Goal: Task Accomplishment & Management: Manage account settings

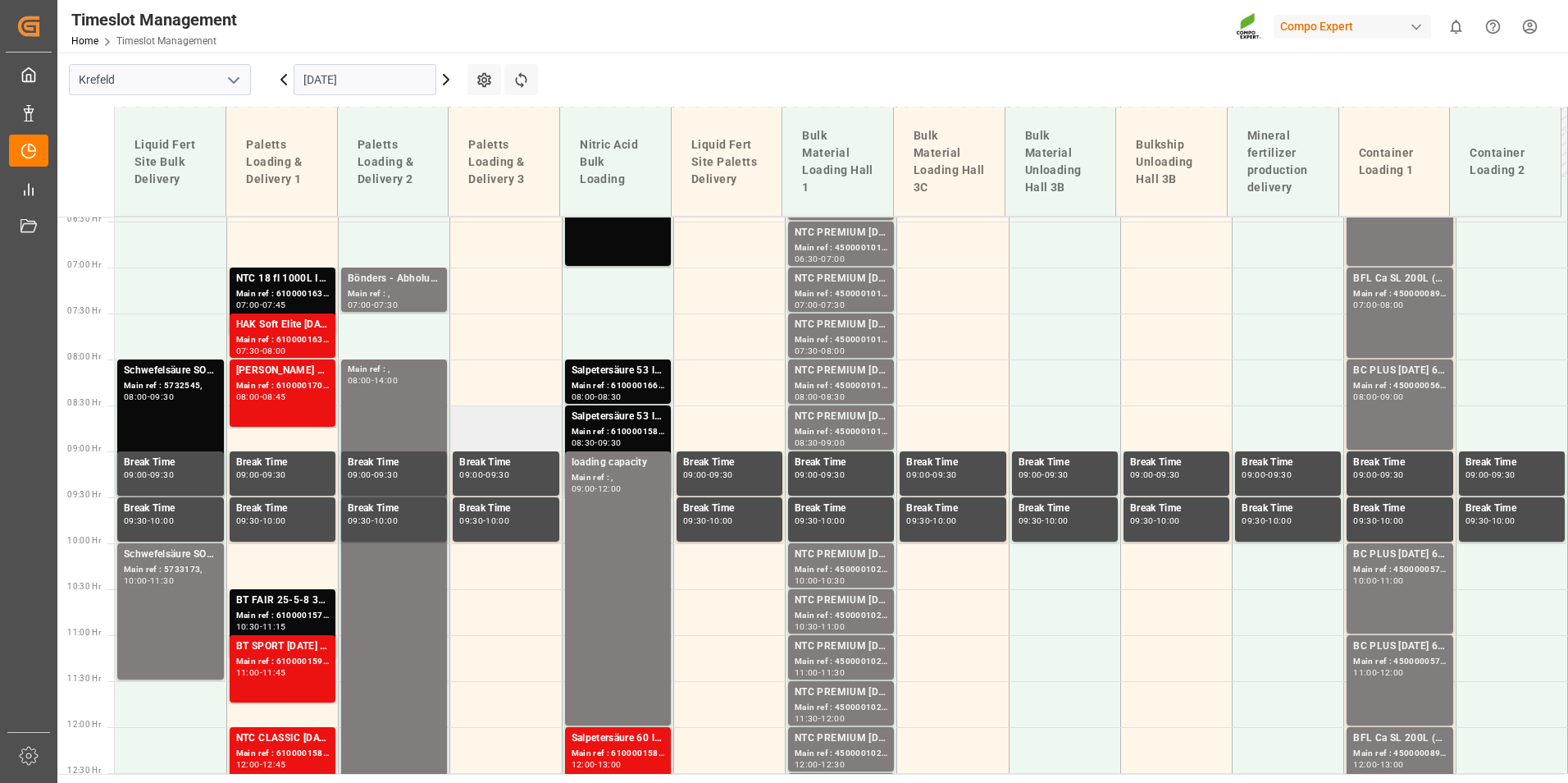
scroll to position [264, 0]
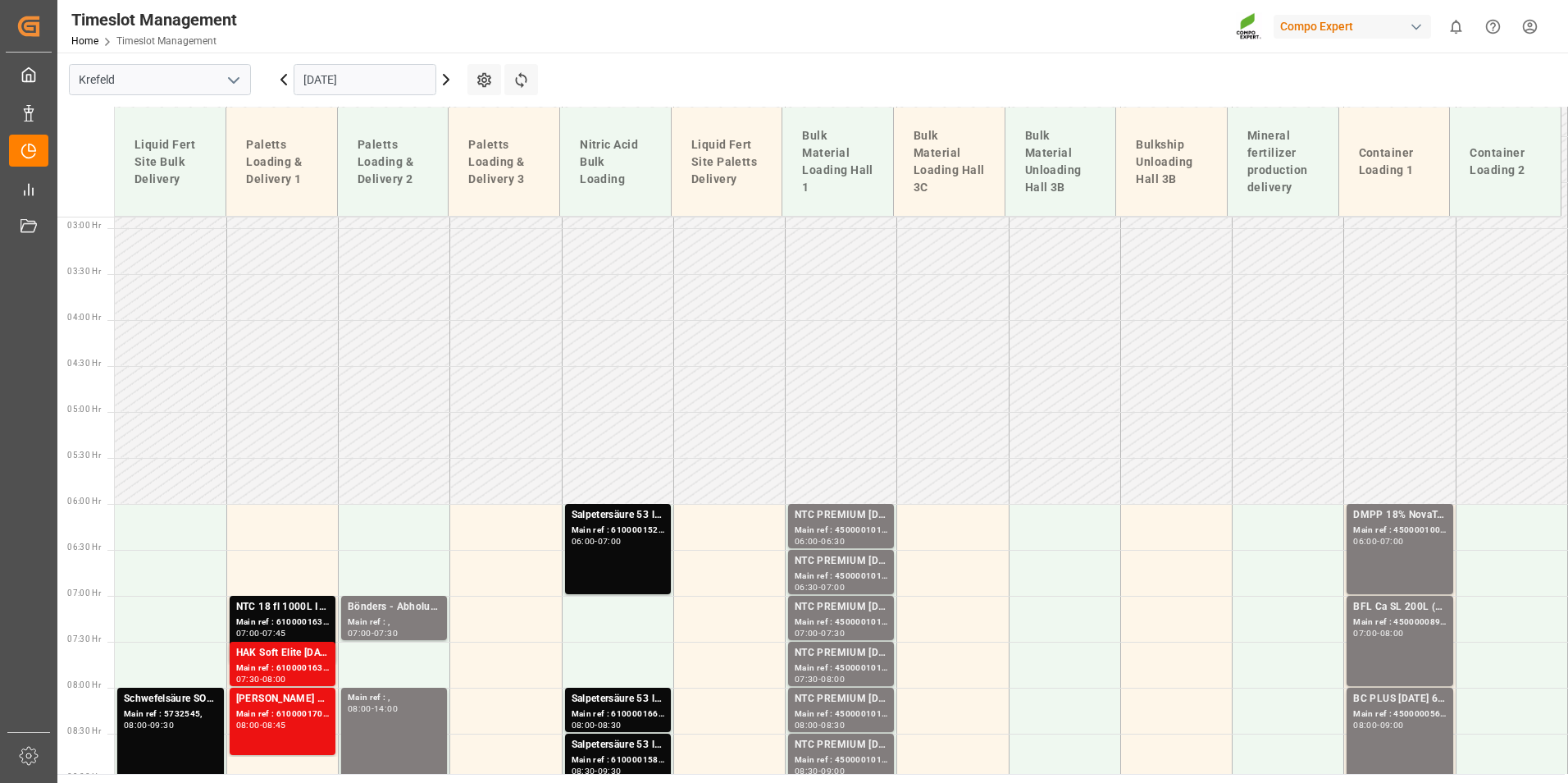
click at [404, 84] on input "[DATE]" at bounding box center [365, 79] width 143 height 31
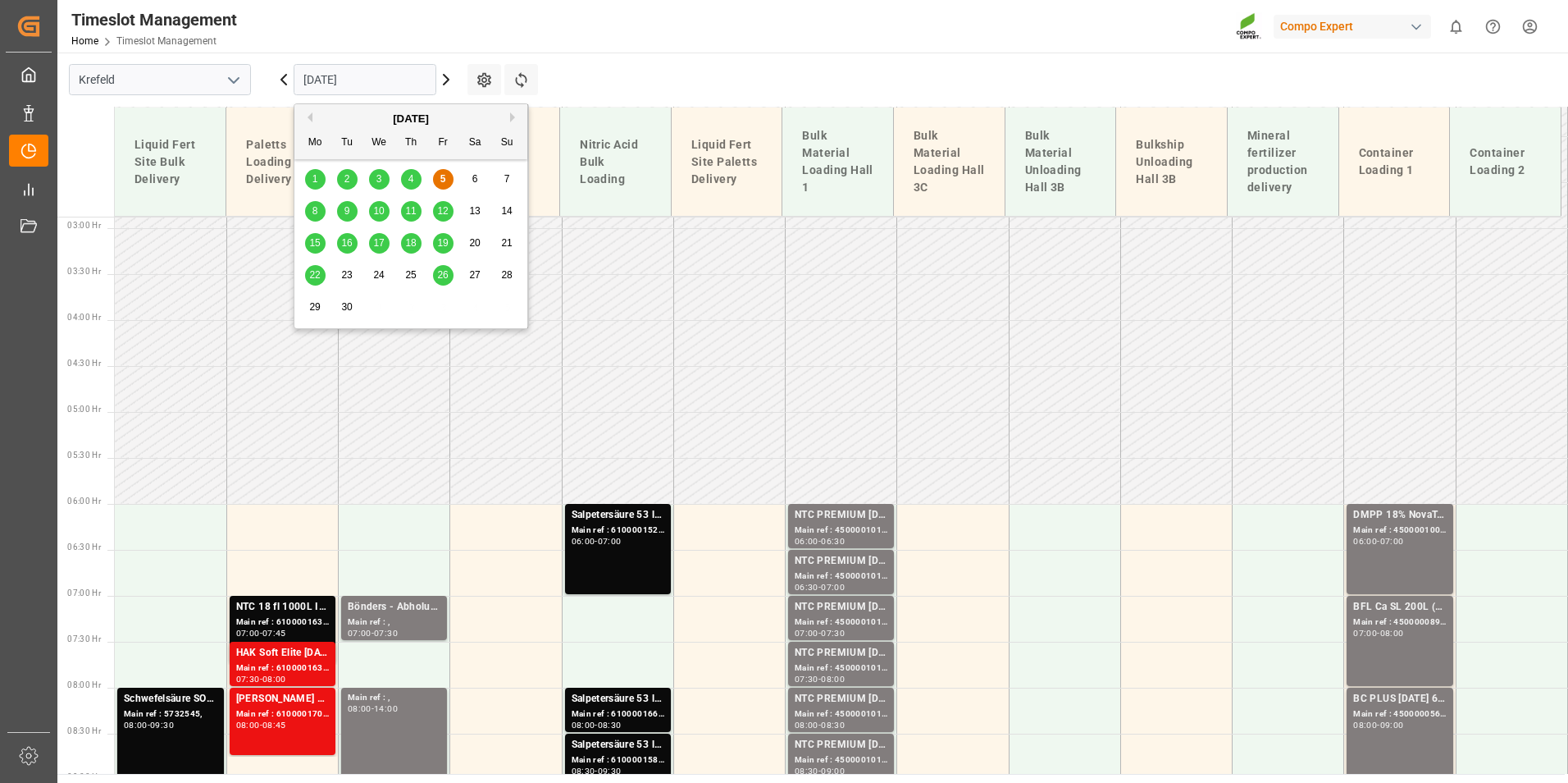
click at [320, 217] on div "8" at bounding box center [315, 211] width 21 height 20
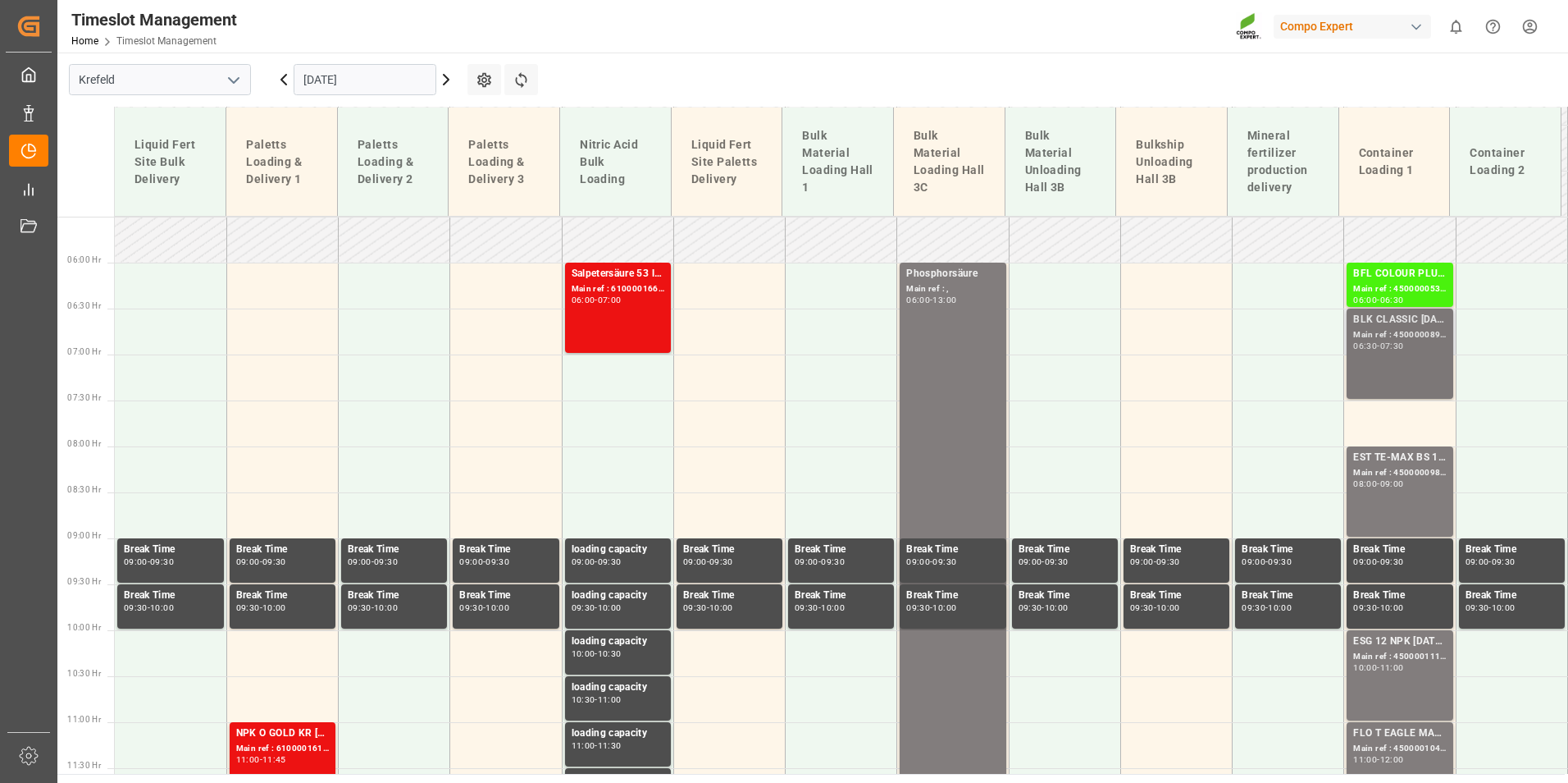
scroll to position [511, 0]
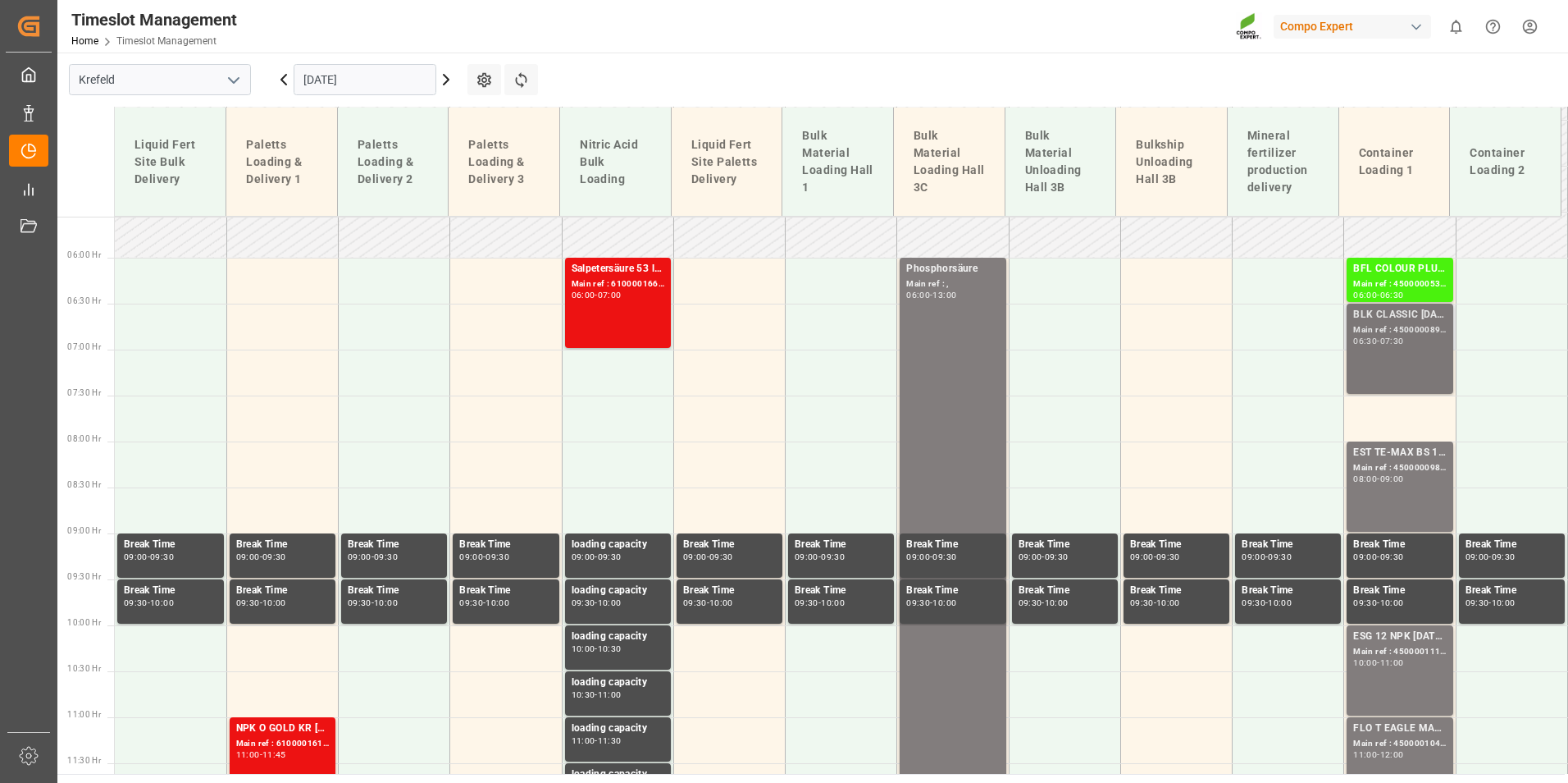
click at [1403, 337] on div "07:30" at bounding box center [1393, 340] width 24 height 7
click at [1411, 492] on div "EST TE-MAX BS 11-48 20kg (x56) INT Main ref : 4500000982, 2000001027 08:00 - 09…" at bounding box center [1400, 487] width 93 height 84
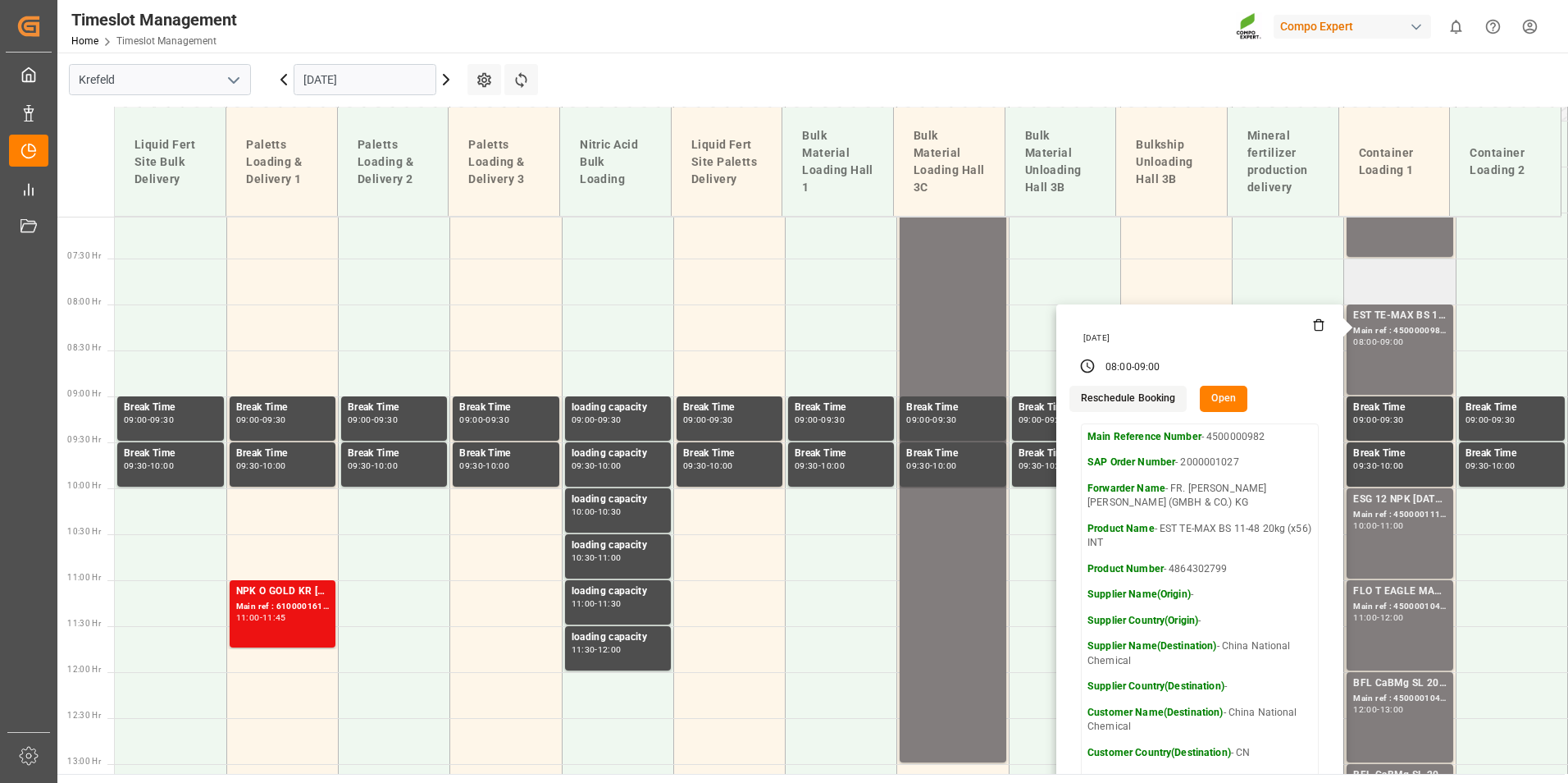
scroll to position [674, 0]
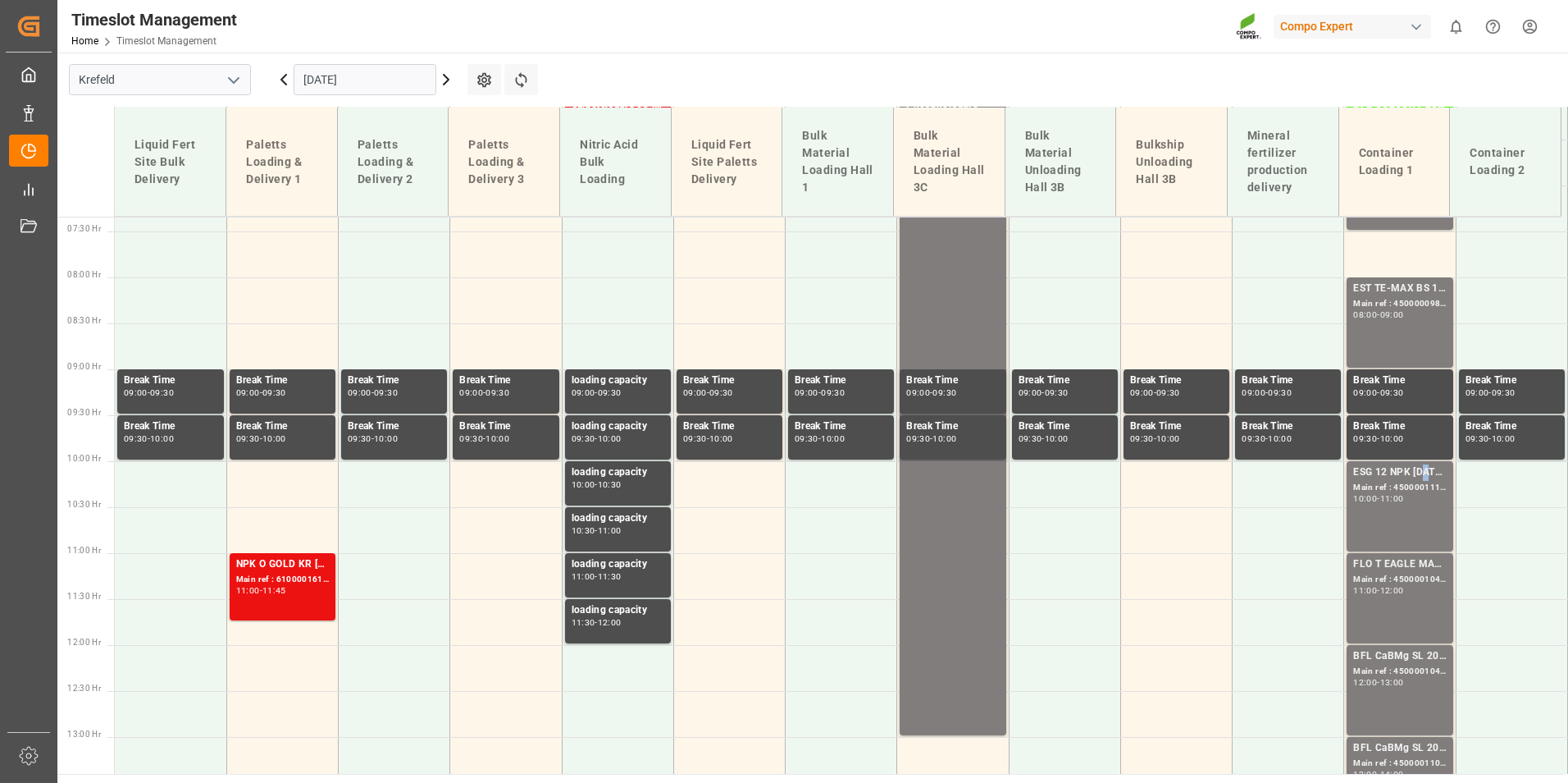
click at [1419, 477] on div "ESG 12 NPK [DATE] 1200kg BB" at bounding box center [1400, 473] width 93 height 16
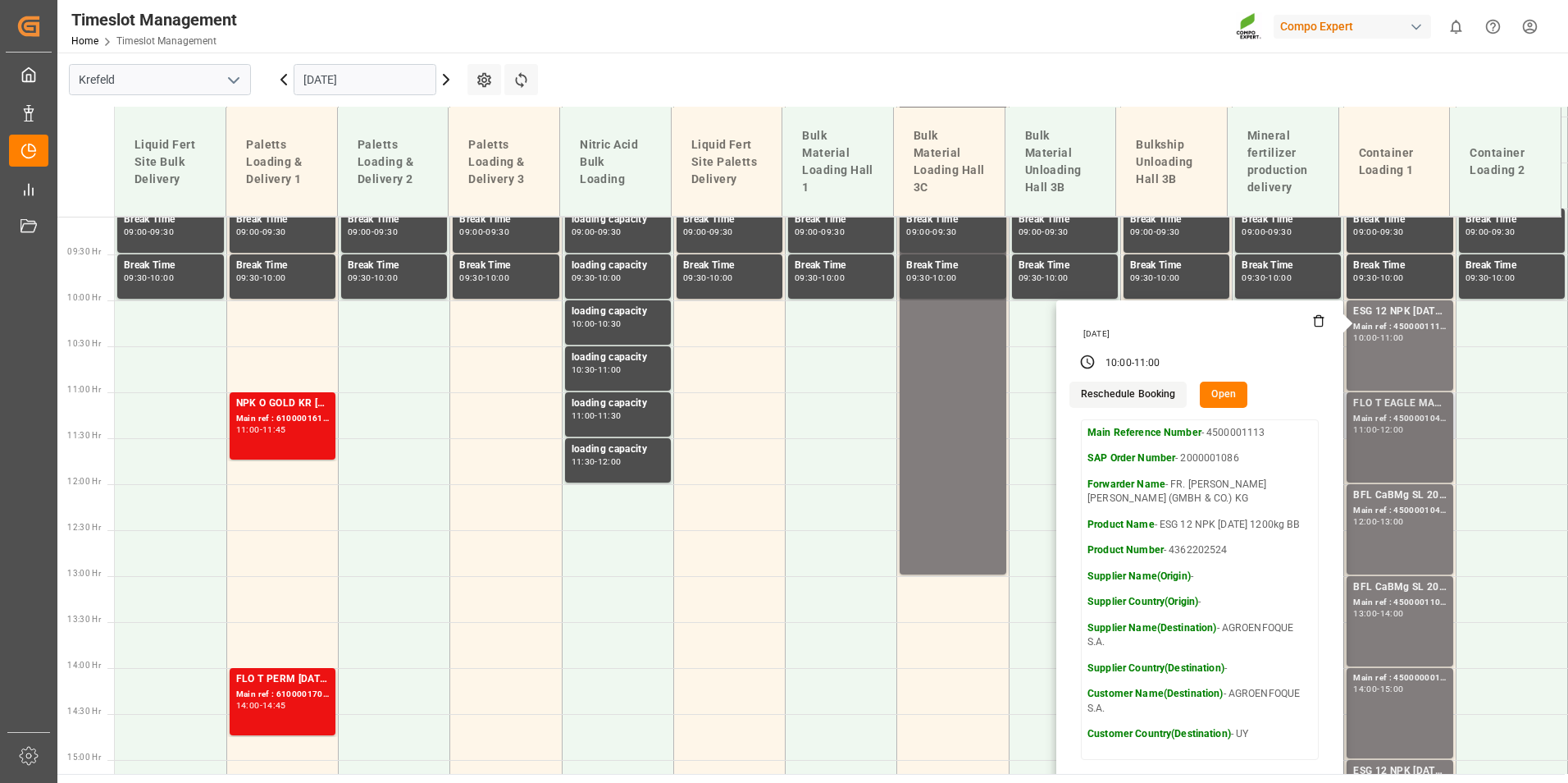
scroll to position [839, 0]
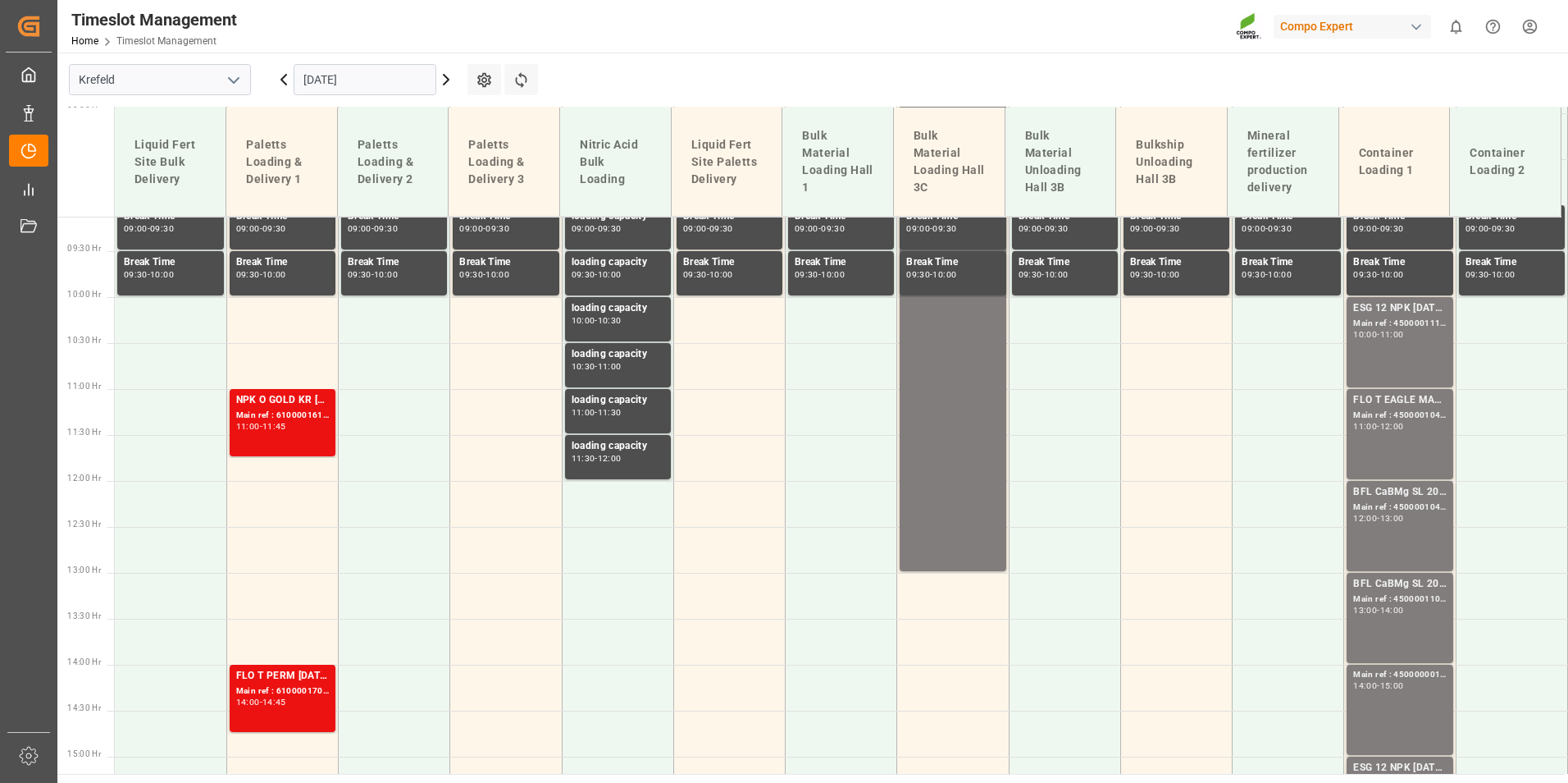
click at [1410, 429] on div "11:00 - 12:00" at bounding box center [1400, 427] width 93 height 9
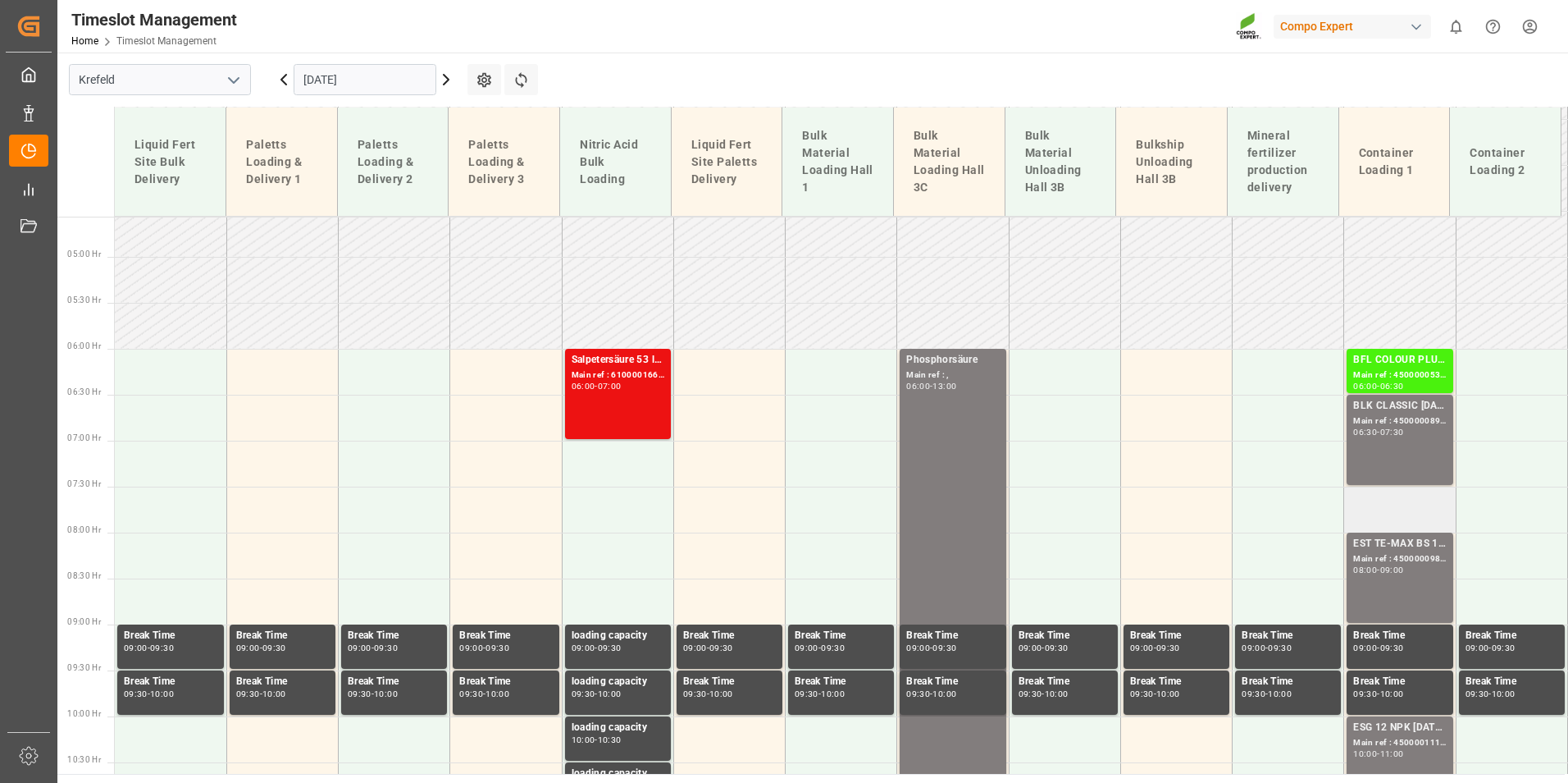
scroll to position [511, 0]
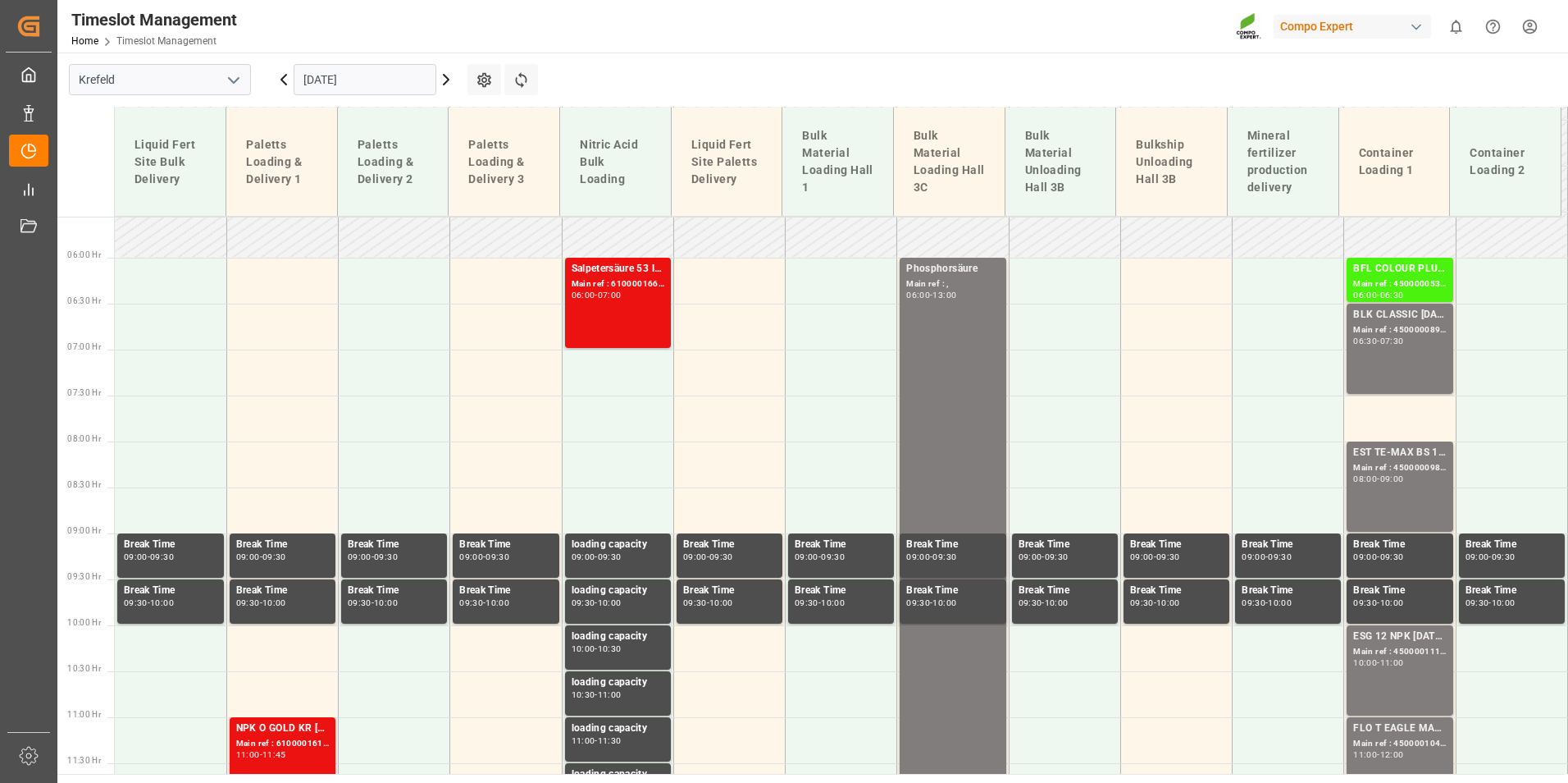
click at [1392, 350] on div "BLK CLASSIC [DATE] 25kg (x42) INT Main ref : 4500000899, 2000000815 06:30 - 07:…" at bounding box center [1400, 349] width 93 height 84
click at [1369, 353] on div "BLK CLASSIC [DATE] 25kg (x42) INT Main ref : 4500000899, 2000000815 06:30 - 07:…" at bounding box center [1400, 349] width 93 height 84
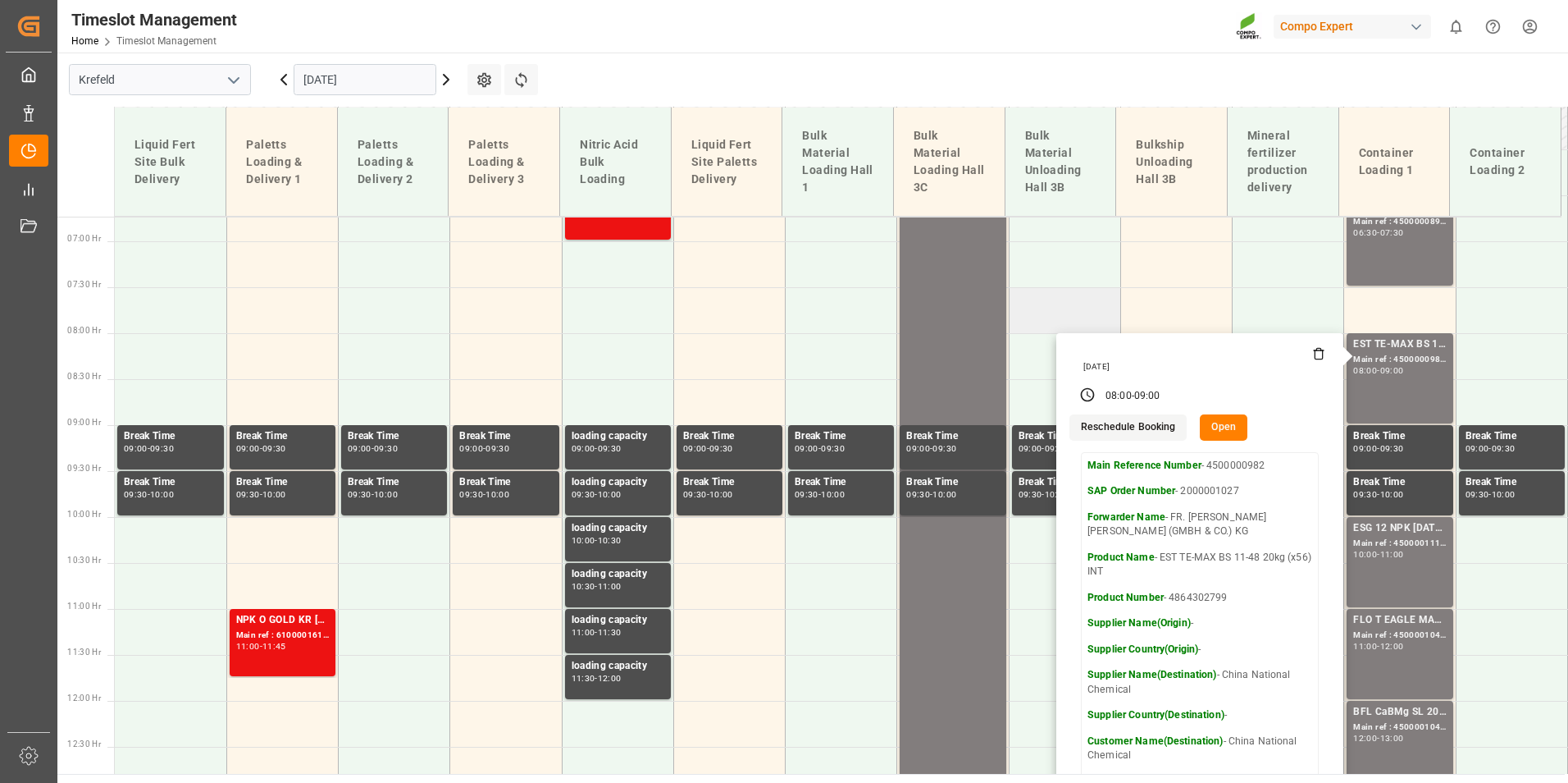
scroll to position [757, 0]
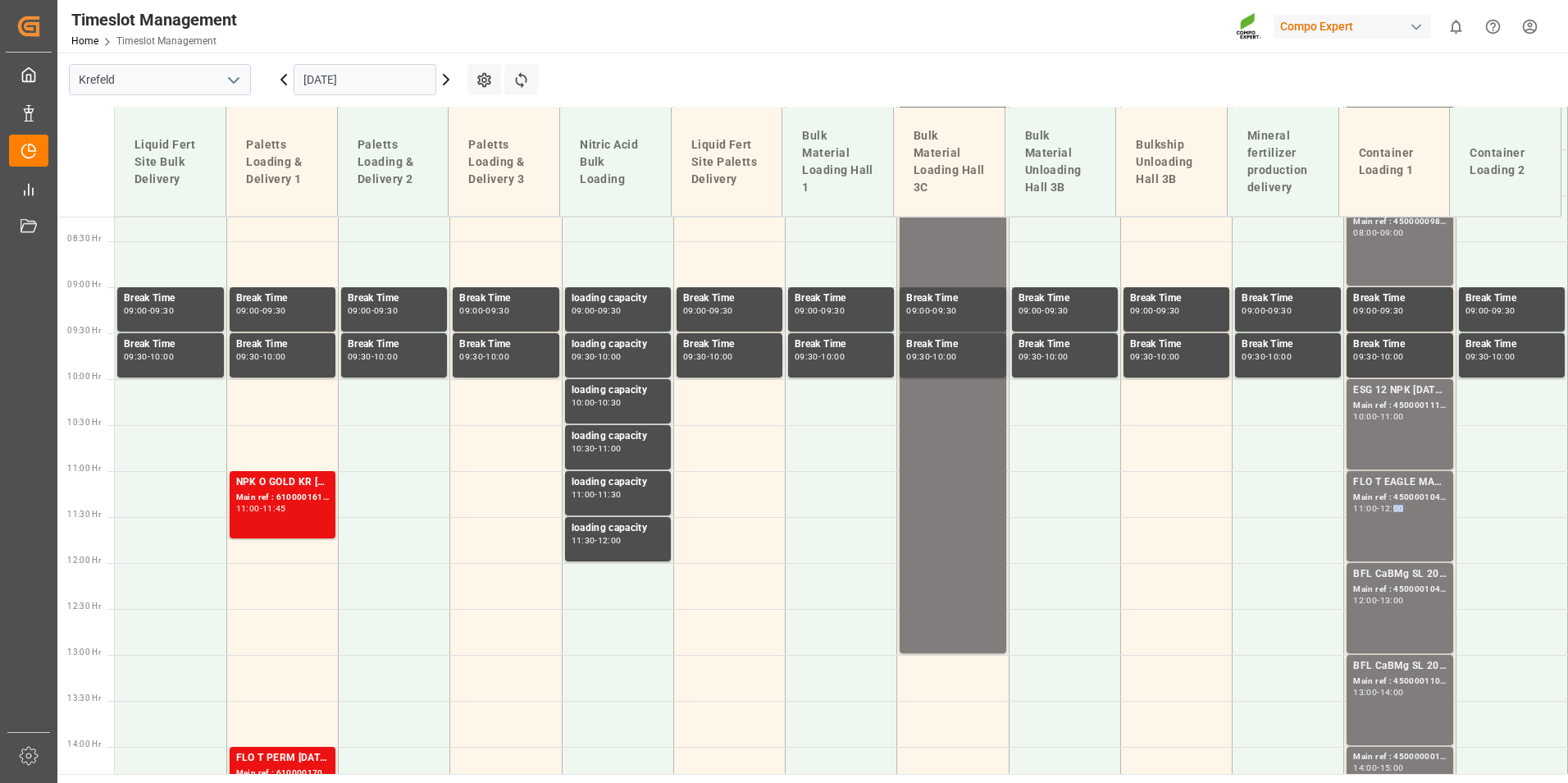
click at [1396, 507] on div "12:00" at bounding box center [1393, 508] width 24 height 7
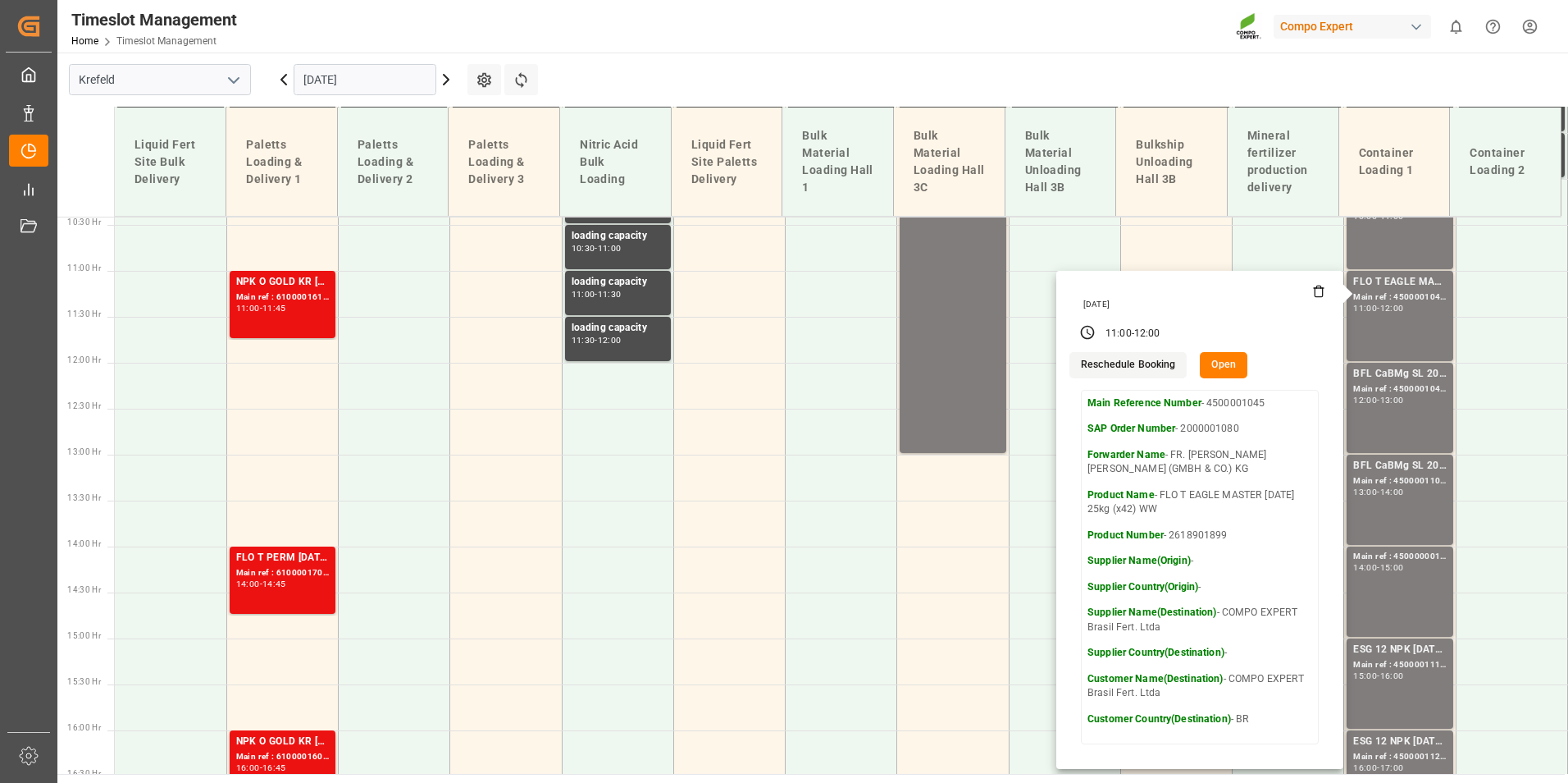
scroll to position [921, 0]
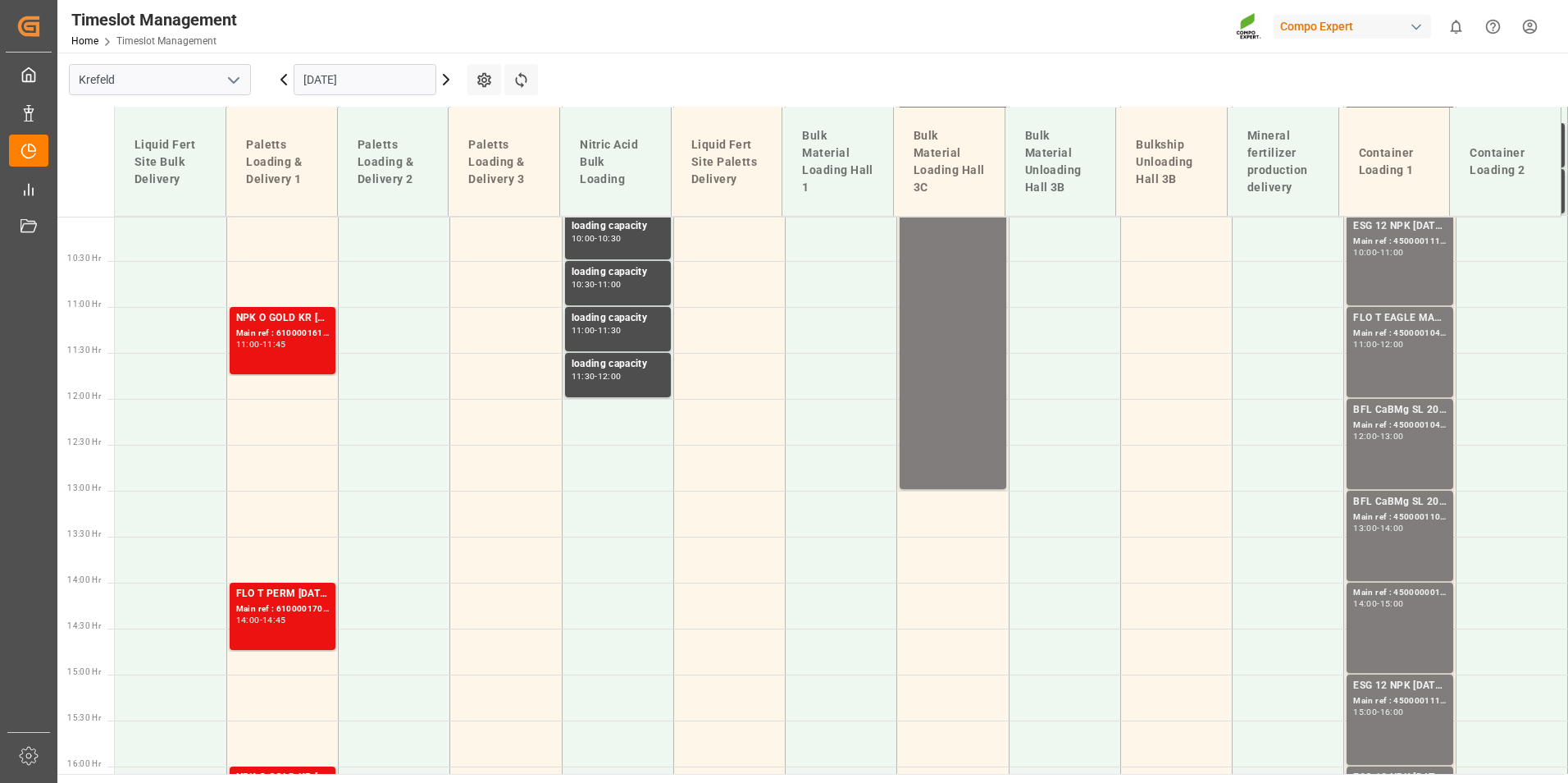
click at [1400, 441] on div "12:00 - 13:00" at bounding box center [1400, 437] width 93 height 9
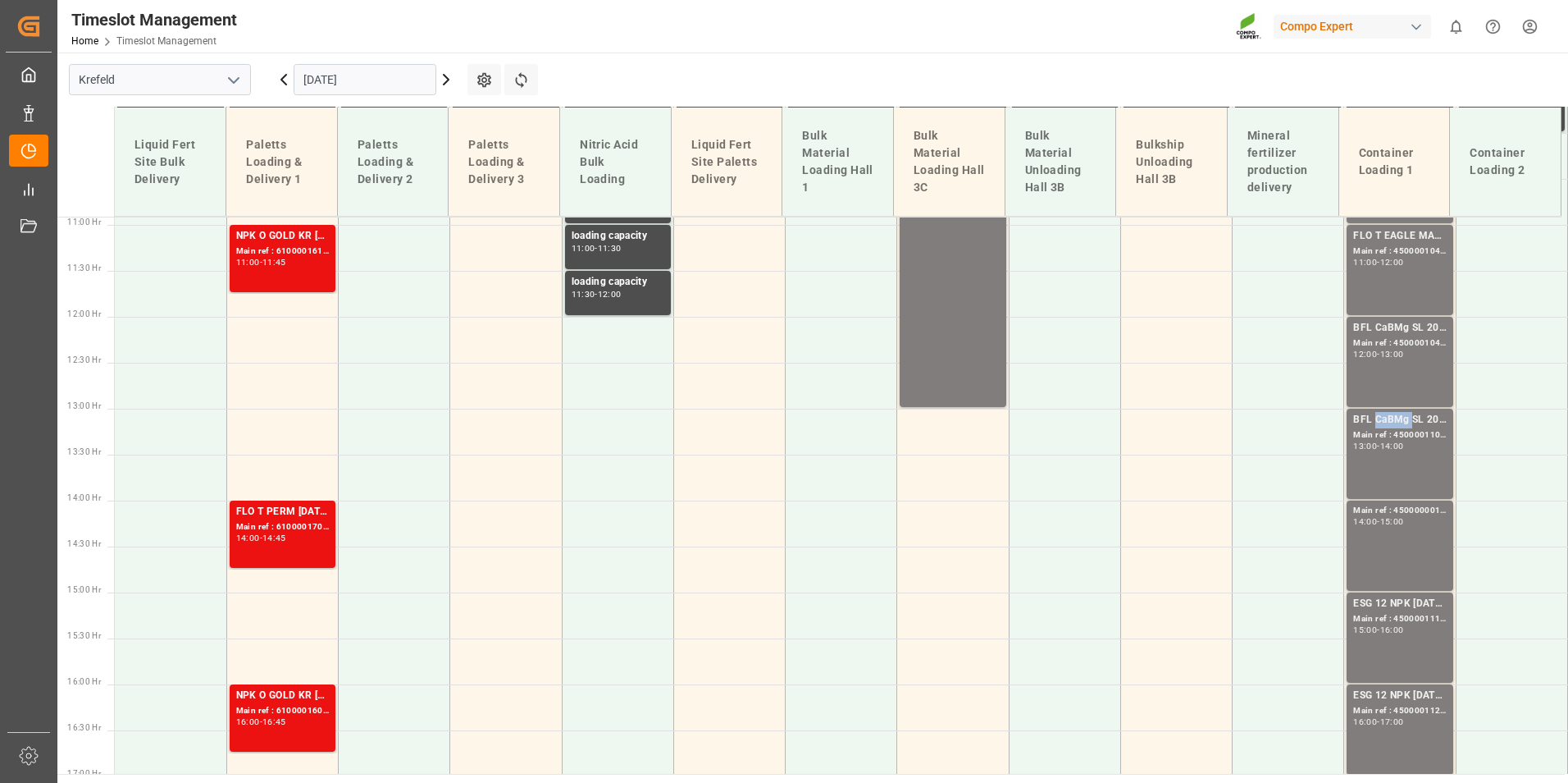
click at [1393, 422] on div "BFL CaBMg SL 20L (x48) EN,IN MTO" at bounding box center [1400, 420] width 93 height 16
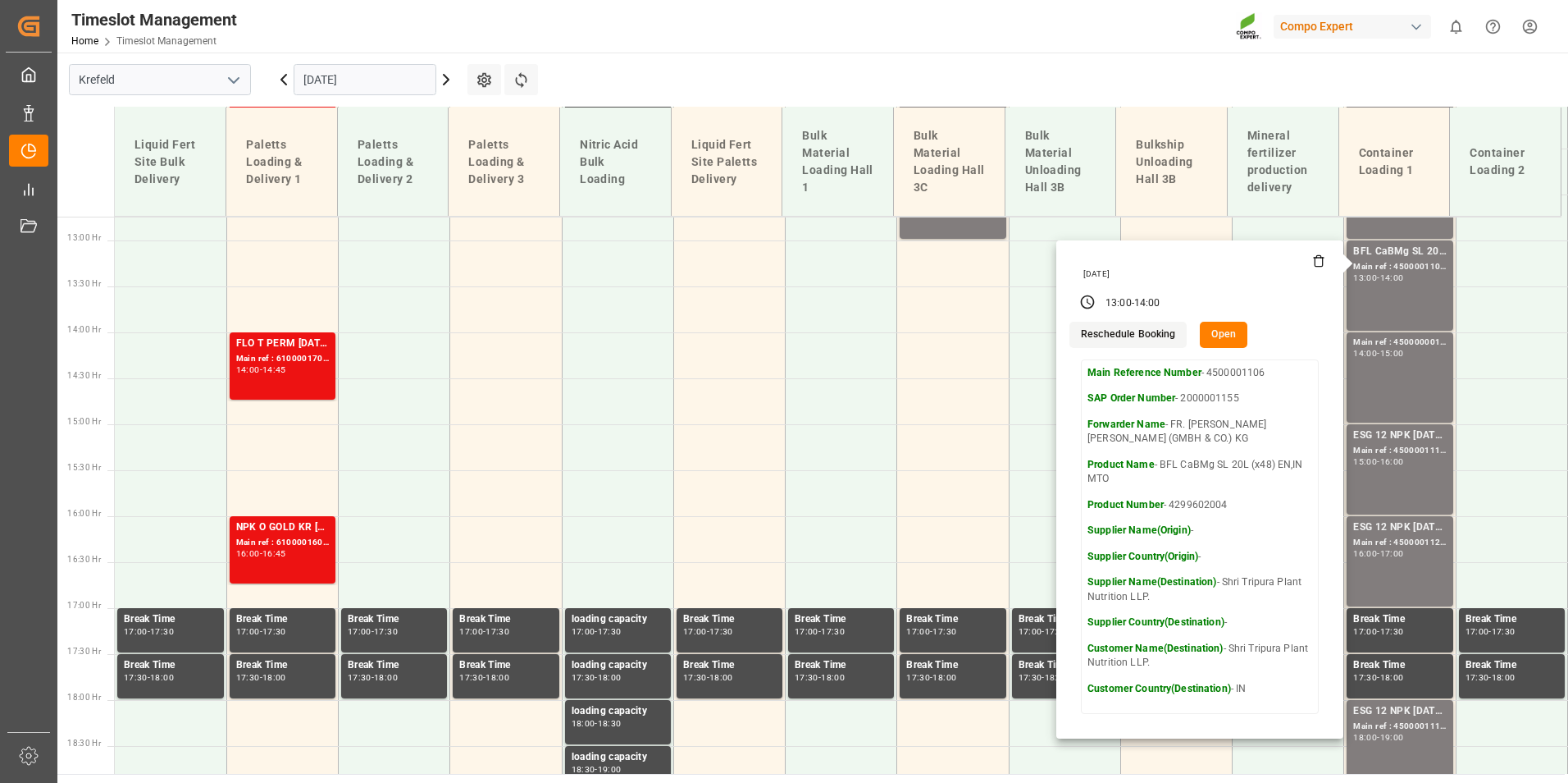
scroll to position [1249, 0]
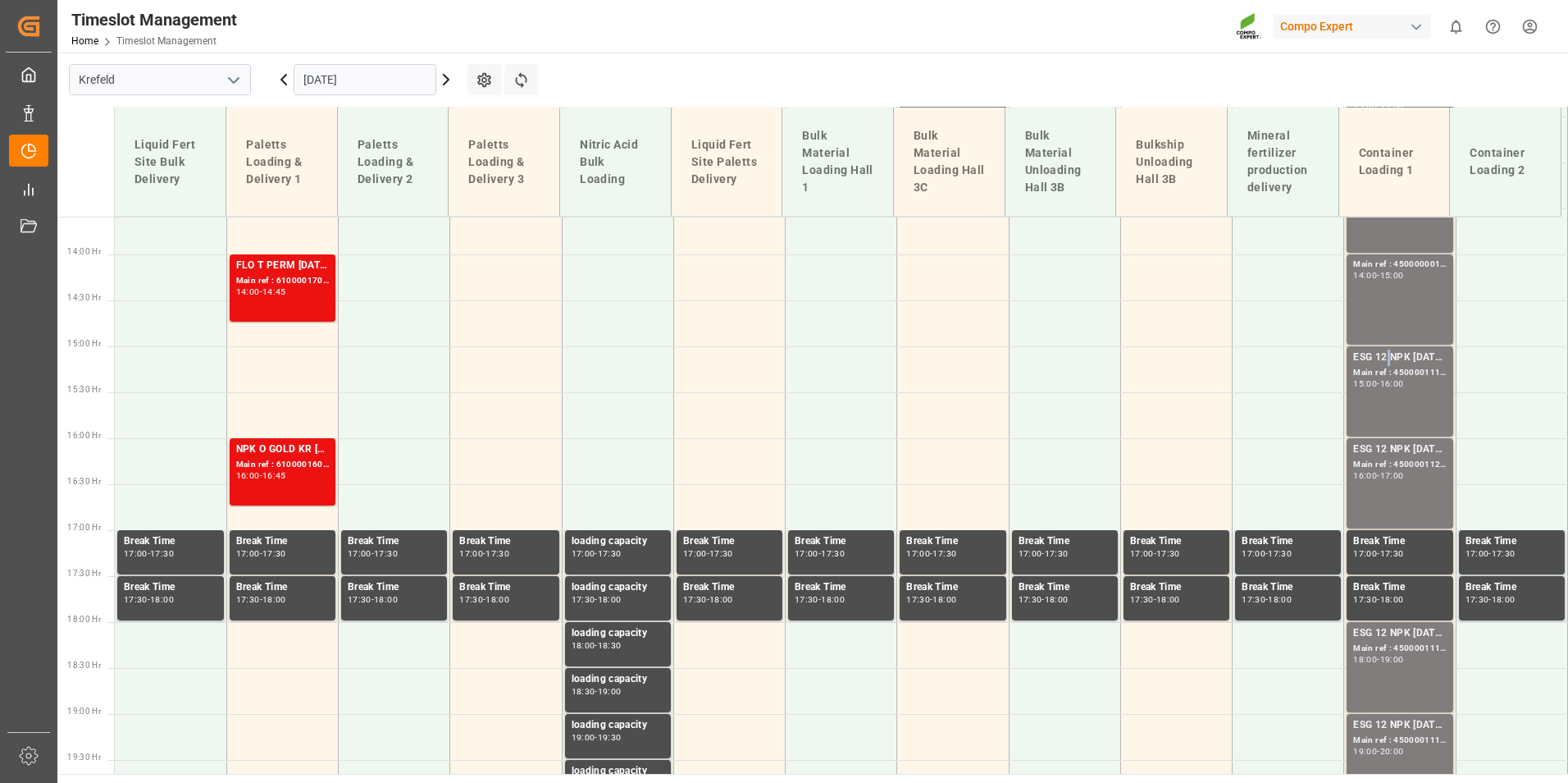
click at [1380, 365] on div "ESG 12 NPK [DATE] 1200kg BB" at bounding box center [1400, 358] width 93 height 16
click at [1398, 455] on div "ESG 12 NPK [DATE] 1200kg BB" at bounding box center [1400, 450] width 93 height 16
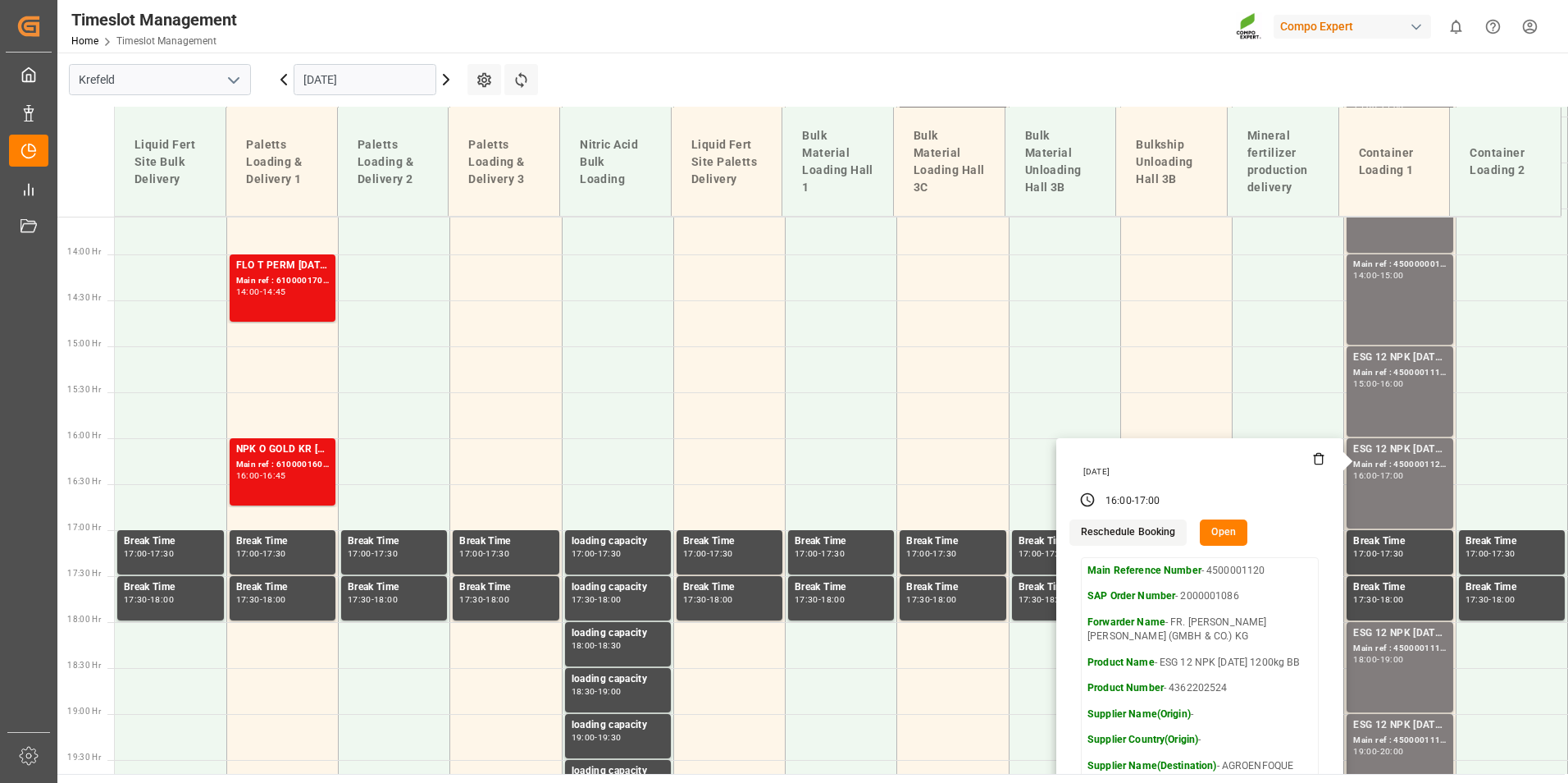
scroll to position [1413, 0]
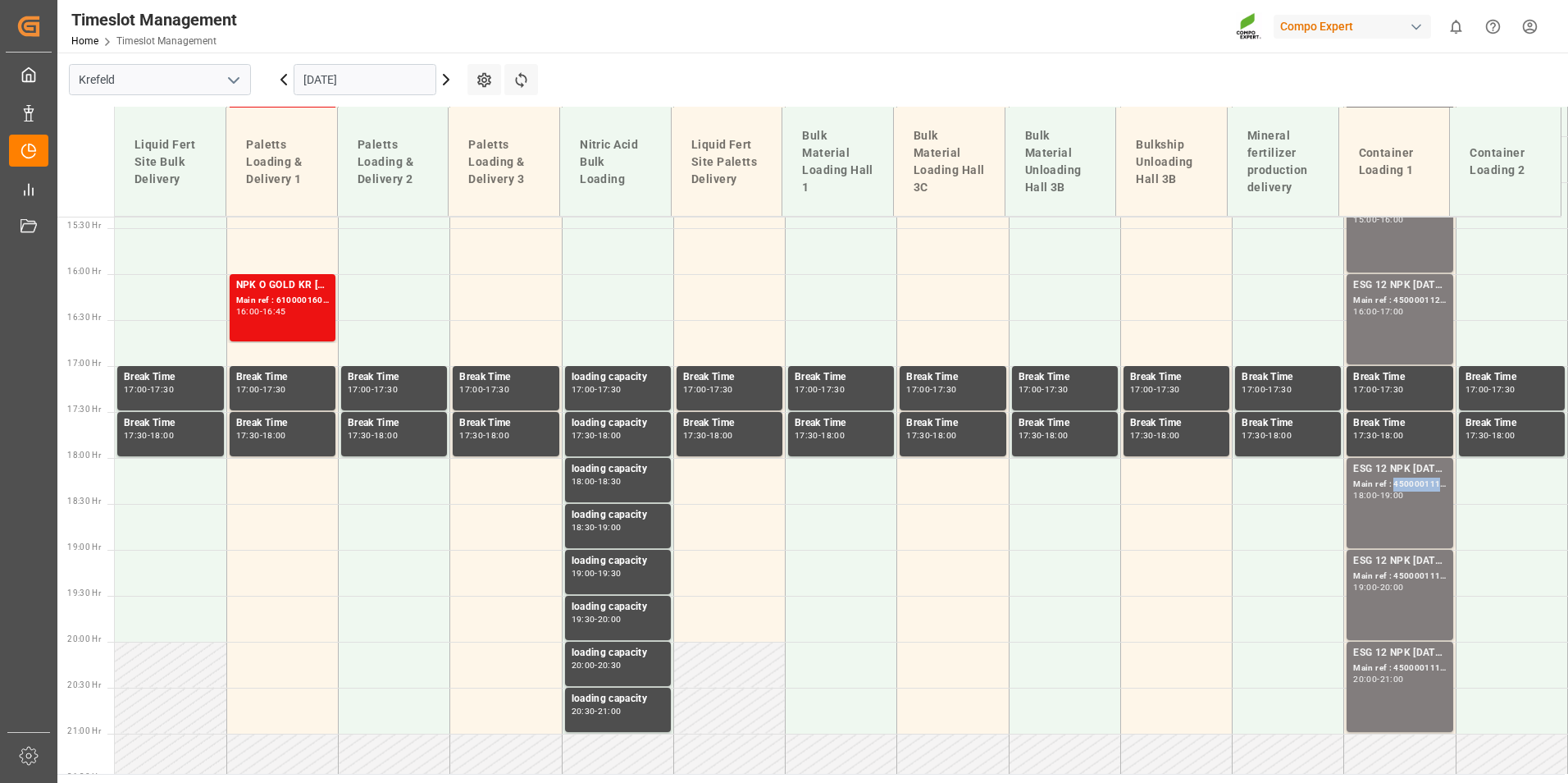
click at [1398, 489] on div "Main ref : 4500001119, 2000001086" at bounding box center [1400, 485] width 93 height 14
click at [1395, 582] on div "Main ref : 4500001115, 2000001086" at bounding box center [1400, 577] width 93 height 14
click at [1387, 672] on div "Main ref : 4500001117, 2000001086" at bounding box center [1400, 668] width 93 height 14
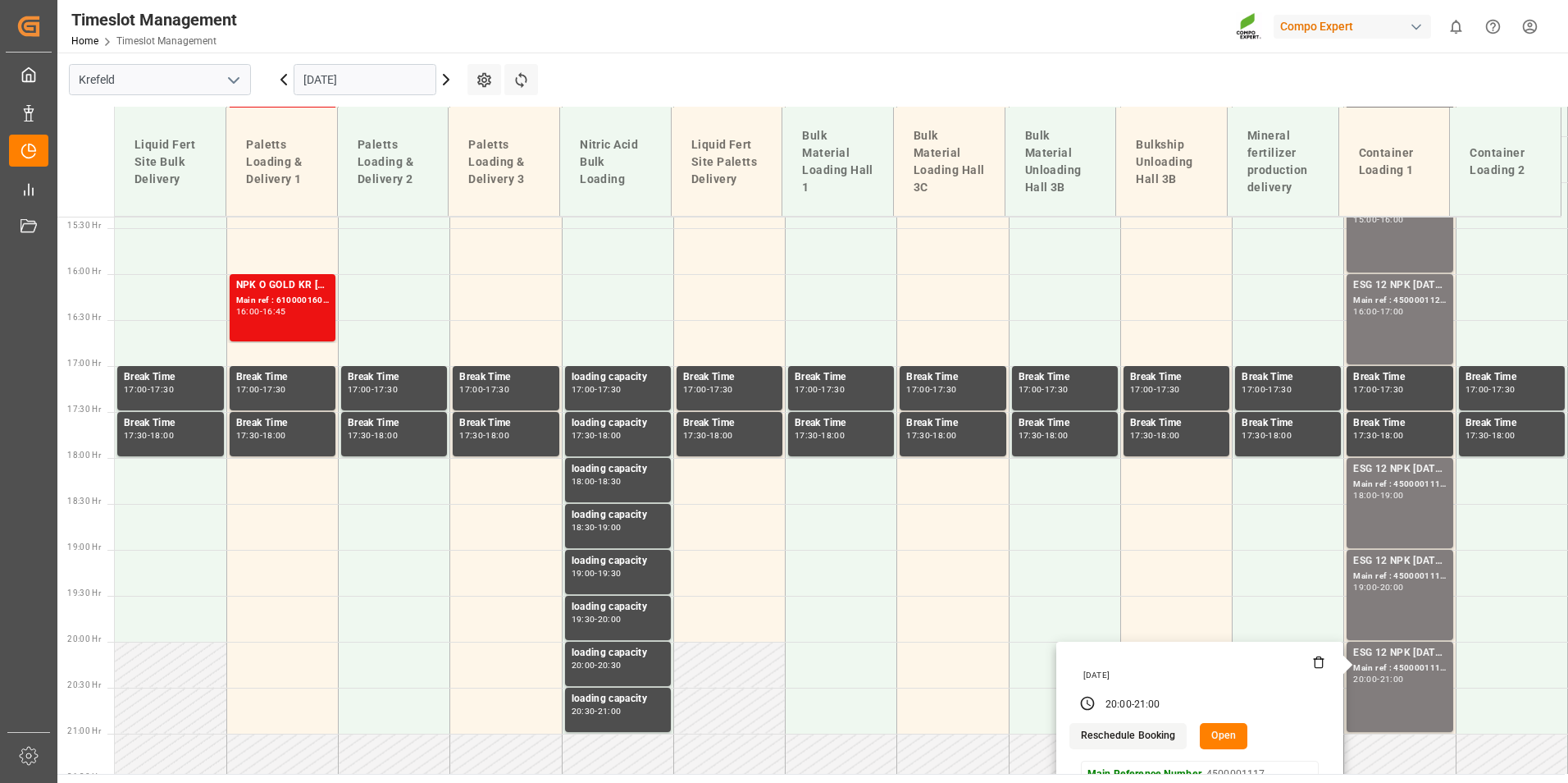
click at [341, 78] on input "[DATE]" at bounding box center [365, 79] width 143 height 31
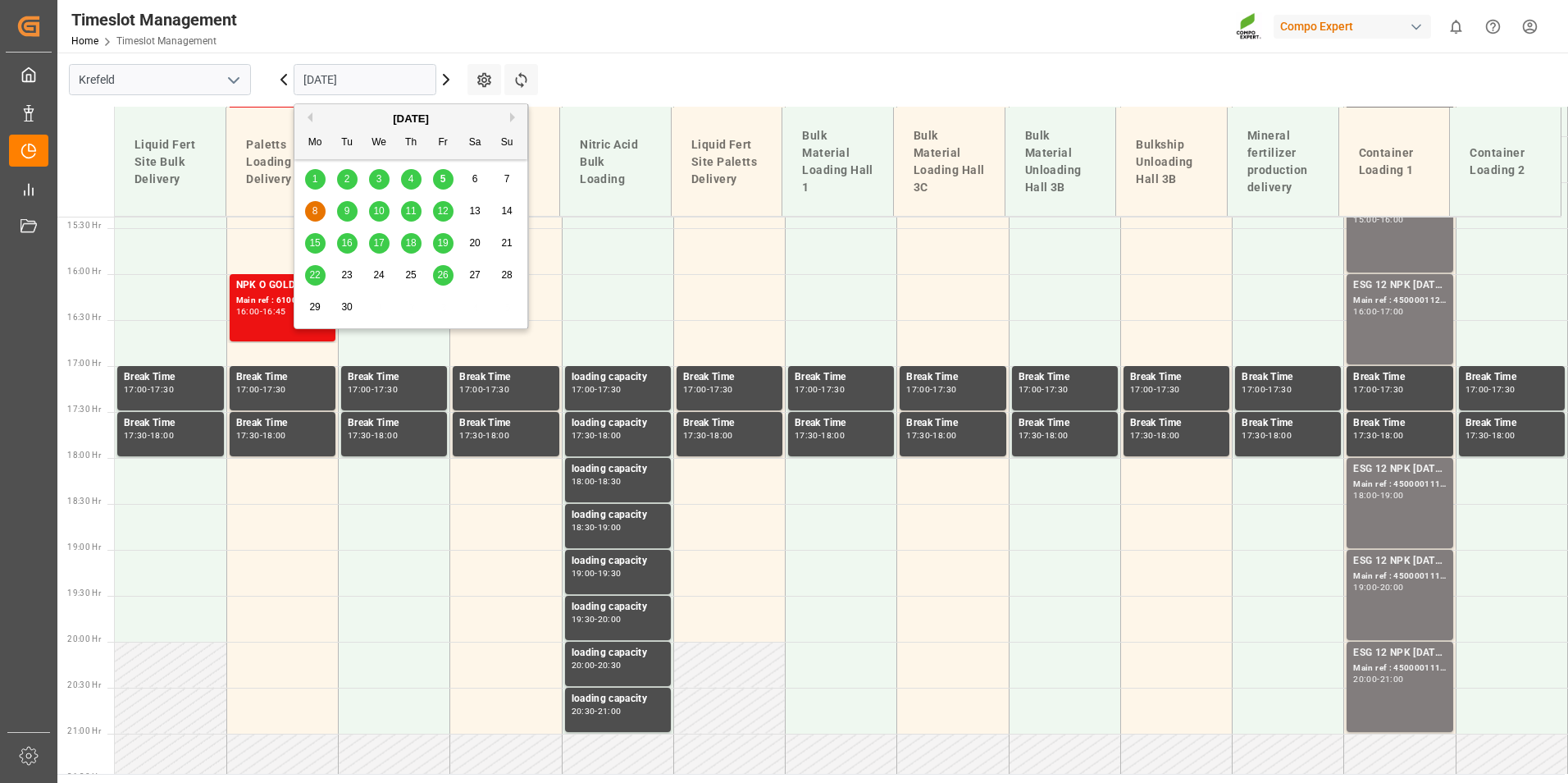
click at [346, 197] on div "8 9 10 11 12 13 14" at bounding box center [411, 211] width 224 height 32
click at [340, 206] on div "9" at bounding box center [347, 211] width 21 height 20
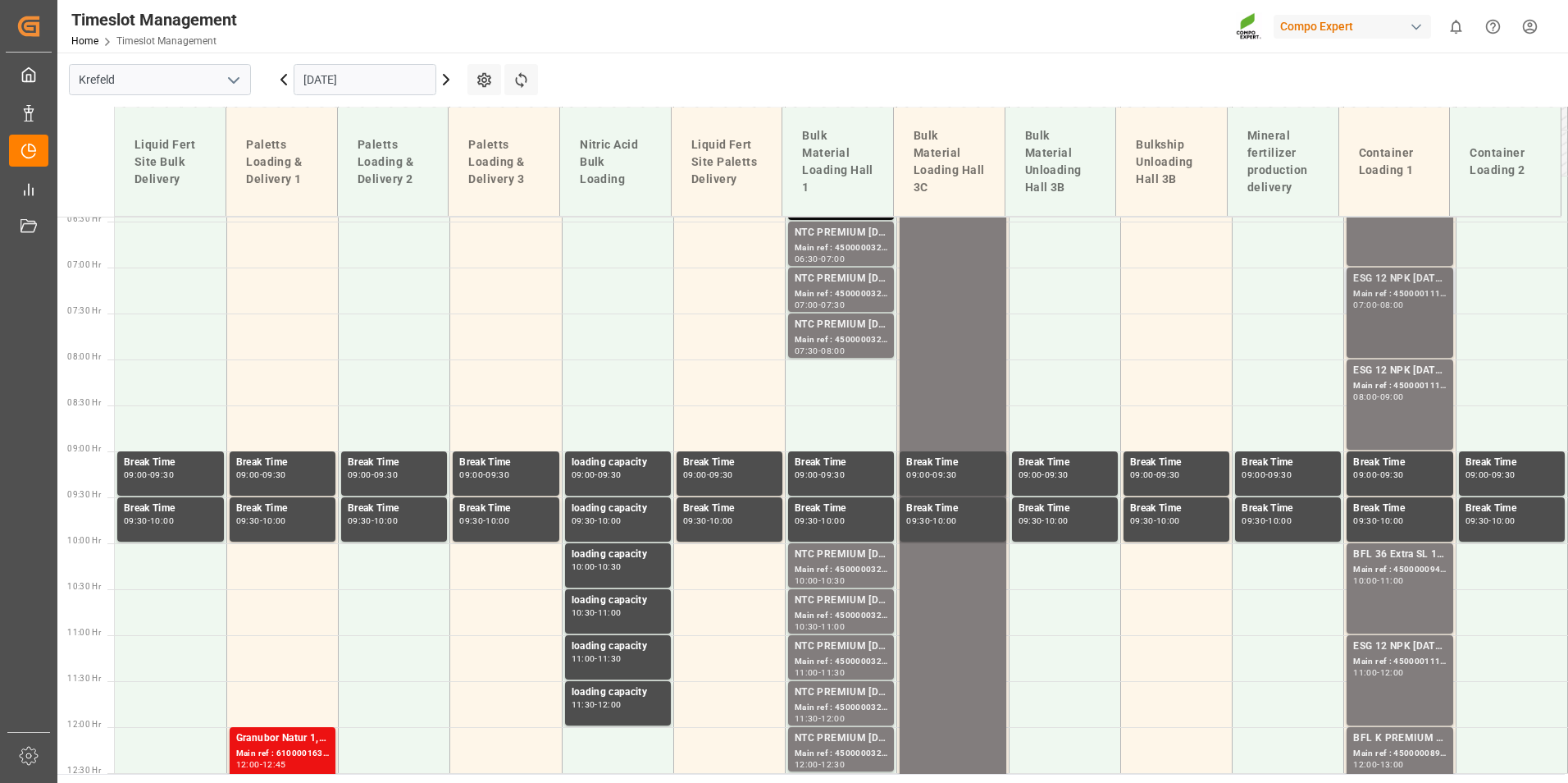
scroll to position [511, 0]
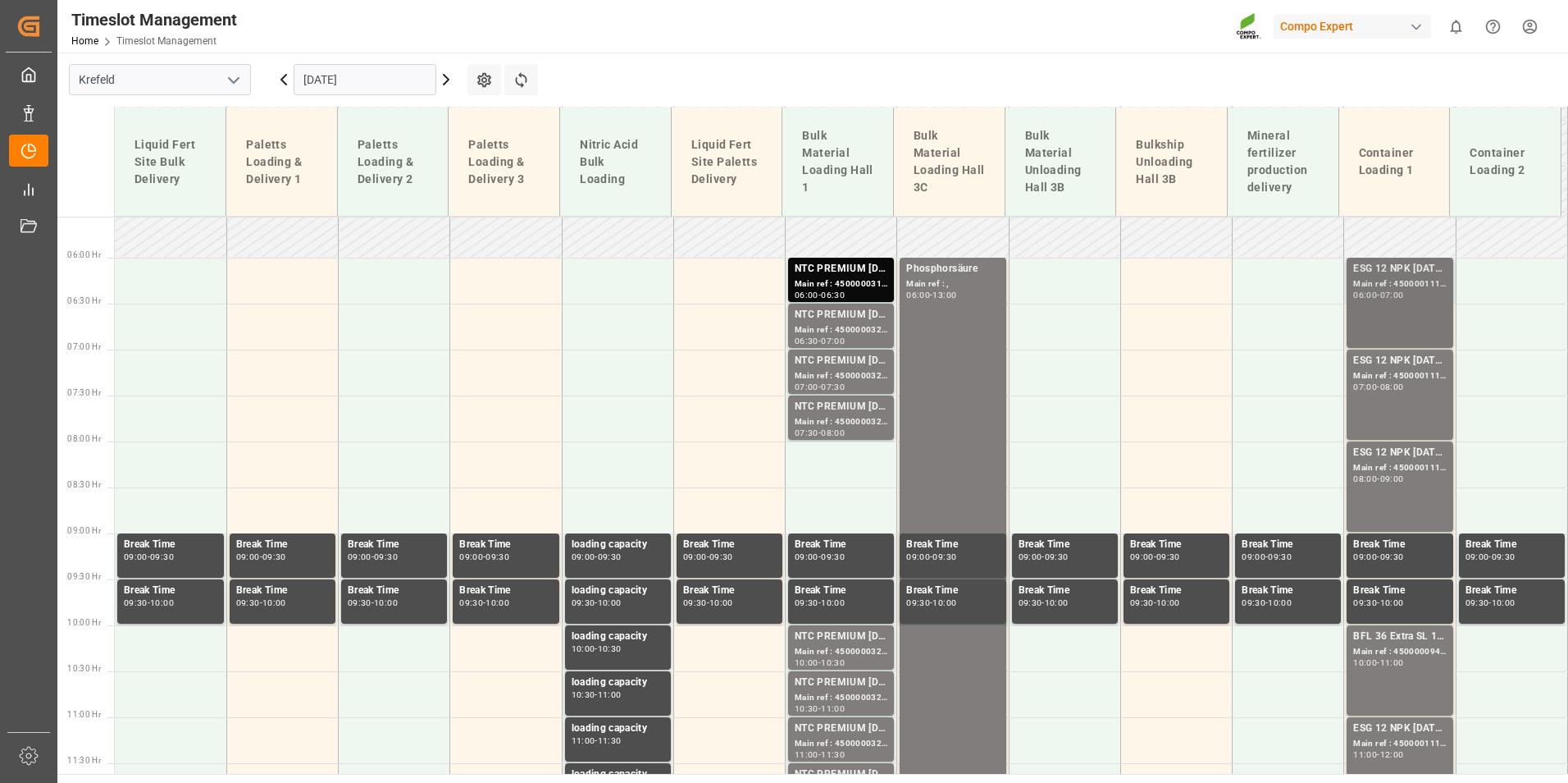
click at [1391, 299] on div "06:00 - 07:00" at bounding box center [1400, 295] width 93 height 9
click at [1406, 368] on div "ESG 12 NPK [DATE] 1200kg BB" at bounding box center [1400, 361] width 93 height 16
click at [1392, 471] on div "Main ref : 4500001118, 2000001086" at bounding box center [1400, 468] width 93 height 14
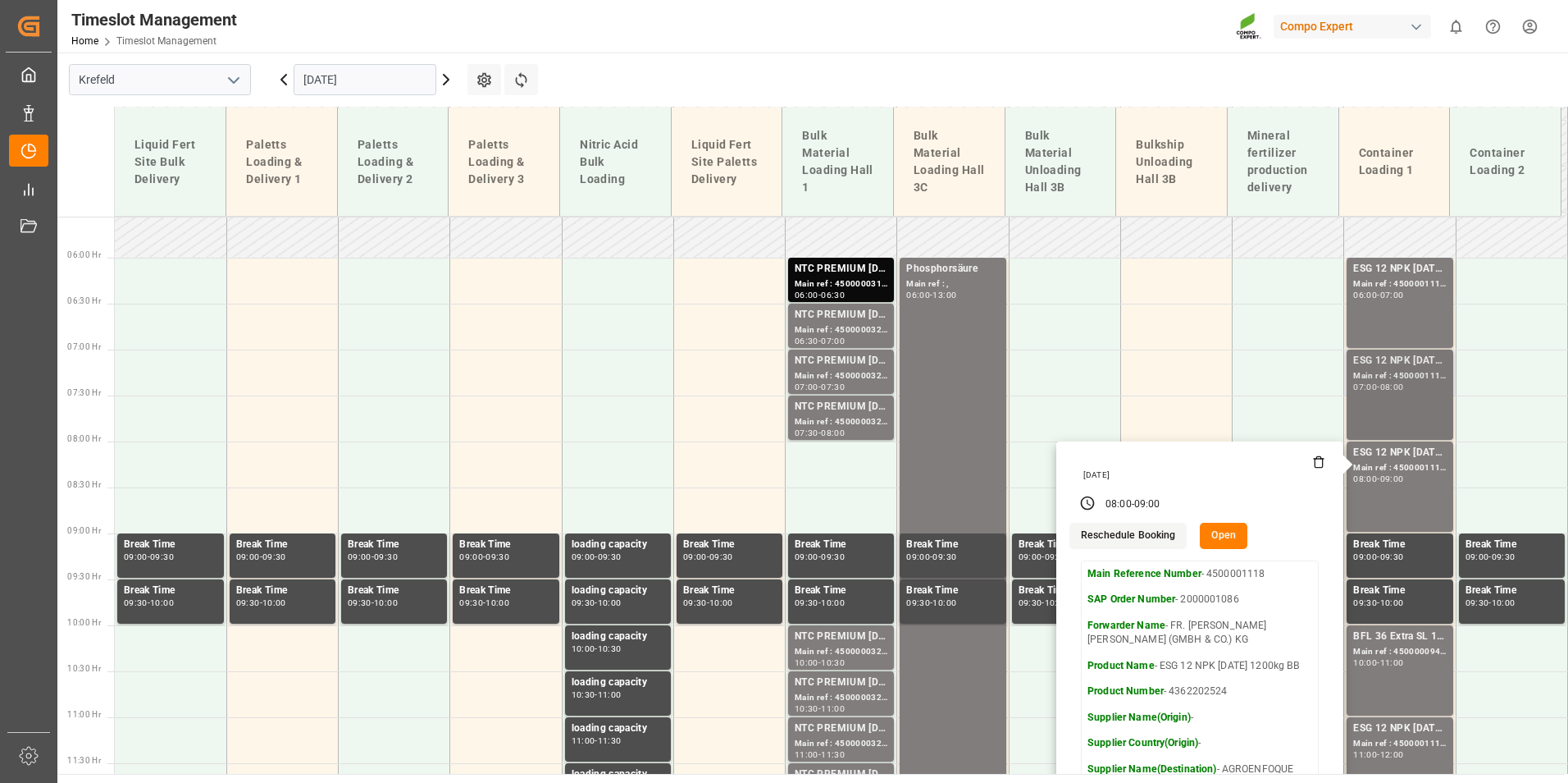
scroll to position [839, 0]
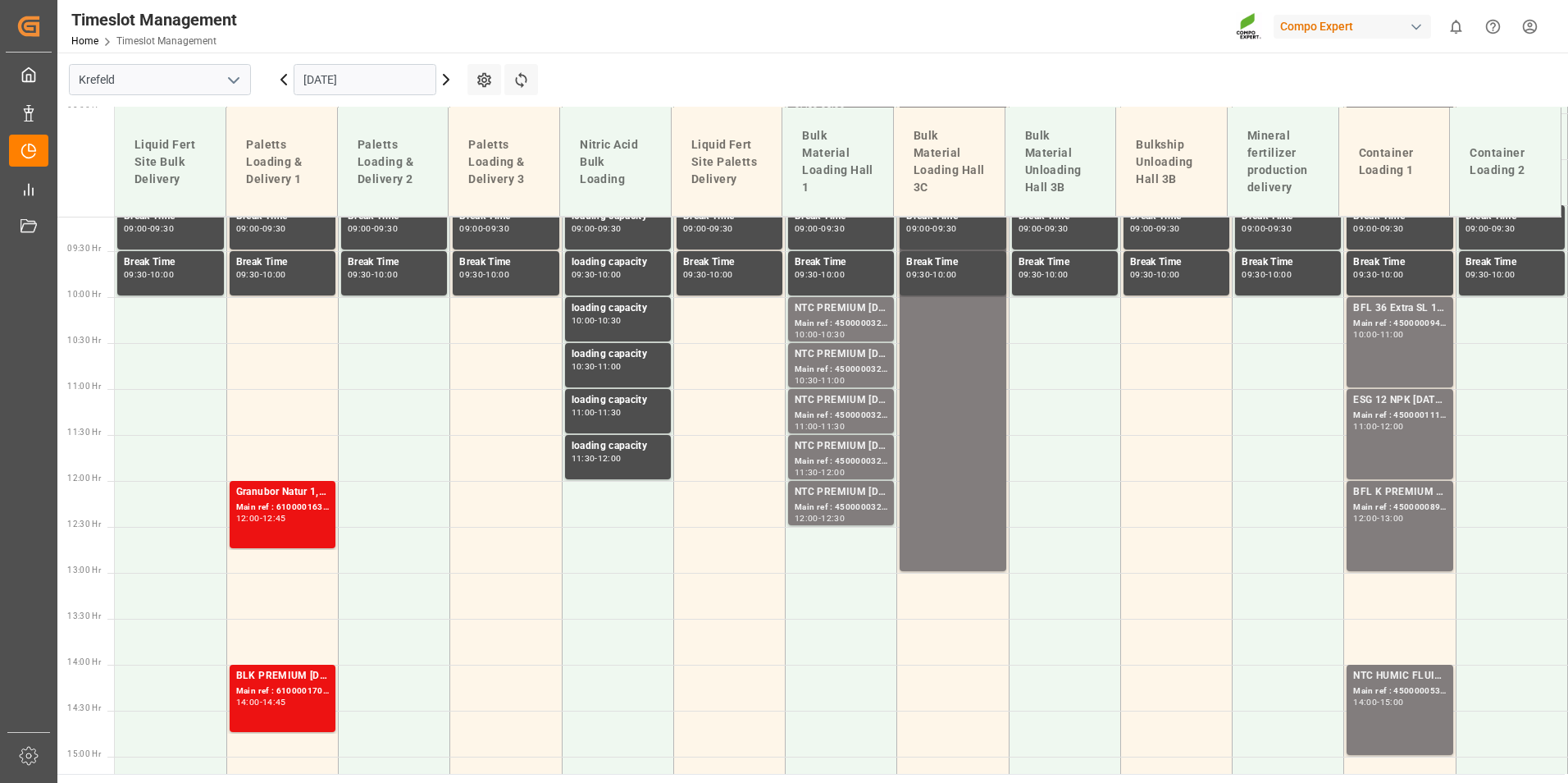
click at [1416, 433] on div "ESG 12 NPK [DATE] 1200kg BB Main ref : 4500001114, 2000001086 11:00 - 12:00" at bounding box center [1400, 434] width 93 height 84
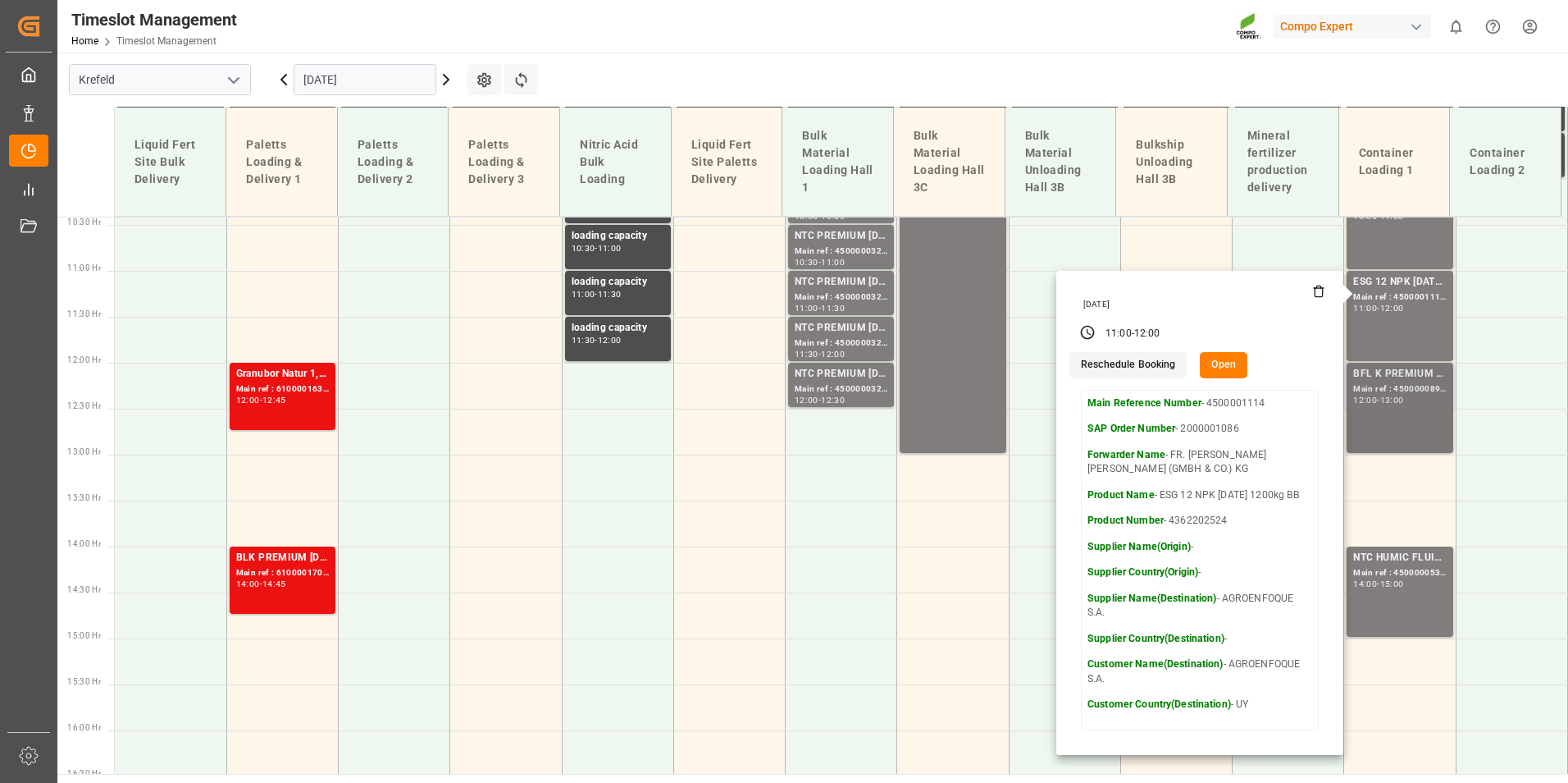
scroll to position [1003, 0]
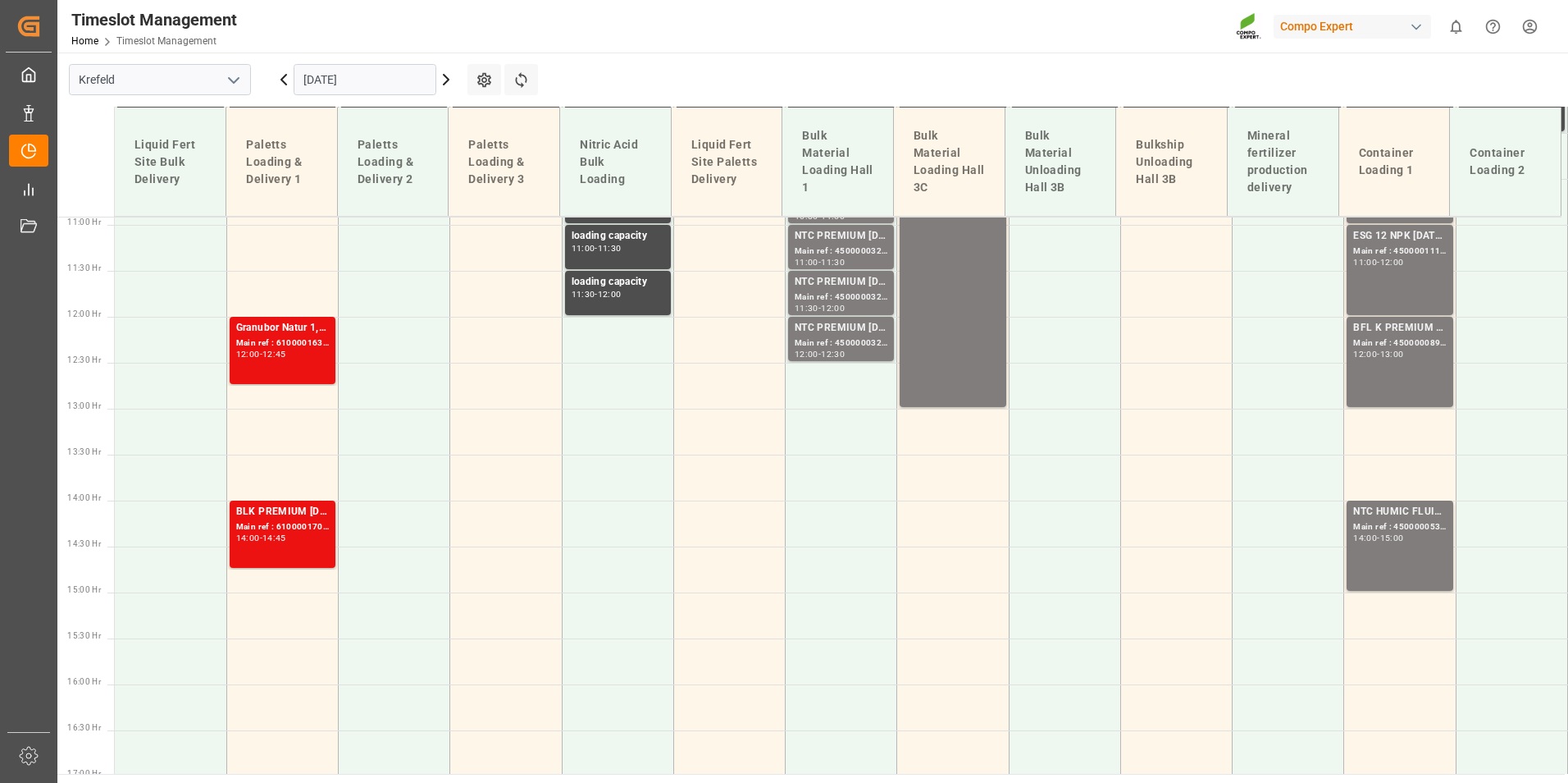
click at [1411, 366] on div "BFL K PREMIUM SL 20L(x48)EN,IN,MD(24)MTO Main ref : 4500000893, 2000000905; 12:…" at bounding box center [1400, 362] width 93 height 84
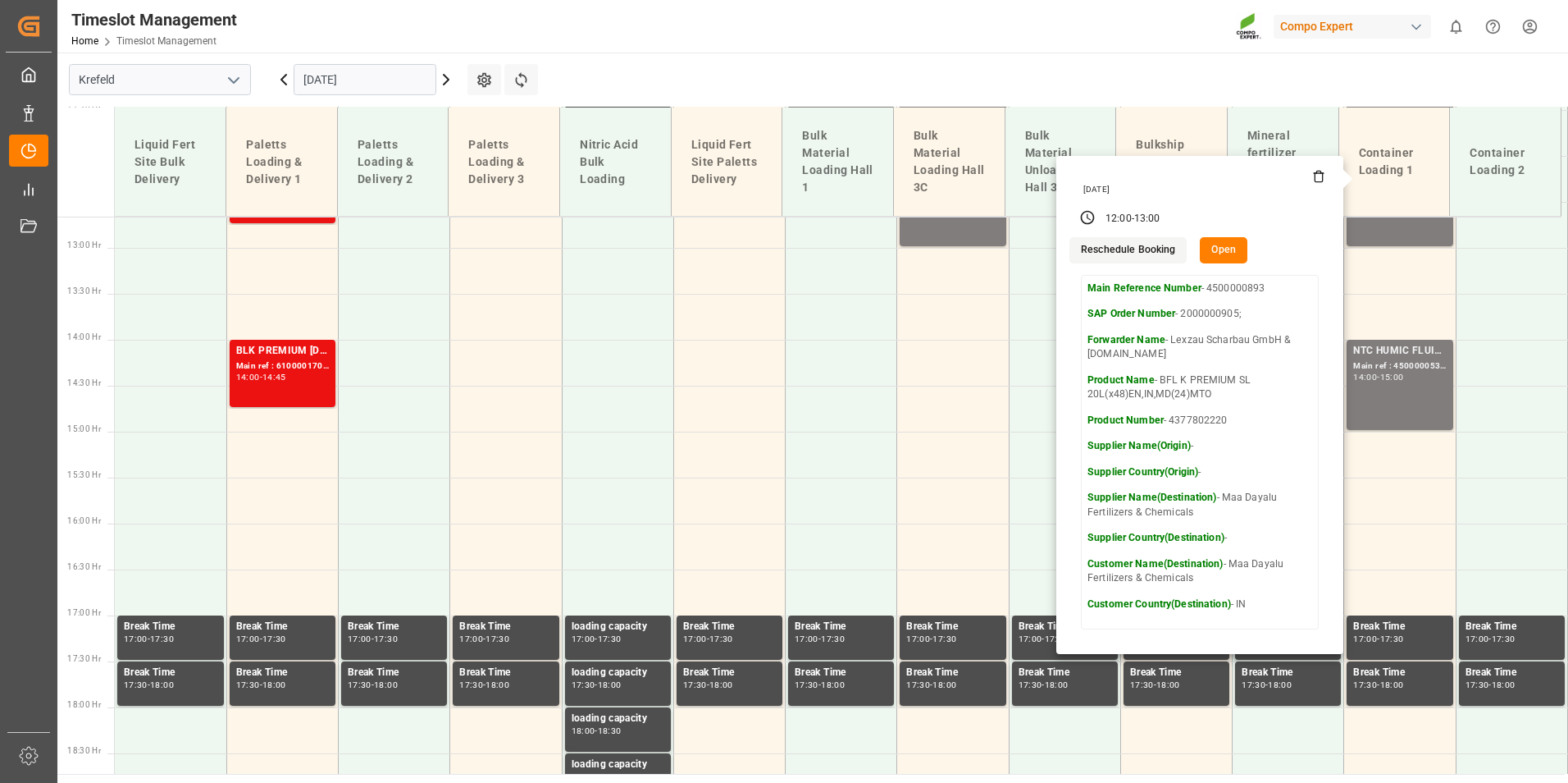
scroll to position [1167, 0]
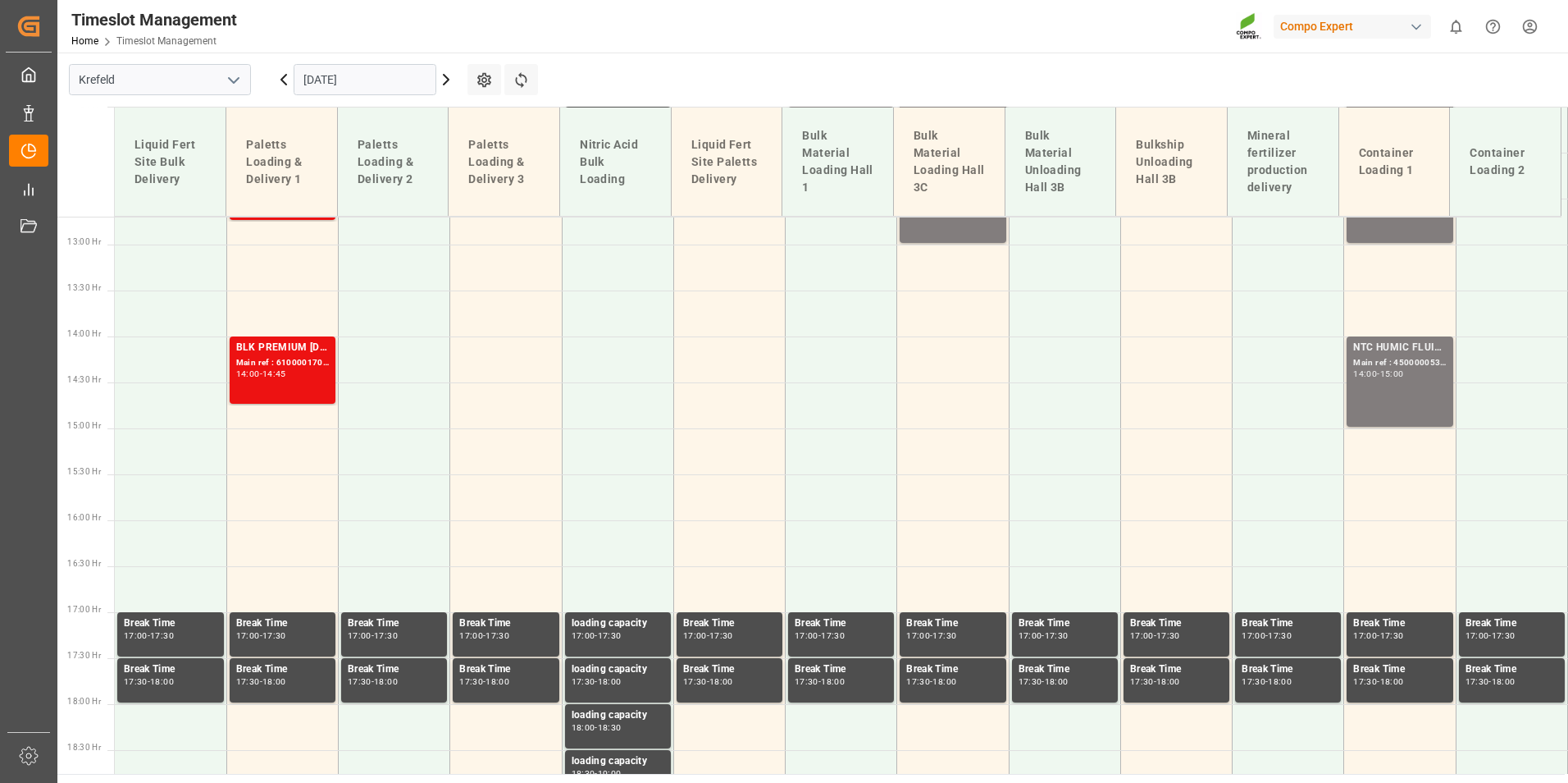
click at [1405, 371] on div "15:00" at bounding box center [1393, 373] width 24 height 7
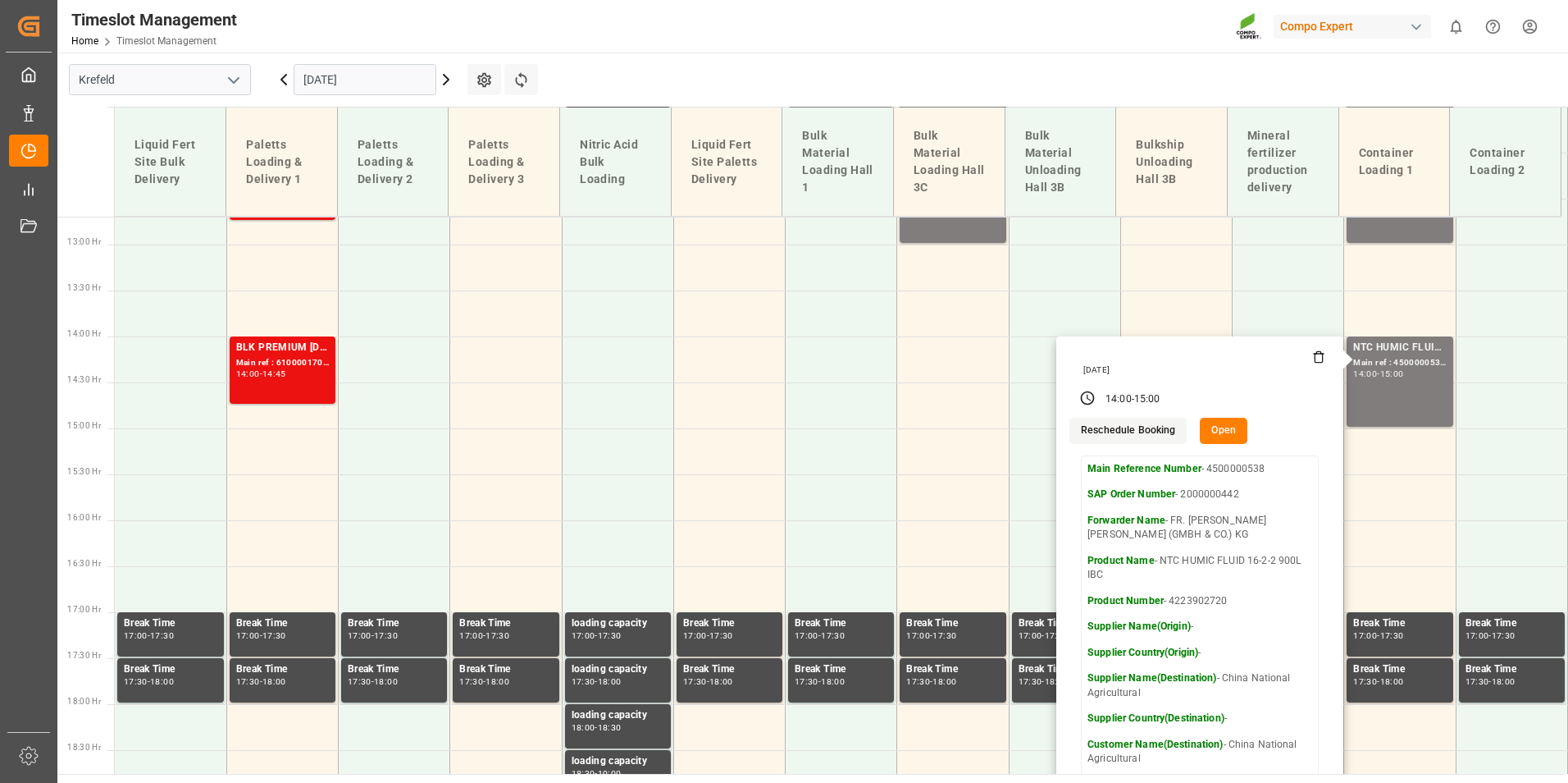
click at [378, 80] on input "[DATE]" at bounding box center [365, 79] width 143 height 31
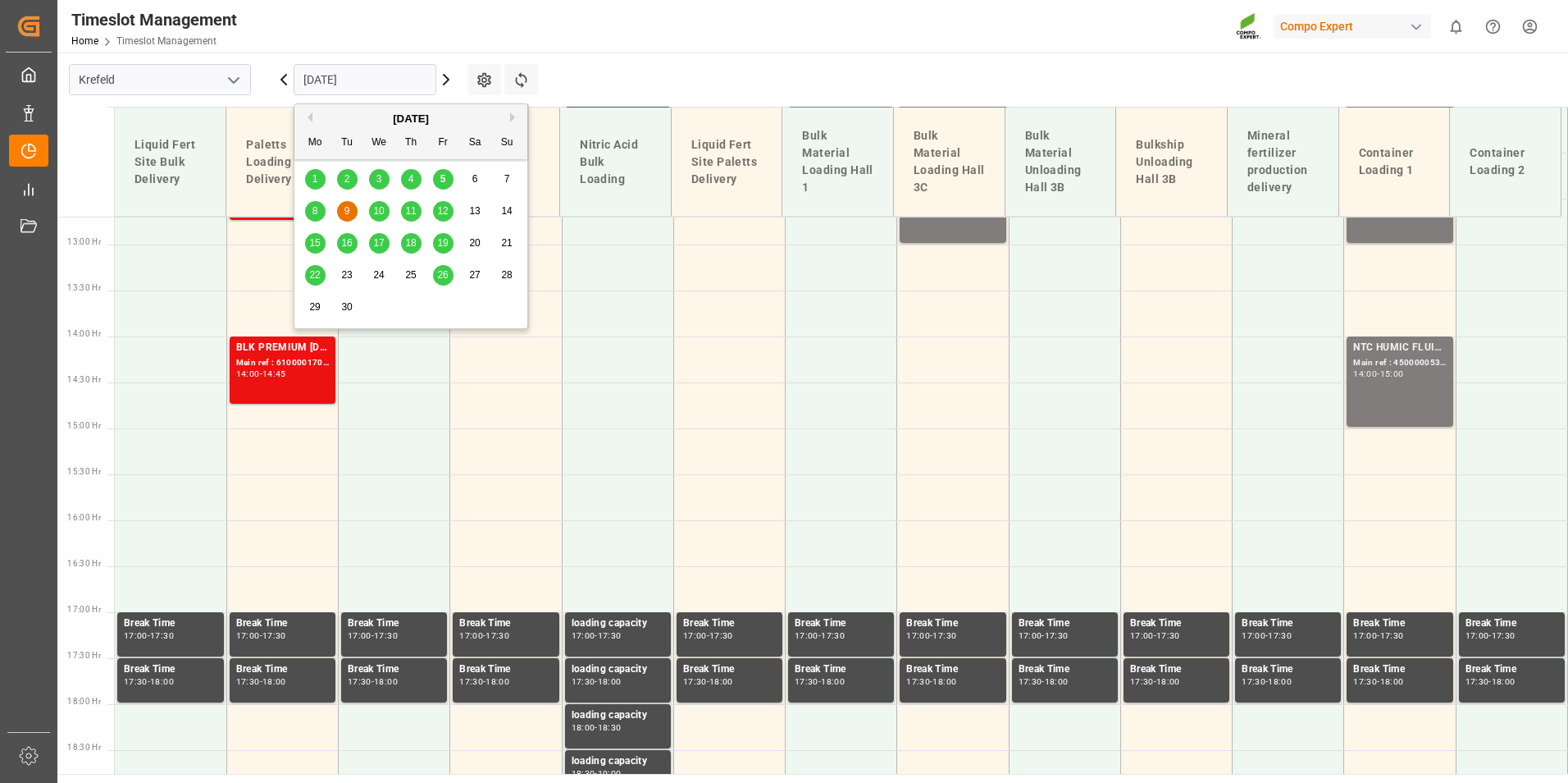
click at [382, 205] on span "10" at bounding box center [378, 211] width 11 height 12
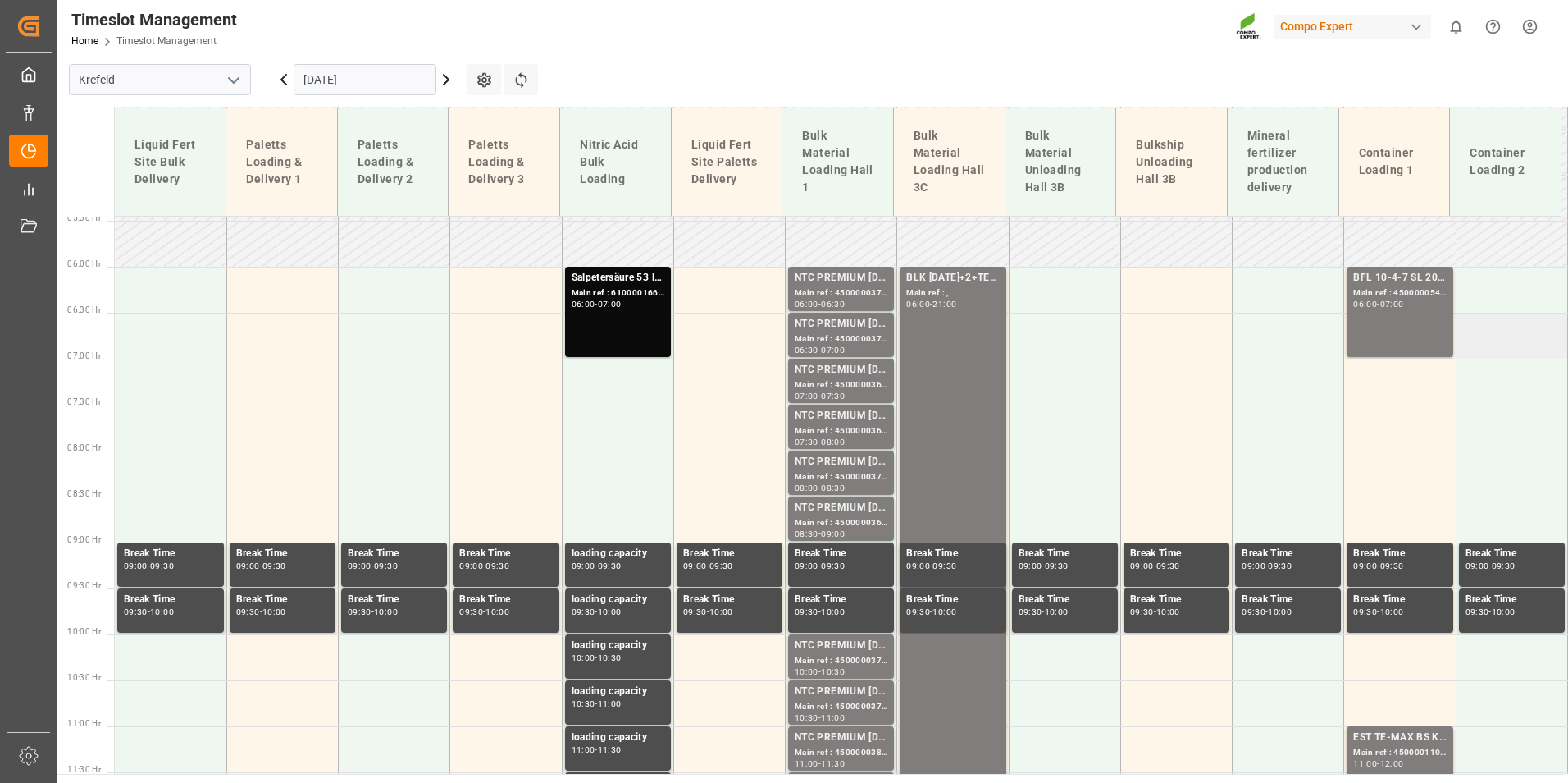
scroll to position [429, 0]
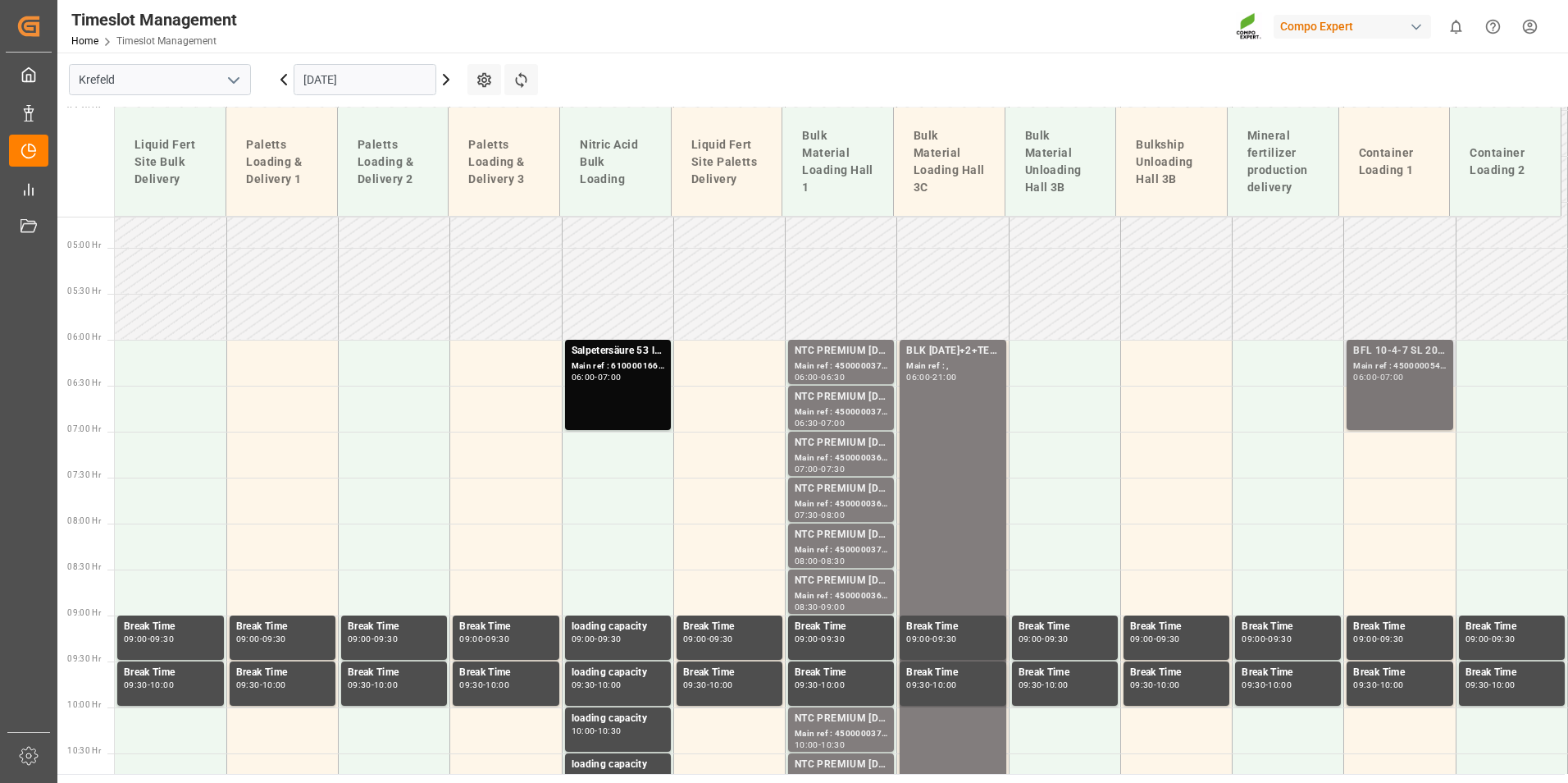
click at [1399, 405] on div "BFL 10-4-7 SL 200L (x4)TW ISPM;BFL 34 SL 27-0-0 +TE 200L (x4) TW;BFL Costi SL 2…" at bounding box center [1400, 385] width 93 height 84
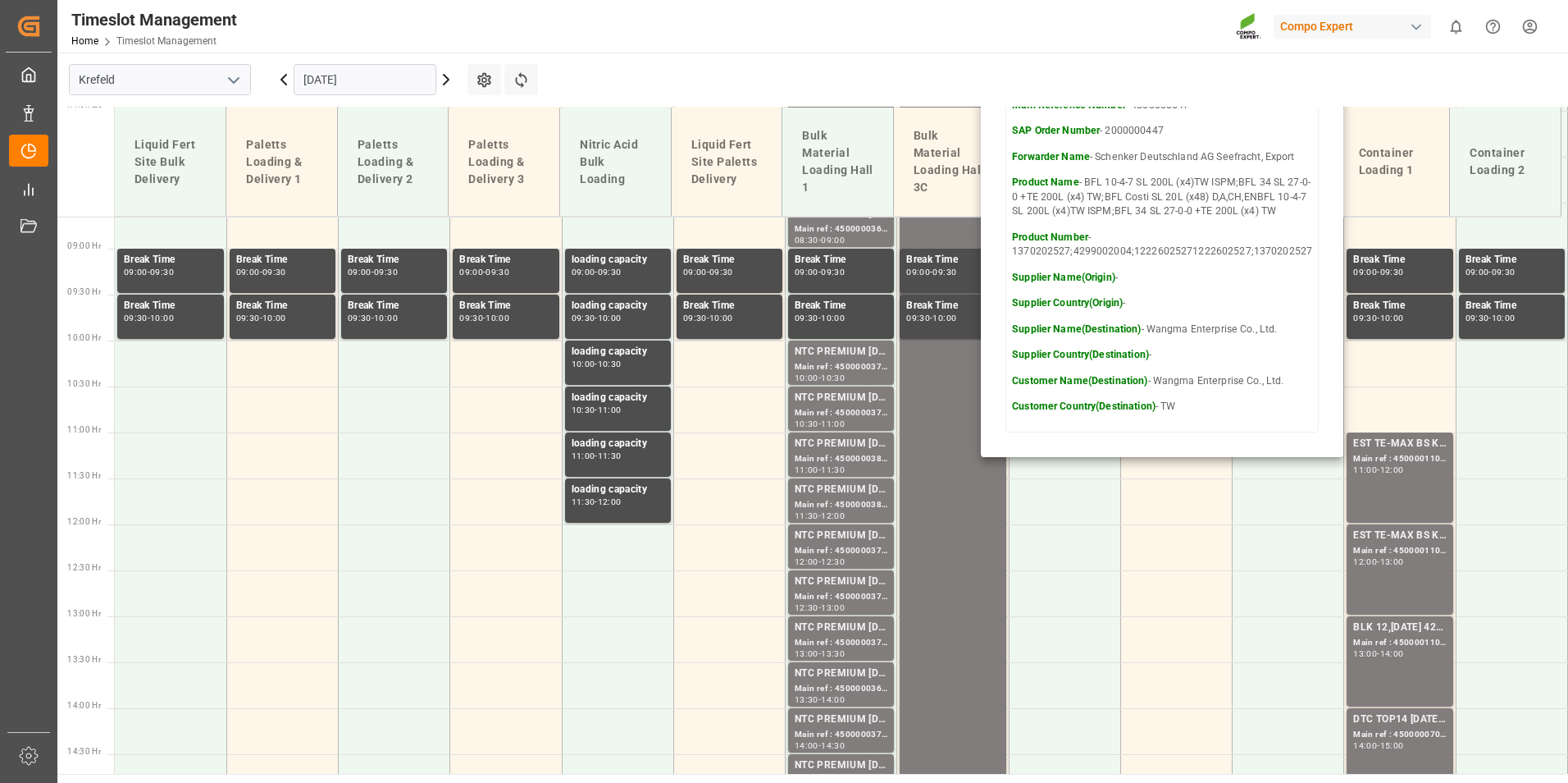
scroll to position [839, 0]
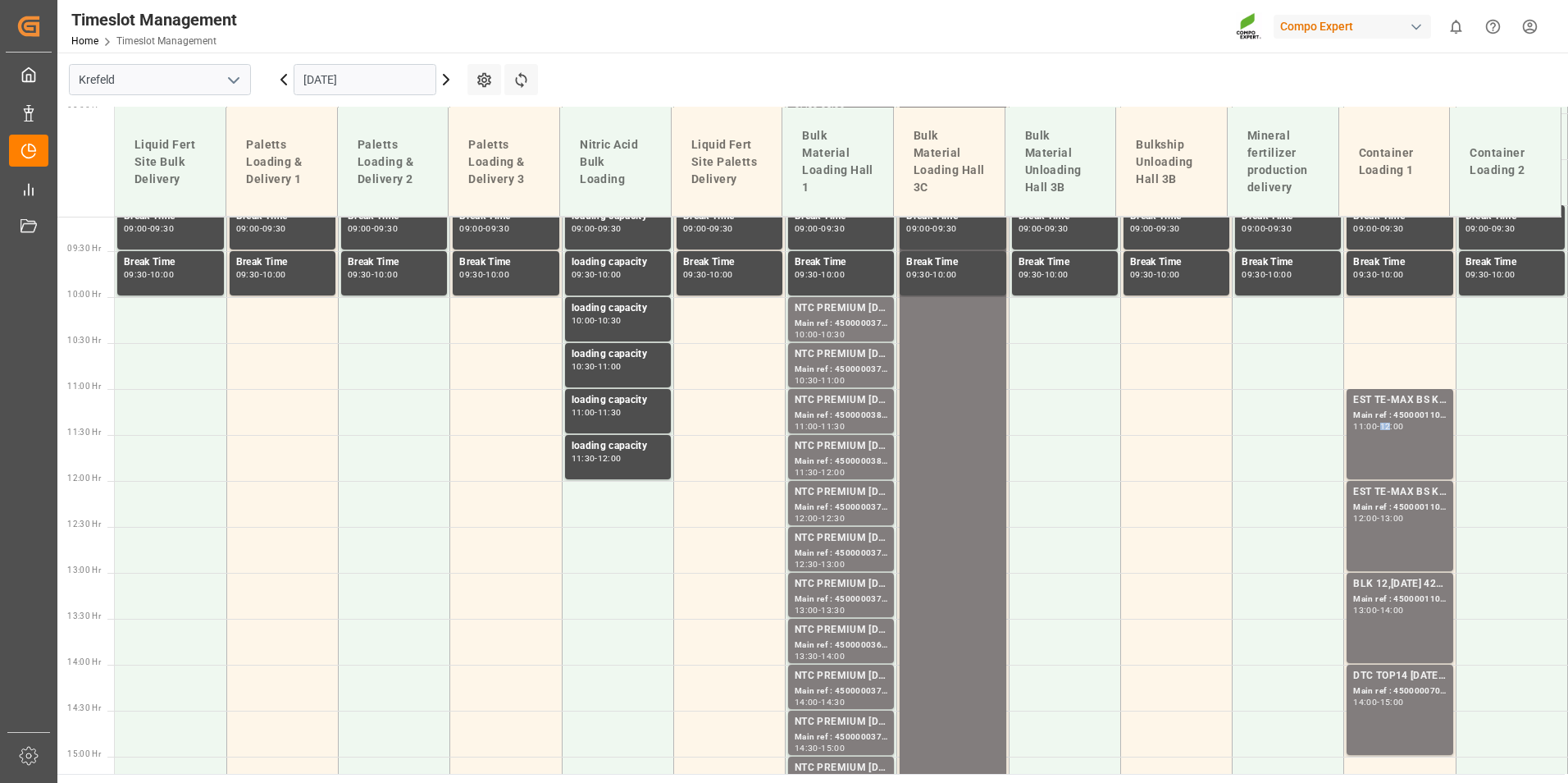
click at [1390, 423] on div "12:00" at bounding box center [1393, 426] width 24 height 7
click at [1398, 499] on div "EST TE-MAX BS KR 11-48 1000kg BB" at bounding box center [1400, 492] width 93 height 16
click at [1396, 434] on div "EST TE-MAX BS KR 11-48 1000kg BB Main ref : 4500001101, 2000001085 11:00 - 12:00" at bounding box center [1400, 434] width 93 height 84
click at [1388, 520] on div "13:00" at bounding box center [1393, 518] width 24 height 7
click at [1384, 496] on div "EST TE-MAX BS KR 11-48 1000kg BB" at bounding box center [1400, 492] width 93 height 16
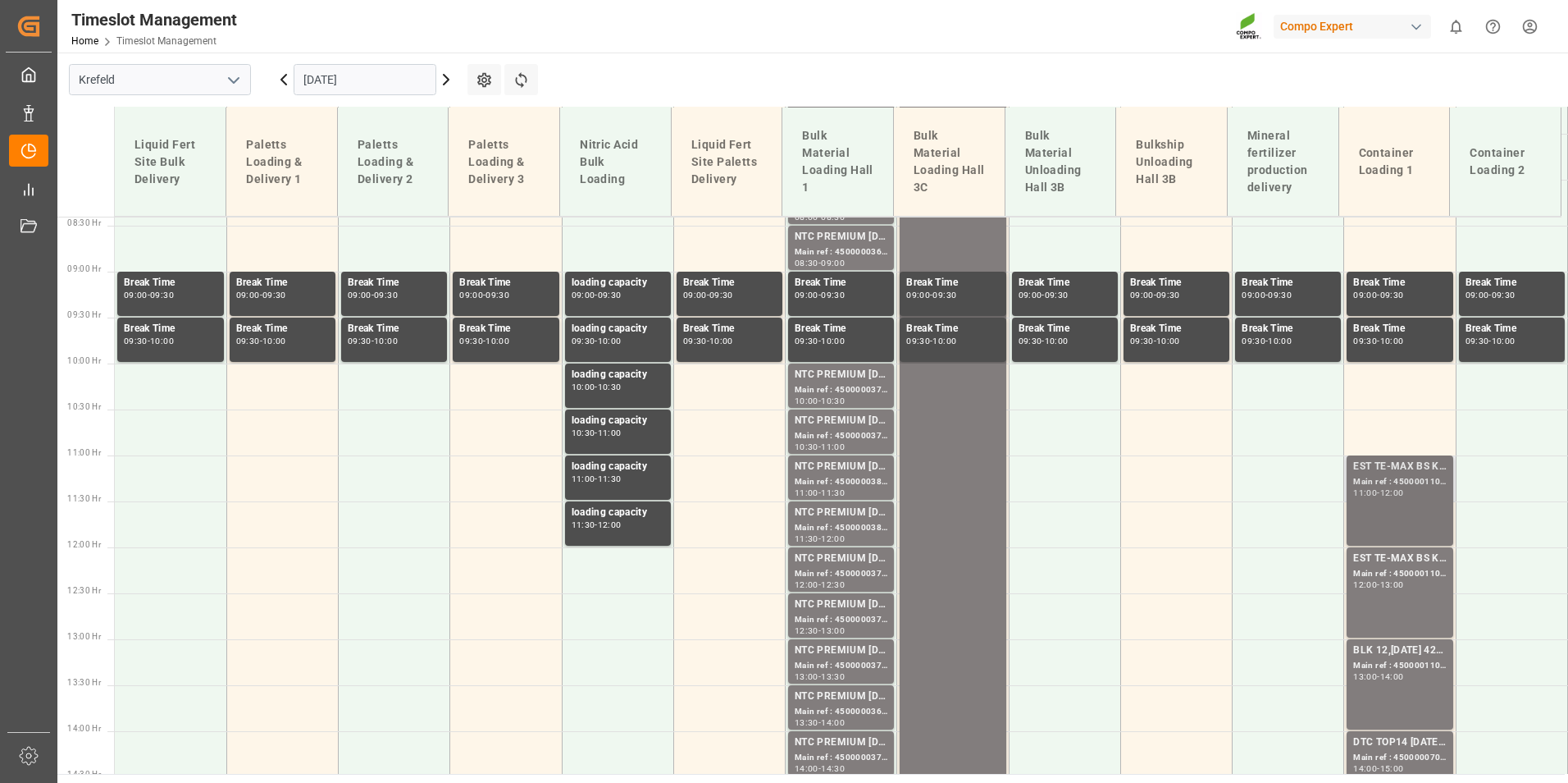
scroll to position [921, 0]
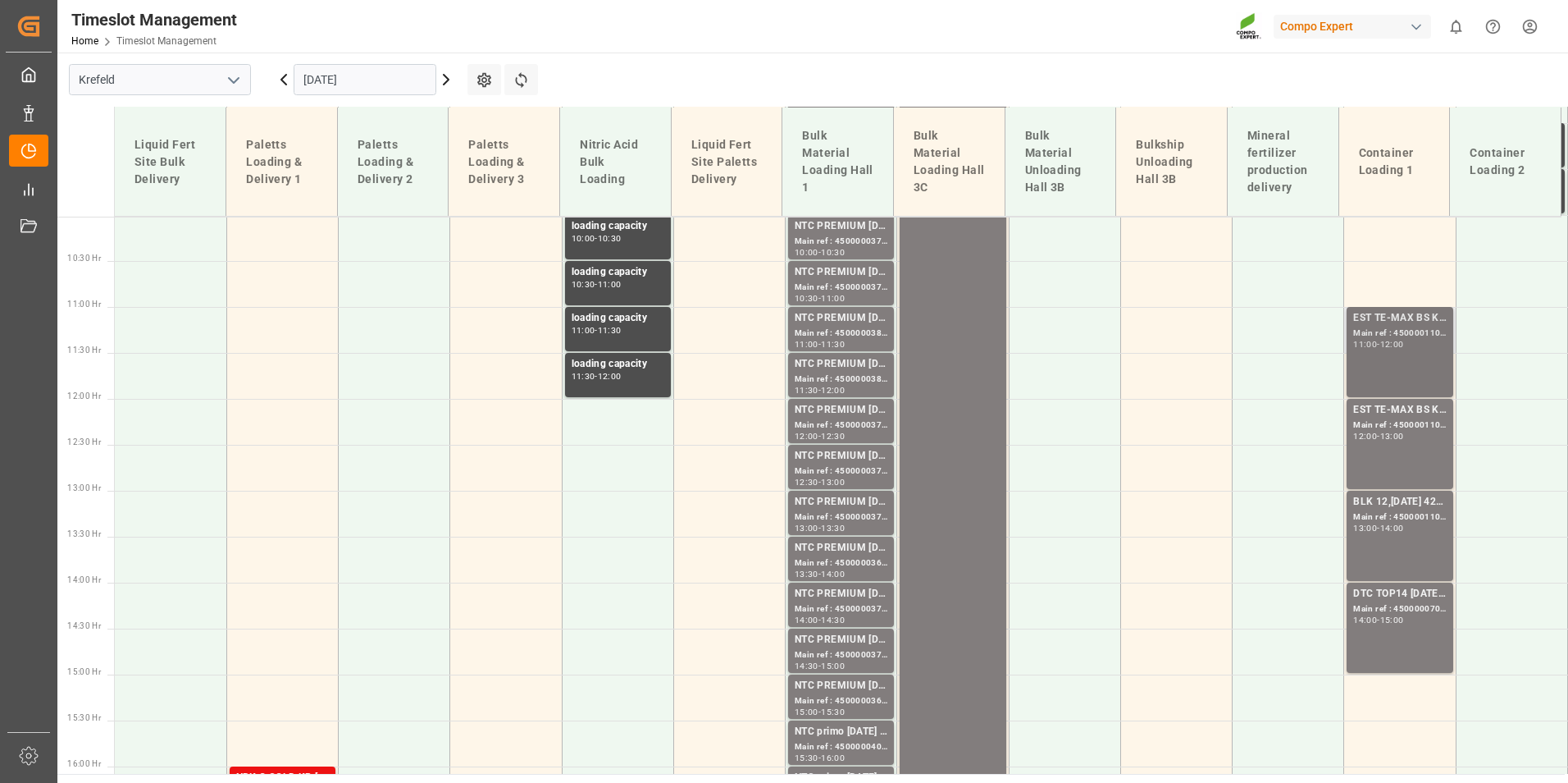
click at [1371, 355] on div "EST TE-MAX BS KR 11-48 1000kg BB Main ref : 4500001101, 2000001085 11:00 - 12:00" at bounding box center [1400, 352] width 93 height 84
click at [1370, 347] on div "11:00" at bounding box center [1366, 343] width 24 height 7
click at [1400, 329] on div "Main ref : 4500001101, 2000001085" at bounding box center [1400, 334] width 93 height 14
click at [1403, 427] on div "Main ref : 4500001102, 2000001085" at bounding box center [1400, 426] width 93 height 14
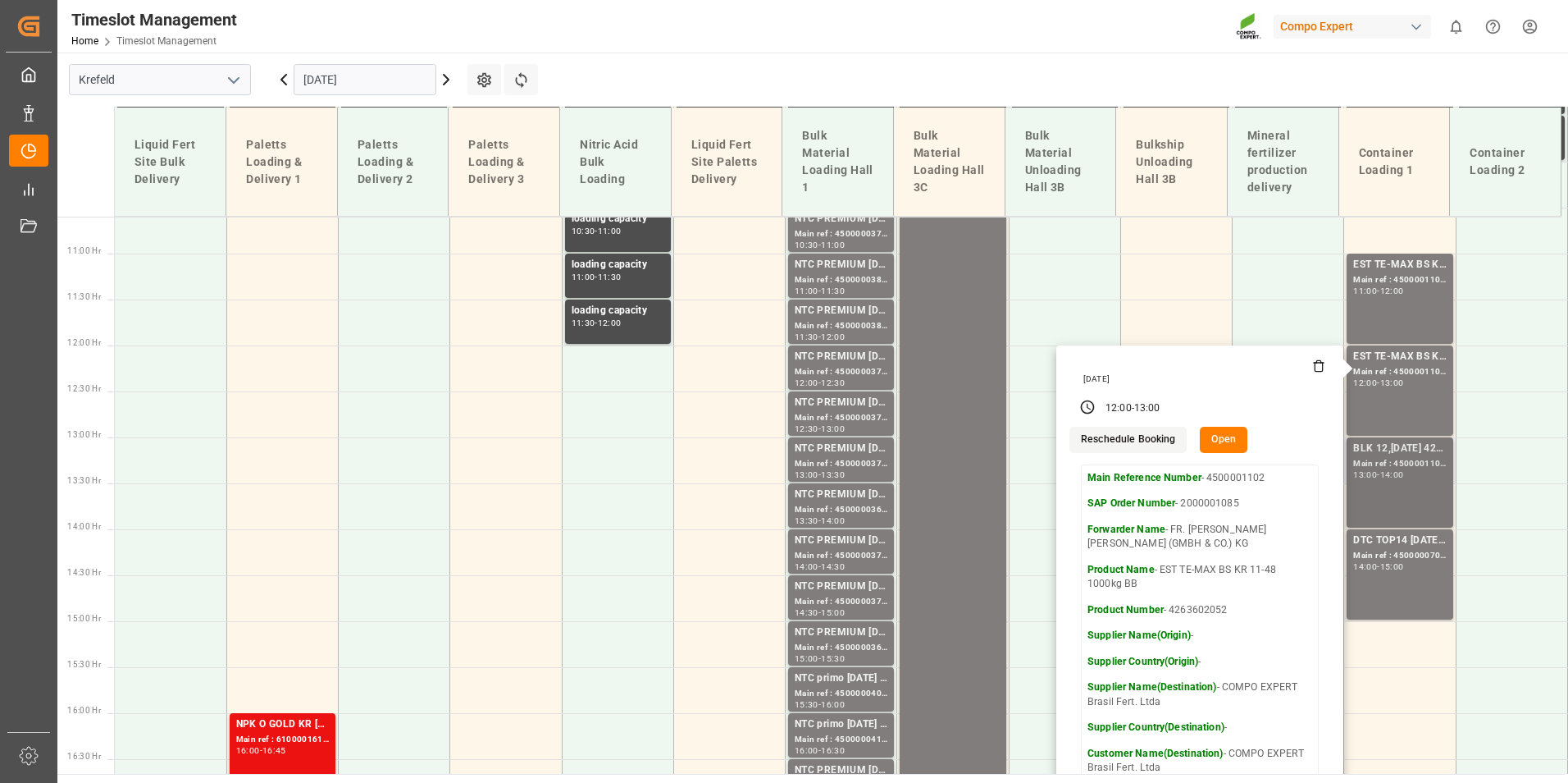
scroll to position [1003, 0]
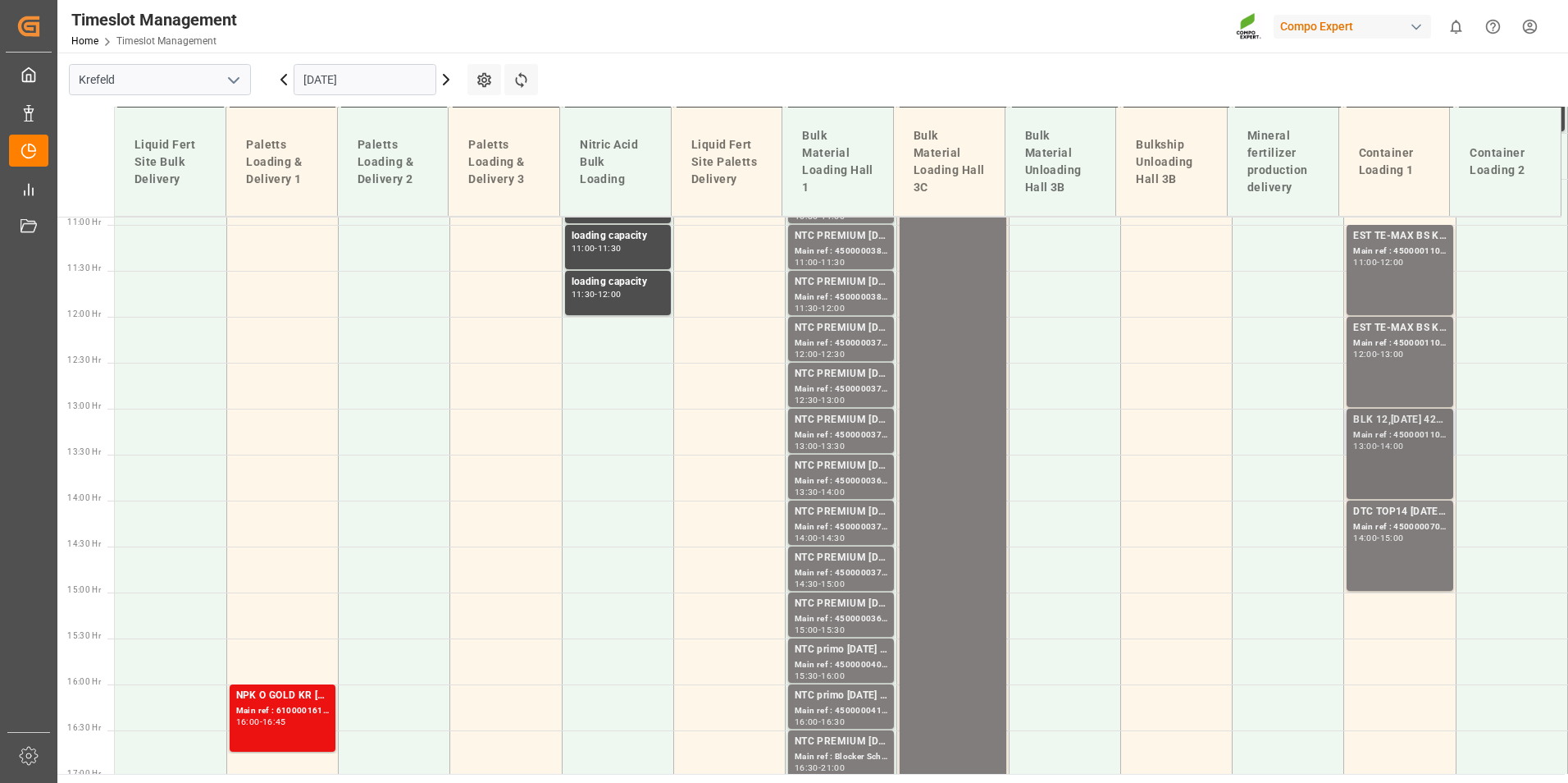
click at [1392, 447] on div "14:00" at bounding box center [1393, 446] width 24 height 7
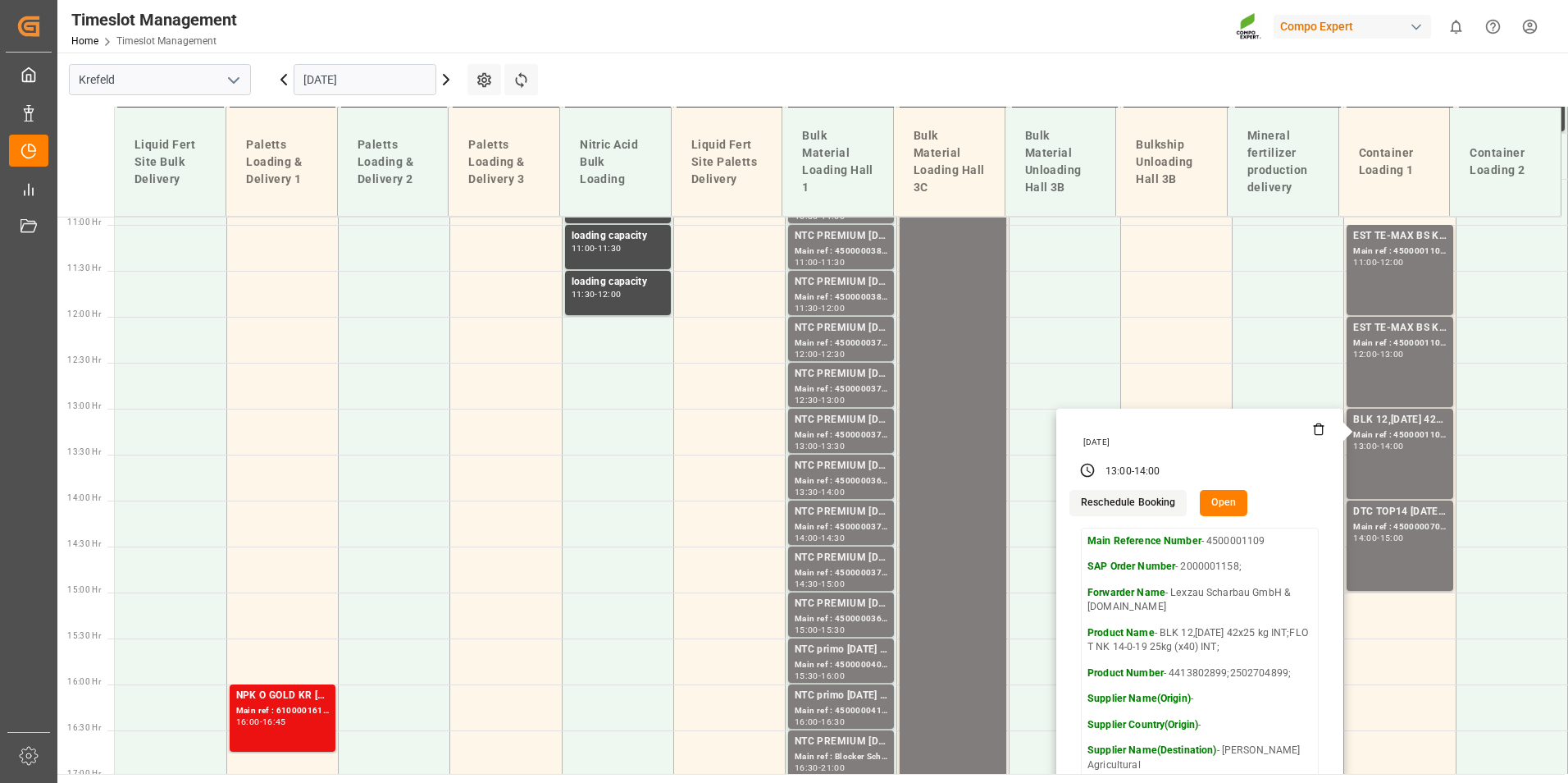
scroll to position [1085, 0]
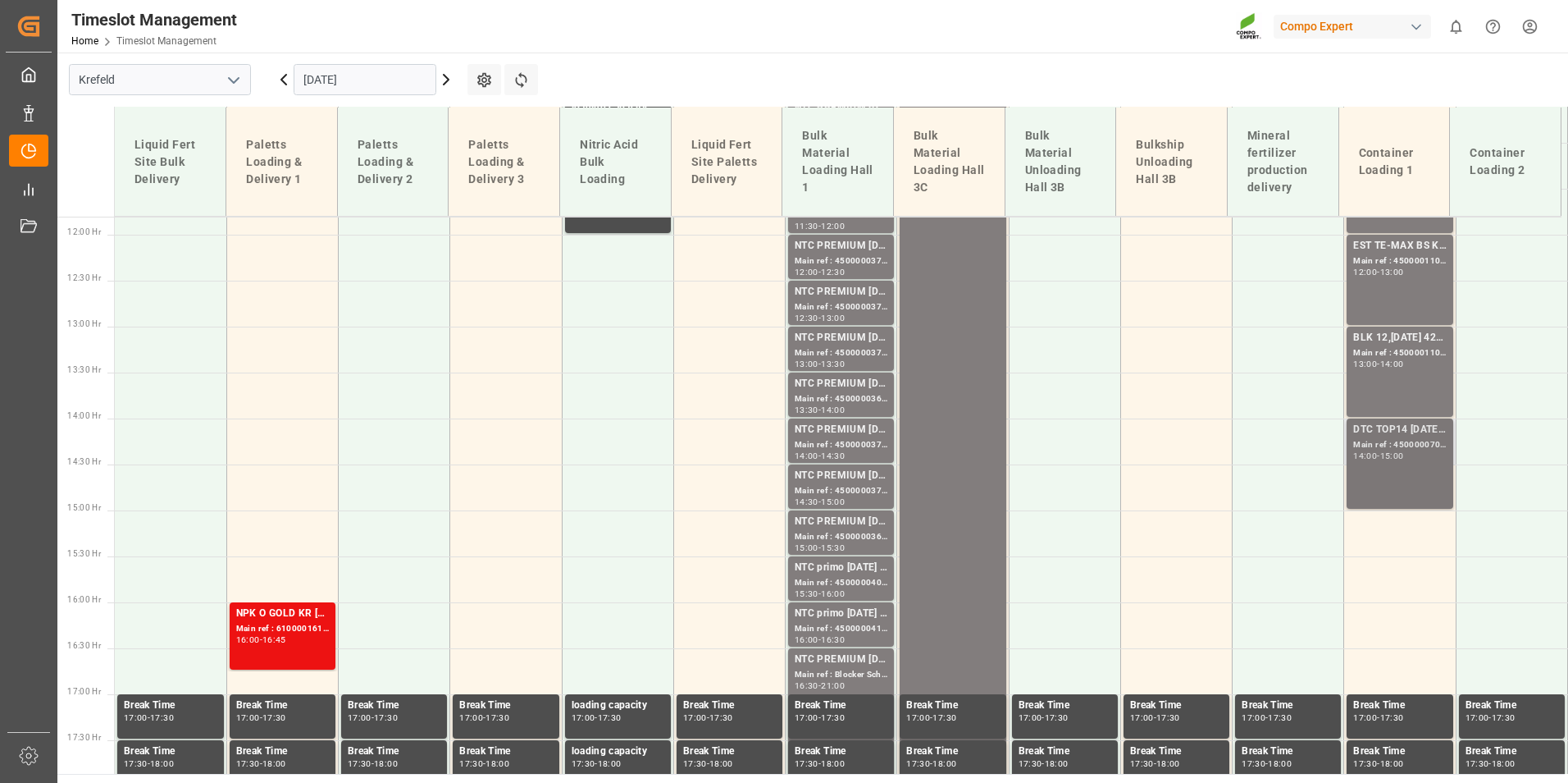
drag, startPoint x: 1392, startPoint y: 447, endPoint x: 1392, endPoint y: 479, distance: 32.0
click at [1392, 479] on div "DTC TOP14 [DATE] 15%UH 3M 25kg(x42) WW Main ref : 4500000703, 2000000567 14:00 …" at bounding box center [1400, 464] width 93 height 84
click at [1380, 364] on div "-" at bounding box center [1379, 363] width 2 height 7
click at [1419, 363] on div "13:00 - 14:00" at bounding box center [1400, 364] width 93 height 9
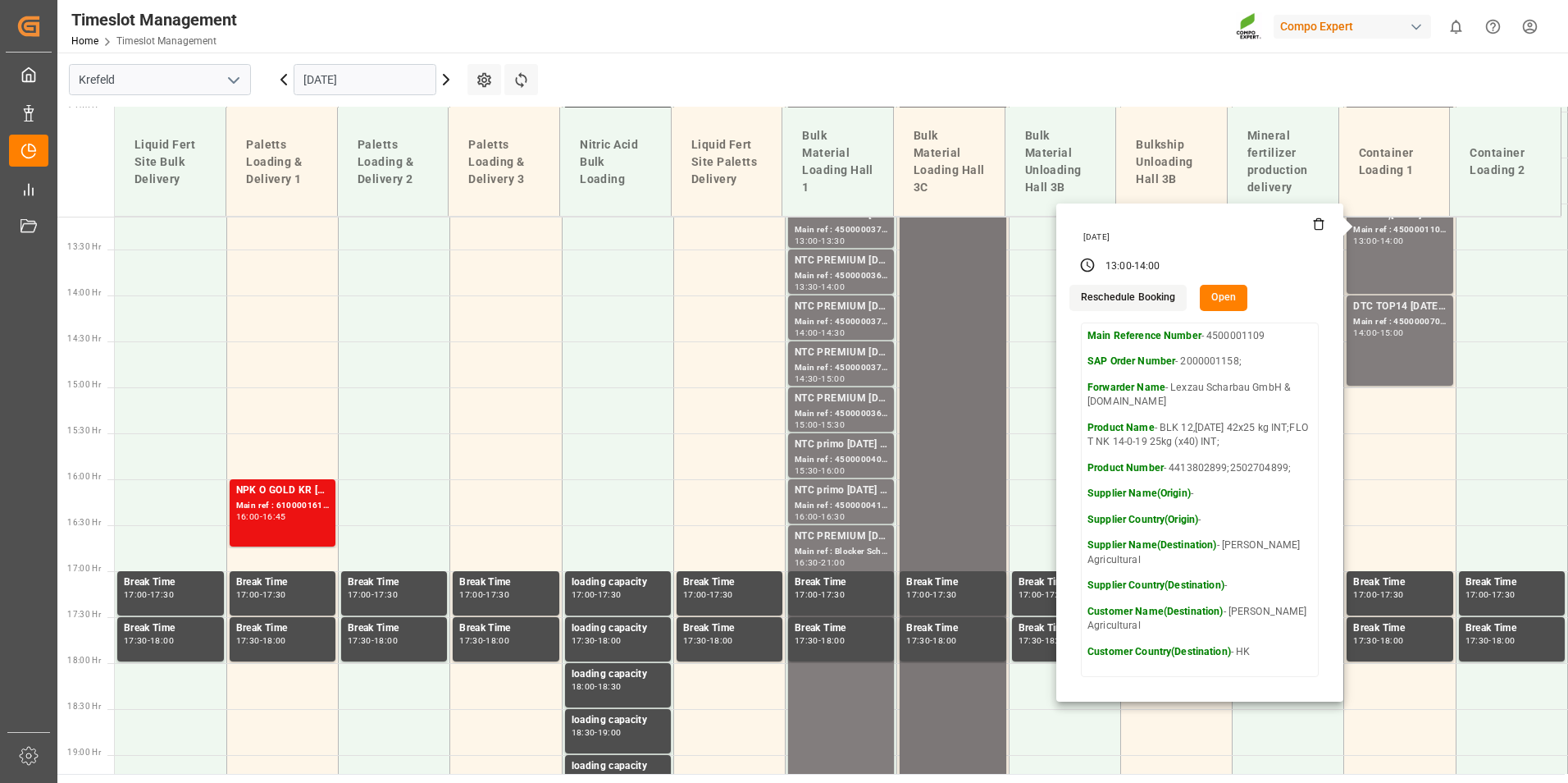
scroll to position [1167, 0]
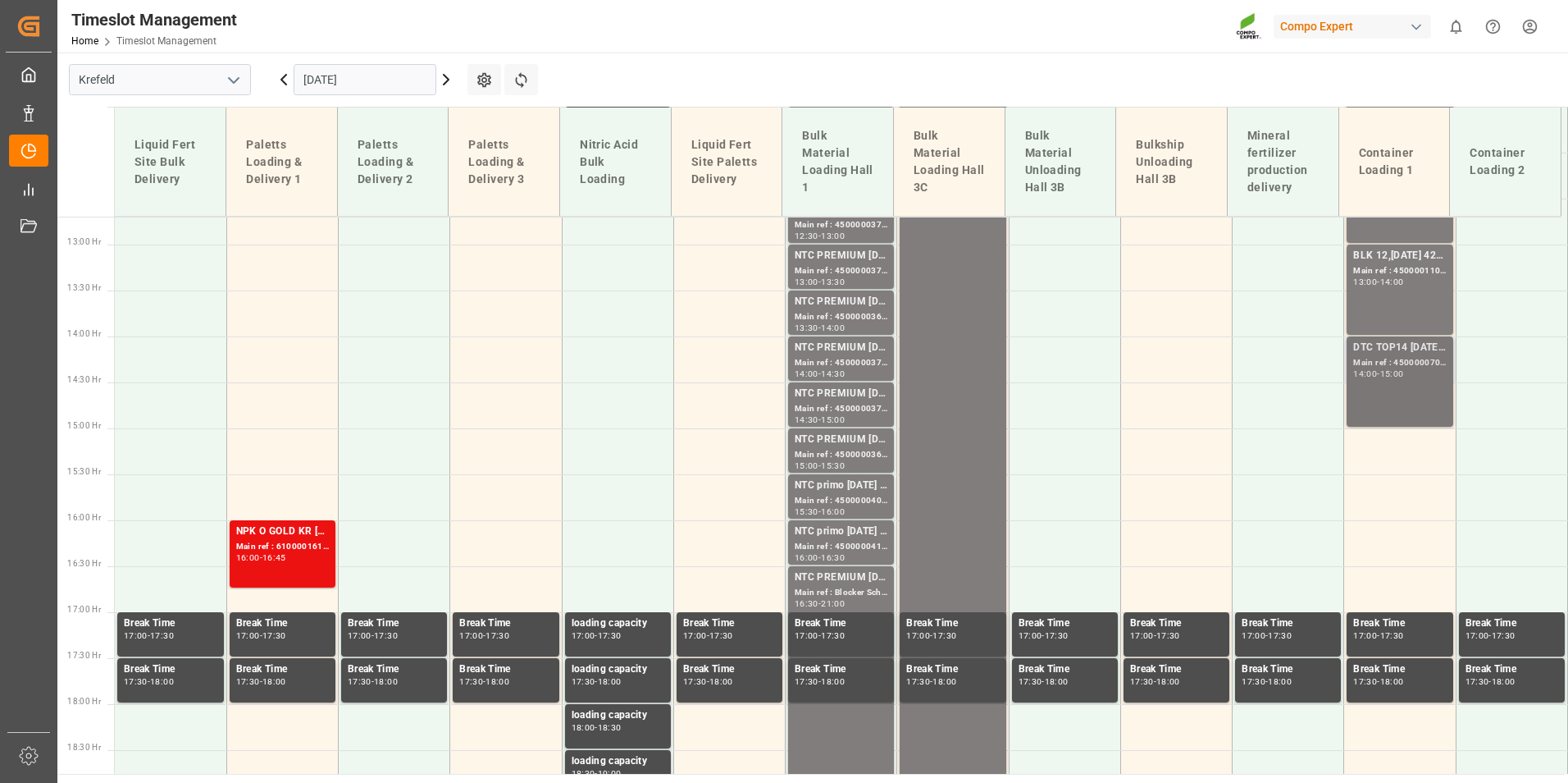
click at [1419, 357] on div "Main ref : 4500000703, 2000000567" at bounding box center [1400, 363] width 93 height 14
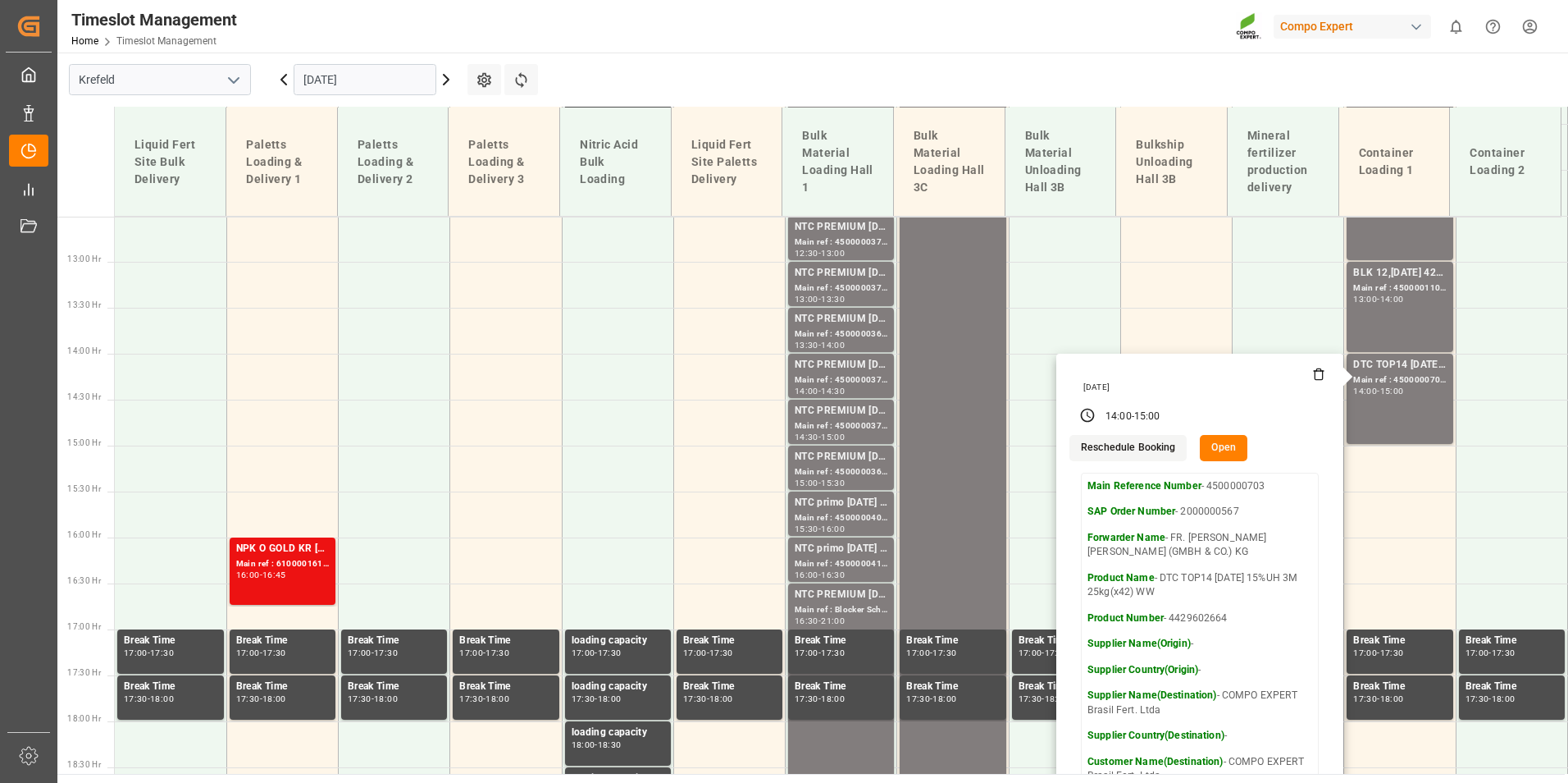
scroll to position [1003, 0]
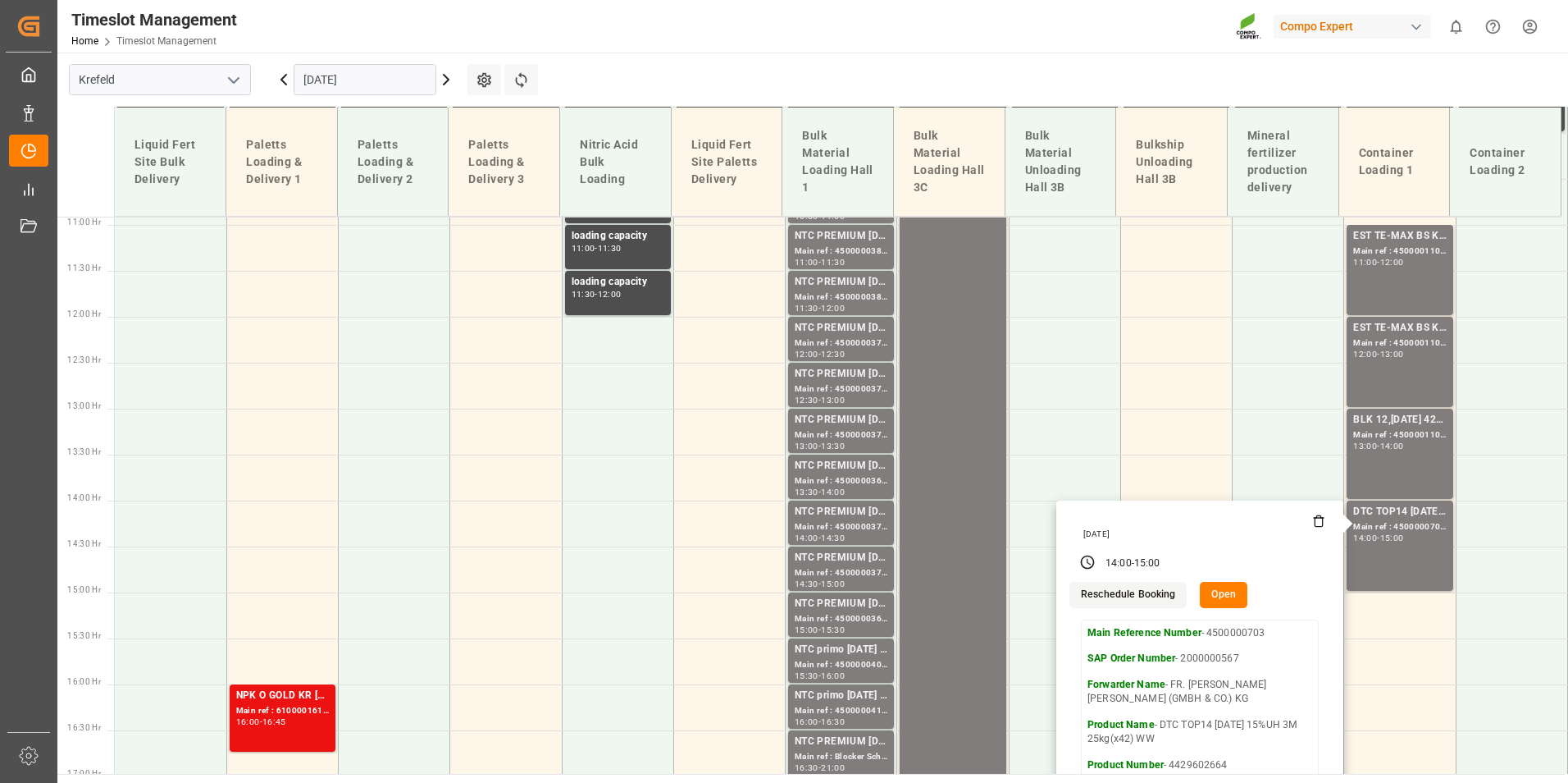
click at [382, 85] on input "[DATE]" at bounding box center [365, 79] width 143 height 31
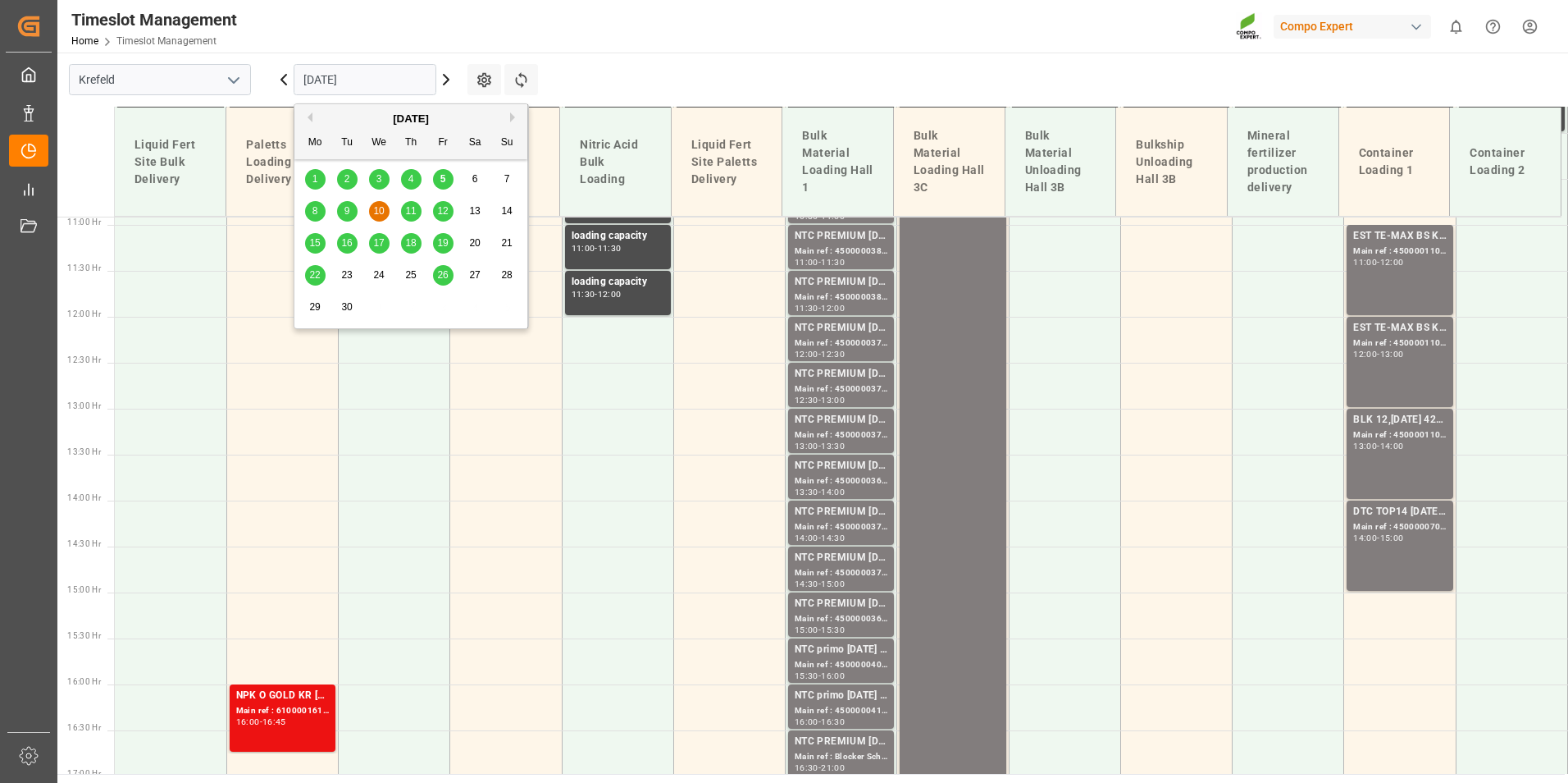
click at [415, 206] on span "11" at bounding box center [411, 211] width 11 height 12
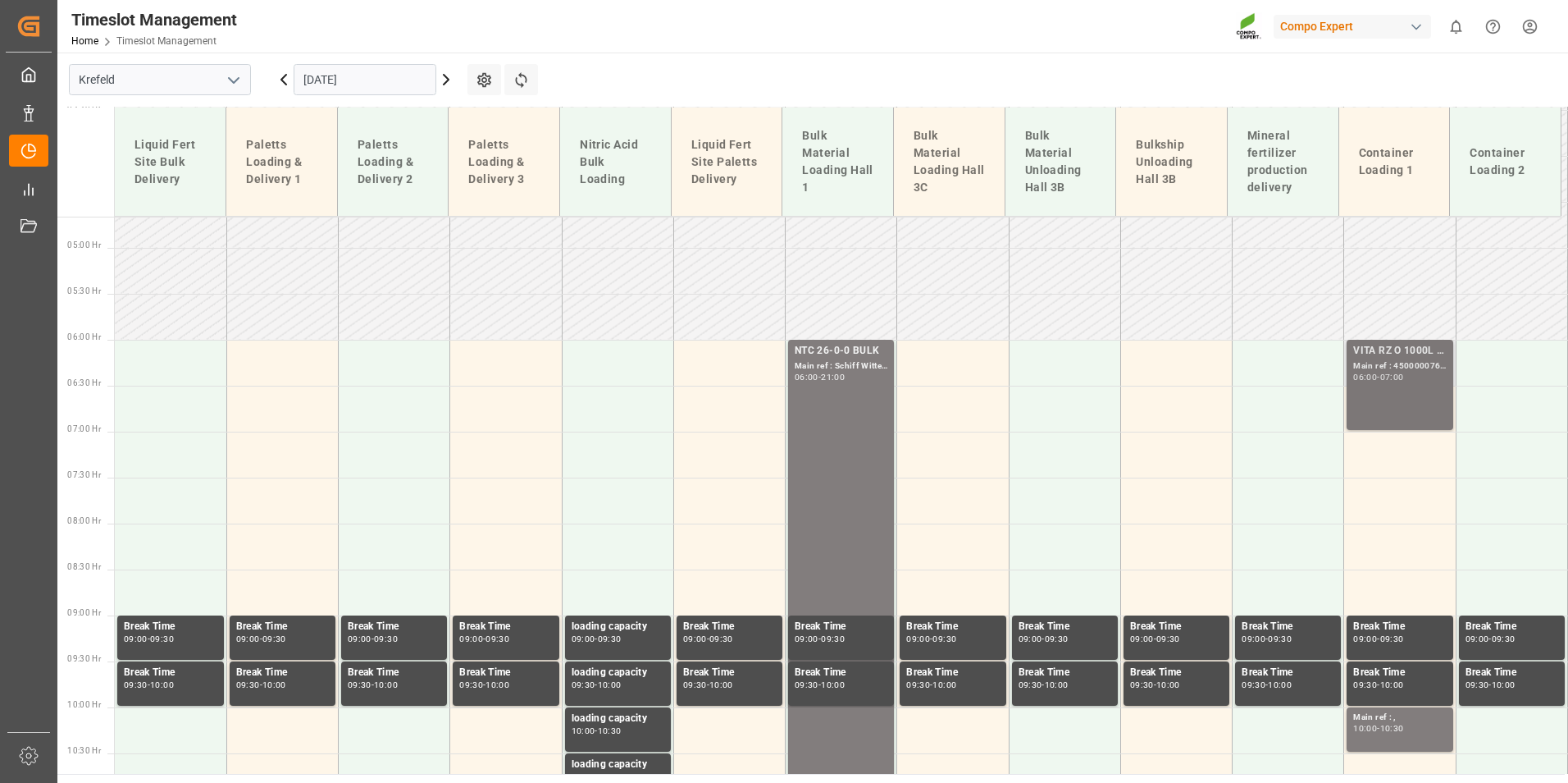
click at [1417, 396] on div "VITA RZ O 1000L IBC MTO Main ref : 4500000762, 2000000481 06:00 - 07:00" at bounding box center [1400, 385] width 93 height 84
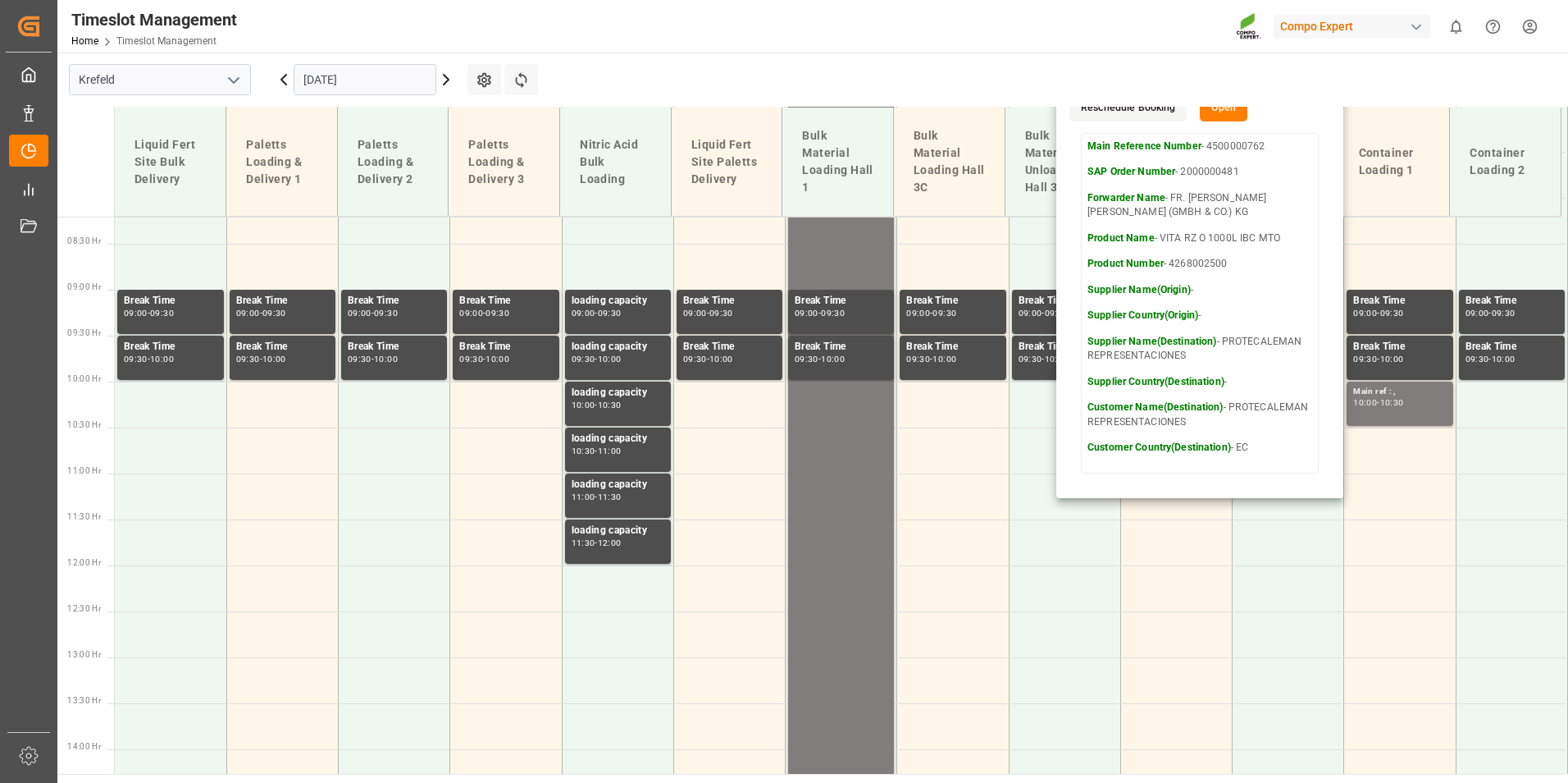
scroll to position [674, 0]
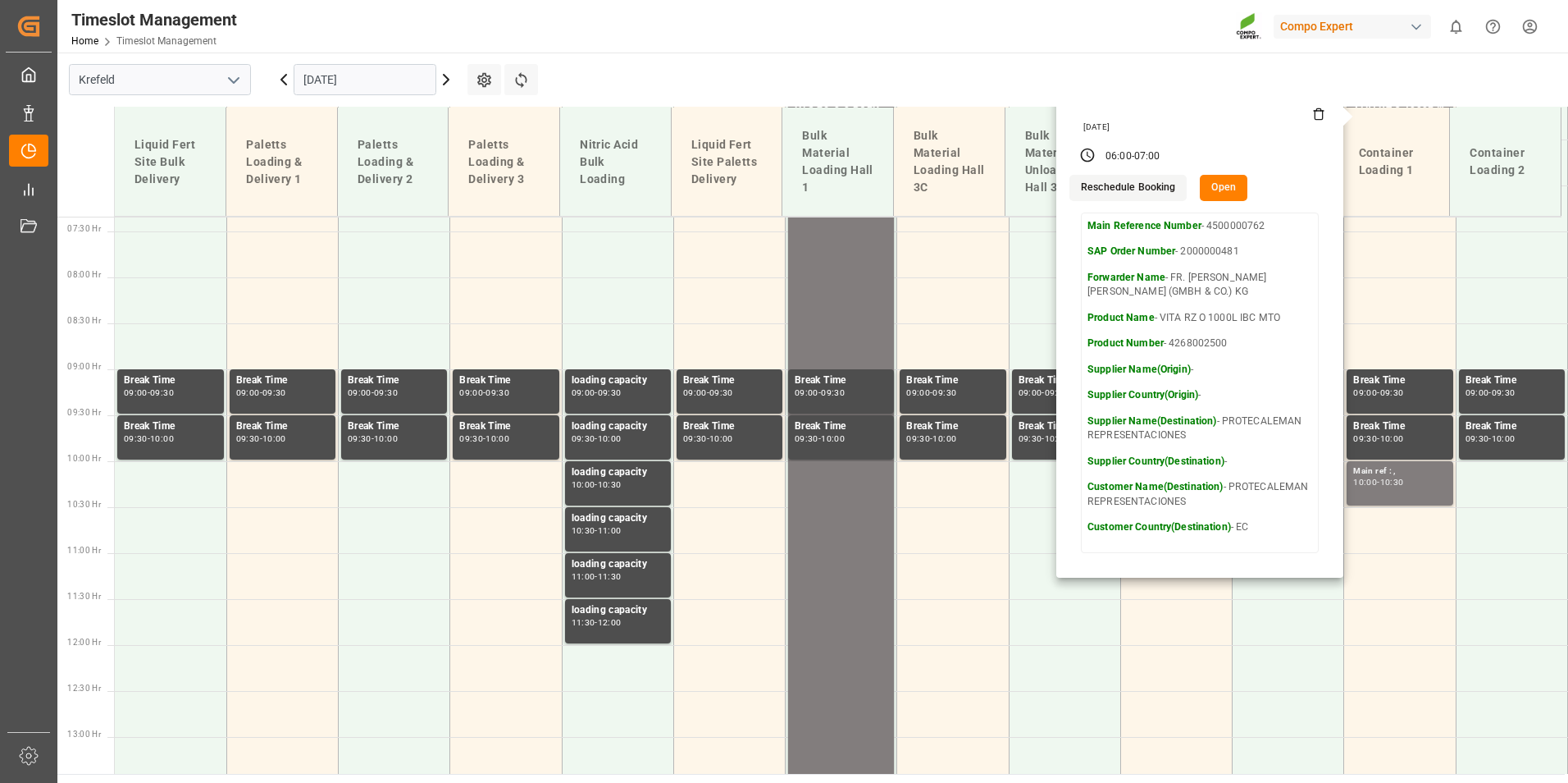
click at [396, 83] on input "[DATE]" at bounding box center [365, 79] width 143 height 31
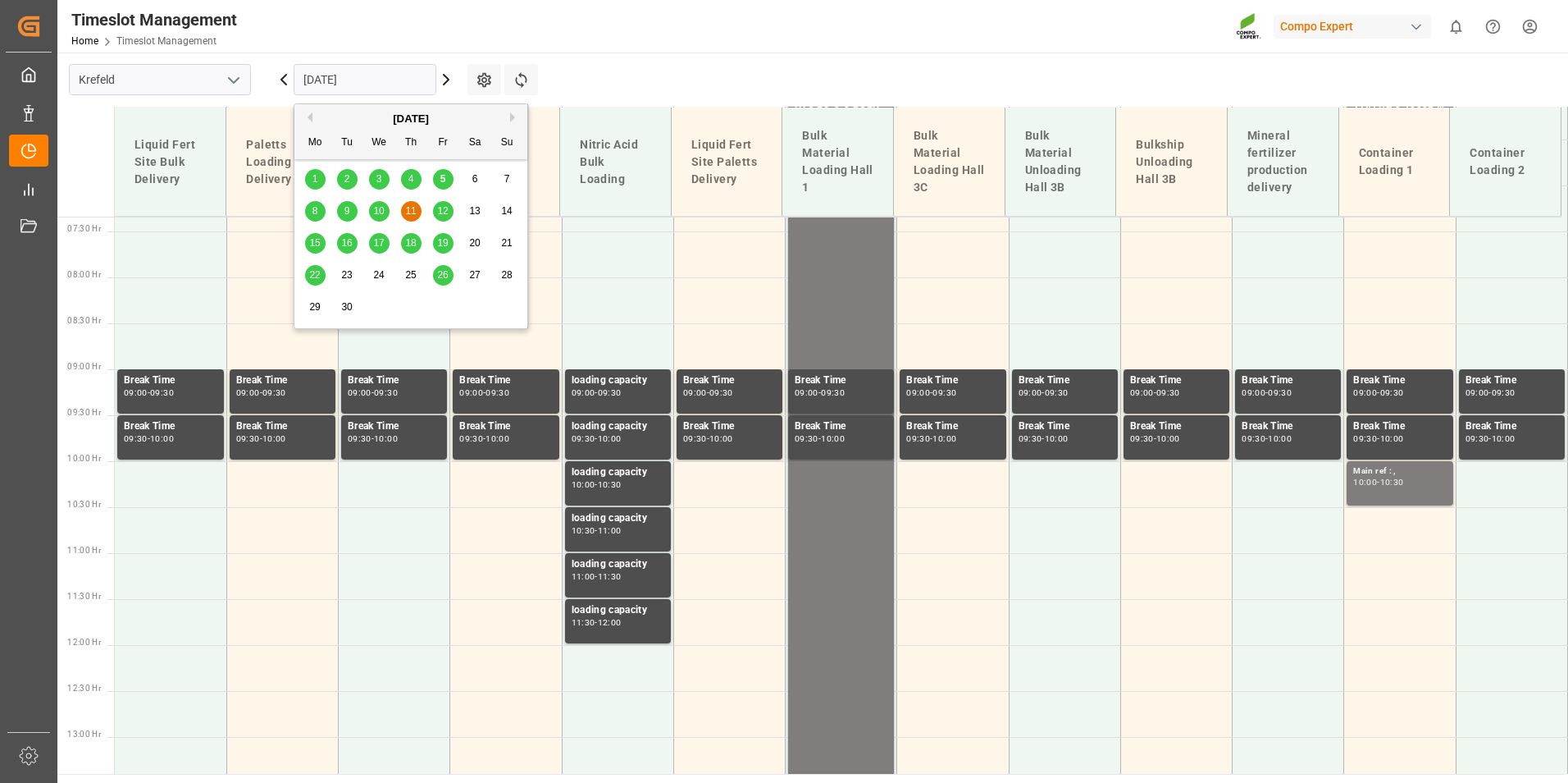
click at [432, 217] on div "8 9 10 11 12 13 14" at bounding box center [411, 211] width 224 height 32
click at [441, 216] on span "12" at bounding box center [443, 211] width 11 height 12
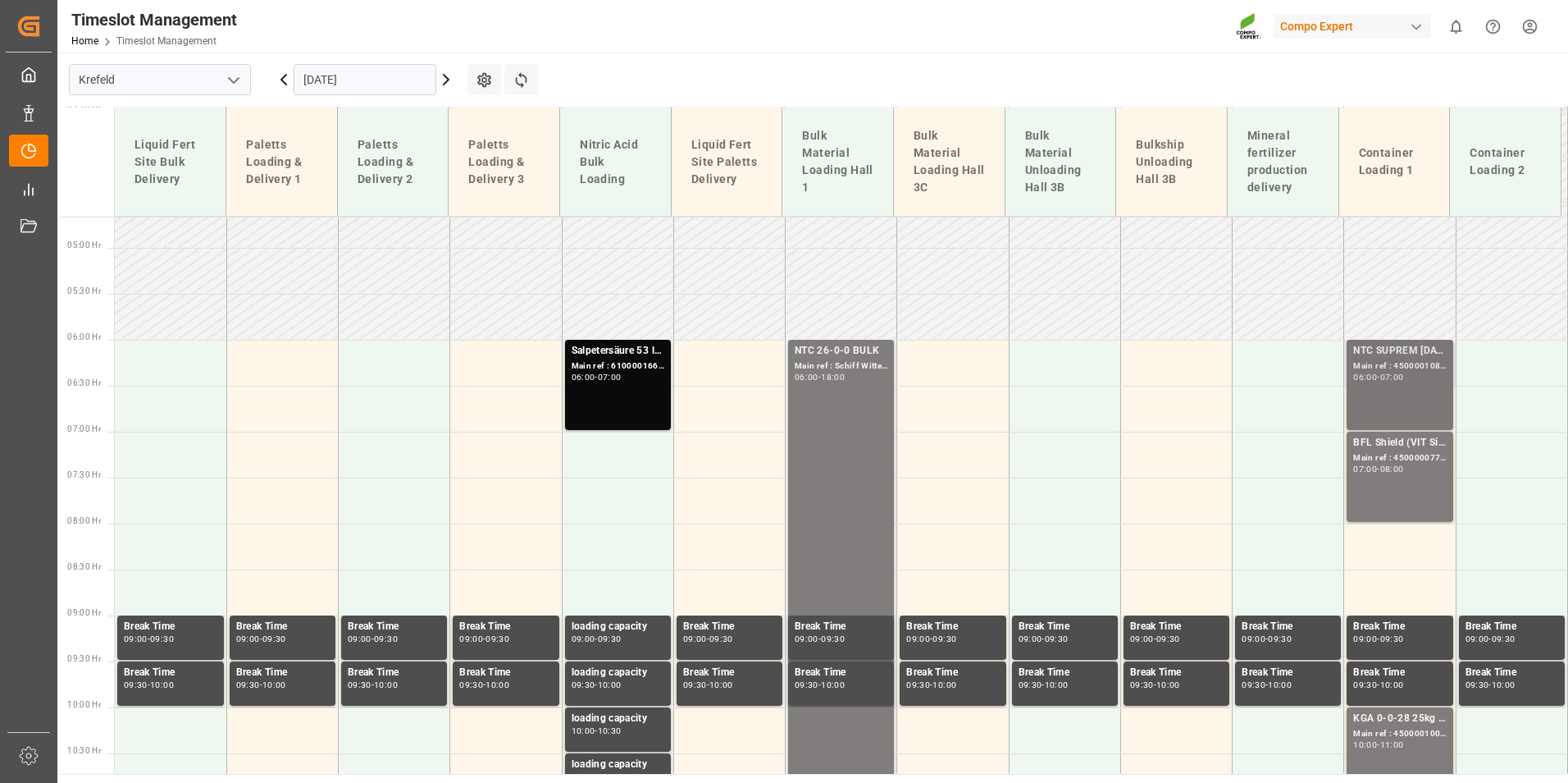
click at [1390, 373] on div "07:00" at bounding box center [1393, 376] width 24 height 7
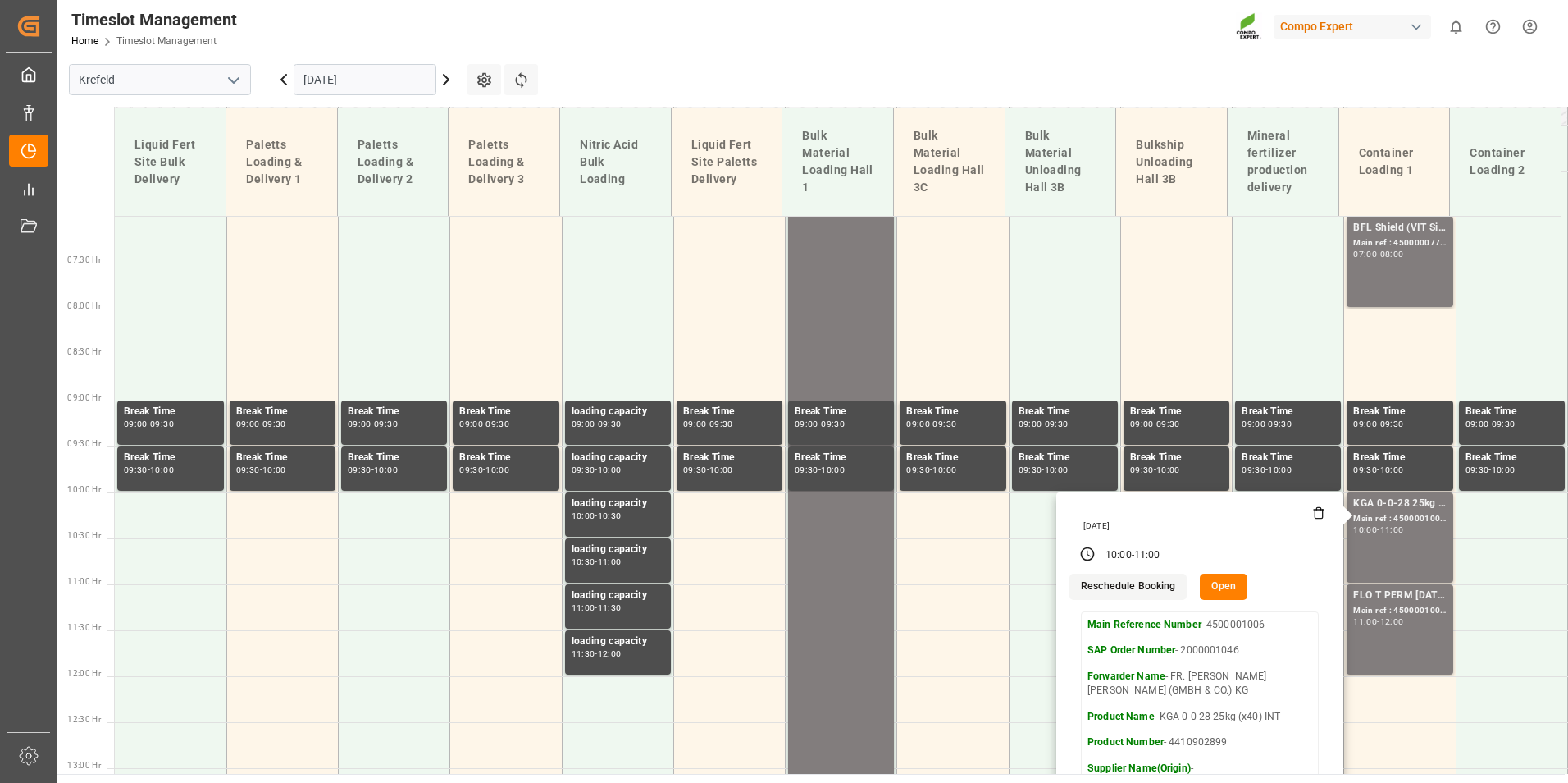
scroll to position [429, 0]
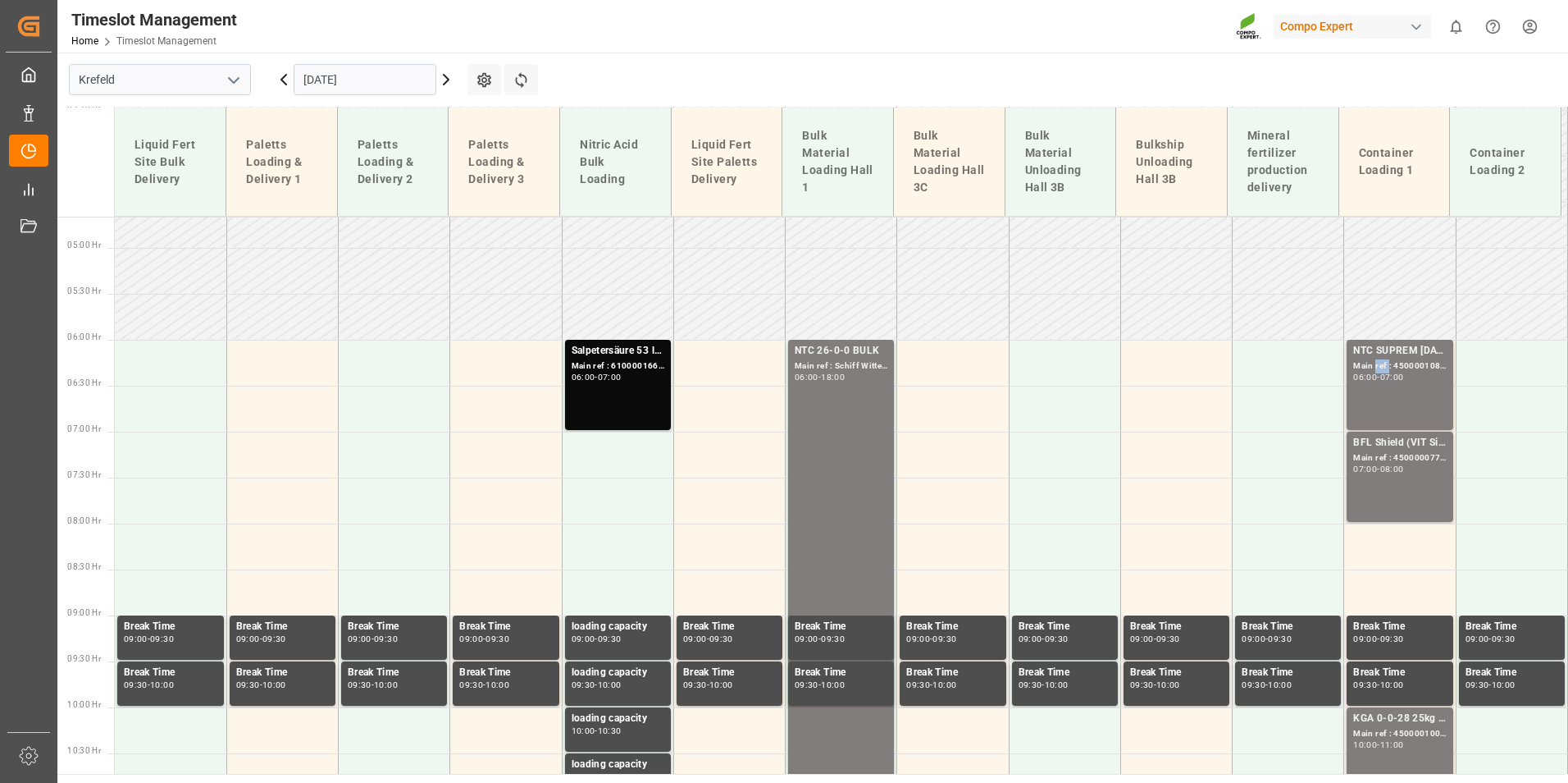
click at [1379, 361] on div "Main ref : 4500001086, 2000001104;" at bounding box center [1400, 366] width 93 height 14
click at [406, 82] on input "[DATE]" at bounding box center [365, 79] width 143 height 31
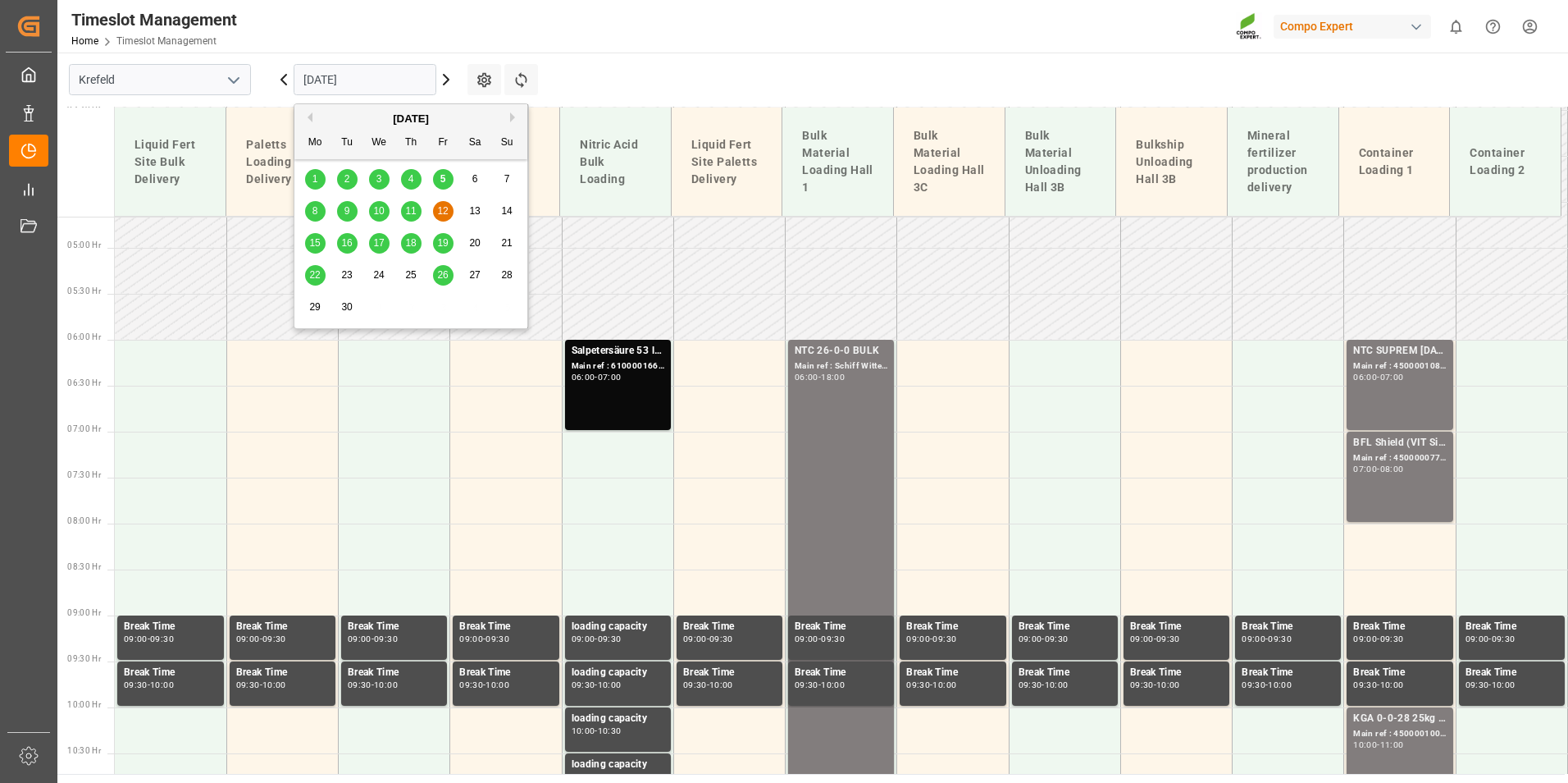
click at [356, 207] on div "9" at bounding box center [347, 211] width 21 height 20
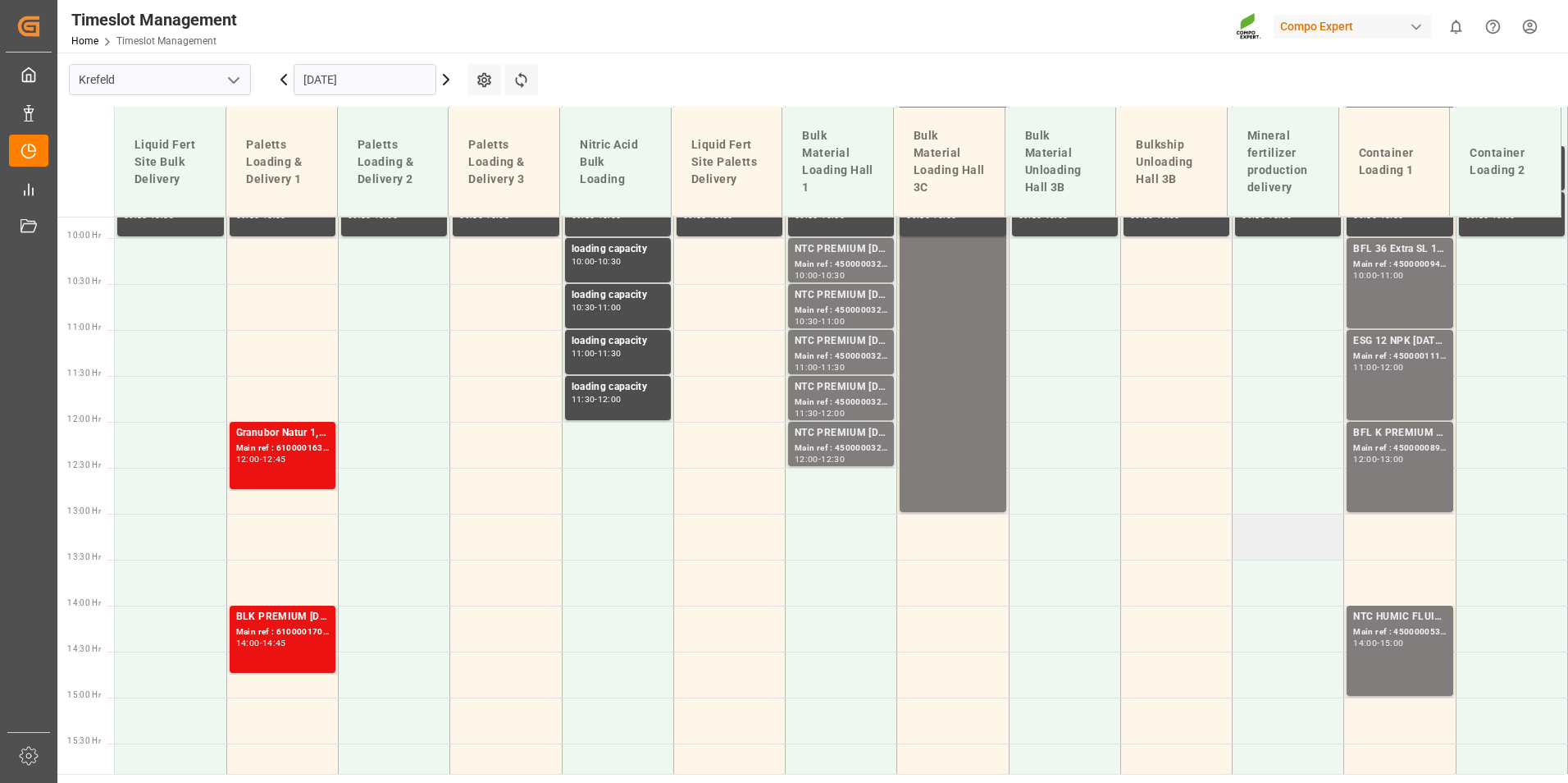
scroll to position [1003, 0]
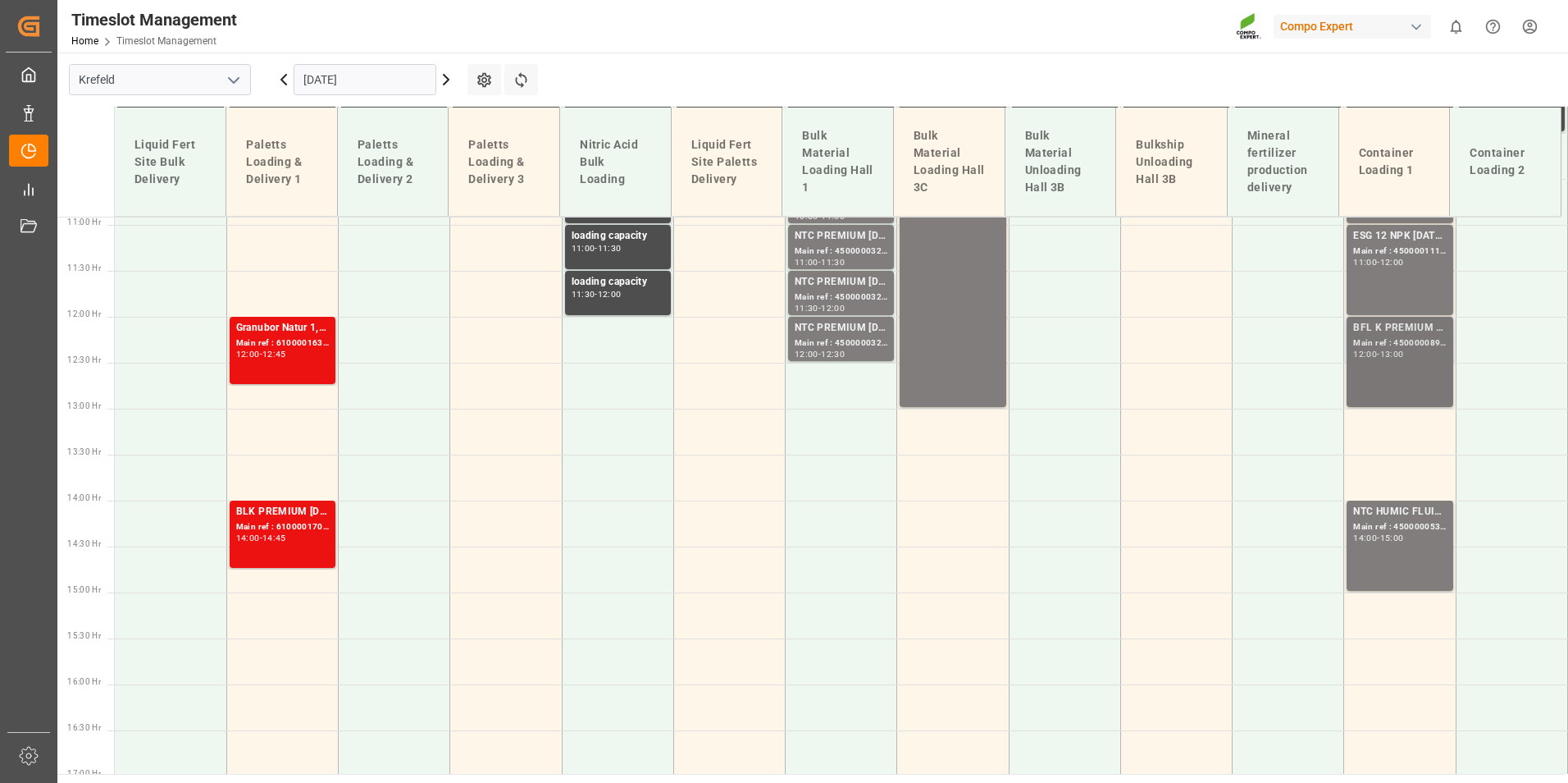
click at [1397, 359] on div "BFL K PREMIUM SL 20L(x48)EN,IN,MD(24)MTO Main ref : 4500000893, 2000000905; 12:…" at bounding box center [1400, 362] width 93 height 84
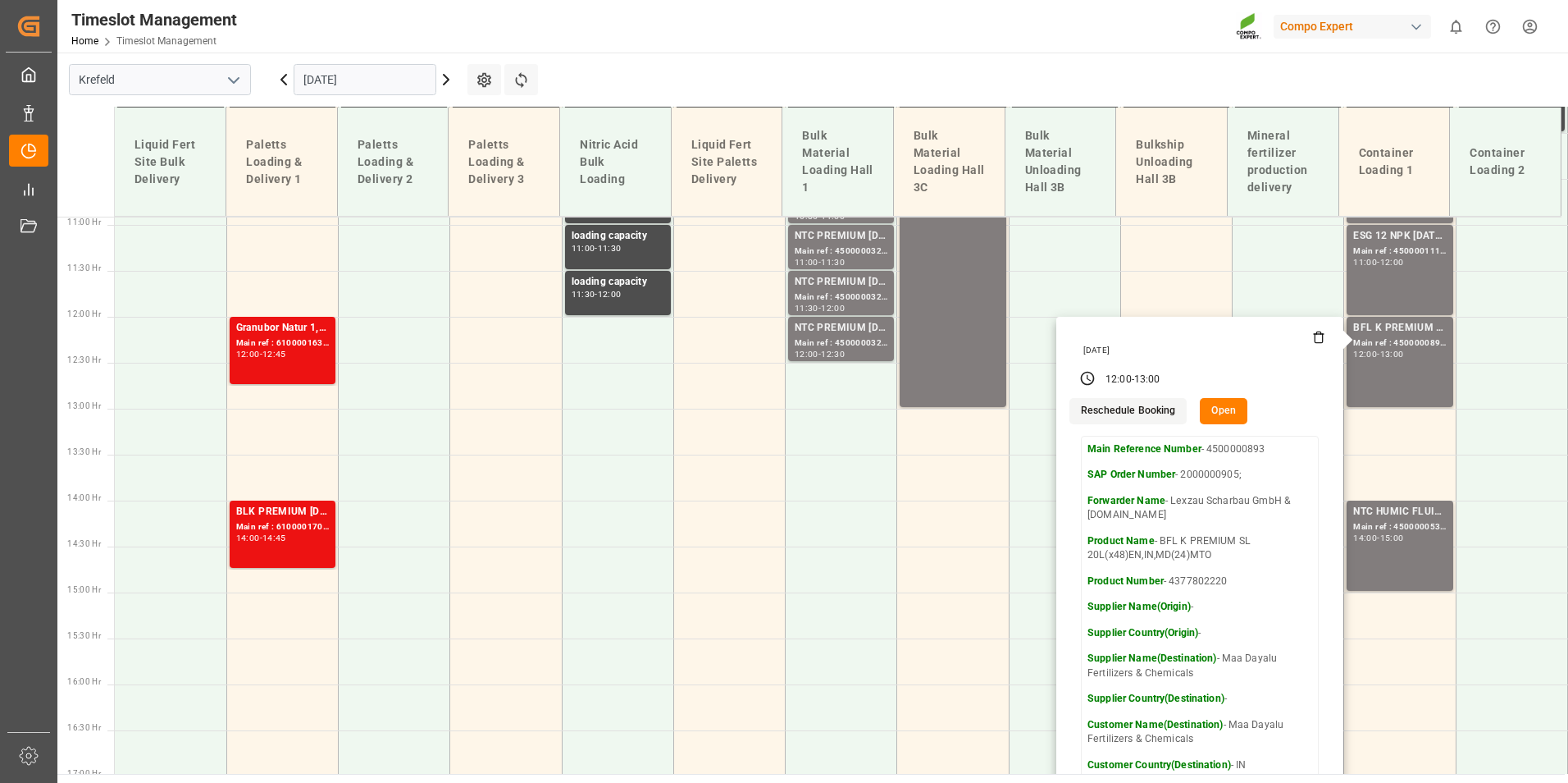
click at [383, 74] on input "[DATE]" at bounding box center [365, 79] width 143 height 31
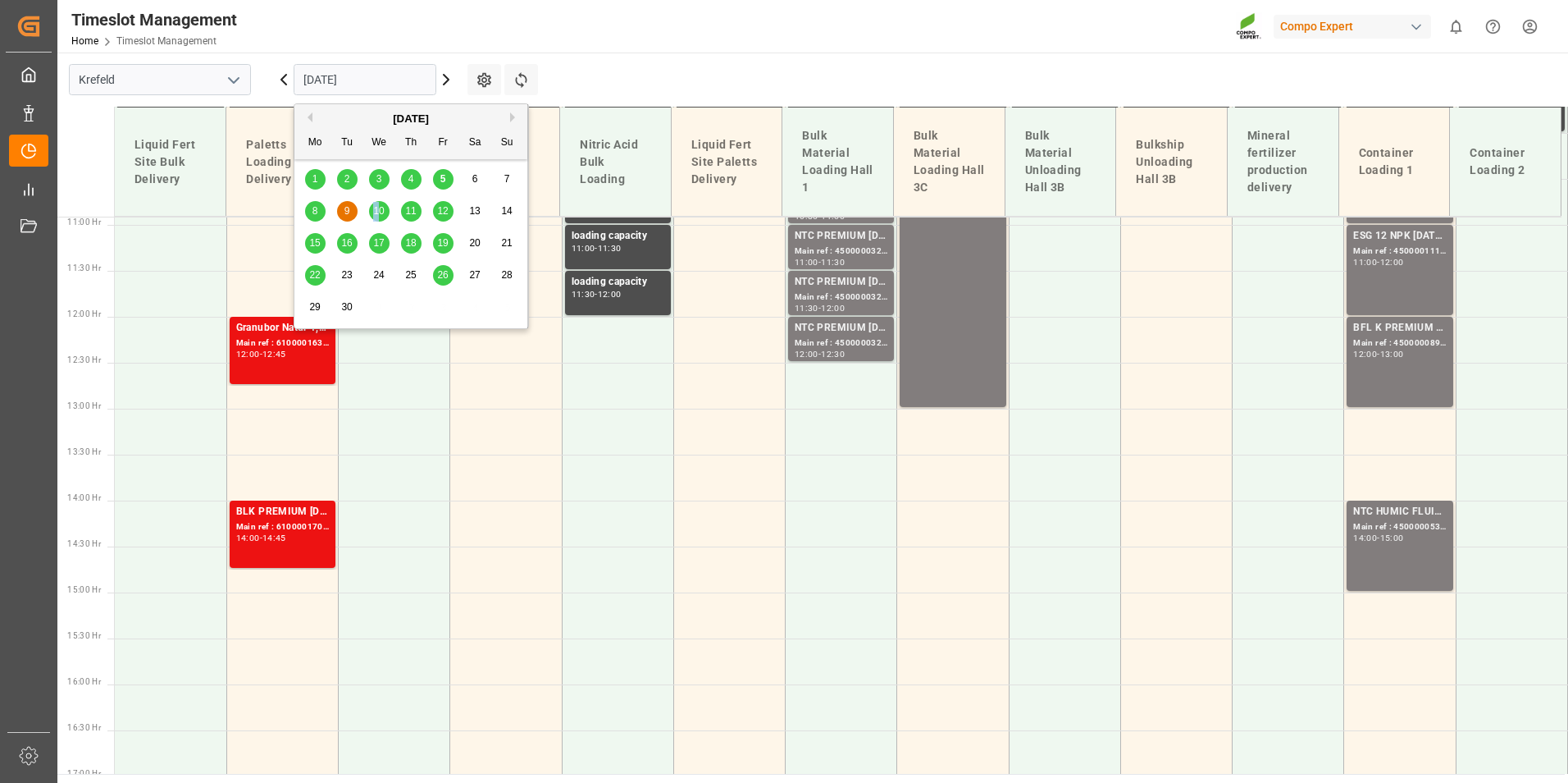
drag, startPoint x: 377, startPoint y: 217, endPoint x: 537, endPoint y: 28, distance: 247.6
click at [378, 217] on div "10" at bounding box center [379, 211] width 21 height 20
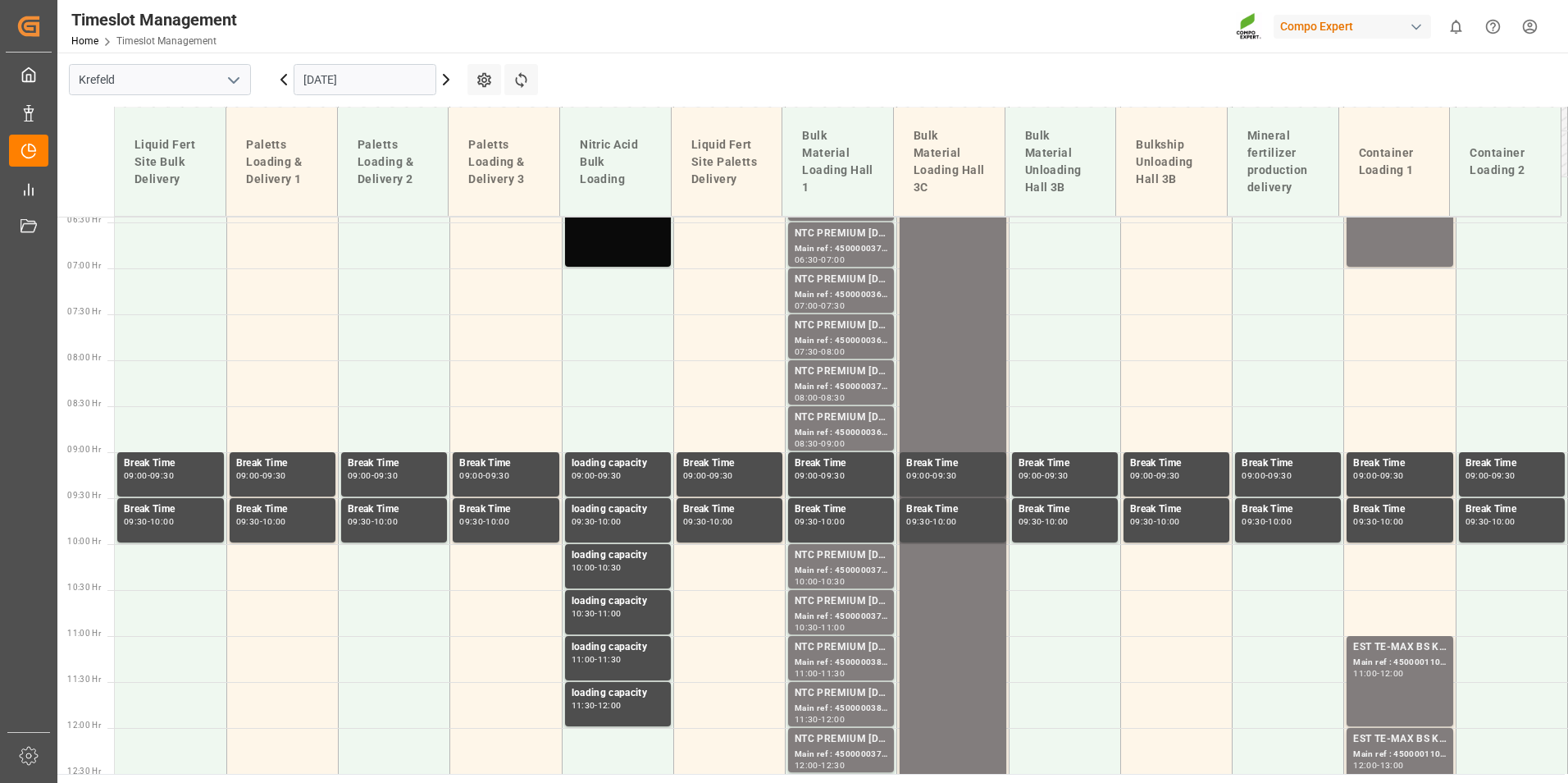
scroll to position [592, 0]
click at [364, 97] on div "[DATE]" at bounding box center [365, 80] width 205 height 54
click at [368, 90] on input "[DATE]" at bounding box center [365, 79] width 143 height 31
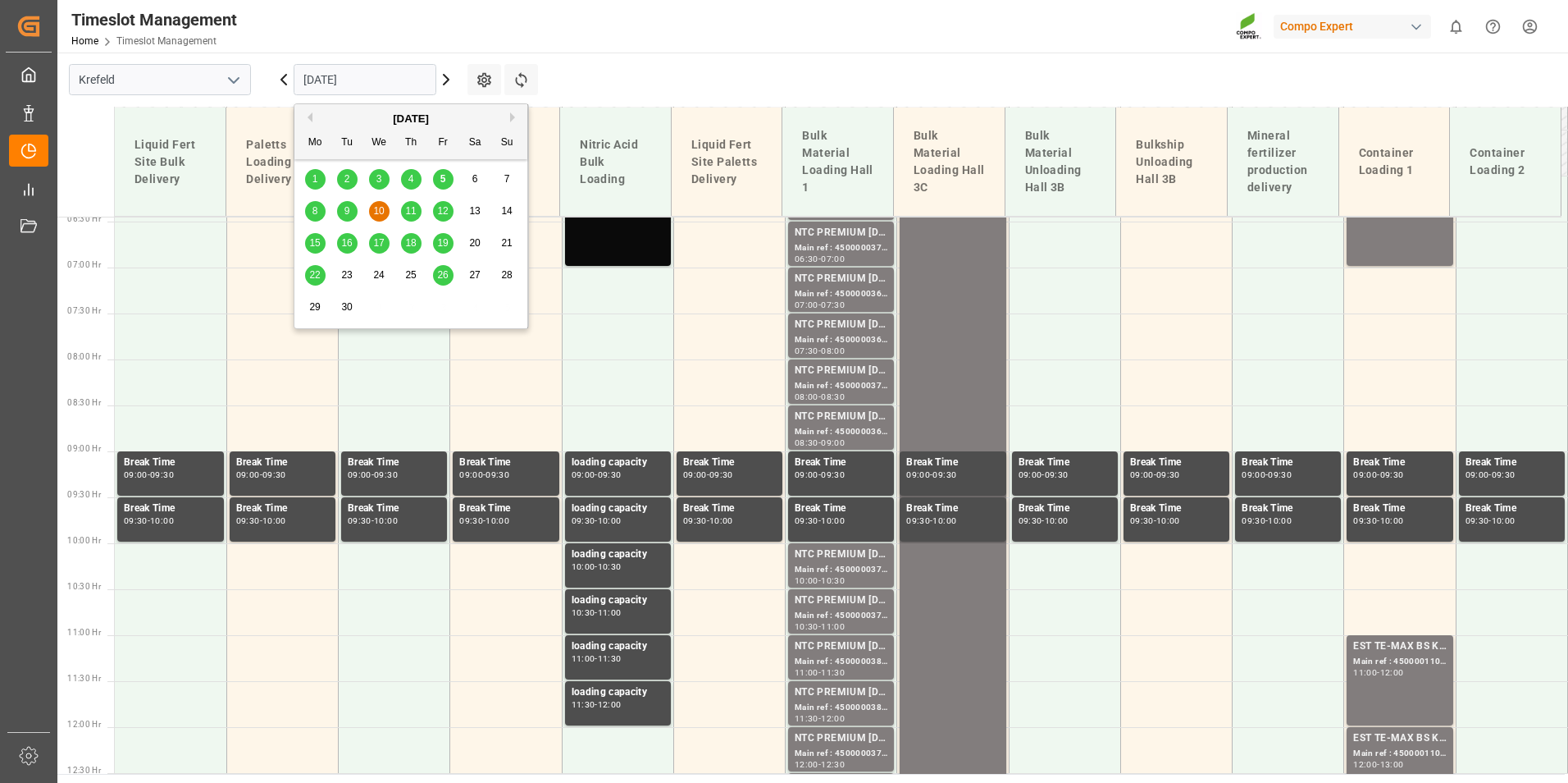
click at [441, 213] on span "12" at bounding box center [443, 211] width 11 height 12
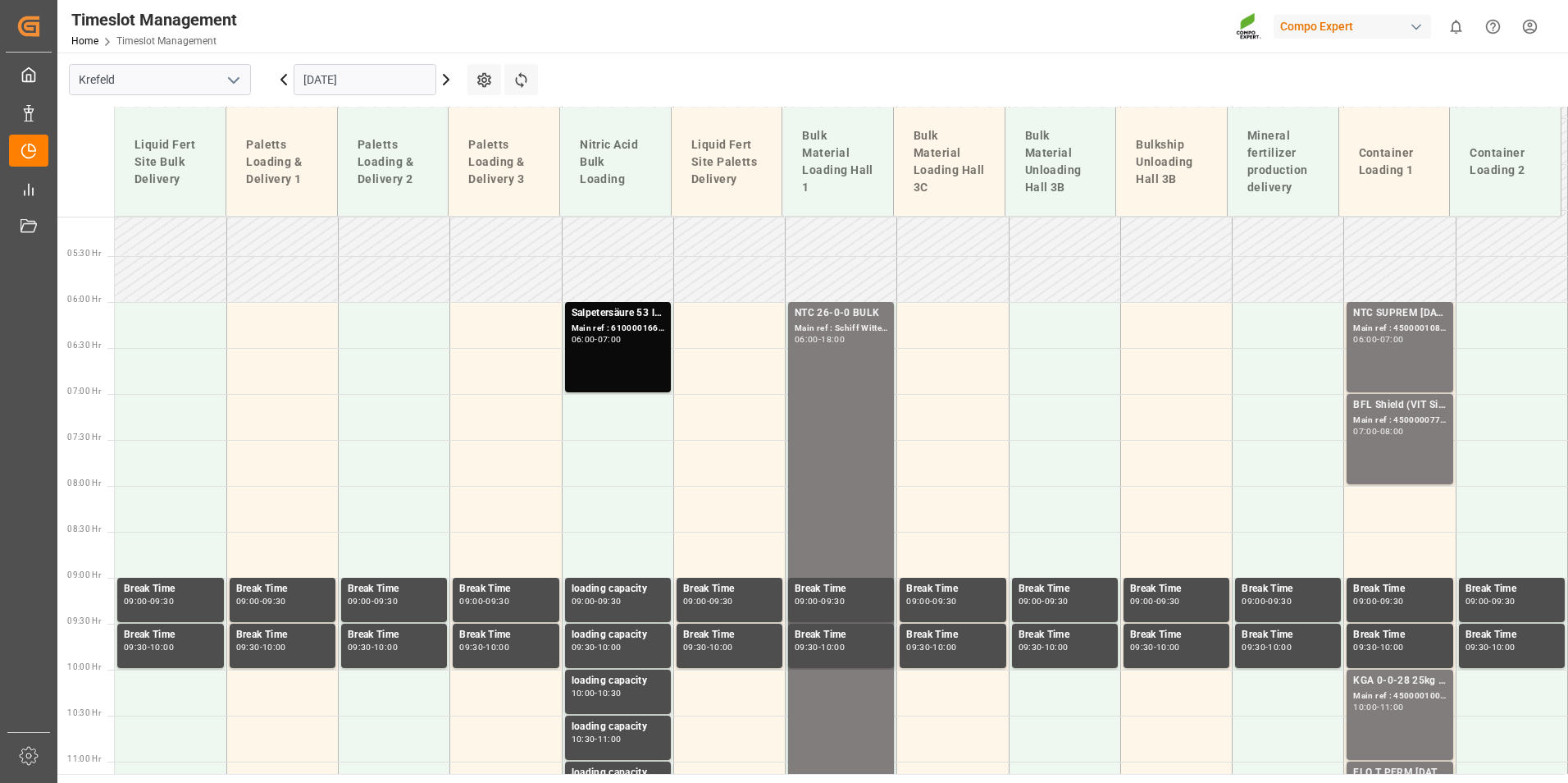
scroll to position [346, 0]
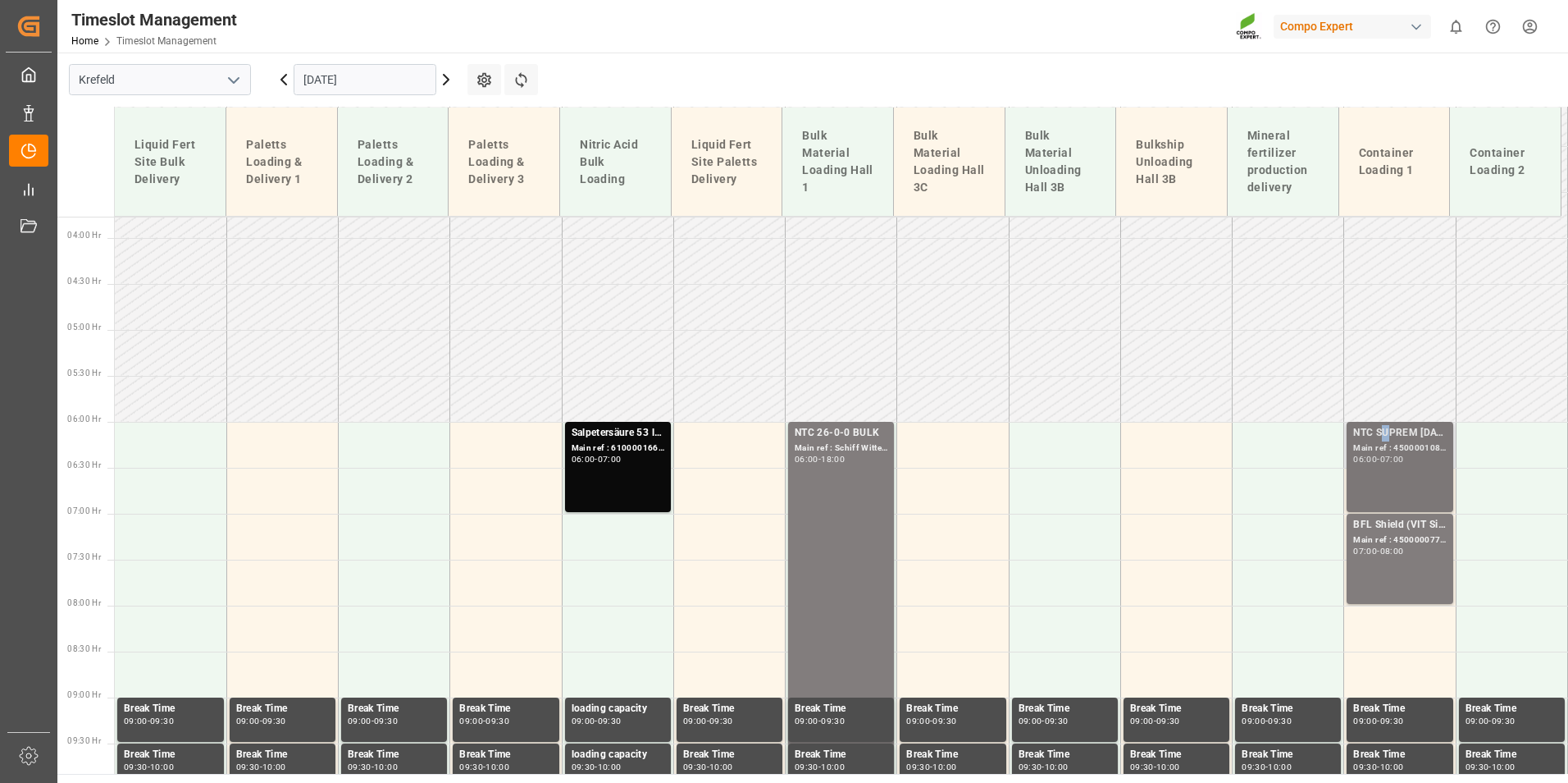
click at [1382, 441] on div "NTC SUPREM [DATE] 25kg (x42) INT;" at bounding box center [1400, 433] width 93 height 16
click at [1418, 454] on div "Main ref : 4500001086, 2000001104;" at bounding box center [1400, 449] width 93 height 14
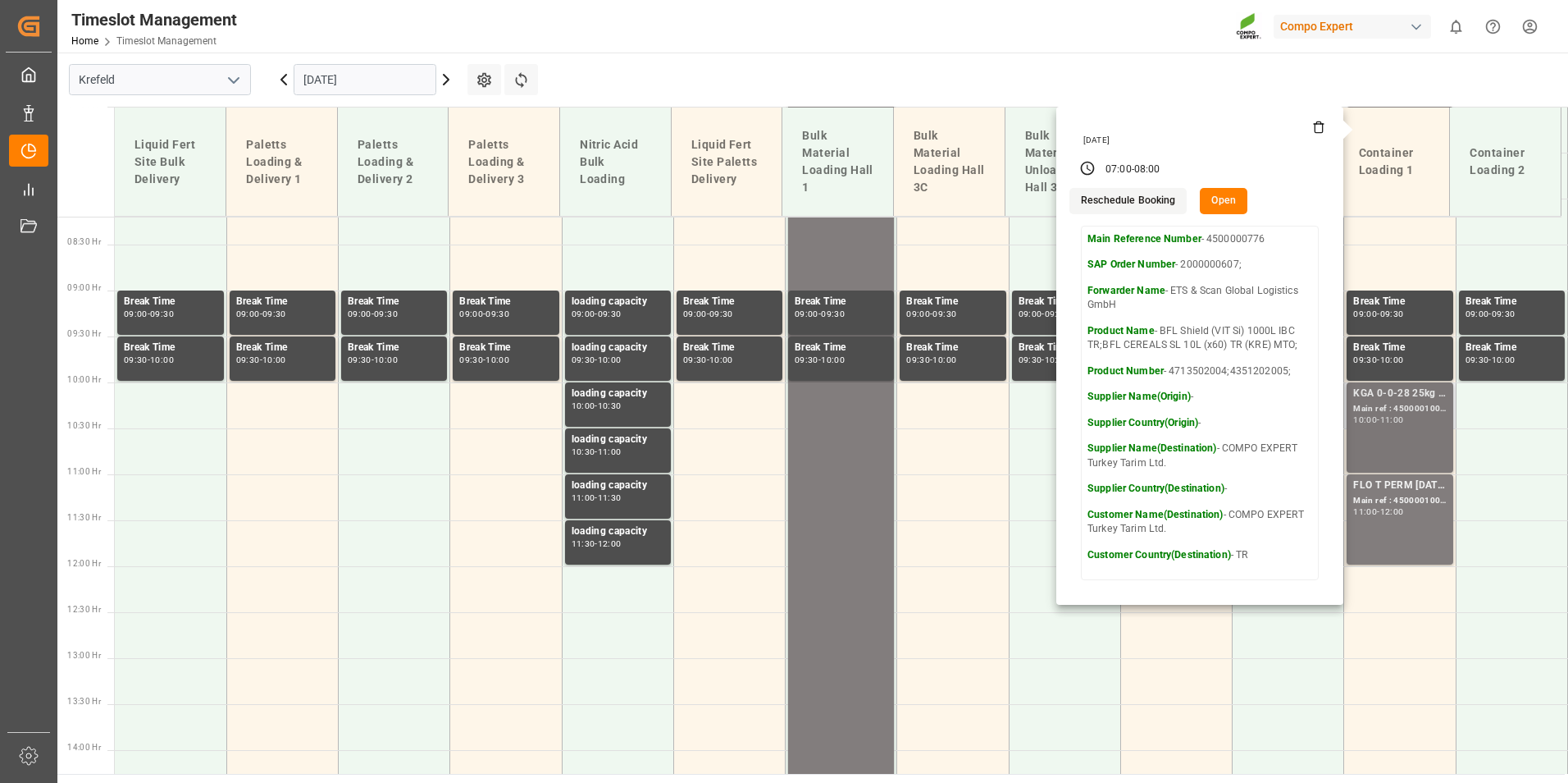
scroll to position [757, 0]
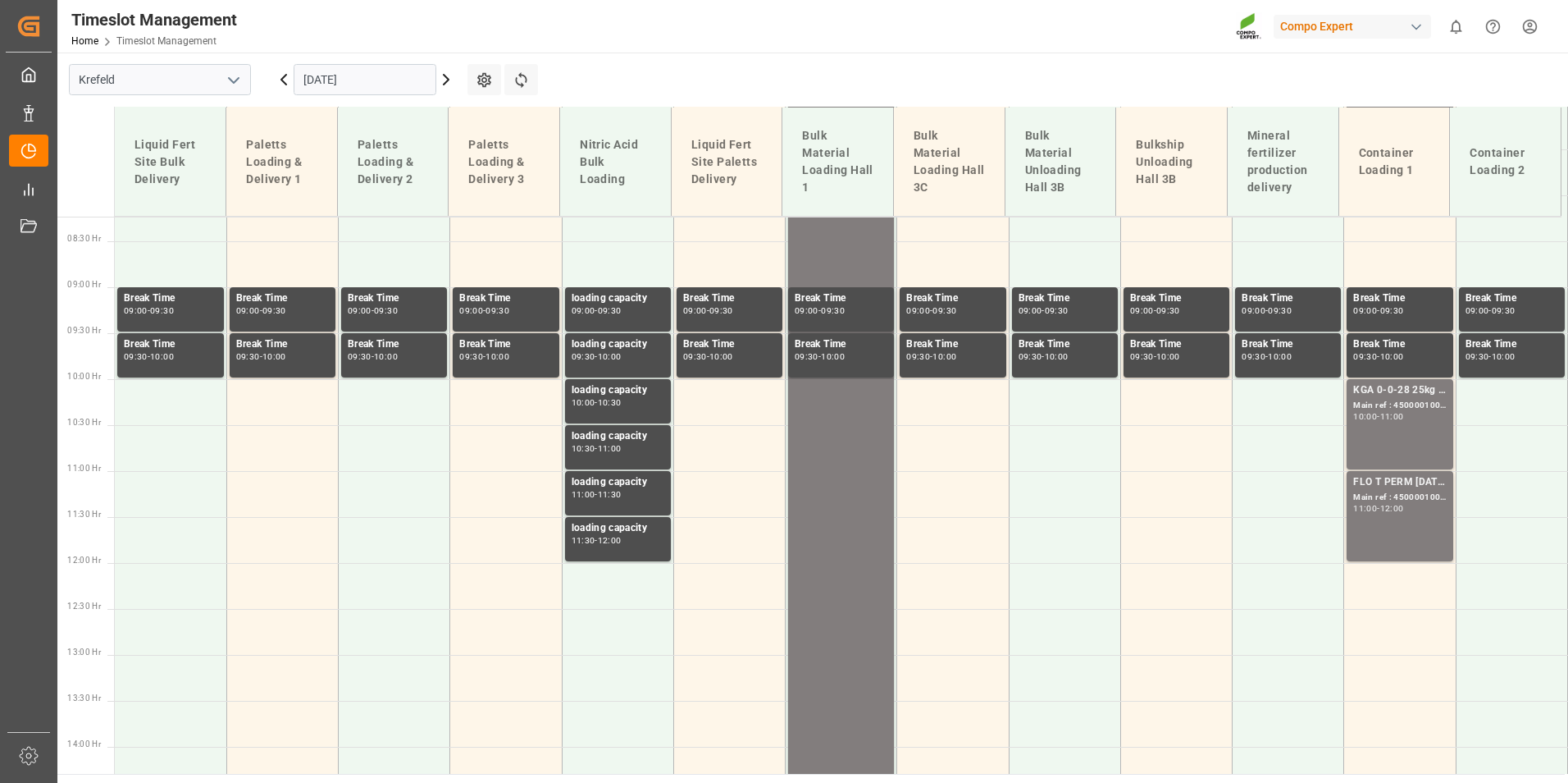
click at [1380, 414] on div "-" at bounding box center [1379, 416] width 2 height 7
click at [1399, 419] on div "11:00" at bounding box center [1393, 416] width 24 height 7
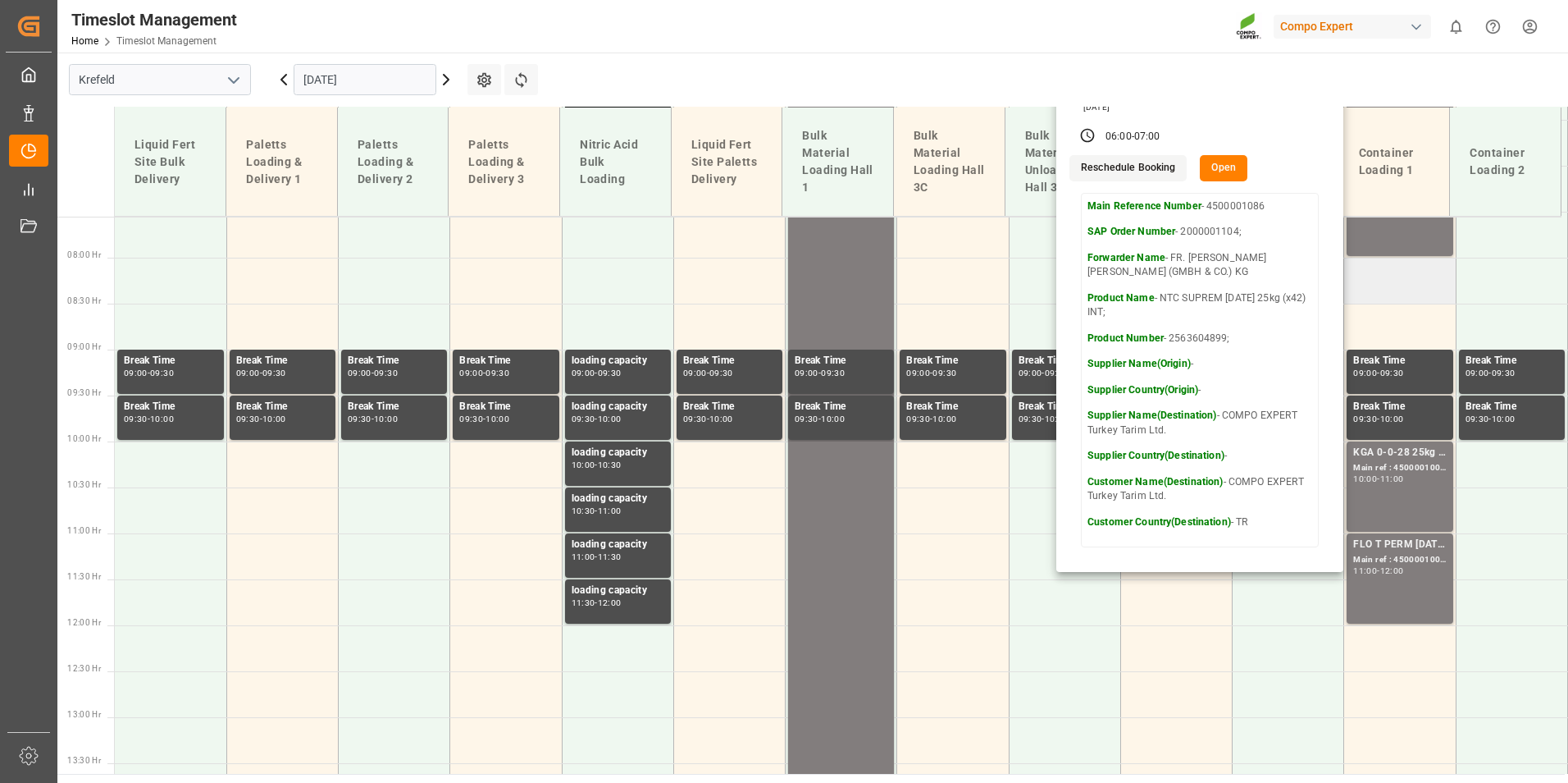
scroll to position [592, 0]
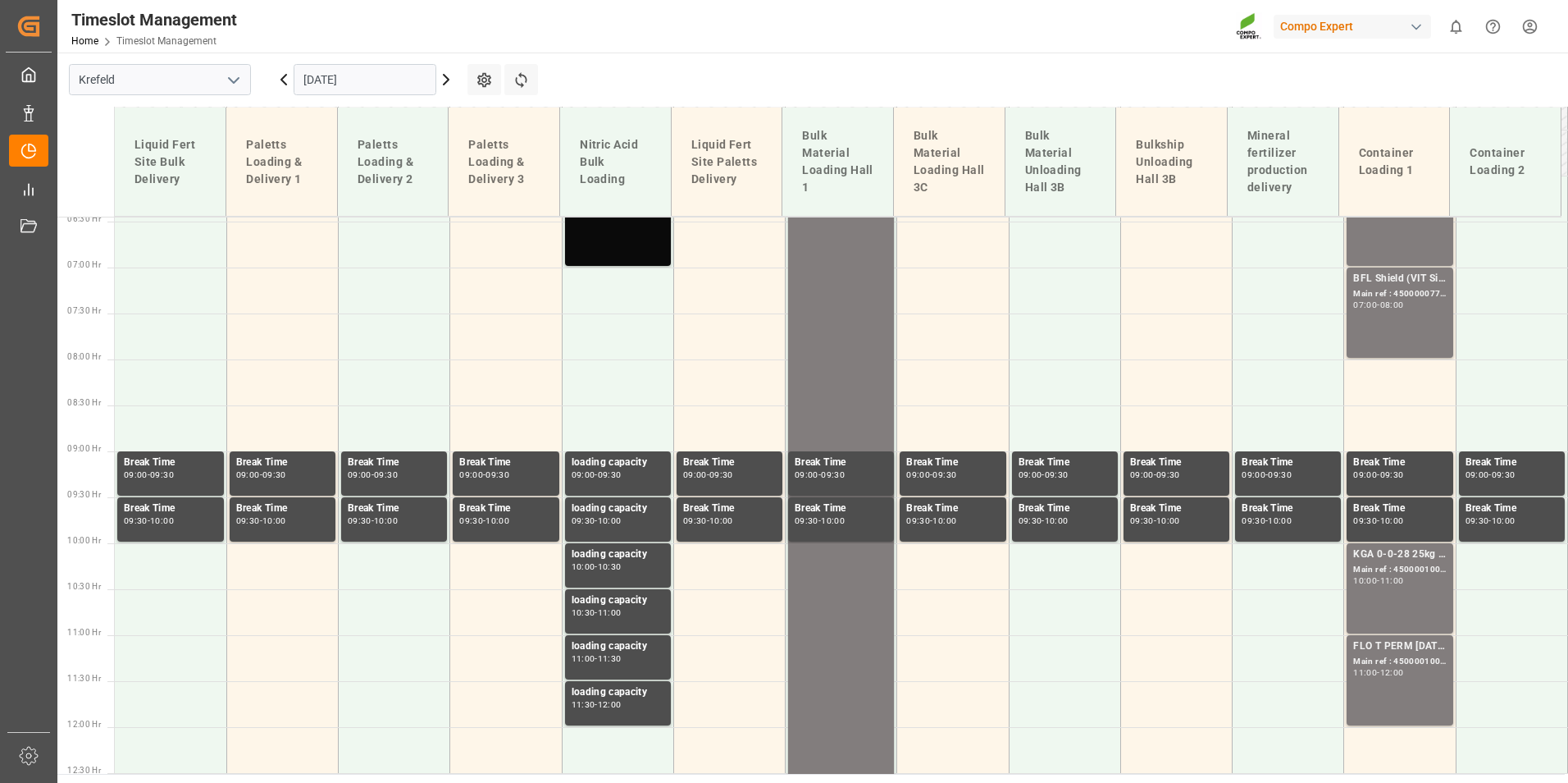
click at [1400, 305] on div "08:00" at bounding box center [1393, 304] width 24 height 7
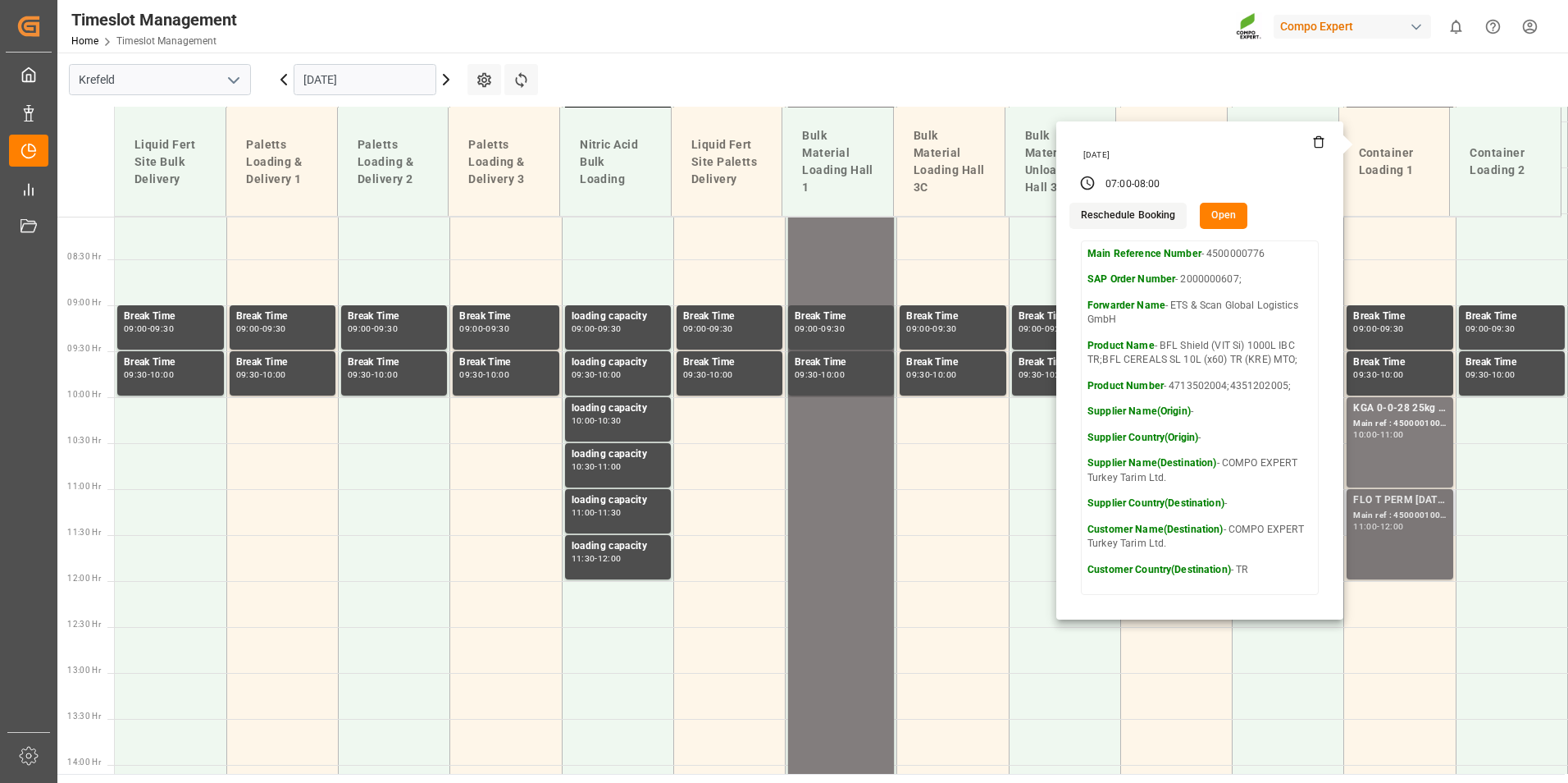
scroll to position [839, 0]
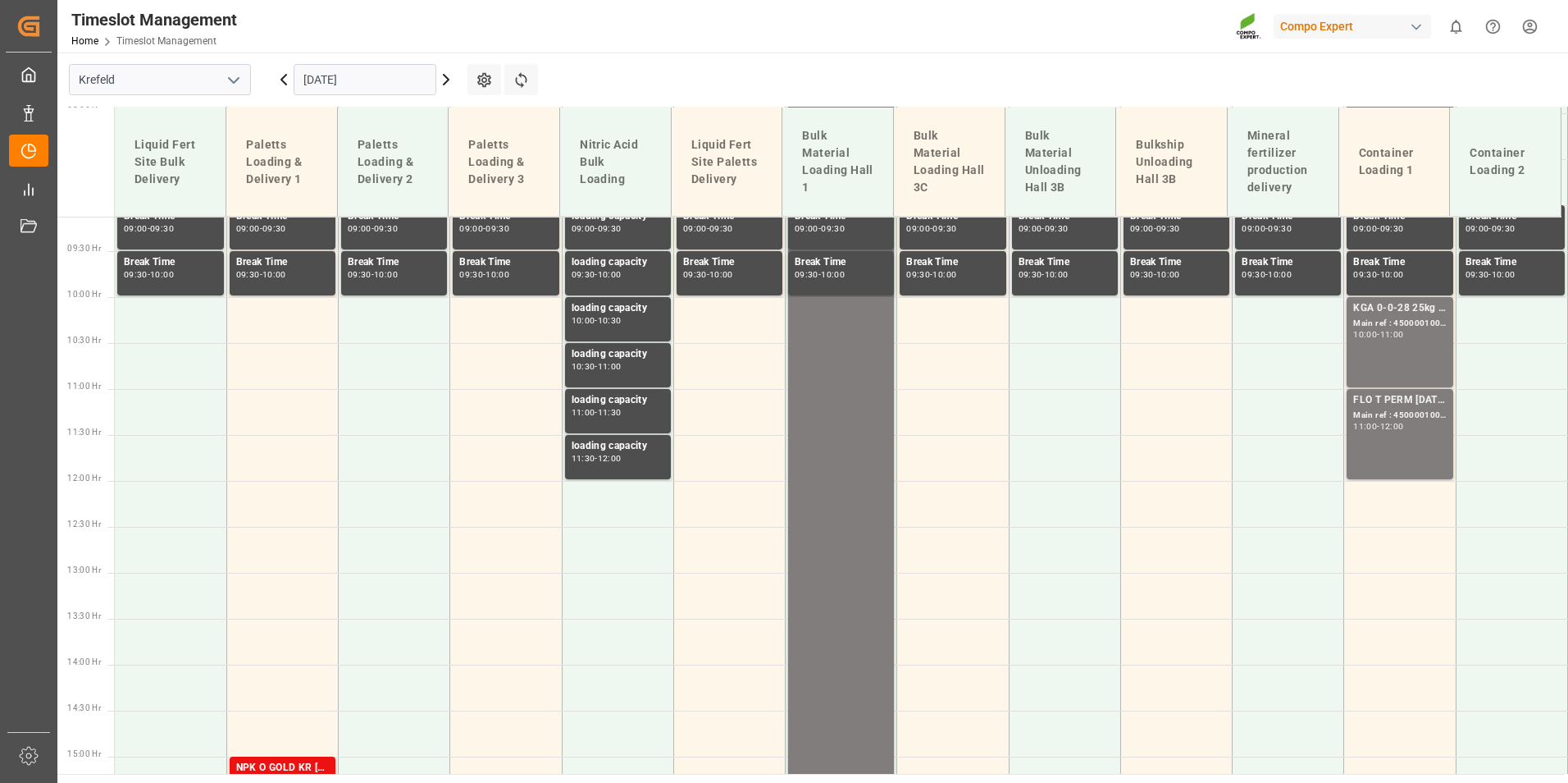
click at [1411, 455] on div "FLO T PERM [DATE] 25kg (x42) INT Main ref : 4500001007, 2000001046 11:00 - 12:00" at bounding box center [1400, 434] width 93 height 84
click at [1440, 419] on div "FLO T PERM [DATE] 25kg (x42) INT Main ref : 4500001007, 2000001046 11:00 - 12:00" at bounding box center [1400, 434] width 106 height 91
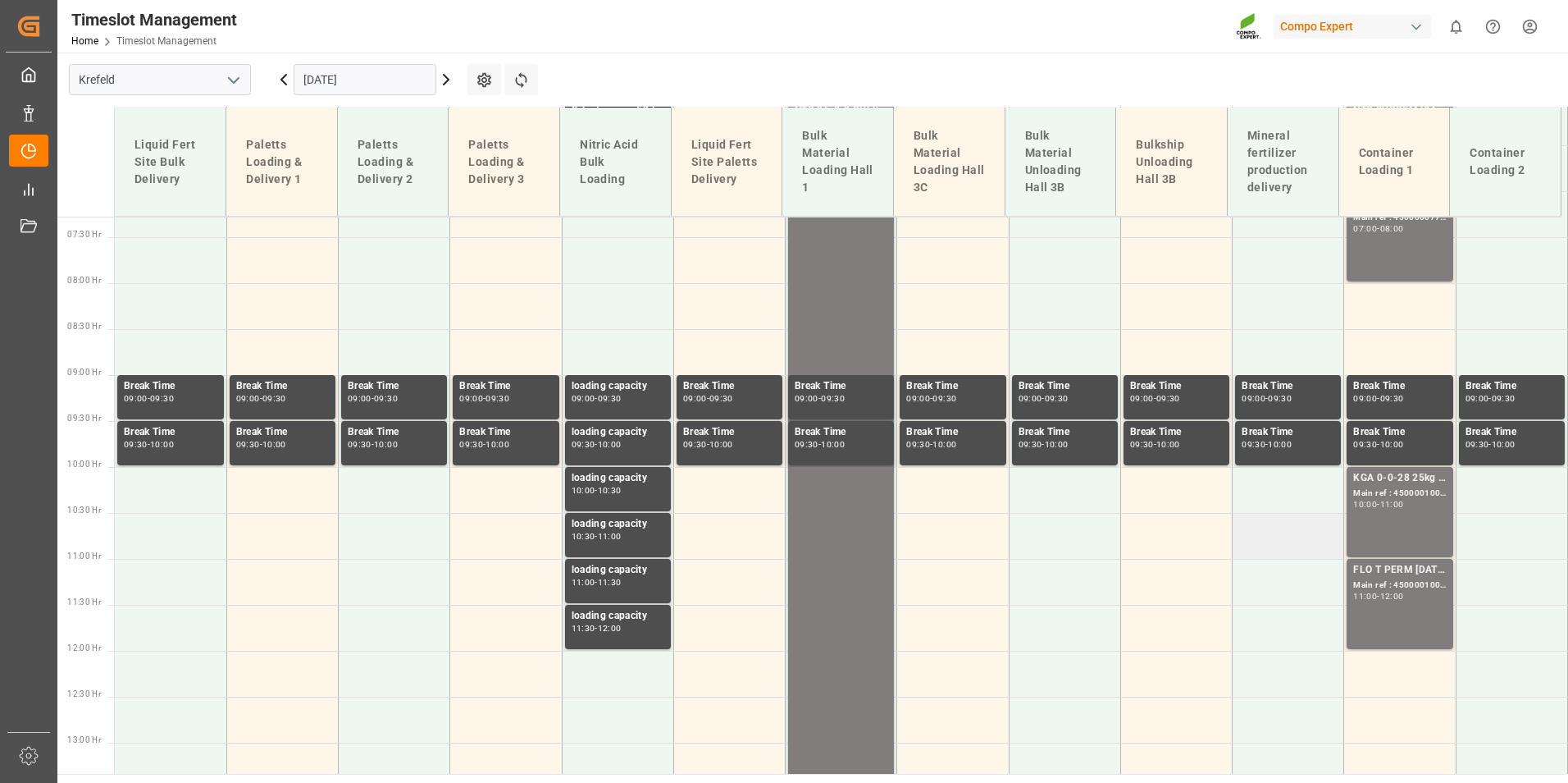
scroll to position [757, 0]
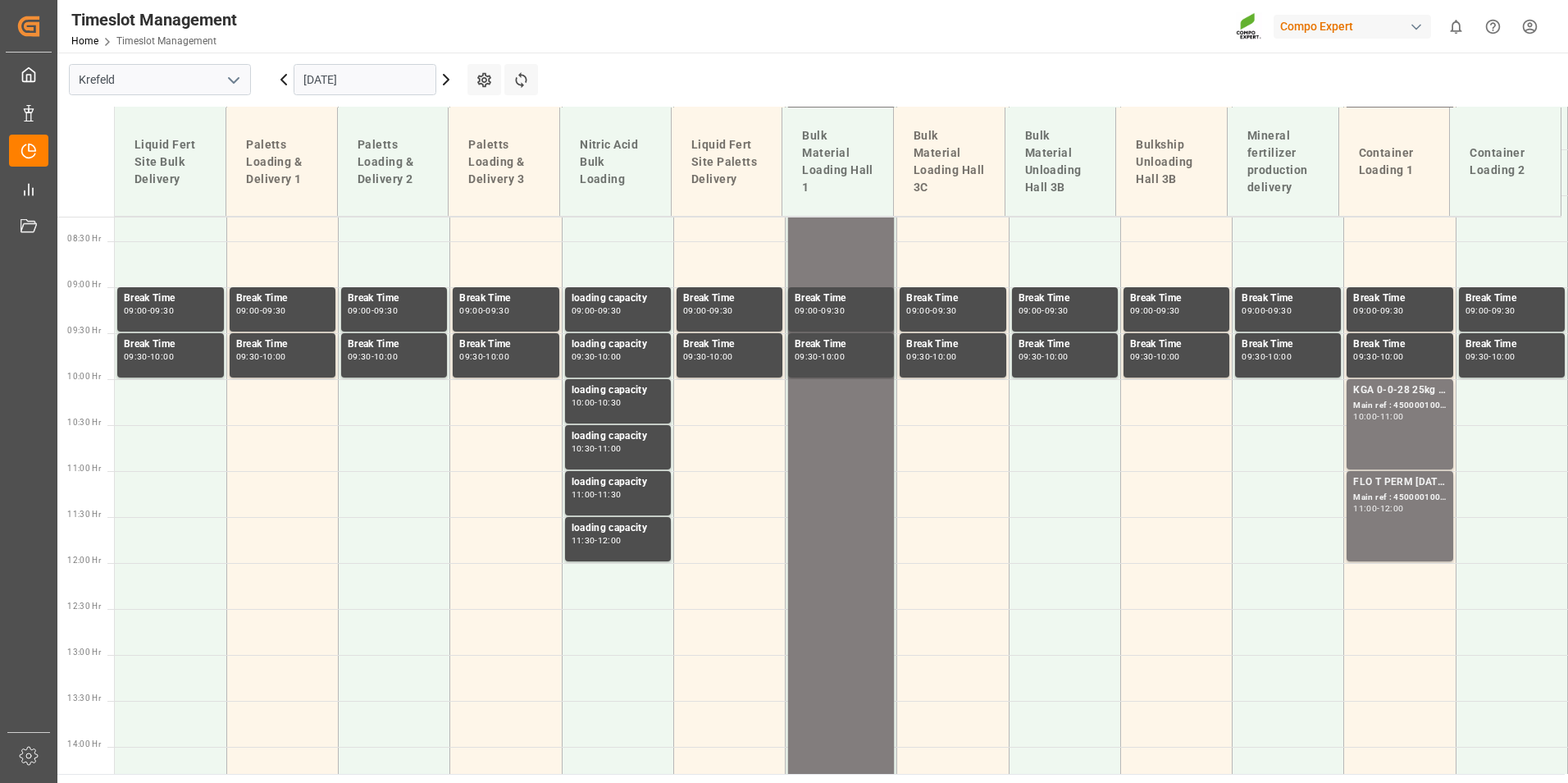
click at [373, 81] on input "[DATE]" at bounding box center [365, 79] width 143 height 31
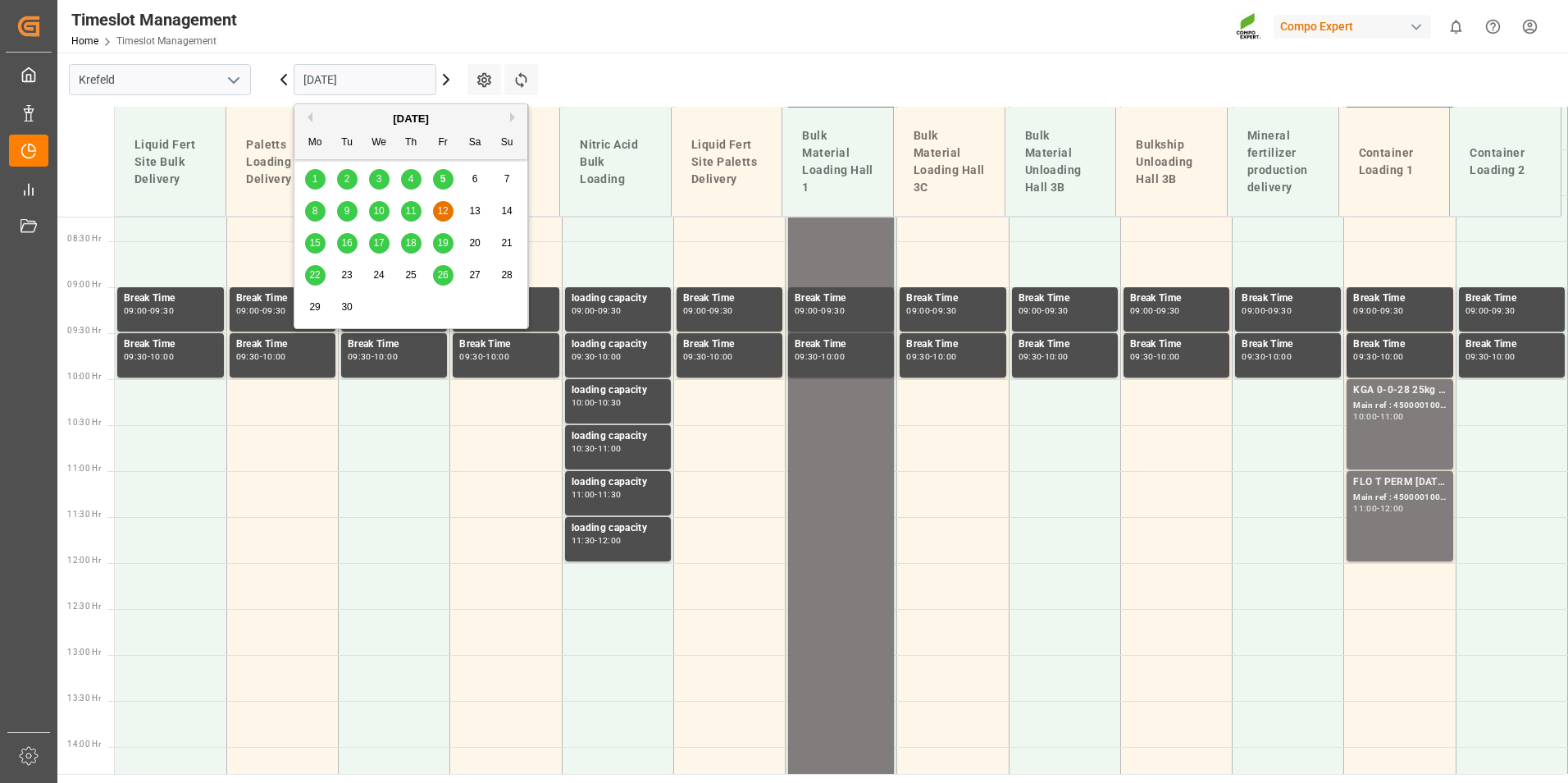
click at [626, 81] on main "[GEOGRAPHIC_DATA] [DATE] Settings Refresh Time Slots Liquid Fert Site Bulk Deli…" at bounding box center [811, 413] width 1507 height 721
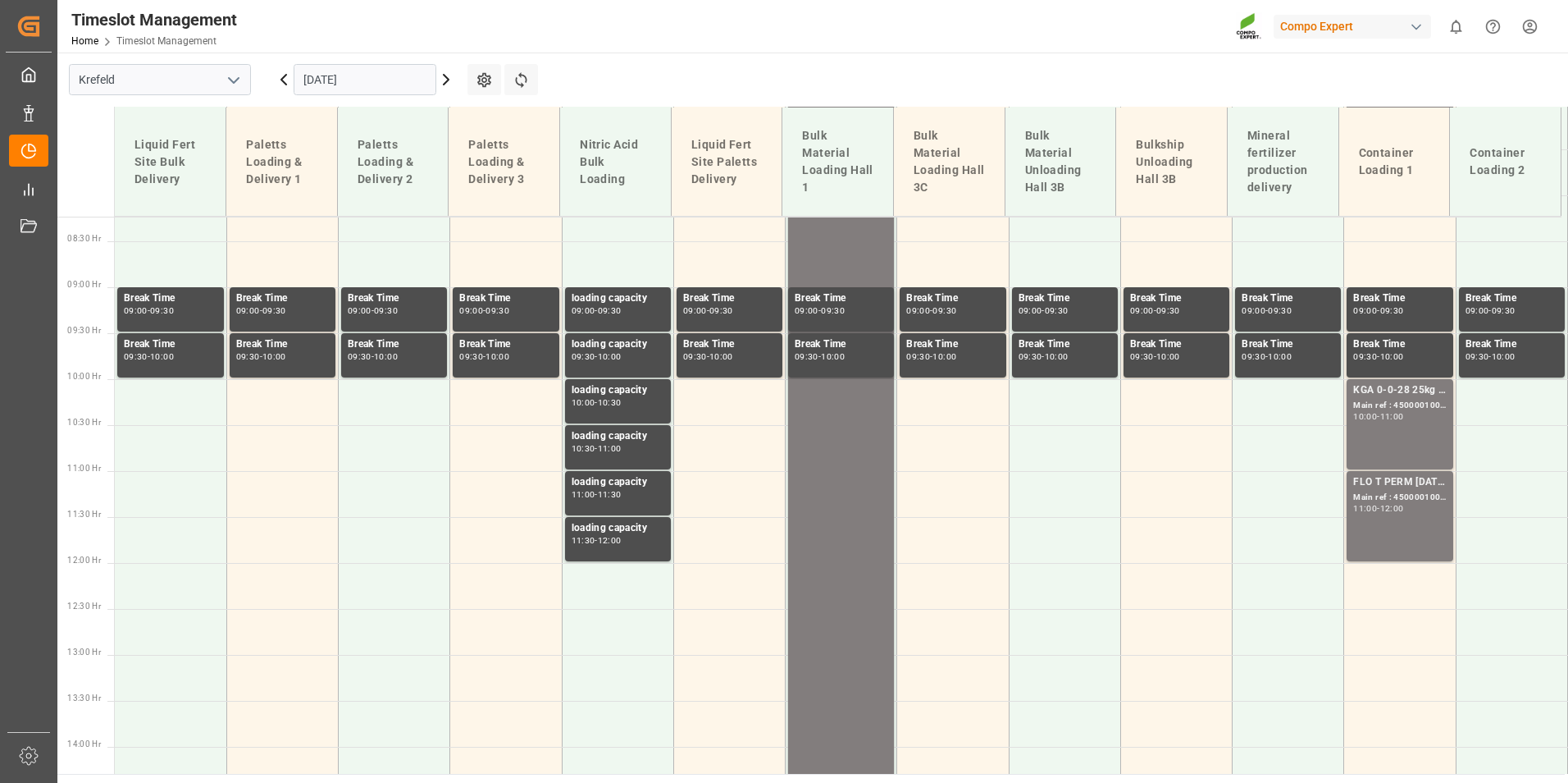
click at [350, 89] on input "[DATE]" at bounding box center [365, 79] width 143 height 31
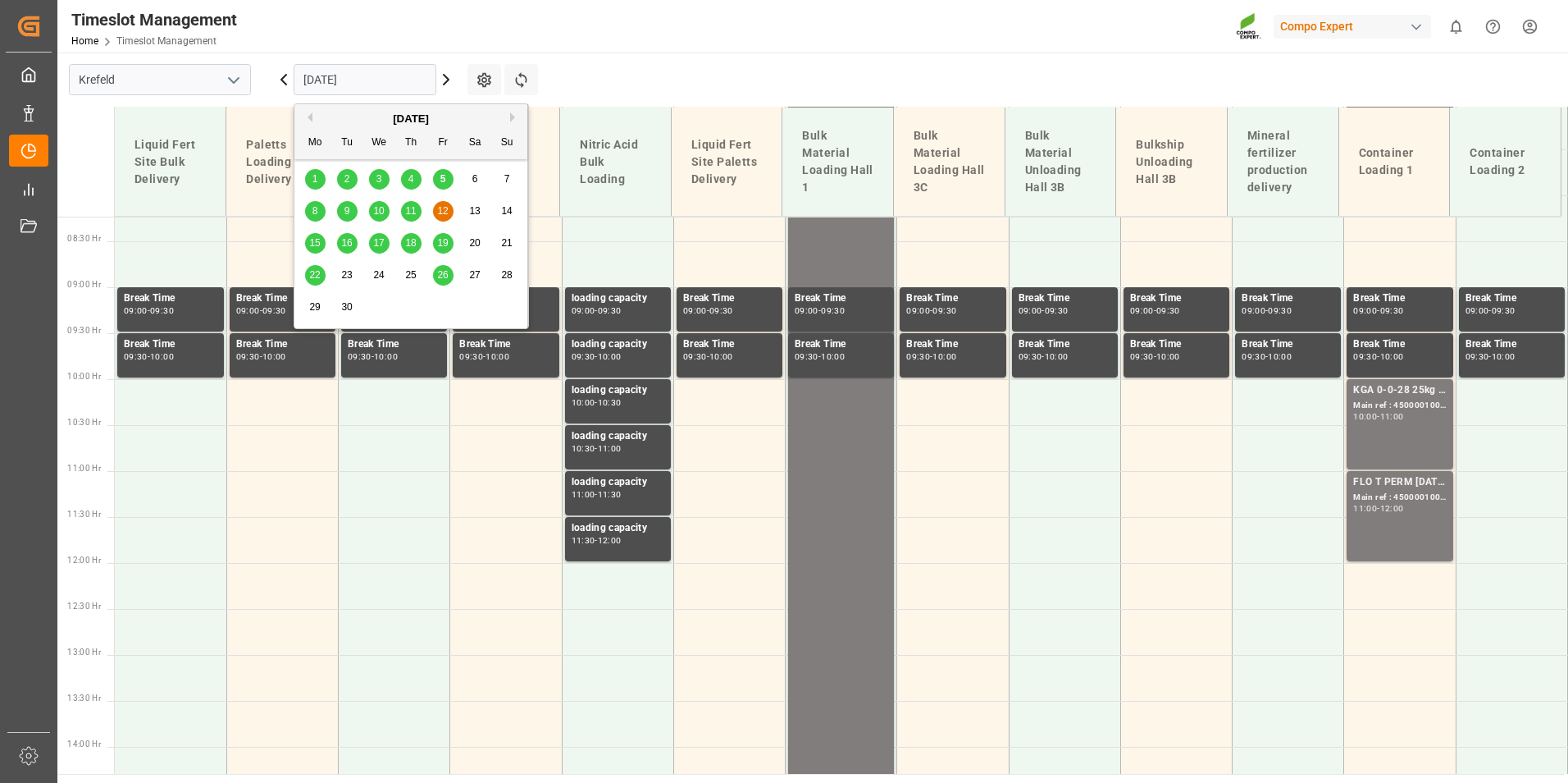
click at [318, 206] on div "8" at bounding box center [315, 211] width 21 height 20
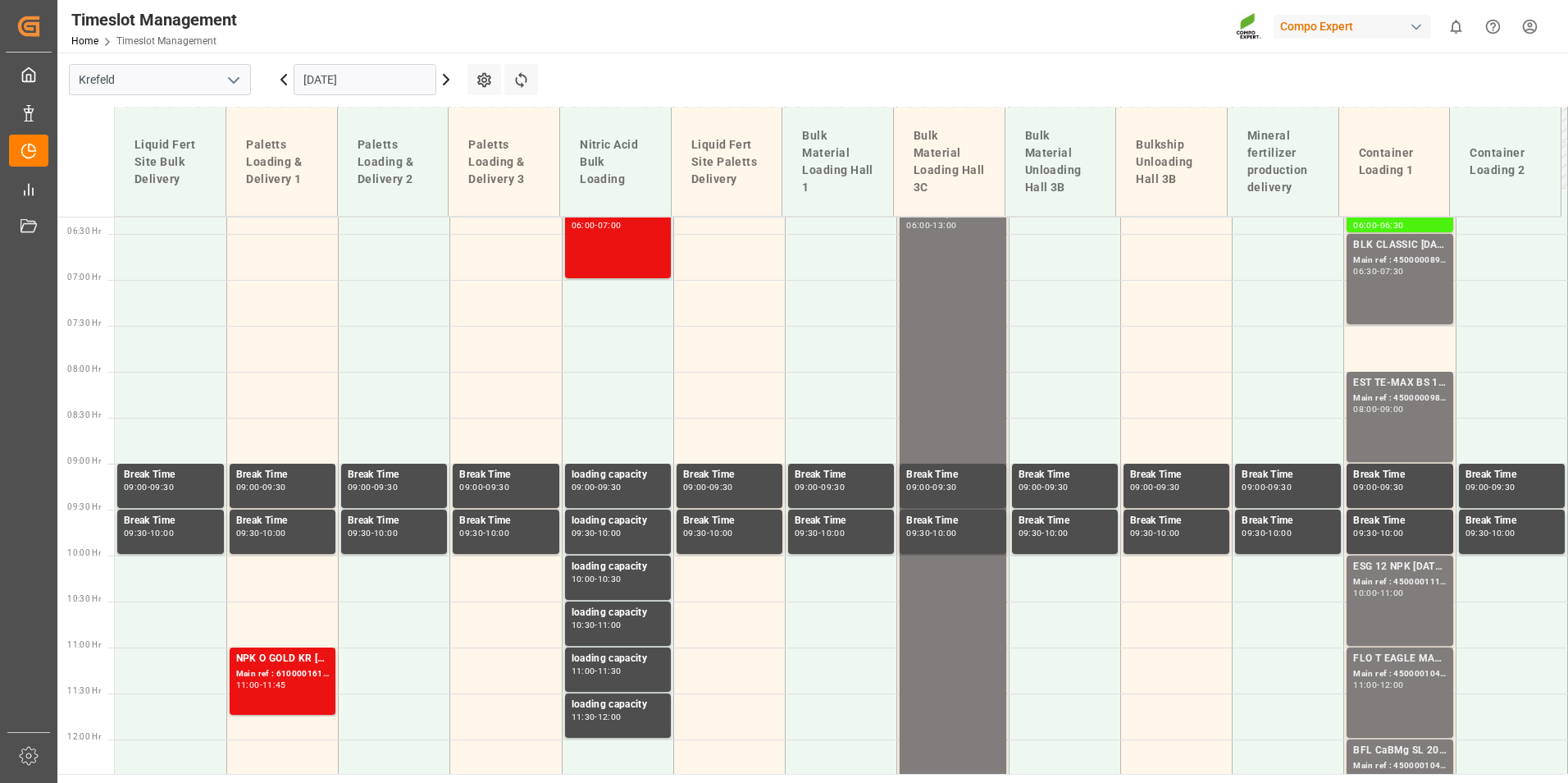
scroll to position [346, 0]
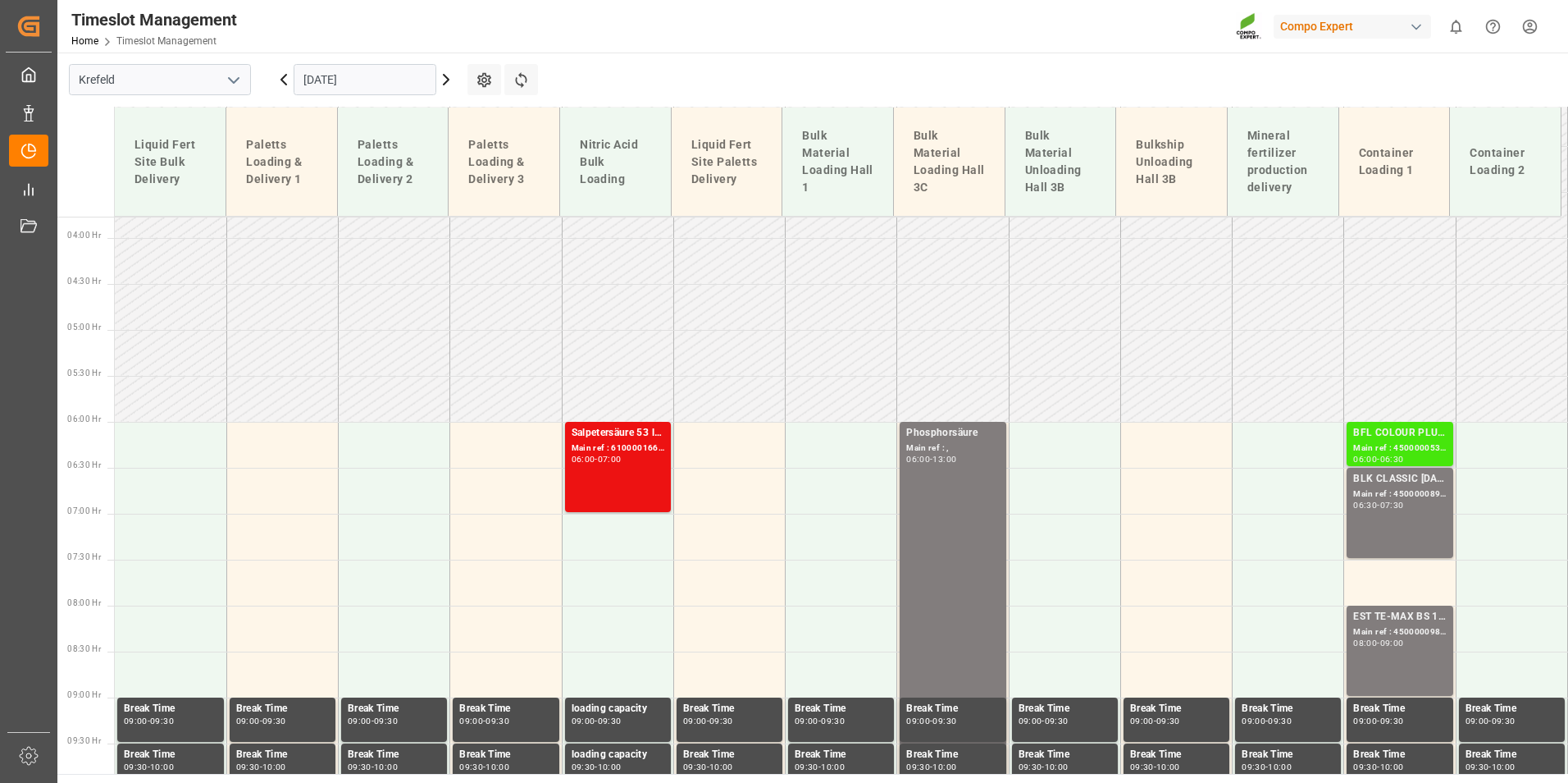
click at [1407, 451] on div "Main ref : 4500000537, 2000000442" at bounding box center [1400, 449] width 93 height 14
click at [1370, 447] on div "Main ref : 4500000537, 2000000442" at bounding box center [1400, 449] width 93 height 14
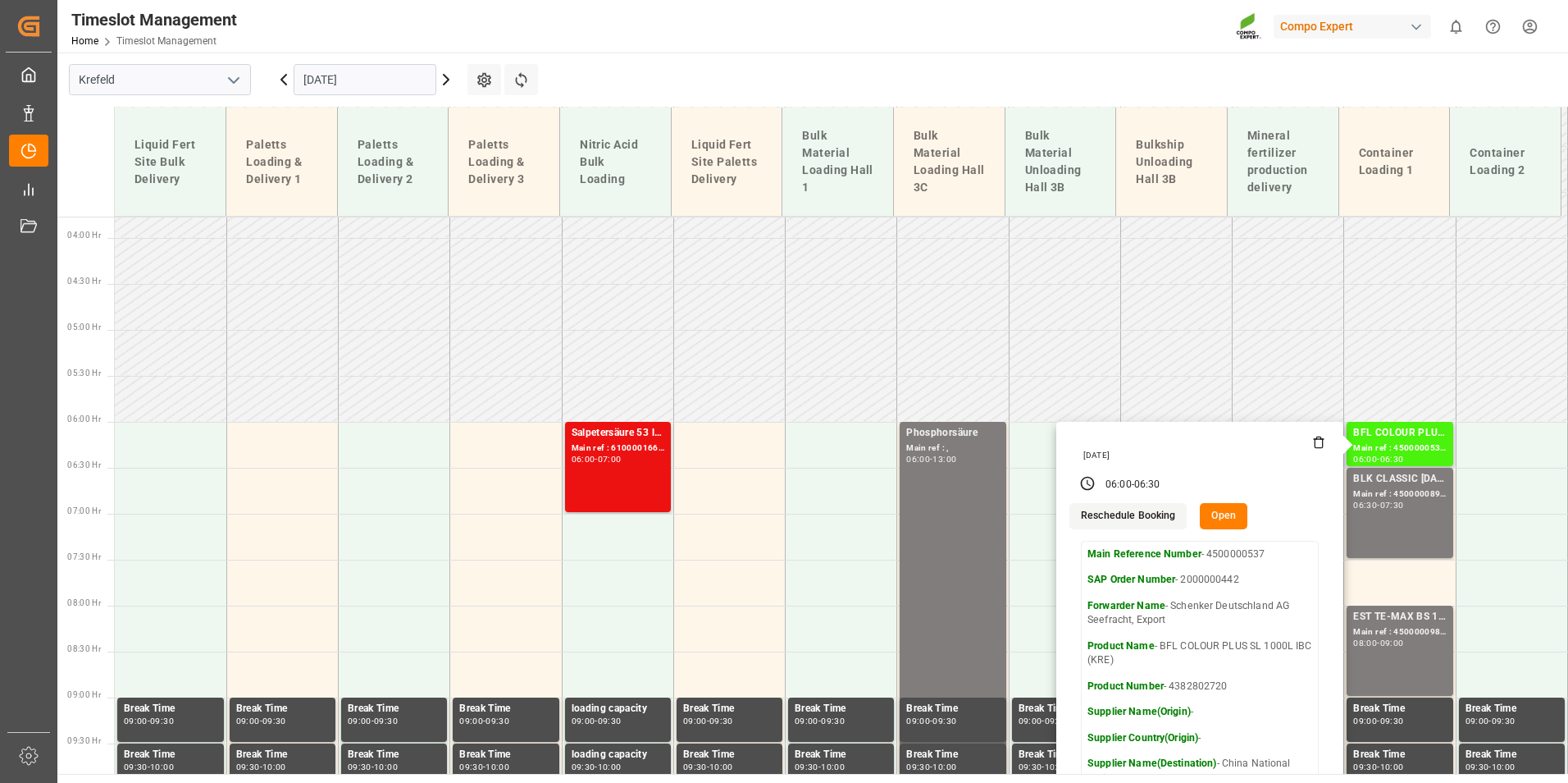
click at [1225, 518] on button "Open" at bounding box center [1224, 516] width 48 height 26
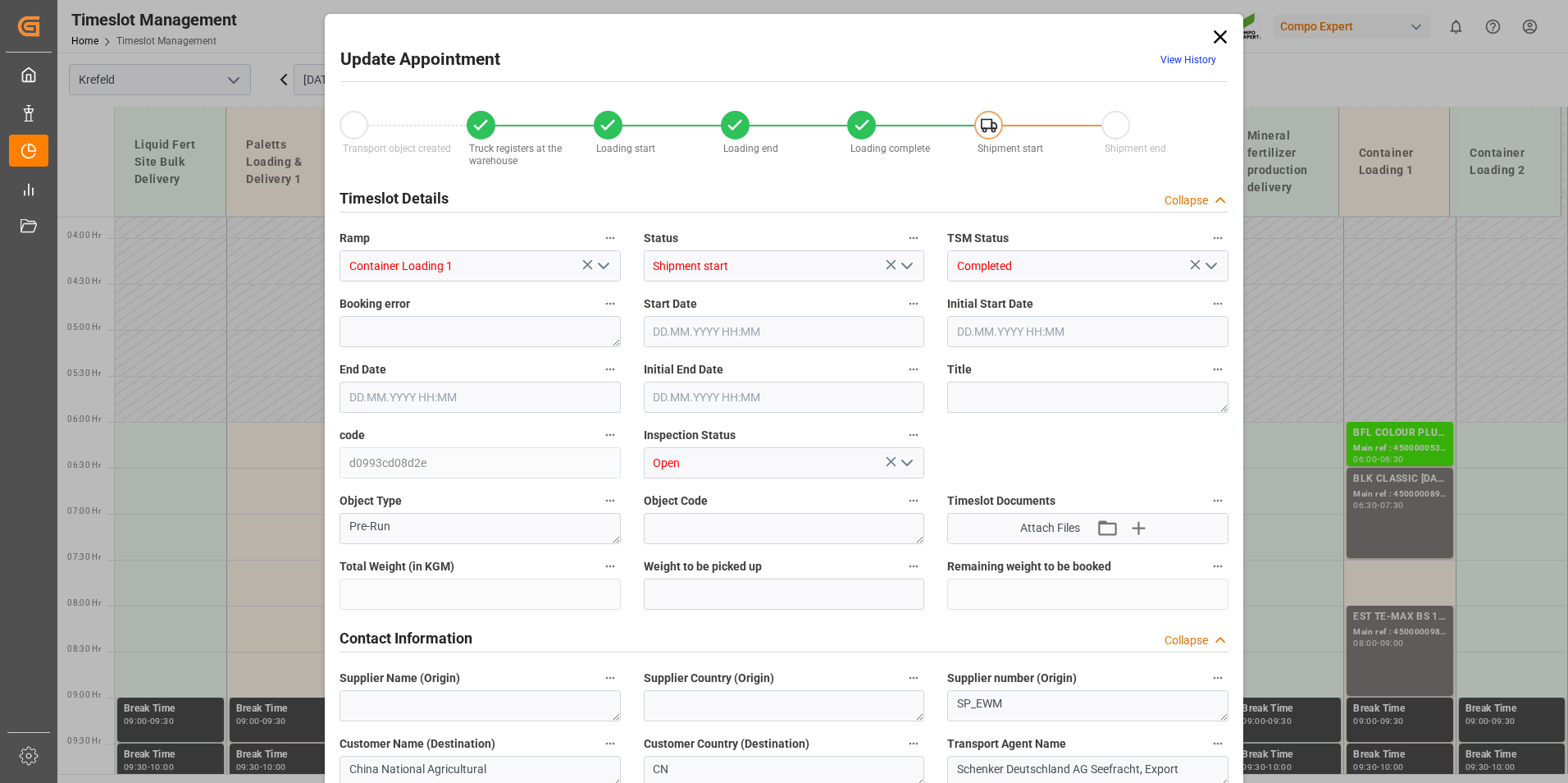
type input "30555"
type input "0"
type input "[DATE] 06:00"
type input "[DATE] 06:30"
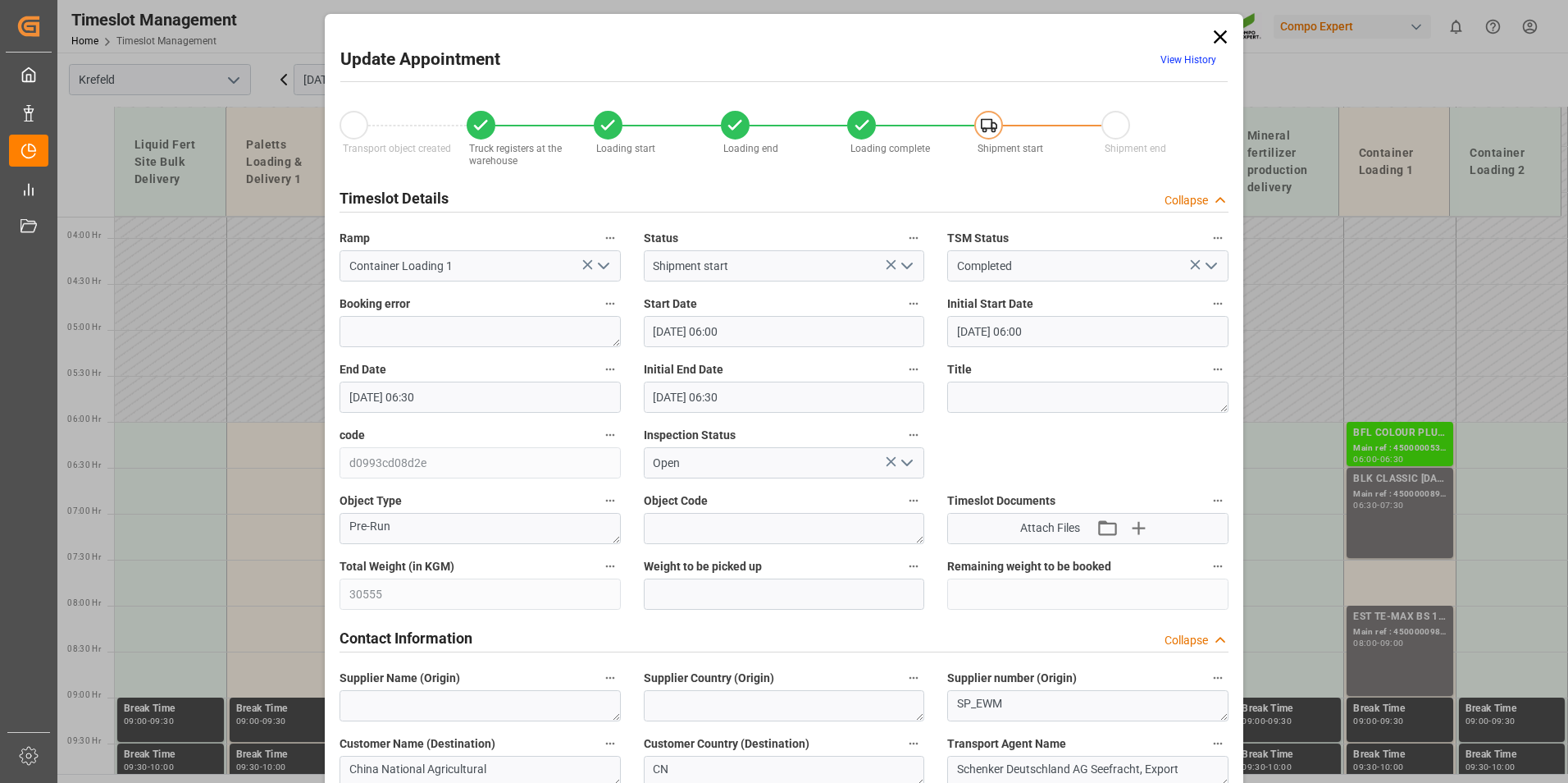
type input "[DATE] 06:30"
type input "[DATE] 15:19"
type input "[DATE] 15:22"
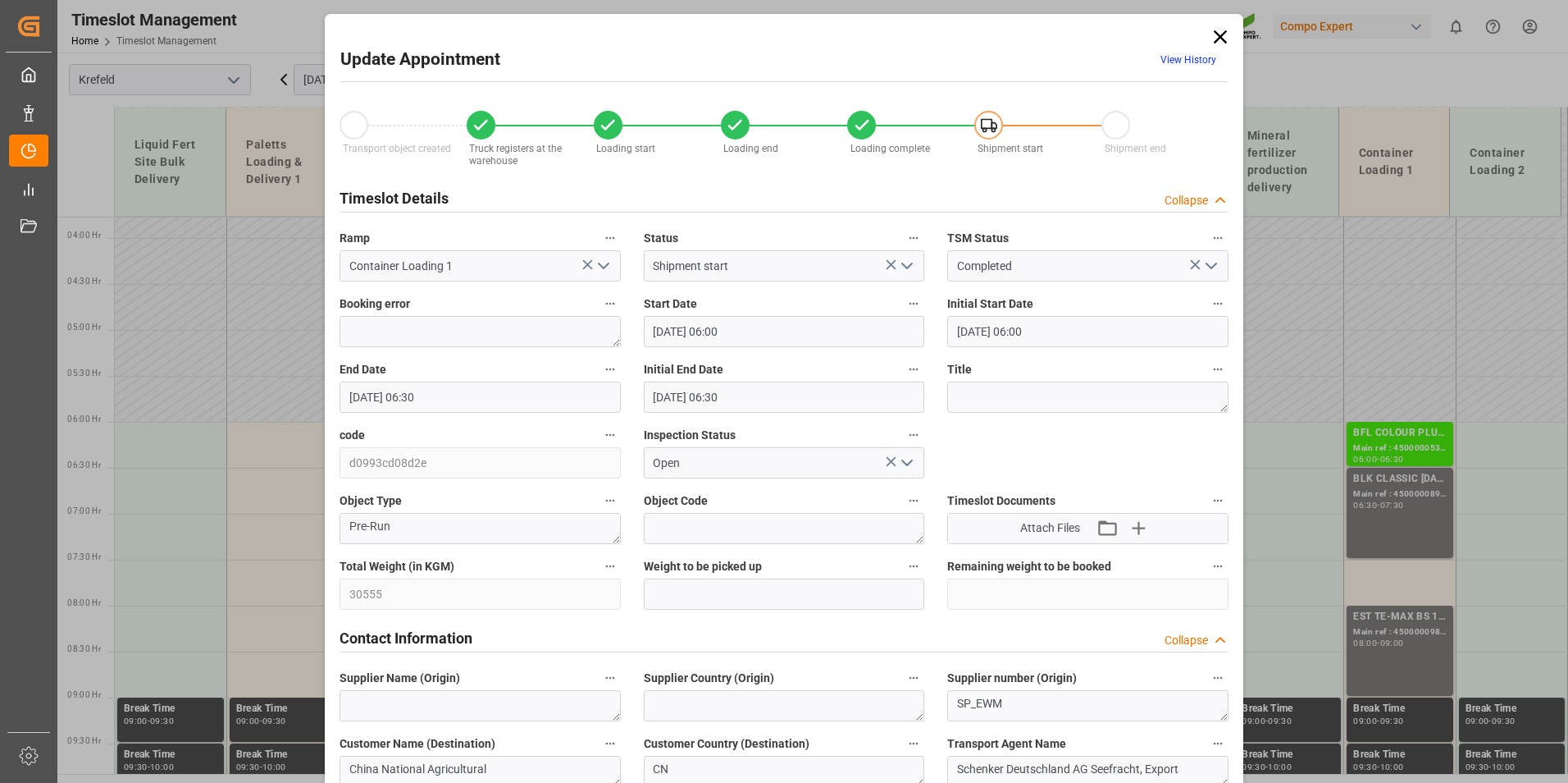
type input "[DATE] 15:21"
type input "[DATE] 10:26"
click at [1191, 59] on link "View History" at bounding box center [1188, 60] width 56 height 12
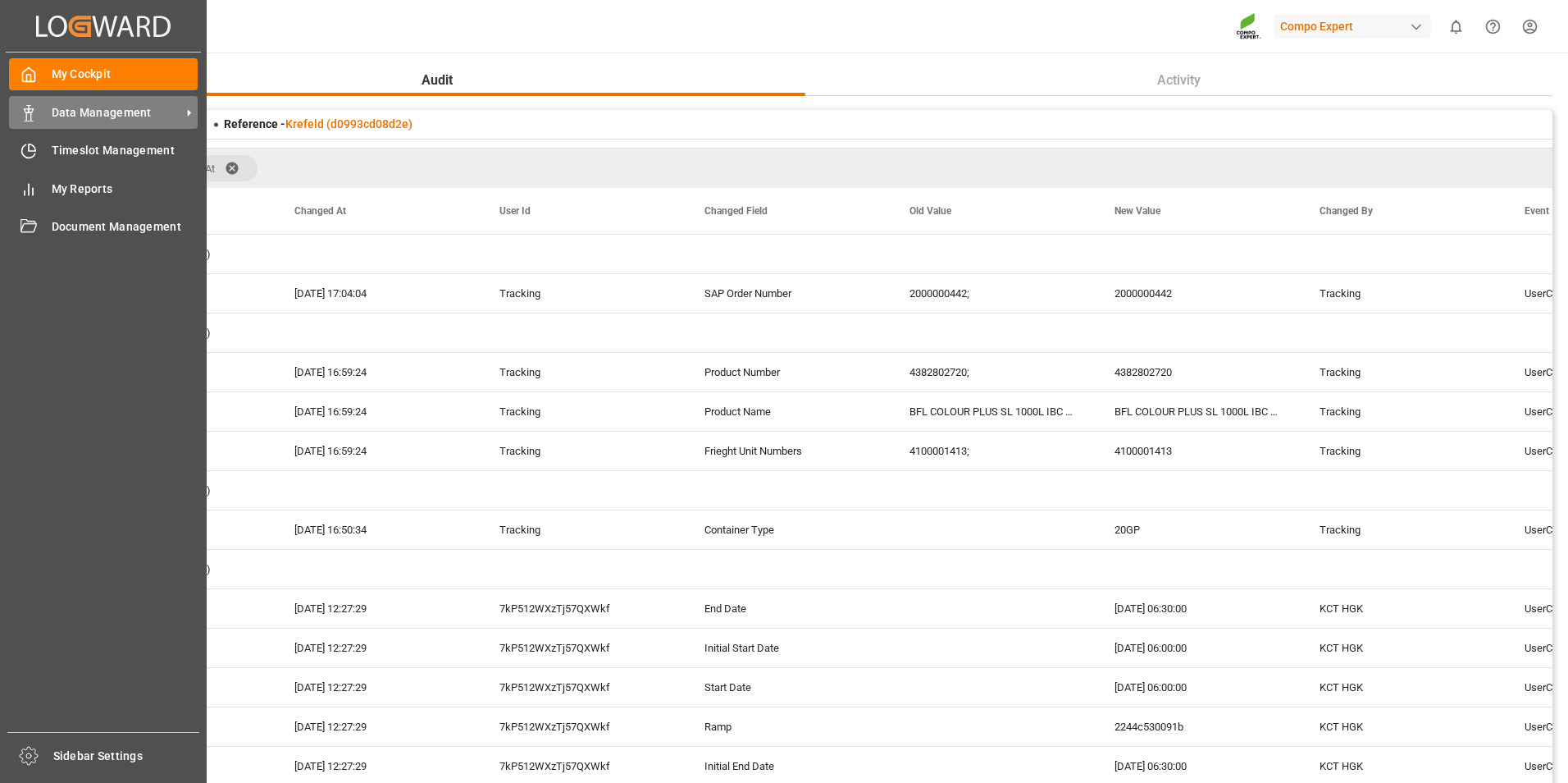
click at [10, 120] on div at bounding box center [23, 113] width 28 height 17
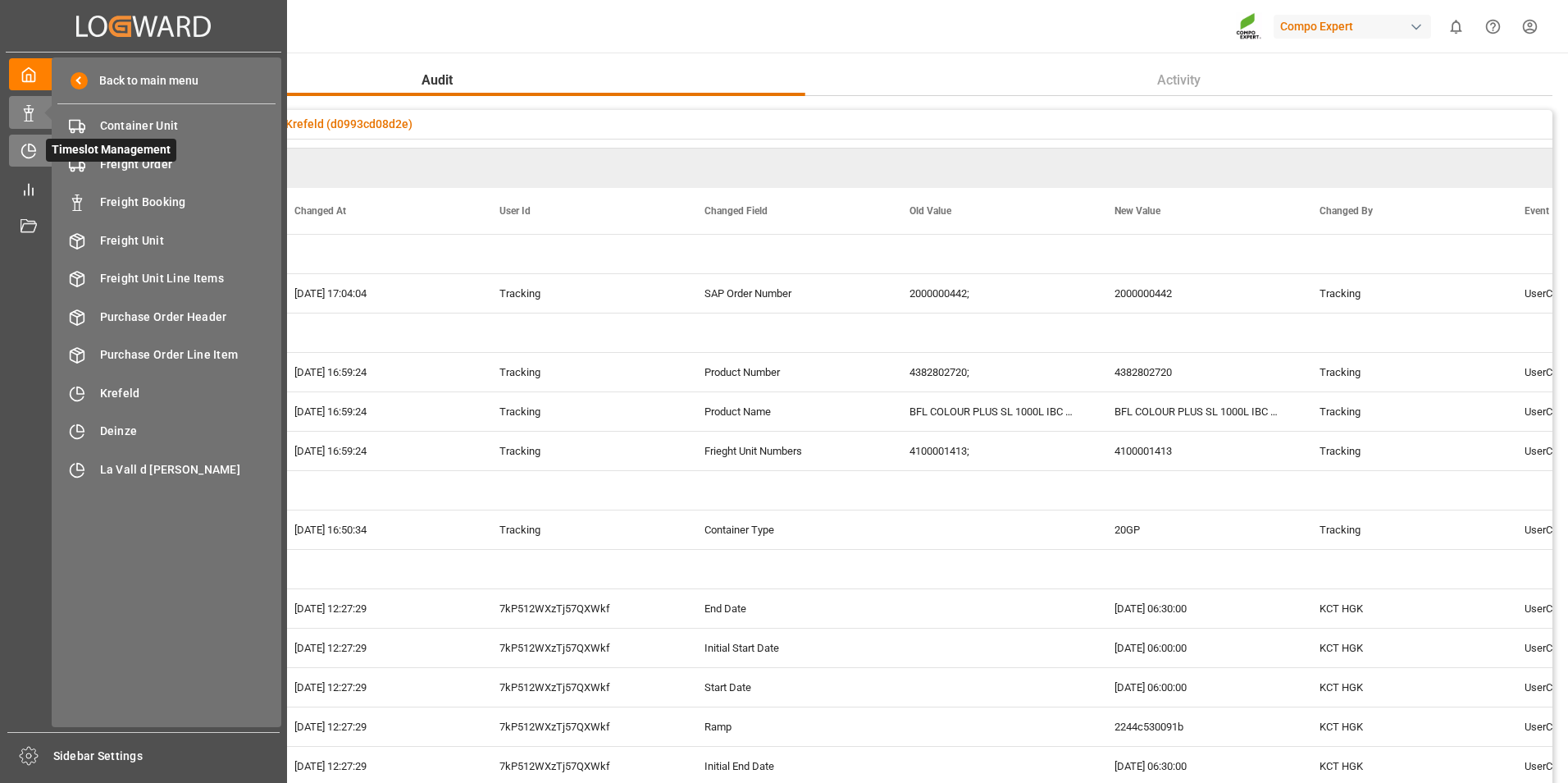
click at [44, 150] on div "Timeslot Management Timeslot Management" at bounding box center [144, 151] width 269 height 32
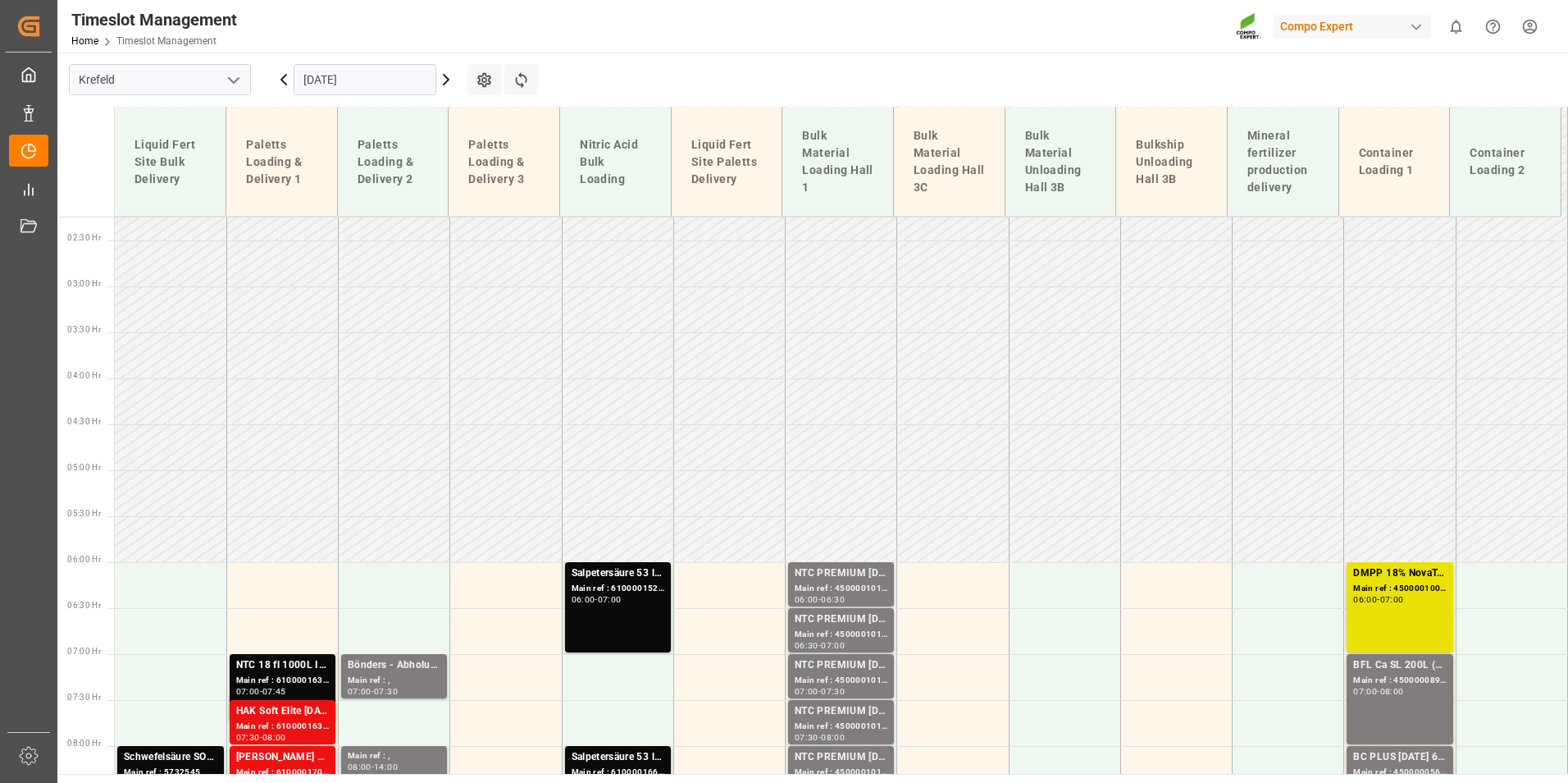
click at [382, 86] on input "[DATE]" at bounding box center [365, 79] width 143 height 31
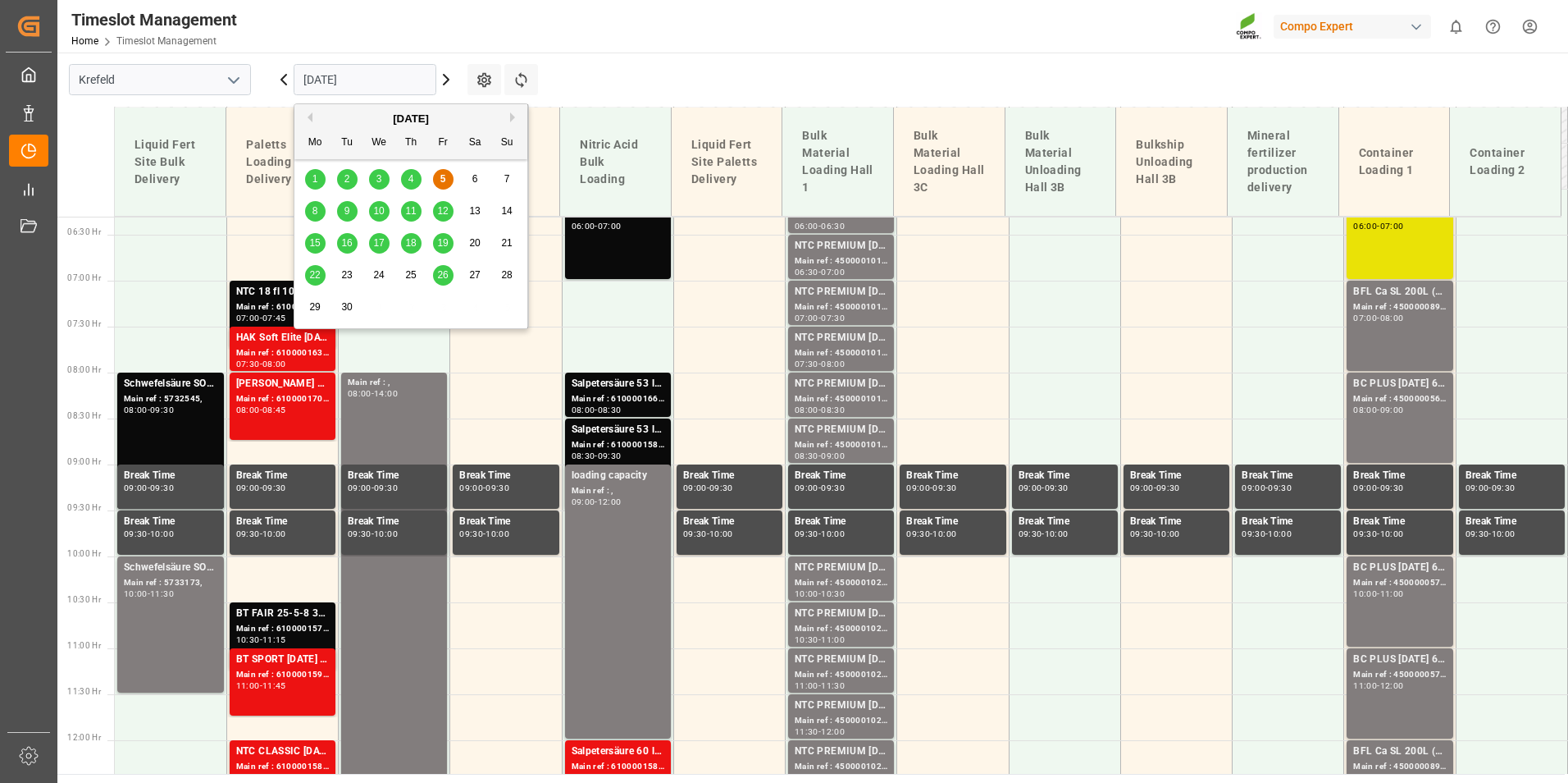
scroll to position [592, 0]
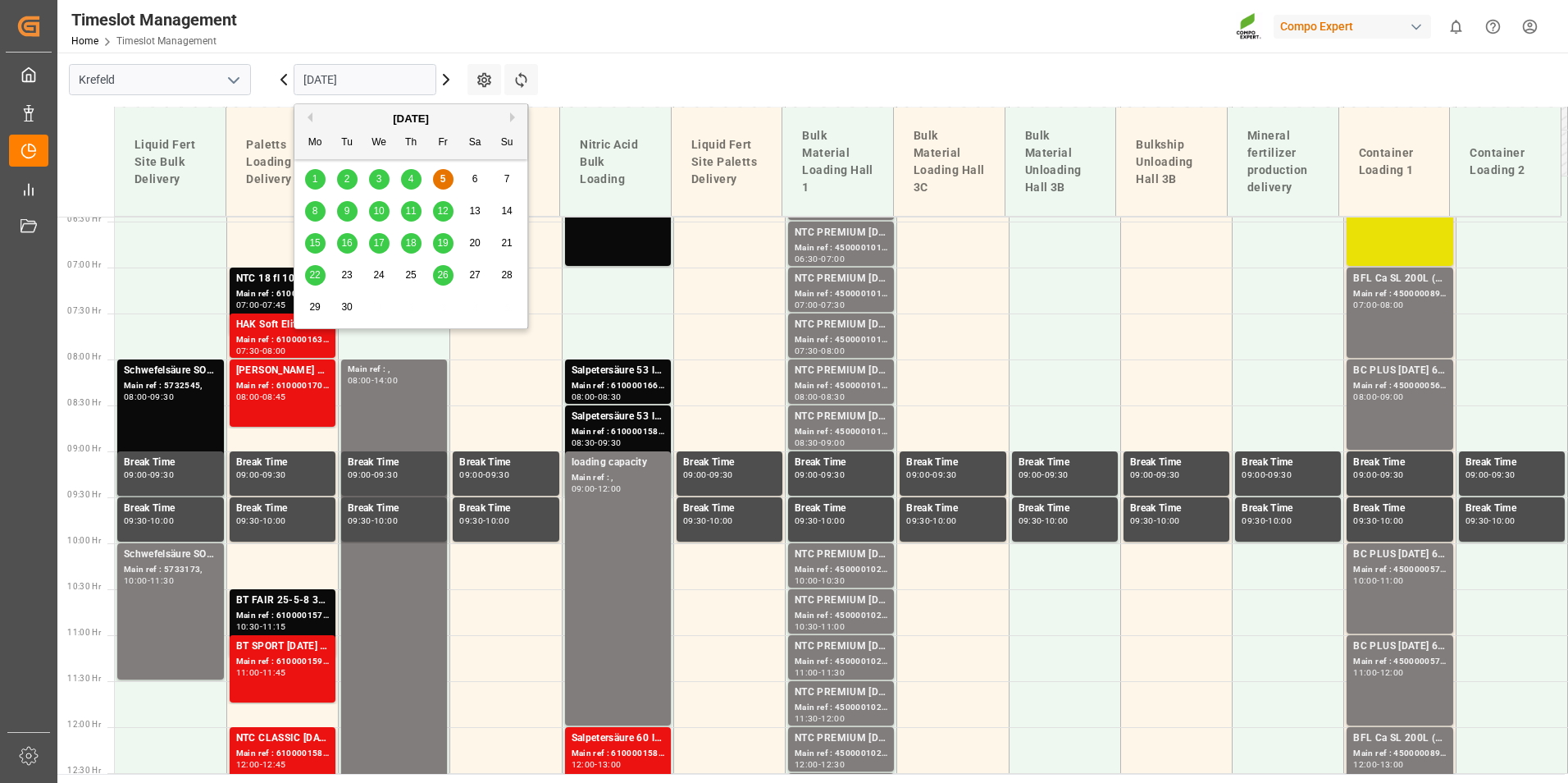
click at [319, 210] on div "8" at bounding box center [315, 211] width 21 height 20
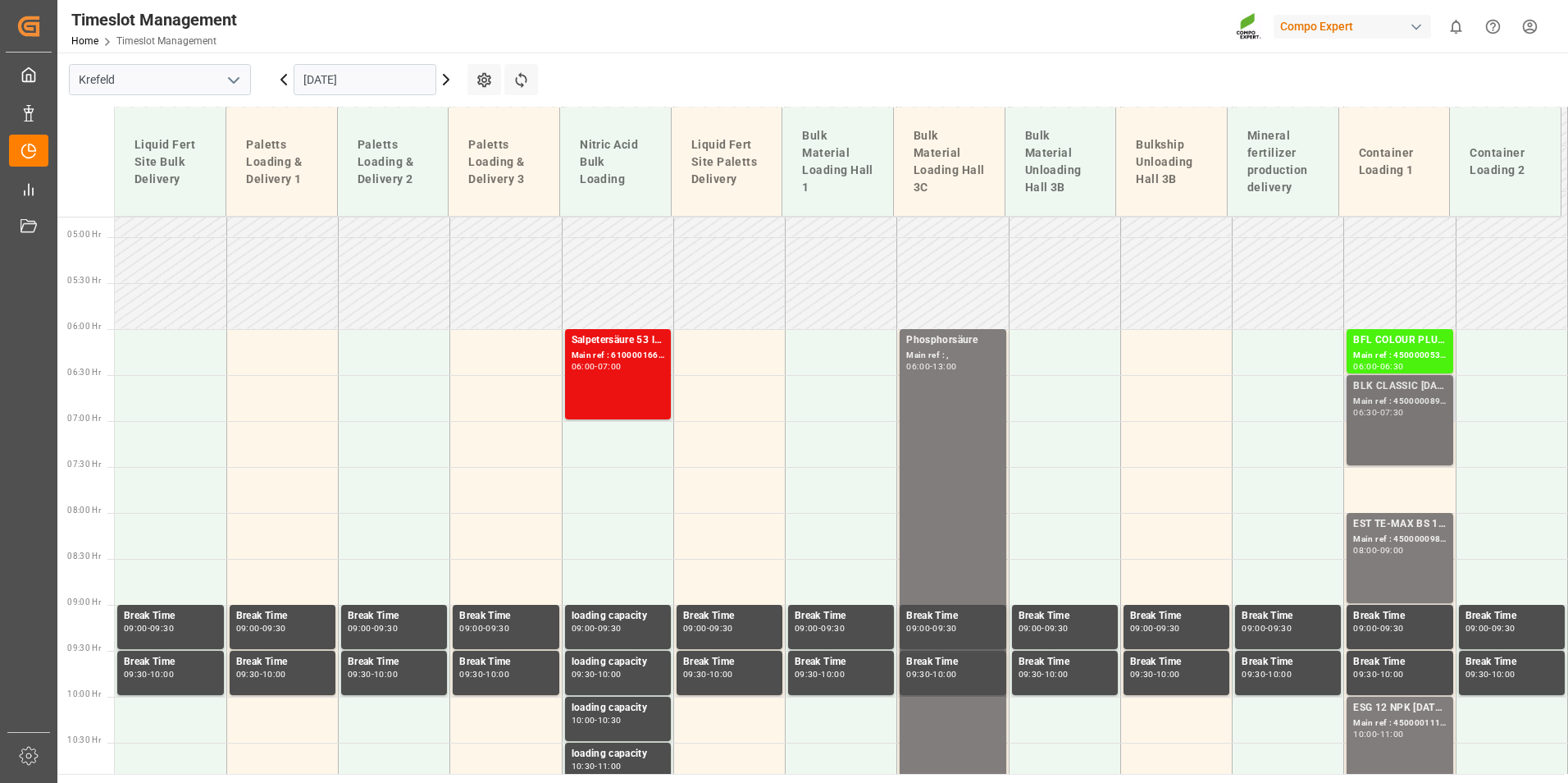
scroll to position [429, 0]
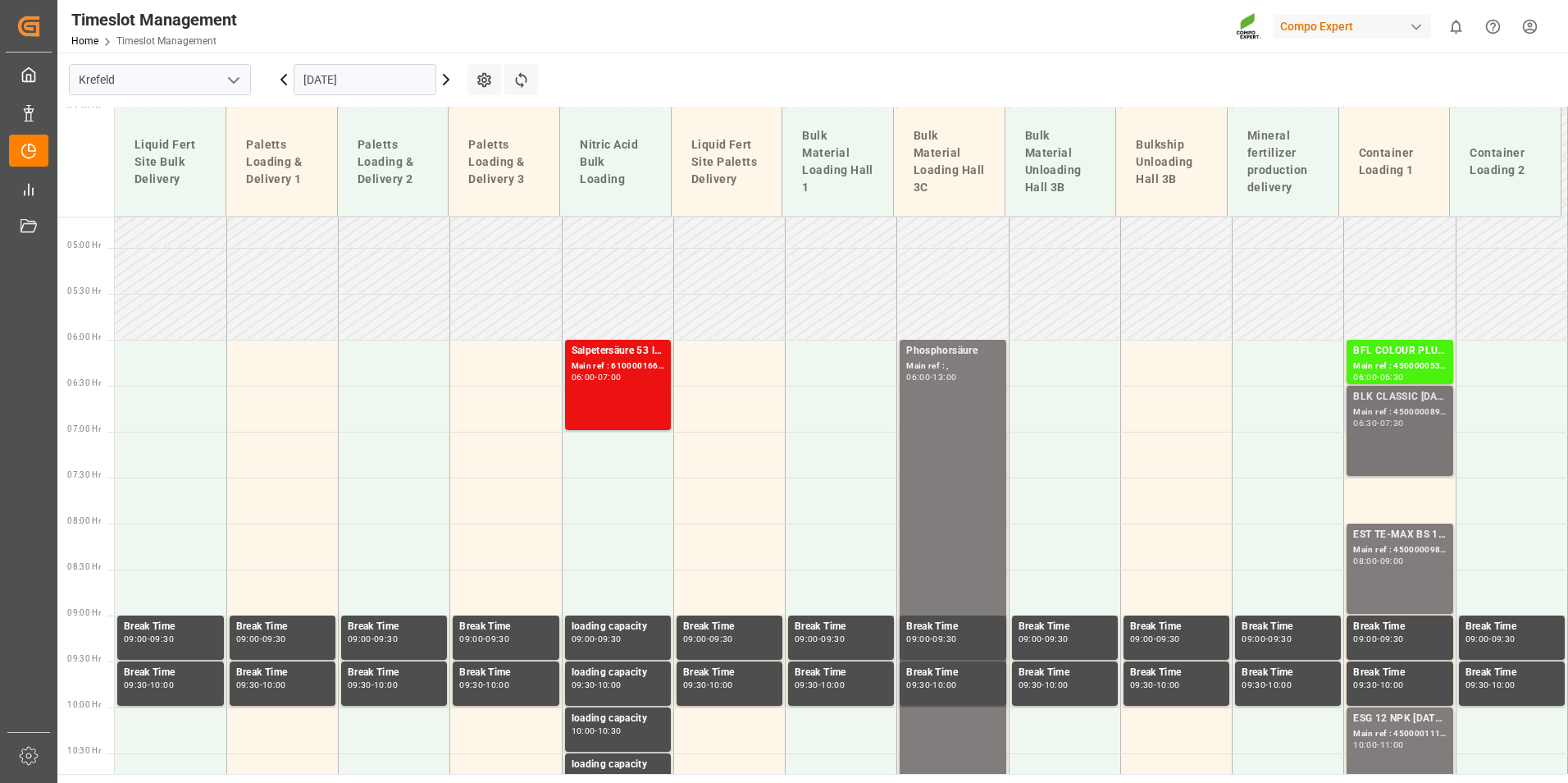
click at [1397, 433] on div "BLK CLASSIC [DATE] 25kg (x42) INT Main ref : 4500000899, 2000000815 06:30 - 07:…" at bounding box center [1400, 431] width 93 height 84
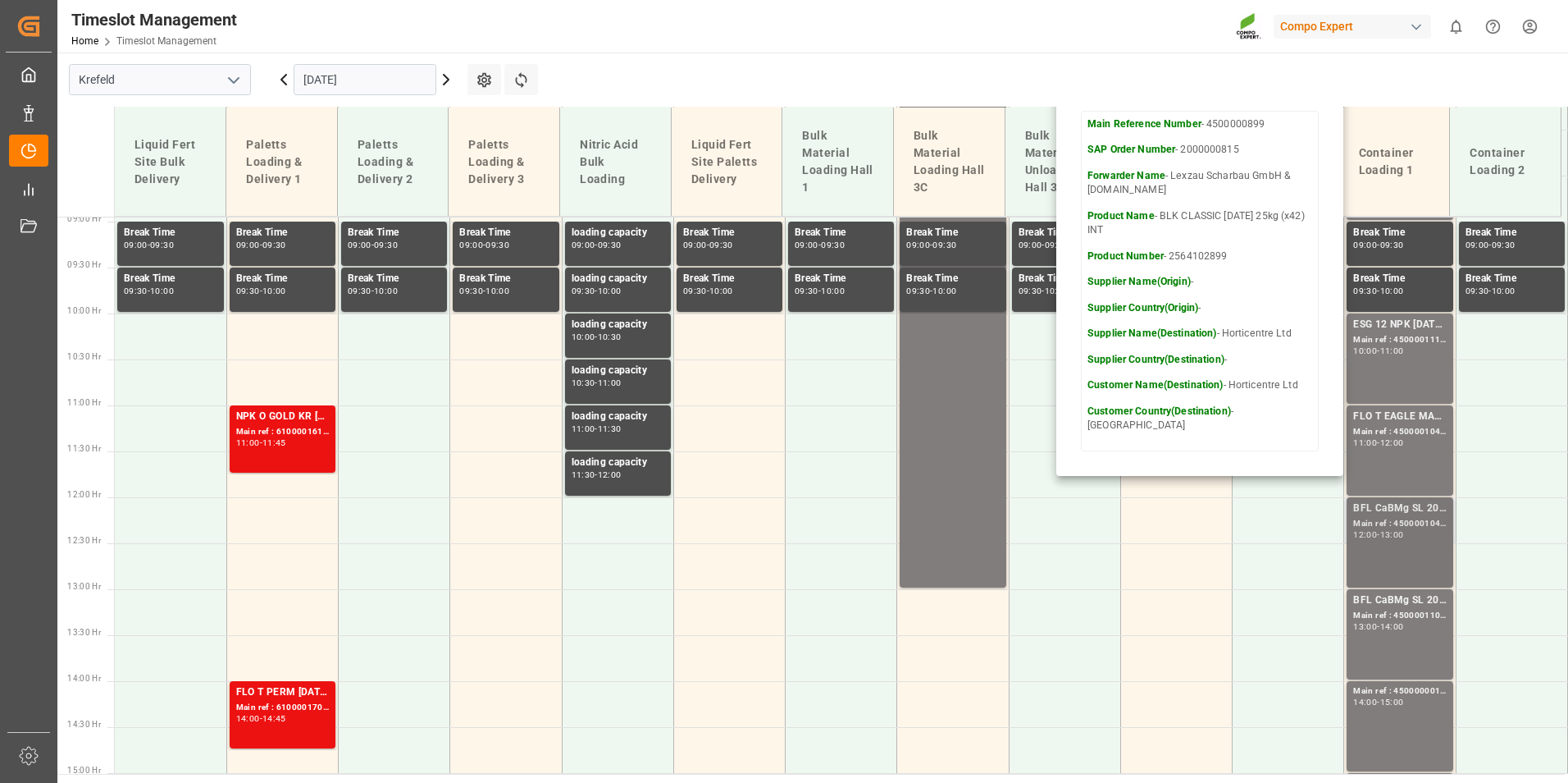
scroll to position [839, 0]
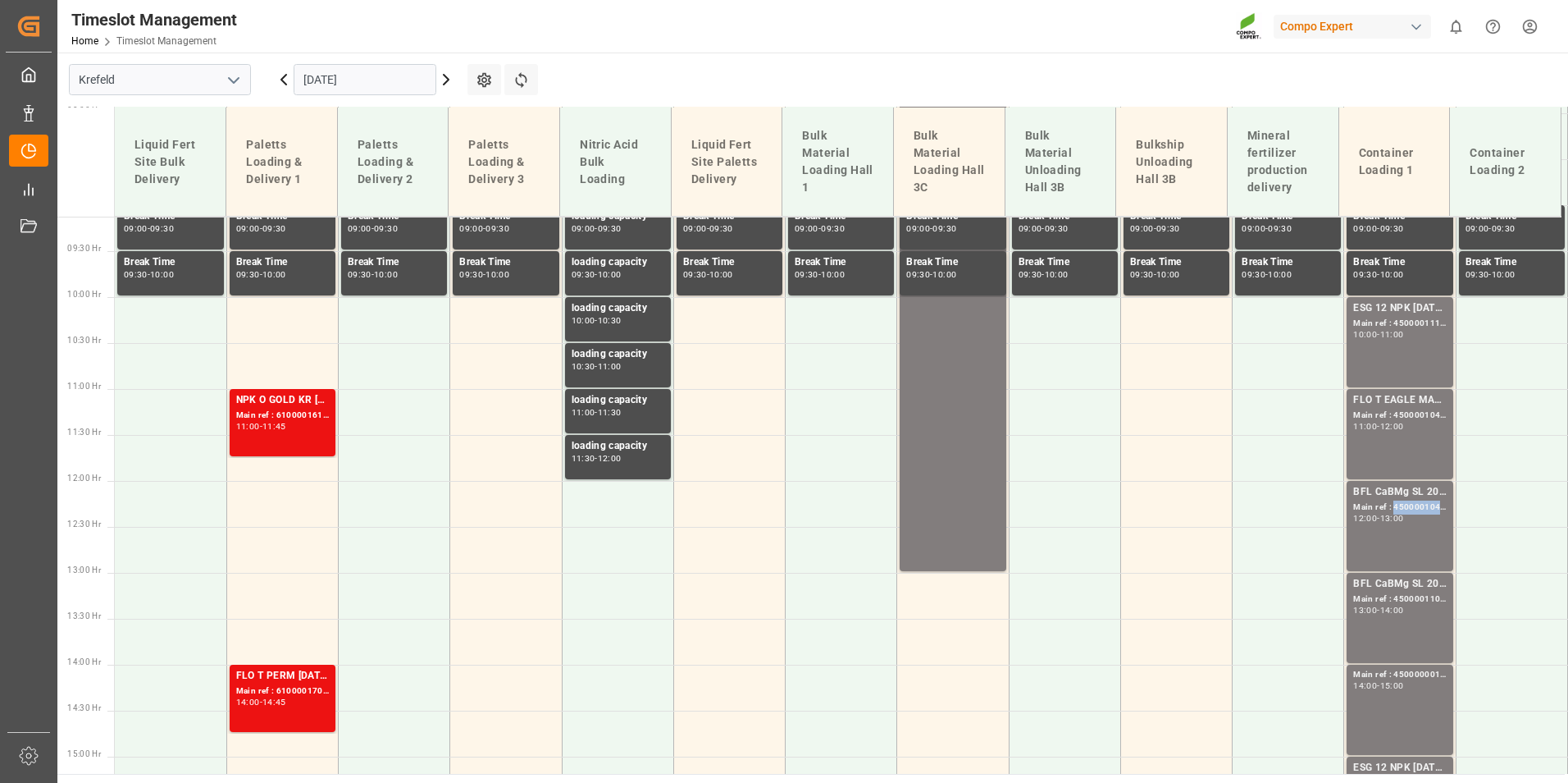
click at [1408, 501] on div "Main ref : 4500001040, 2000001057" at bounding box center [1400, 508] width 93 height 14
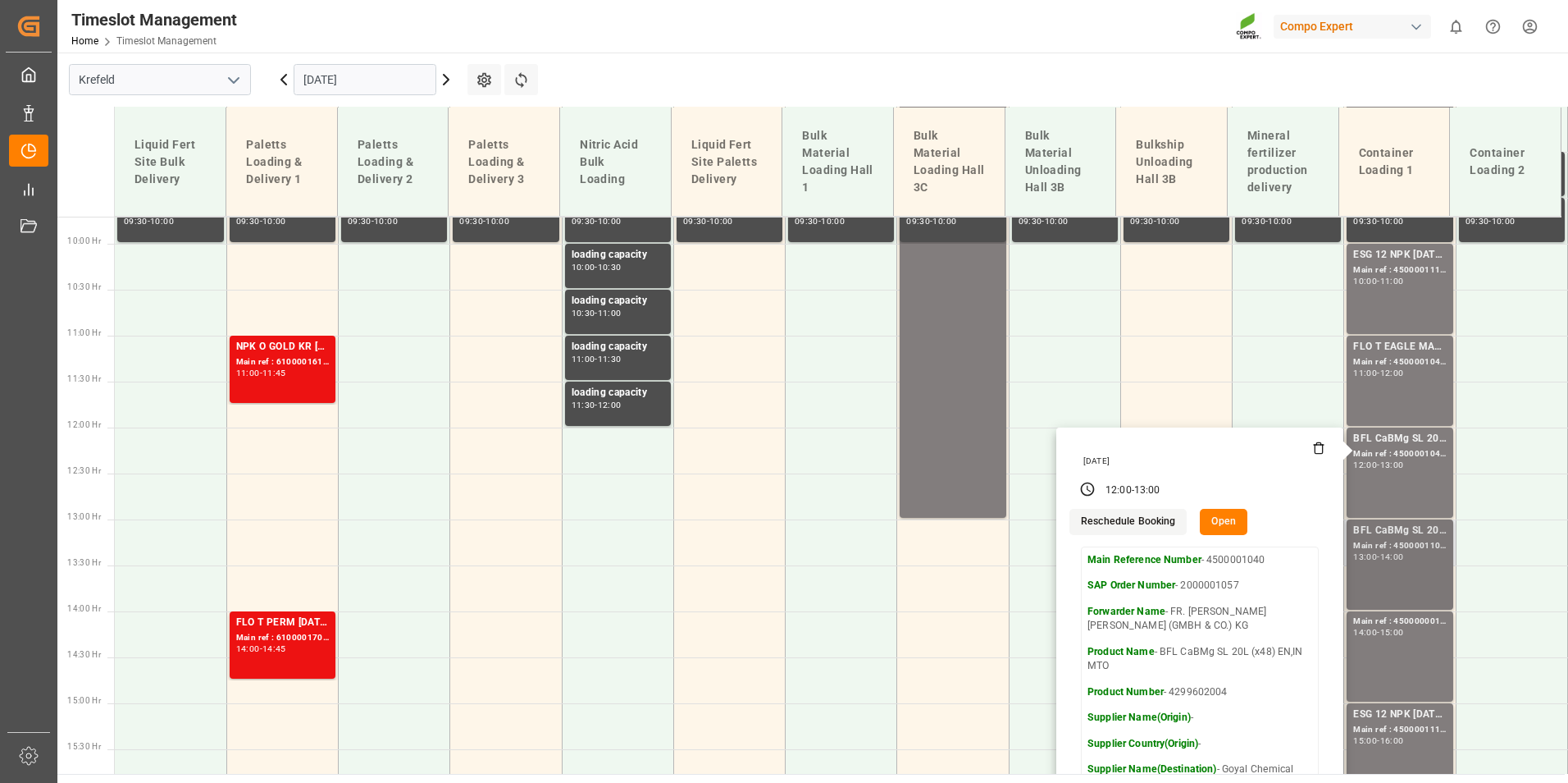
scroll to position [921, 0]
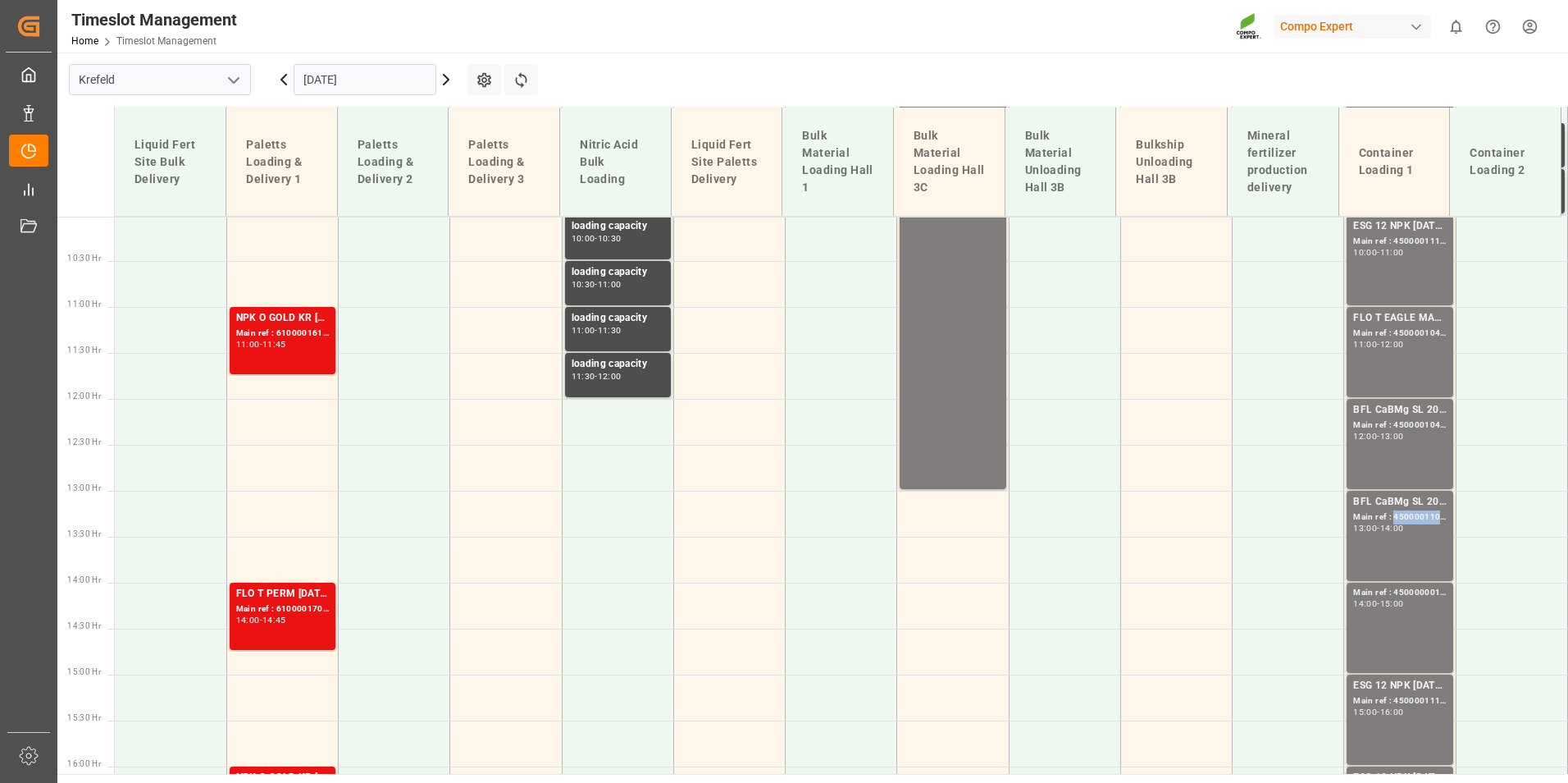
click at [1408, 515] on div "Main ref : 4500001106, 2000001155" at bounding box center [1400, 518] width 93 height 14
click at [1412, 449] on div "BFL CaBMg SL 20L (x48) EN,IN MTO Main ref : 4500001040, 2000001057 12:00 - 13:00" at bounding box center [1400, 444] width 93 height 84
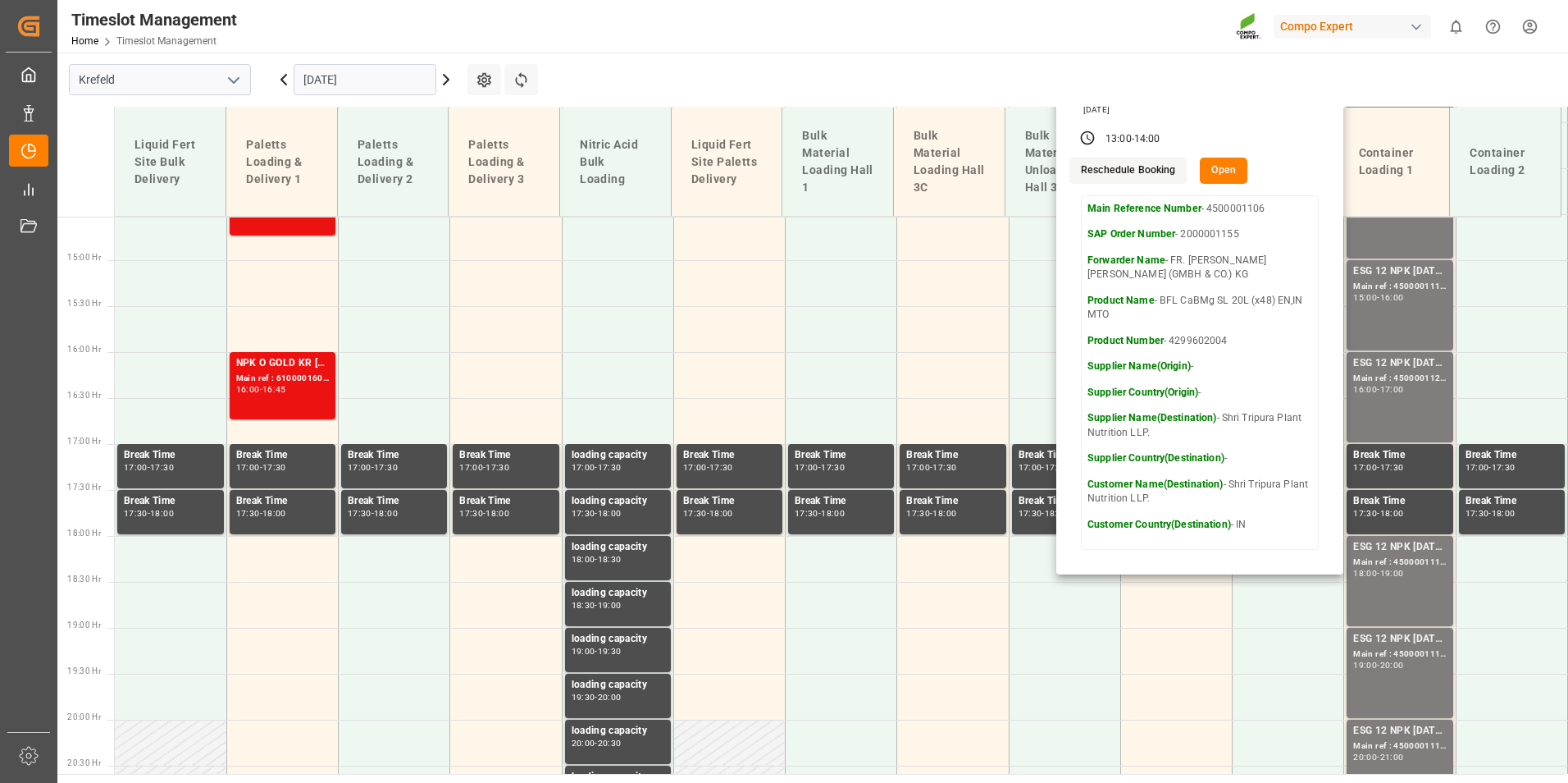
scroll to position [1413, 0]
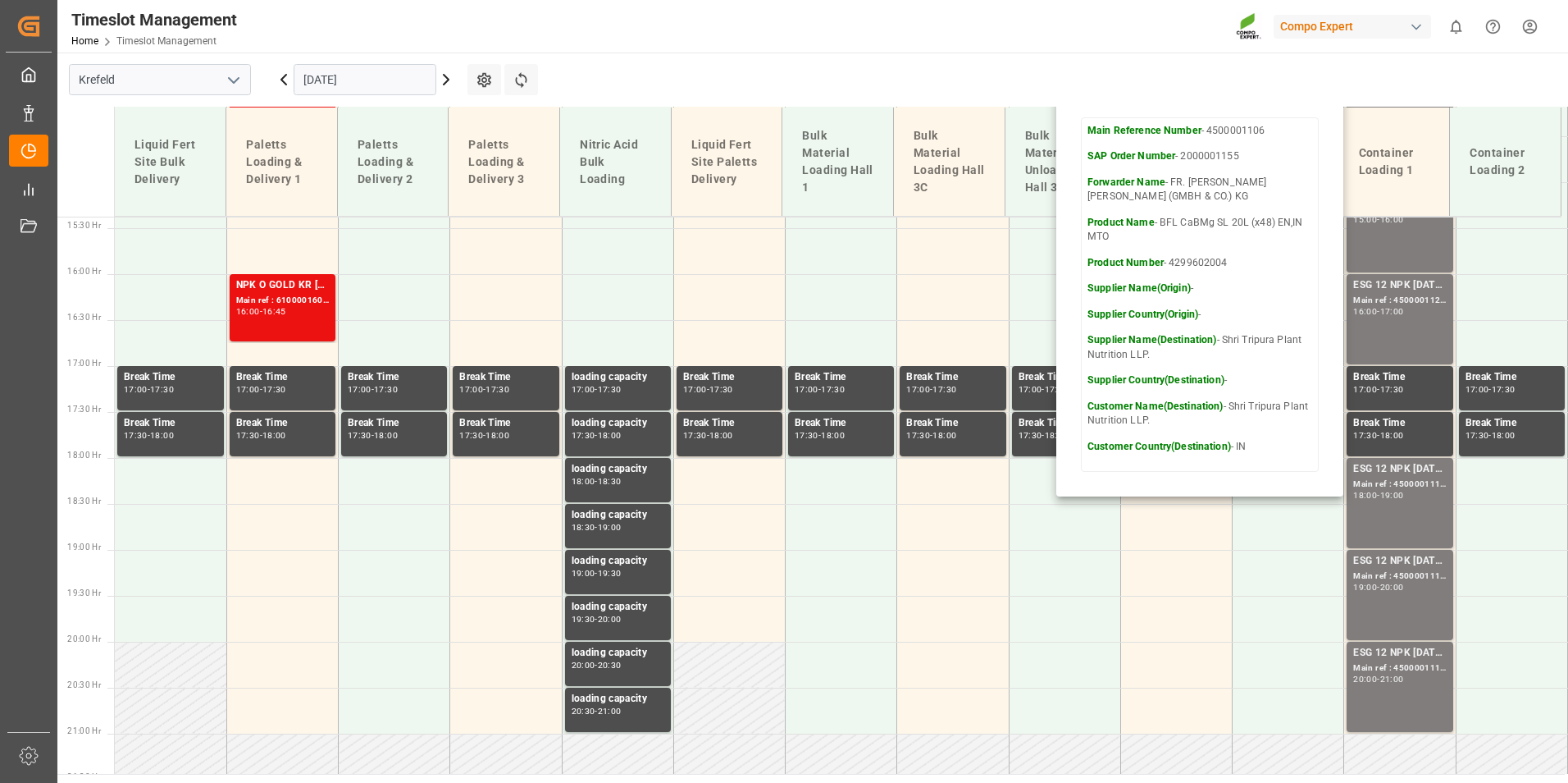
click at [368, 91] on input "[DATE]" at bounding box center [365, 79] width 143 height 31
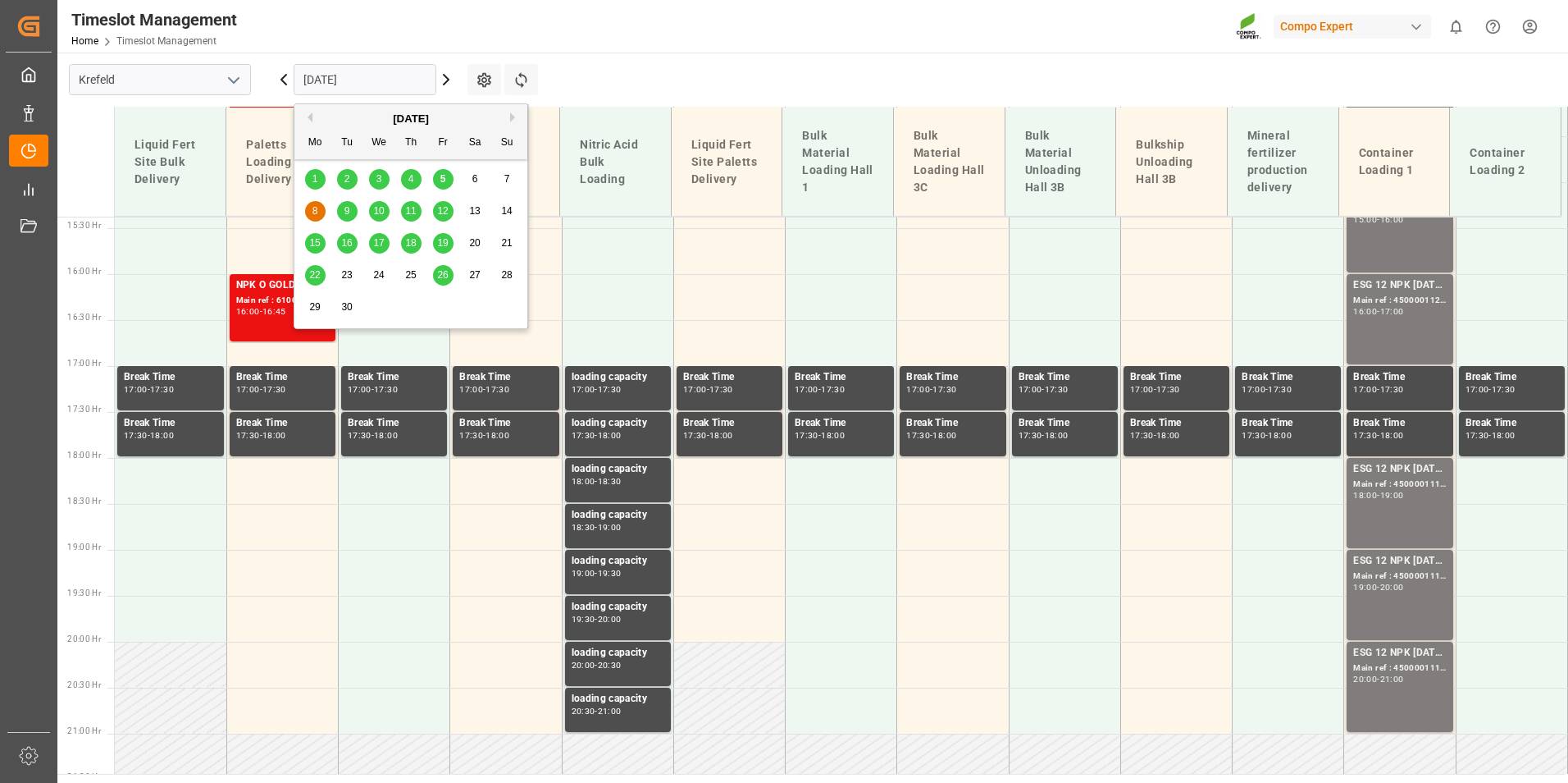
click at [345, 207] on span "9" at bounding box center [348, 211] width 6 height 12
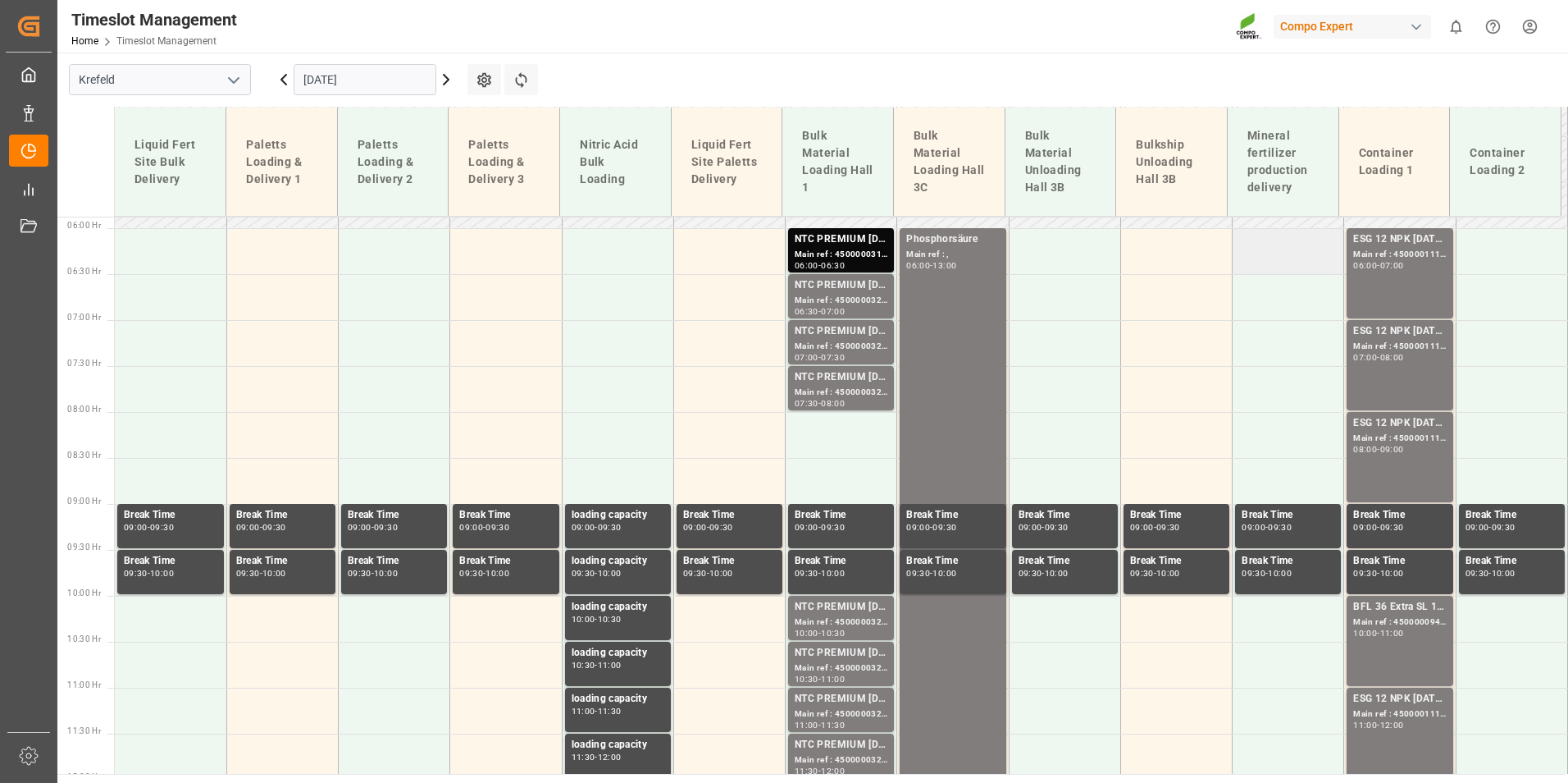
scroll to position [429, 0]
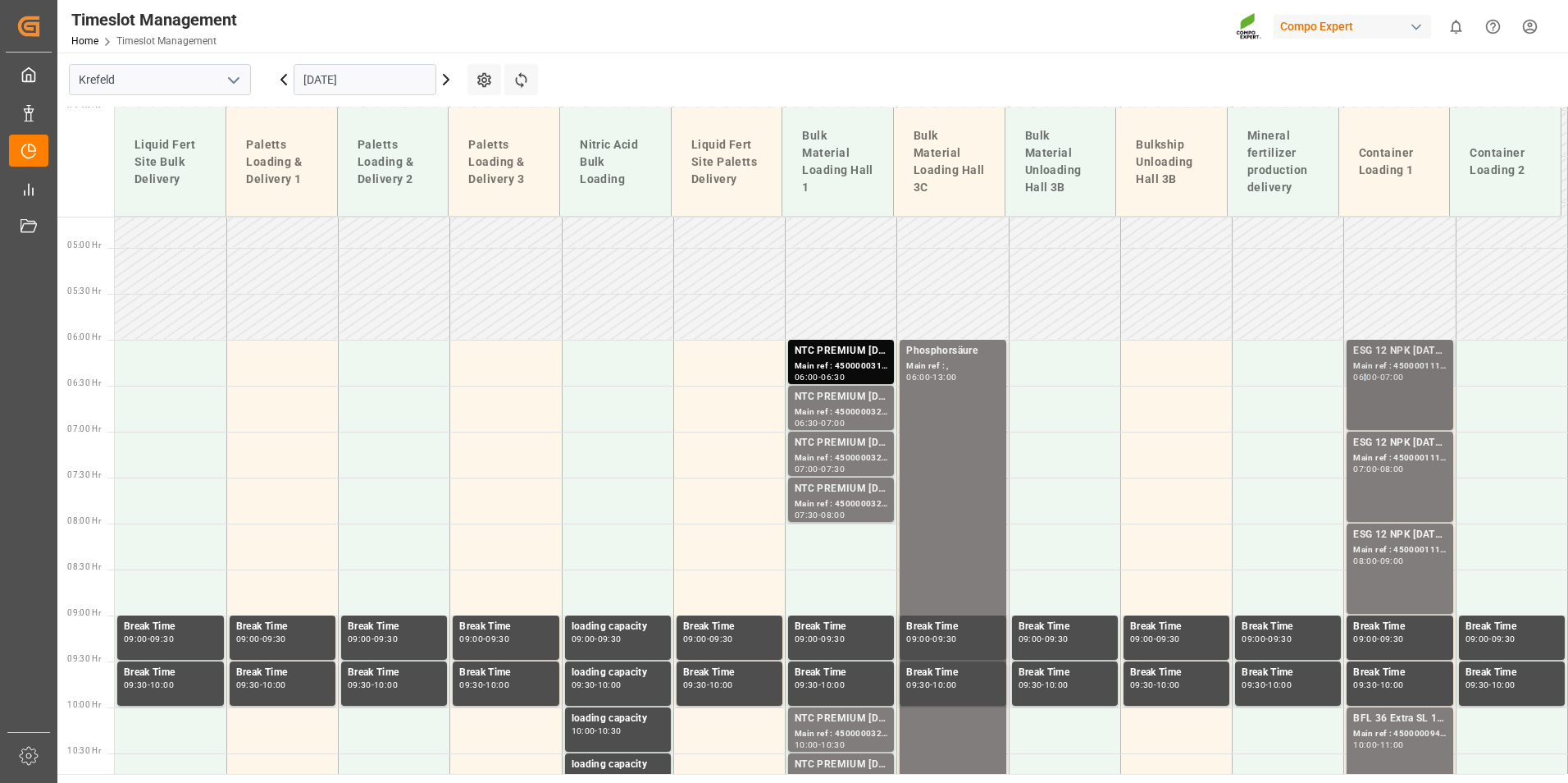
click at [1360, 375] on div "06:00" at bounding box center [1366, 376] width 24 height 7
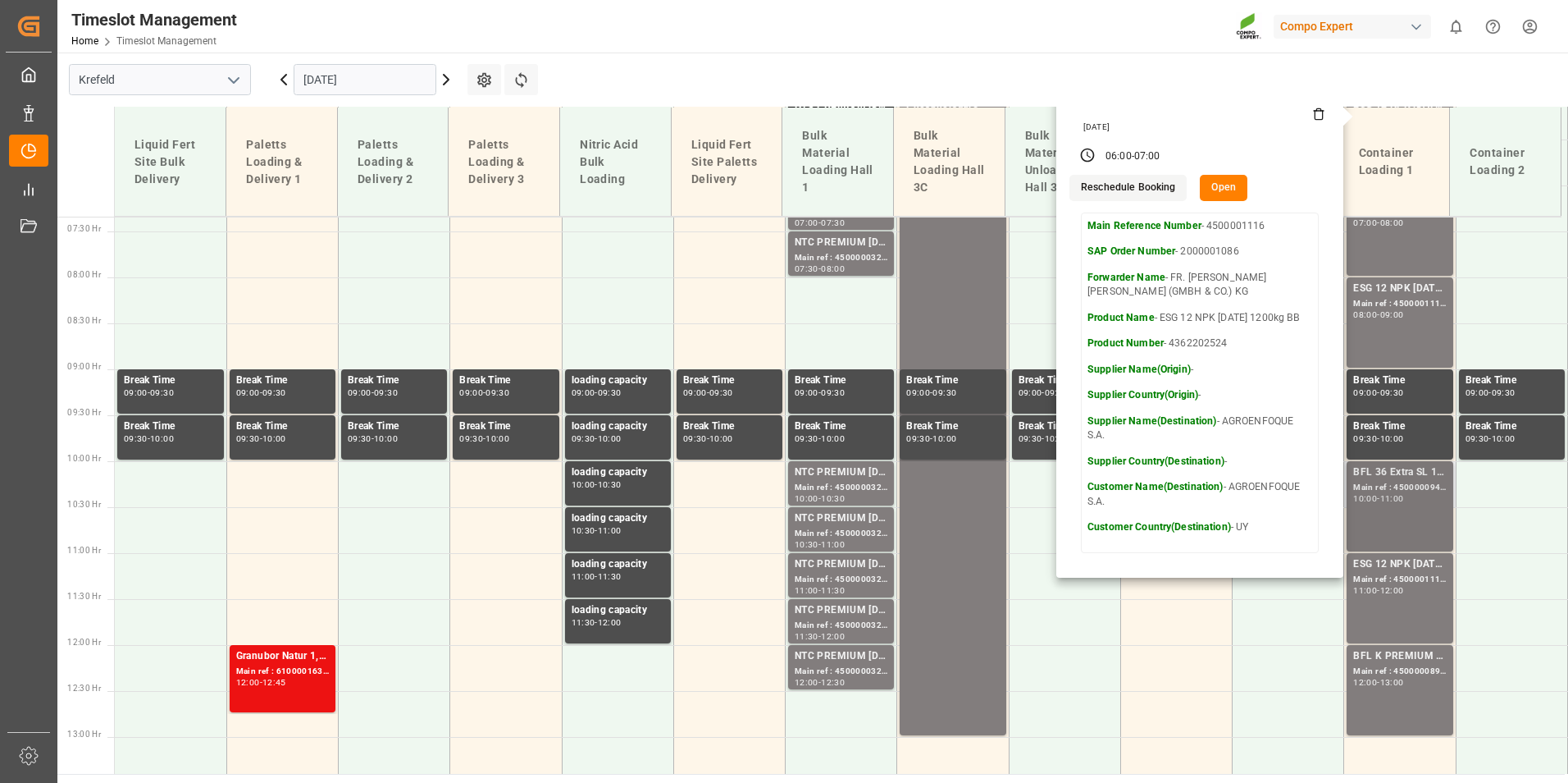
scroll to position [757, 0]
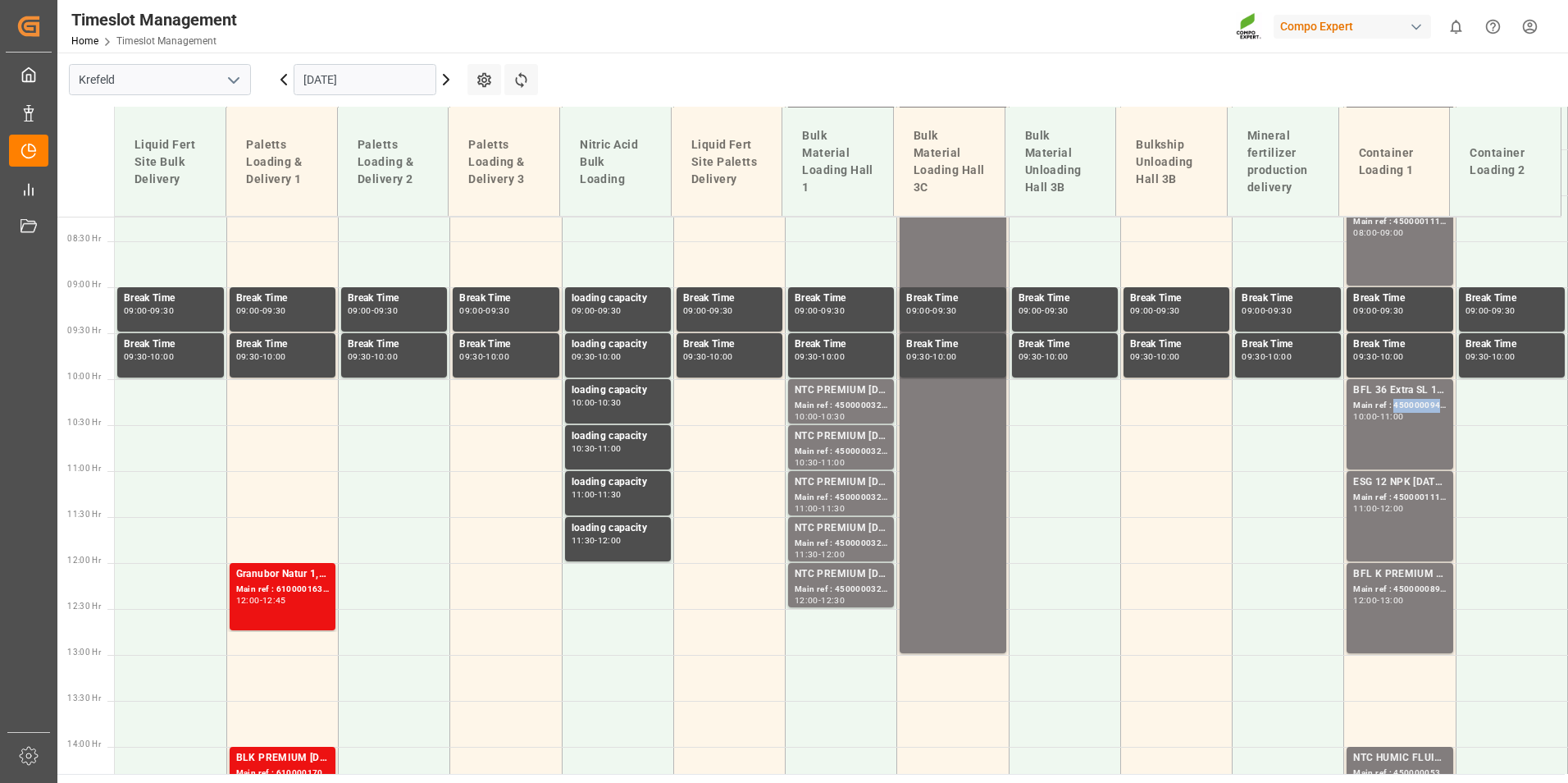
click at [1401, 402] on div "Main ref : 4500000943, 2000000680" at bounding box center [1400, 406] width 93 height 14
click at [1368, 428] on div "BFL 36 Extra SL 10L (x60) EN,TR MTO;NTC N-MAX 24-5-5 25KG (x42) INTBFL 36 Extra…" at bounding box center [1400, 424] width 93 height 84
click at [1364, 413] on div "10:00" at bounding box center [1366, 416] width 24 height 7
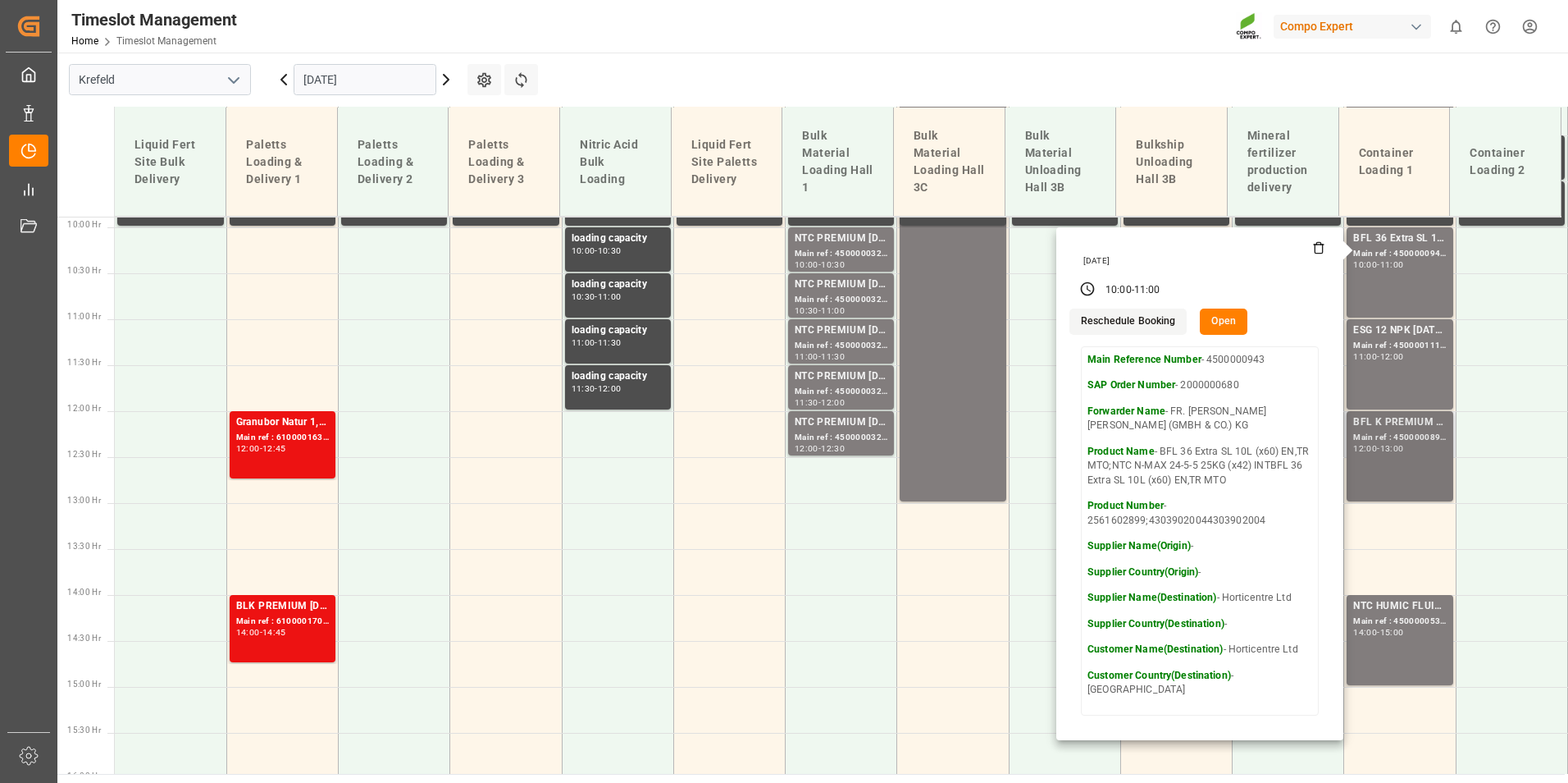
scroll to position [921, 0]
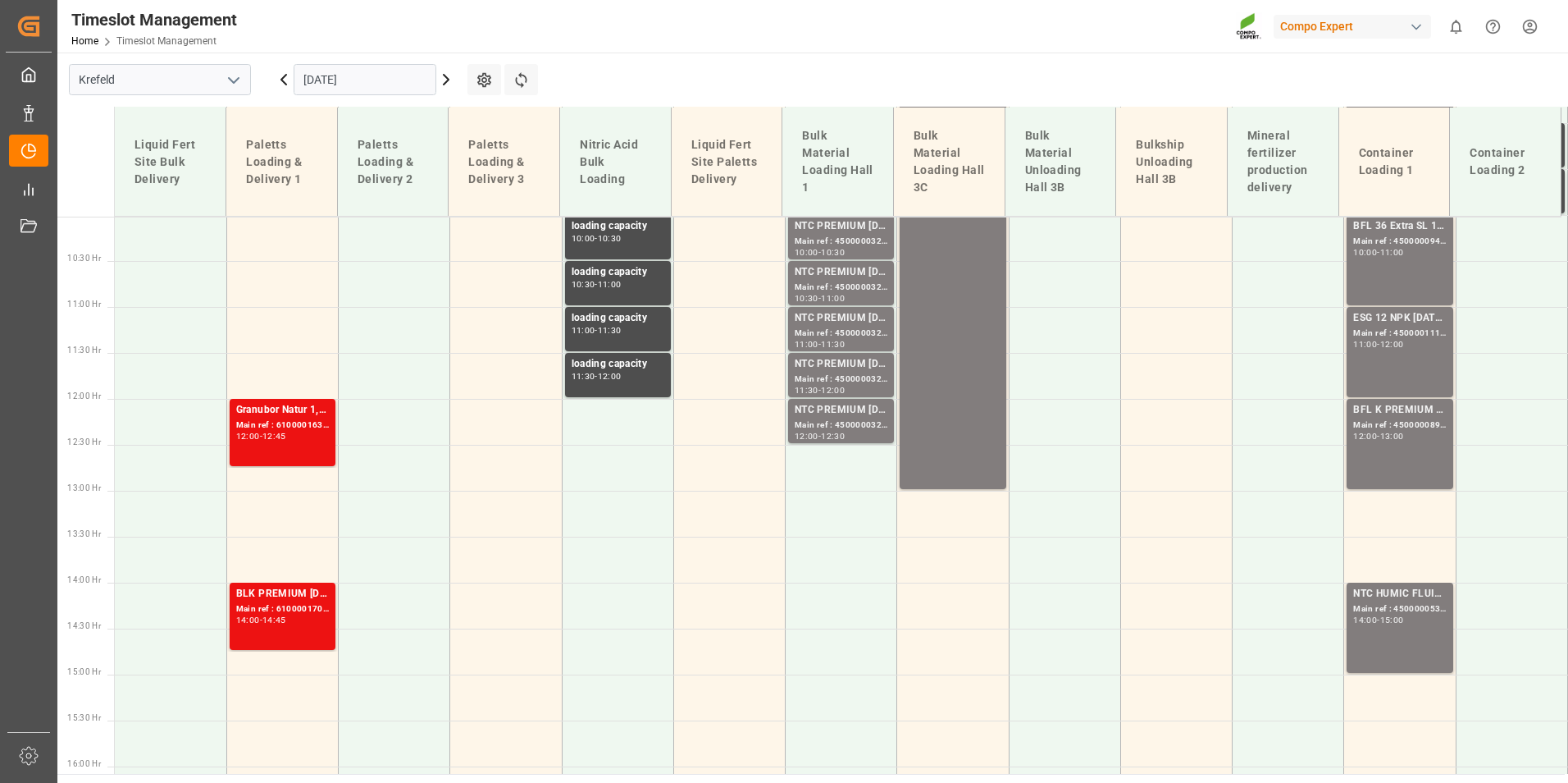
click at [1419, 366] on div "ESG 12 NPK [DATE] 1200kg BB Main ref : 4500001114, 2000001086 11:00 - 12:00" at bounding box center [1400, 352] width 93 height 84
click at [1430, 441] on div "12:00 - 13:00" at bounding box center [1400, 437] width 93 height 9
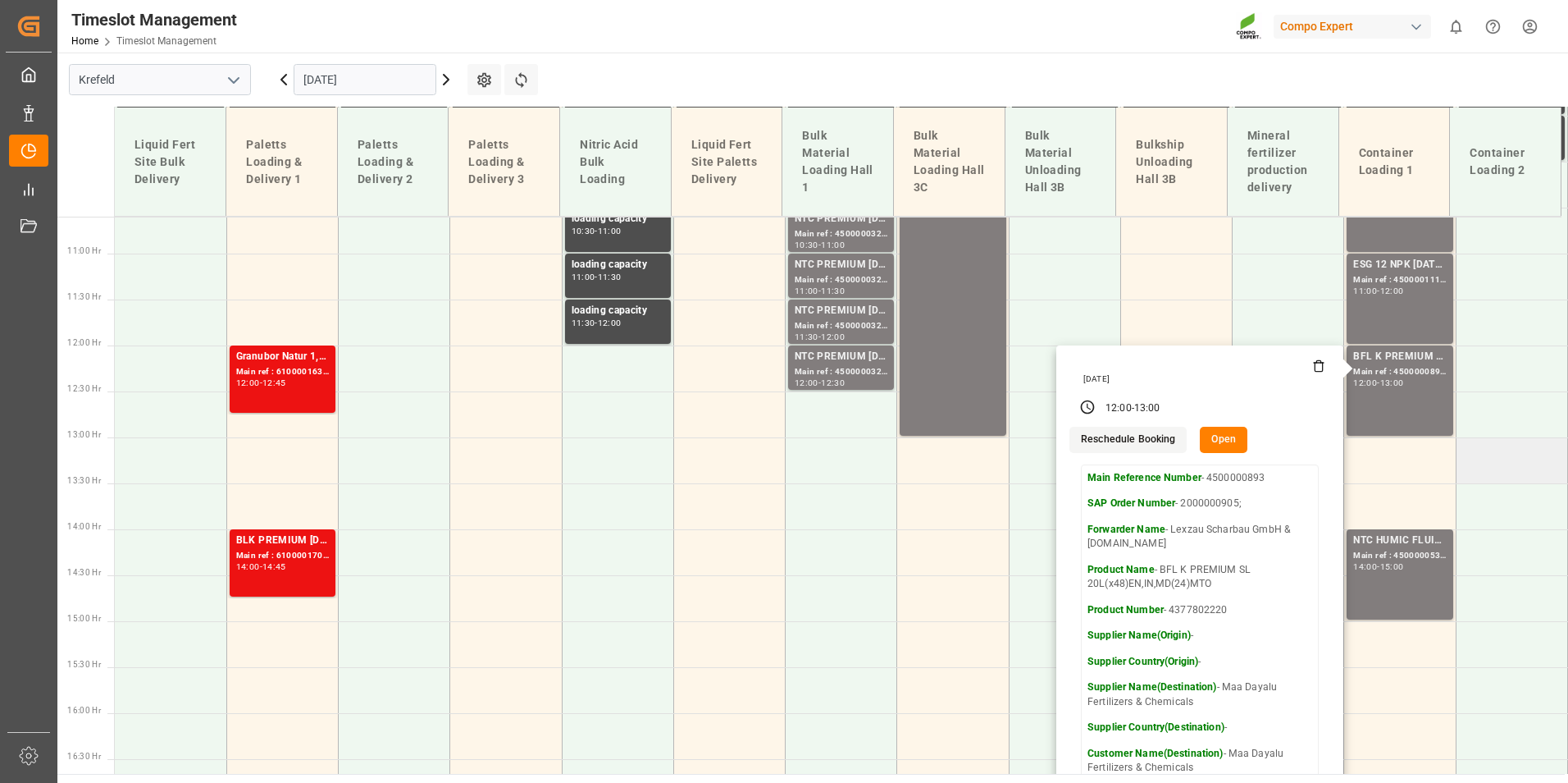
scroll to position [1003, 0]
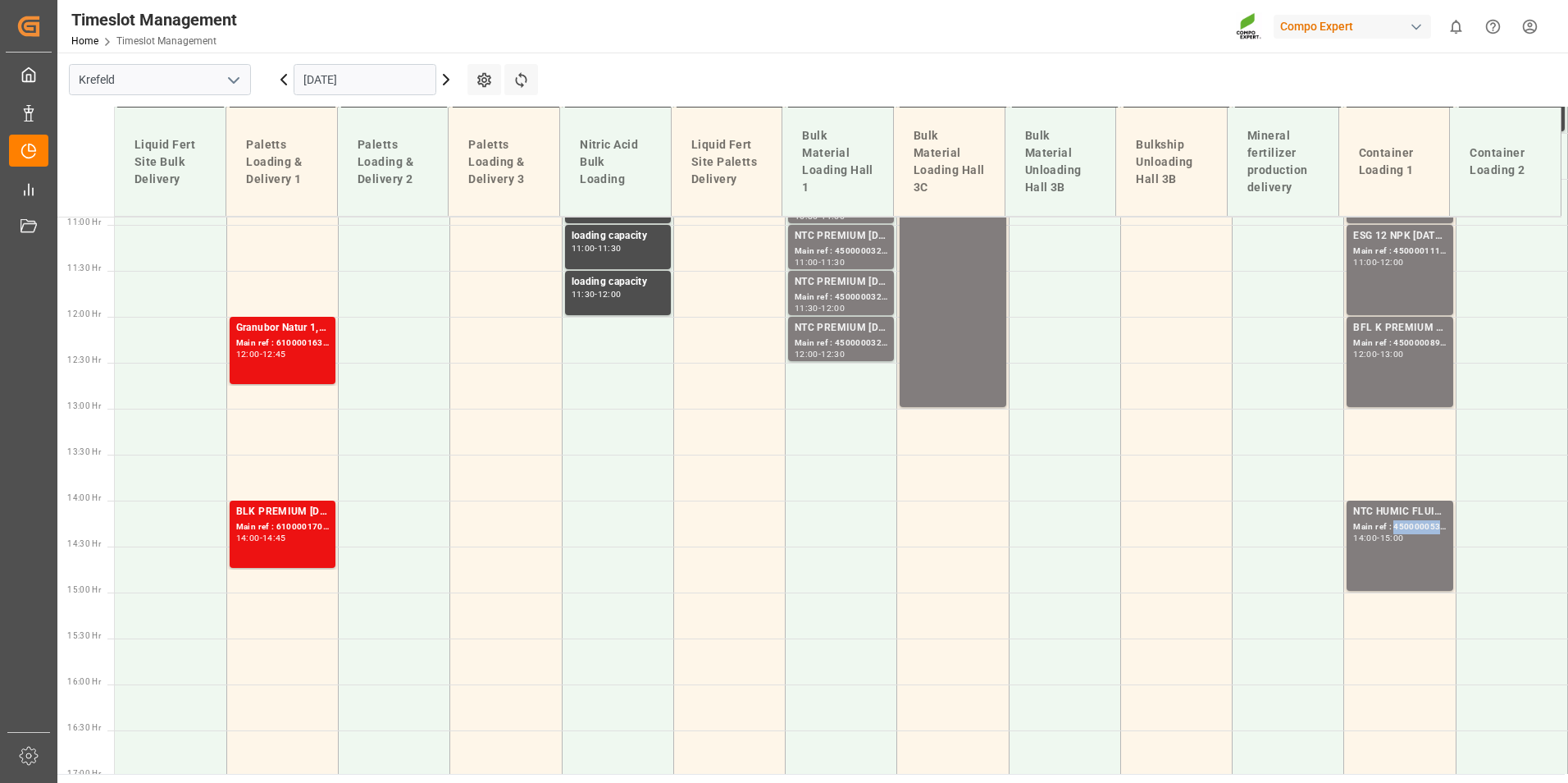
click at [1410, 523] on div "Main ref : 4500000538, 2000000442" at bounding box center [1400, 528] width 93 height 14
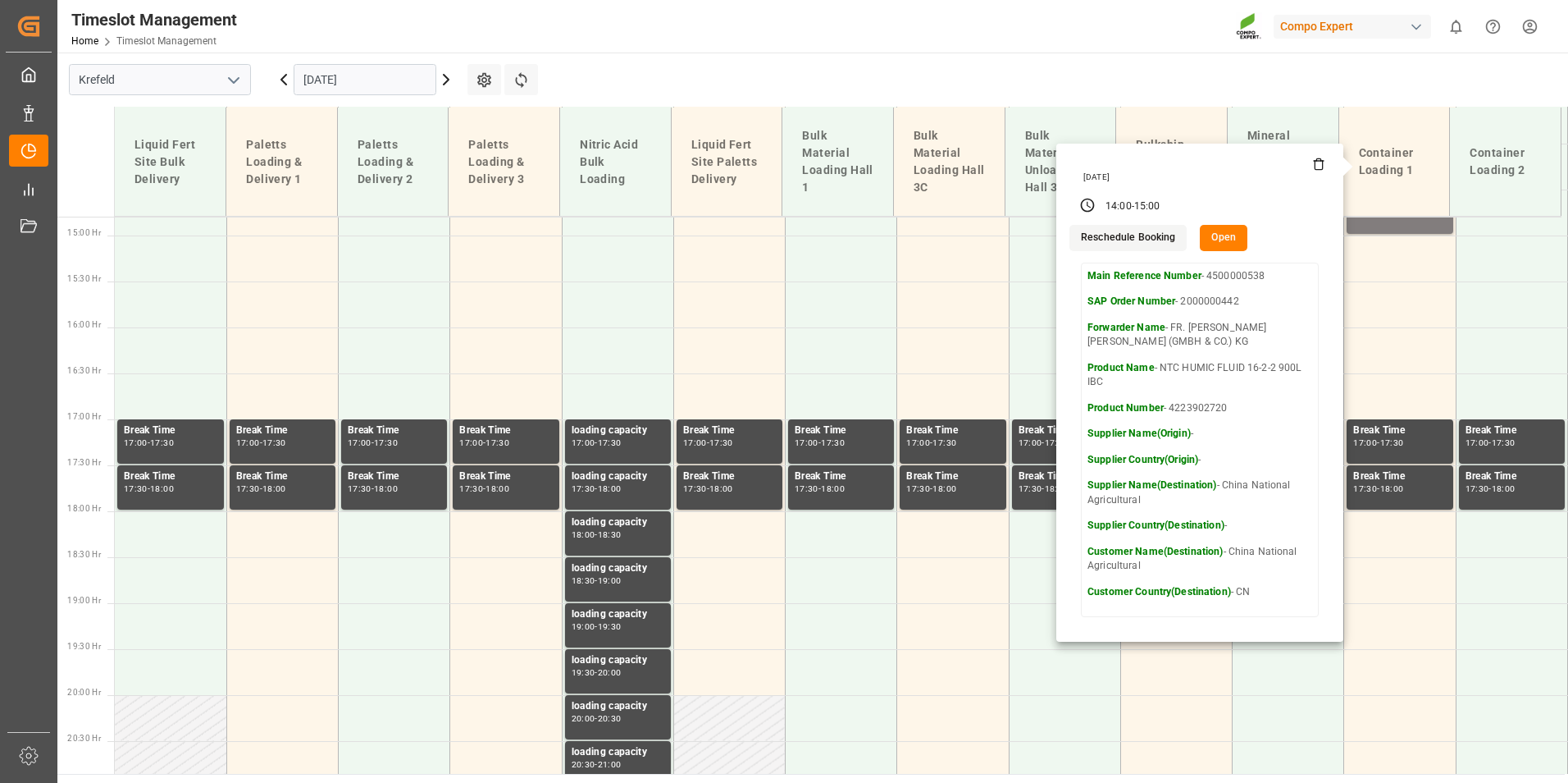
scroll to position [1167, 0]
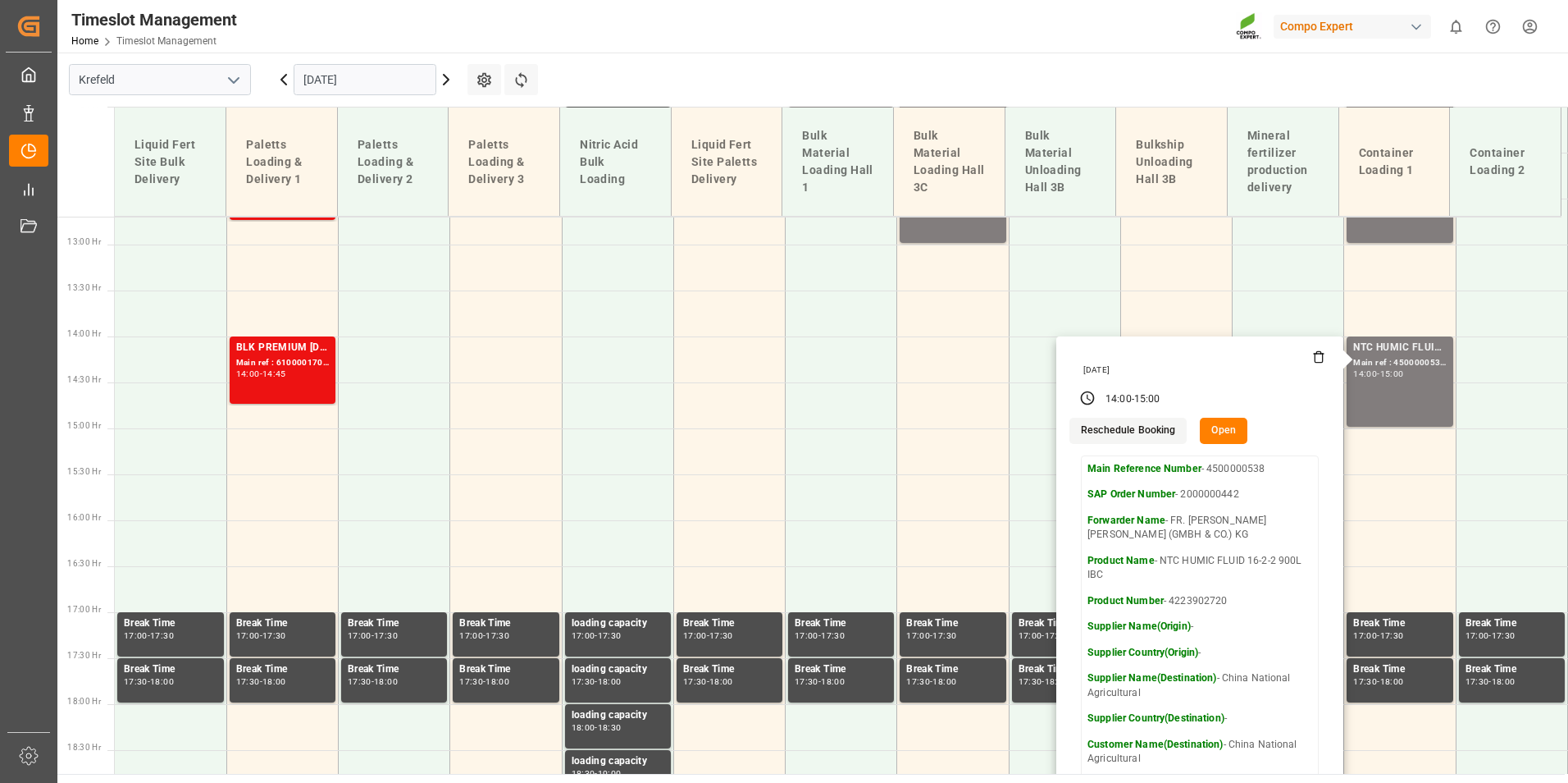
click at [1300, 84] on main "[GEOGRAPHIC_DATA] [DATE] Settings Refresh Time Slots Liquid Fert Site Bulk Deli…" at bounding box center [811, 413] width 1507 height 721
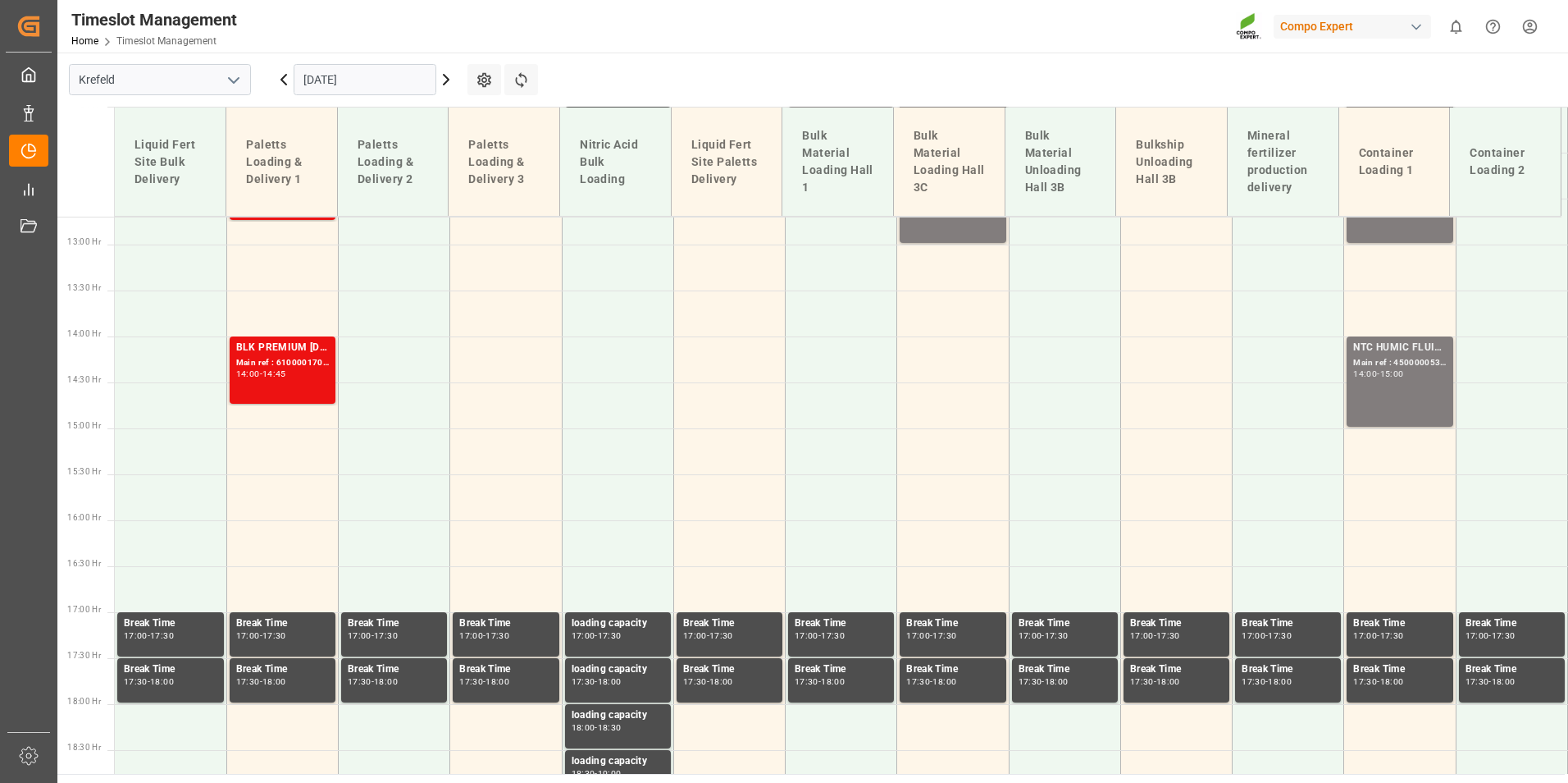
click at [388, 89] on input "[DATE]" at bounding box center [365, 79] width 143 height 31
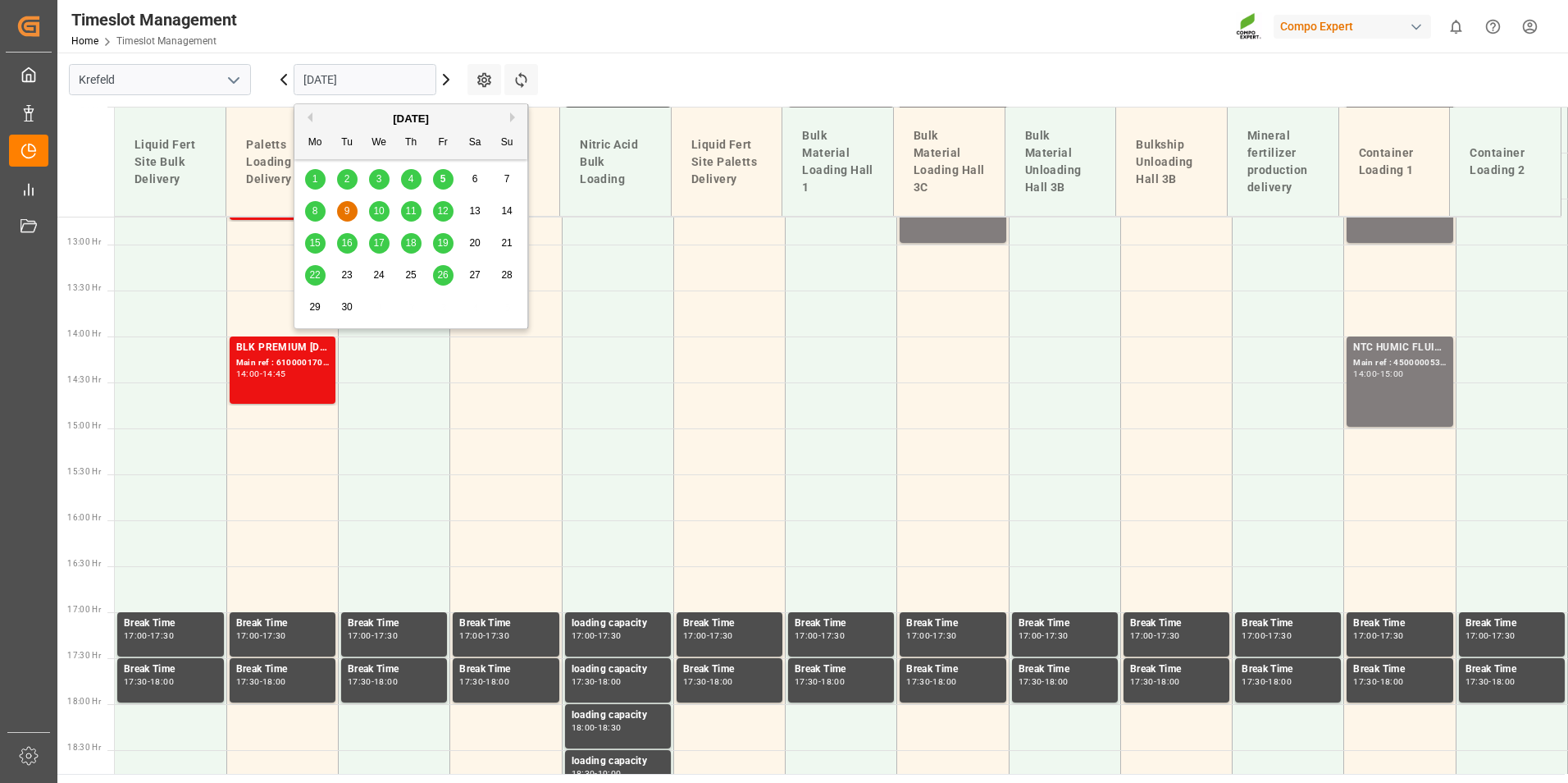
click at [383, 209] on span "10" at bounding box center [378, 211] width 11 height 12
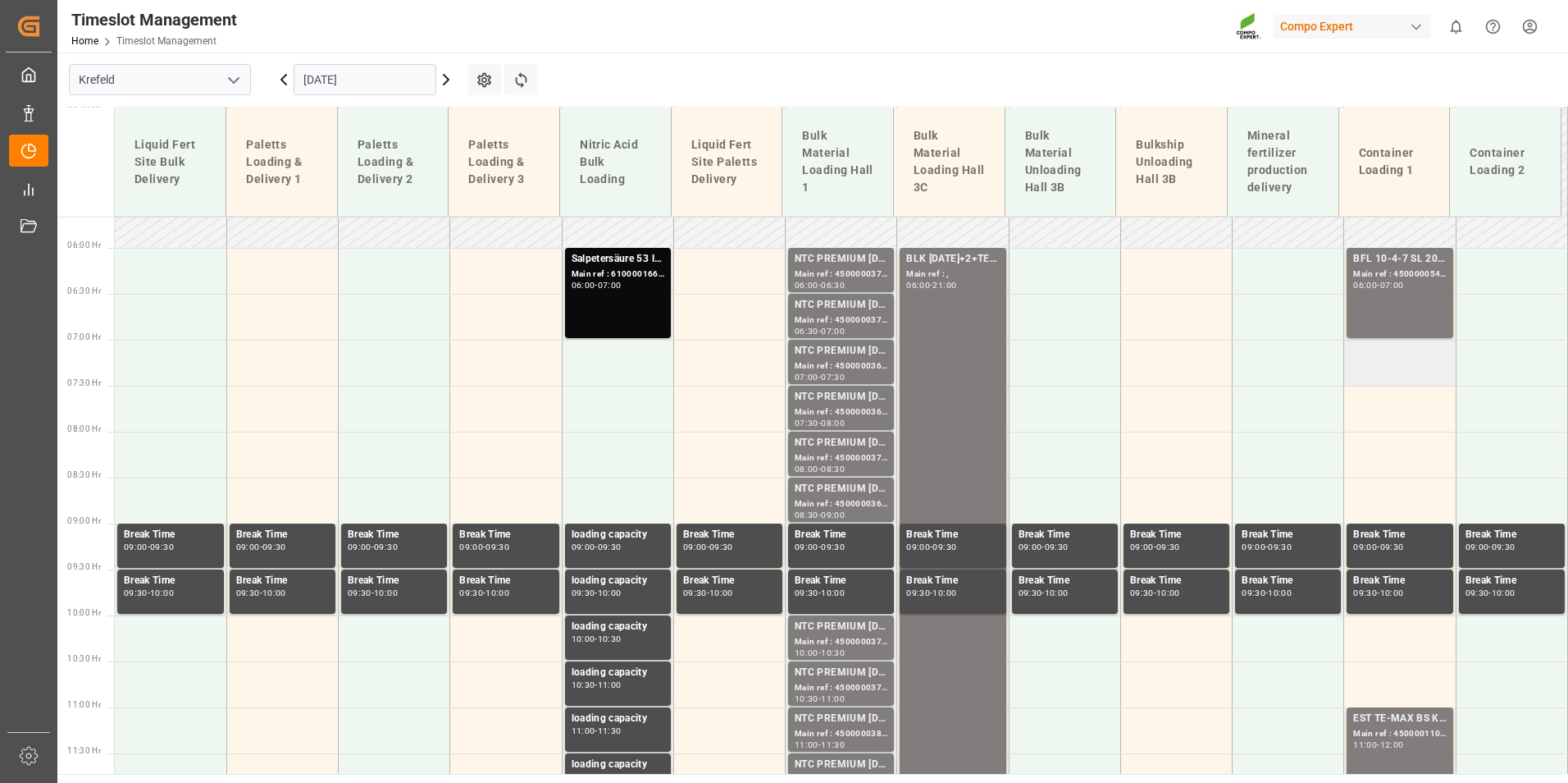
scroll to position [429, 0]
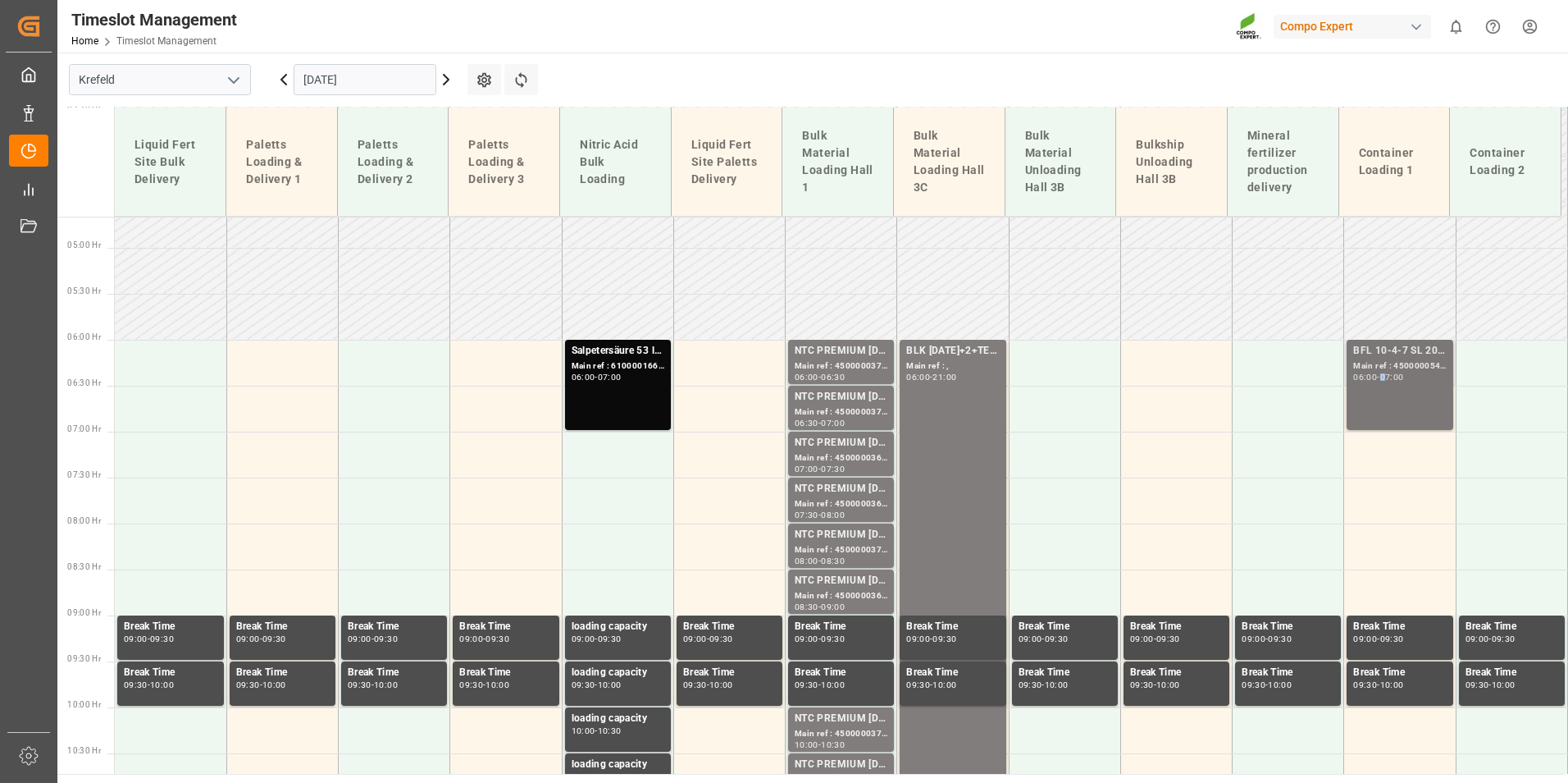
click at [1387, 375] on div "07:00" at bounding box center [1393, 376] width 24 height 7
click at [1403, 364] on div "Main ref : 4500000547, 2000000447" at bounding box center [1400, 366] width 93 height 14
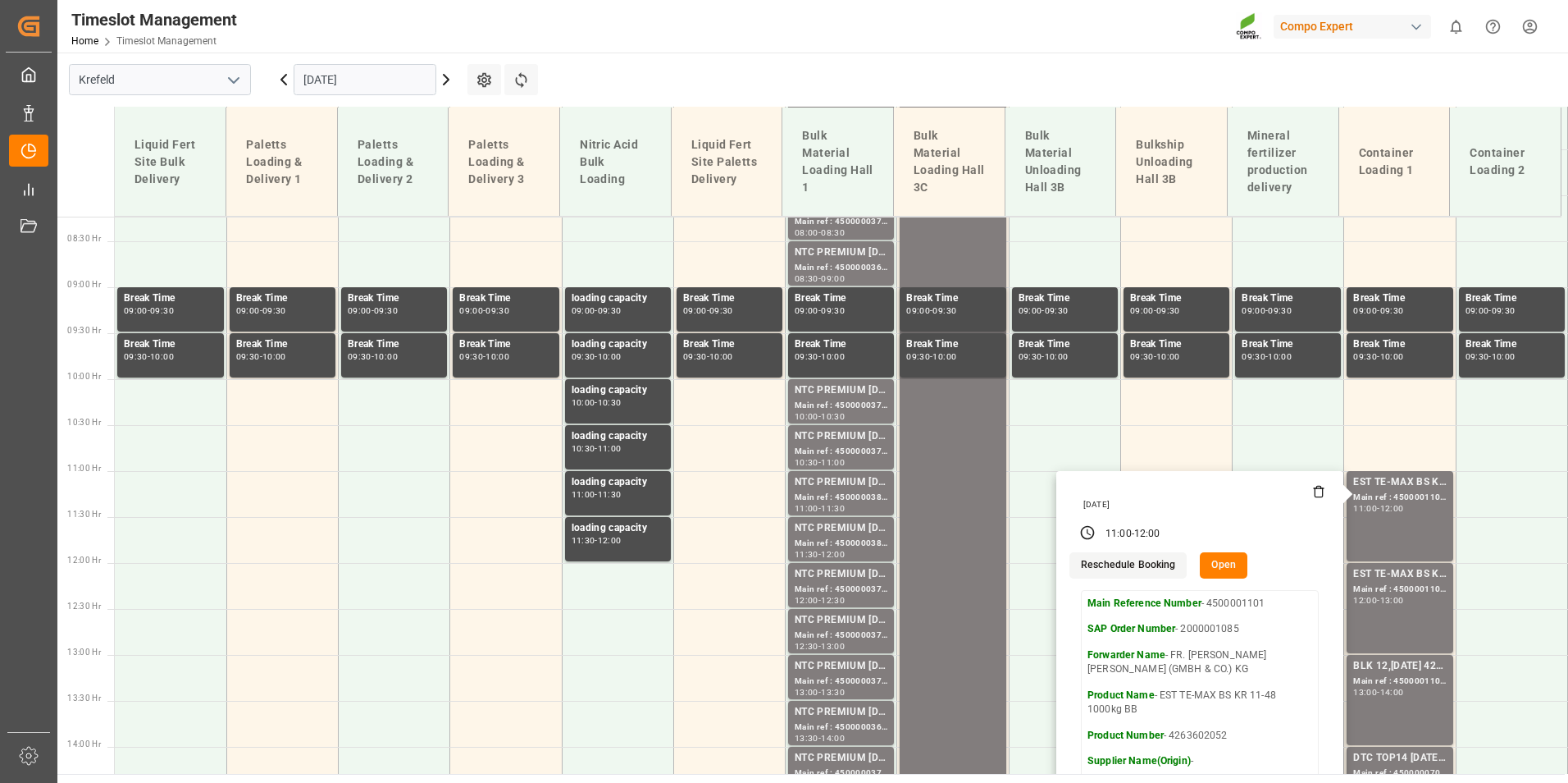
scroll to position [921, 0]
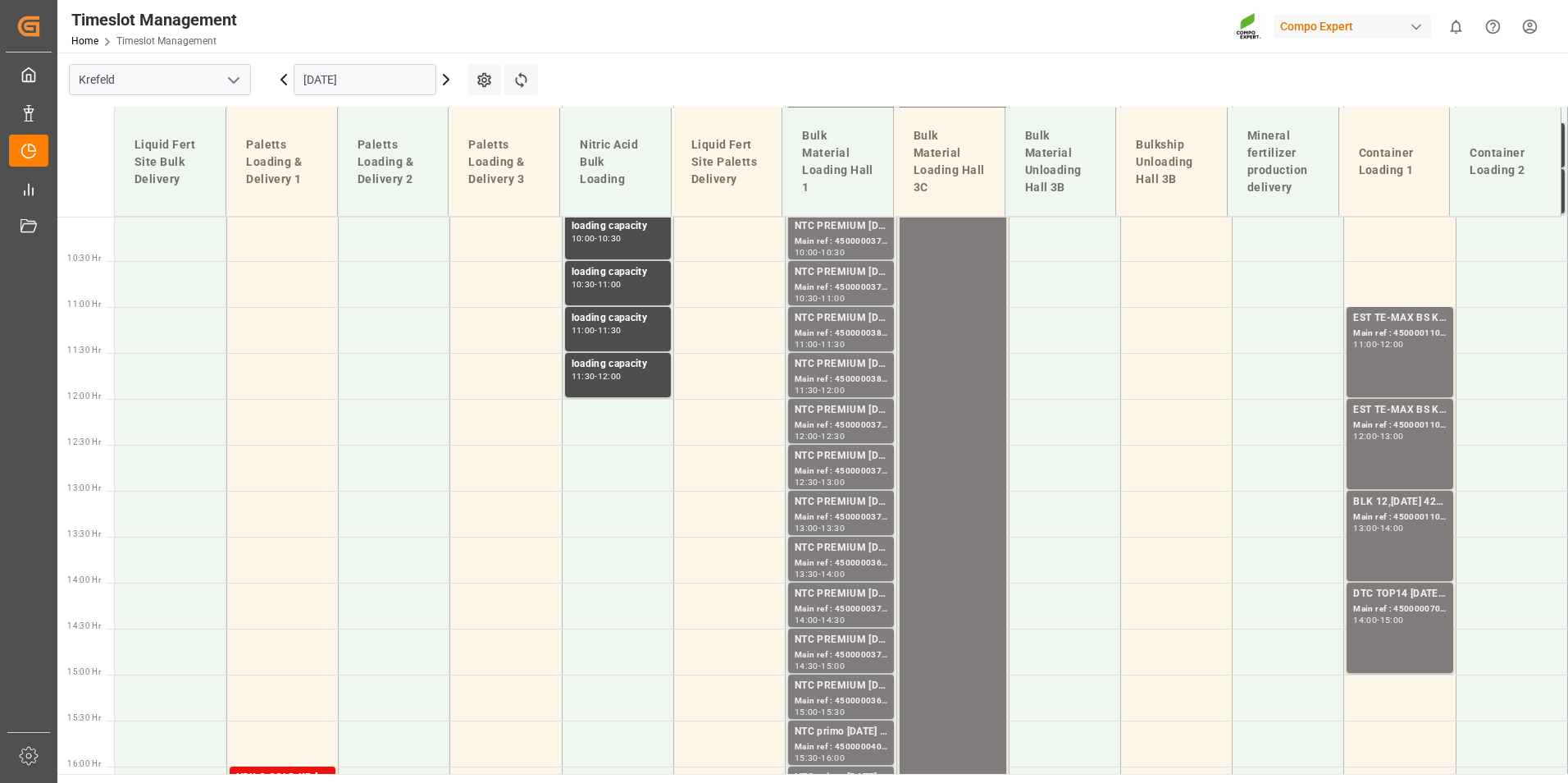
click at [1370, 514] on div "Main ref : 4500001109, 2000001158;" at bounding box center [1400, 518] width 93 height 14
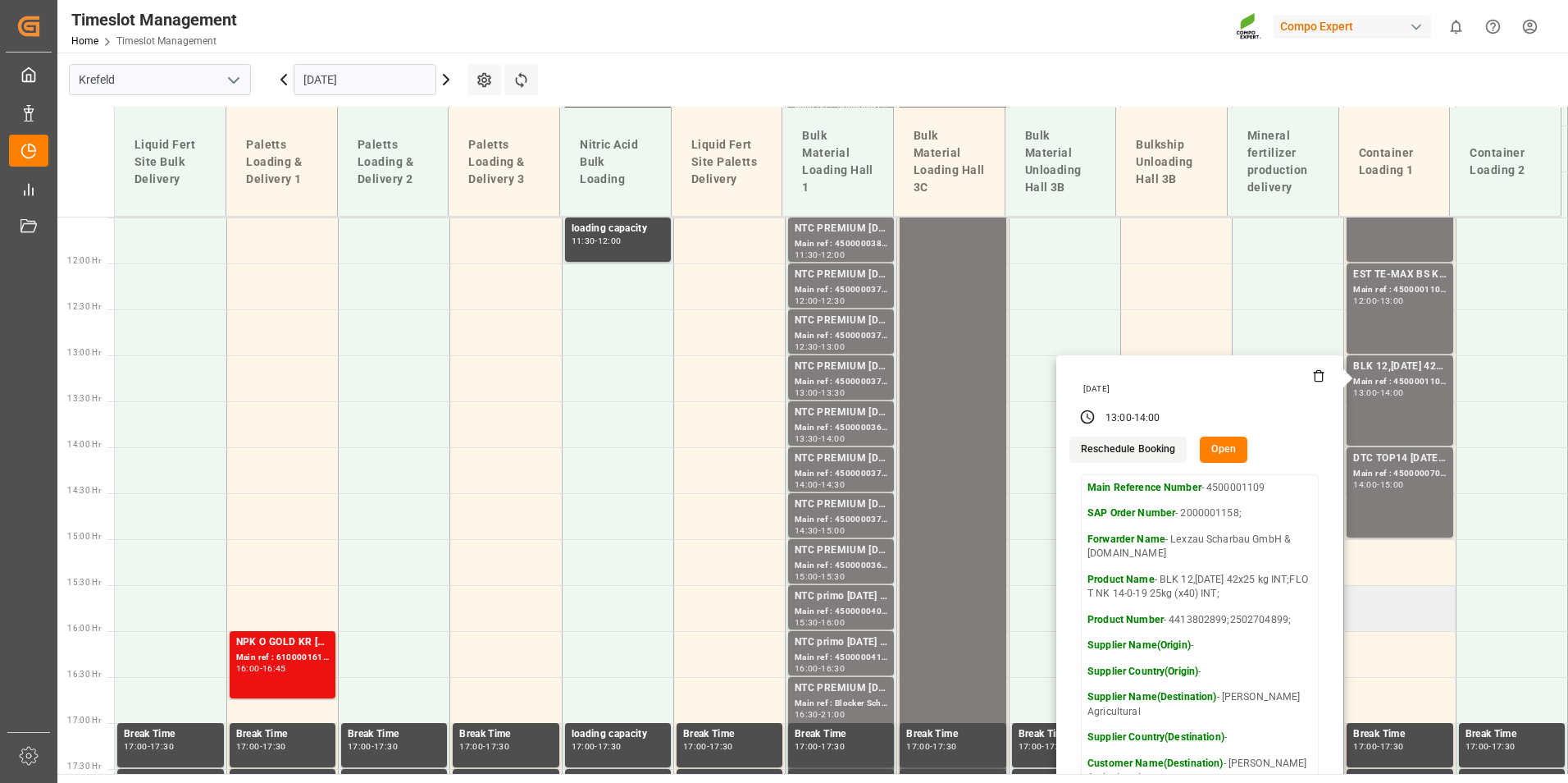
scroll to position [1167, 0]
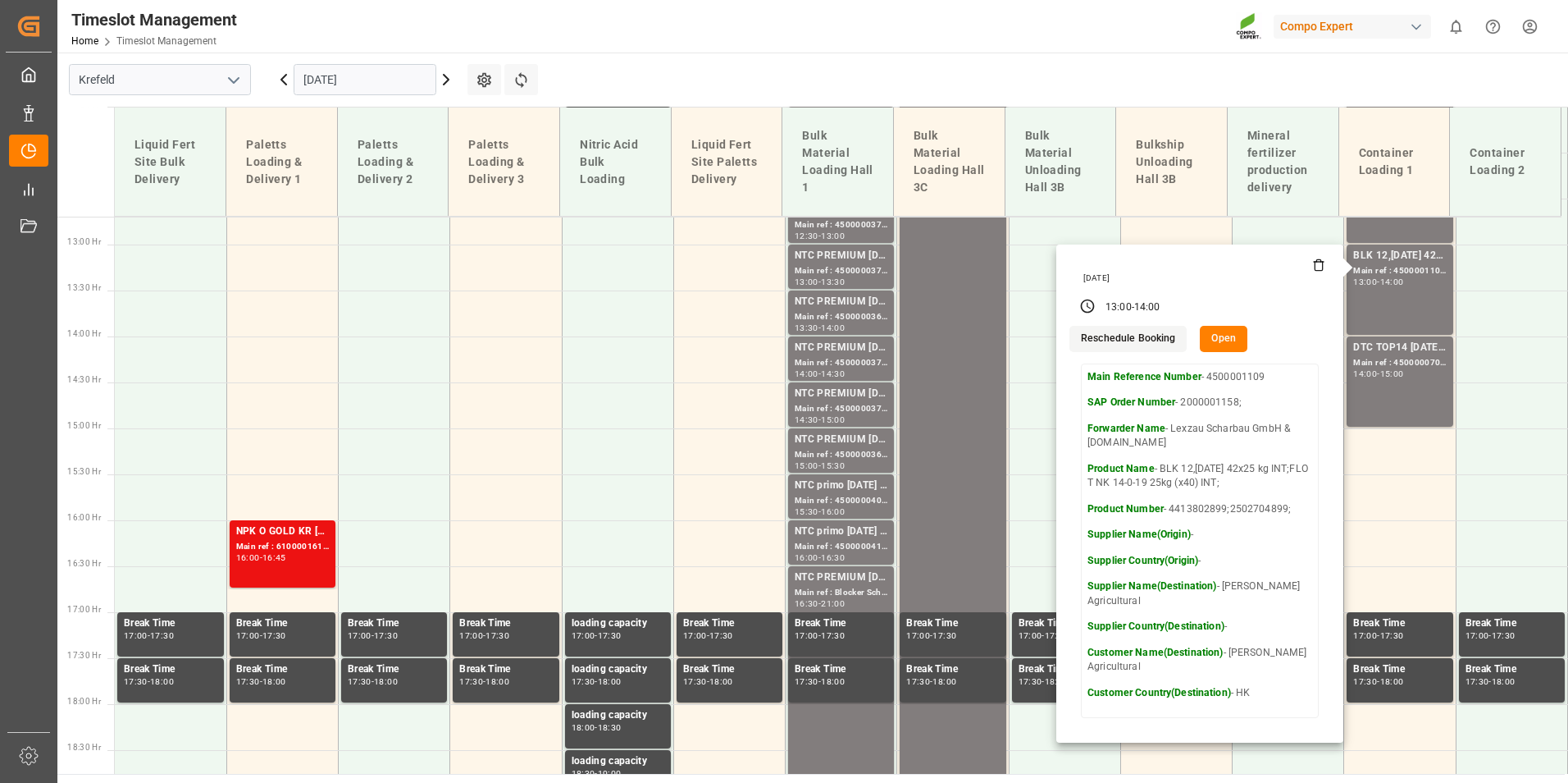
click at [383, 89] on input "[DATE]" at bounding box center [365, 79] width 143 height 31
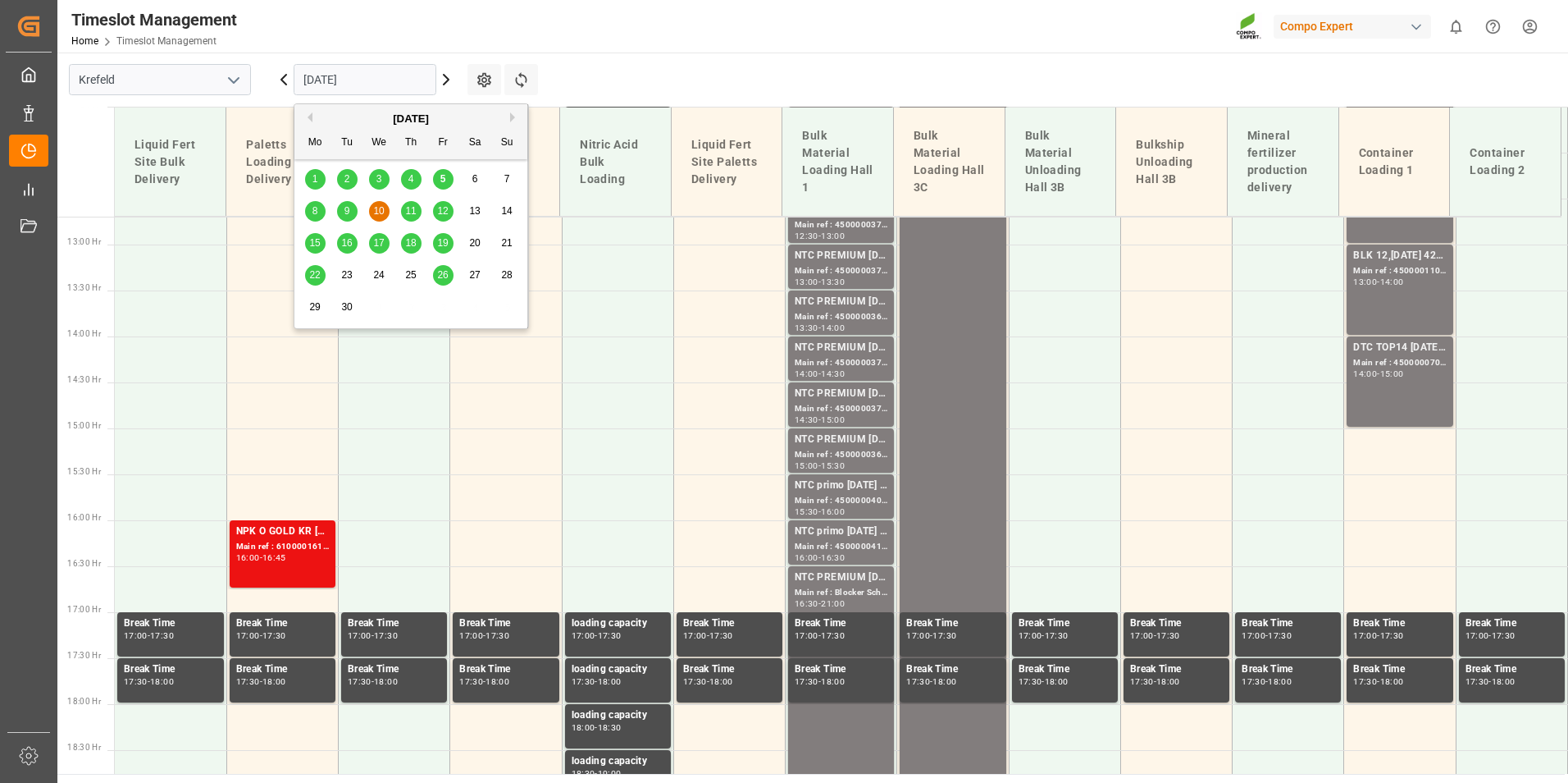
click at [407, 209] on span "11" at bounding box center [411, 211] width 11 height 12
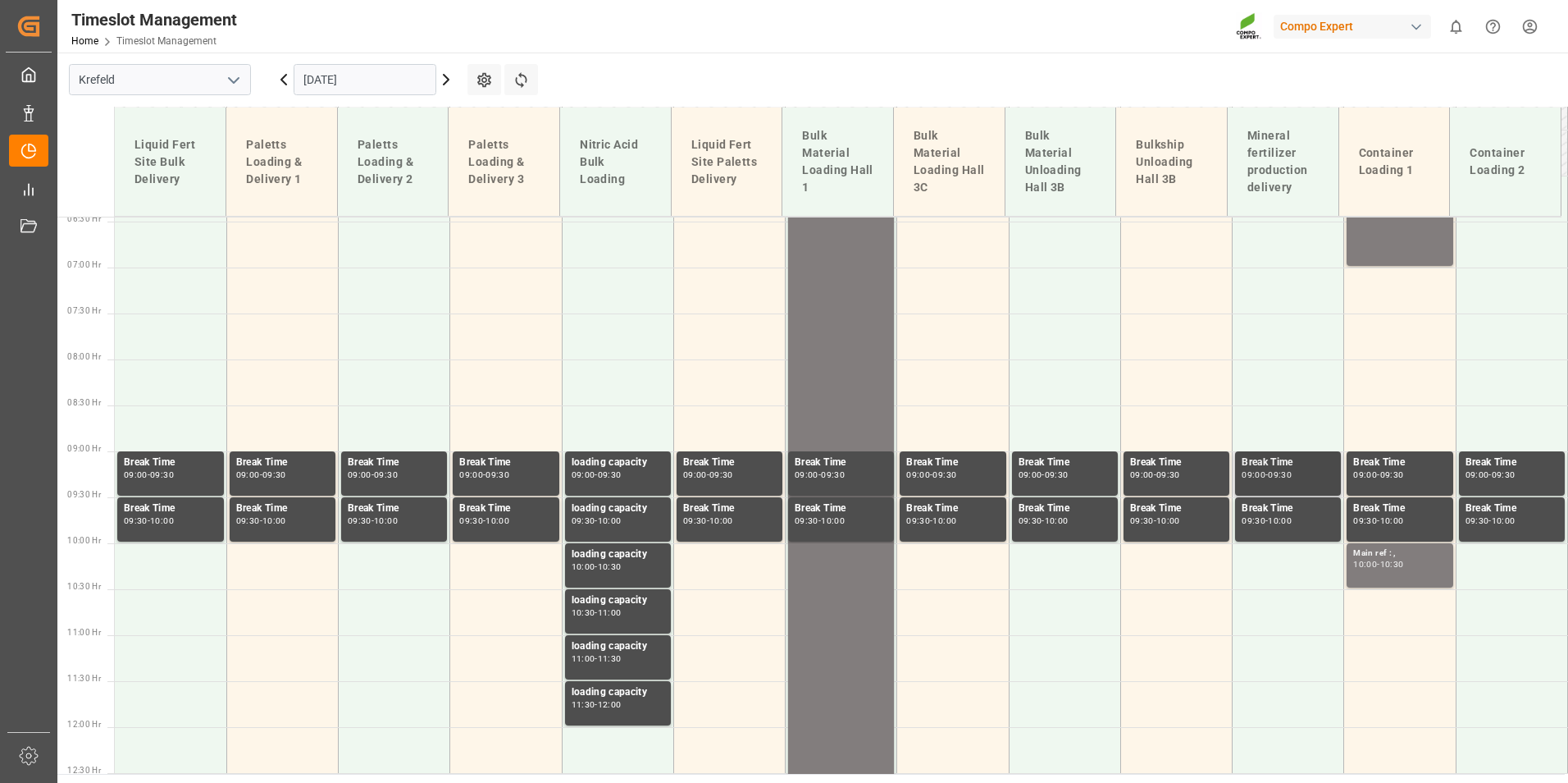
scroll to position [346, 0]
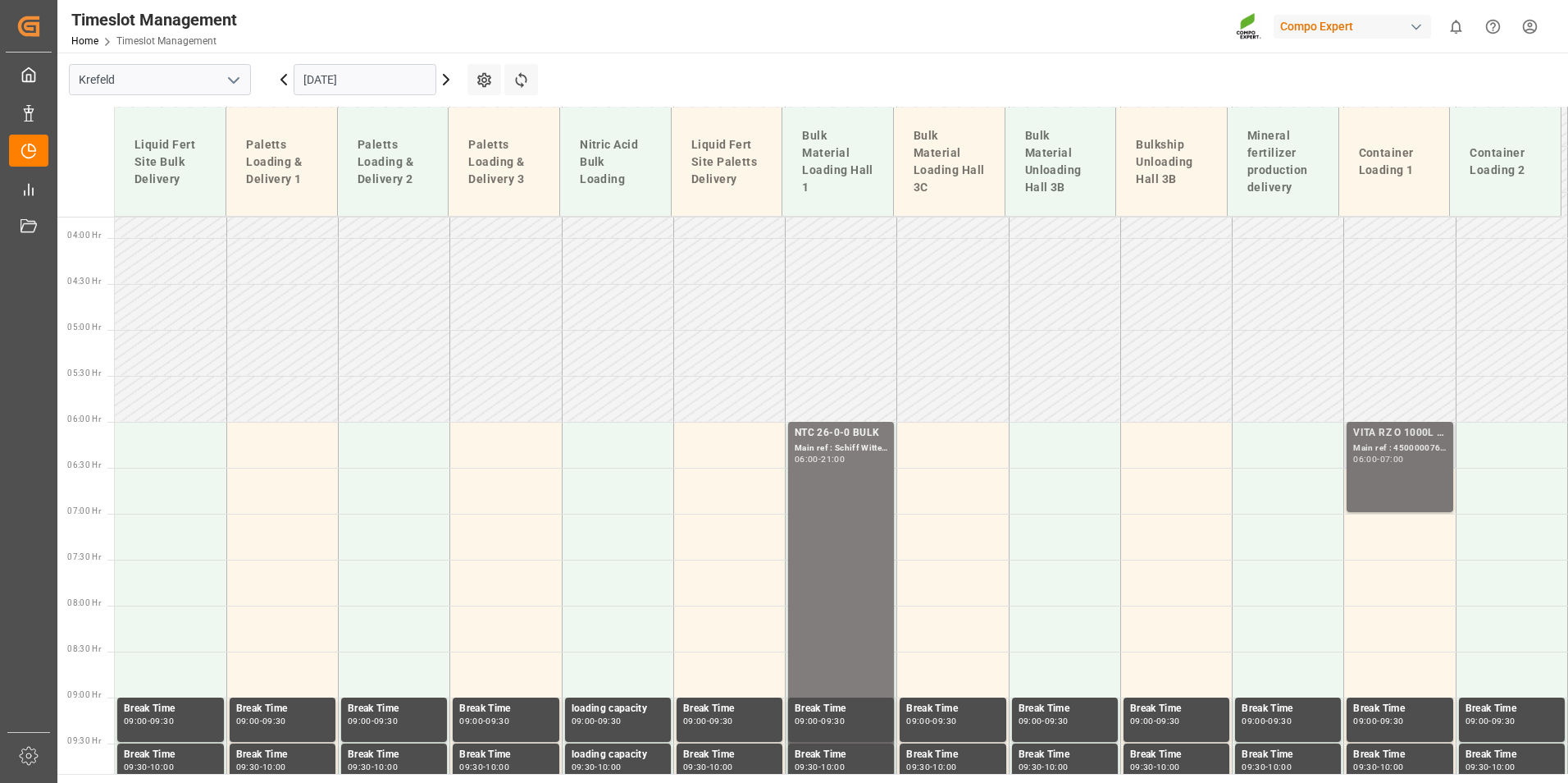
click at [1384, 466] on div "VITA RZ O 1000L IBC MTO Main ref : 4500000762, 2000000481 06:00 - 07:00" at bounding box center [1400, 467] width 93 height 84
click at [1410, 452] on div "Main ref : 4500000762, 2000000481" at bounding box center [1400, 449] width 93 height 14
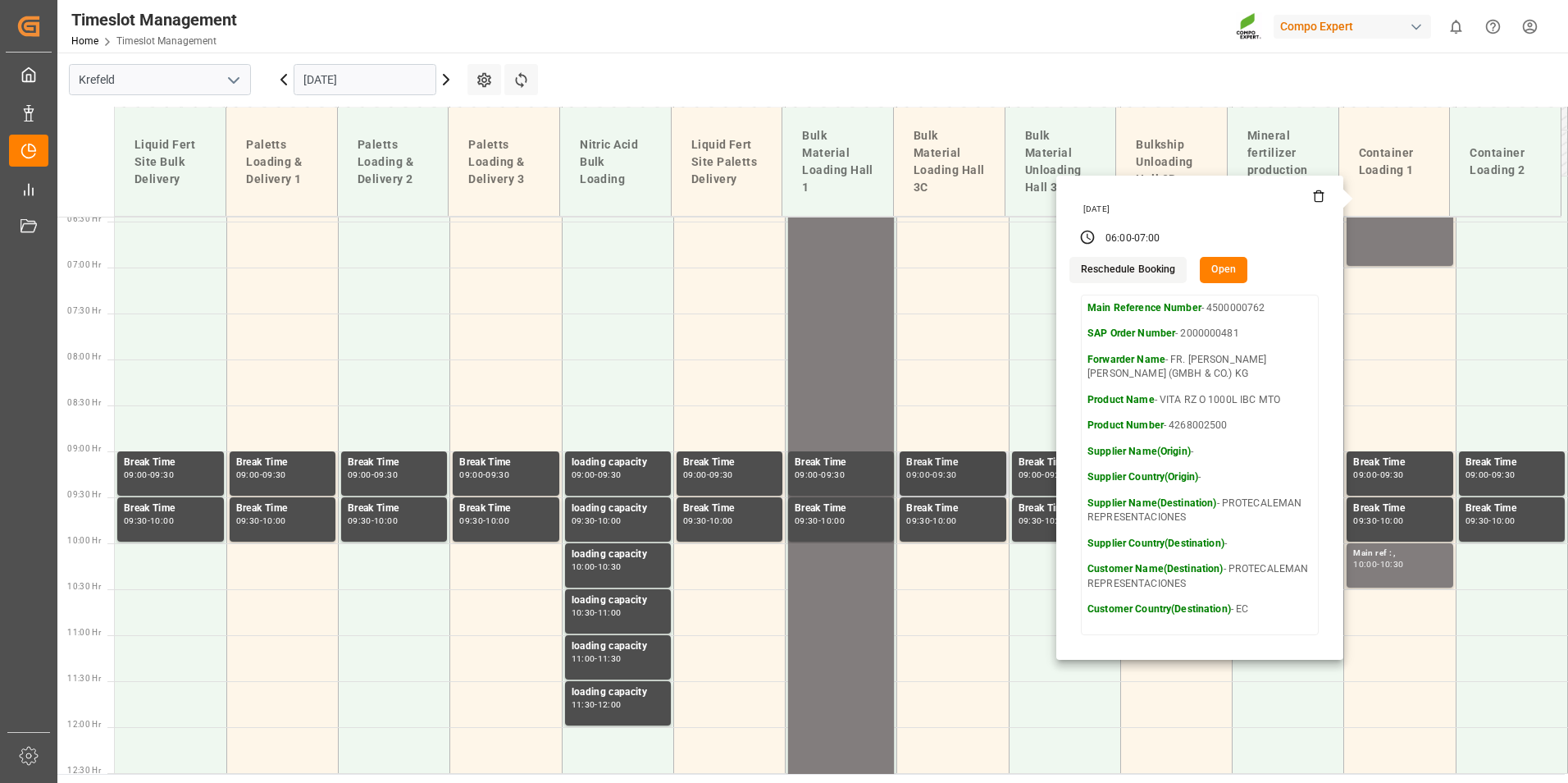
scroll to position [429, 0]
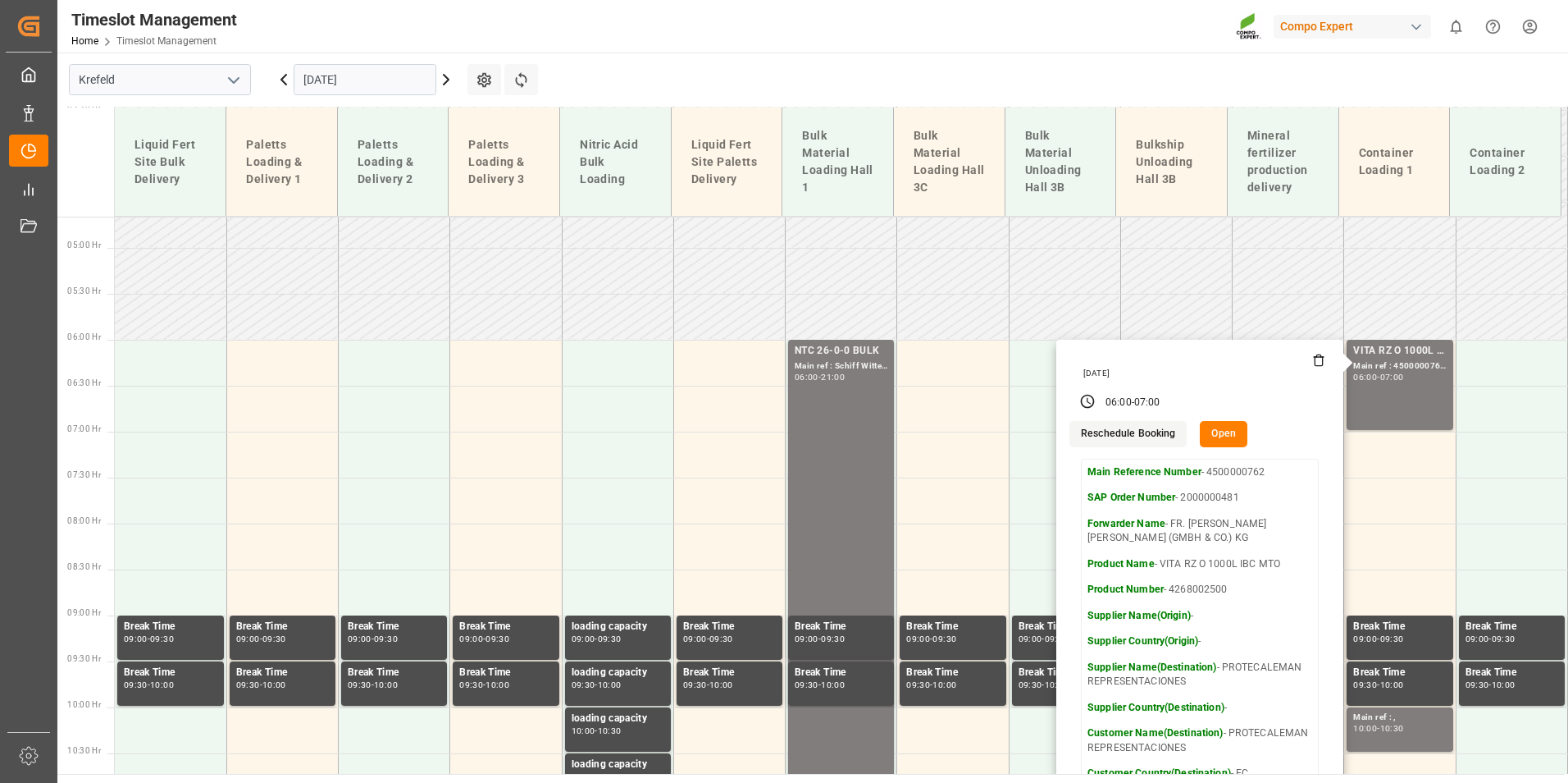
click at [373, 86] on input "[DATE]" at bounding box center [365, 79] width 143 height 31
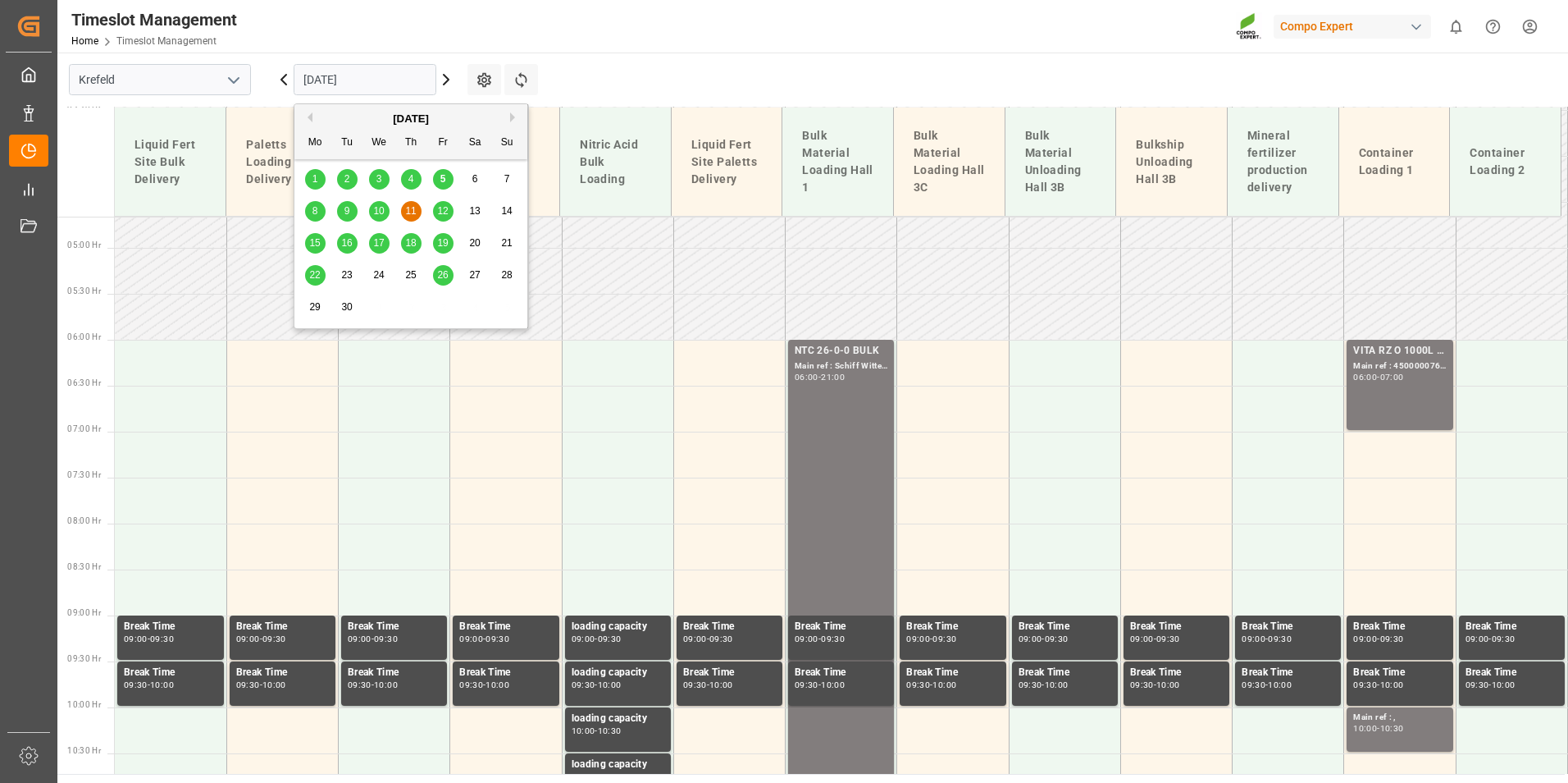
click at [441, 210] on span "12" at bounding box center [443, 211] width 11 height 12
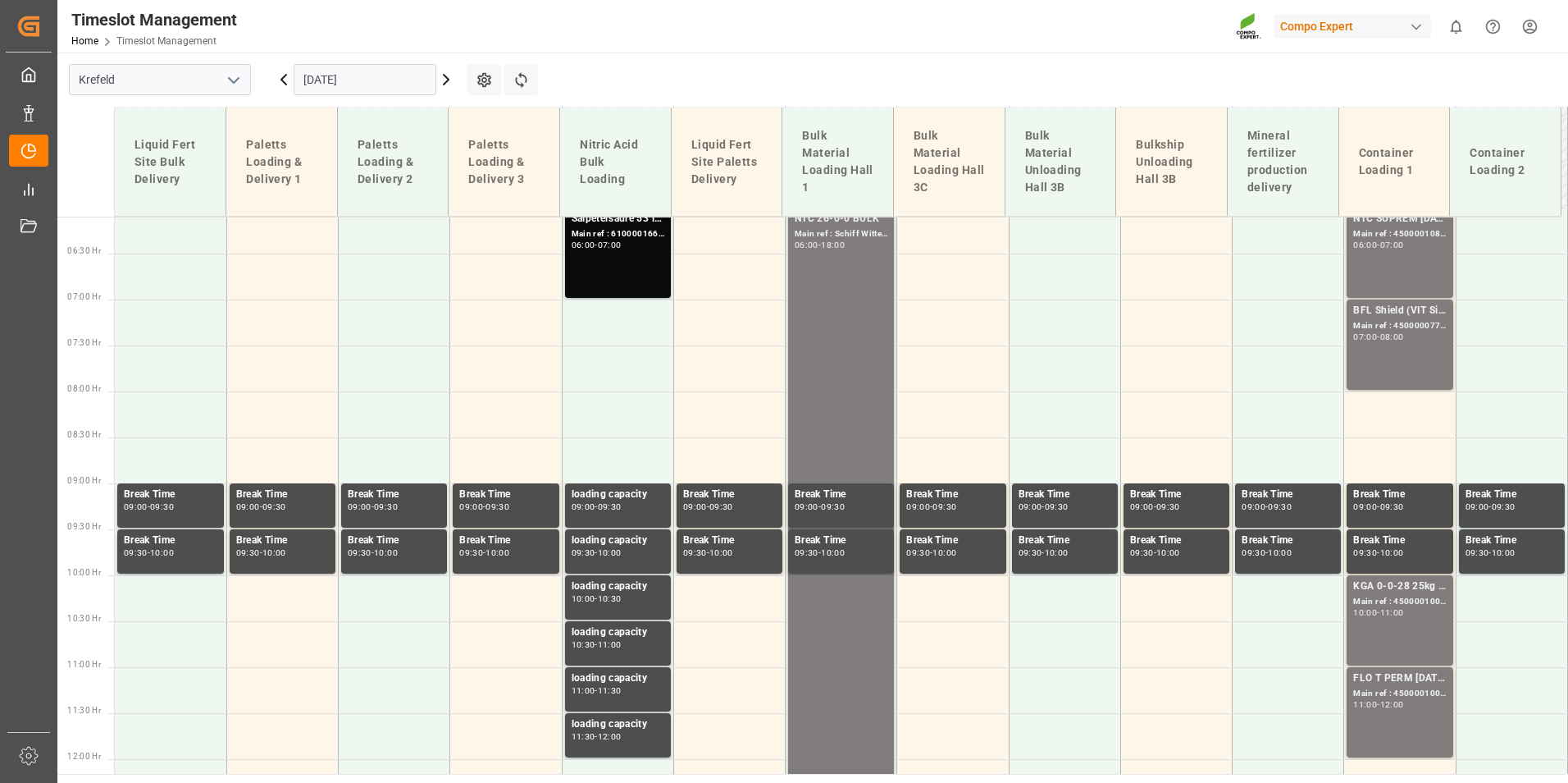
drag, startPoint x: 435, startPoint y: 208, endPoint x: 919, endPoint y: 102, distance: 495.5
click at [916, 81] on main "[GEOGRAPHIC_DATA] [DATE] Settings Refresh Time Slots Liquid Fert Site Bulk Deli…" at bounding box center [811, 413] width 1507 height 721
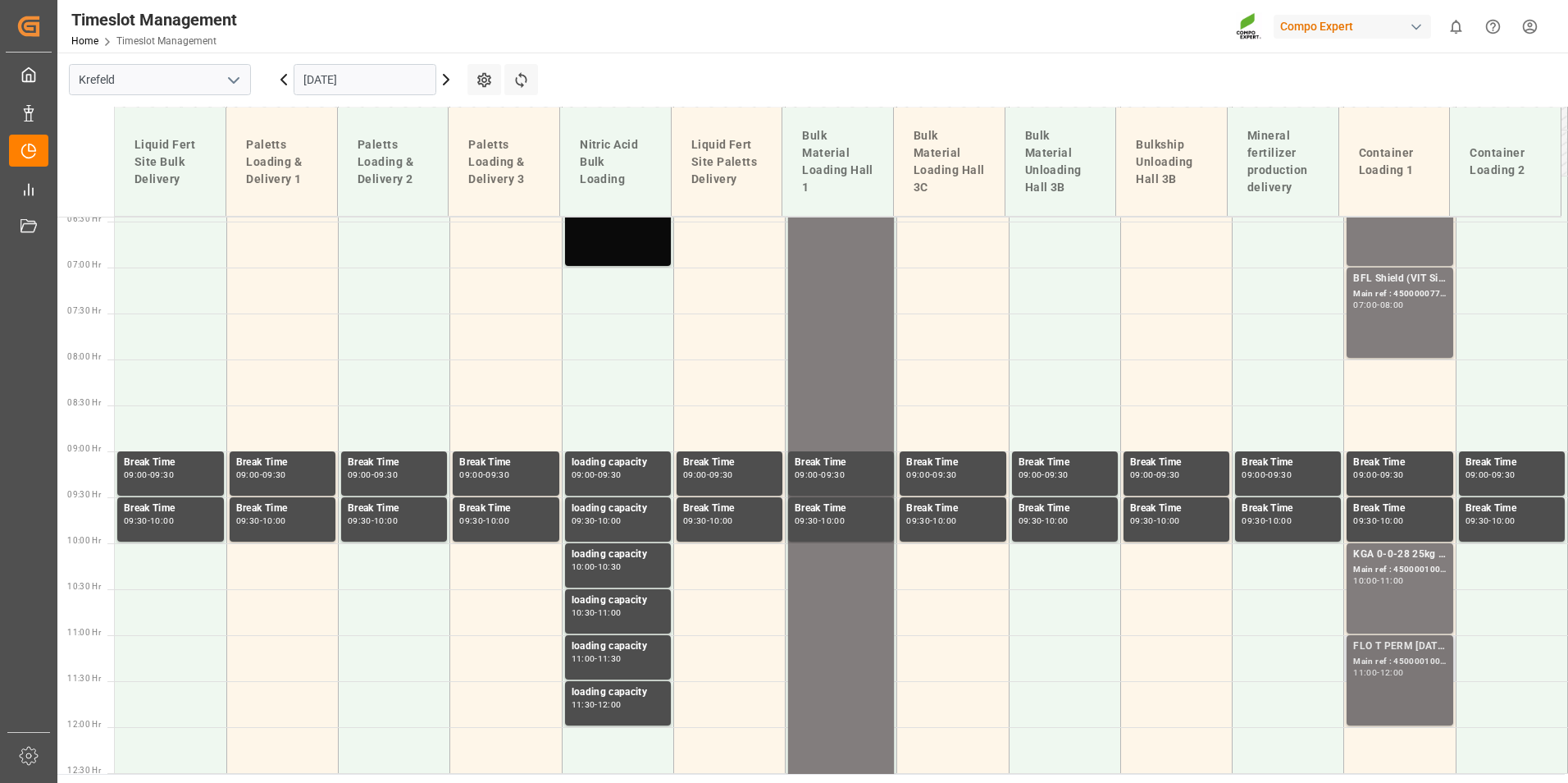
scroll to position [346, 0]
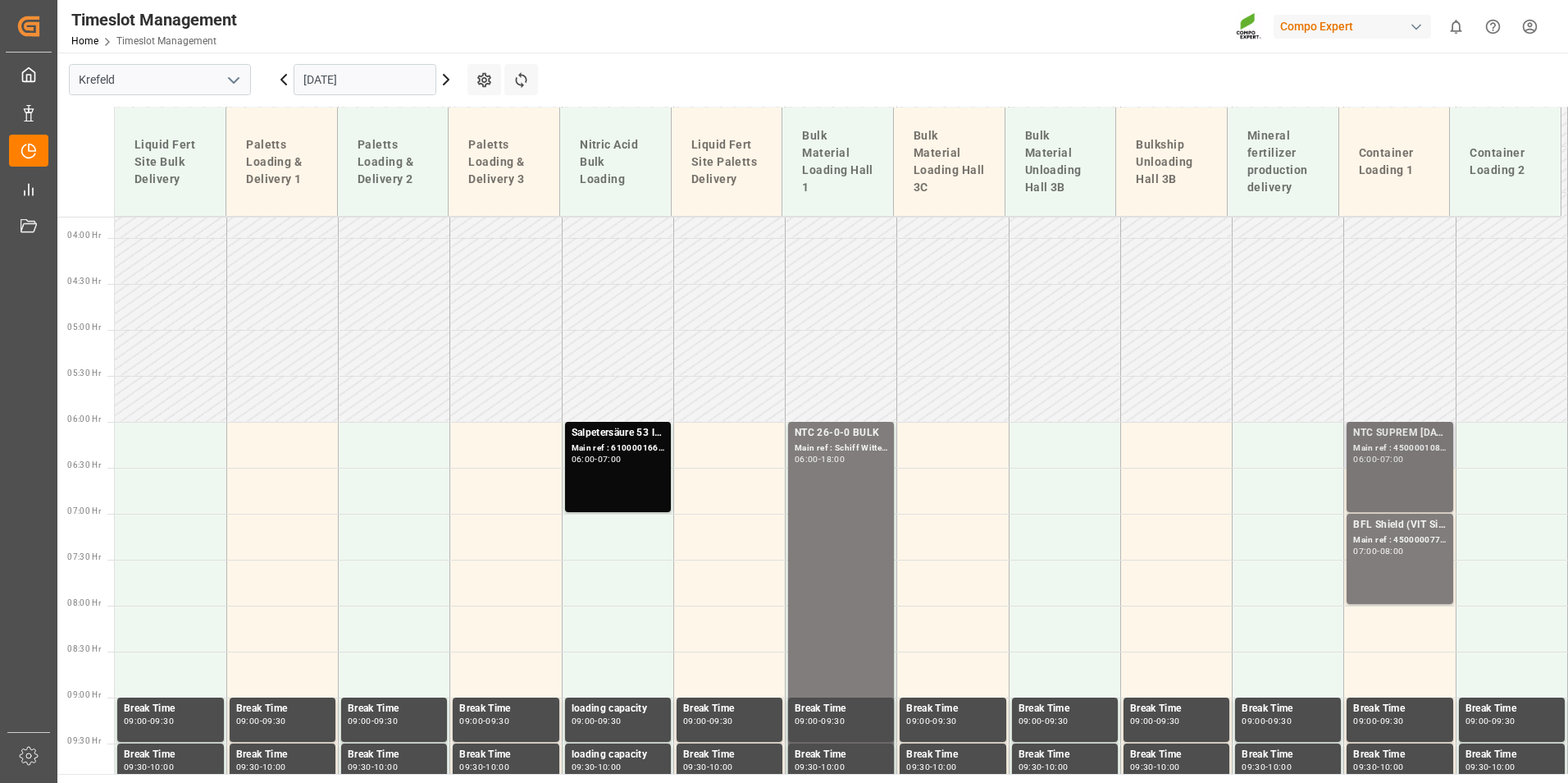
click at [1383, 444] on div "Main ref : 4500001086, 2000001104;" at bounding box center [1400, 449] width 93 height 14
click at [1387, 554] on div "08:00" at bounding box center [1393, 551] width 24 height 7
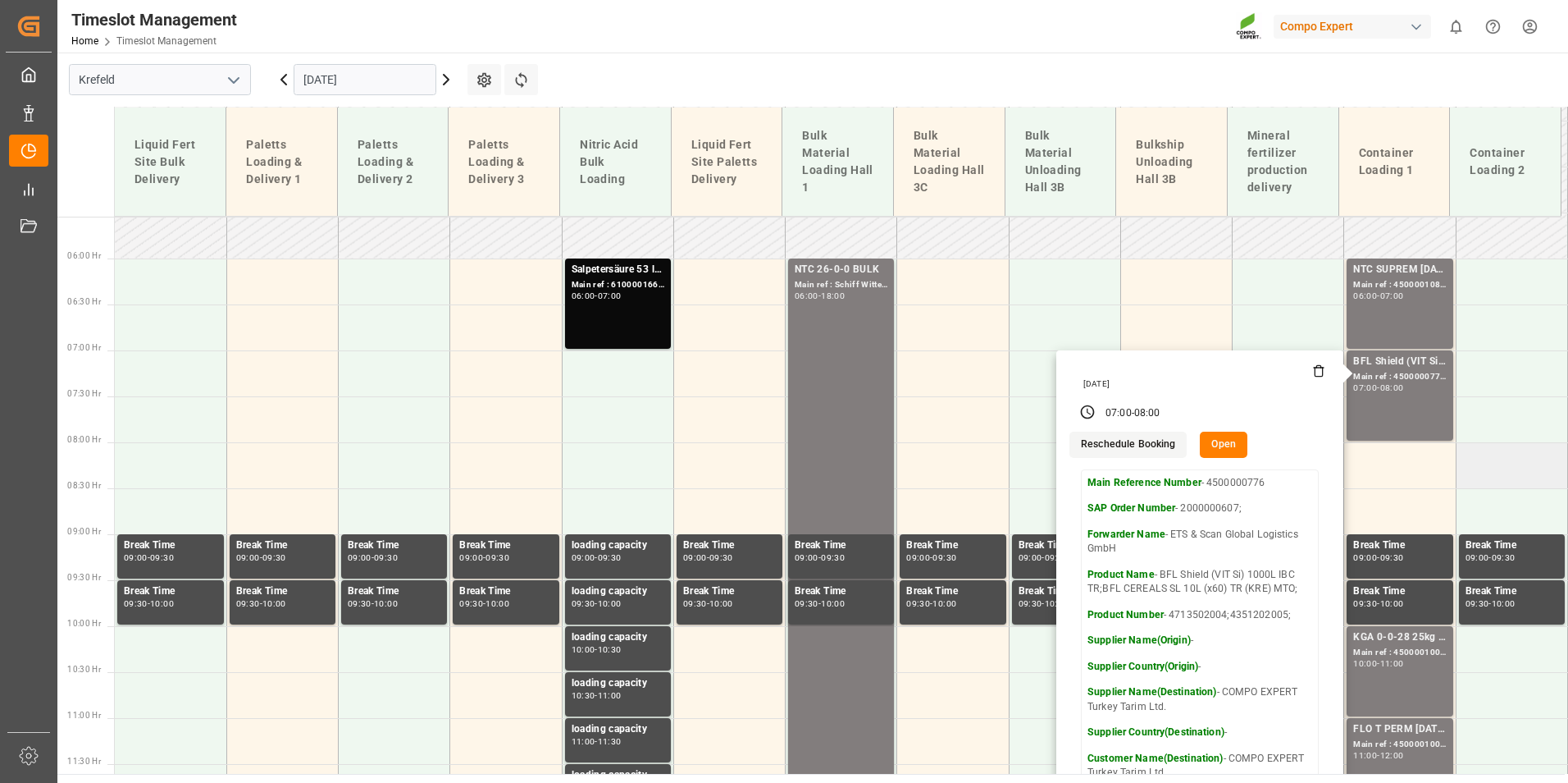
scroll to position [511, 0]
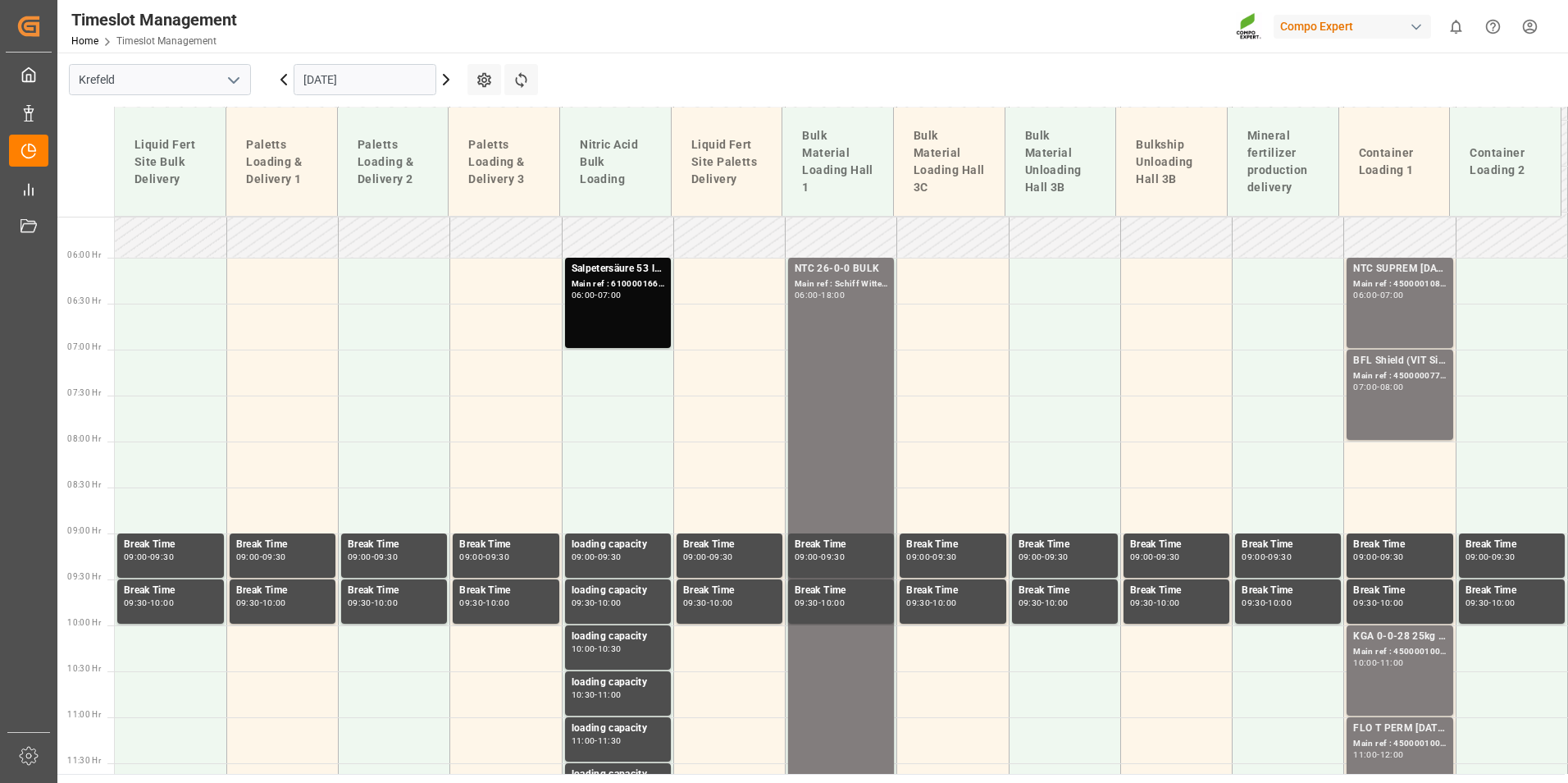
click at [1400, 378] on div "Main ref : 4500000776, 2000000607;" at bounding box center [1400, 376] width 93 height 14
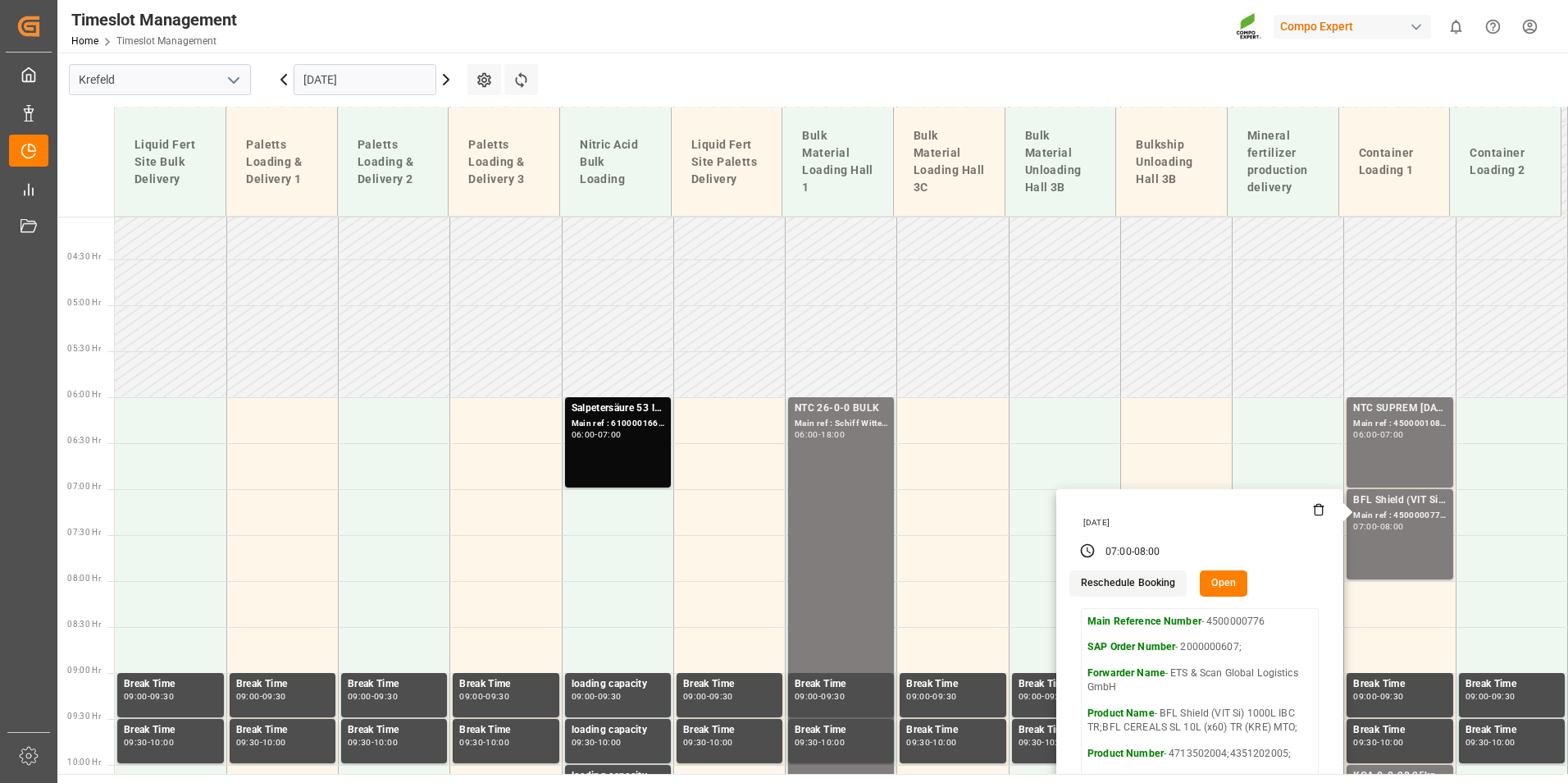
scroll to position [346, 0]
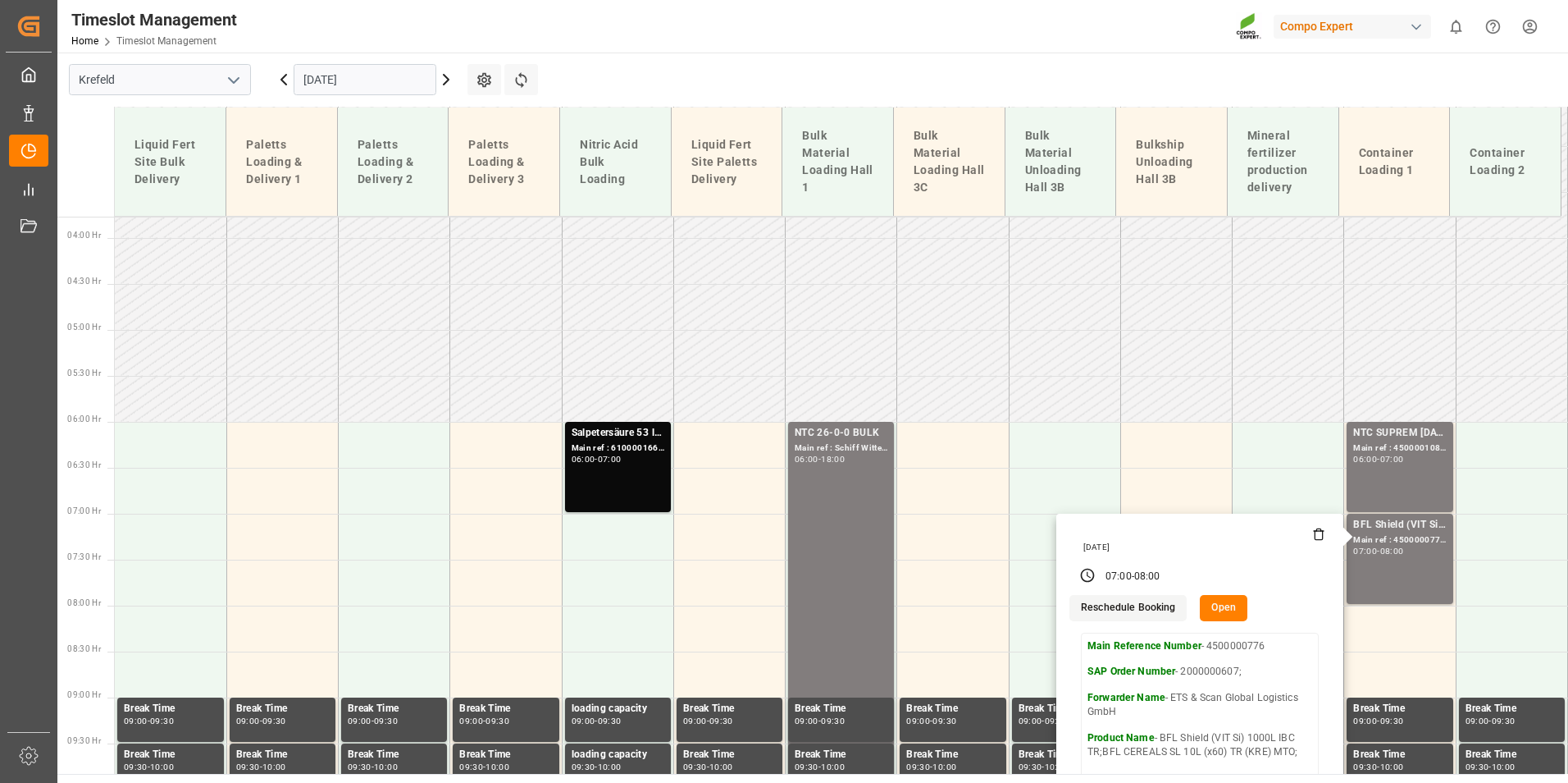
drag, startPoint x: 393, startPoint y: 80, endPoint x: 721, endPoint y: 135, distance: 332.6
click at [393, 80] on input "[DATE]" at bounding box center [365, 79] width 143 height 31
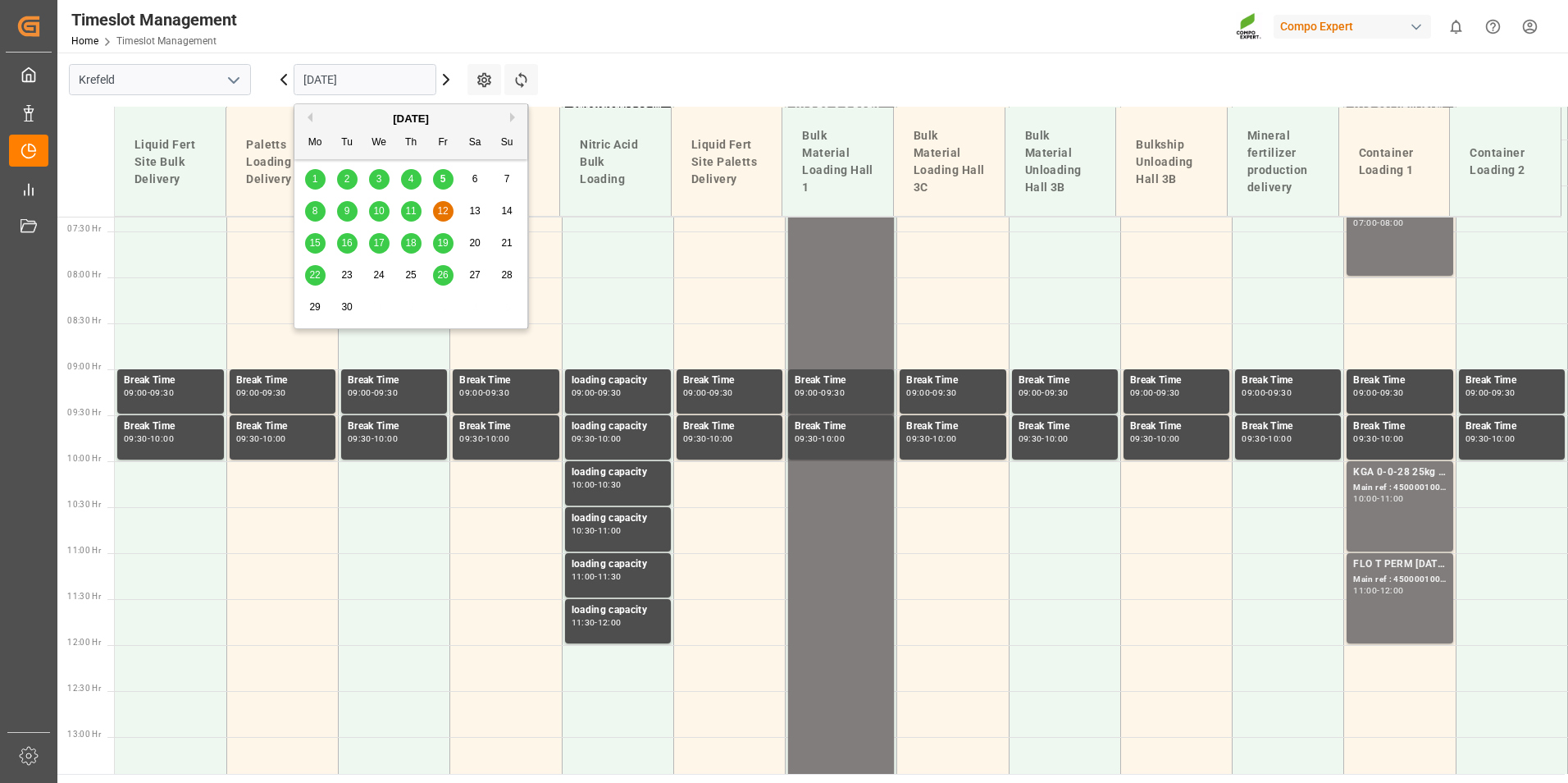
scroll to position [921, 0]
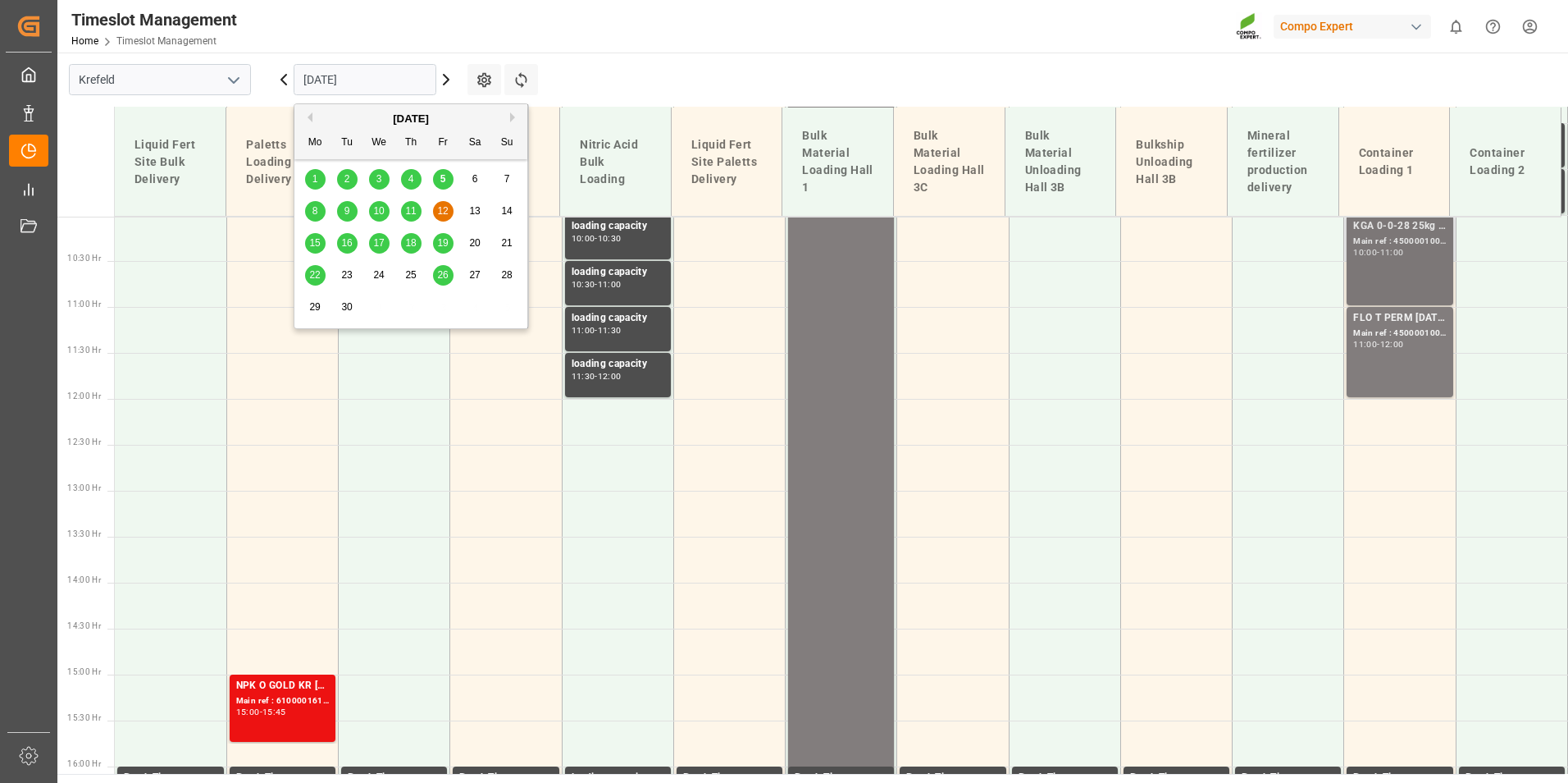
click at [1374, 257] on div "KGA 0-0-28 25kg (x40) INT Main ref : 4500001006, 2000001046 10:00 - 11:00" at bounding box center [1400, 260] width 93 height 84
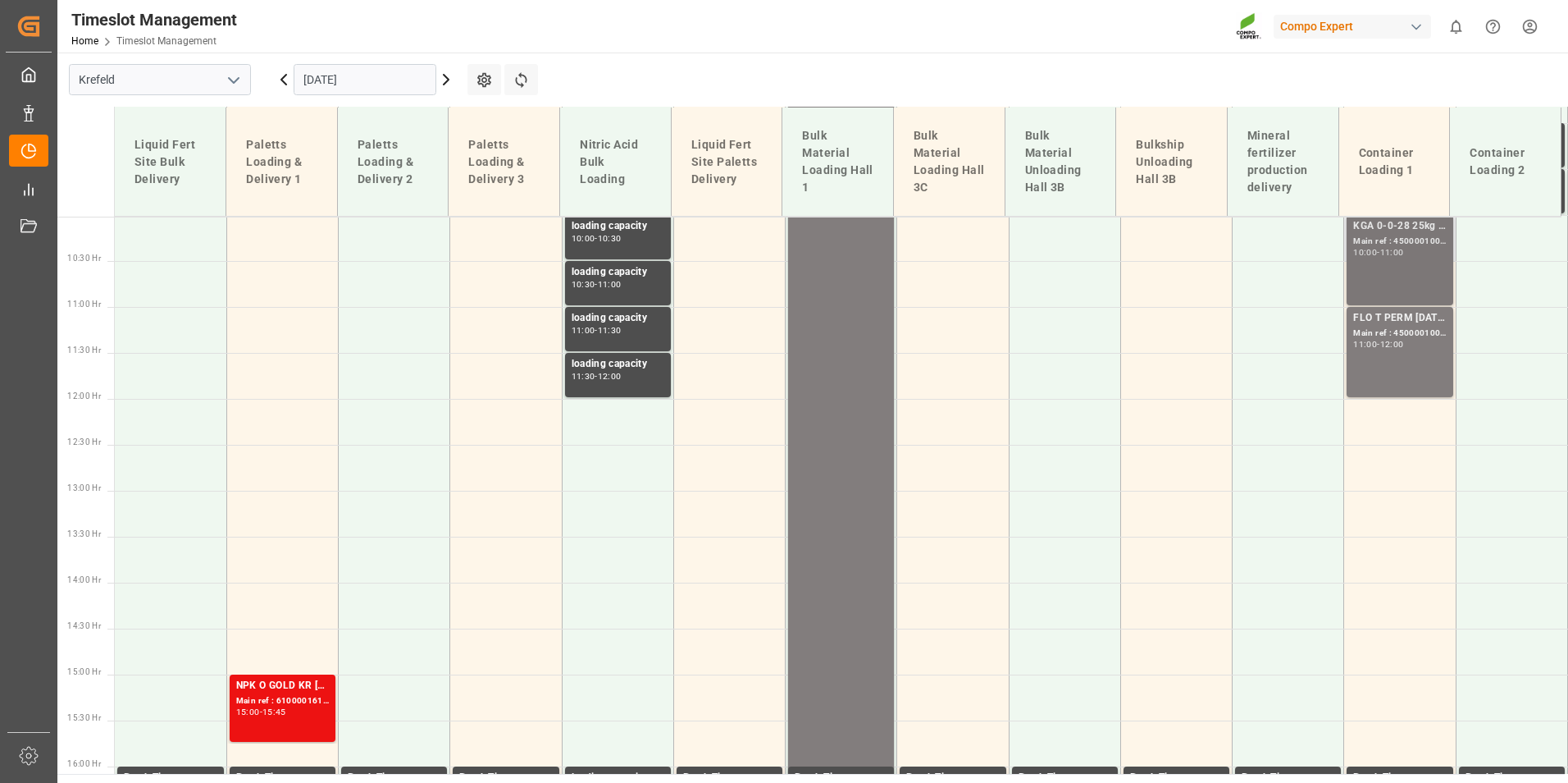
click at [1383, 266] on div "KGA 0-0-28 25kg (x40) INT Main ref : 4500001006, 2000001046 10:00 - 11:00" at bounding box center [1400, 260] width 93 height 84
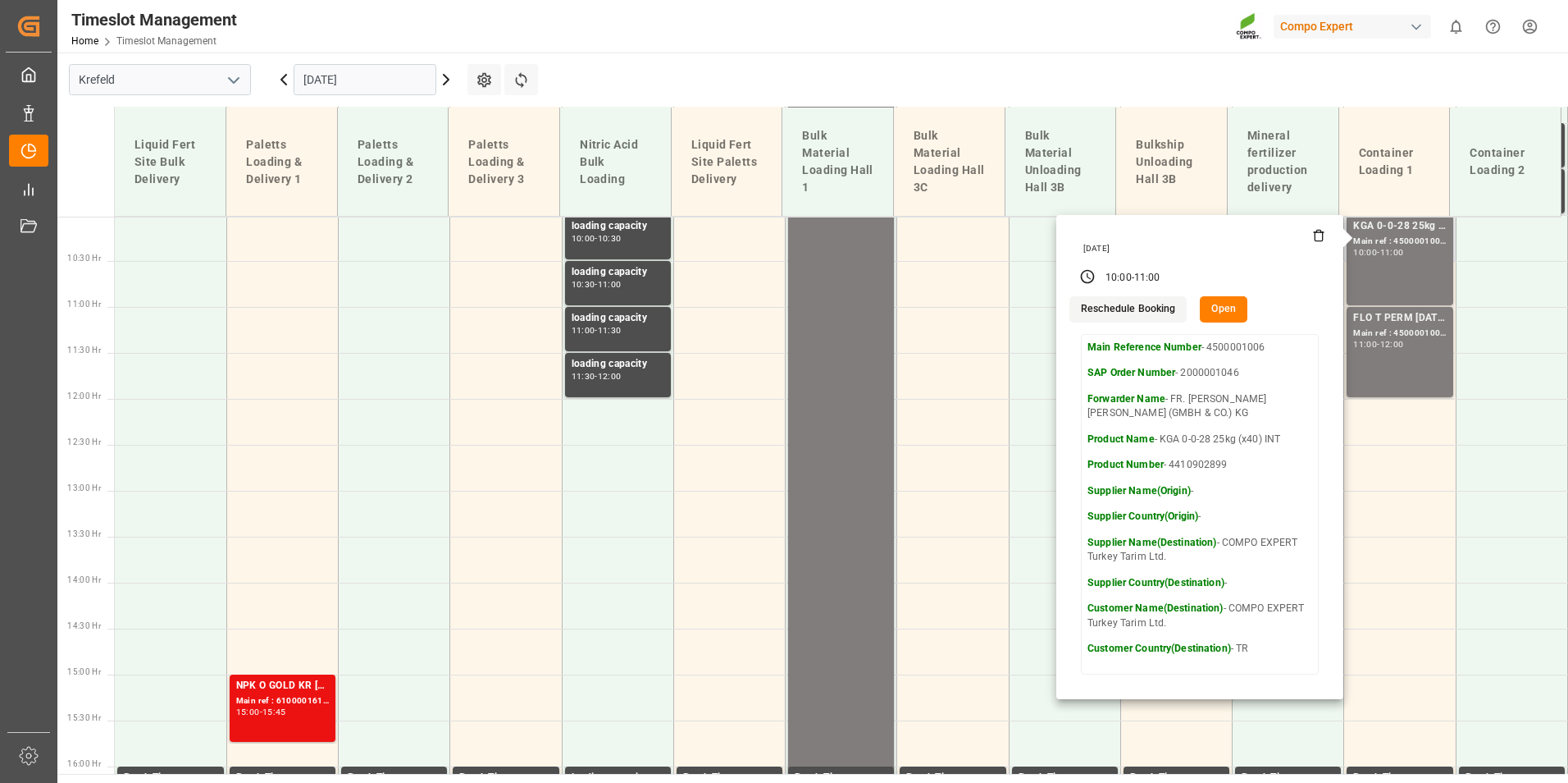
click at [1316, 233] on icon at bounding box center [1319, 236] width 7 height 9
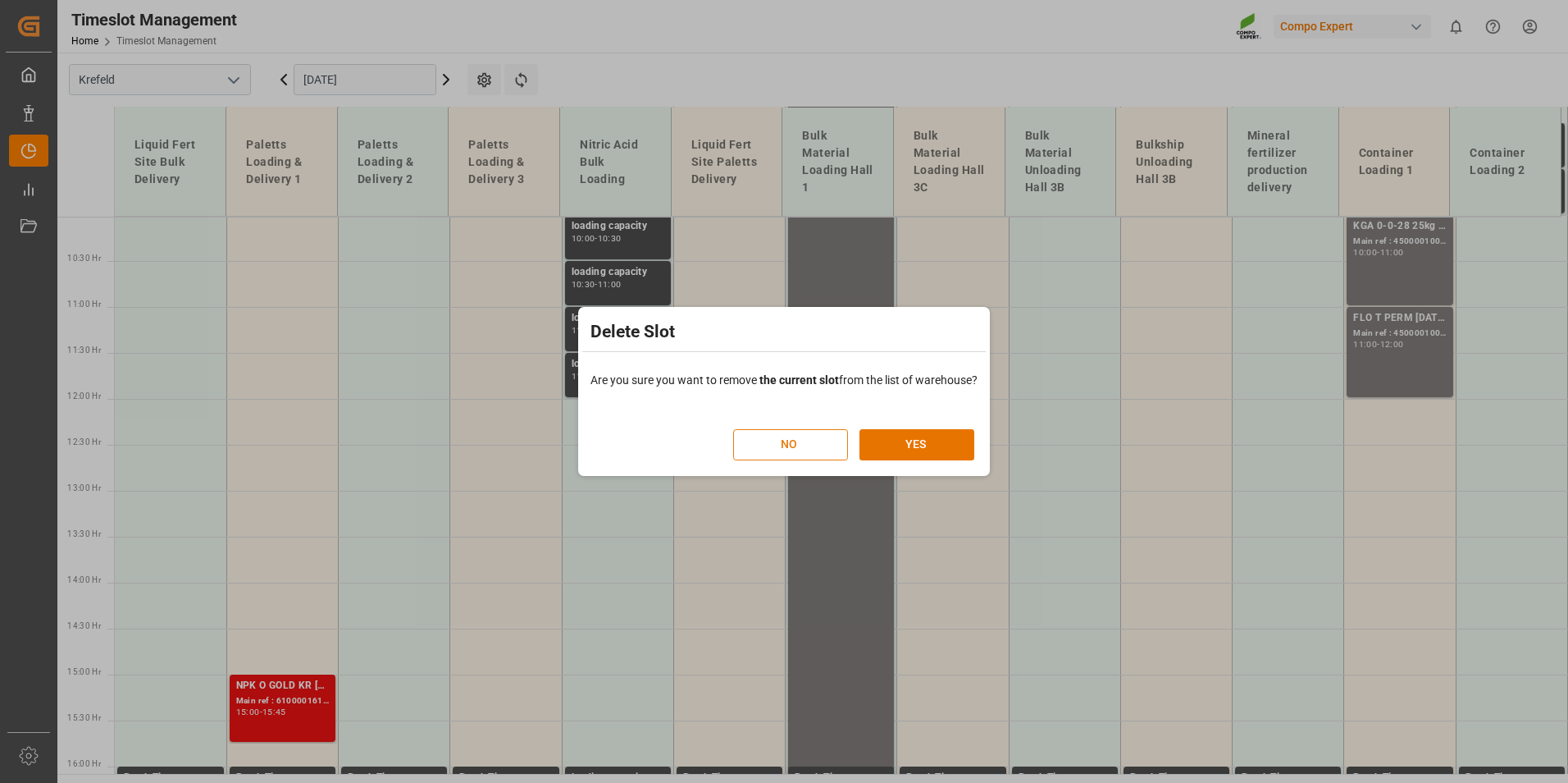
click at [753, 443] on button "NO" at bounding box center [790, 444] width 115 height 31
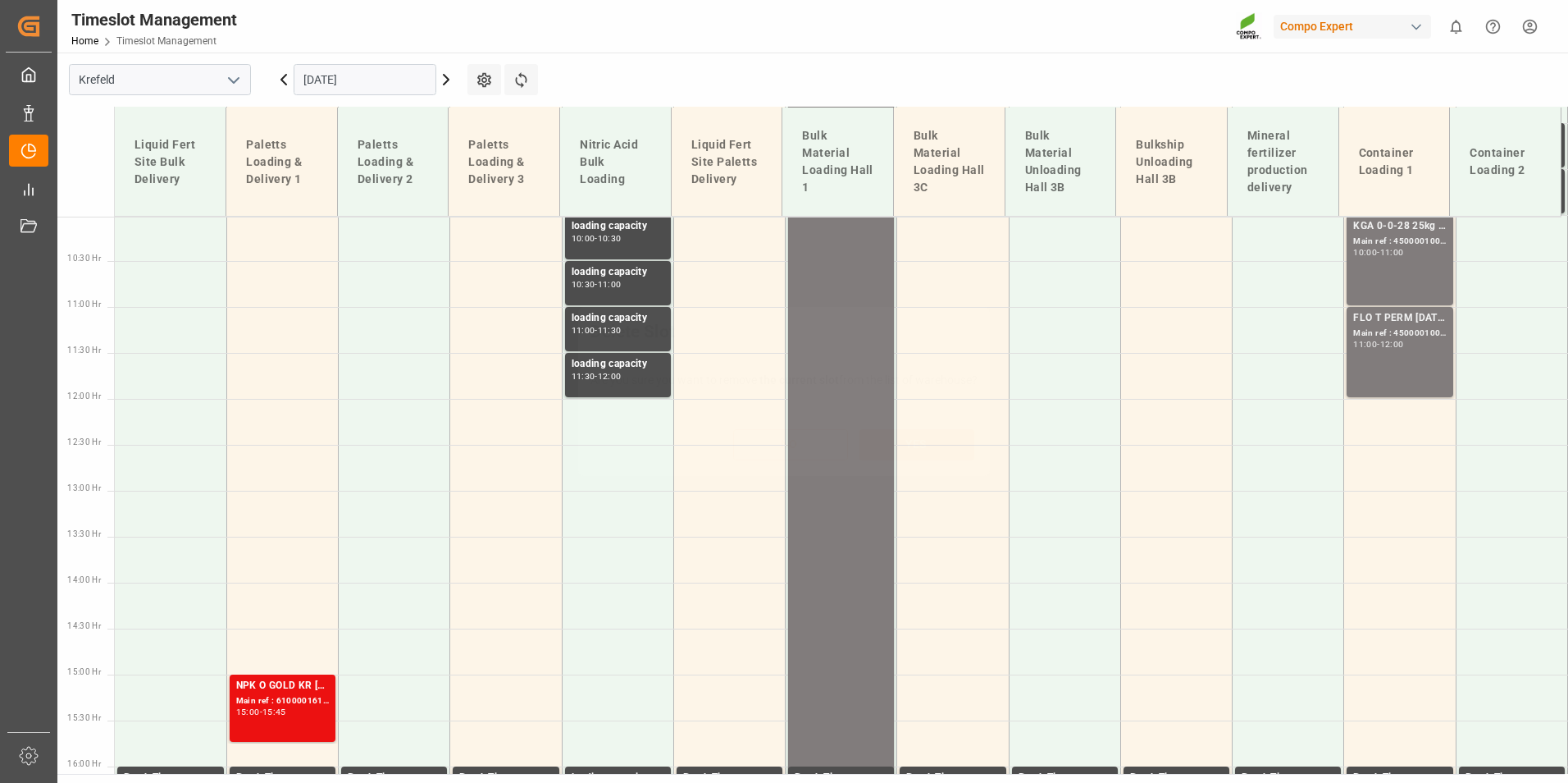
click at [1388, 267] on div "Delete Slot Are you sure you want to remove the current slot from the list of w…" at bounding box center [784, 391] width 1568 height 783
click at [1390, 279] on div "KGA 0-0-28 25kg (x40) INT Main ref : 4500001006, 2000001046 10:00 - 11:00" at bounding box center [1400, 260] width 93 height 84
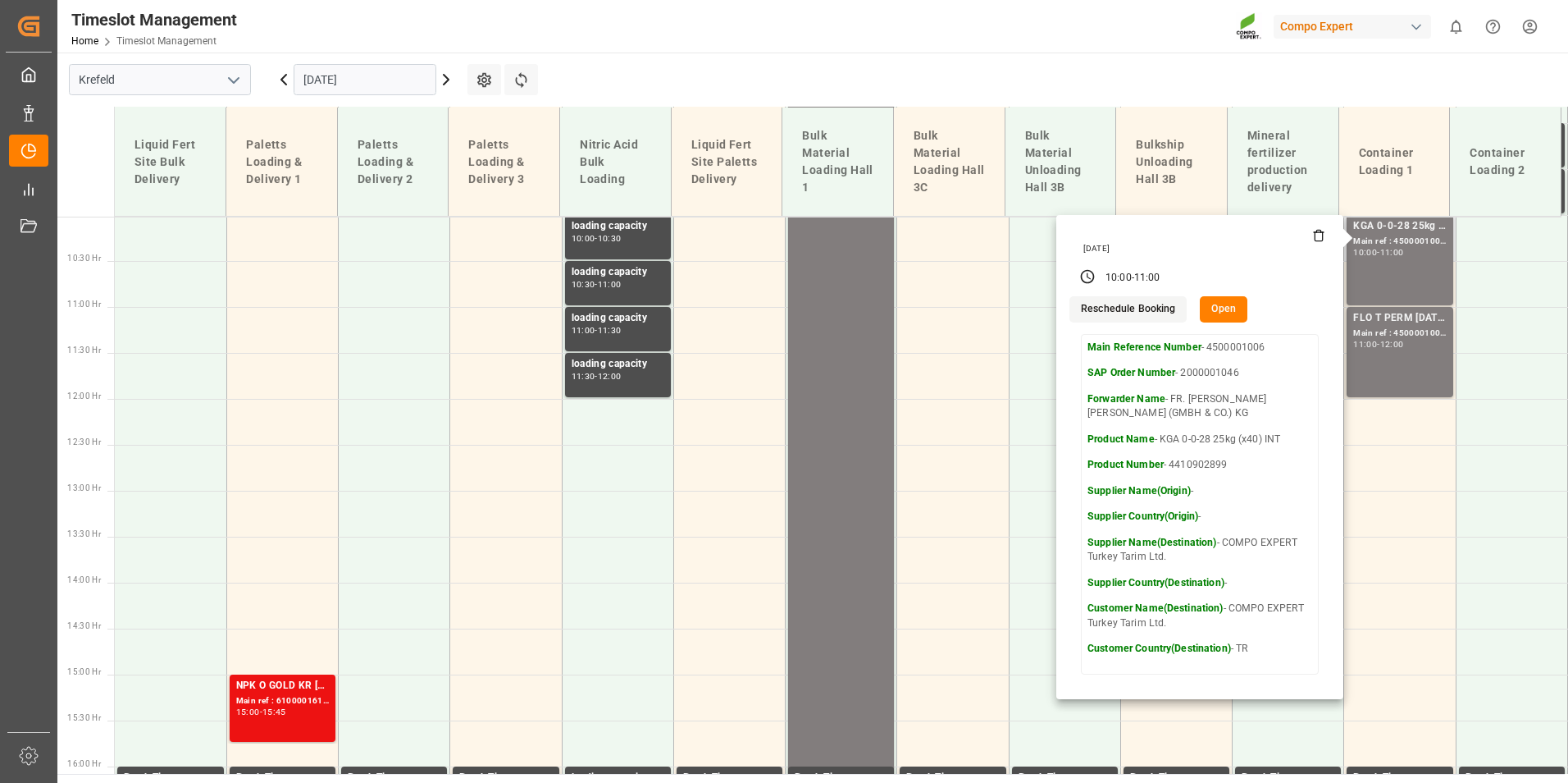
click at [1212, 310] on button "Open" at bounding box center [1224, 309] width 48 height 26
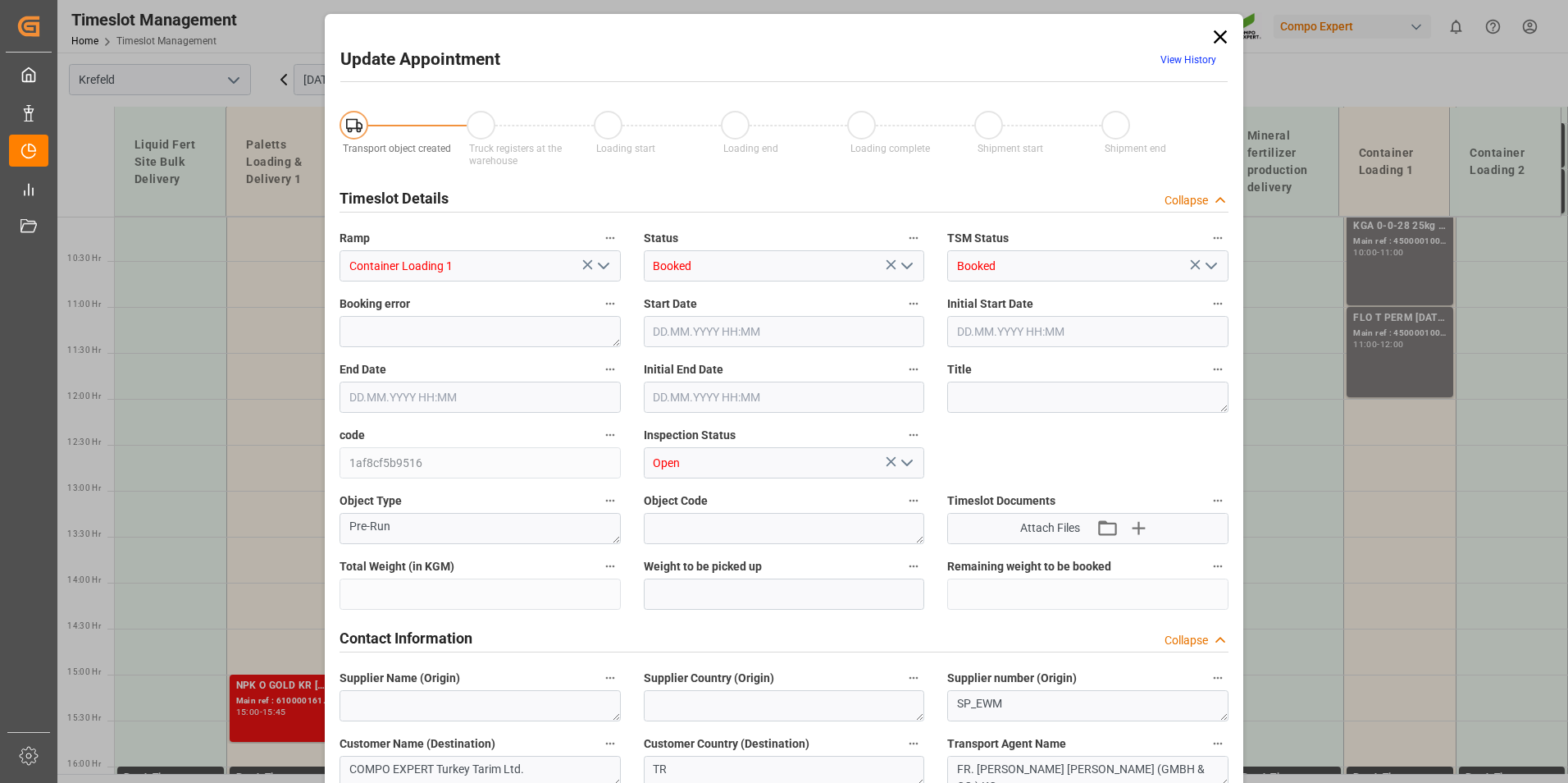
type input "20240"
type input "0"
type input "[DATE] 10:00"
type input "[DATE] 11:00"
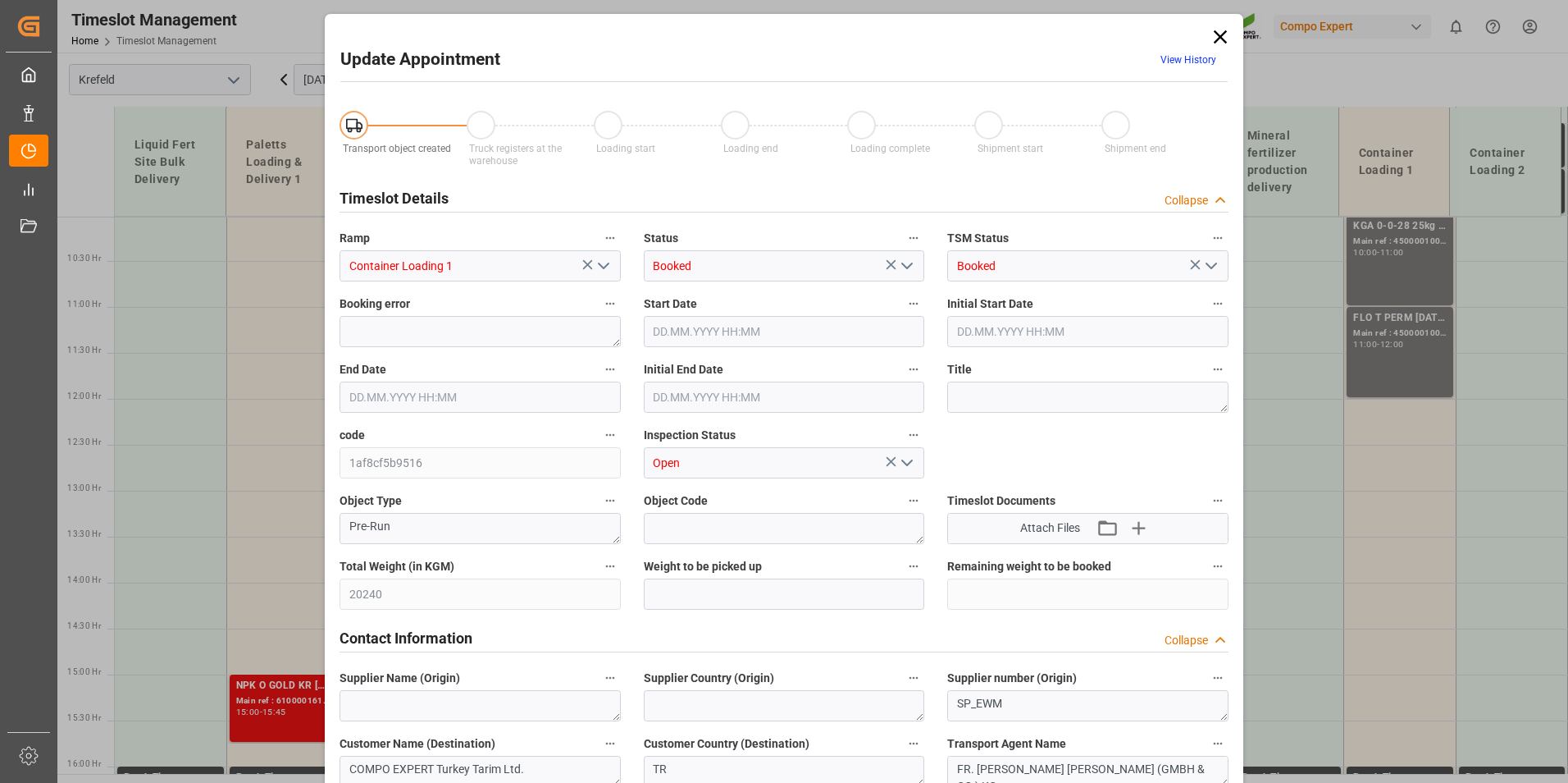
type input "[DATE] 10:30"
type input "[DATE] 09:29"
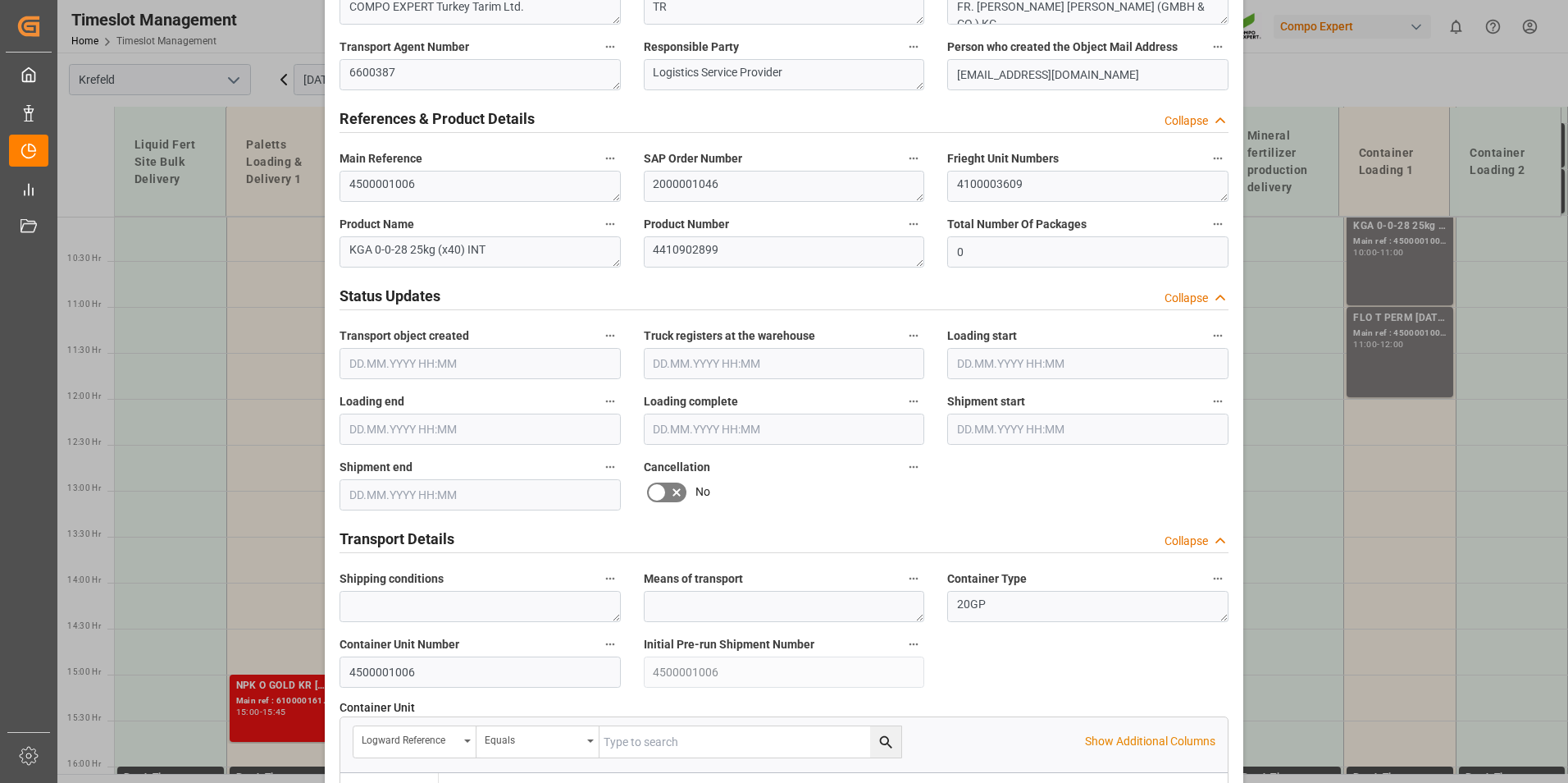
scroll to position [756, 0]
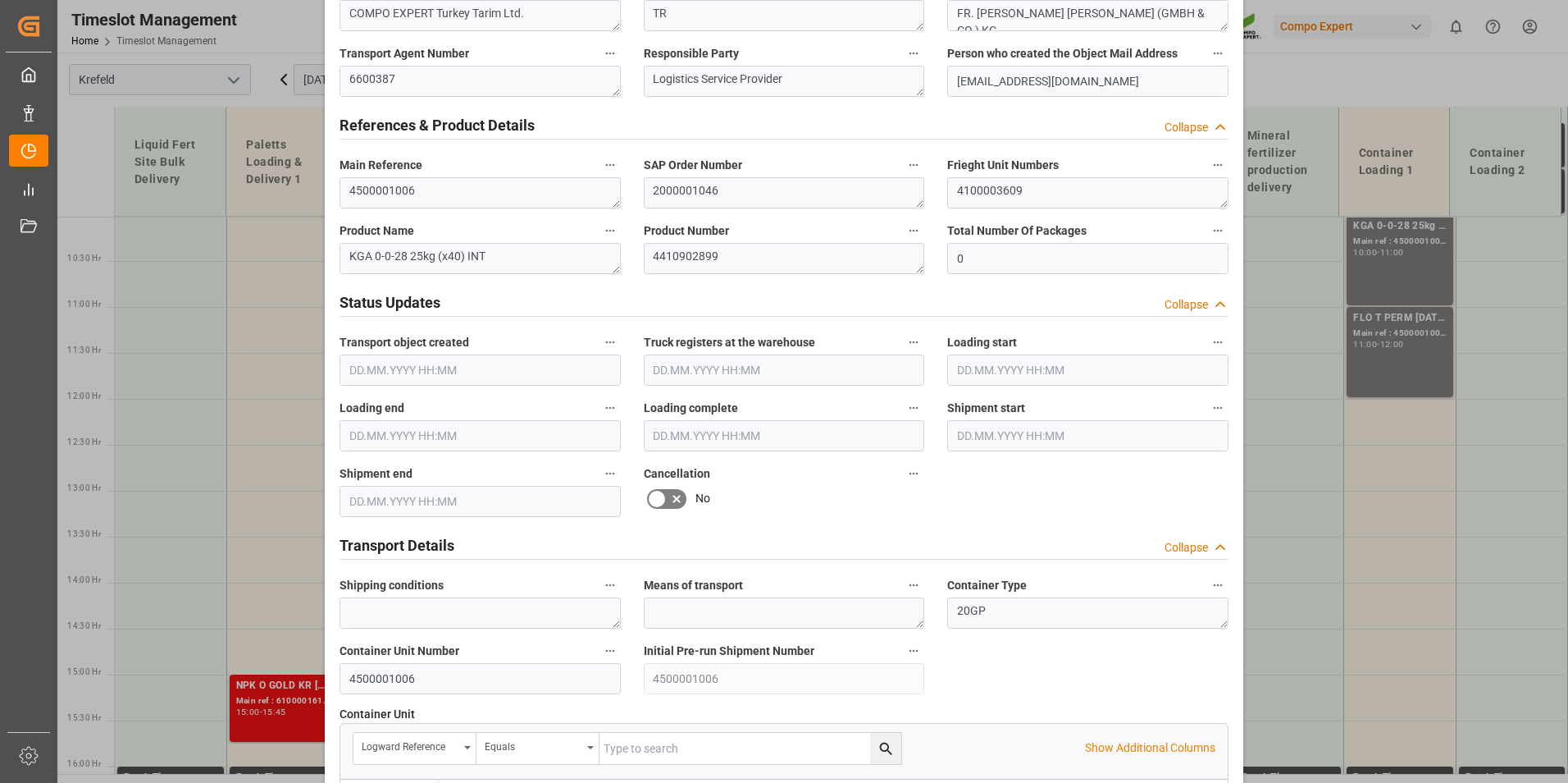
click at [669, 493] on icon at bounding box center [677, 499] width 20 height 20
click at [0, 0] on input "checkbox" at bounding box center [0, 0] width 0 height 0
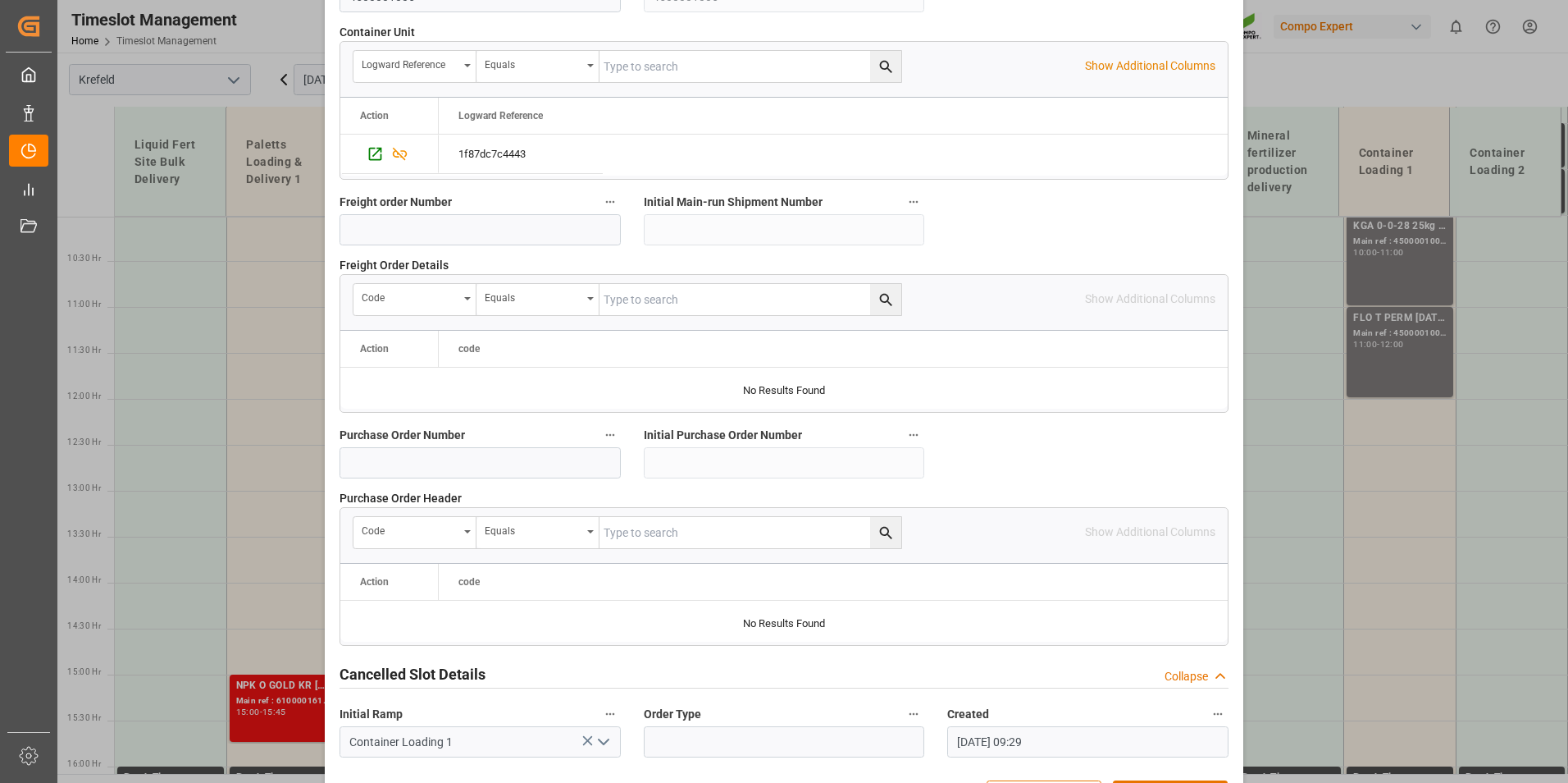
scroll to position [1494, 0]
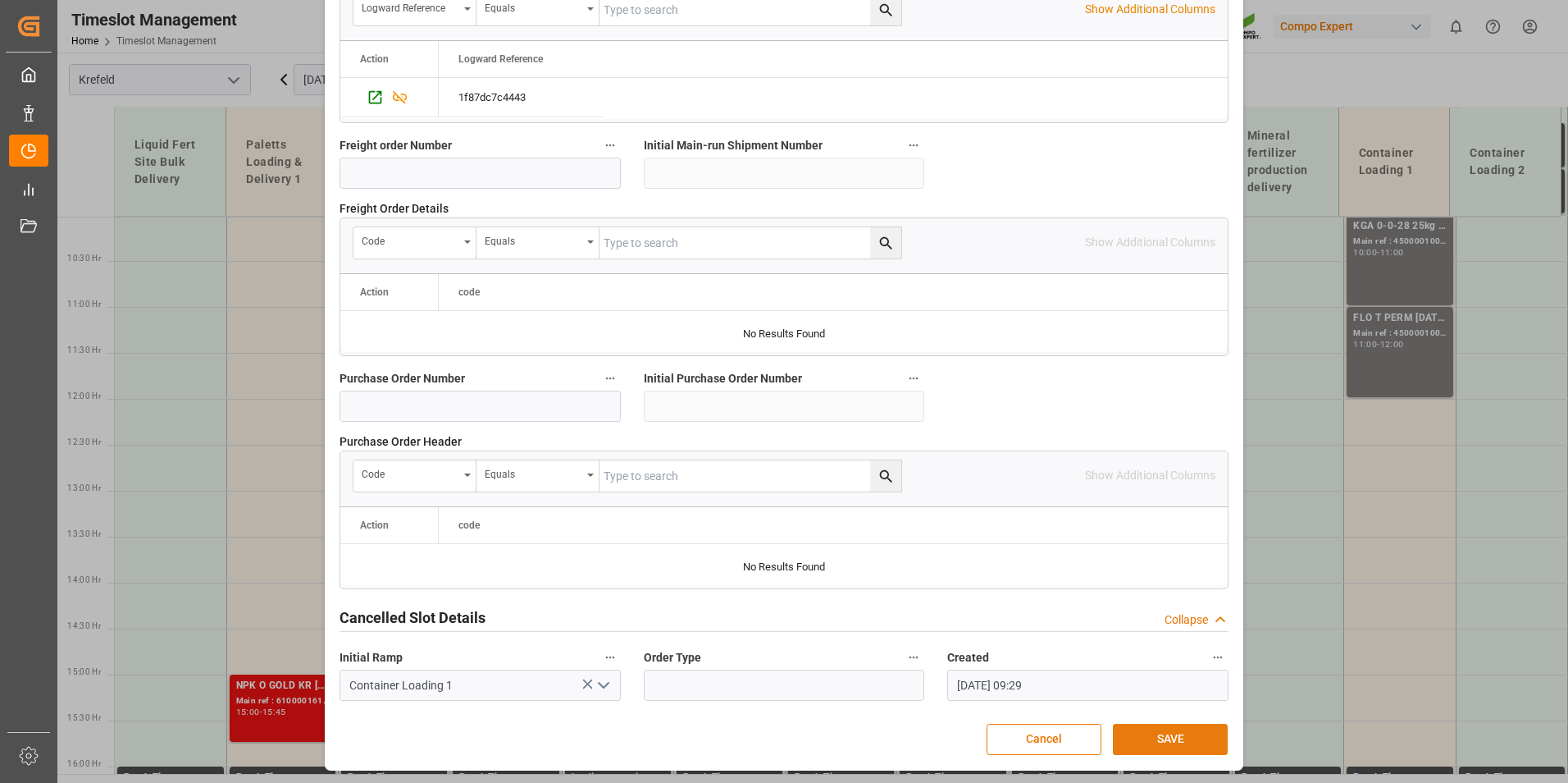
click at [1164, 741] on button "SAVE" at bounding box center [1170, 739] width 115 height 31
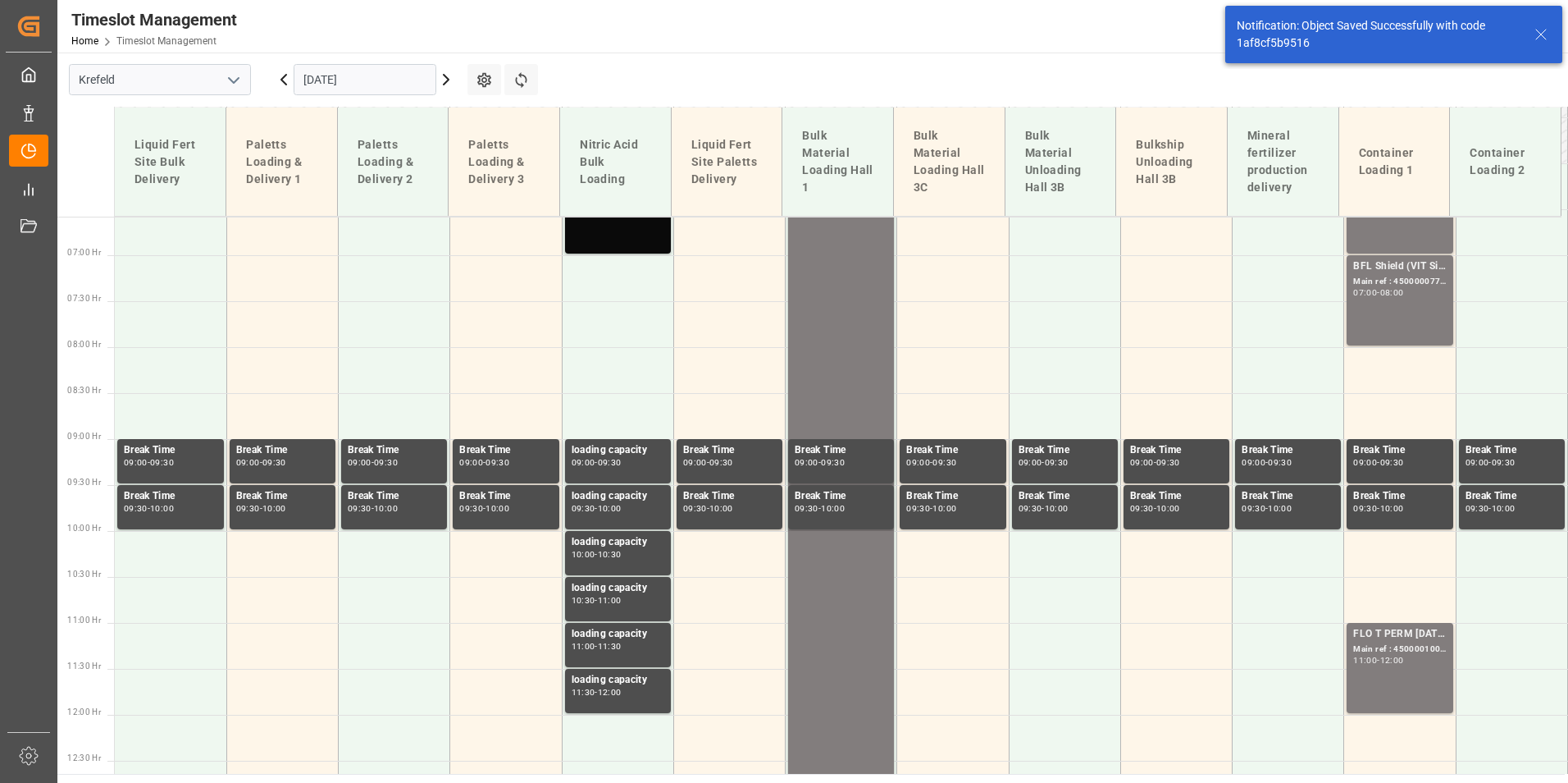
scroll to position [684, 0]
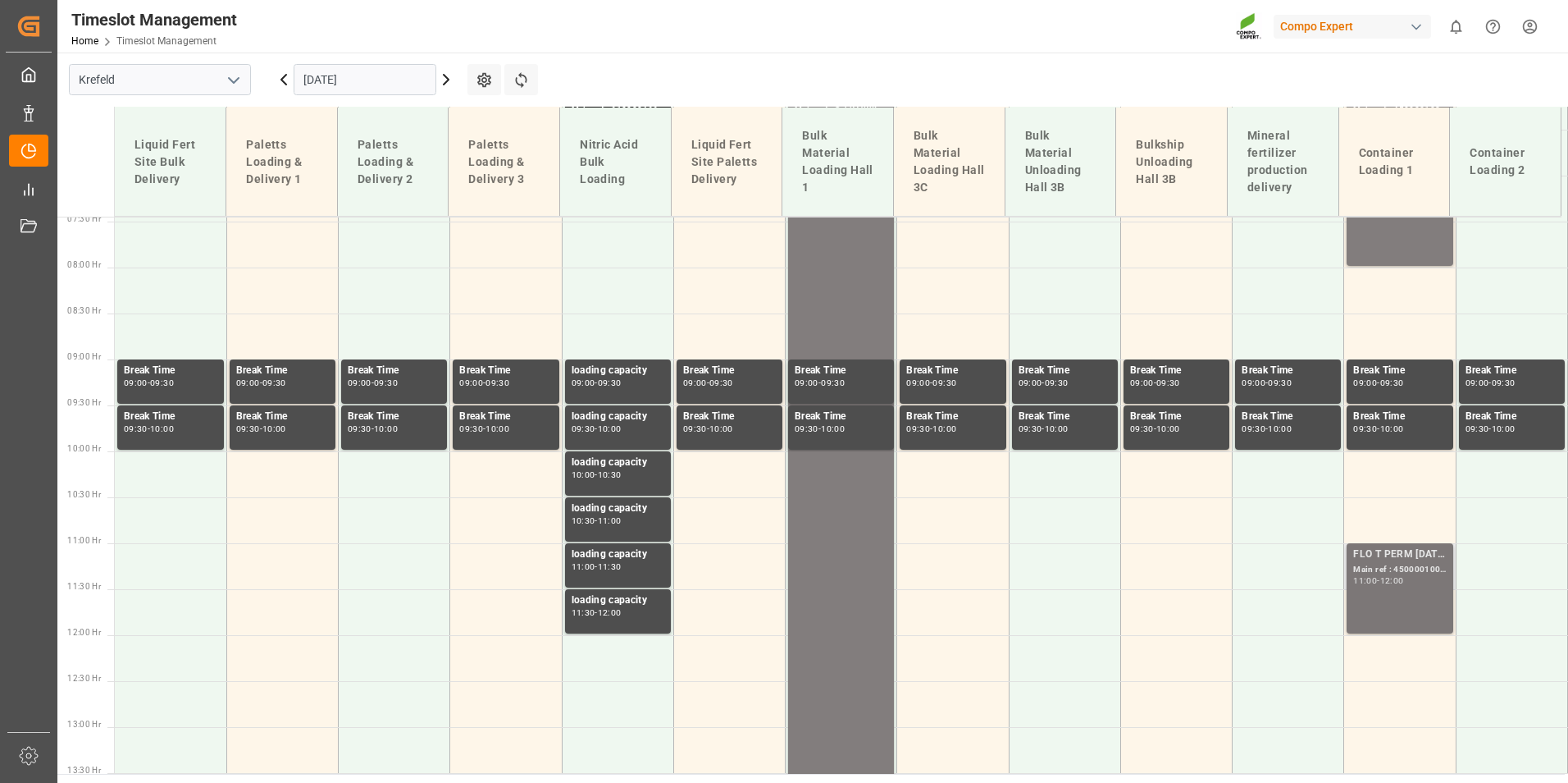
click at [1375, 556] on div "FLO T PERM [DATE] 25kg (x42) INT" at bounding box center [1400, 555] width 93 height 16
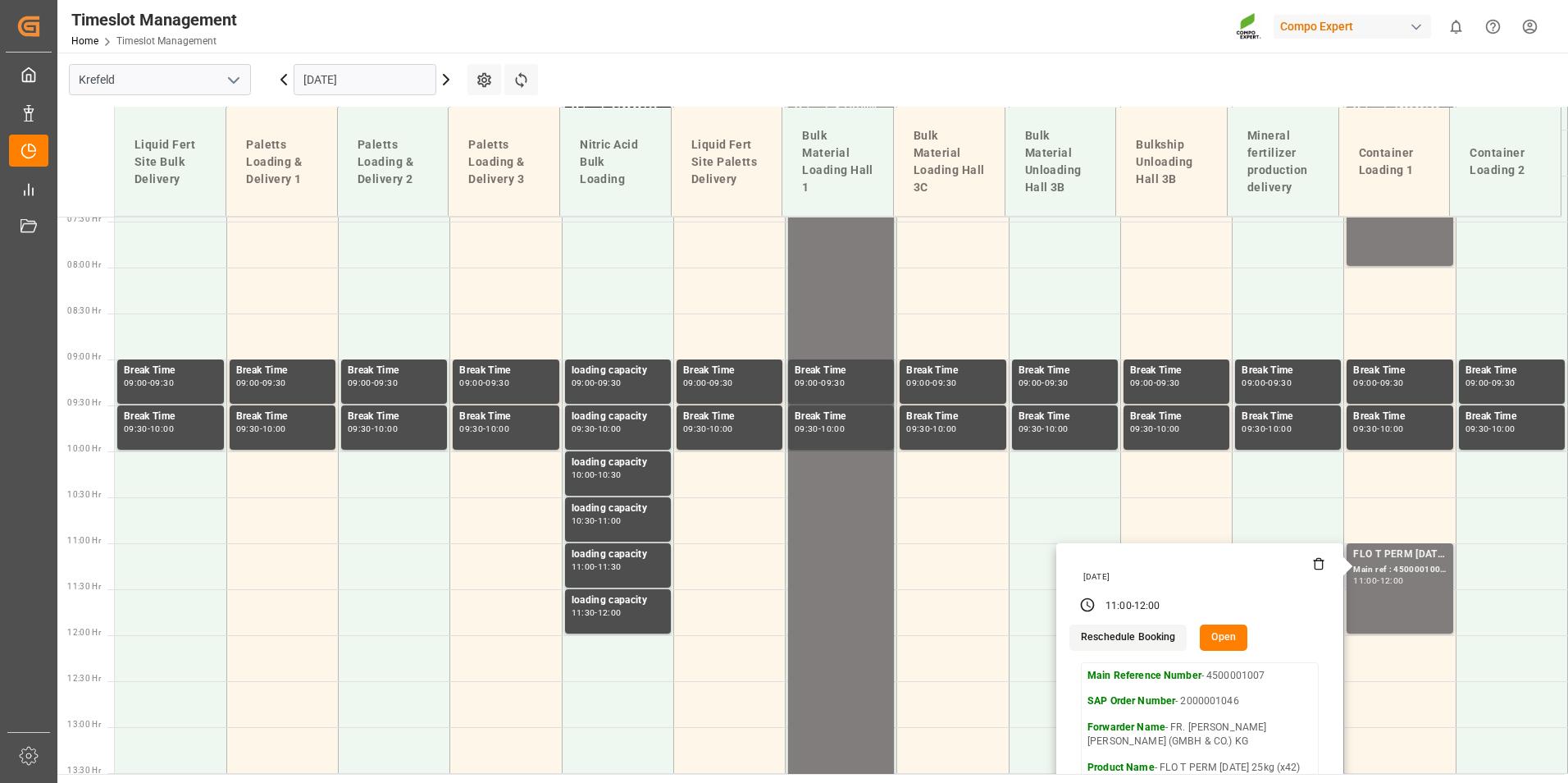
click at [1229, 646] on button "Open" at bounding box center [1224, 637] width 48 height 26
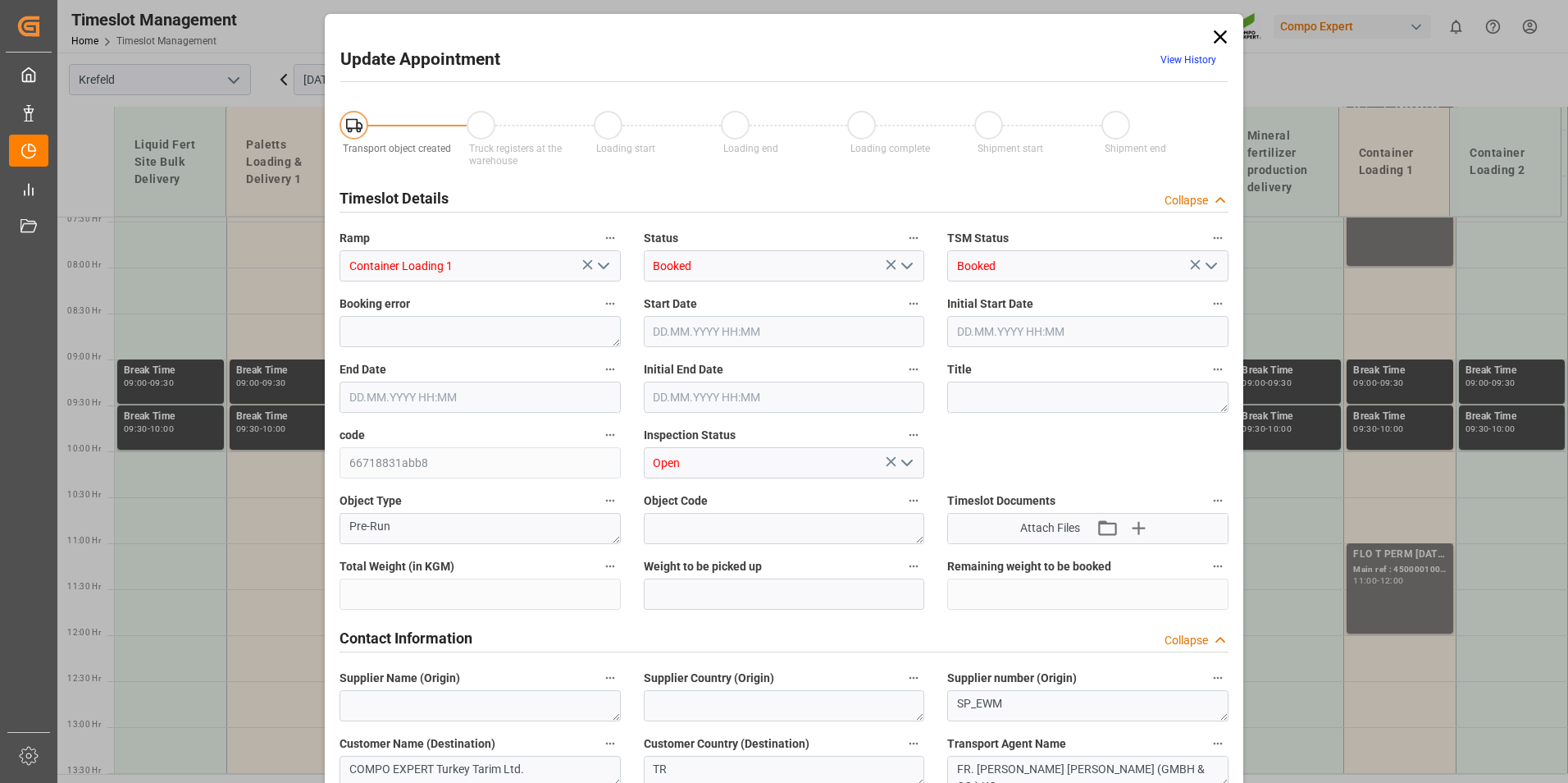
type input "42999.6"
type input "0"
type input "[DATE] 11:00"
type input "[DATE] 12:00"
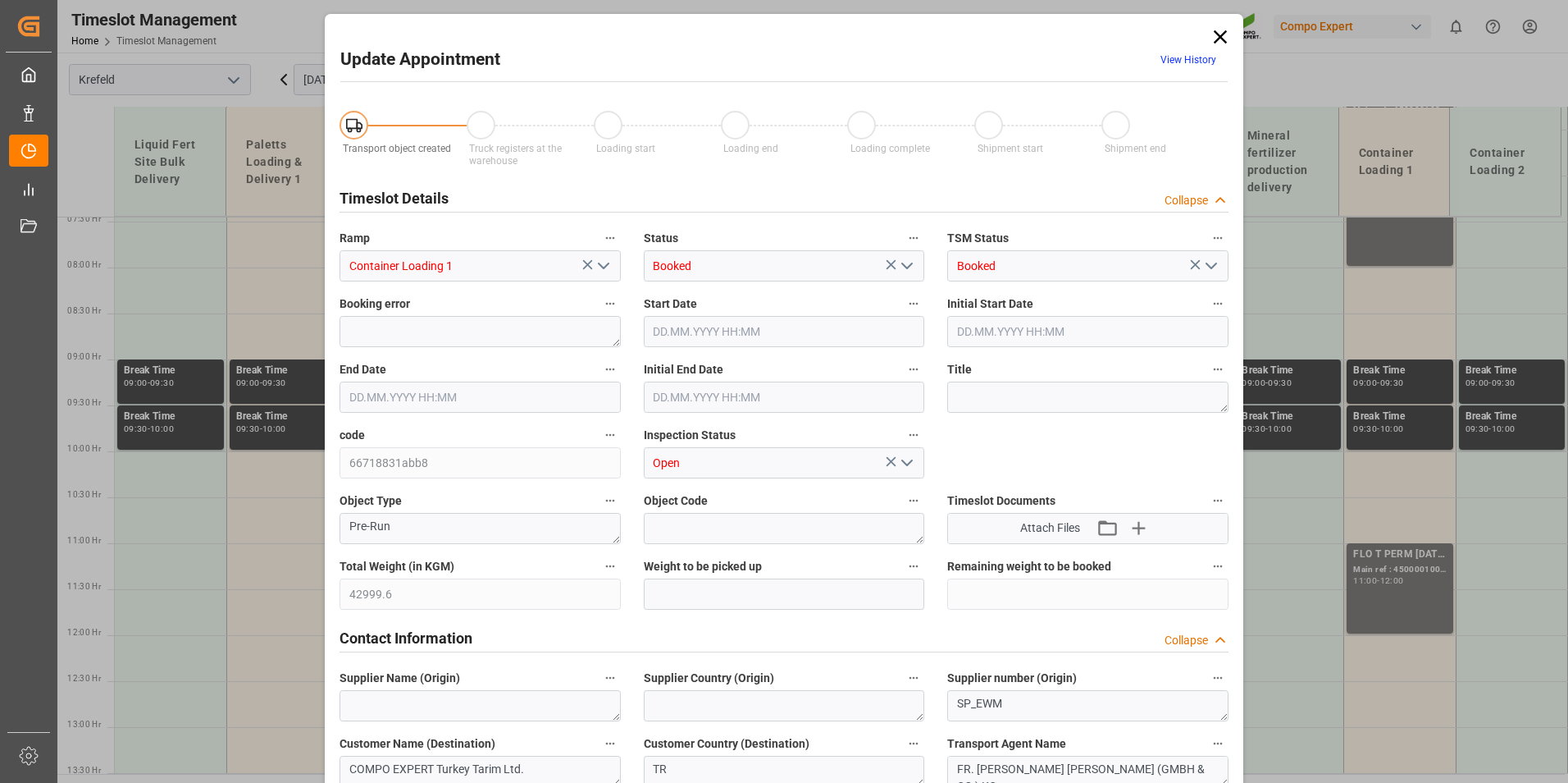
type input "[DATE] 11:30"
type input "[DATE] 09:30"
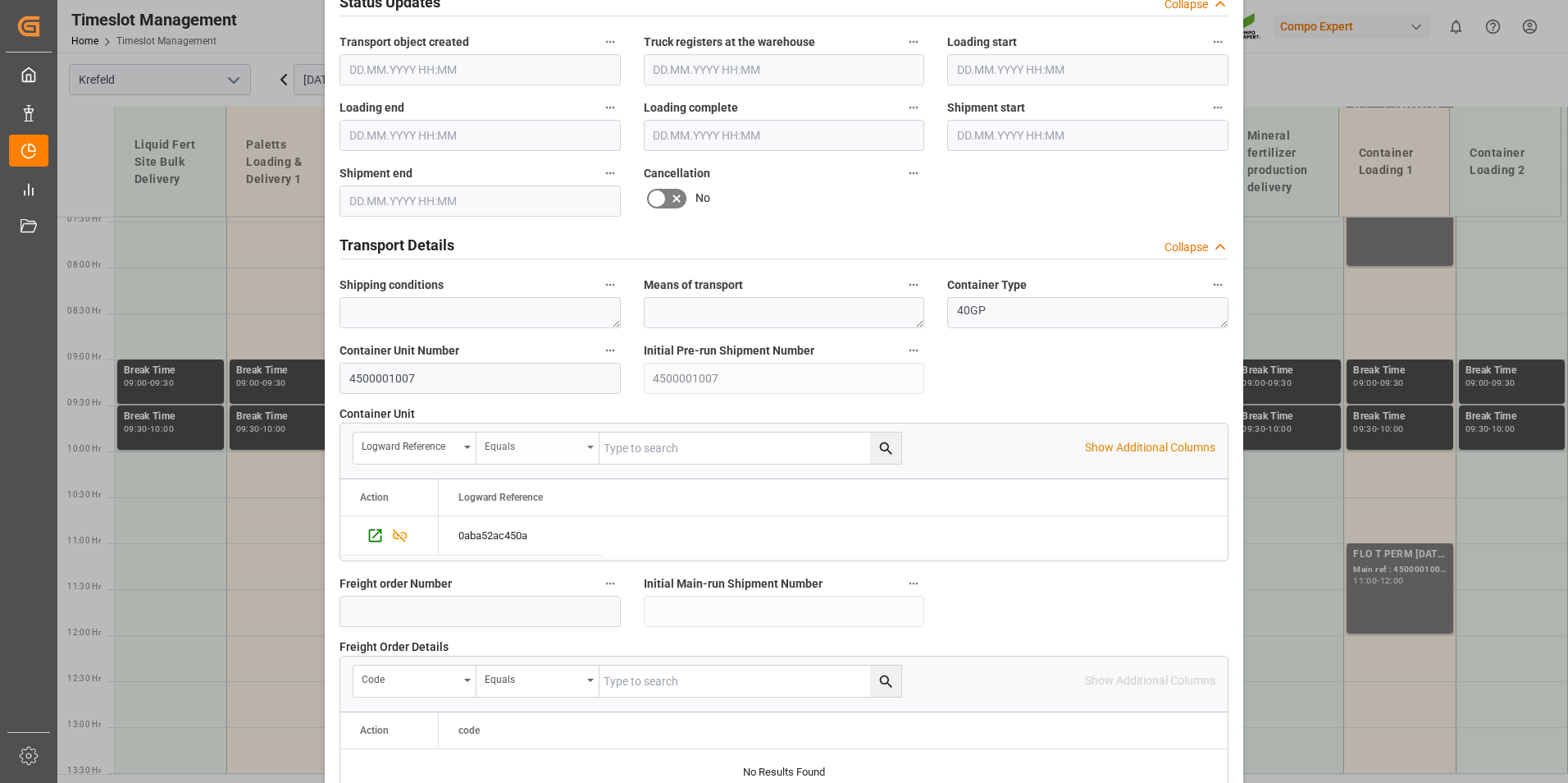
scroll to position [838, 0]
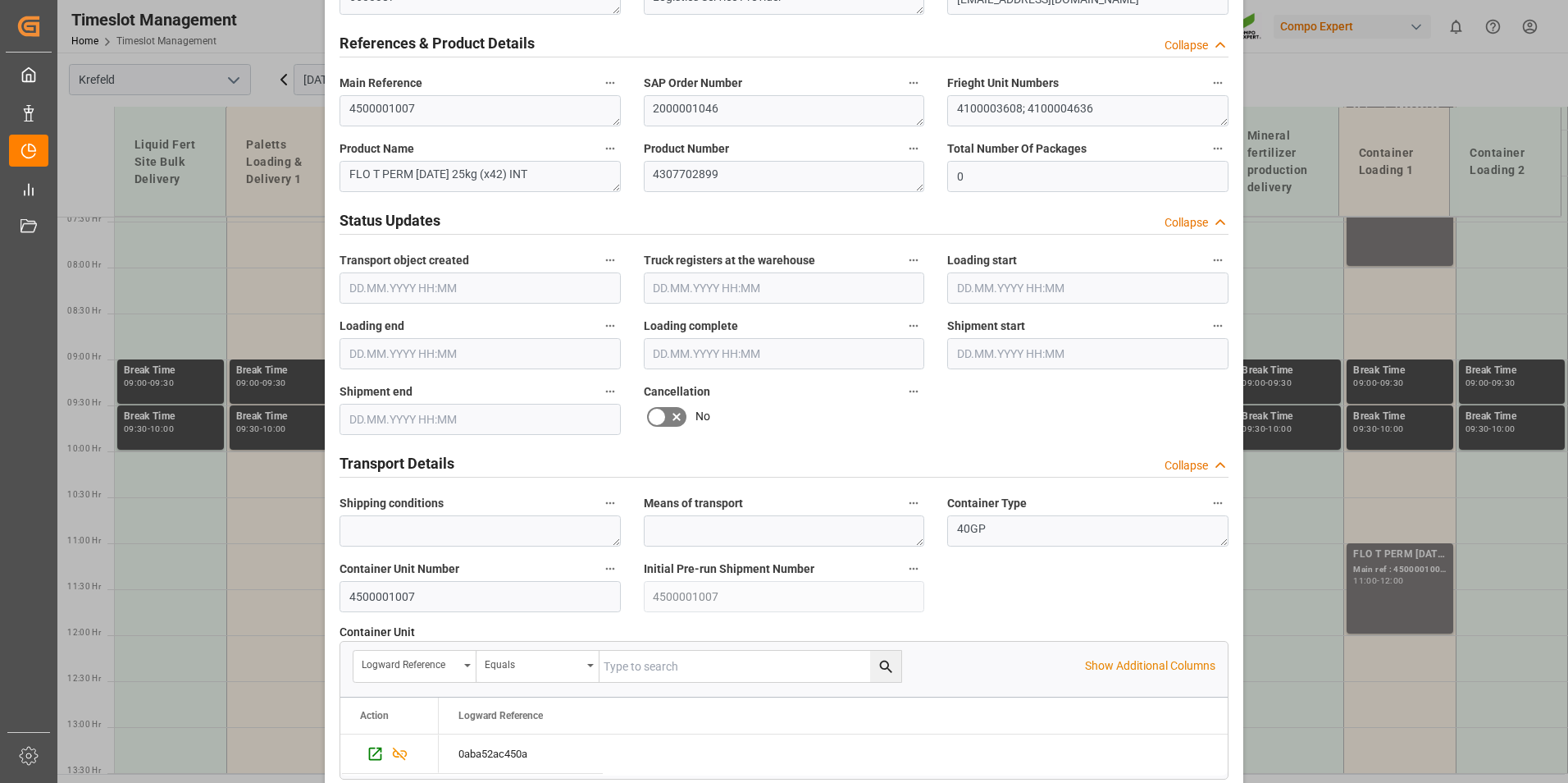
click at [669, 407] on icon at bounding box center [677, 417] width 20 height 20
click at [0, 0] on input "checkbox" at bounding box center [0, 0] width 0 height 0
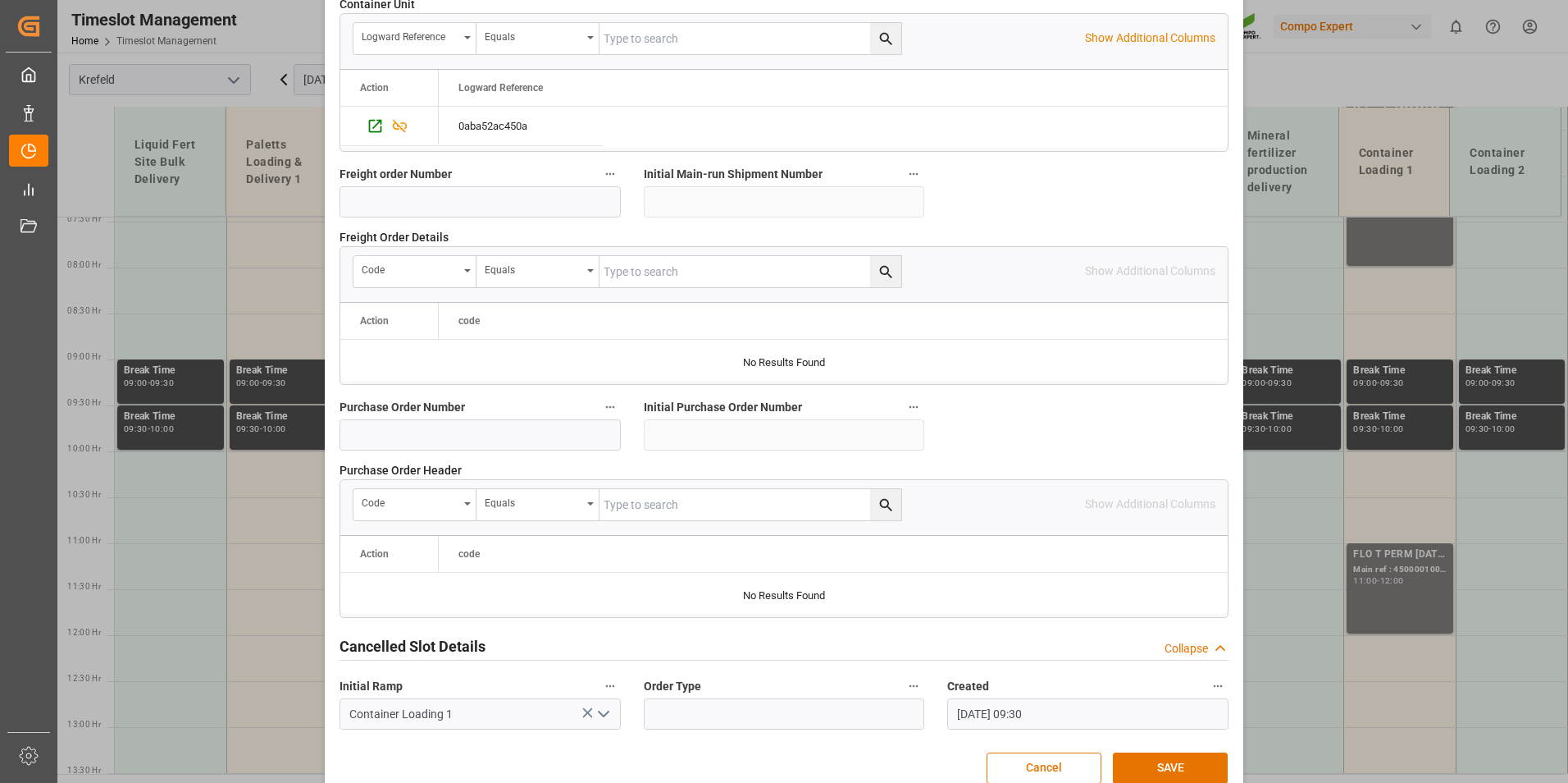
scroll to position [1494, 0]
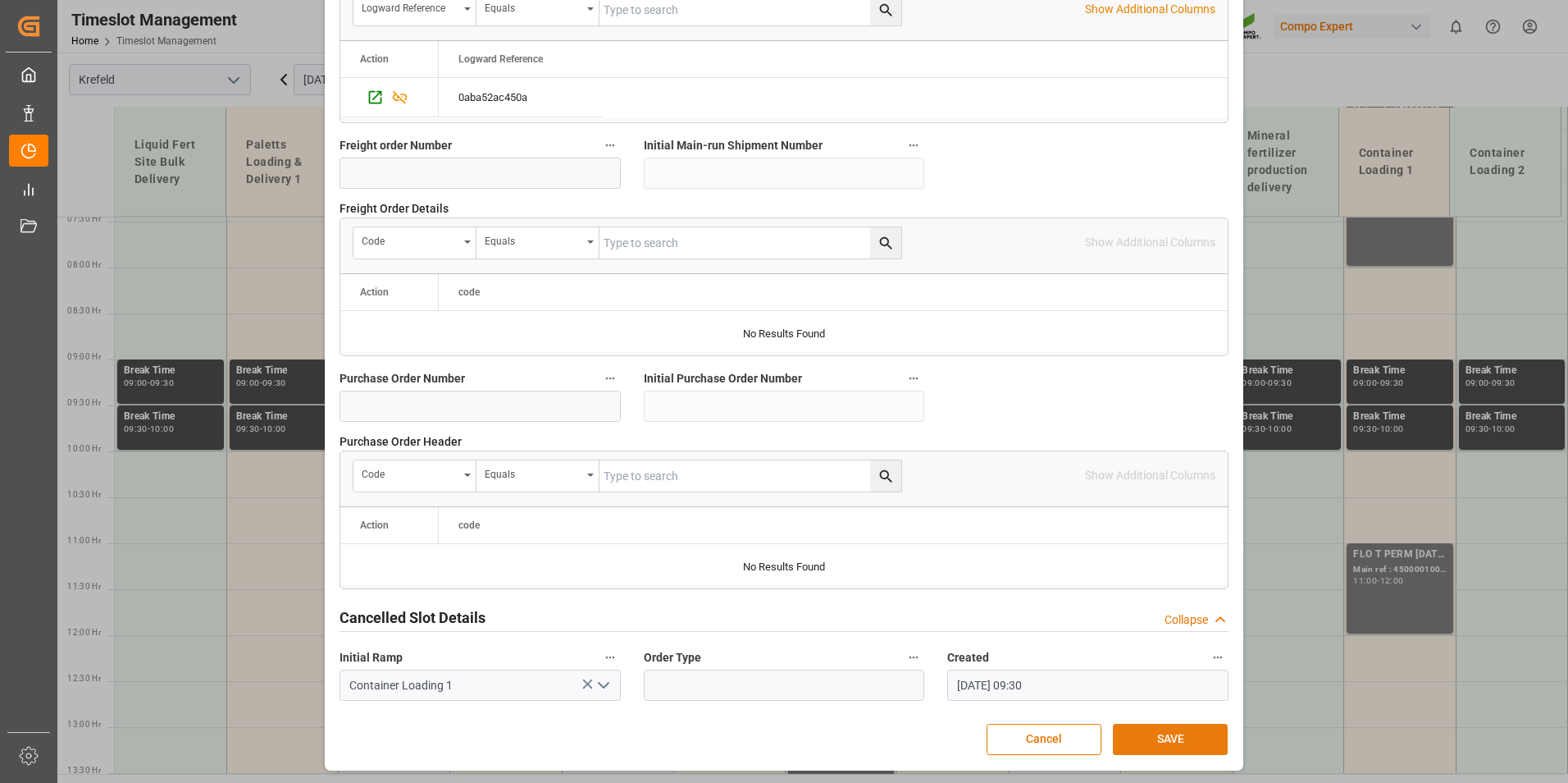
click at [1186, 733] on button "SAVE" at bounding box center [1170, 739] width 115 height 31
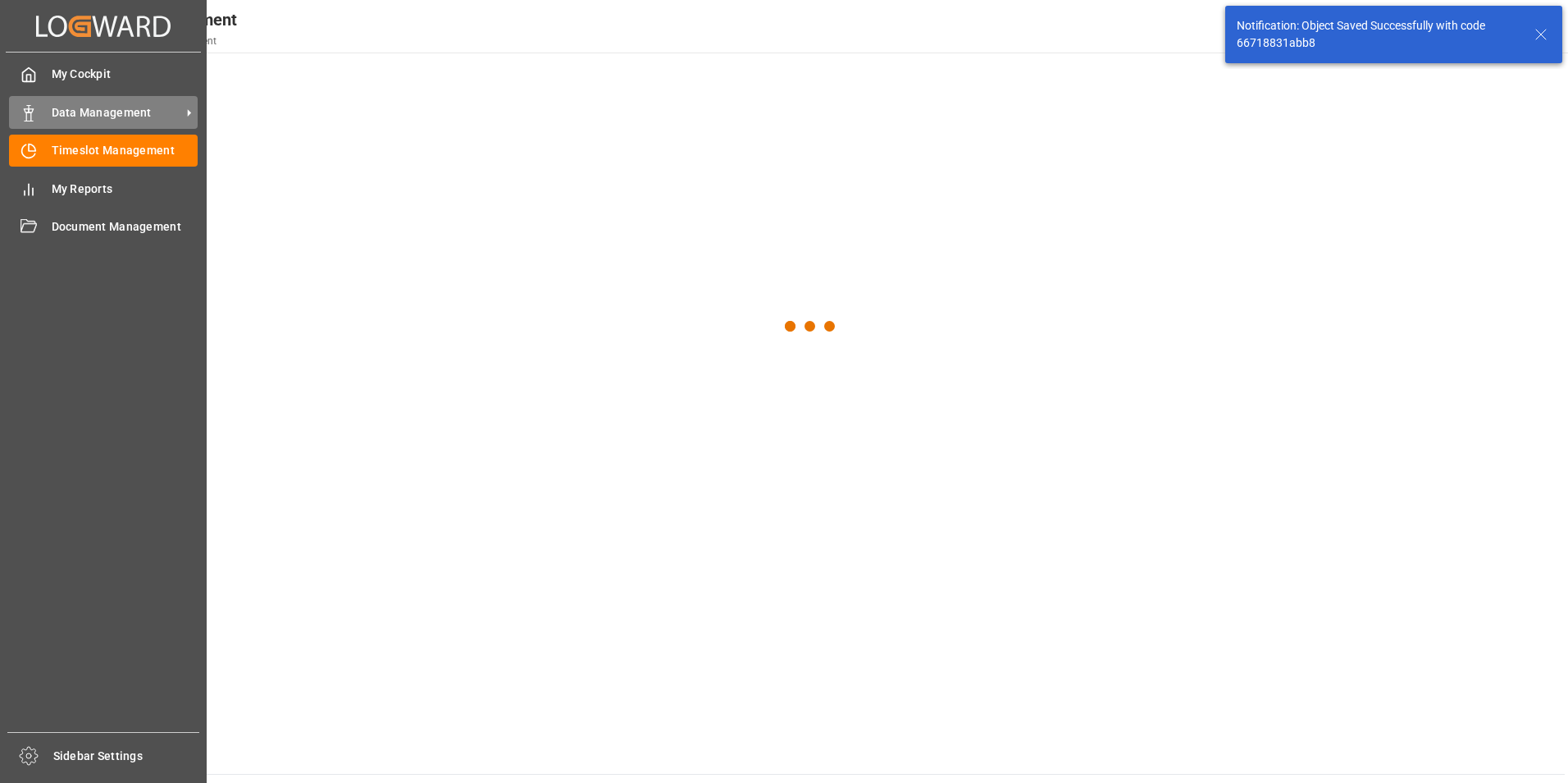
click at [44, 97] on div "Data Management Data Management" at bounding box center [103, 112] width 188 height 32
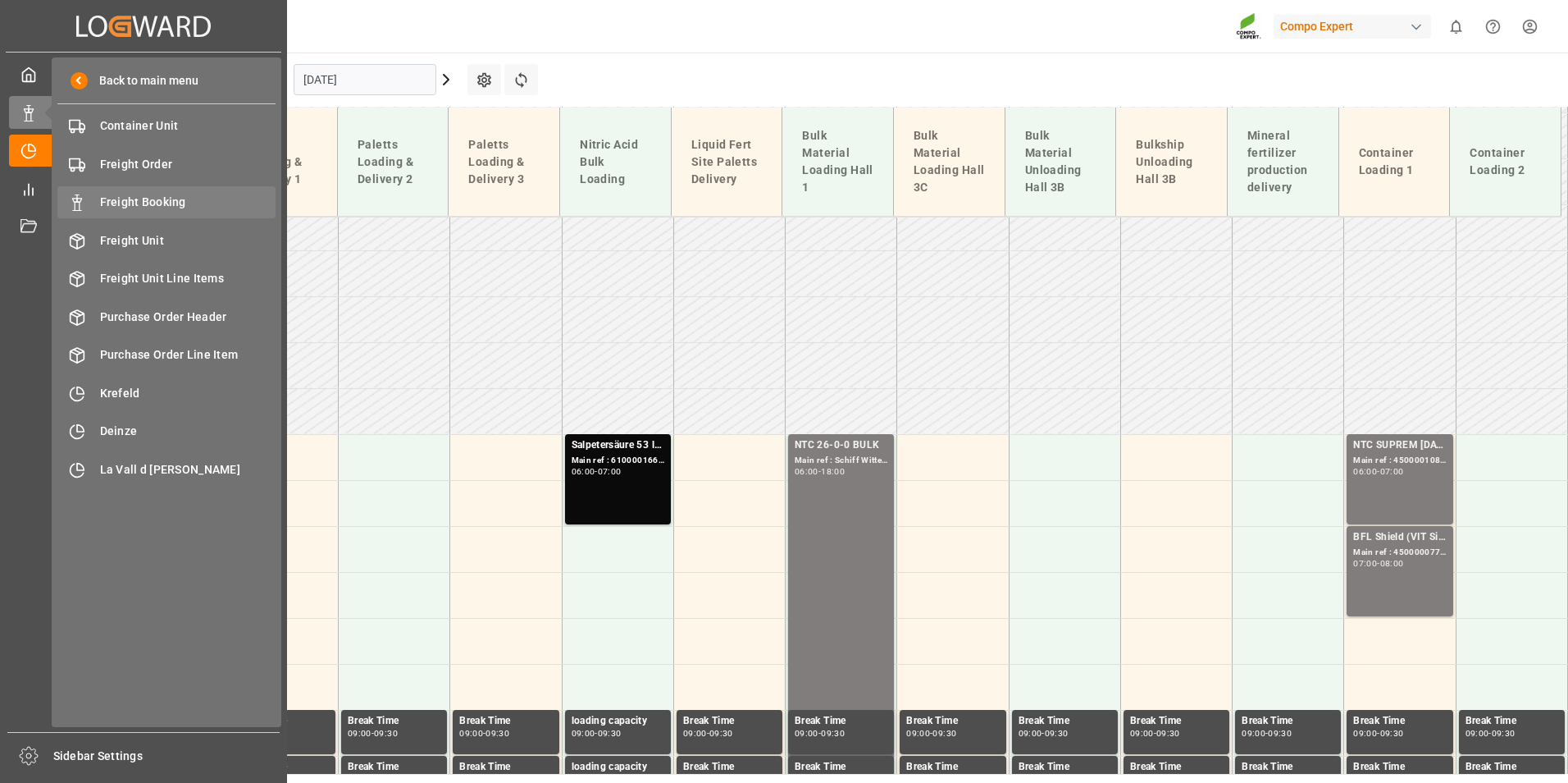
scroll to position [897, 0]
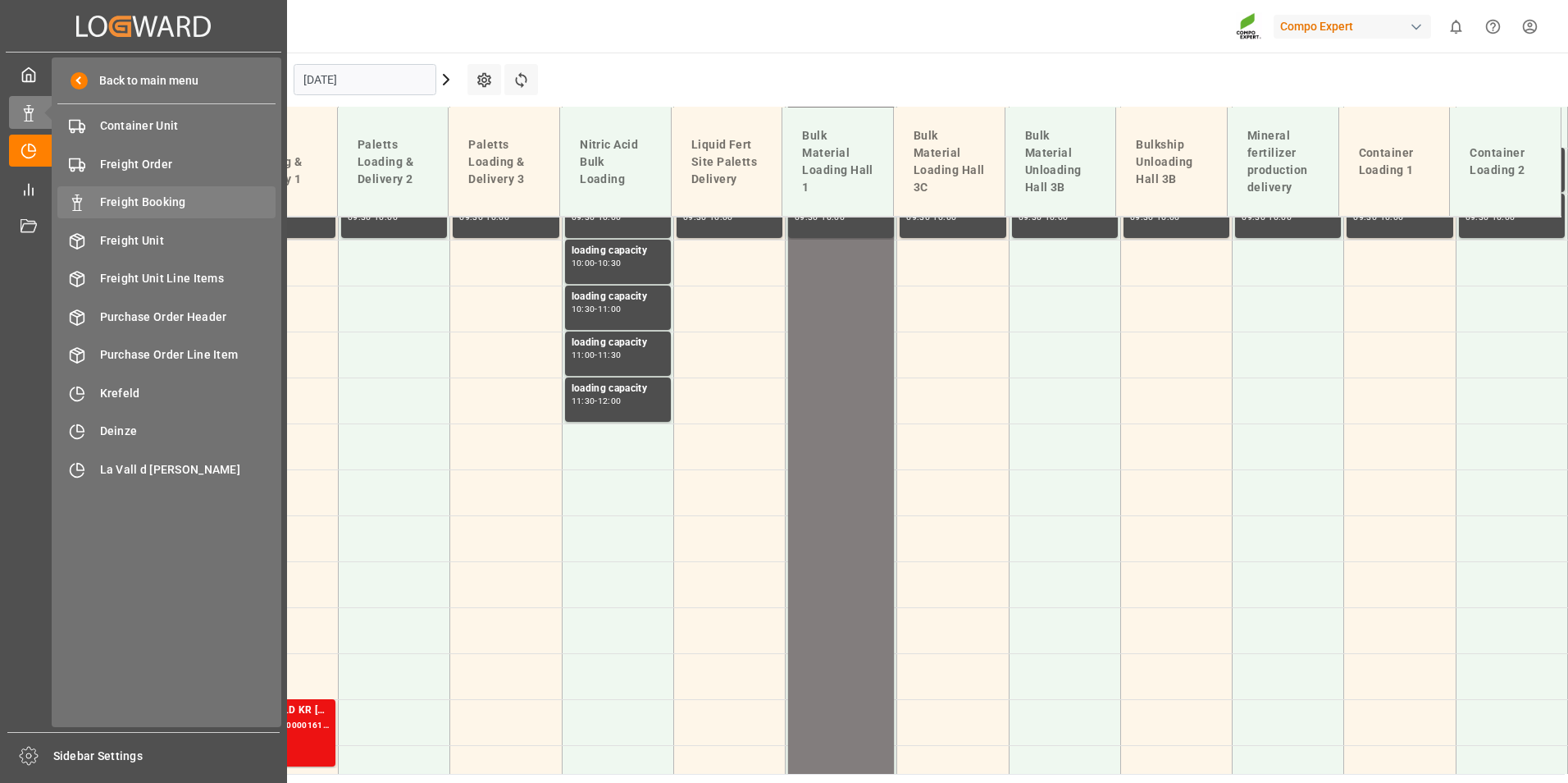
click at [158, 192] on div "Freight Booking Freight Booking" at bounding box center [166, 202] width 218 height 32
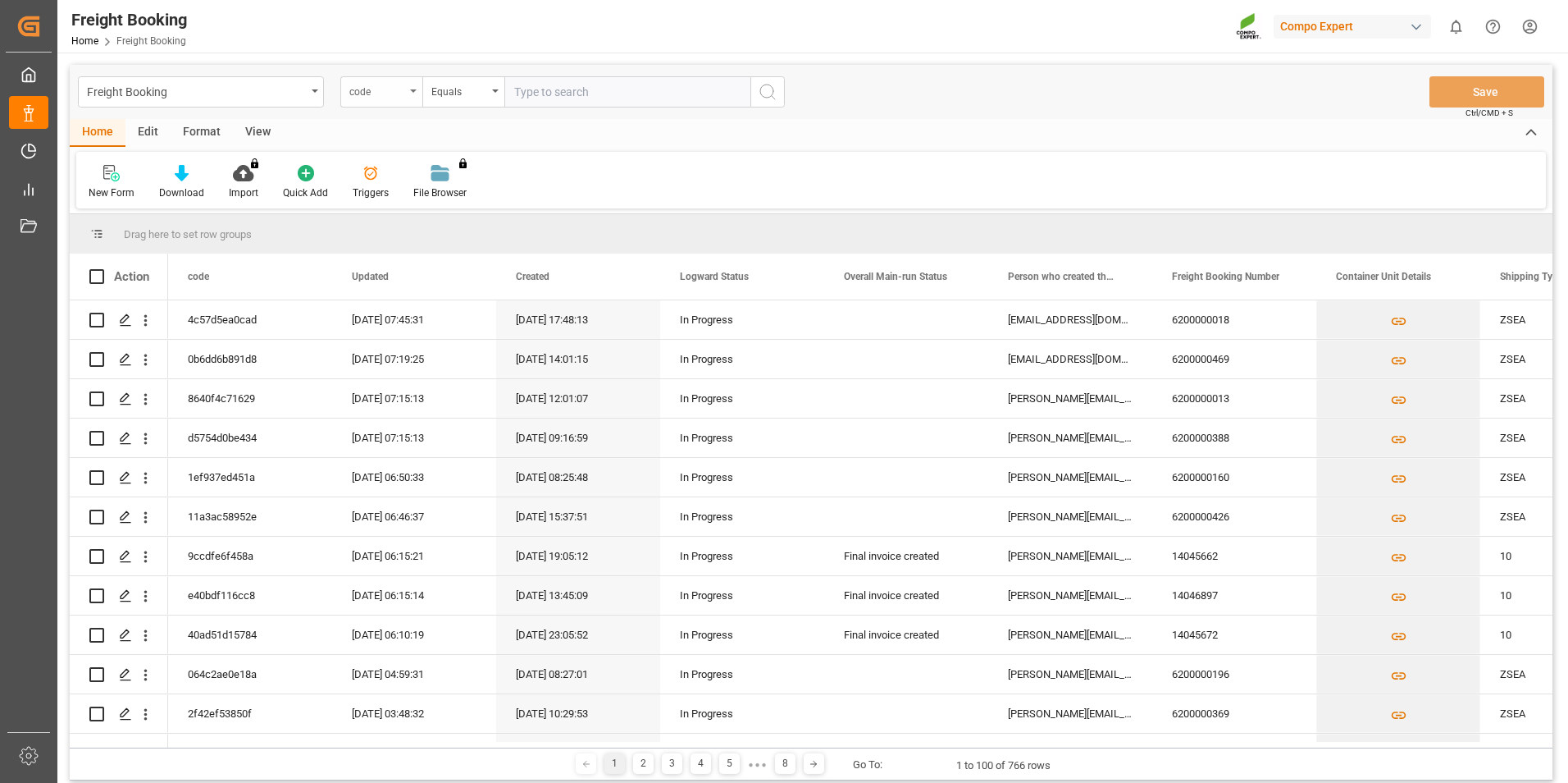
click at [400, 94] on div "code" at bounding box center [378, 90] width 56 height 19
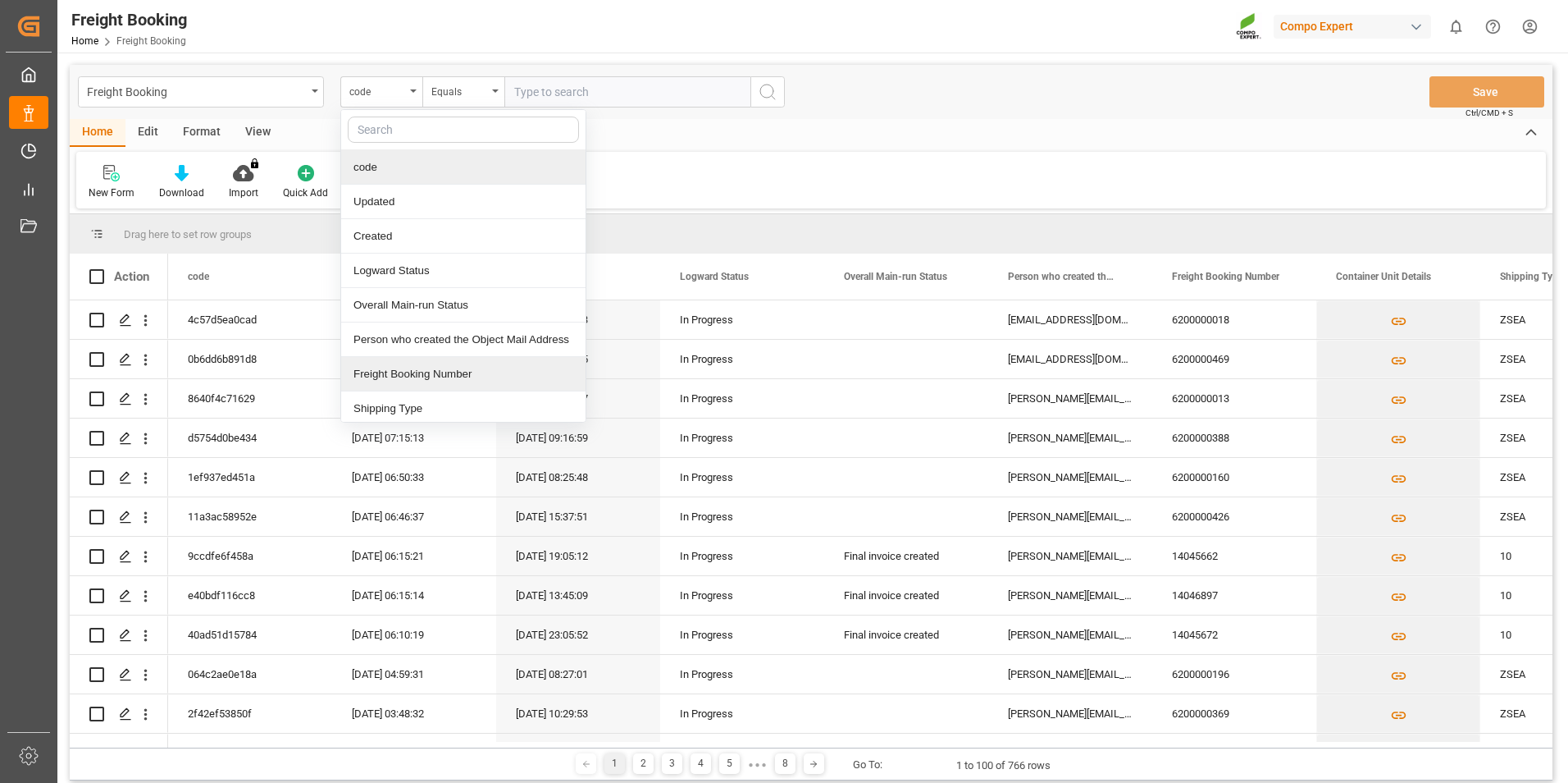
click at [416, 361] on div "Freight Booking Number" at bounding box center [463, 374] width 244 height 35
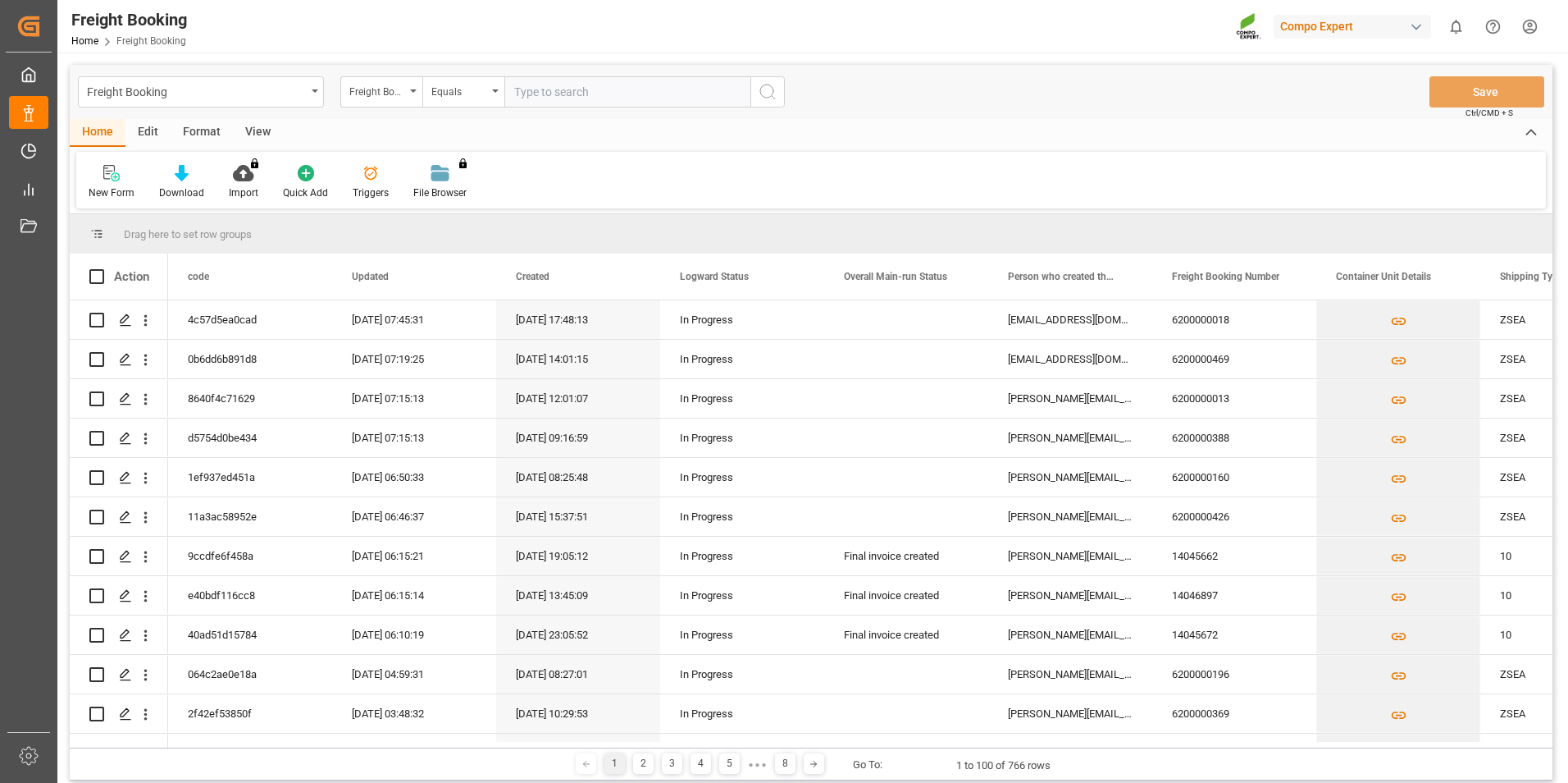
click at [667, 94] on input "text" at bounding box center [627, 92] width 246 height 31
type input "6200000446"
click at [777, 89] on icon "search button" at bounding box center [768, 92] width 20 height 20
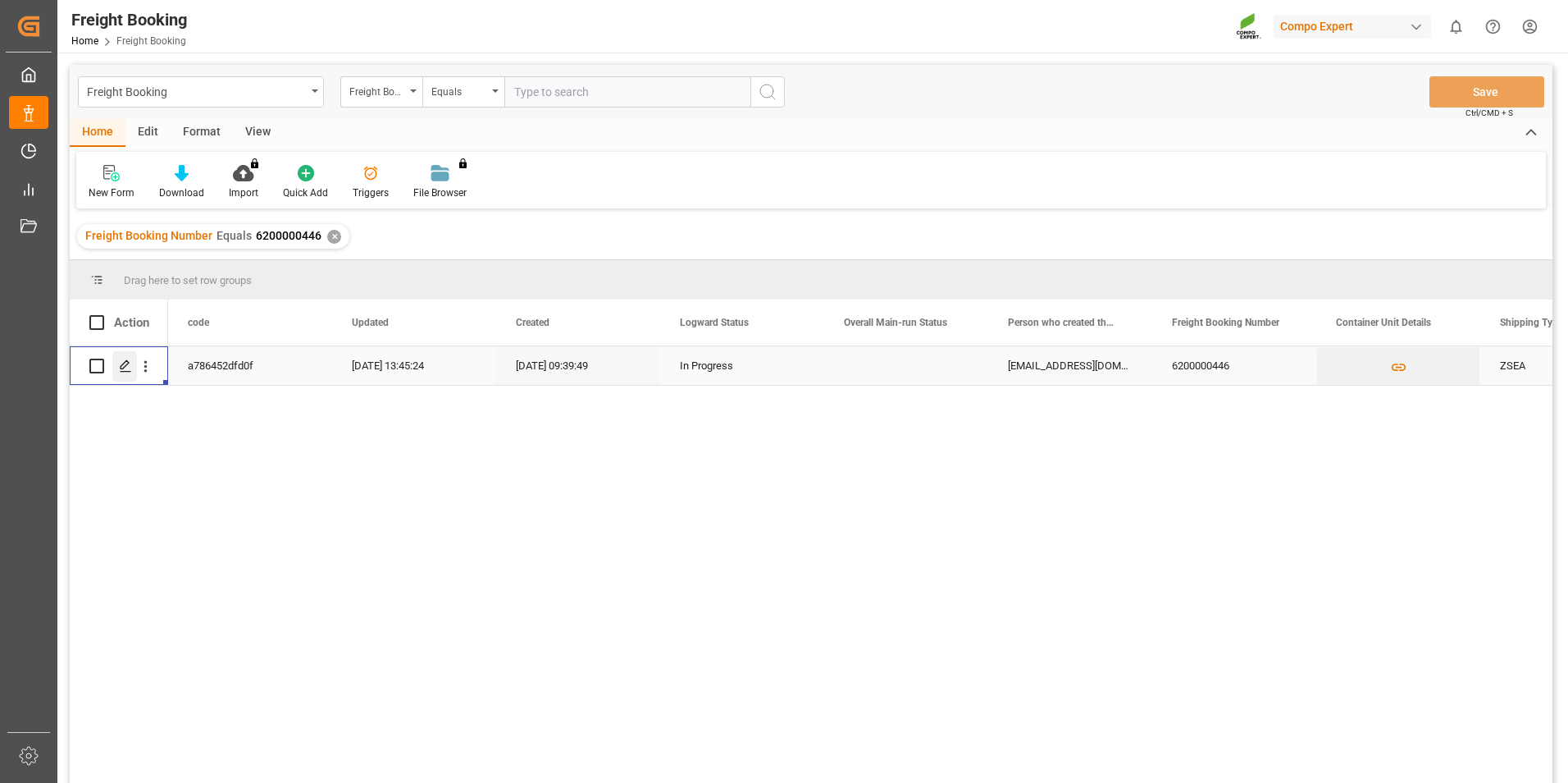
click at [122, 373] on div "Press SPACE to select this row." at bounding box center [125, 366] width 25 height 30
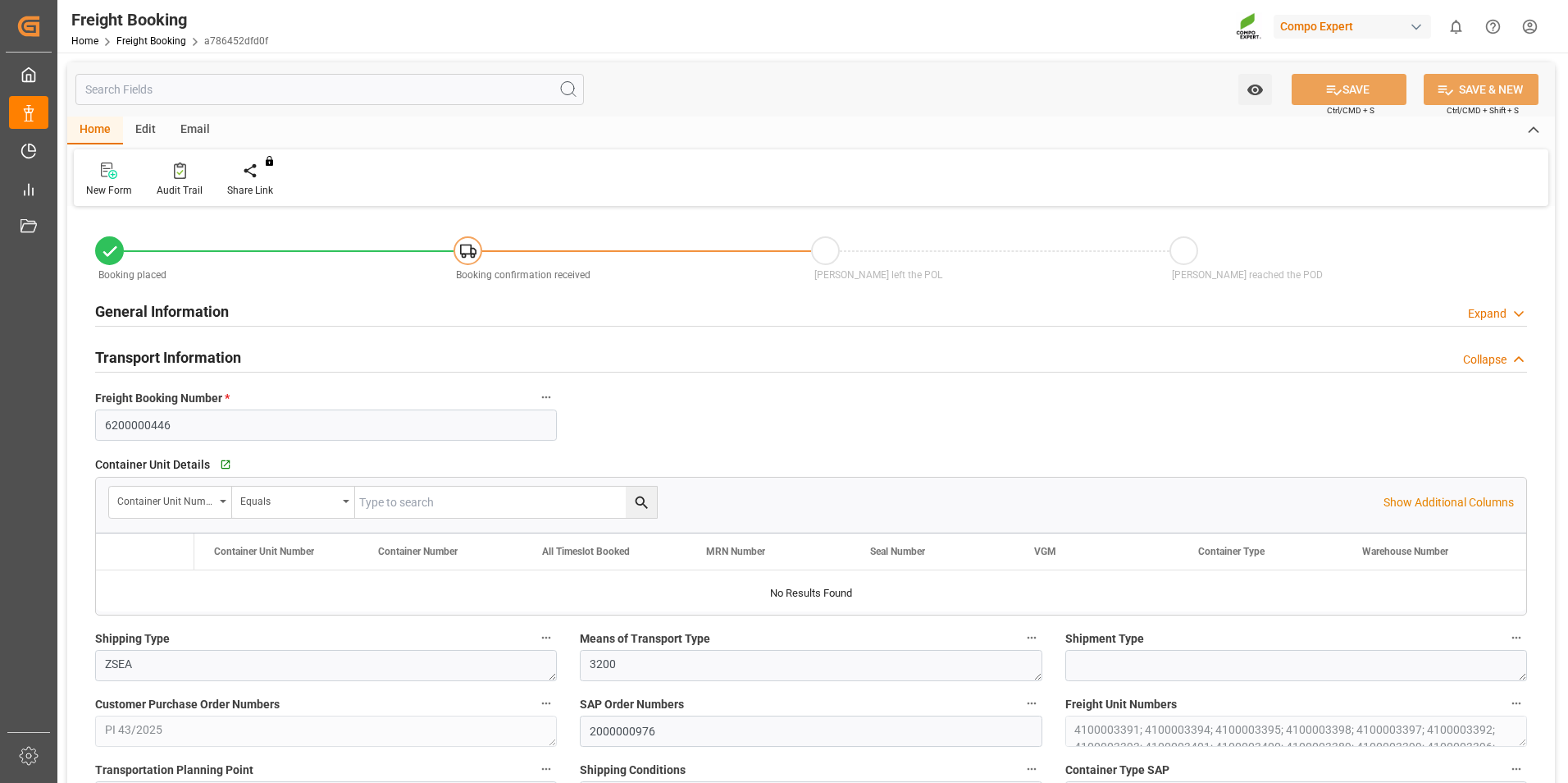
type input "6200000446"
type textarea "ZSEA"
type textarea "3200"
type textarea "PI 43/2025"
type input "2000000976"
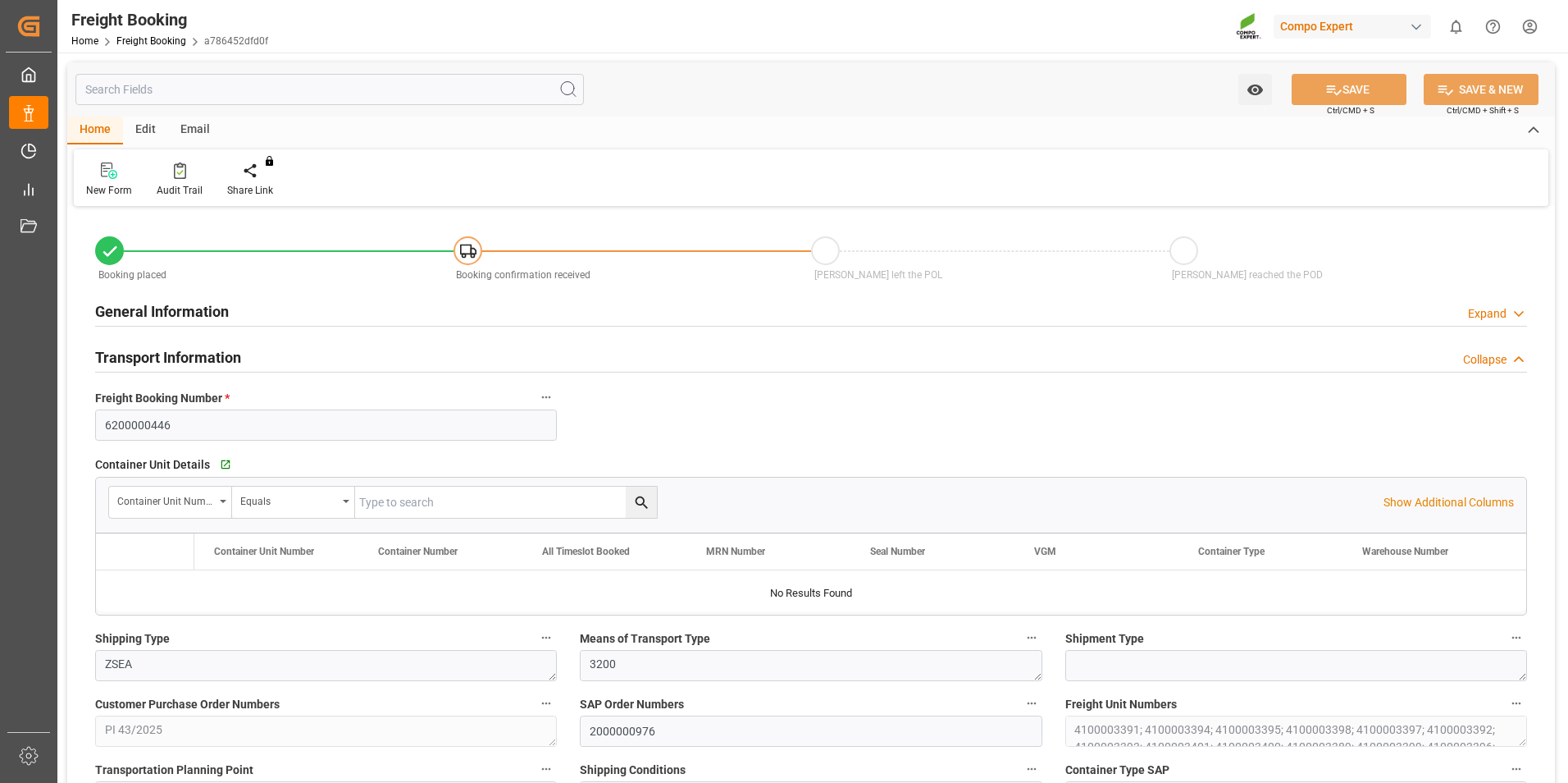
type textarea "4100003391; 4100003394; 4100003395; 4100003398; 4100003397; 4100003392; 4100003…"
type textarea "ZSEA"
type textarea "de"
type input "COSU"
type input "9020036920"
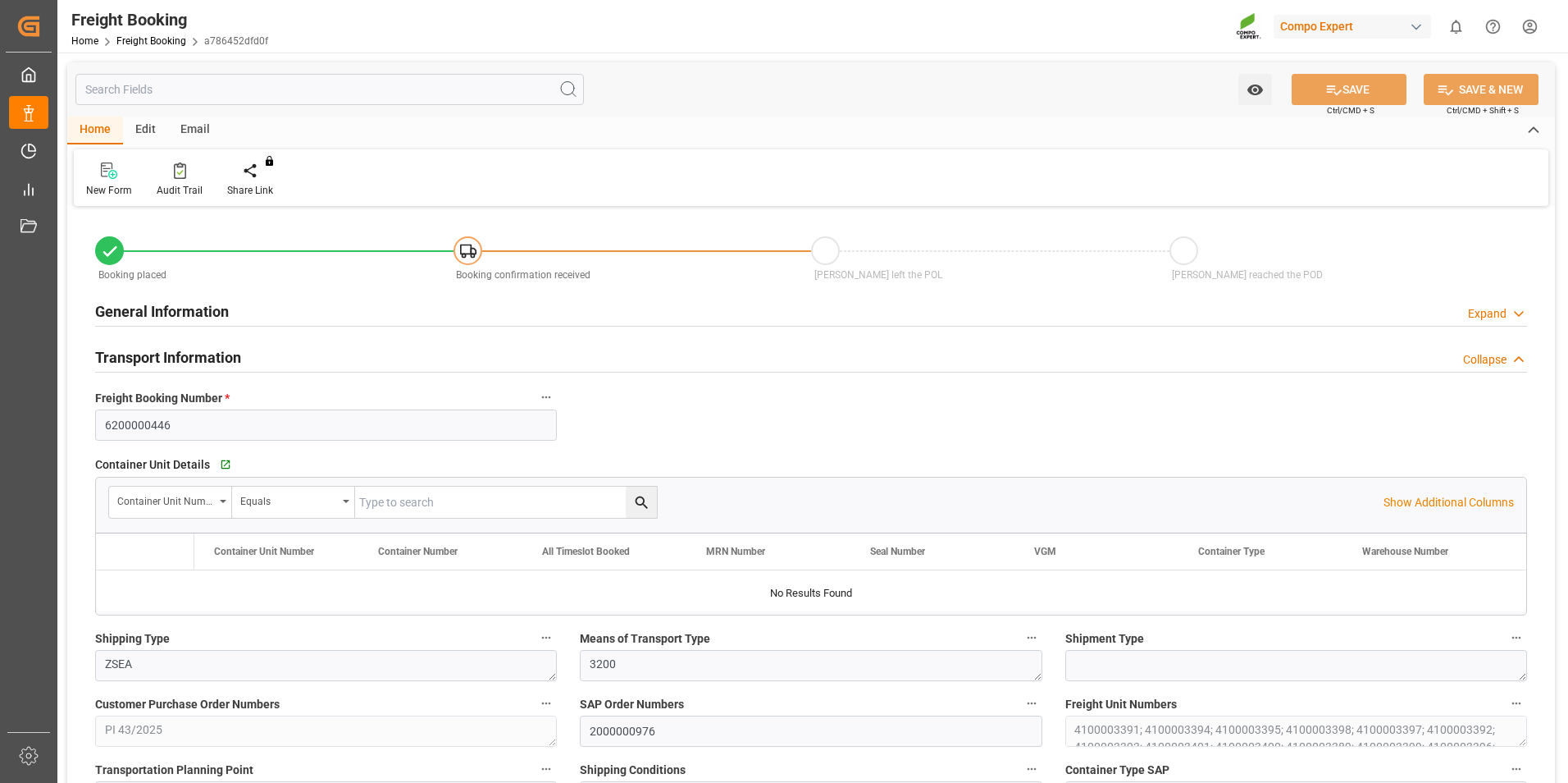
type input "OOCL KOBE"
type input "[GEOGRAPHIC_DATA]"
type input "Mersin"
type textarea "CIF"
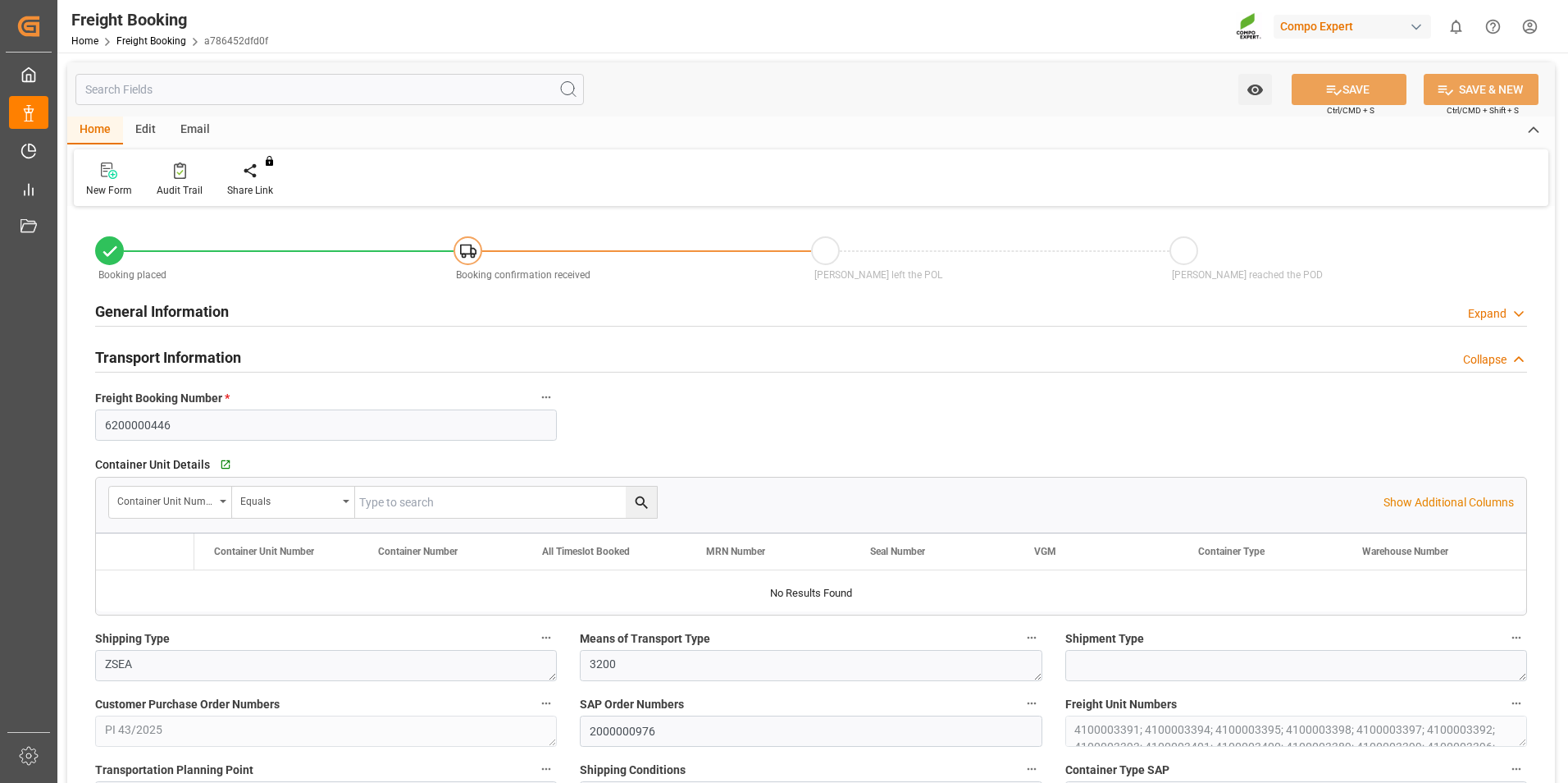
type textarea "SP_EWM"
type textarea "EST TE-MAX 11-48 20kg (x56) WW"
type textarea "4415002899"
type input "SP_EWM"
type input "Logistics Service Provider"
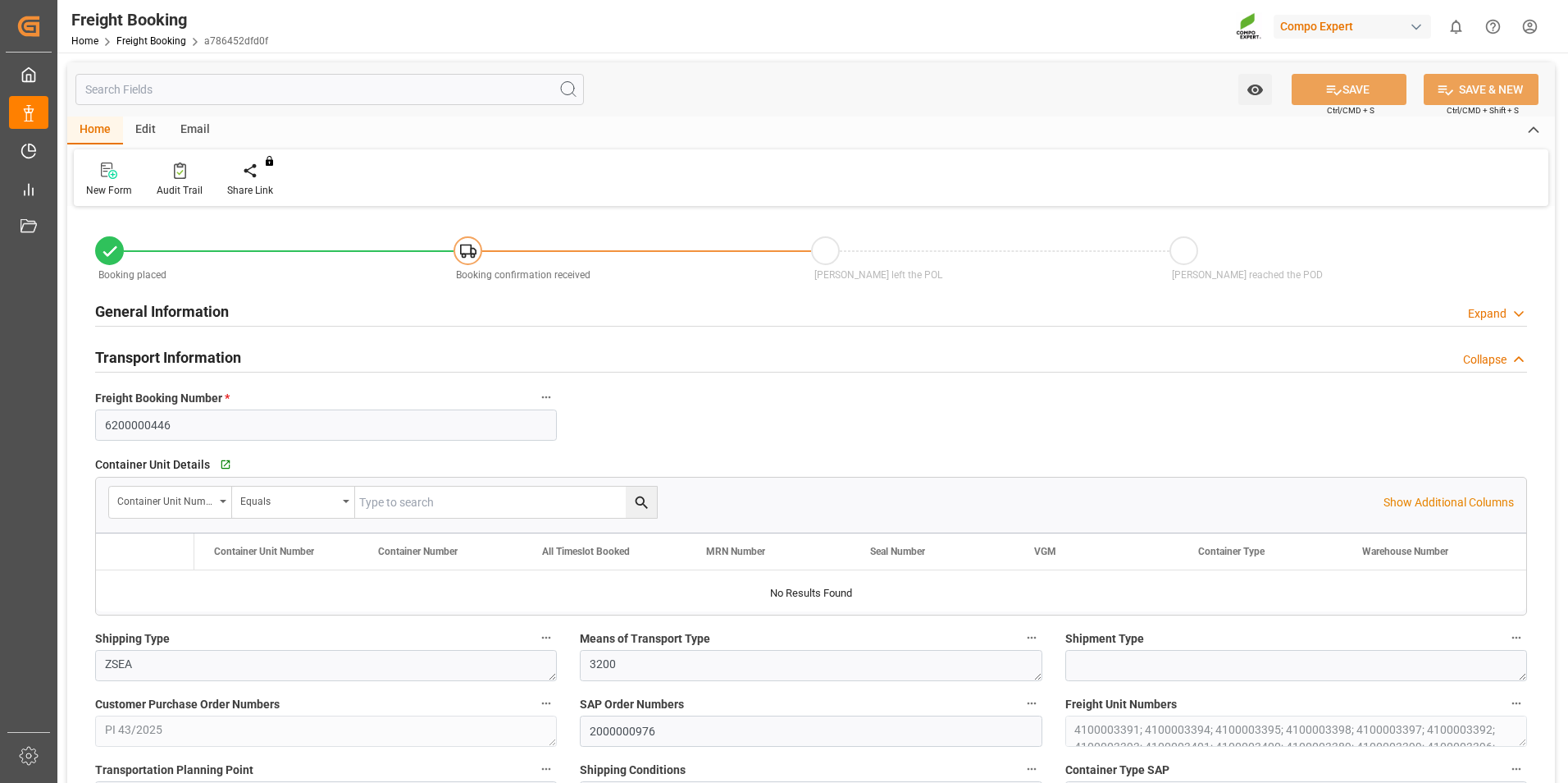
type input "Cosco"
type input "COSCO Shipping Co. Ltd."
type input "9329526"
type input "BEANR"
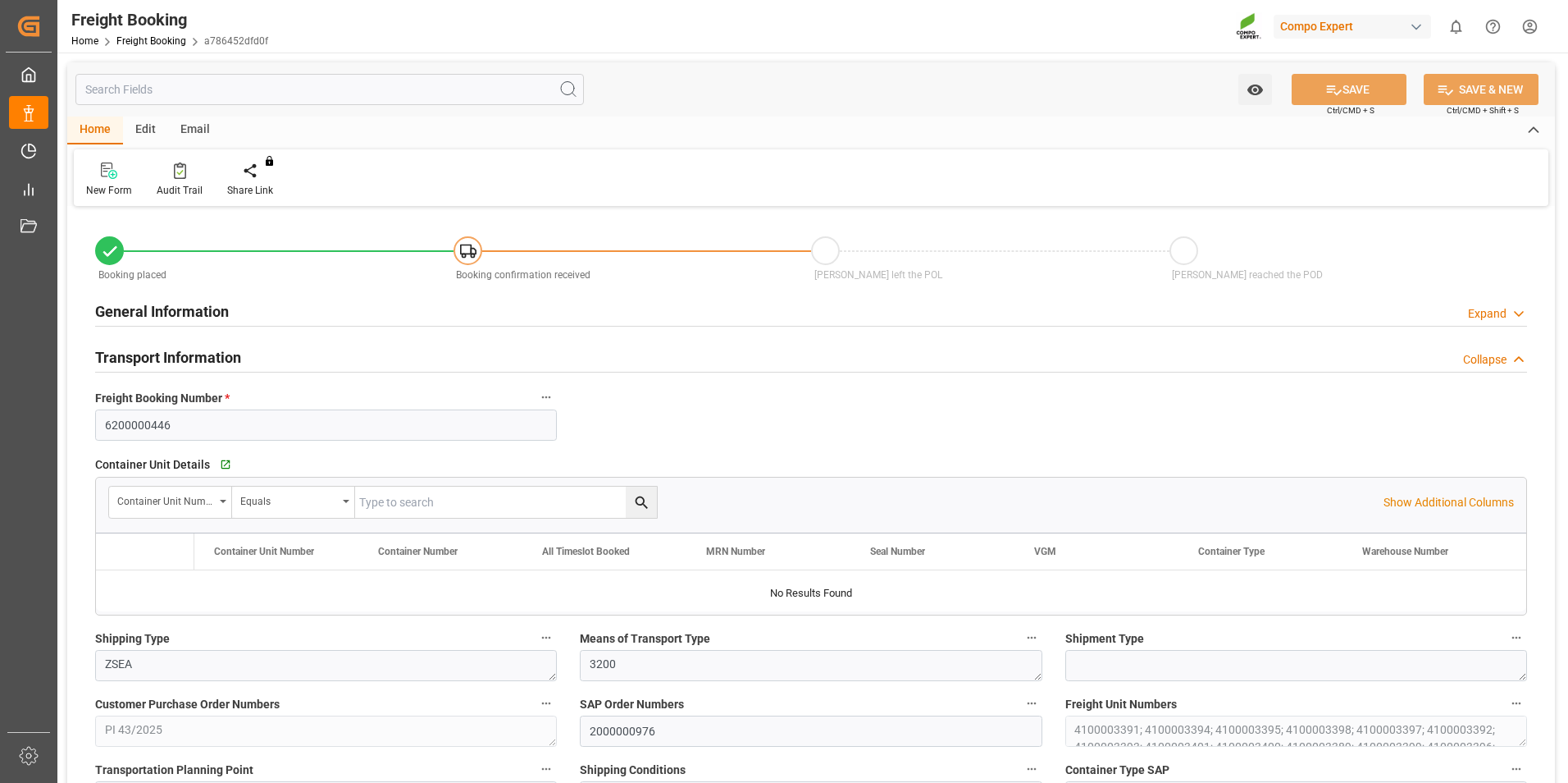
type input "TRMER"
type input "0"
type input "583184"
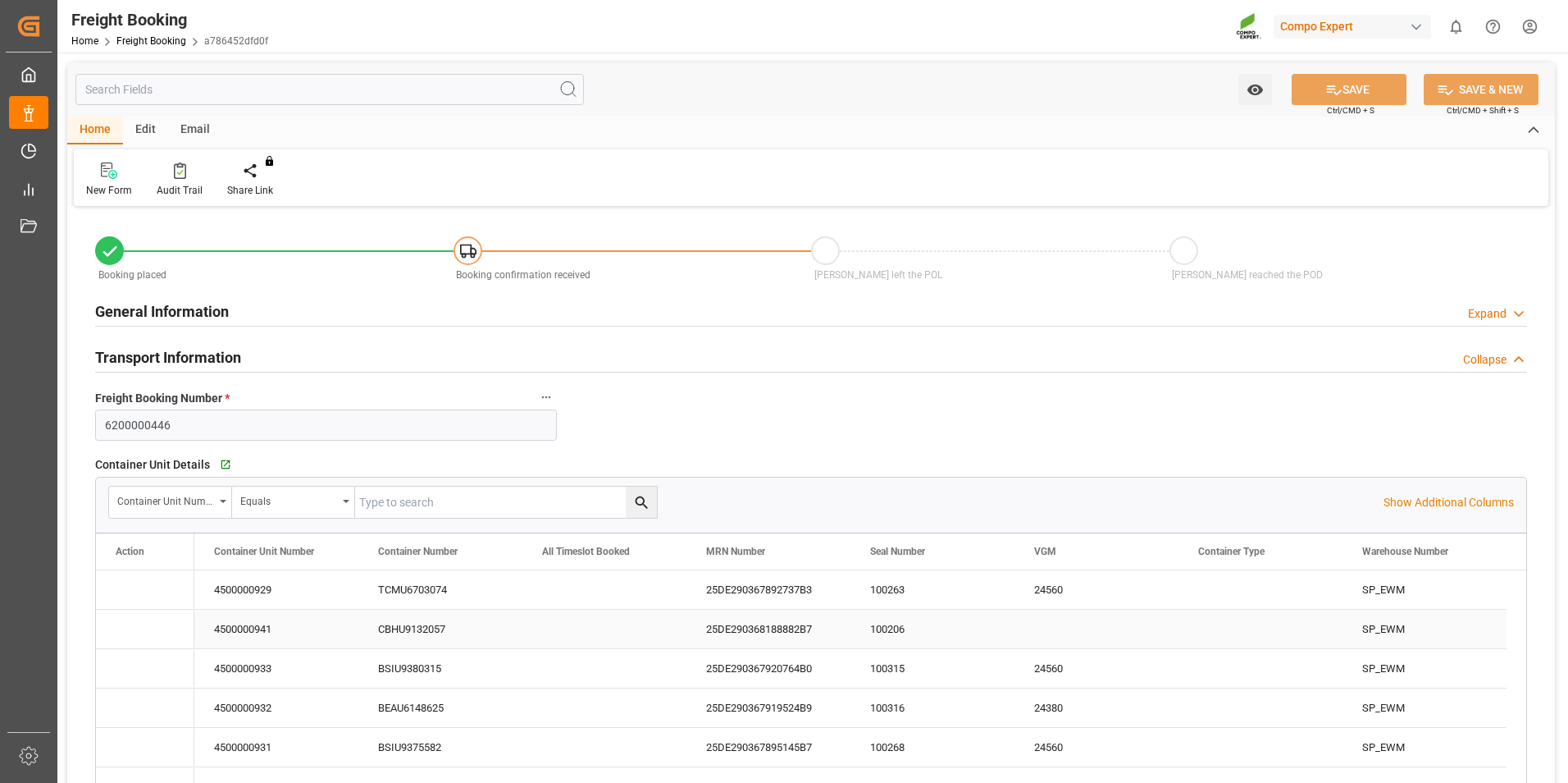
type input "[DATE] 01:00"
type input "[DATE] 14:00"
type input "[DATE] 16:00"
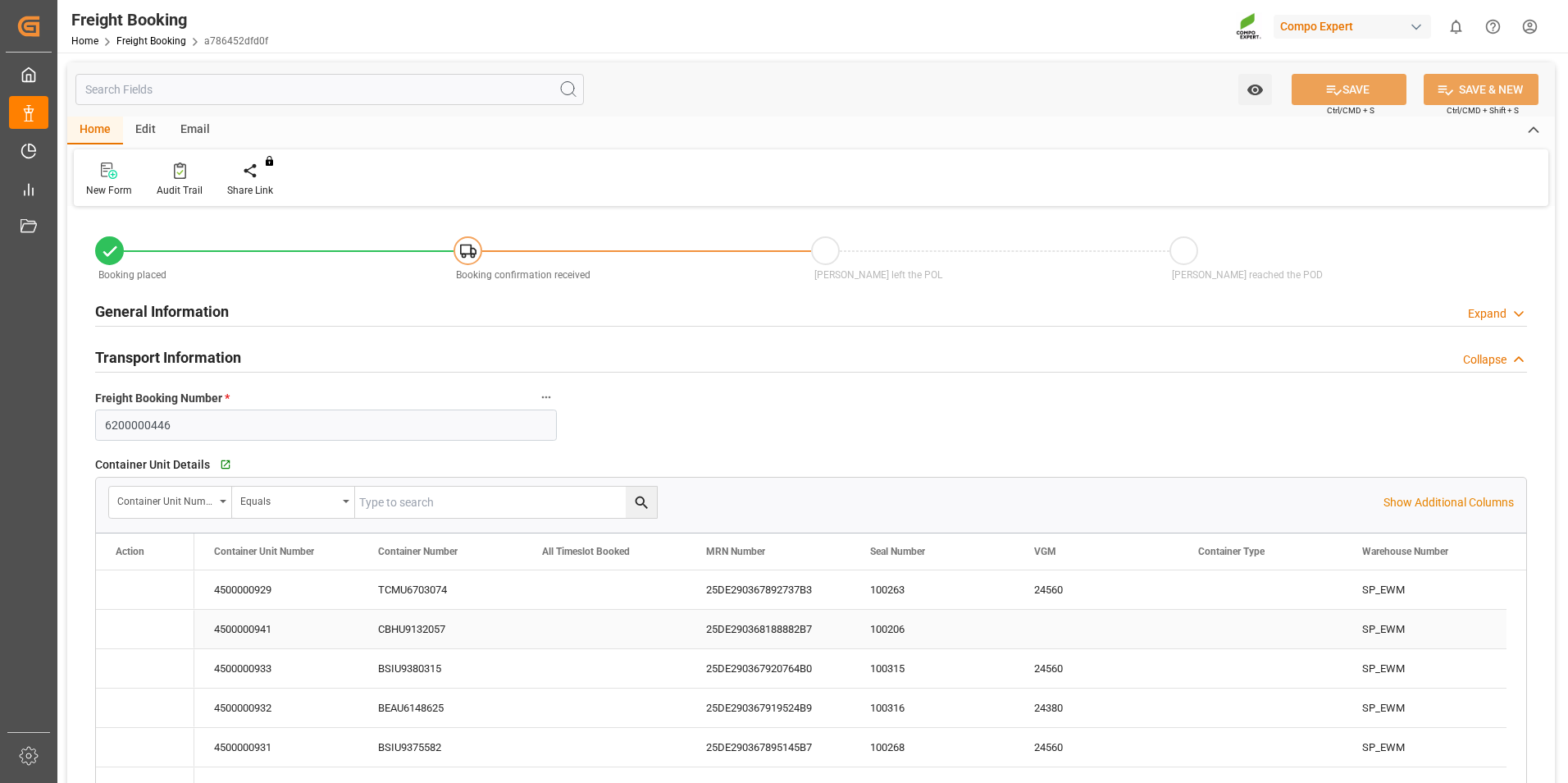
type input "[DATE] 09:39"
type input "[DATE] 09:40"
type input "[DATE] 15:21"
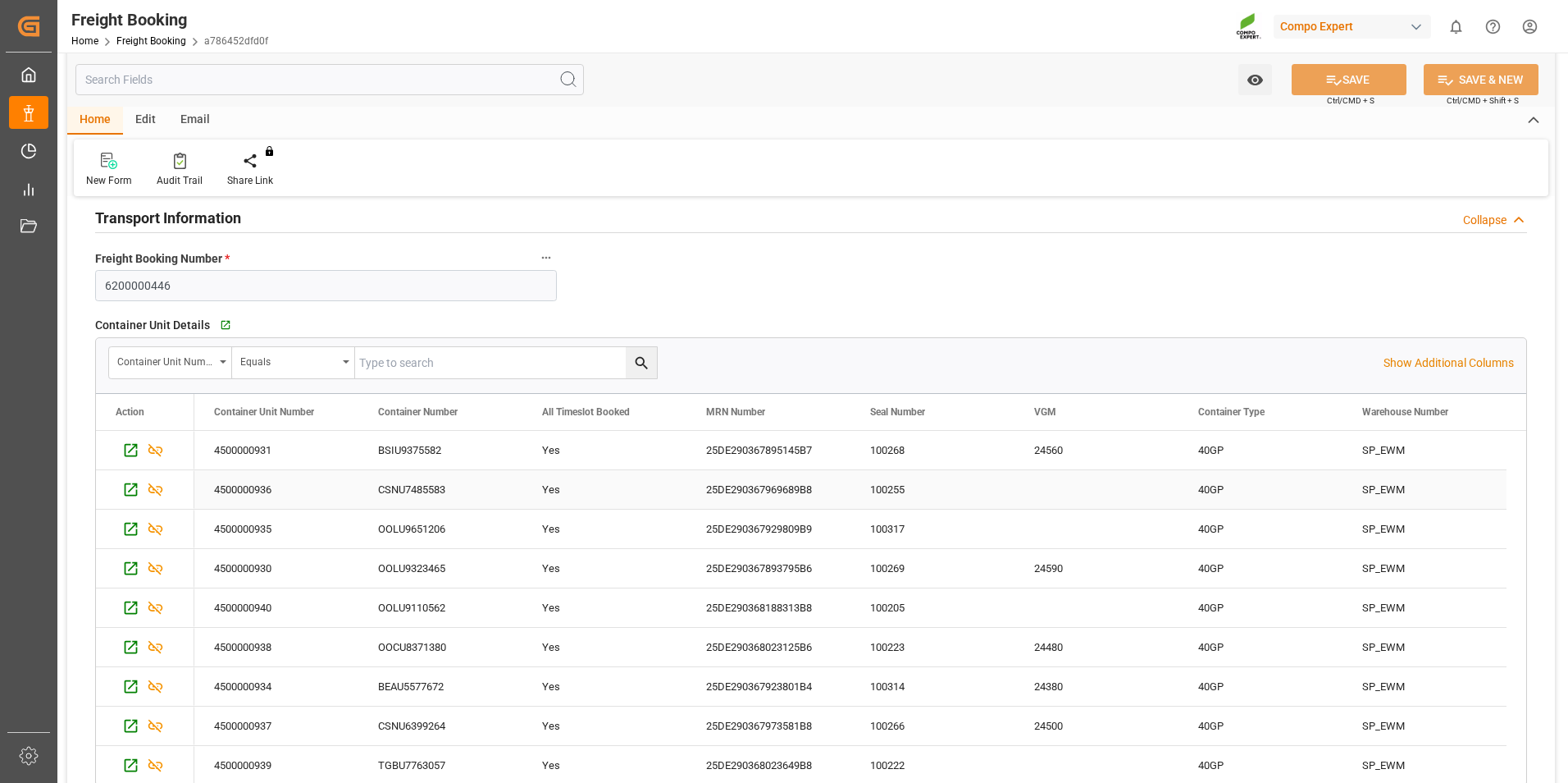
scroll to position [410, 0]
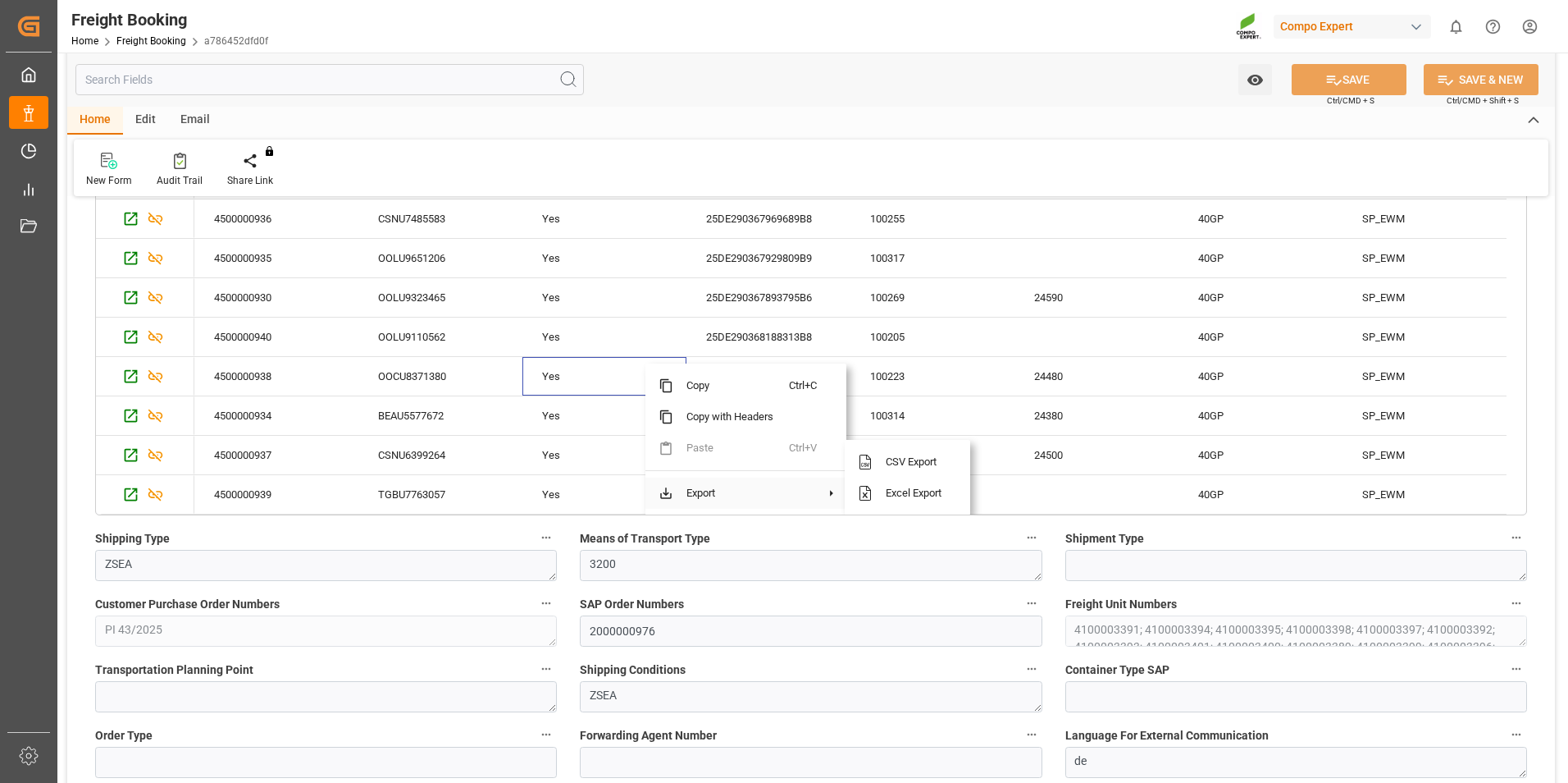
click at [835, 492] on span at bounding box center [832, 493] width 16 height 15
click at [886, 493] on span "Excel Export" at bounding box center [915, 493] width 85 height 31
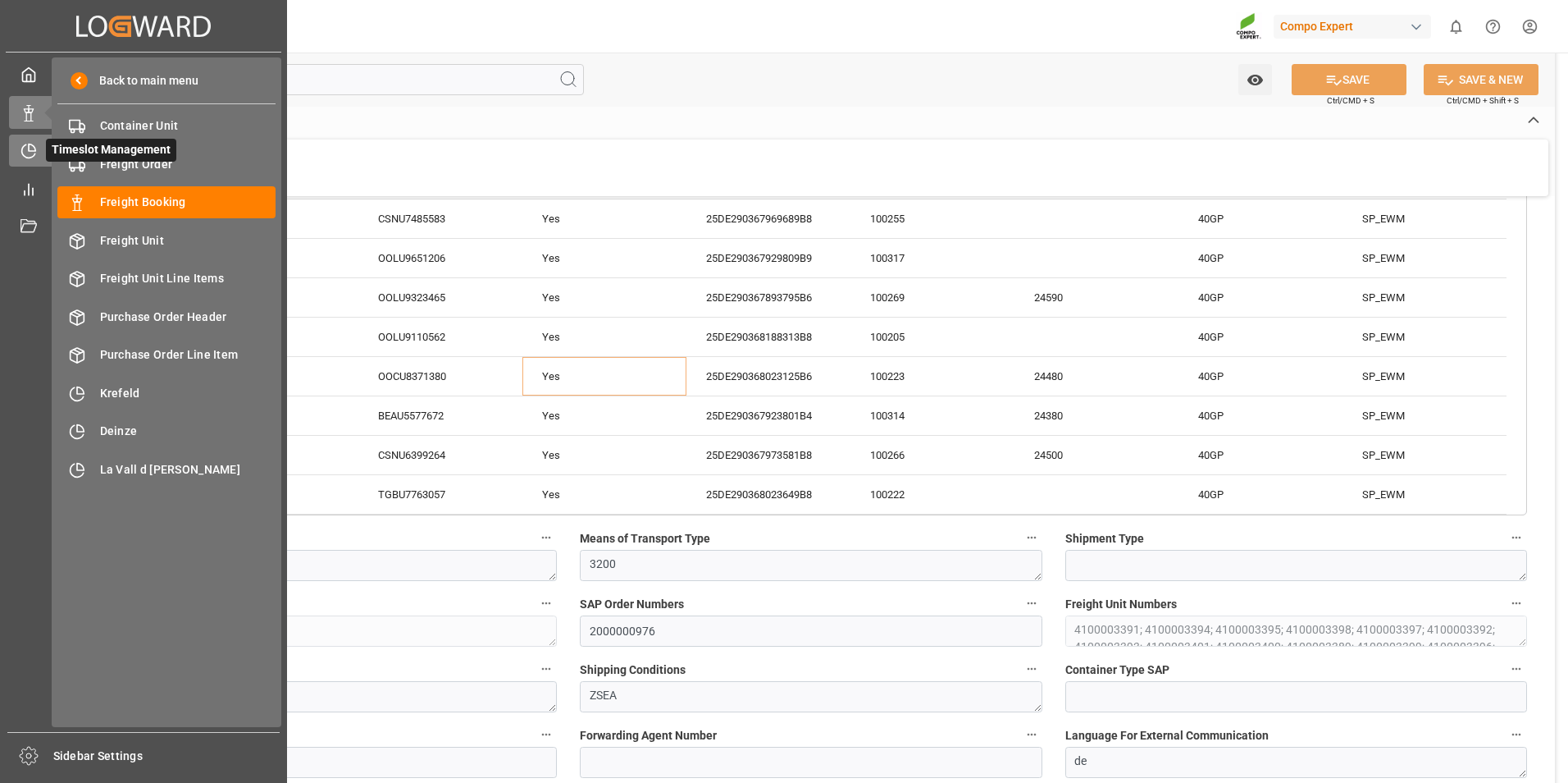
click at [17, 156] on div at bounding box center [23, 150] width 28 height 17
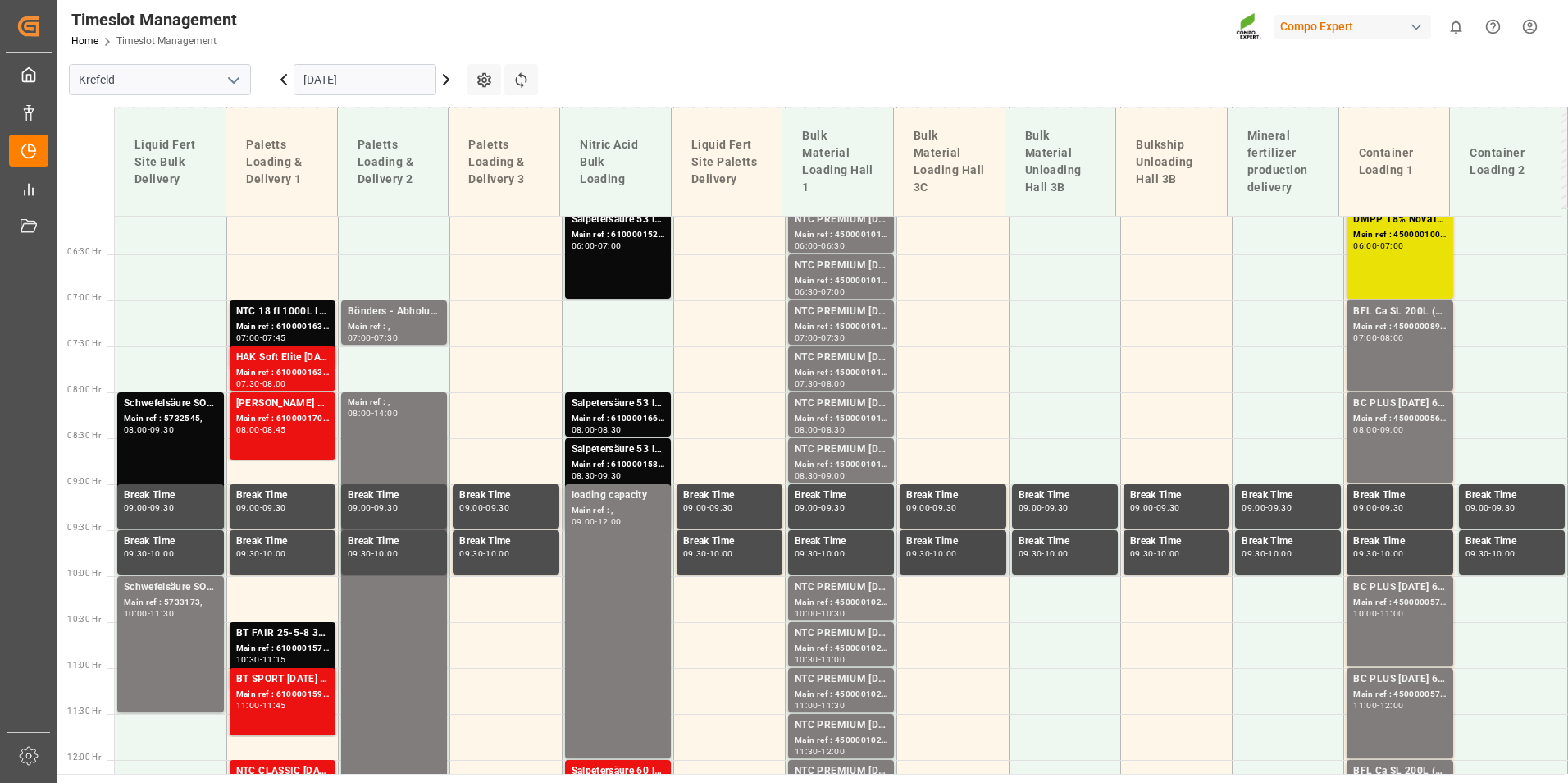
scroll to position [684, 0]
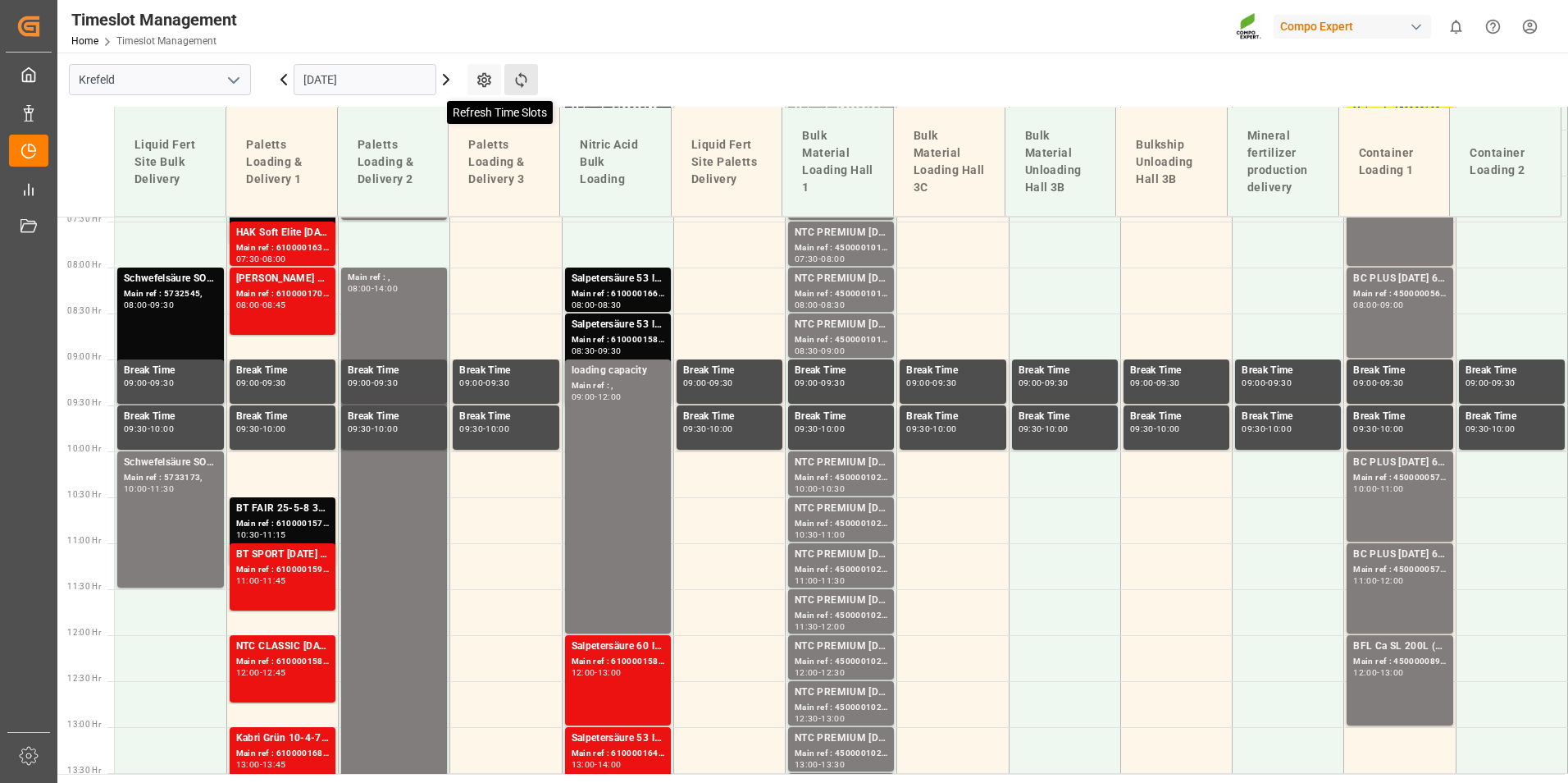
click at [528, 85] on icon at bounding box center [520, 80] width 17 height 17
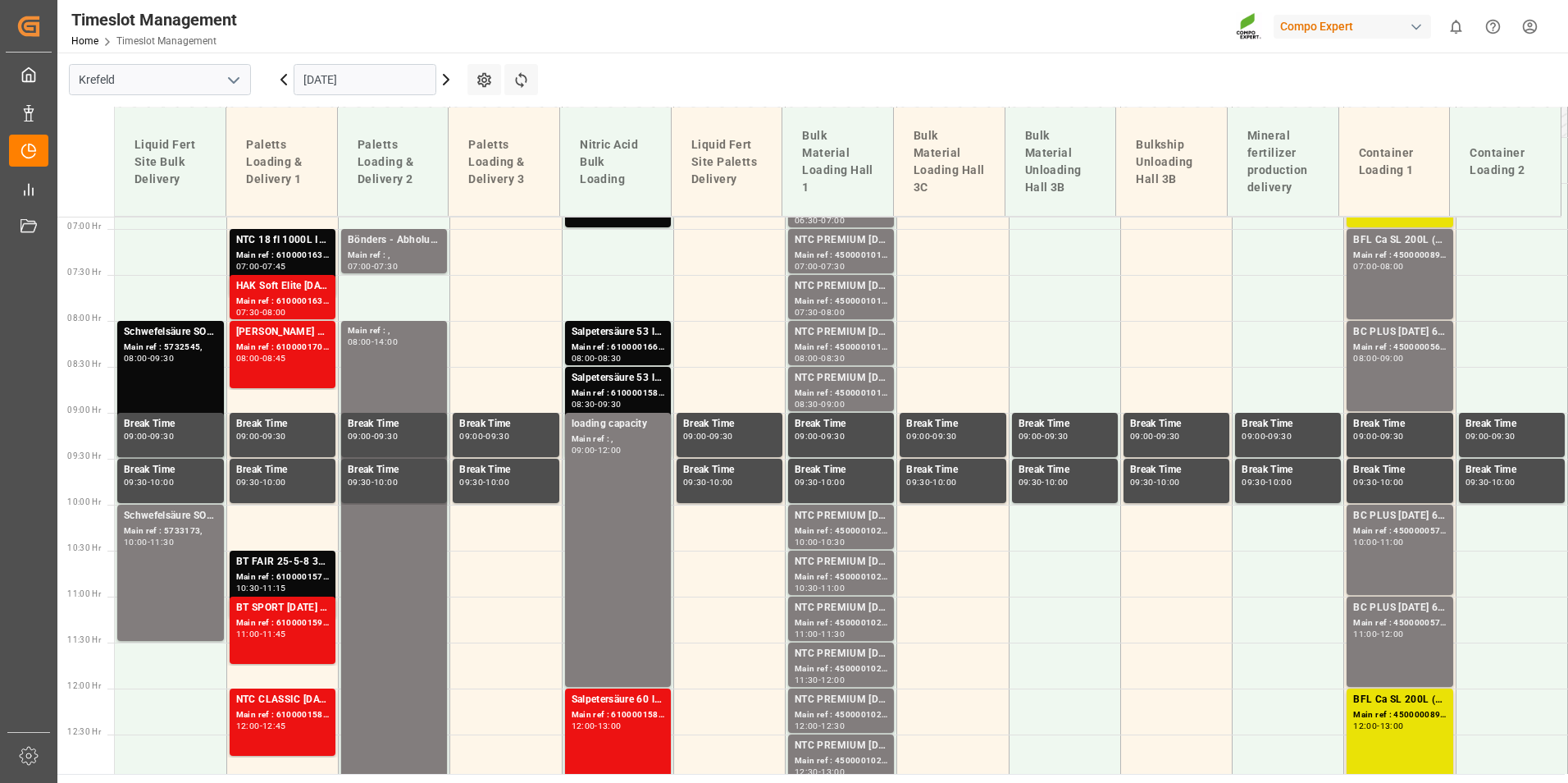
scroll to position [602, 0]
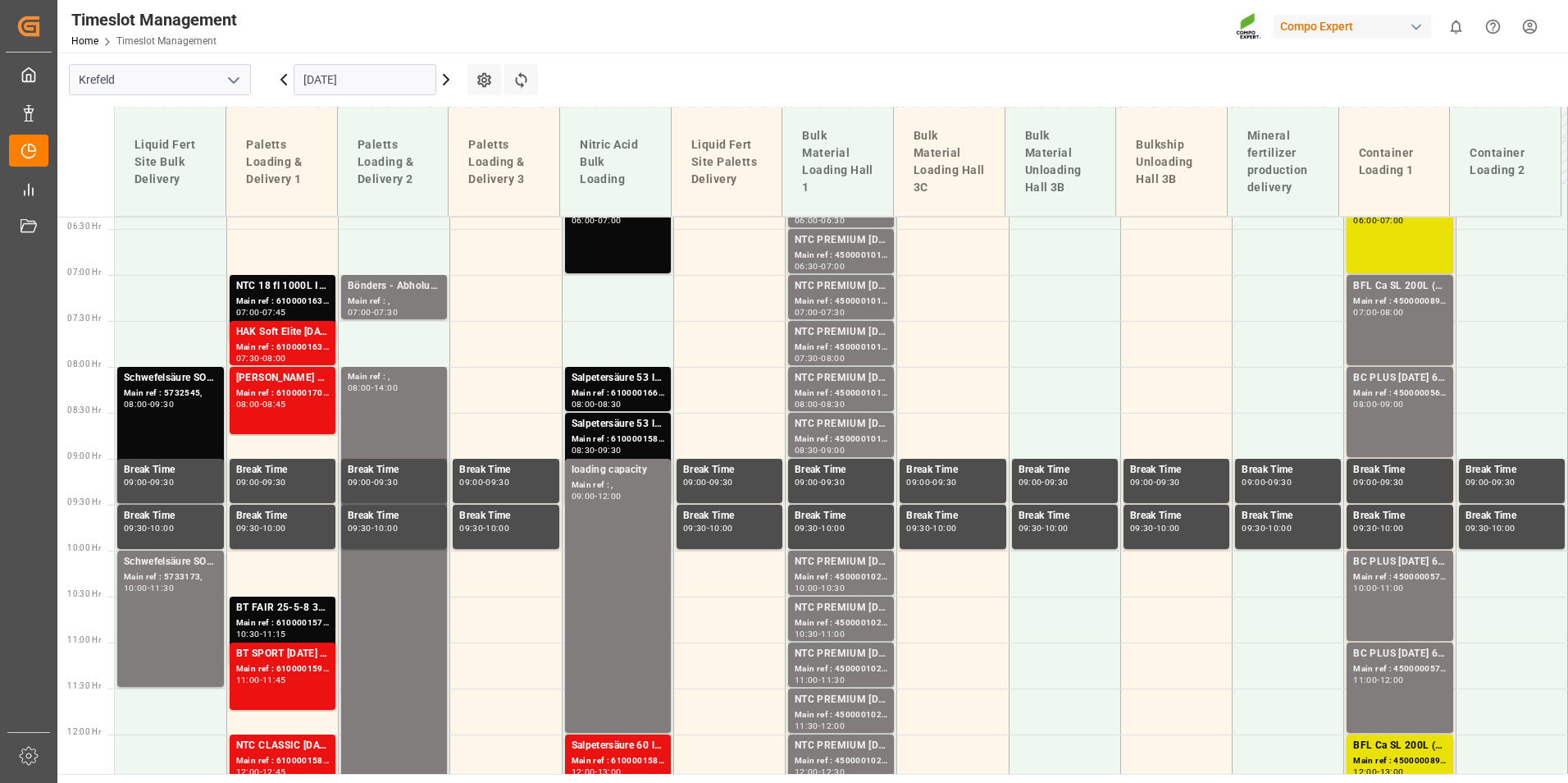
click at [401, 91] on input "[DATE]" at bounding box center [365, 79] width 143 height 31
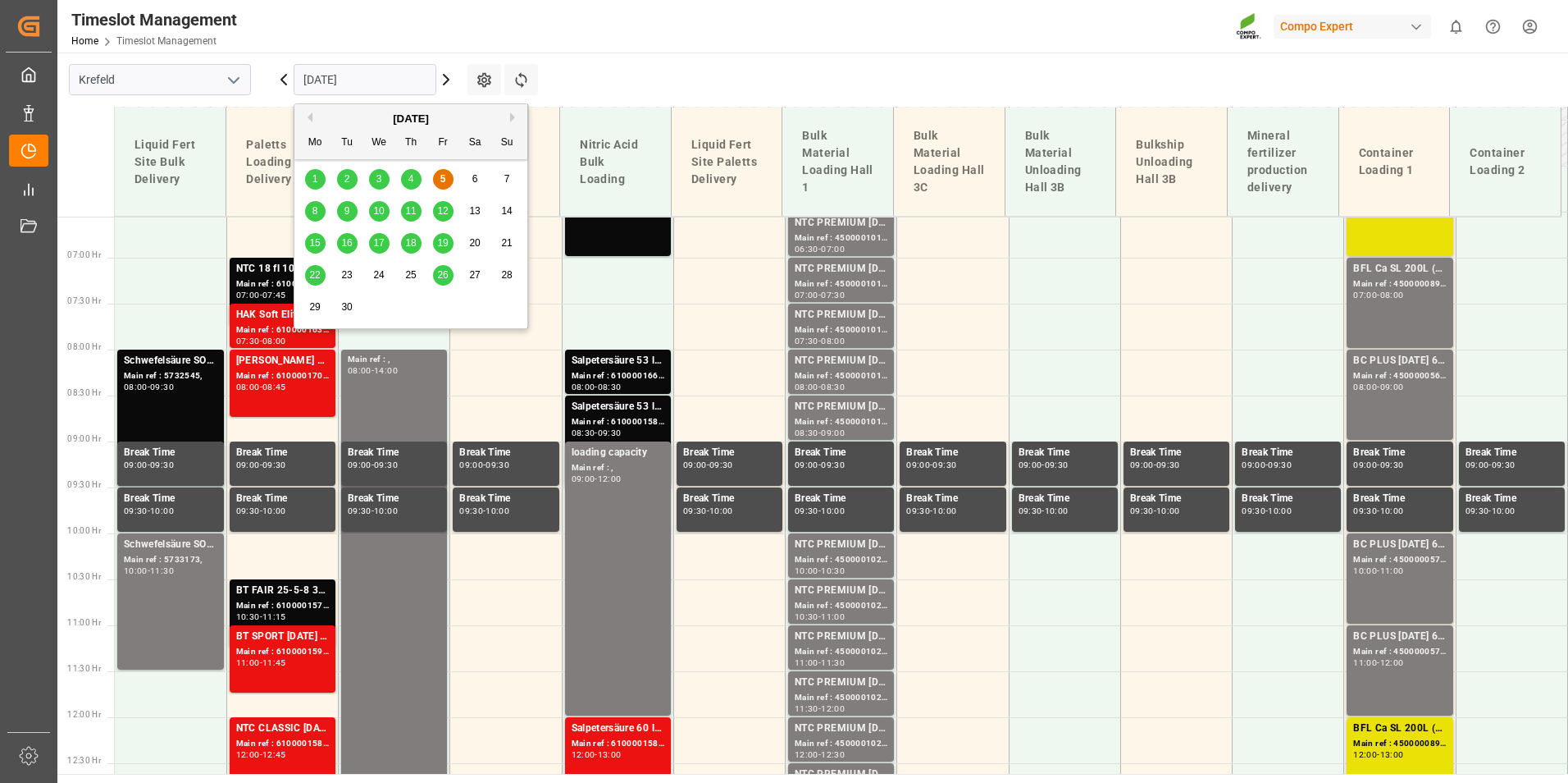
click at [314, 212] on span "8" at bounding box center [316, 211] width 6 height 12
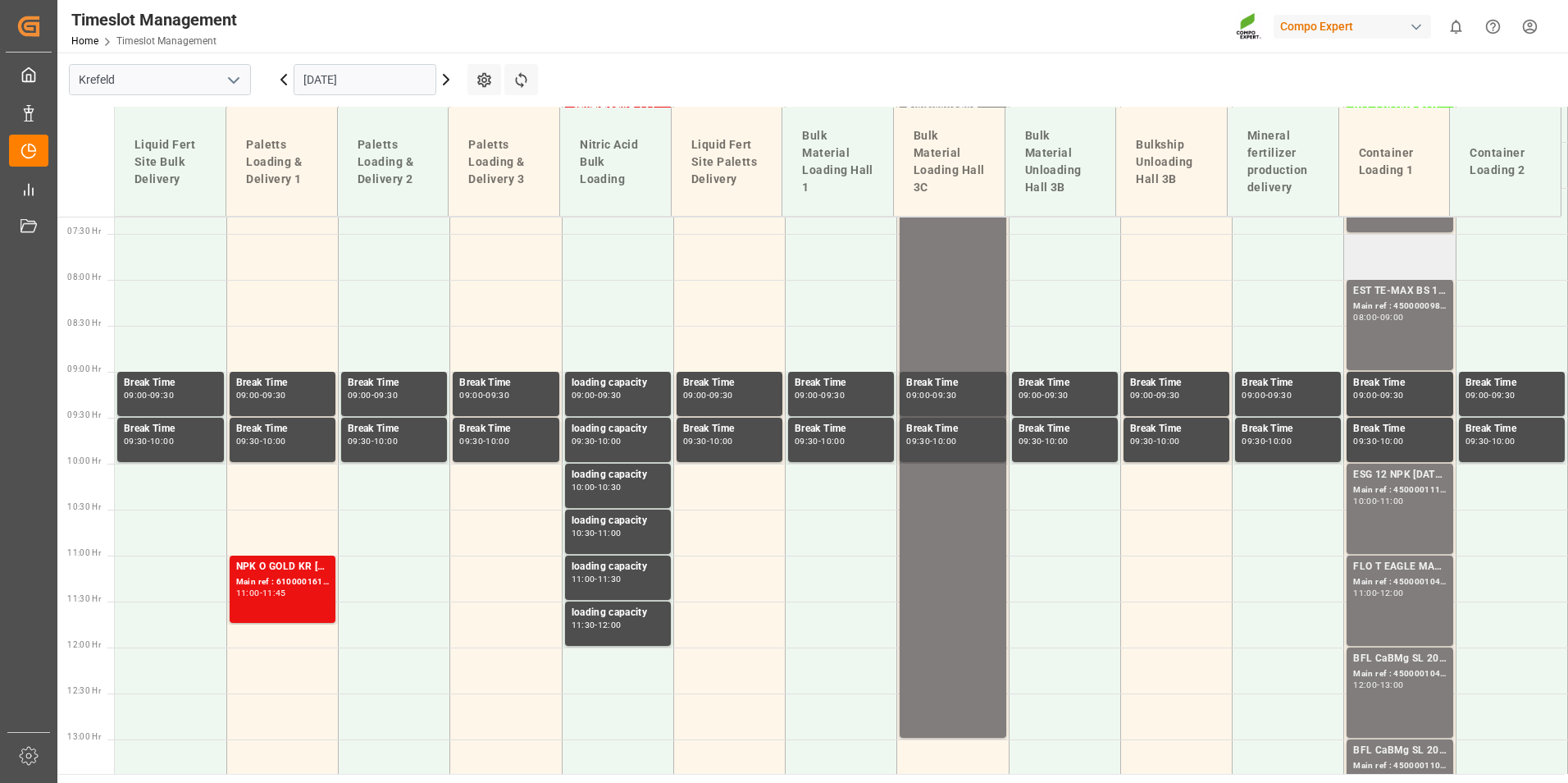
scroll to position [438, 0]
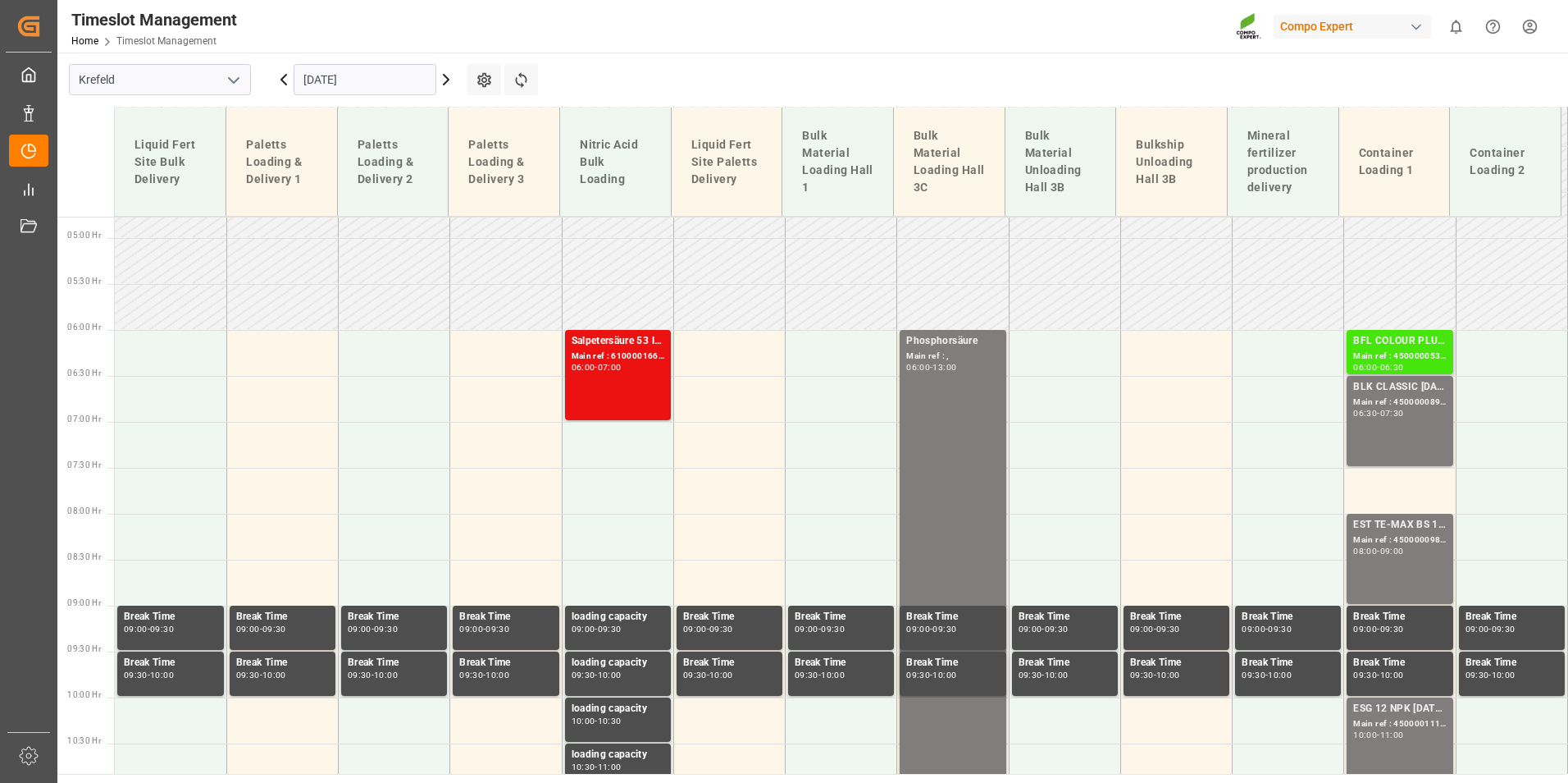
click at [1384, 345] on div "BFL COLOUR PLUS SL 1000L IBC (KRE)" at bounding box center [1400, 341] width 93 height 16
click at [1380, 347] on div "BFL COLOUR PLUS SL 1000L IBC (KRE)" at bounding box center [1400, 341] width 93 height 16
click at [1409, 350] on div "Main ref : 4500000537, 2000000442" at bounding box center [1400, 357] width 93 height 14
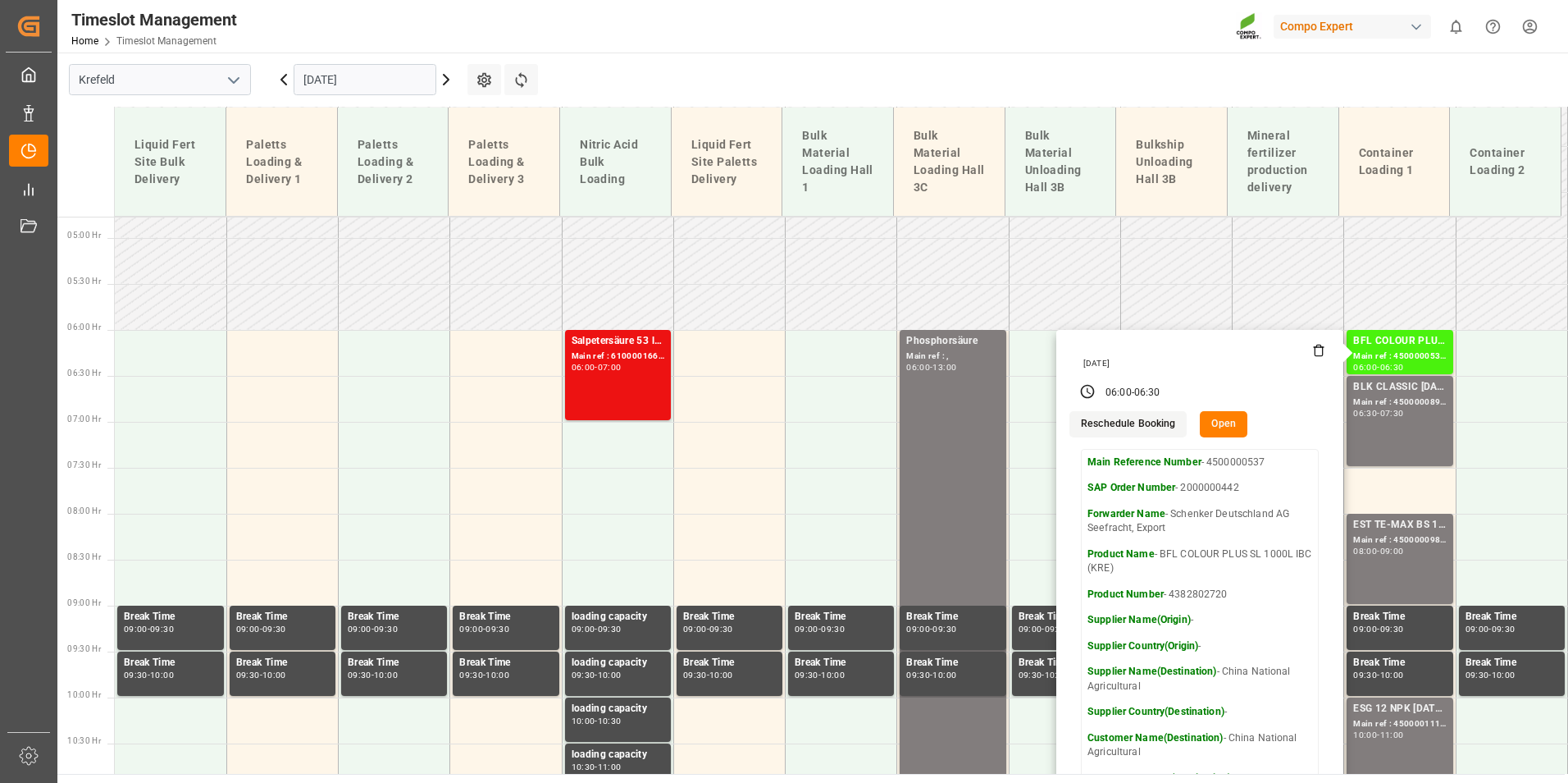
click at [905, 77] on main "[GEOGRAPHIC_DATA] [DATE] Settings Refresh Time Slots Liquid Fert Site Bulk Deli…" at bounding box center [811, 413] width 1507 height 721
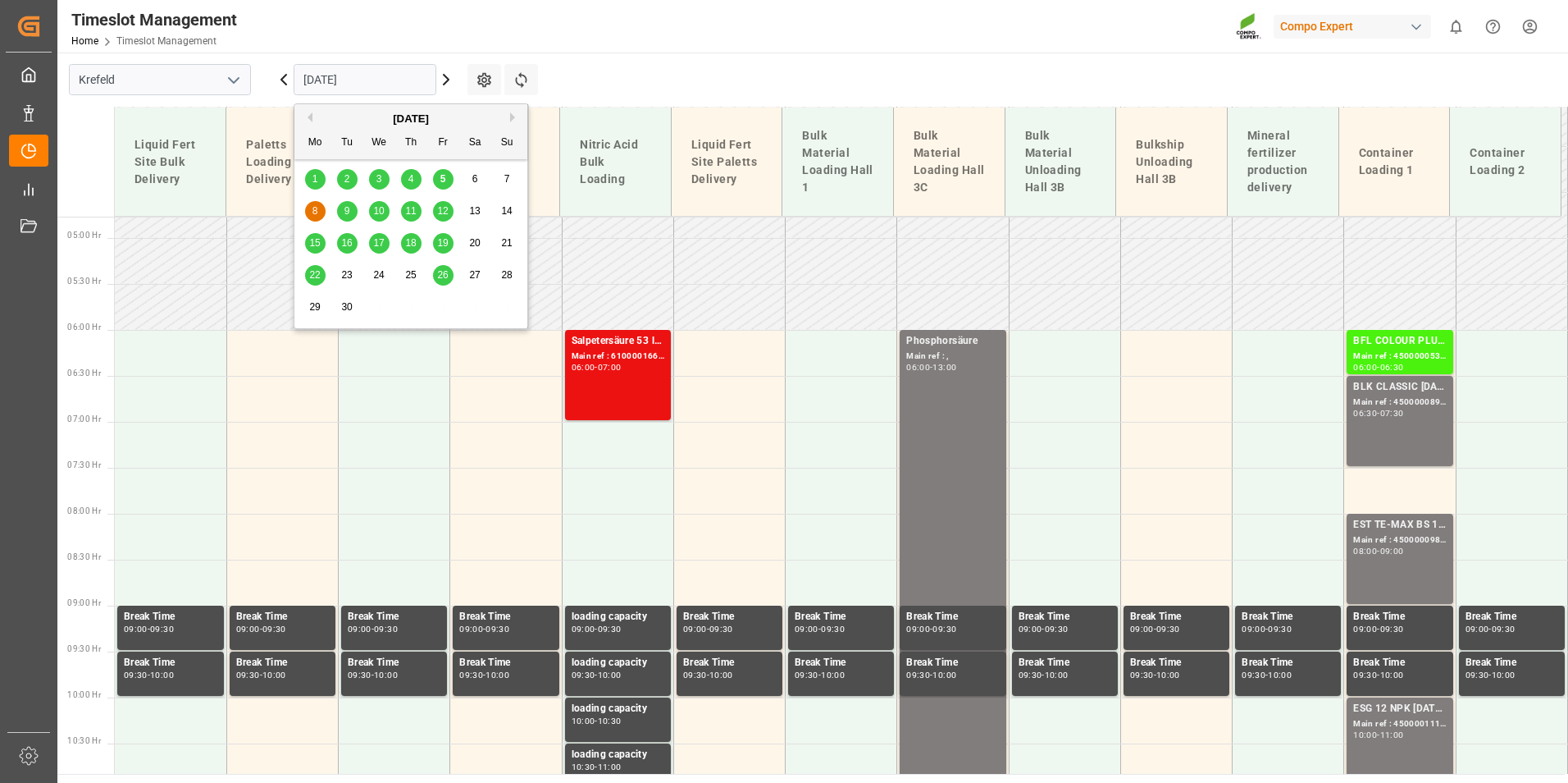
click at [350, 69] on input "[DATE]" at bounding box center [365, 79] width 143 height 31
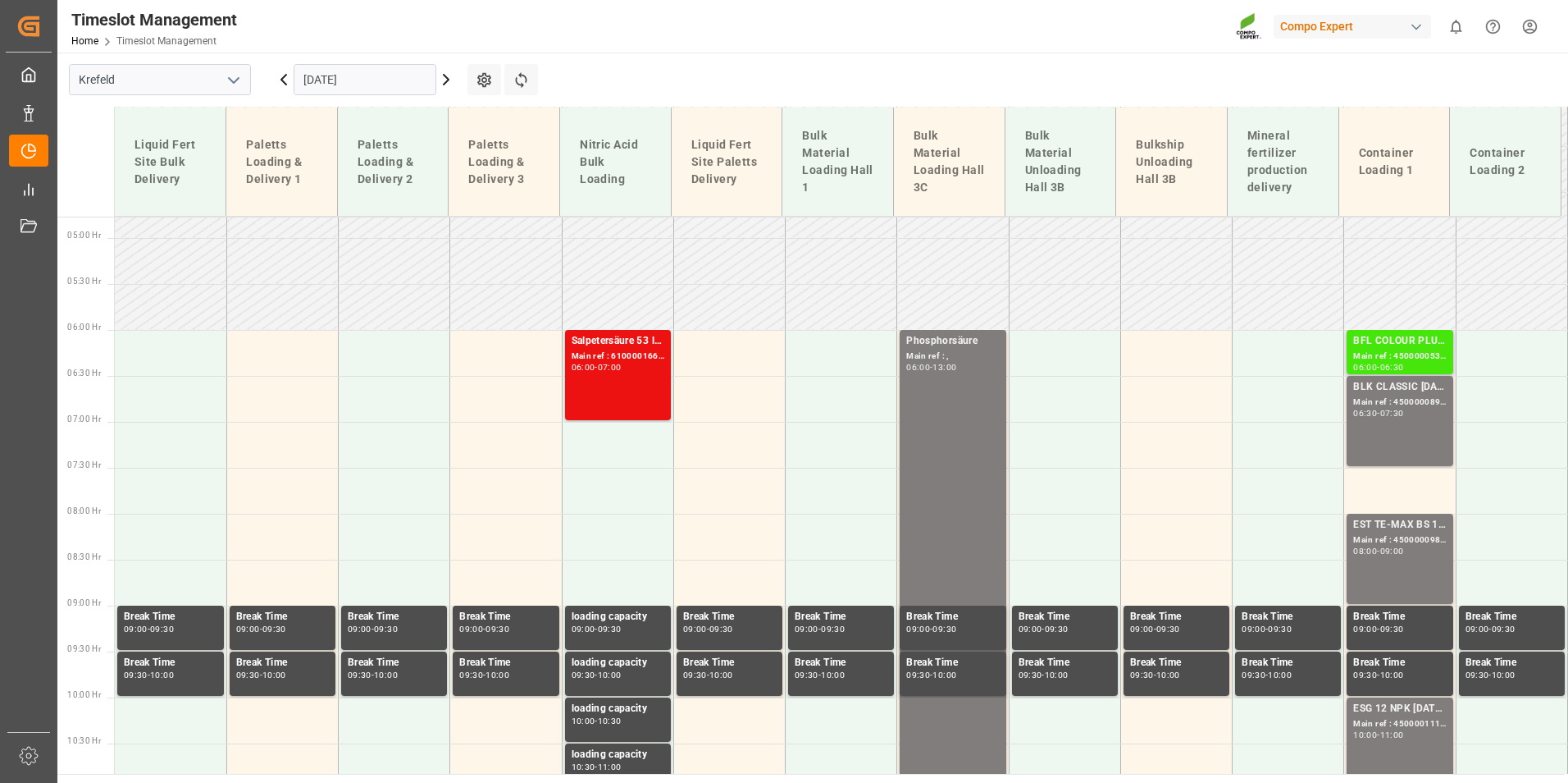
click at [1390, 368] on div "06:30" at bounding box center [1393, 367] width 24 height 7
click at [1387, 359] on div "Main ref : 4500000537, 2000000442" at bounding box center [1400, 357] width 93 height 14
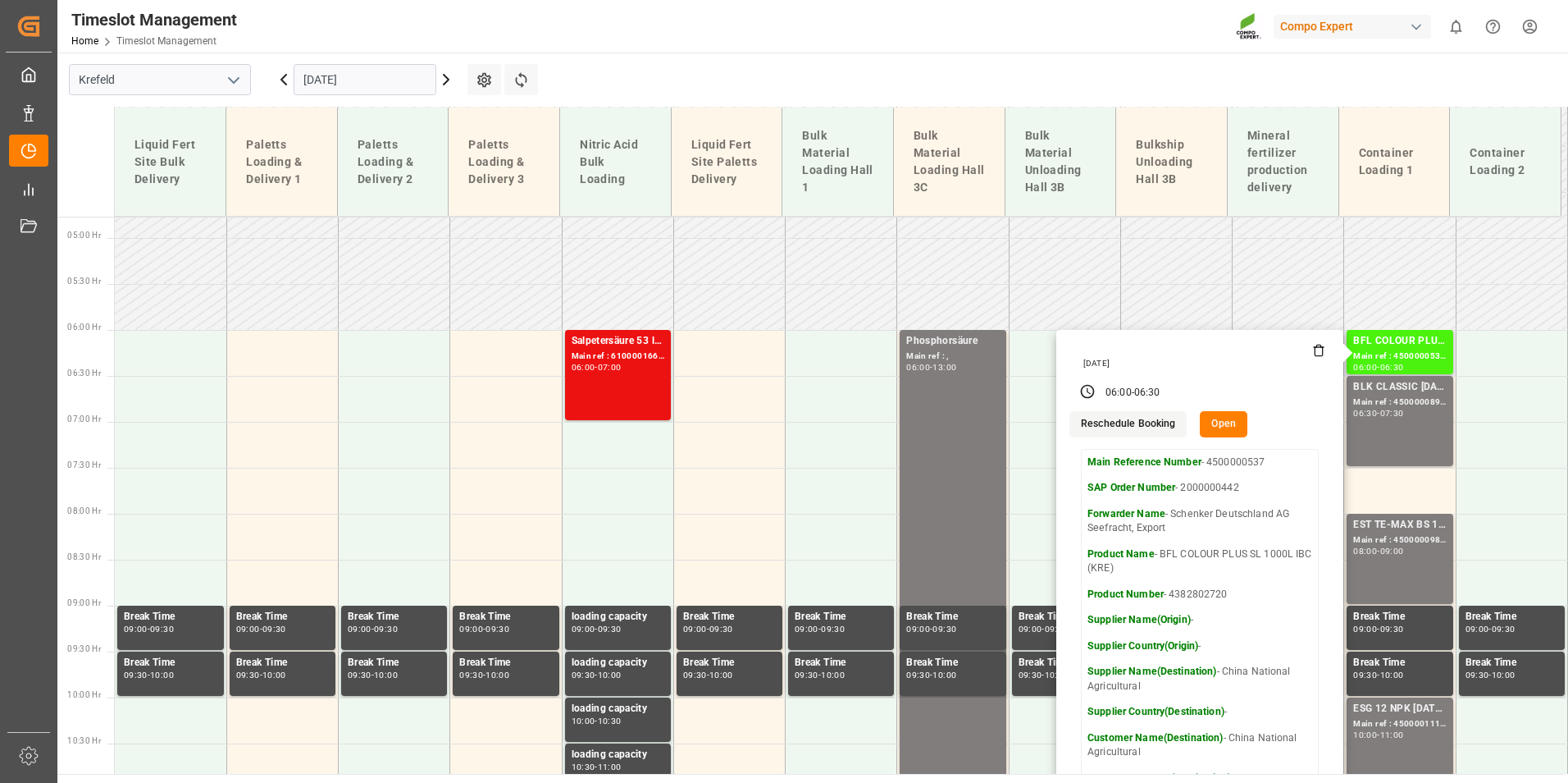
click at [1225, 430] on button "Open" at bounding box center [1224, 424] width 48 height 26
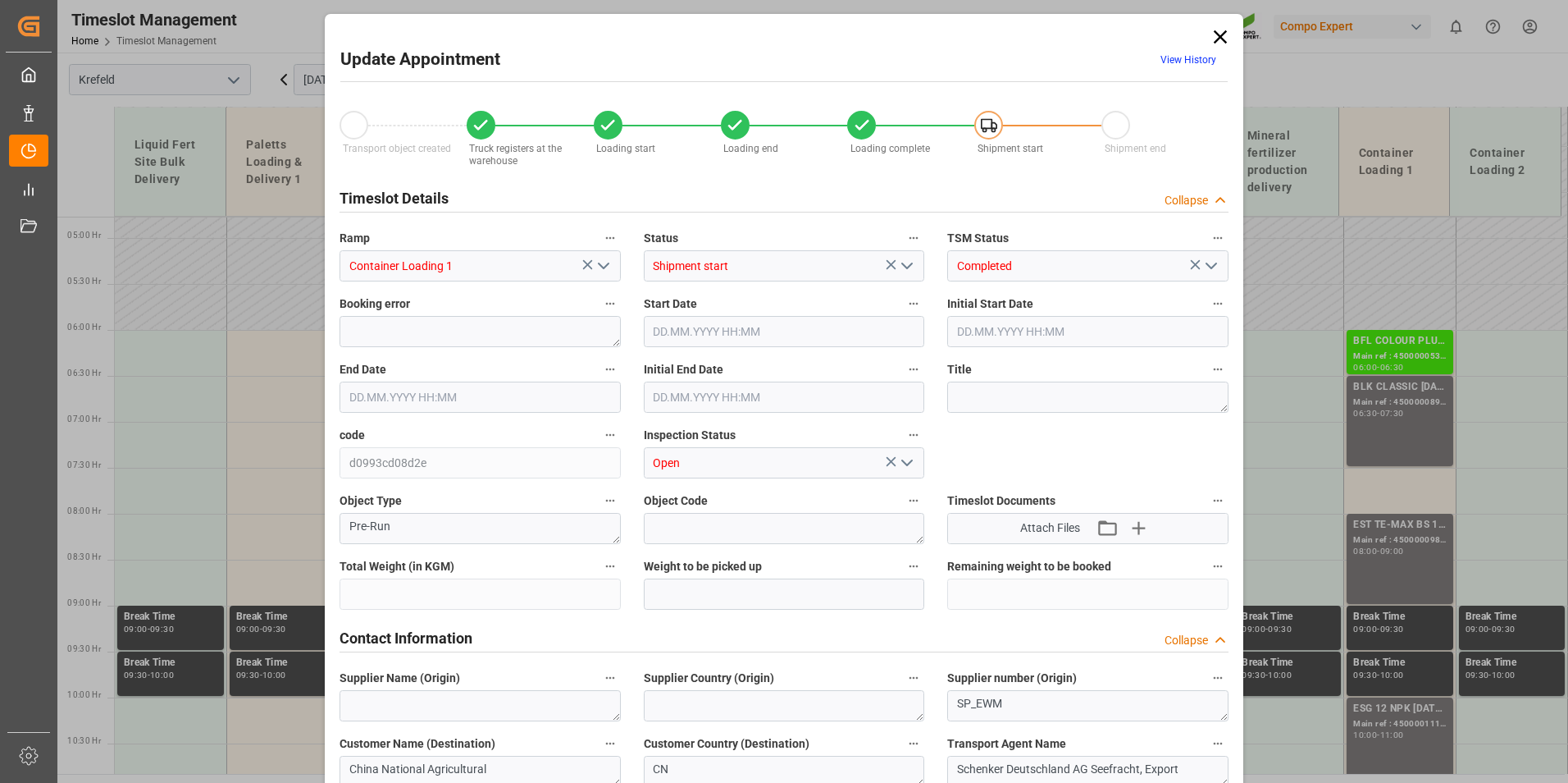
type input "30555"
type input "0"
type input "[DATE] 06:00"
type input "[DATE] 06:30"
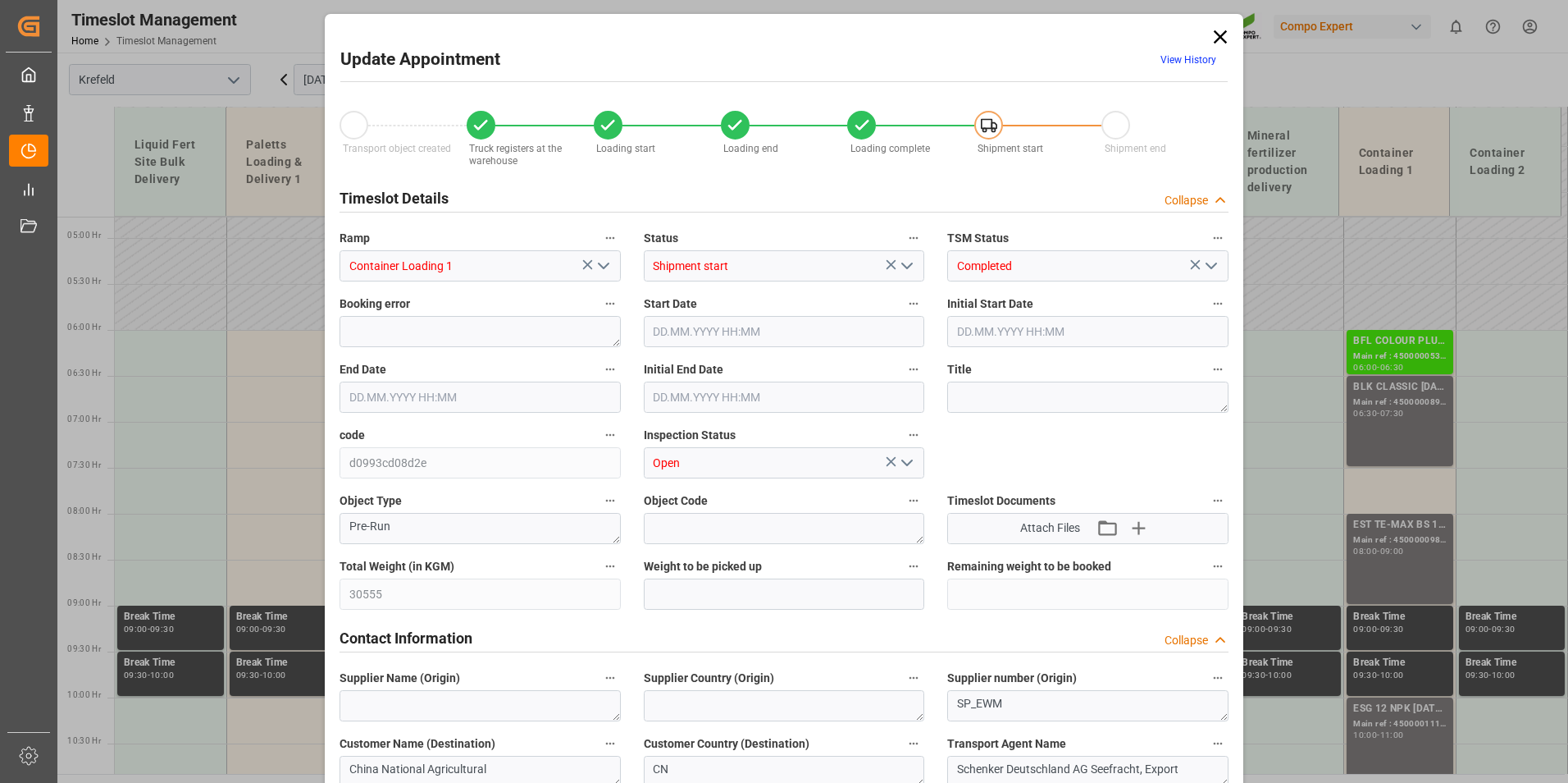
type input "[DATE] 06:30"
type input "[DATE] 15:19"
type input "[DATE] 15:22"
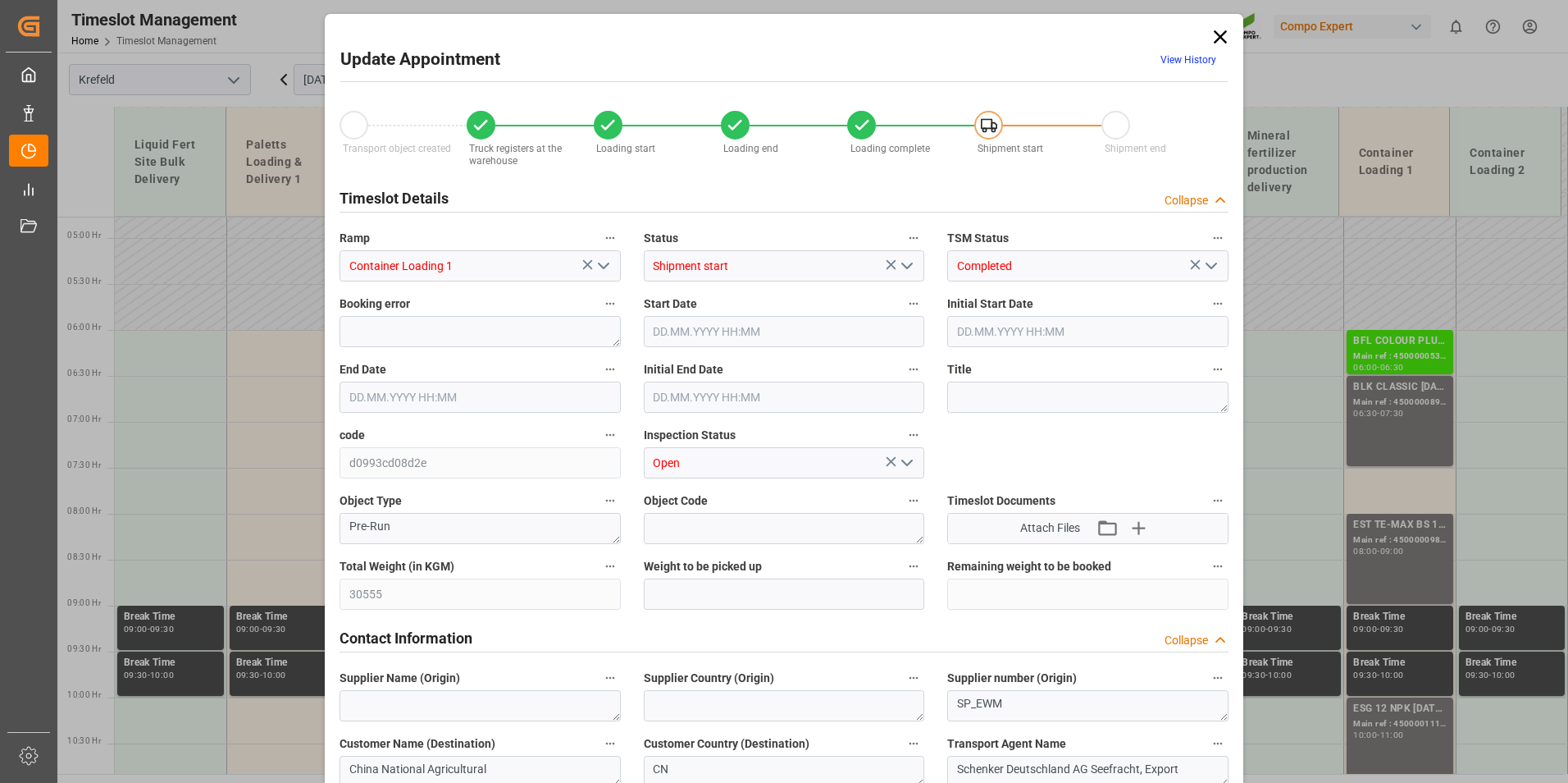
type input "[DATE] 15:21"
type input "[DATE] 10:26"
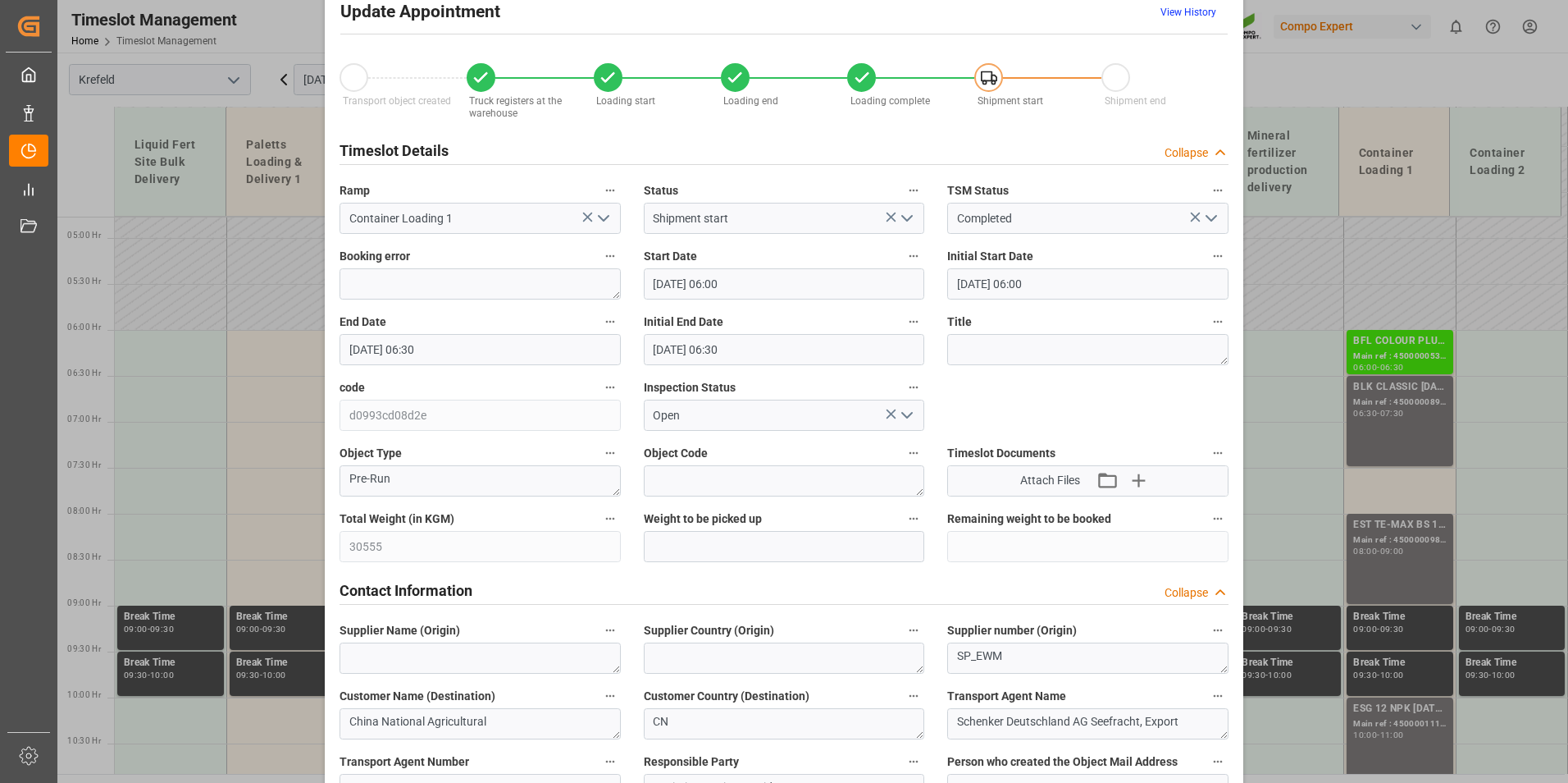
scroll to position [0, 0]
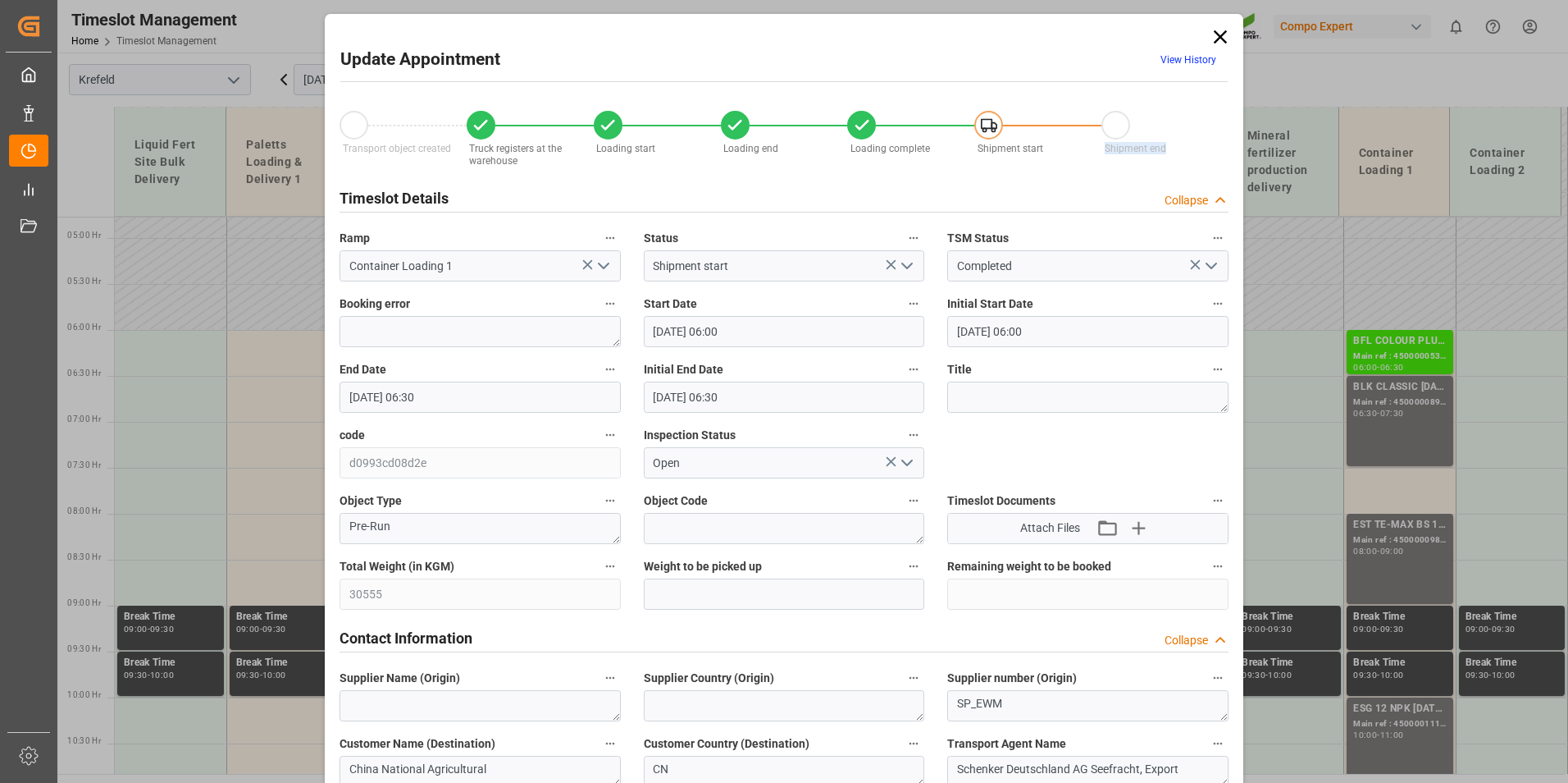
click at [1181, 63] on link "View History" at bounding box center [1188, 60] width 56 height 12
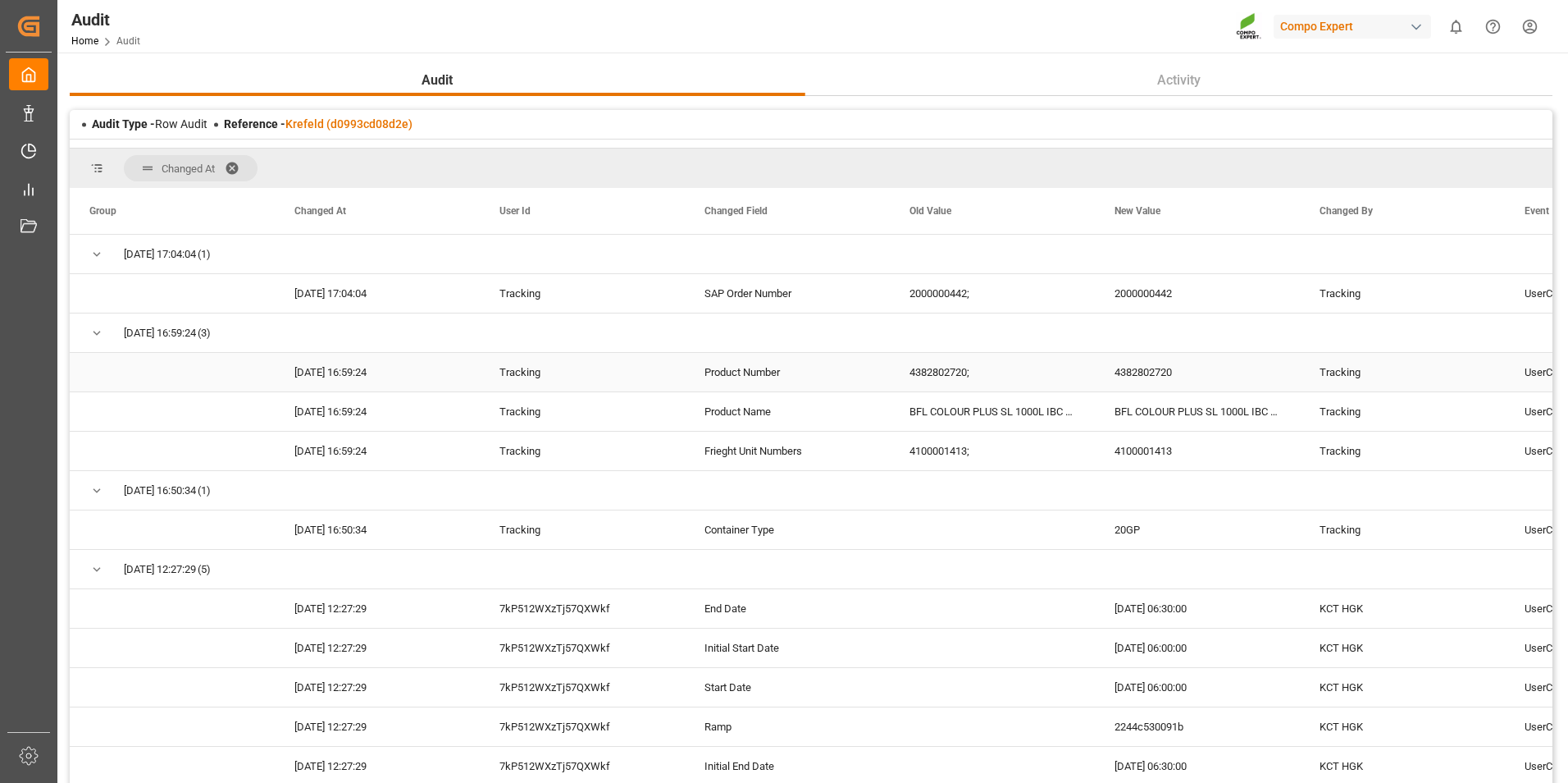
scroll to position [72, 0]
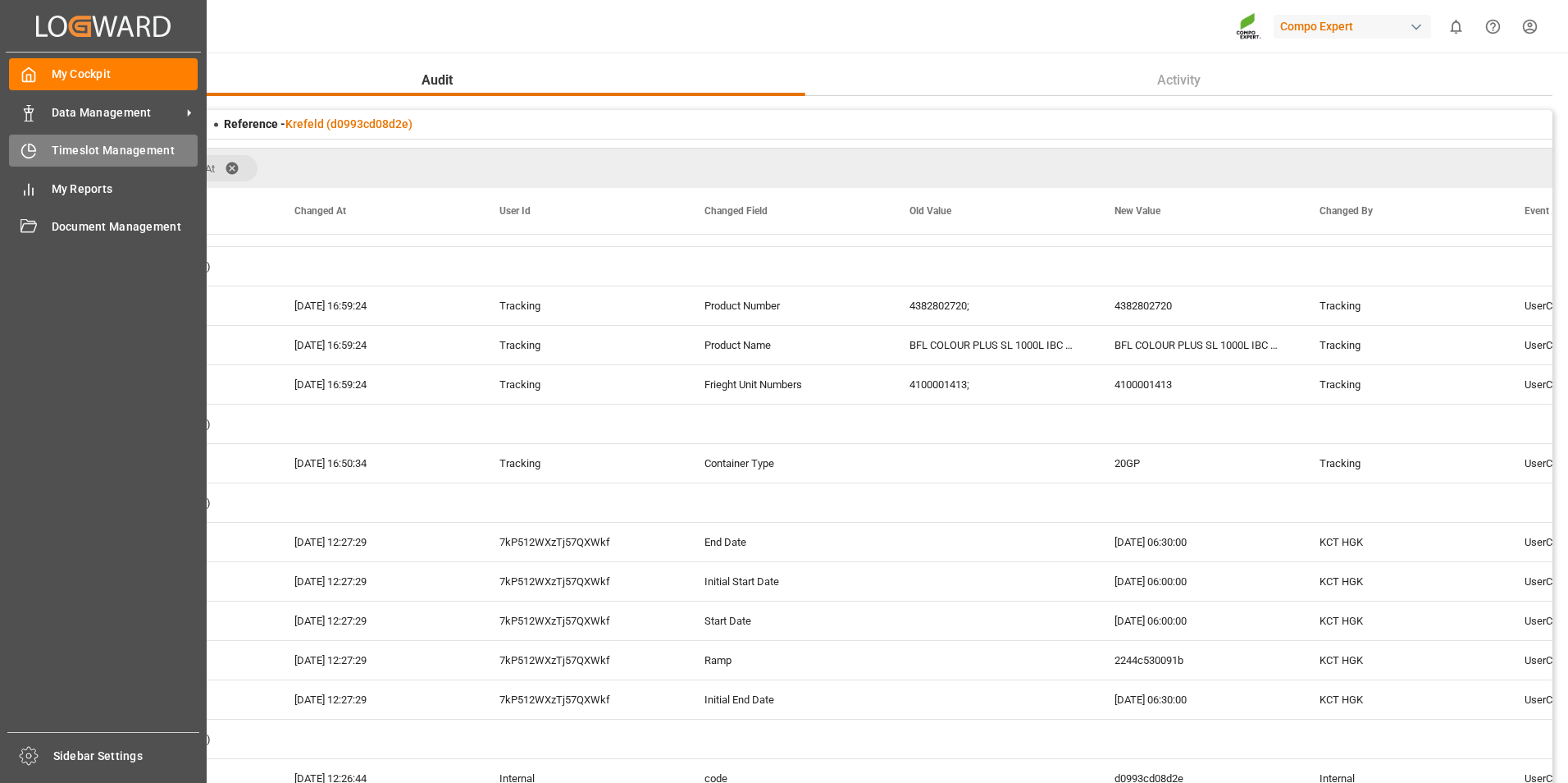
click at [22, 156] on icon at bounding box center [29, 151] width 16 height 16
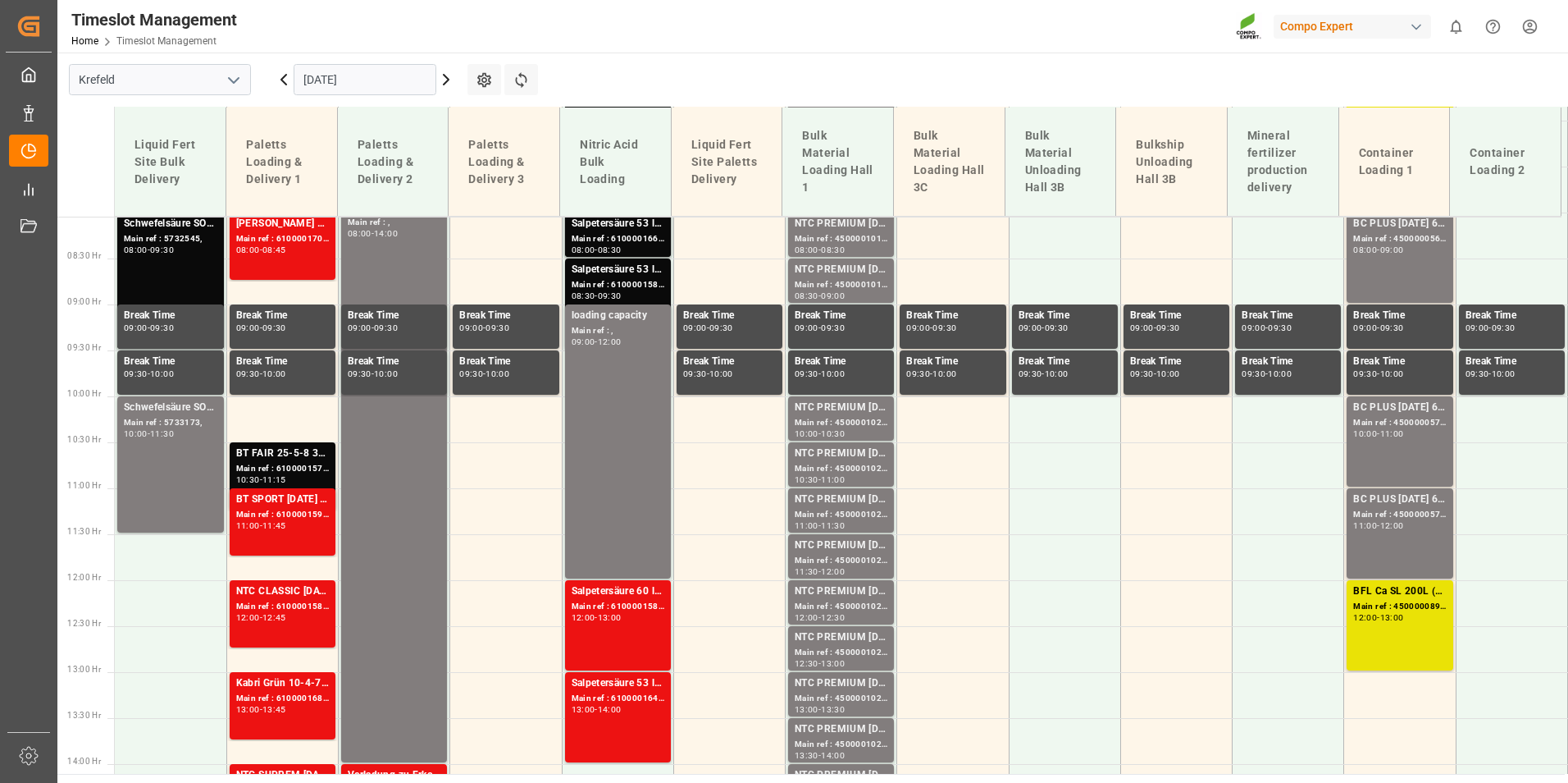
scroll to position [776, 0]
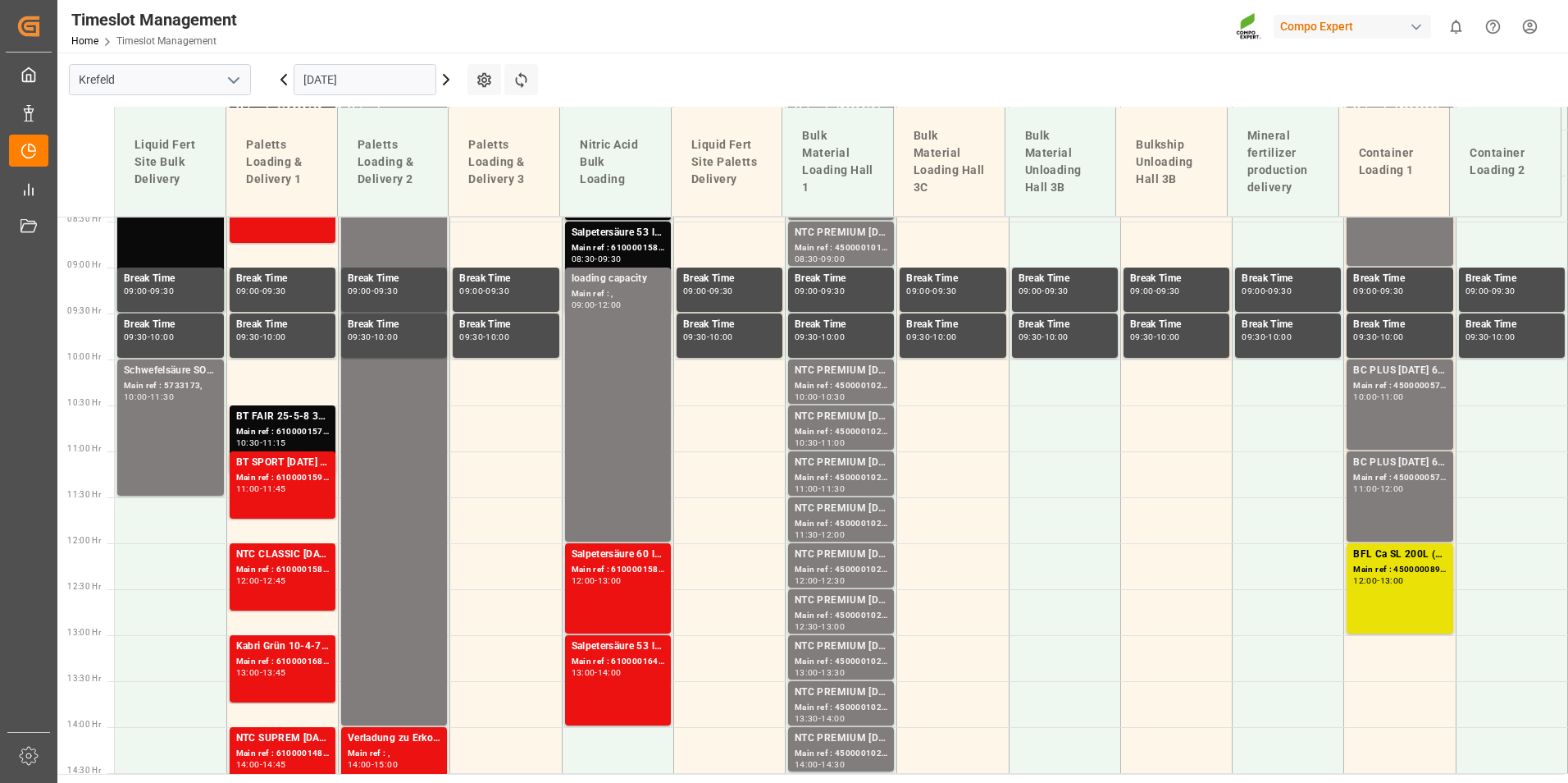
click at [633, 70] on main "[GEOGRAPHIC_DATA] [DATE] Settings Refresh Time Slots Liquid Fert Site Bulk Deli…" at bounding box center [811, 413] width 1507 height 721
click at [413, 82] on input "[DATE]" at bounding box center [365, 79] width 143 height 31
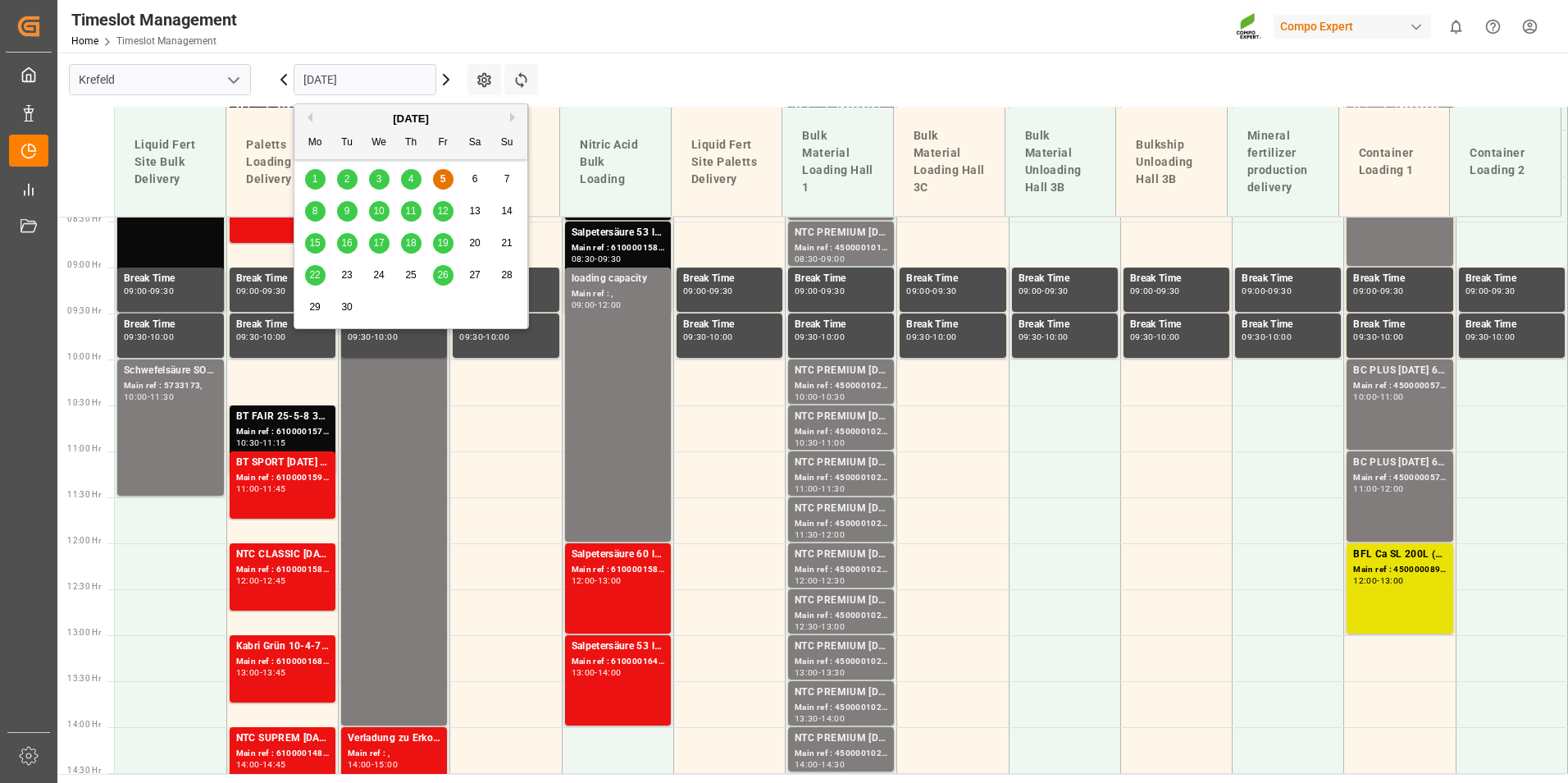
click at [449, 212] on div "12" at bounding box center [443, 211] width 21 height 20
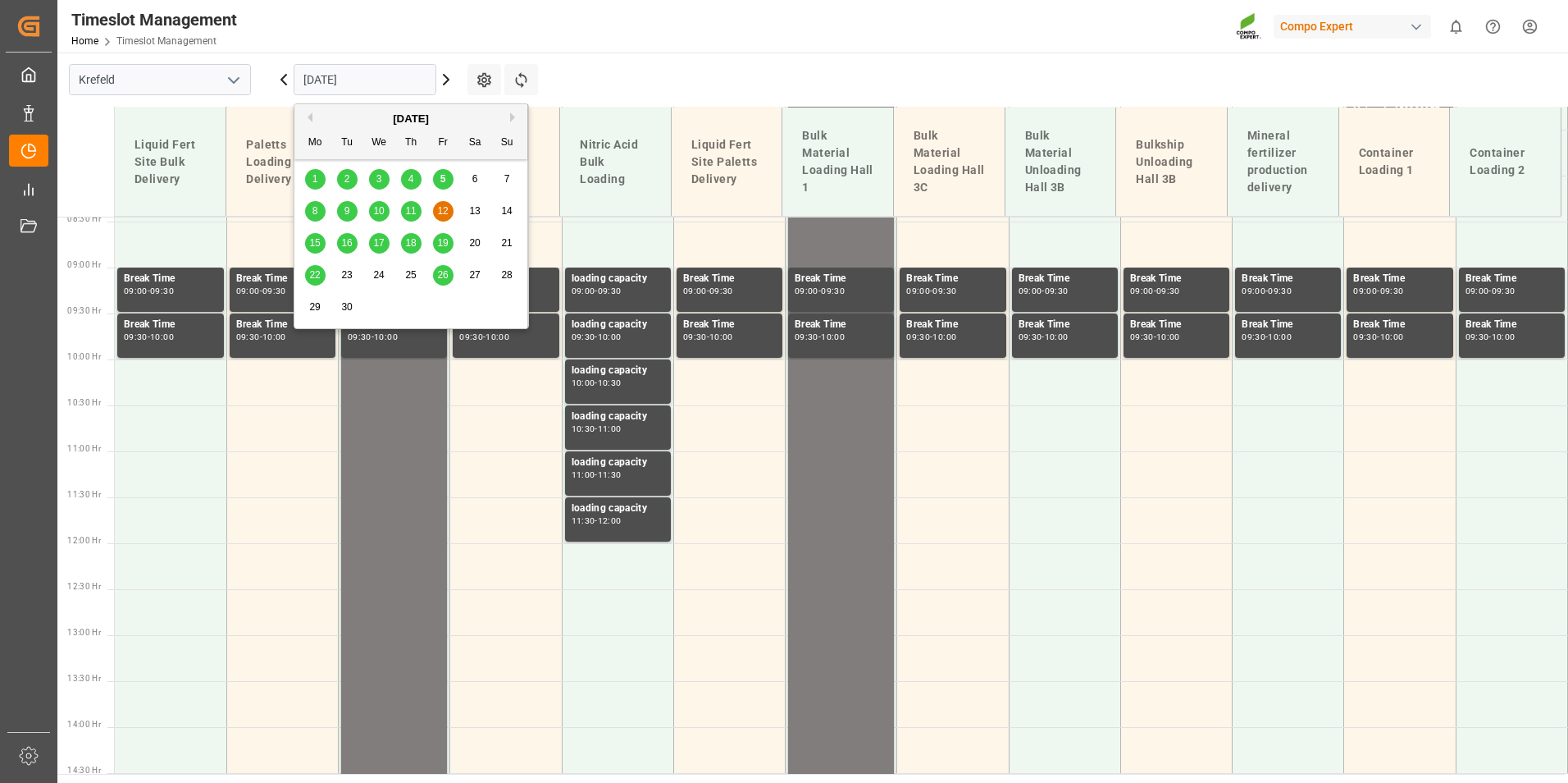
click at [340, 70] on input "[DATE]" at bounding box center [365, 79] width 143 height 31
drag, startPoint x: 438, startPoint y: 185, endPoint x: 784, endPoint y: 669, distance: 595.0
click at [438, 184] on div "5" at bounding box center [443, 180] width 21 height 20
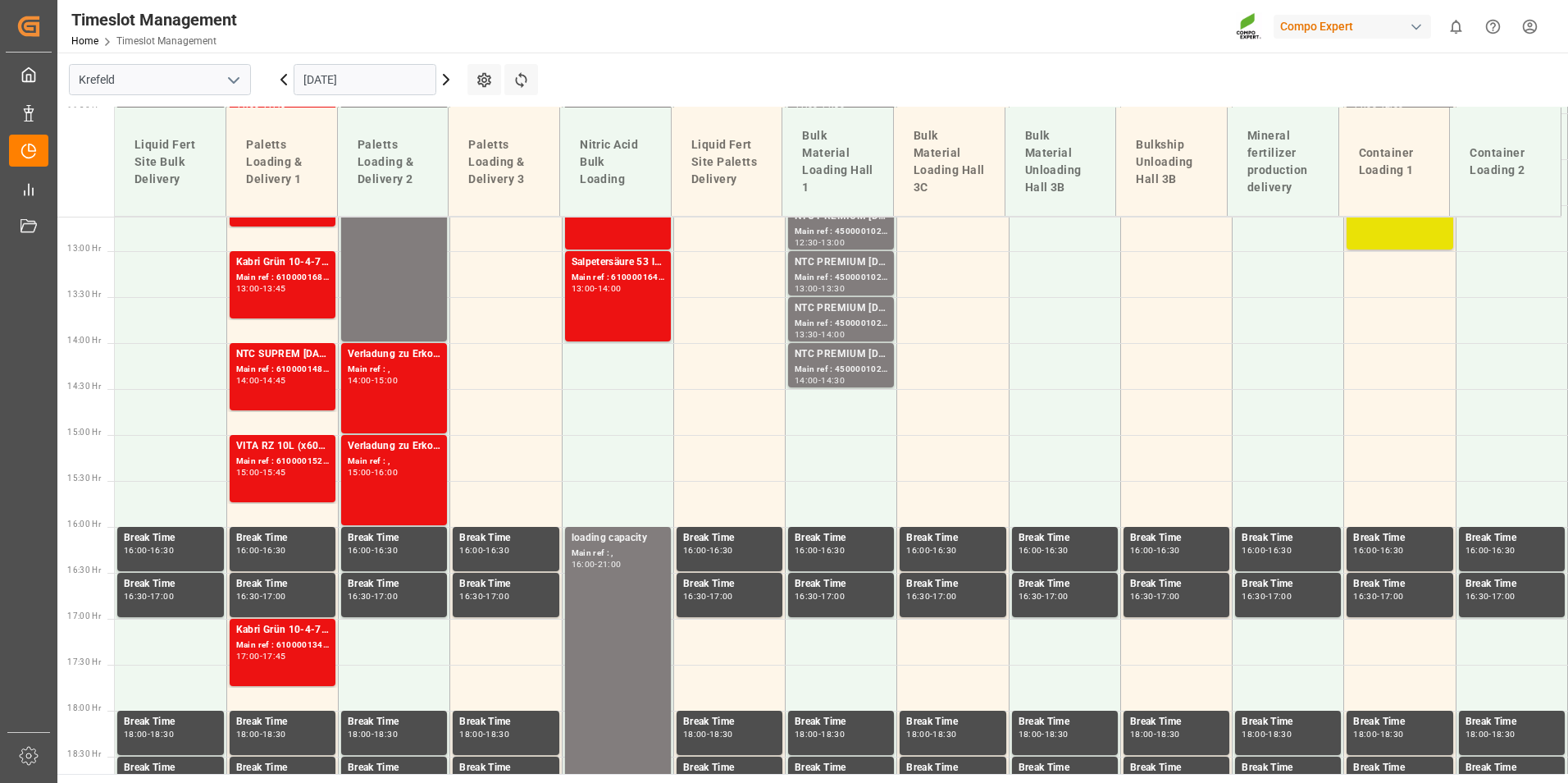
scroll to position [1187, 0]
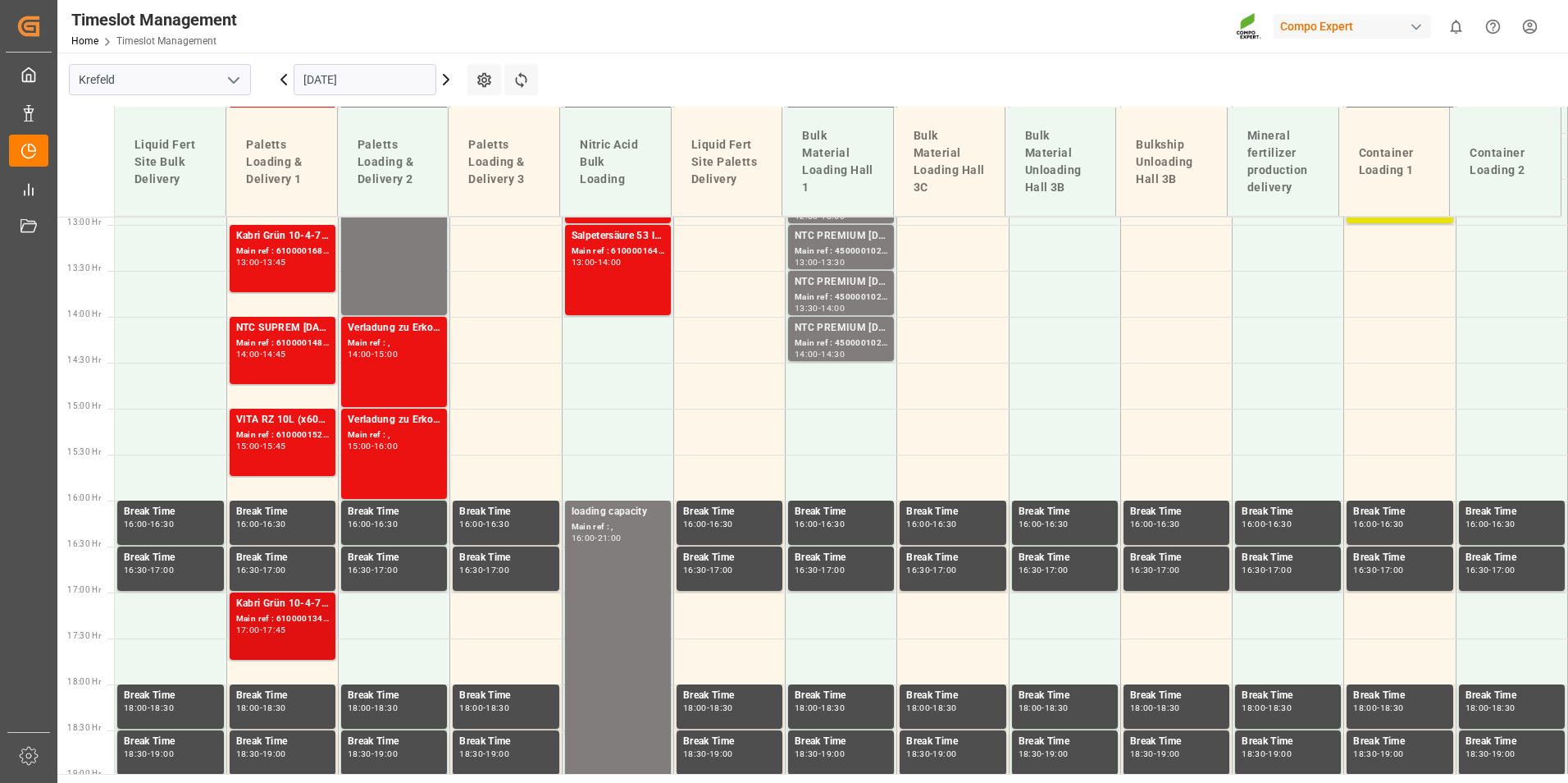
click at [300, 617] on div "Main ref : 6100001345, 2000000525" at bounding box center [282, 619] width 93 height 14
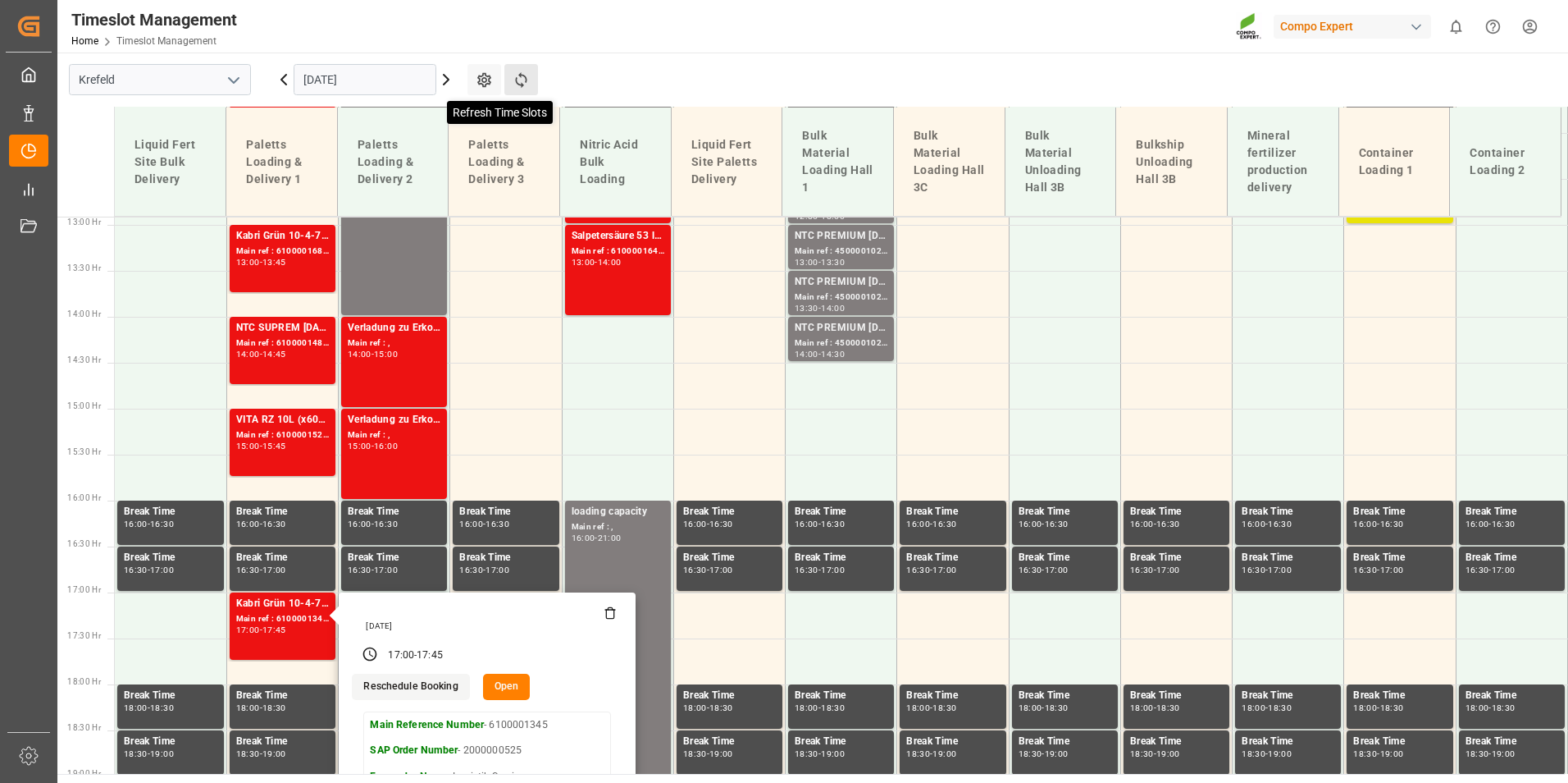
click at [525, 76] on icon at bounding box center [520, 80] width 17 height 17
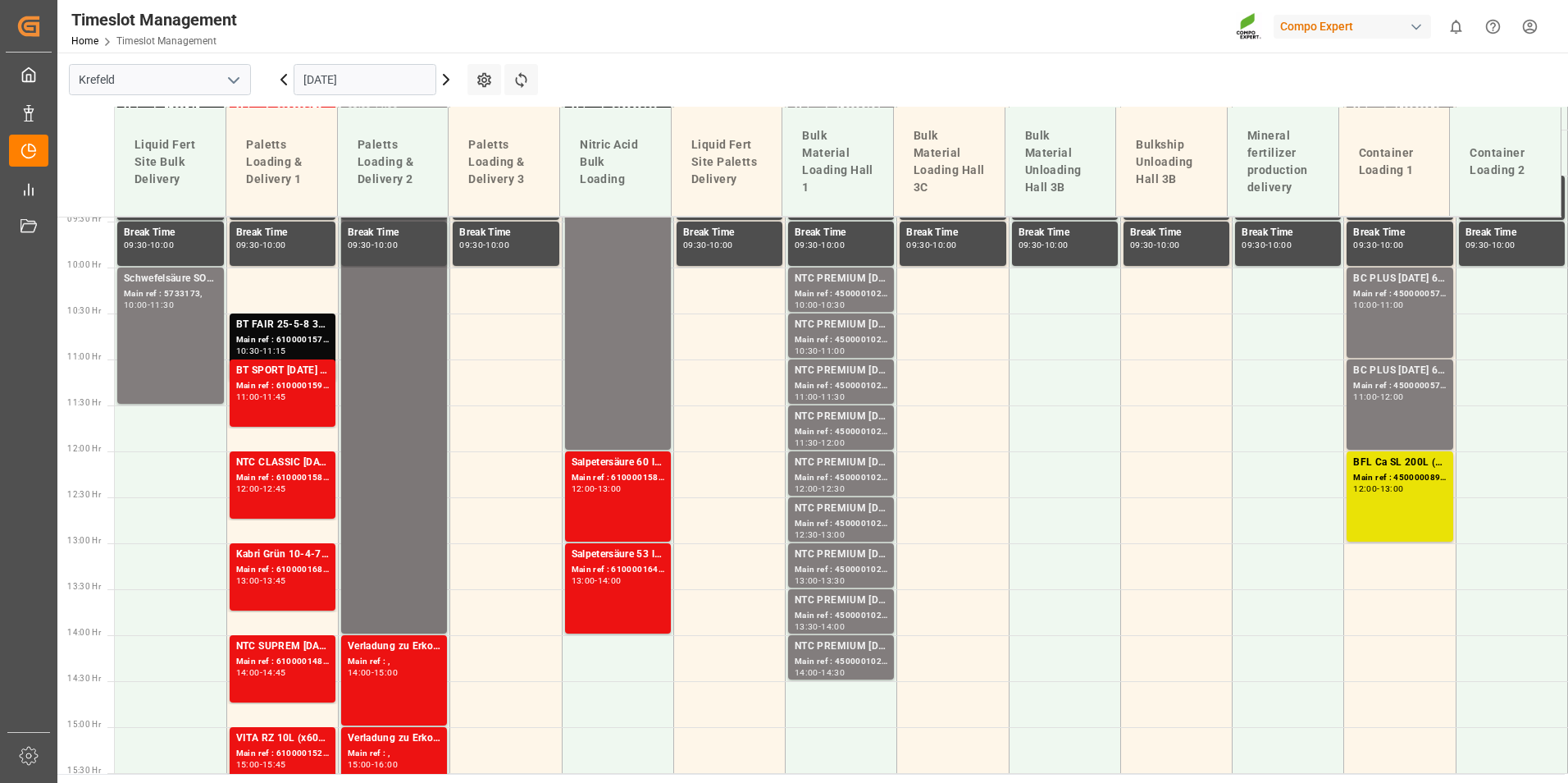
scroll to position [1279, 0]
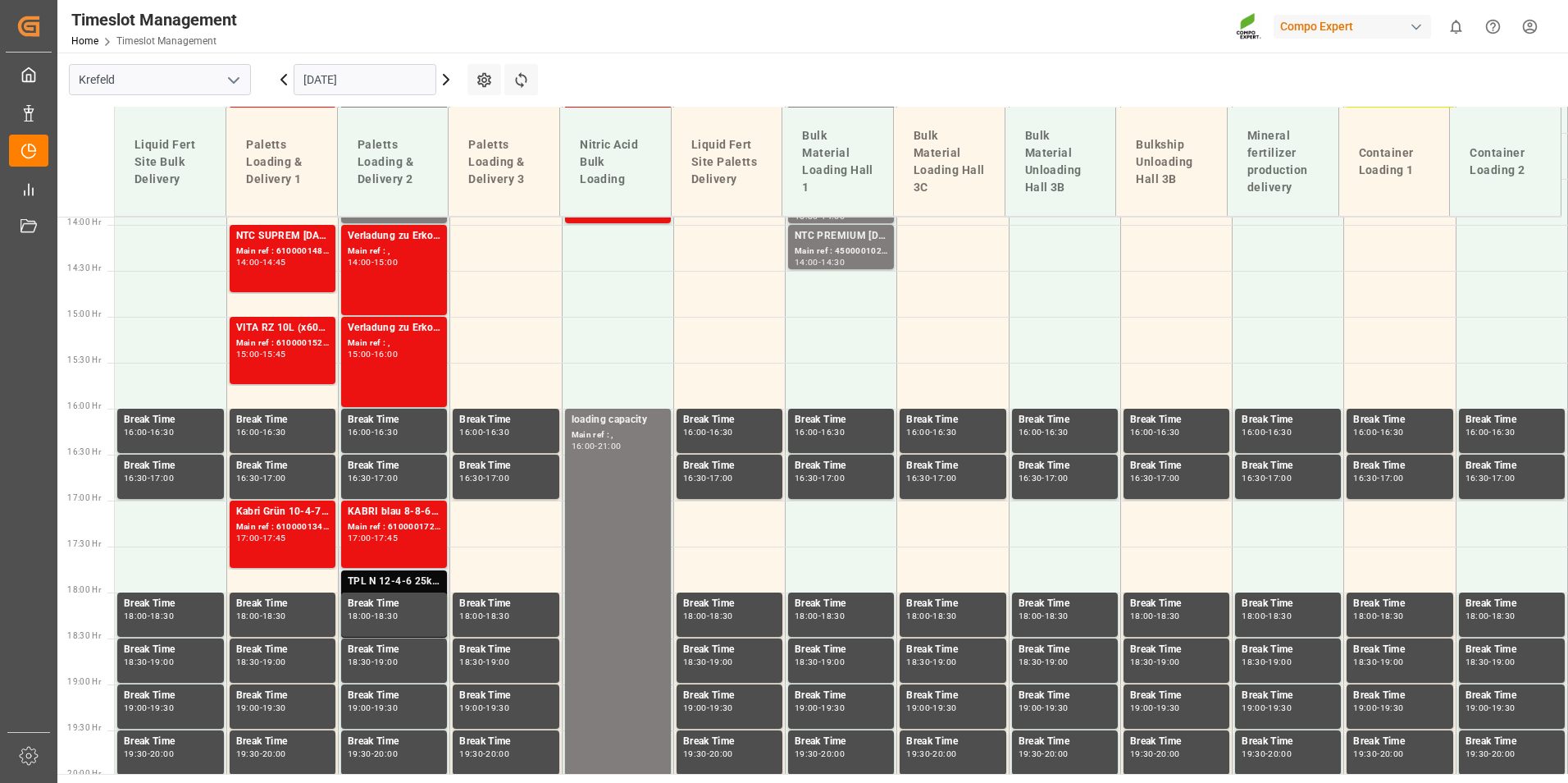
click at [398, 582] on div "TPL N 12-4-6 25kg (x40) D,A,CH;" at bounding box center [394, 582] width 93 height 16
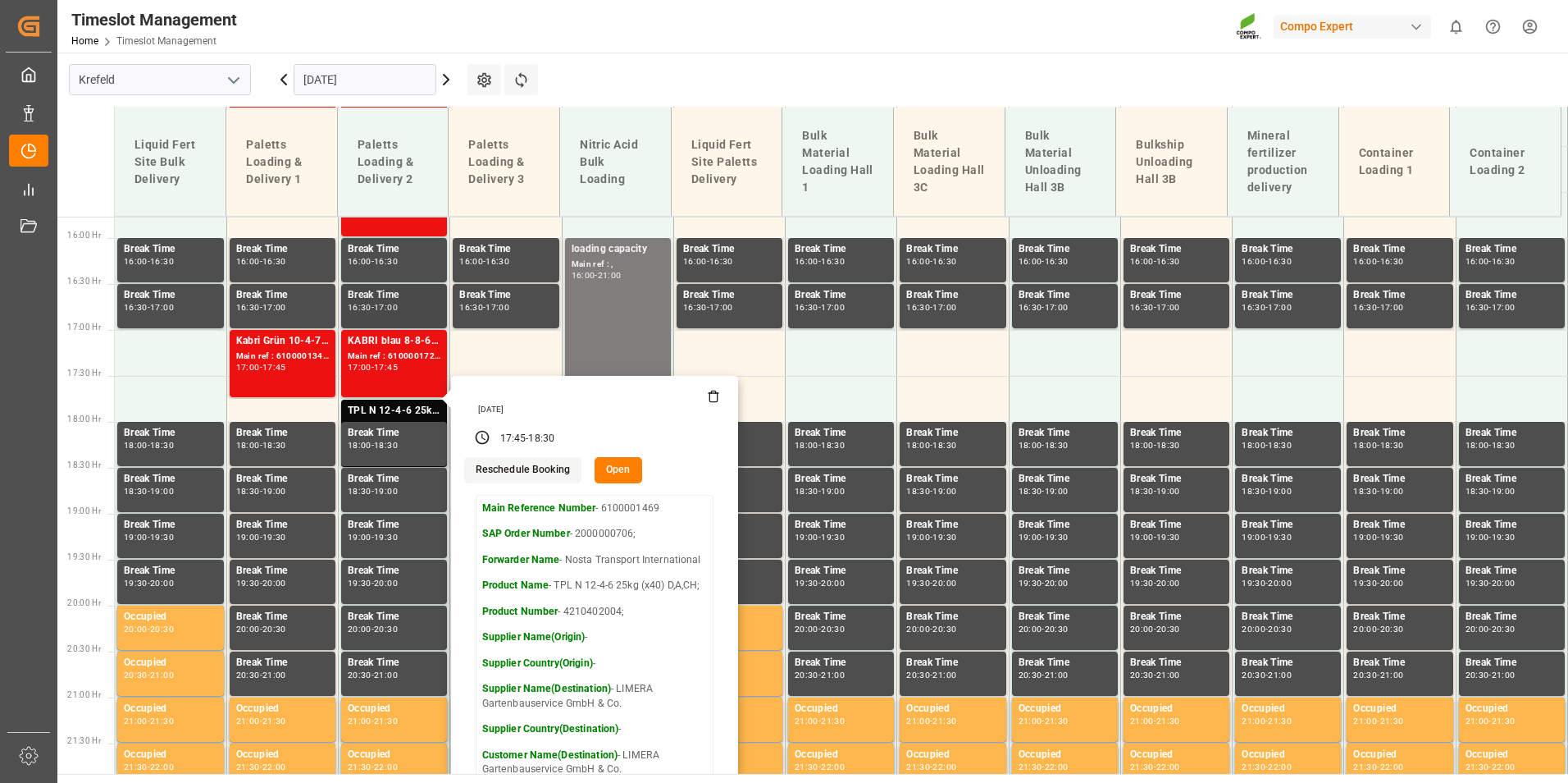
scroll to position [1197, 0]
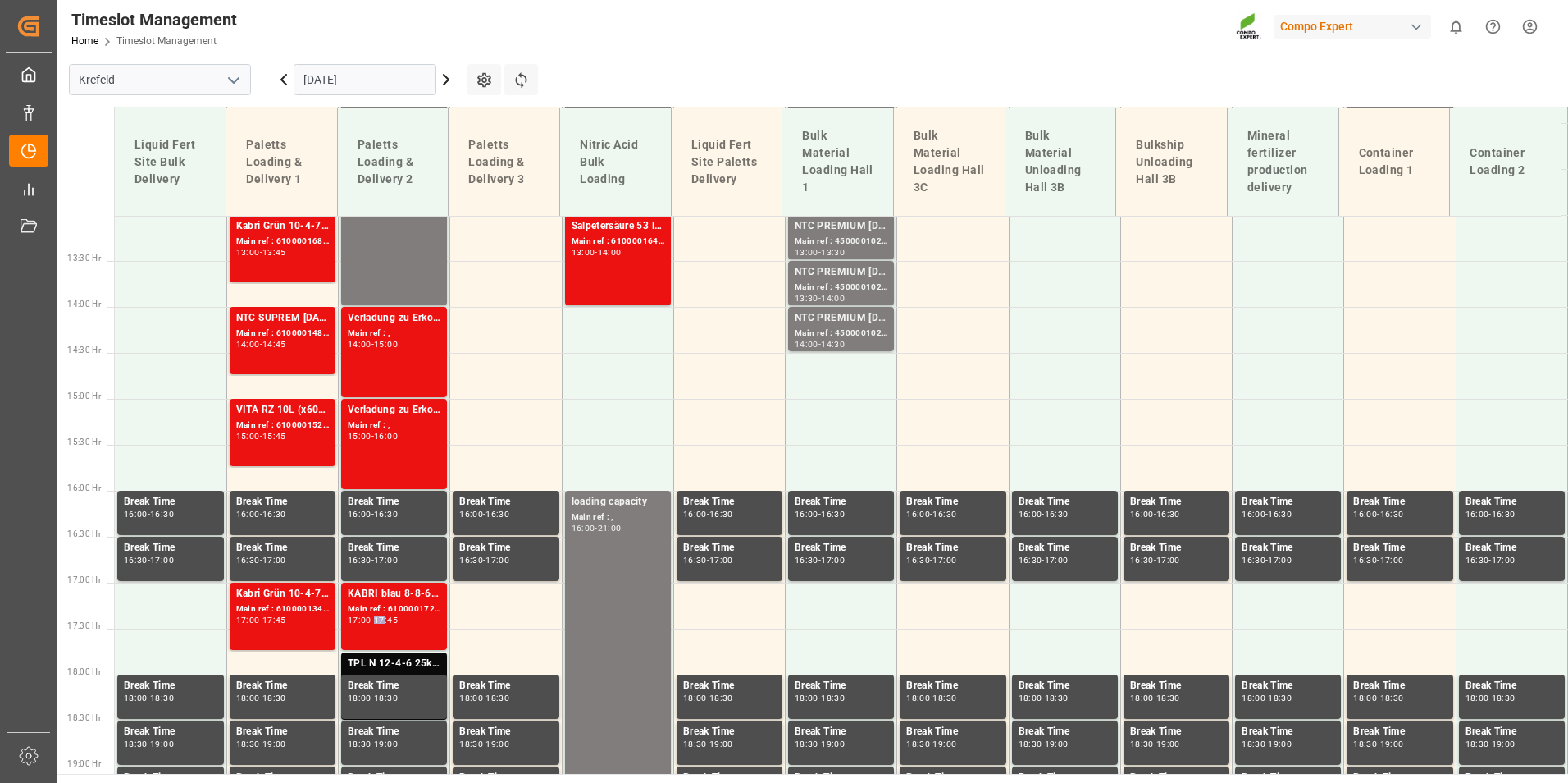
click at [386, 619] on div "17:45" at bounding box center [386, 619] width 24 height 7
click at [263, 623] on div "17:00 - 17:45" at bounding box center [282, 620] width 93 height 9
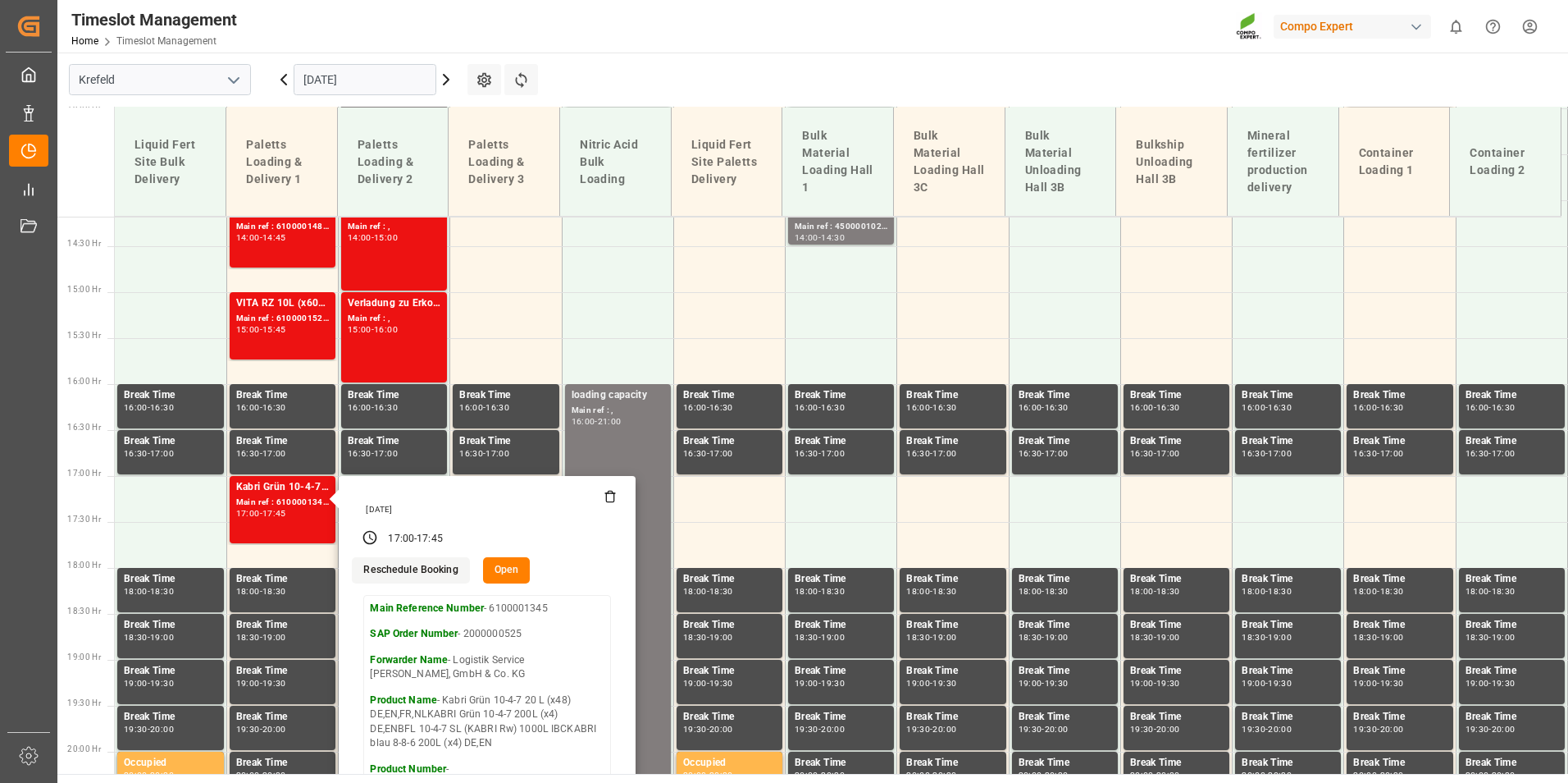
scroll to position [1279, 0]
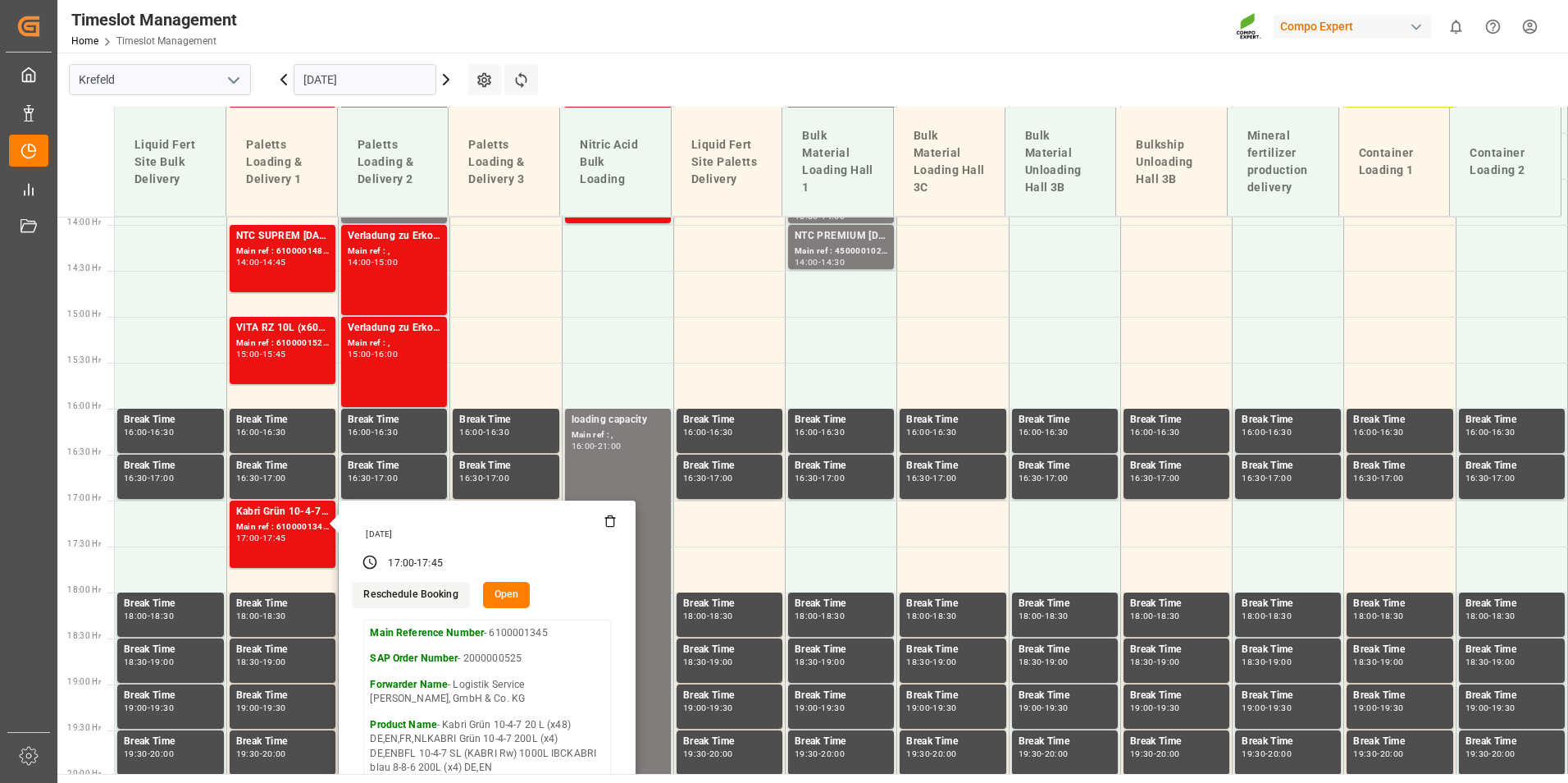
click at [651, 83] on main "[GEOGRAPHIC_DATA] [DATE] Settings Refresh Time Slots Liquid Fert Site Bulk Deli…" at bounding box center [811, 413] width 1507 height 721
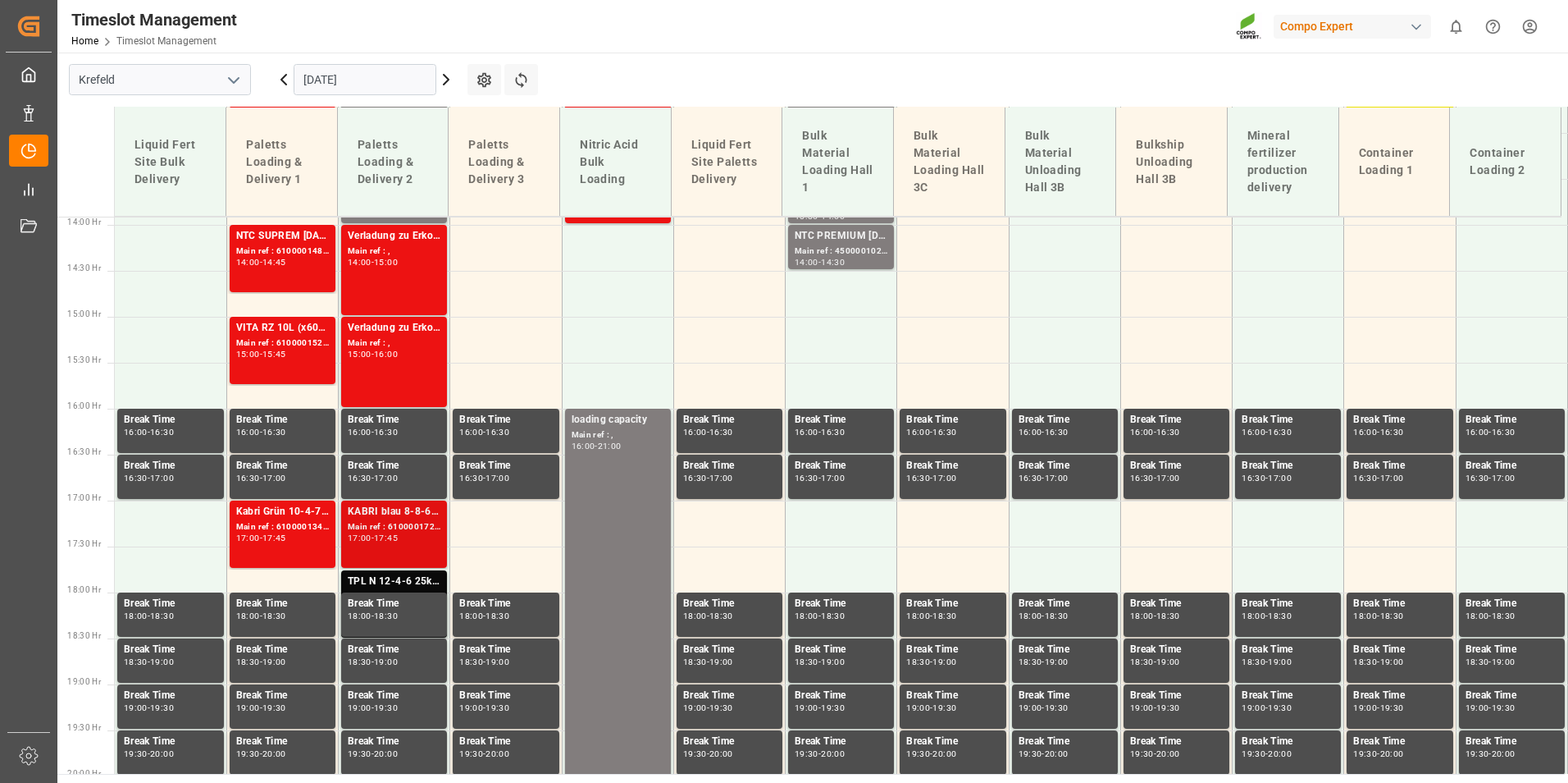
click at [424, 515] on div "KABRI blau 8-8-6 200L (x4) DE,ENKabri blau 8-8-6 20L (x48) DE,EN" at bounding box center [394, 512] width 93 height 16
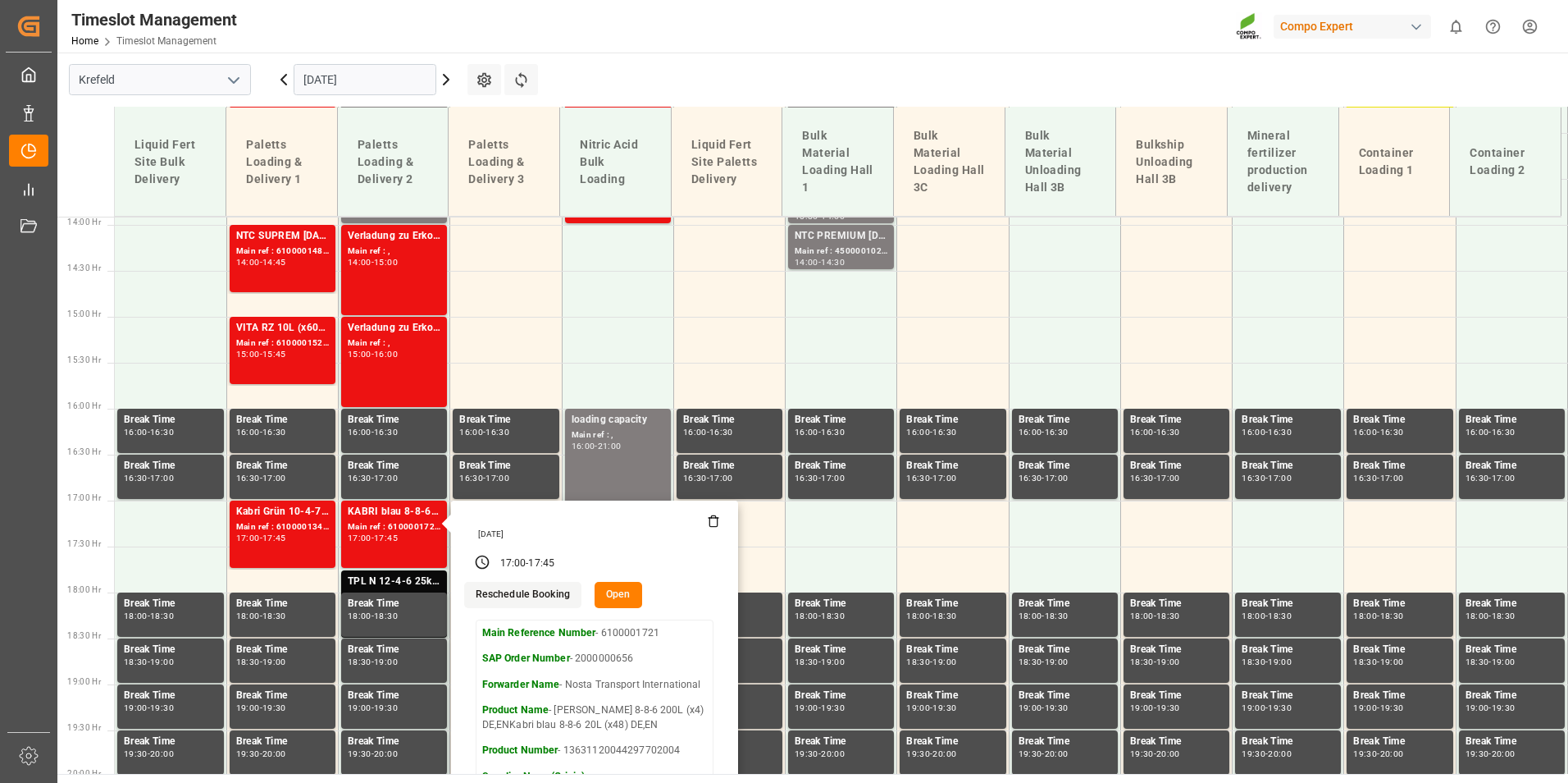
scroll to position [1361, 0]
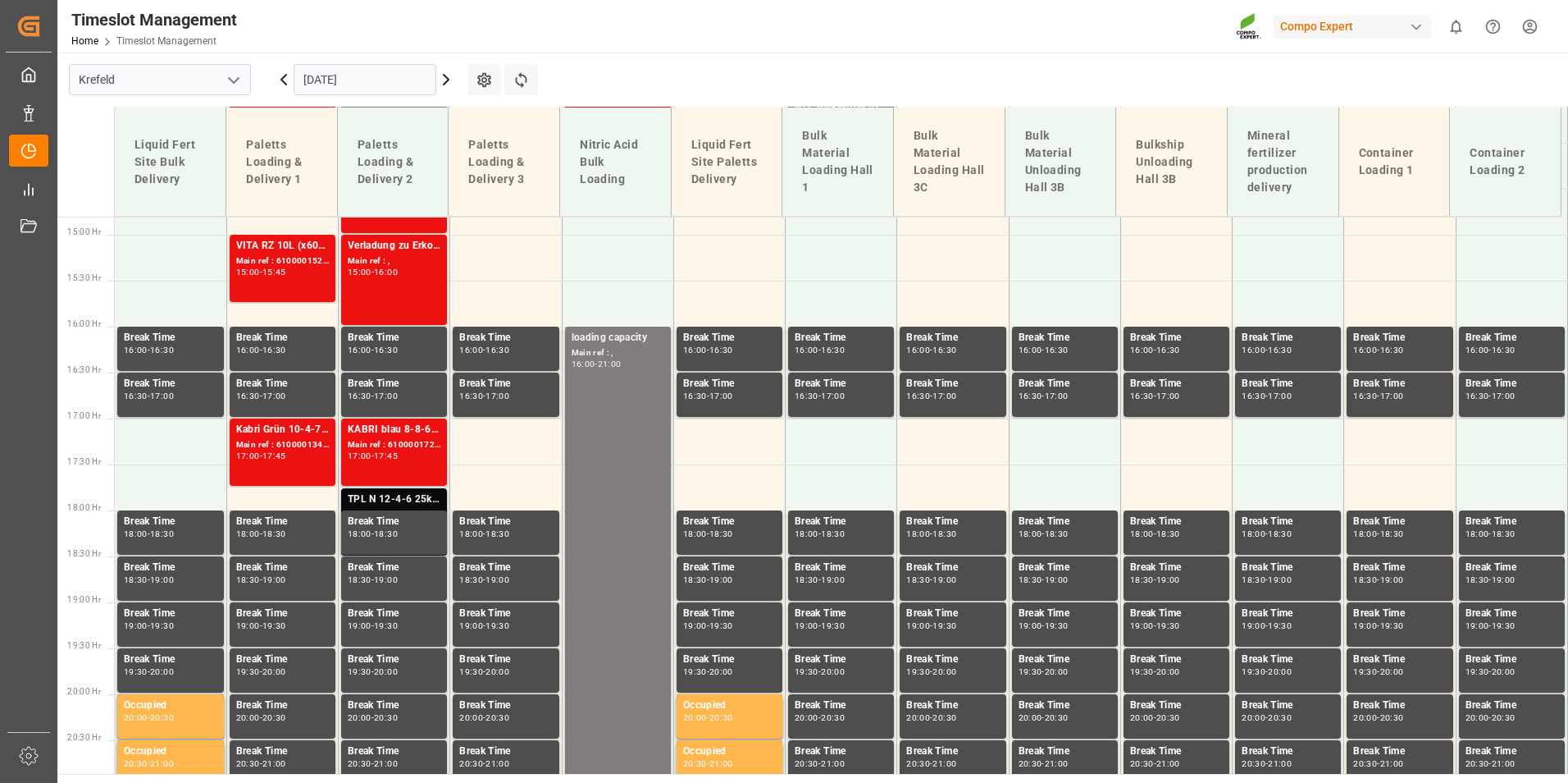
click at [414, 497] on div "TPL N 12-4-6 25kg (x40) D,A,CH;" at bounding box center [394, 500] width 93 height 16
click at [401, 434] on div "KABRI blau 8-8-6 200L (x4) DE,ENKabri blau 8-8-6 20L (x48) DE,EN" at bounding box center [394, 430] width 93 height 16
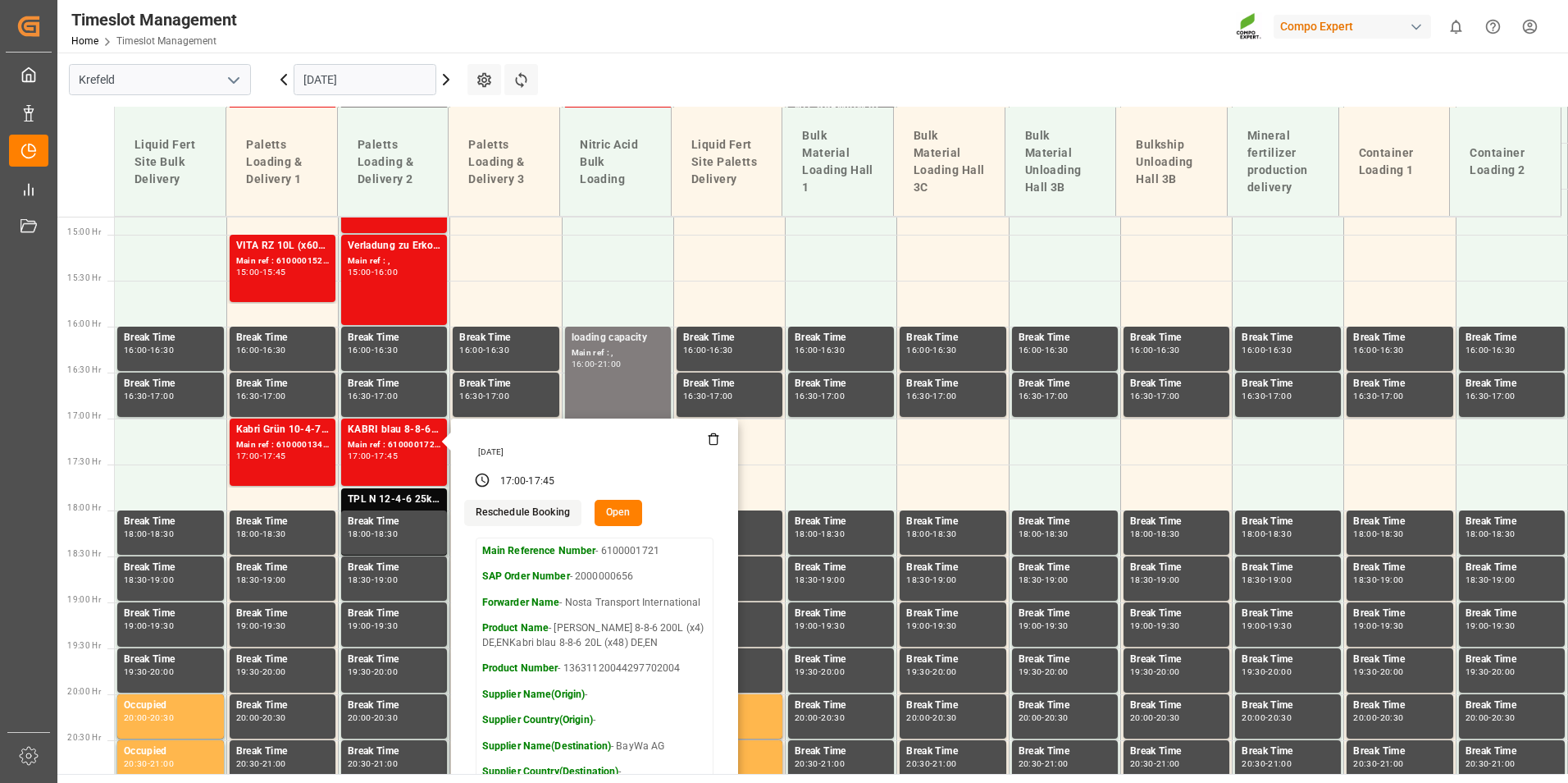
click at [621, 511] on button "Open" at bounding box center [619, 513] width 48 height 26
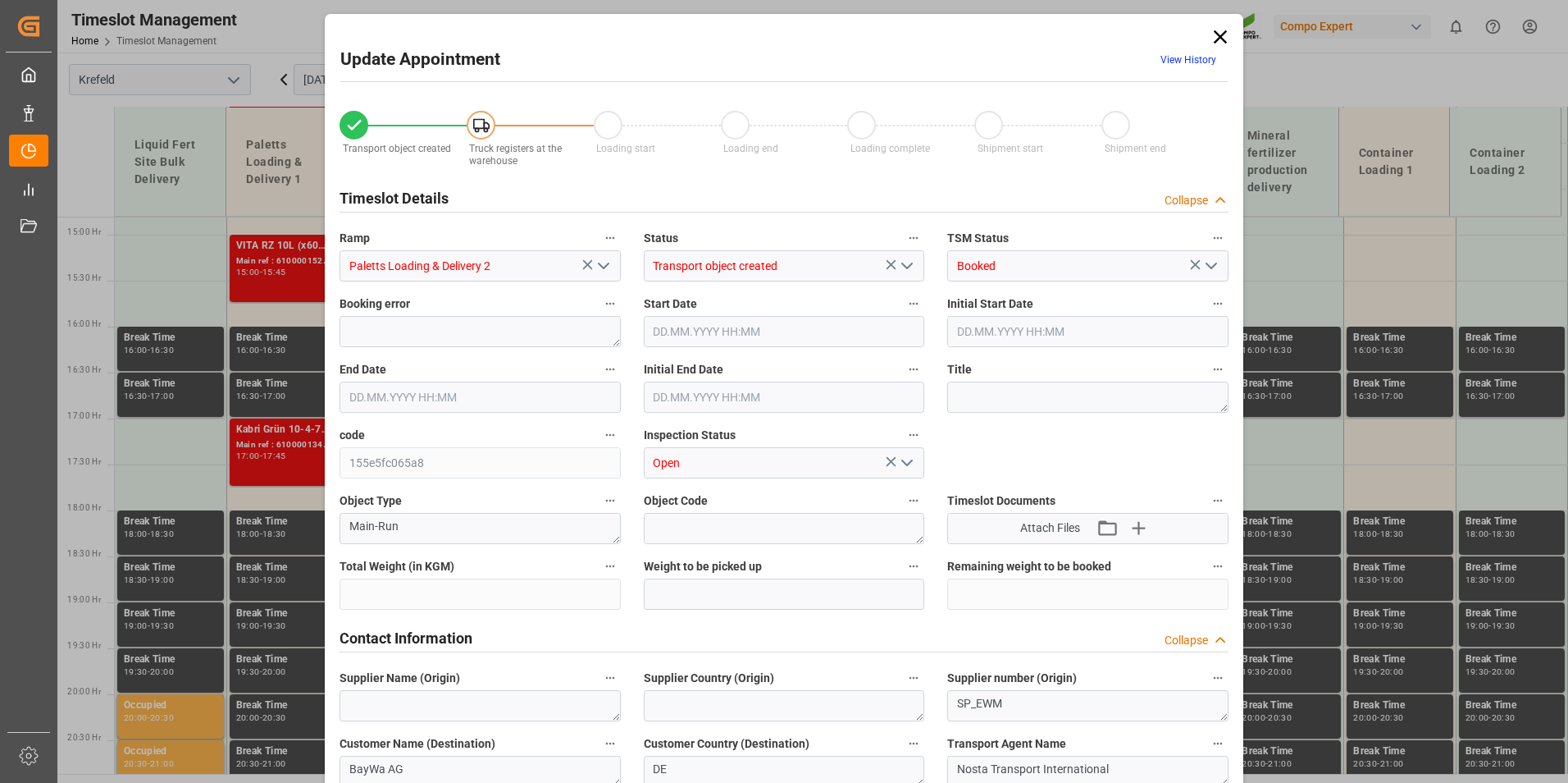
type input "10368"
type input "0"
type input "[DATE] 17:00"
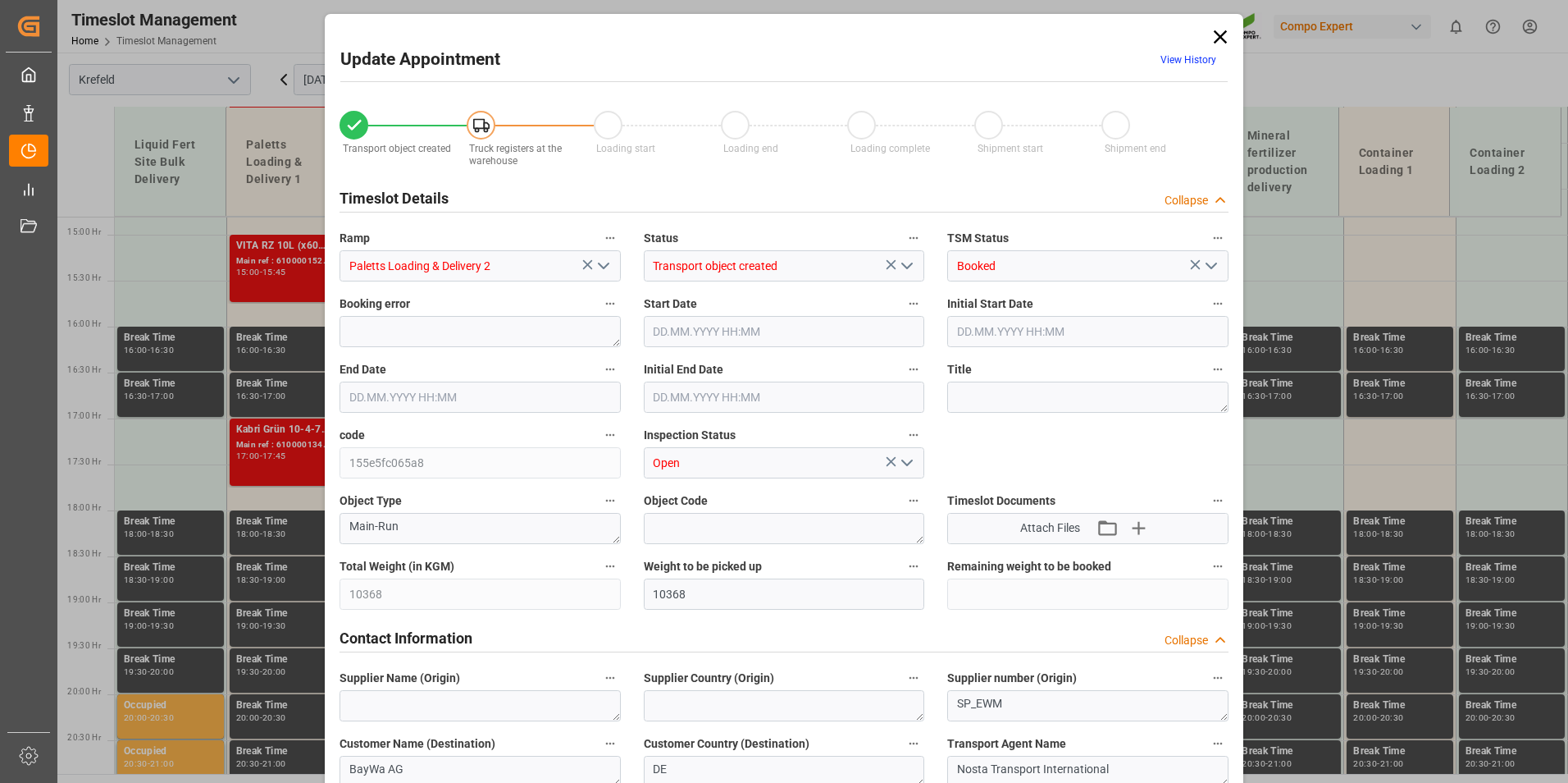
type input "[DATE] 17:45"
type input "[DATE] 17:30"
type input "[DATE] 15:14"
type input "[DATE] 07:17"
click at [1187, 65] on link "View History" at bounding box center [1188, 60] width 56 height 12
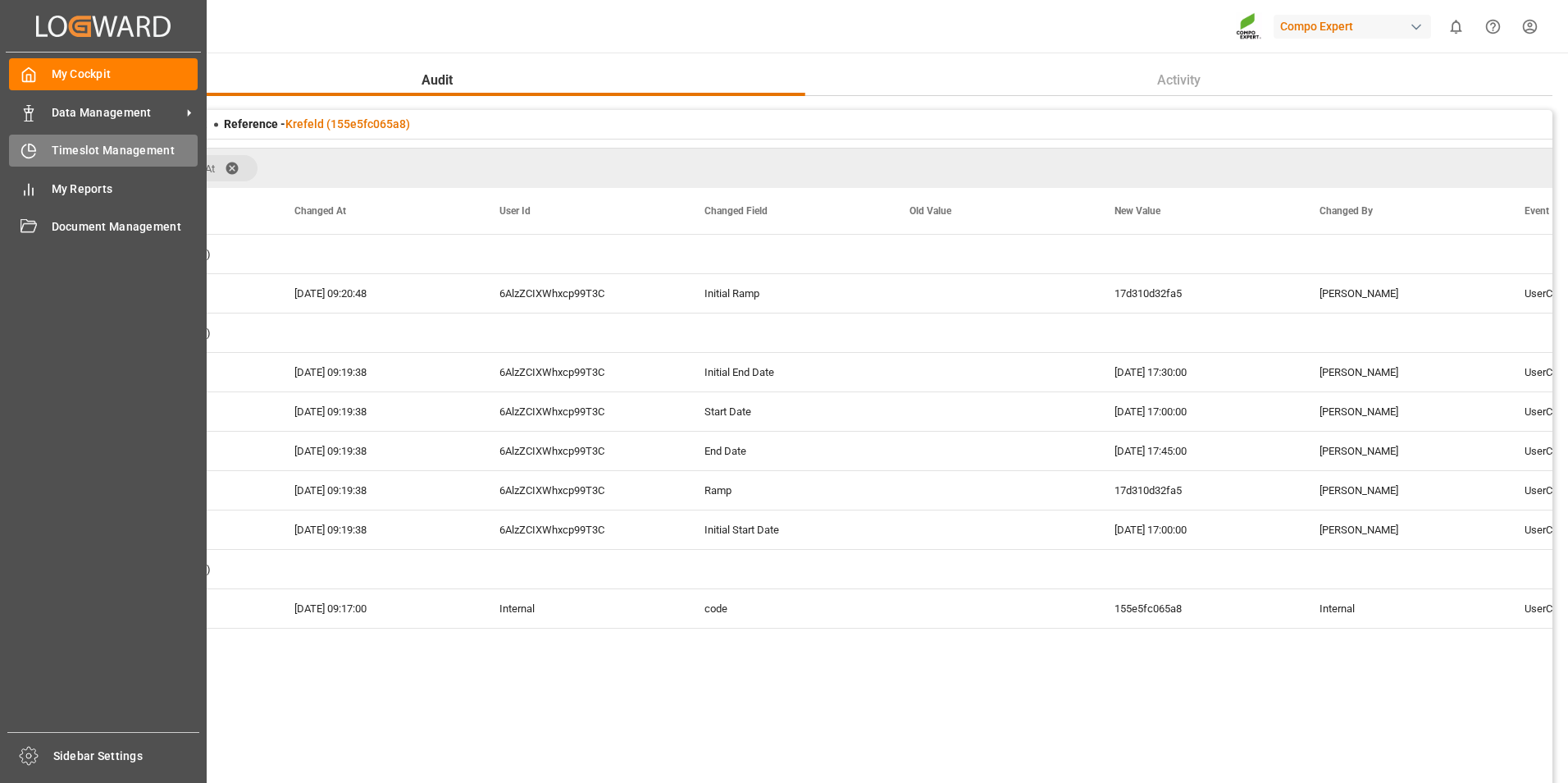
click at [35, 143] on icon at bounding box center [29, 151] width 16 height 16
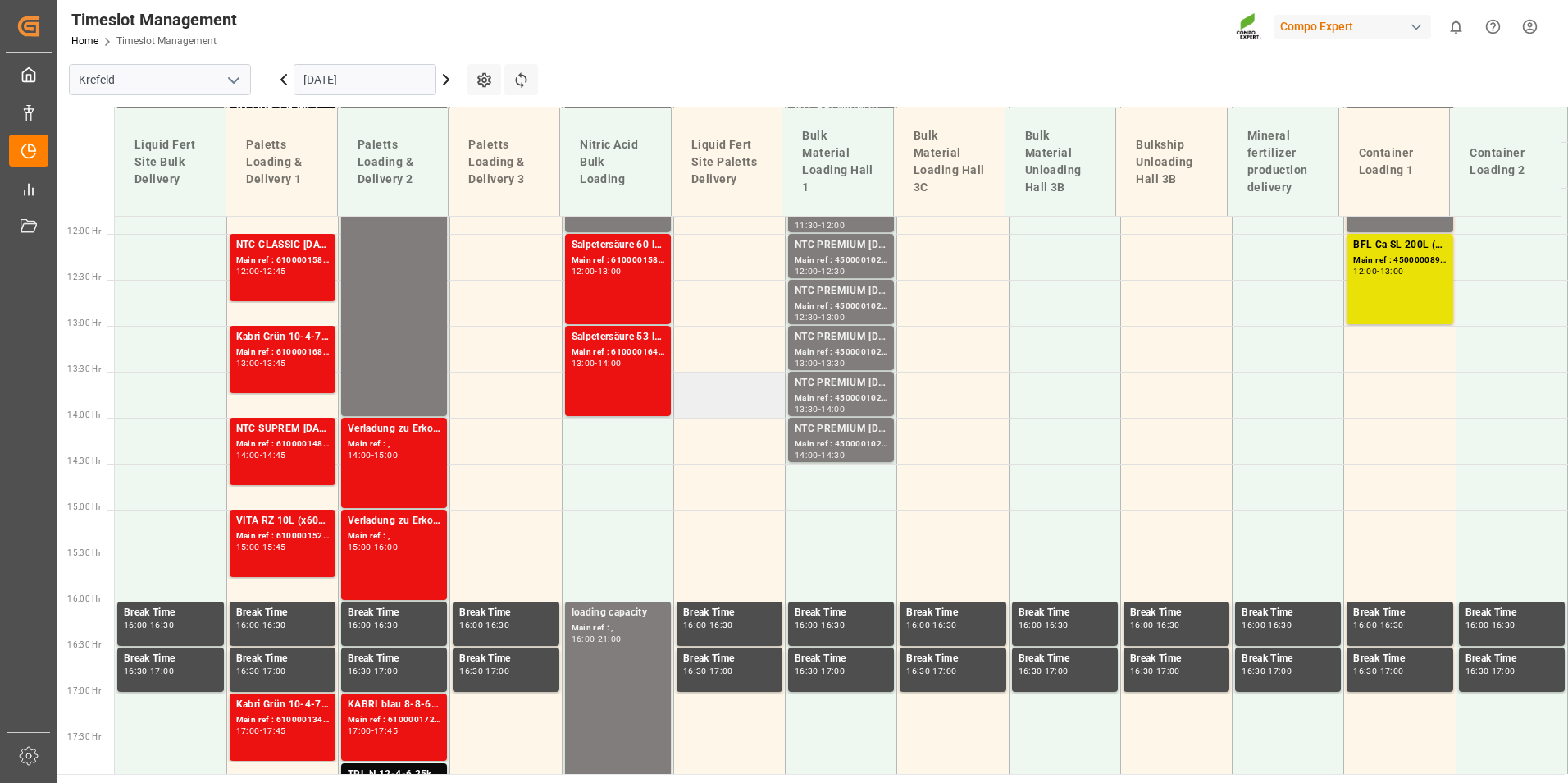
scroll to position [1279, 0]
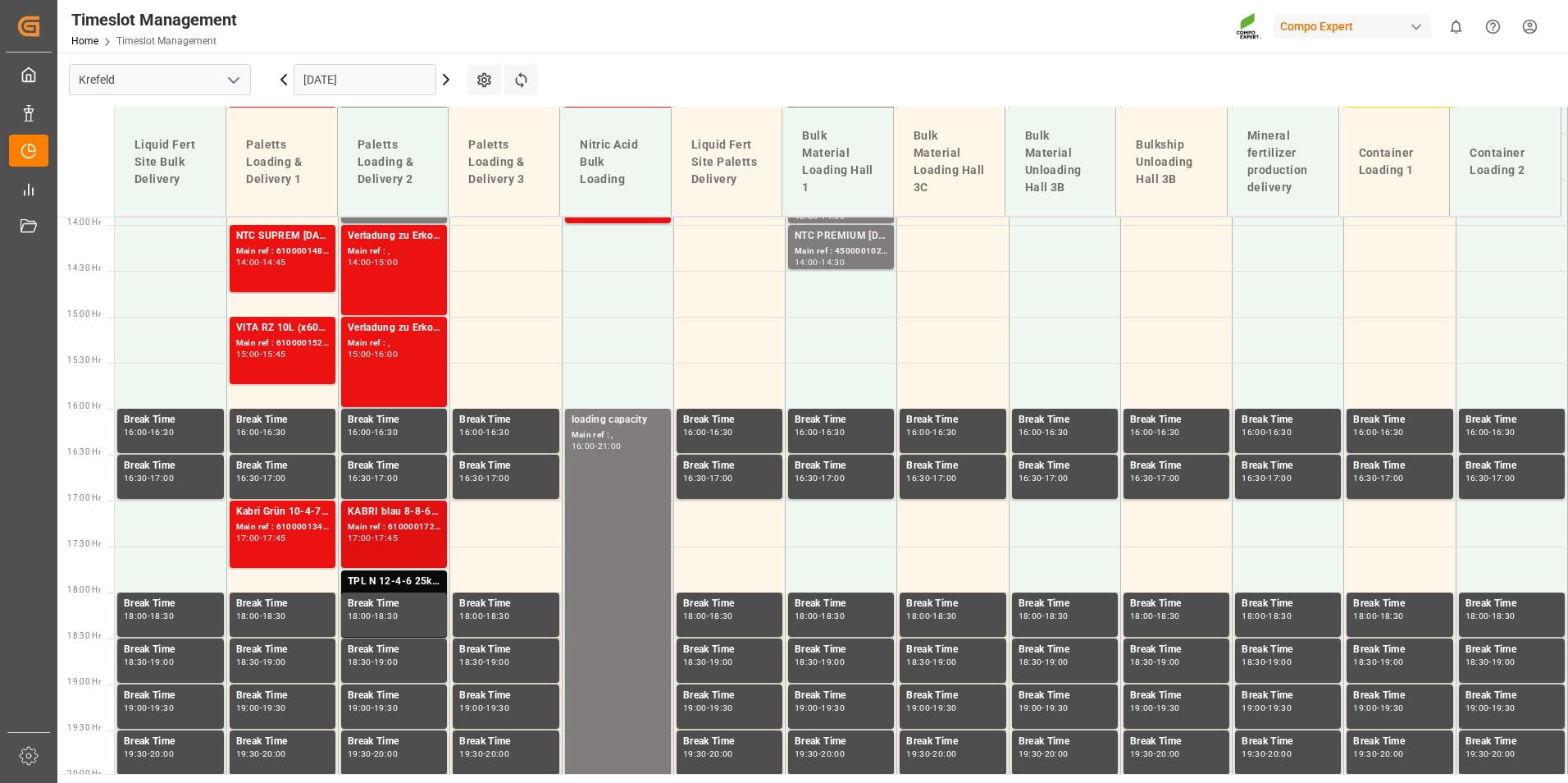
click at [358, 537] on div "17:00" at bounding box center [360, 538] width 24 height 7
click at [302, 532] on div "Main ref : 6100001345, 2000000525" at bounding box center [282, 528] width 93 height 14
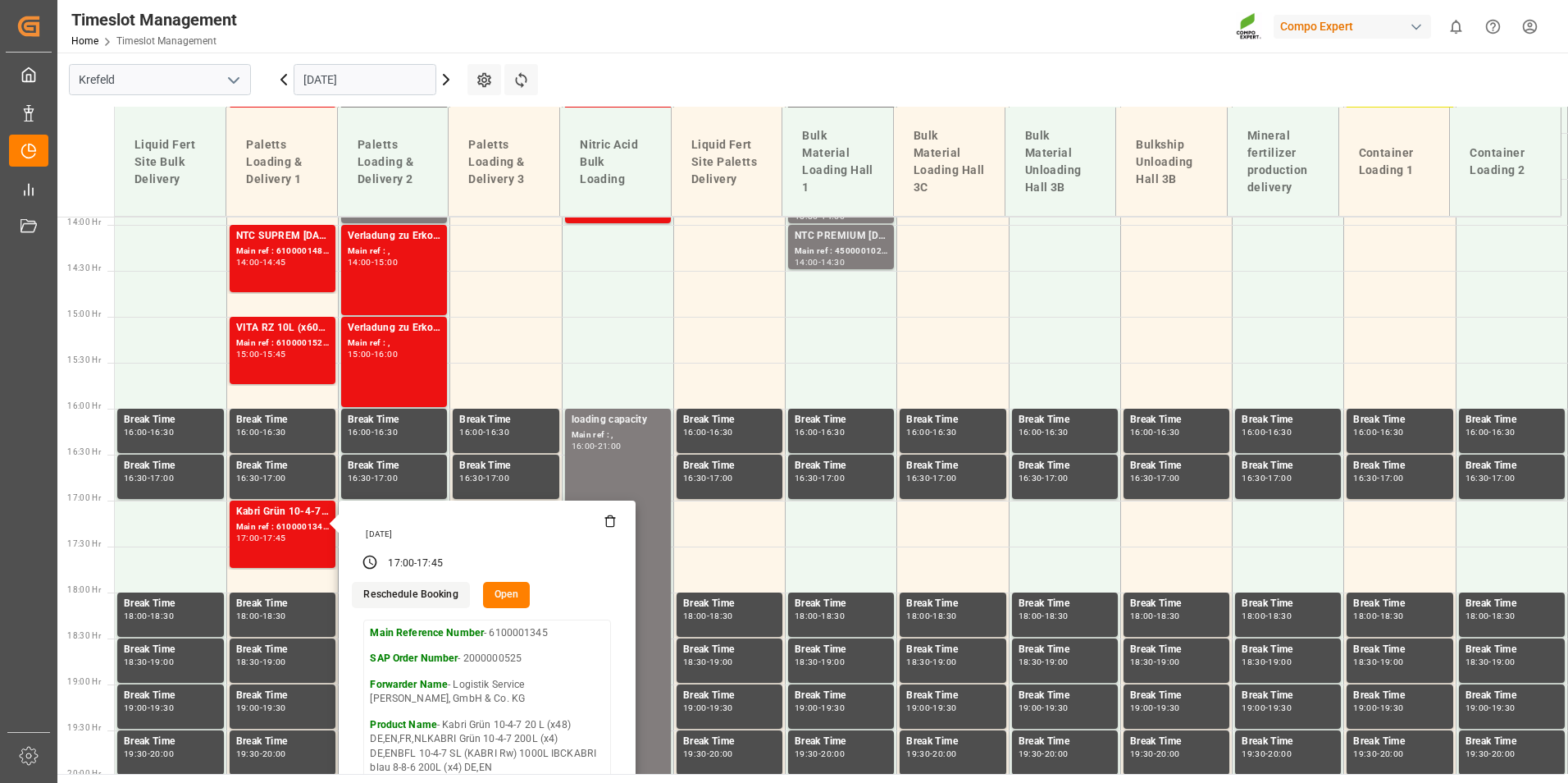
click at [749, 49] on div "Timeslot Management Home Timeslot Management Compo Expert 0 Notifications Only …" at bounding box center [806, 26] width 1522 height 53
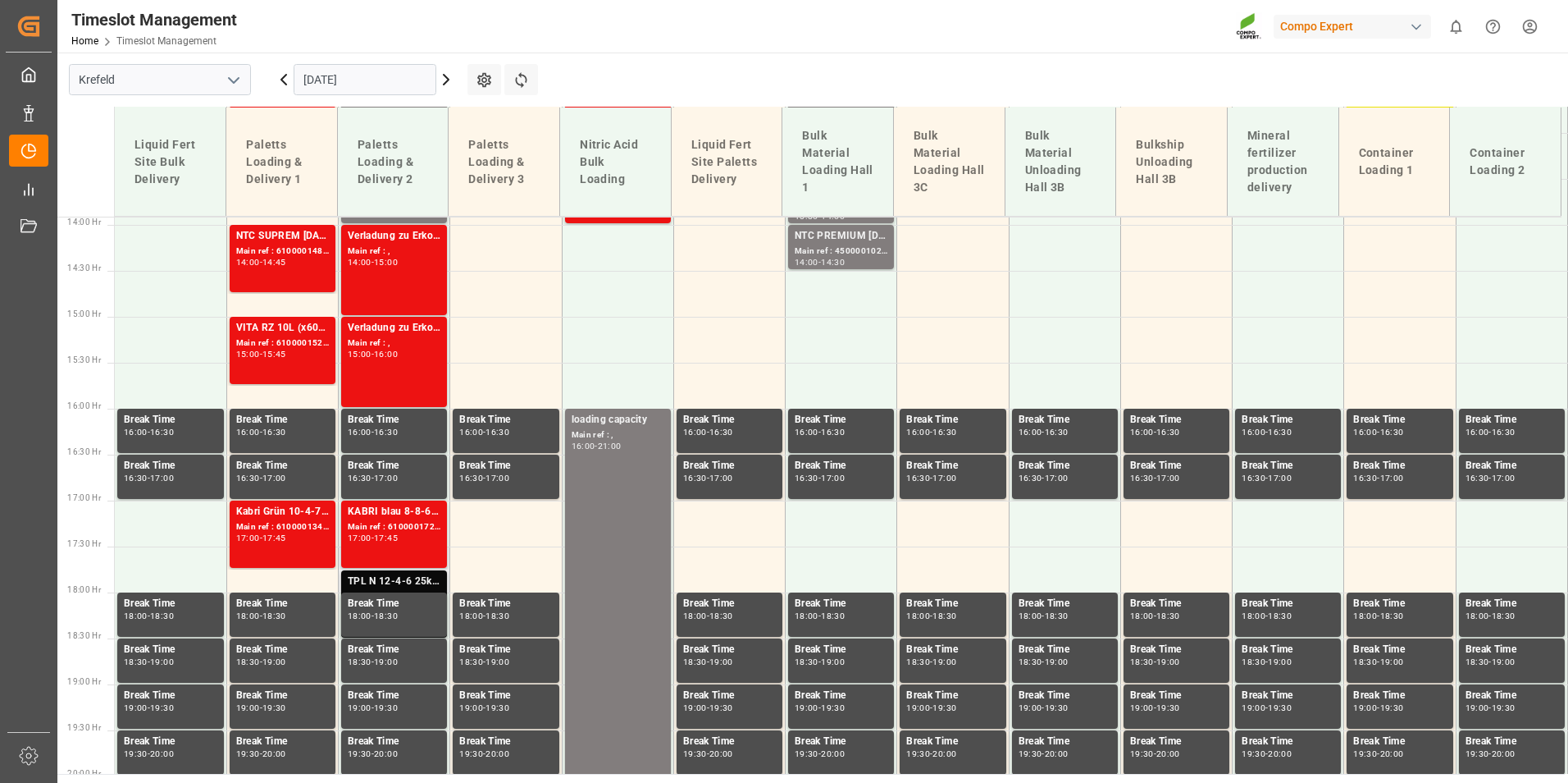
click at [410, 574] on div "TPL N 12-4-6 25kg (x40) D,A,CH;" at bounding box center [394, 582] width 93 height 16
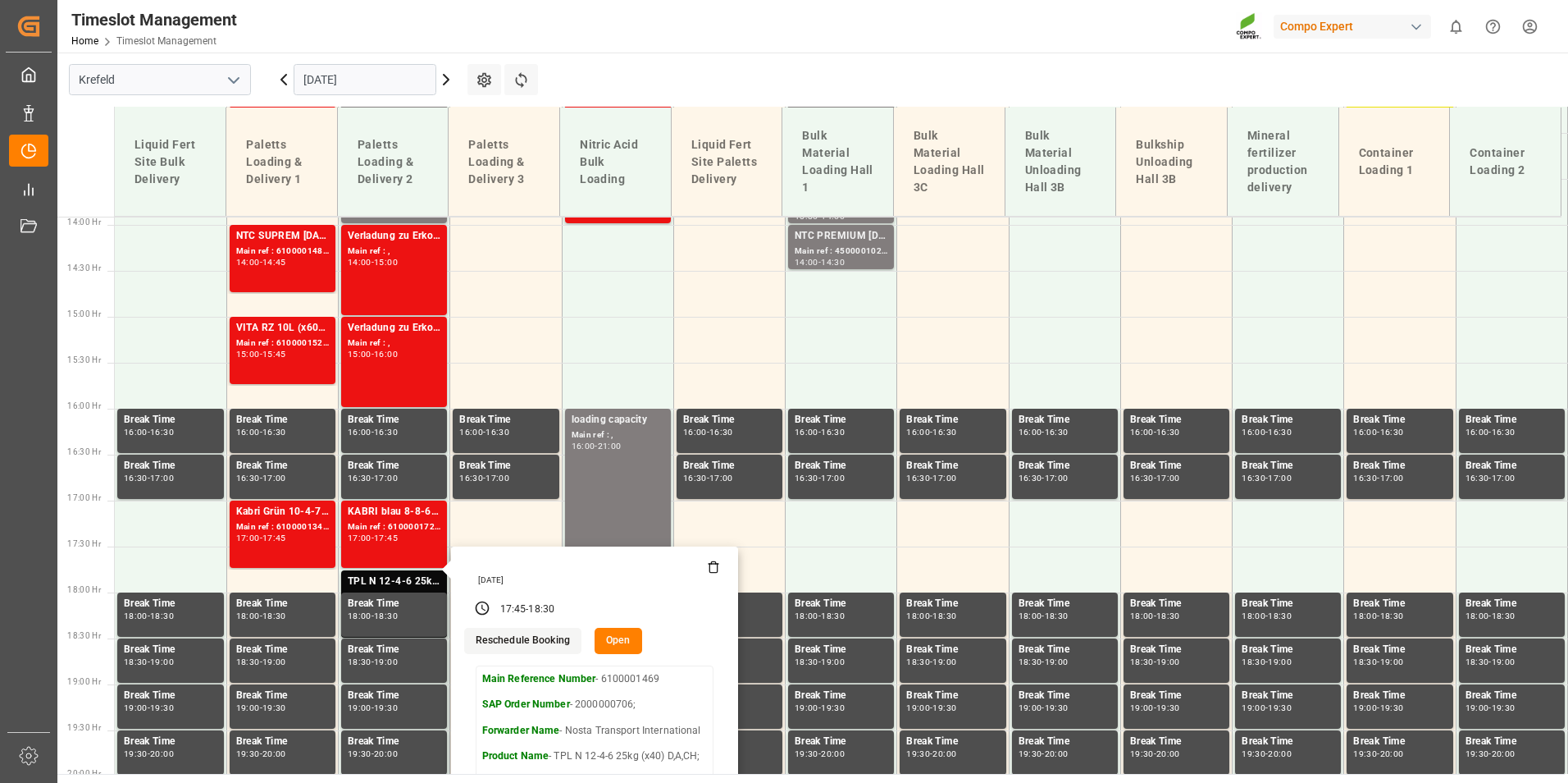
click at [755, 65] on main "[GEOGRAPHIC_DATA] [DATE] Settings Refresh Time Slots Liquid Fert Site Bulk Deli…" at bounding box center [811, 413] width 1507 height 721
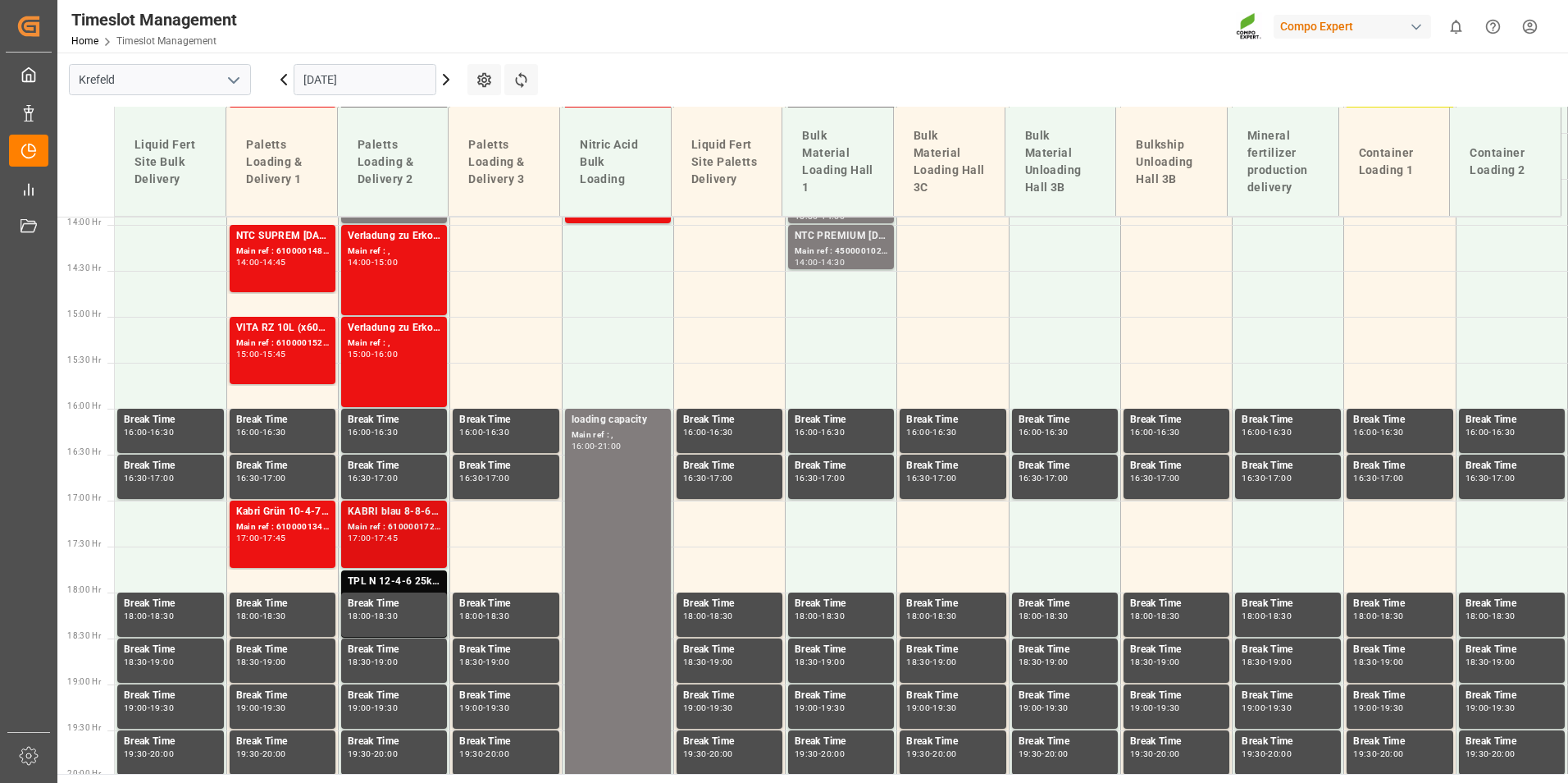
click at [429, 540] on div "17:00 - 17:45" at bounding box center [394, 539] width 93 height 9
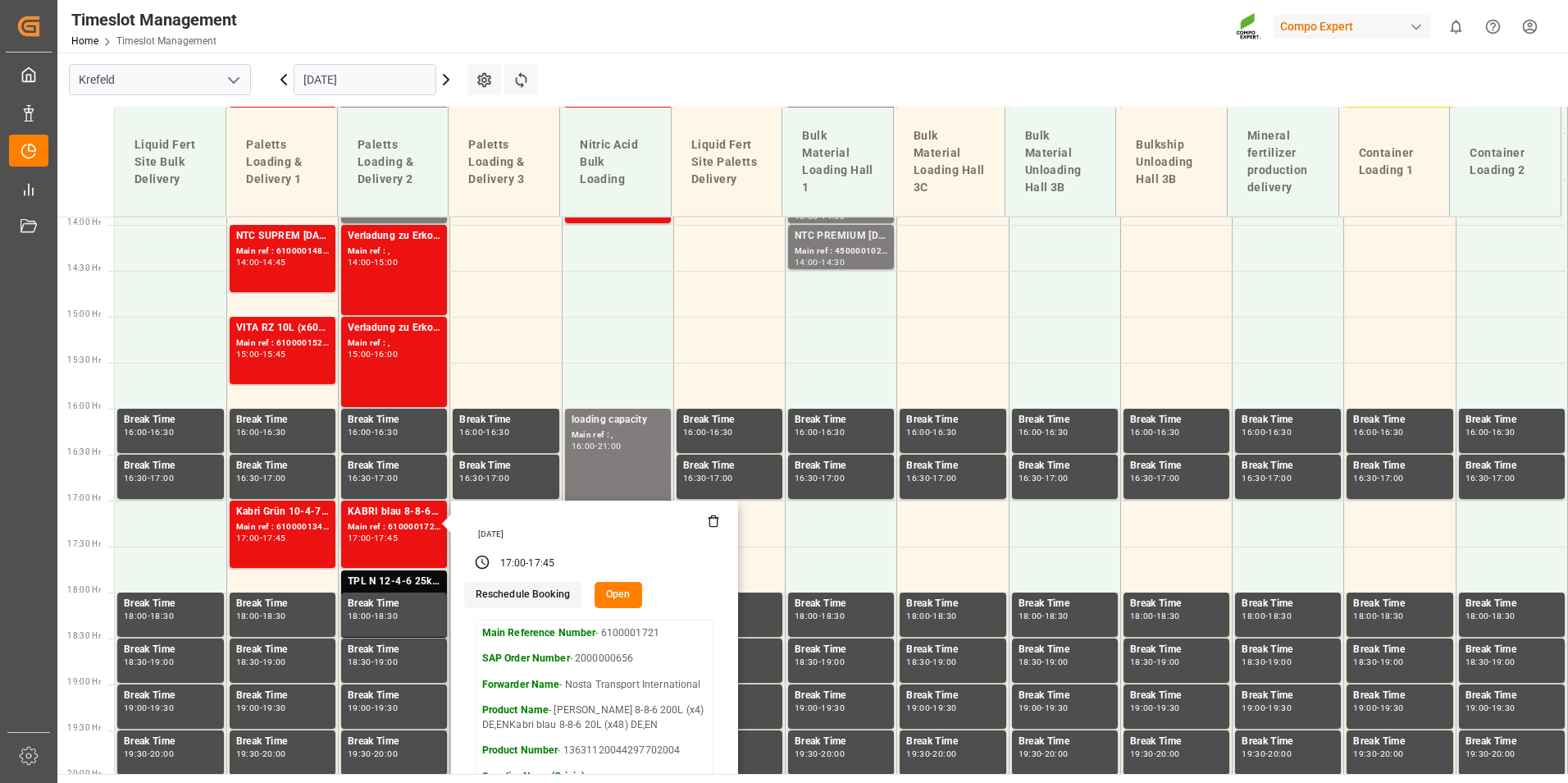
click at [628, 586] on button "Open" at bounding box center [619, 594] width 48 height 26
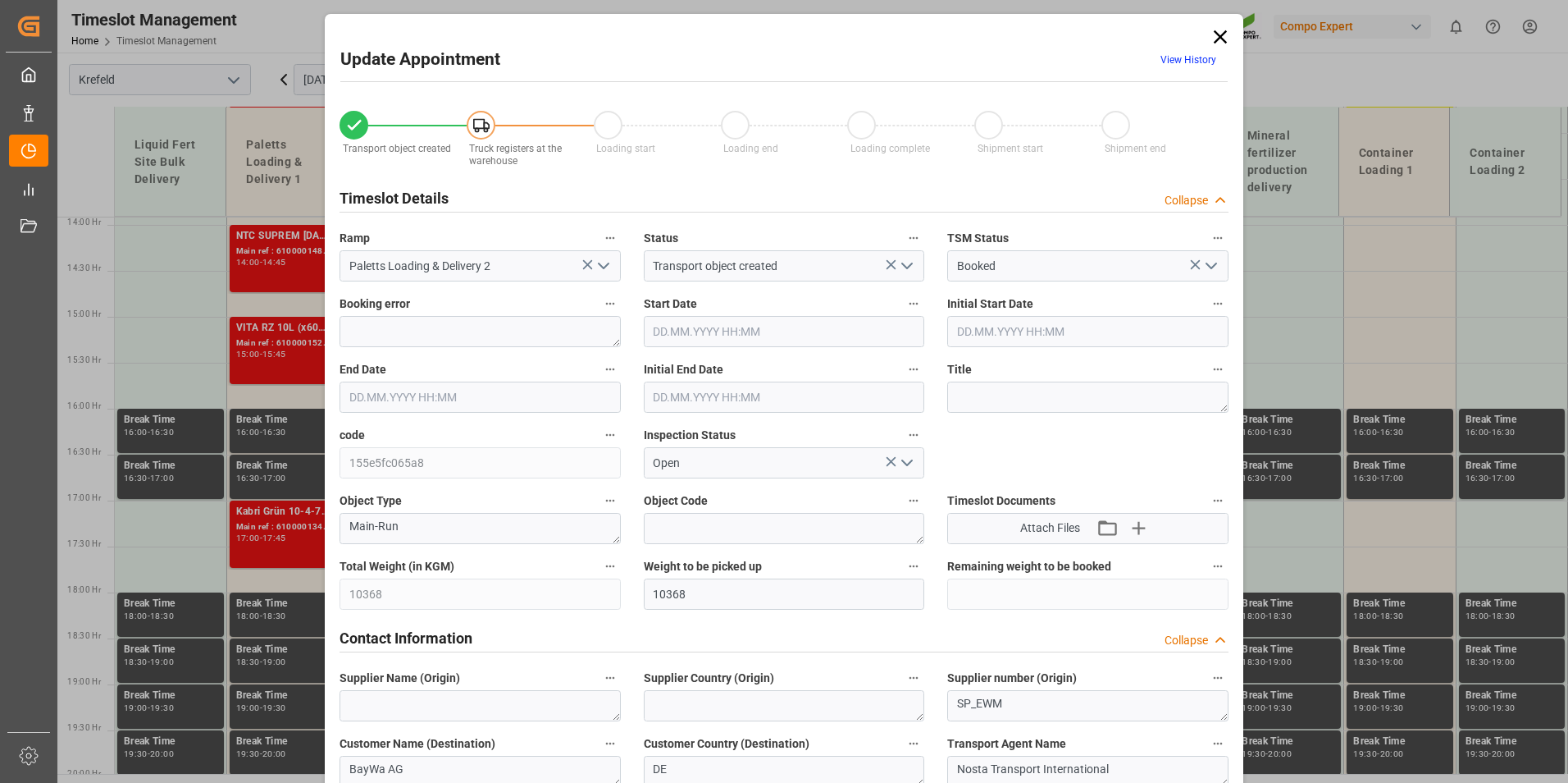
type input "10368"
type input "0"
type input "[DATE] 17:00"
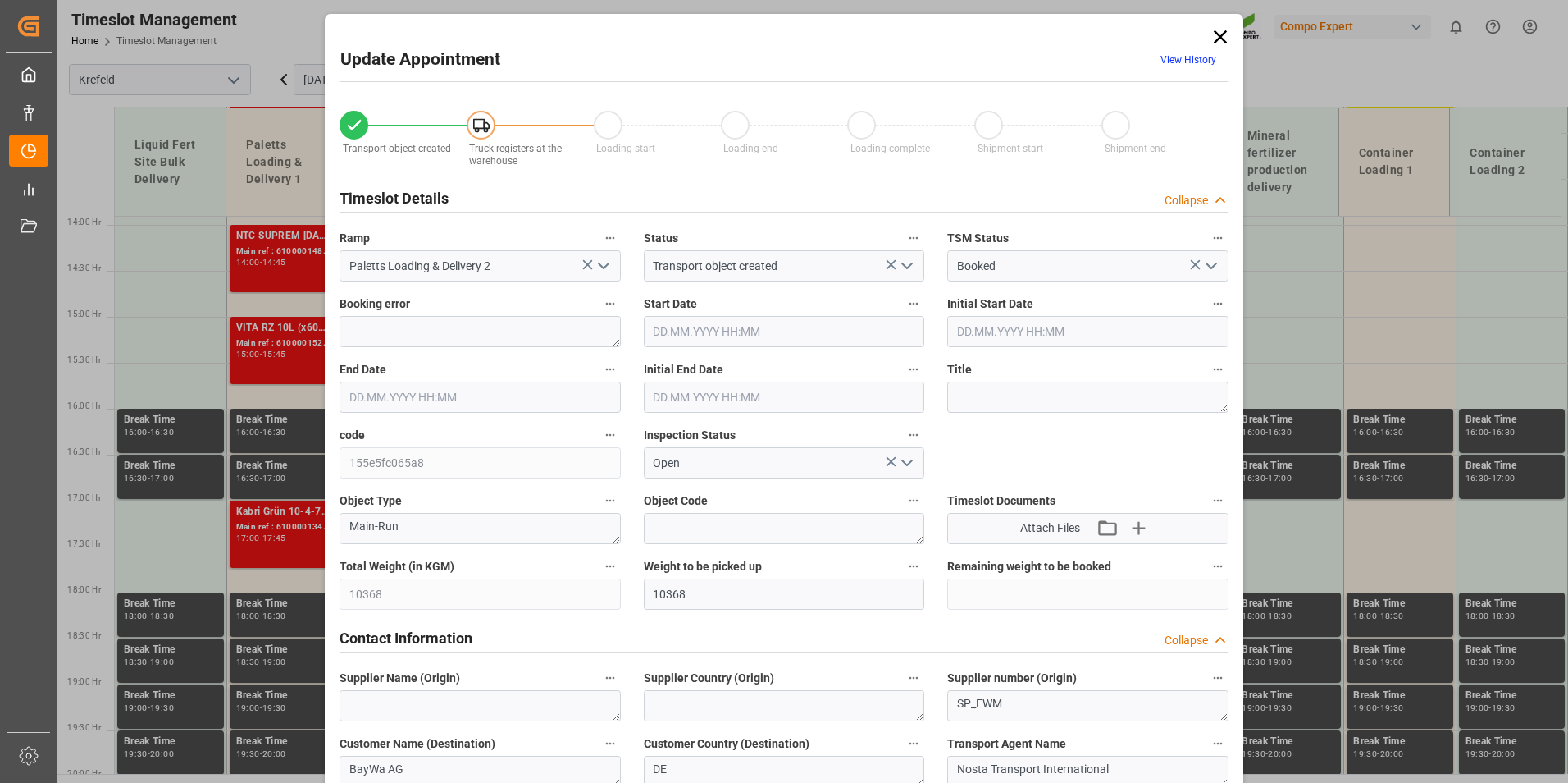
type input "[DATE] 17:45"
type input "[DATE] 17:30"
type input "[DATE] 15:14"
type input "[DATE] 07:17"
click at [1183, 66] on span "View History" at bounding box center [1188, 63] width 79 height 32
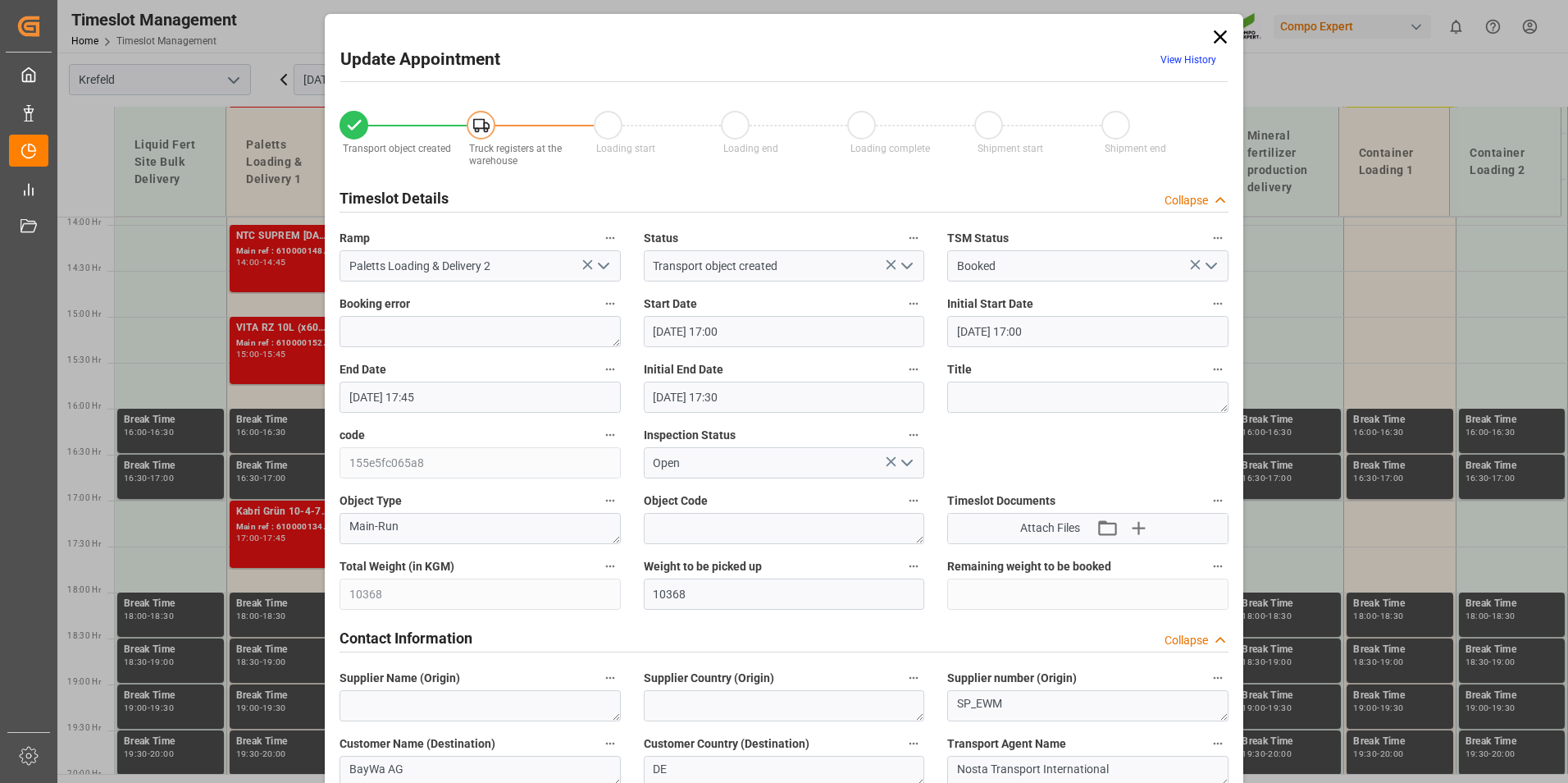
click at [1183, 64] on link "View History" at bounding box center [1188, 60] width 56 height 12
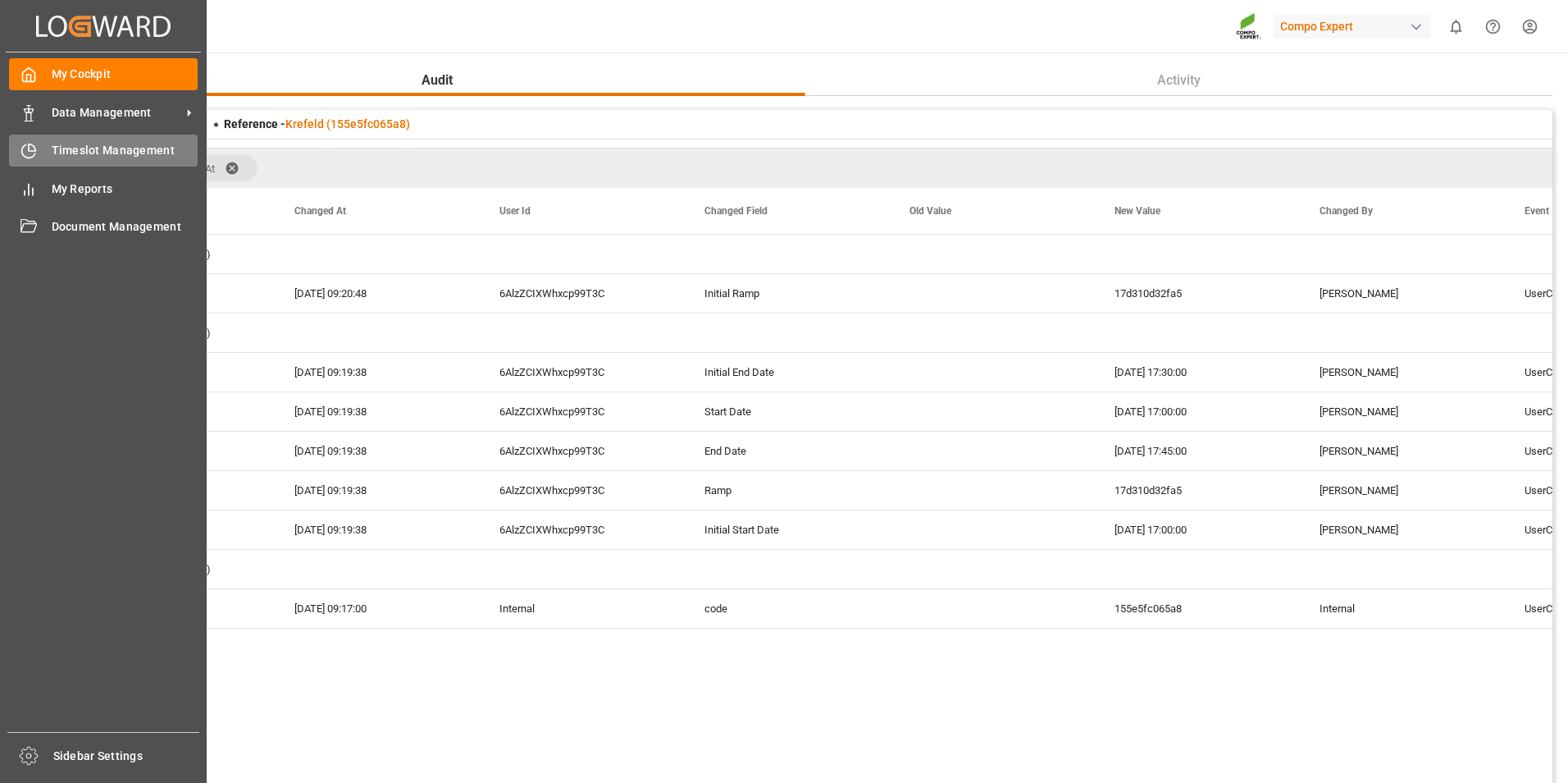
click at [44, 145] on div "Timeslot Management Timeslot Management" at bounding box center [103, 151] width 188 height 32
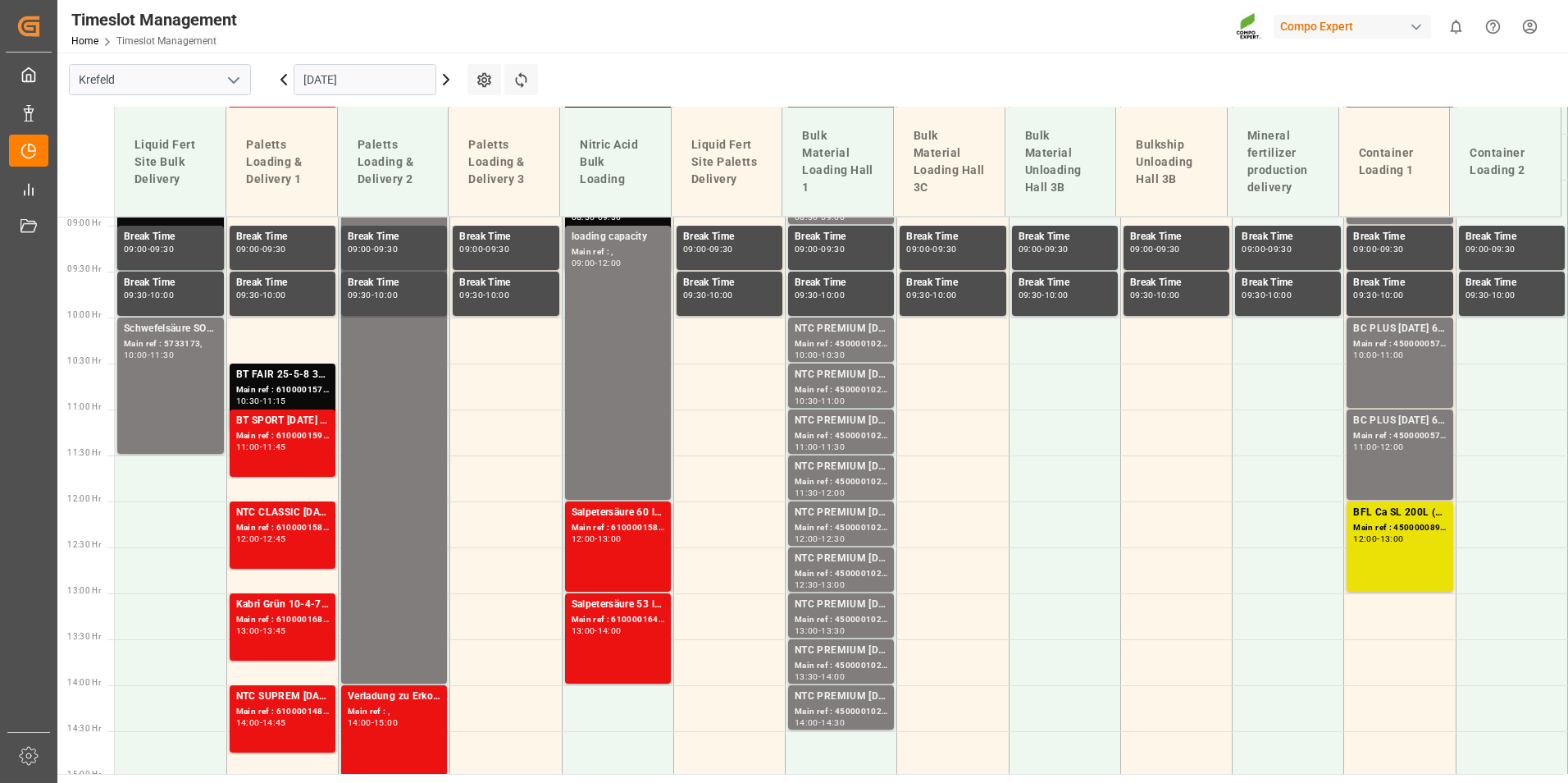
scroll to position [869, 0]
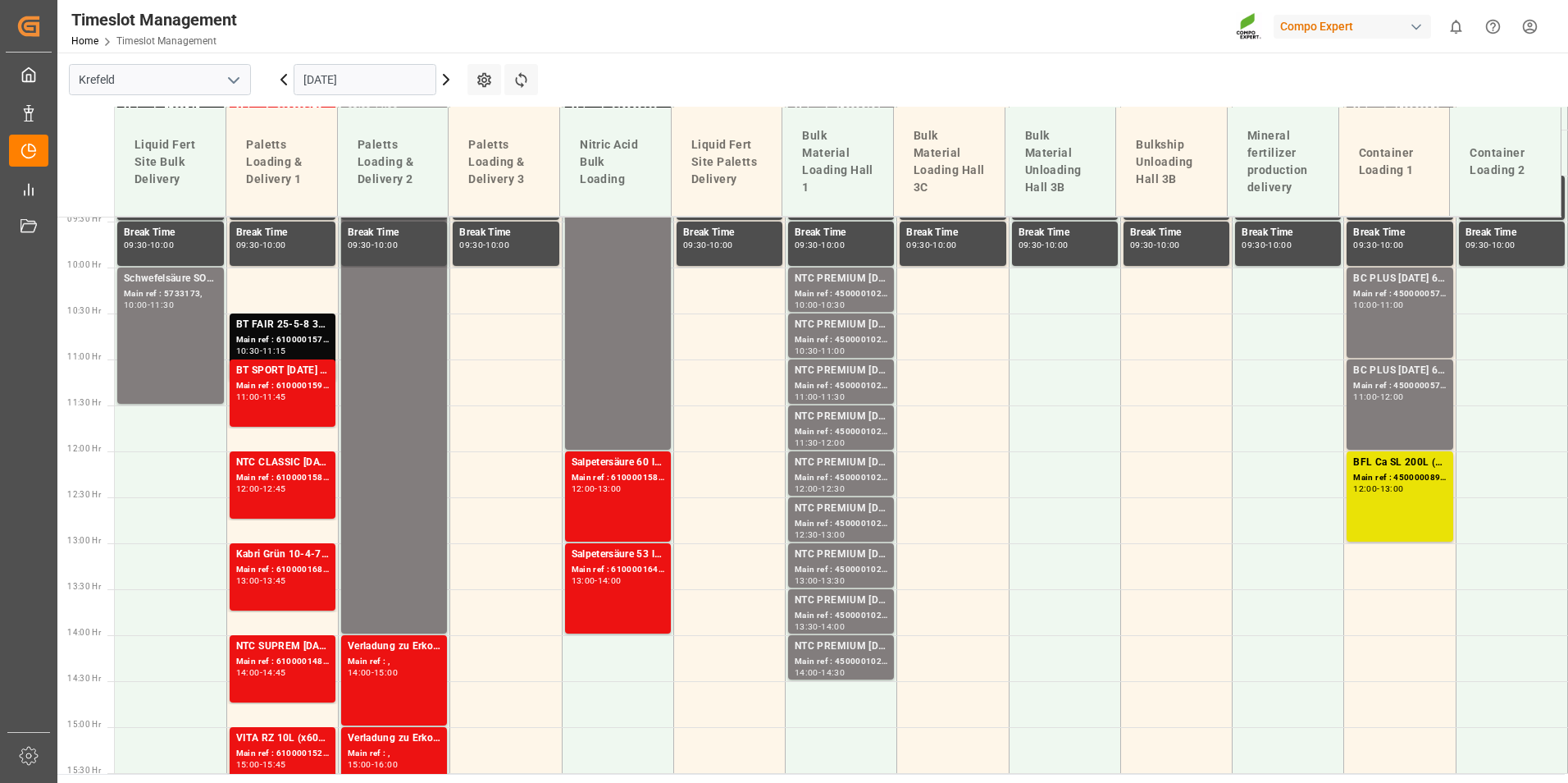
click at [385, 77] on input "[DATE]" at bounding box center [365, 79] width 143 height 31
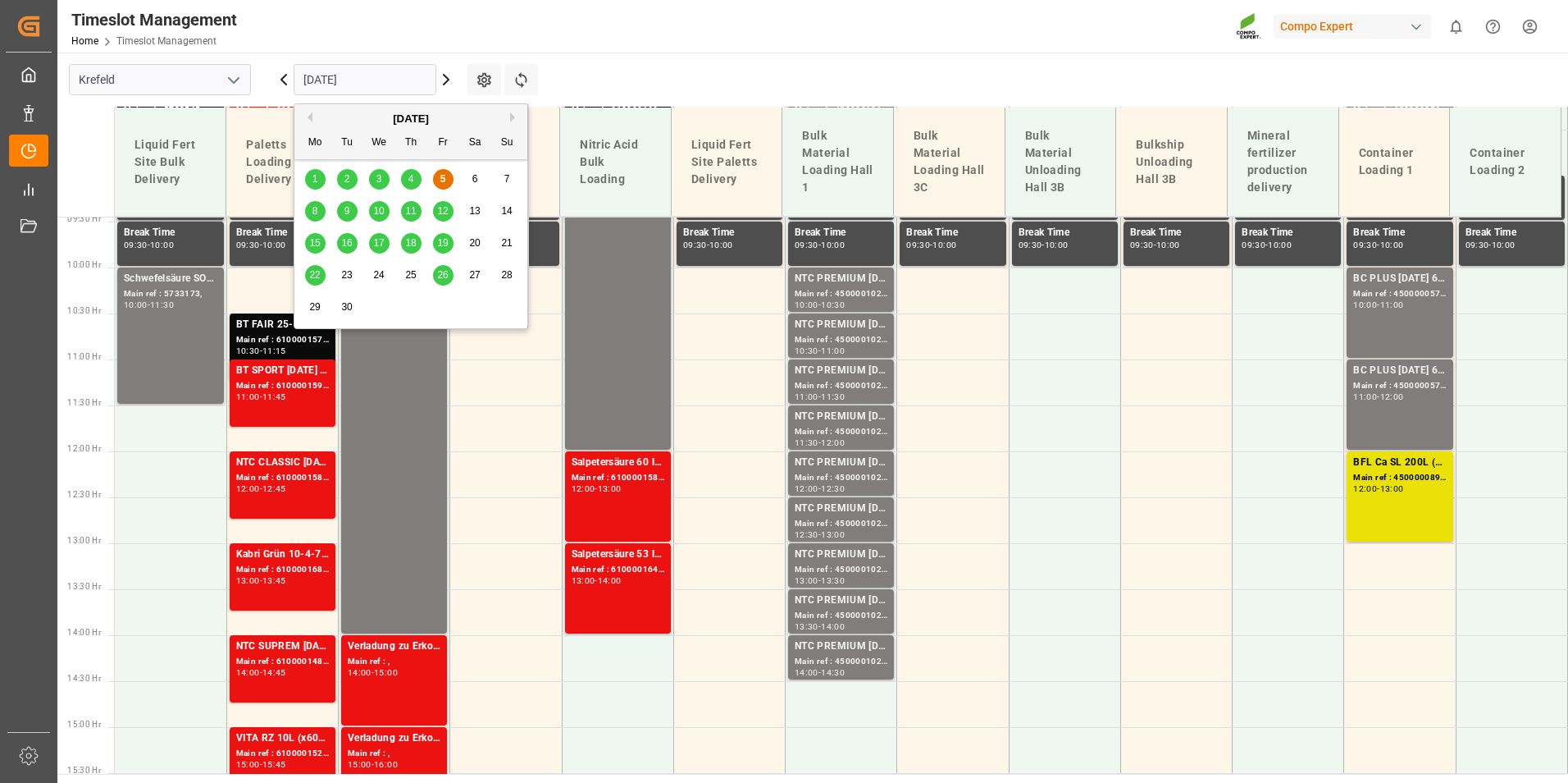
click at [321, 216] on div "8" at bounding box center [315, 211] width 21 height 20
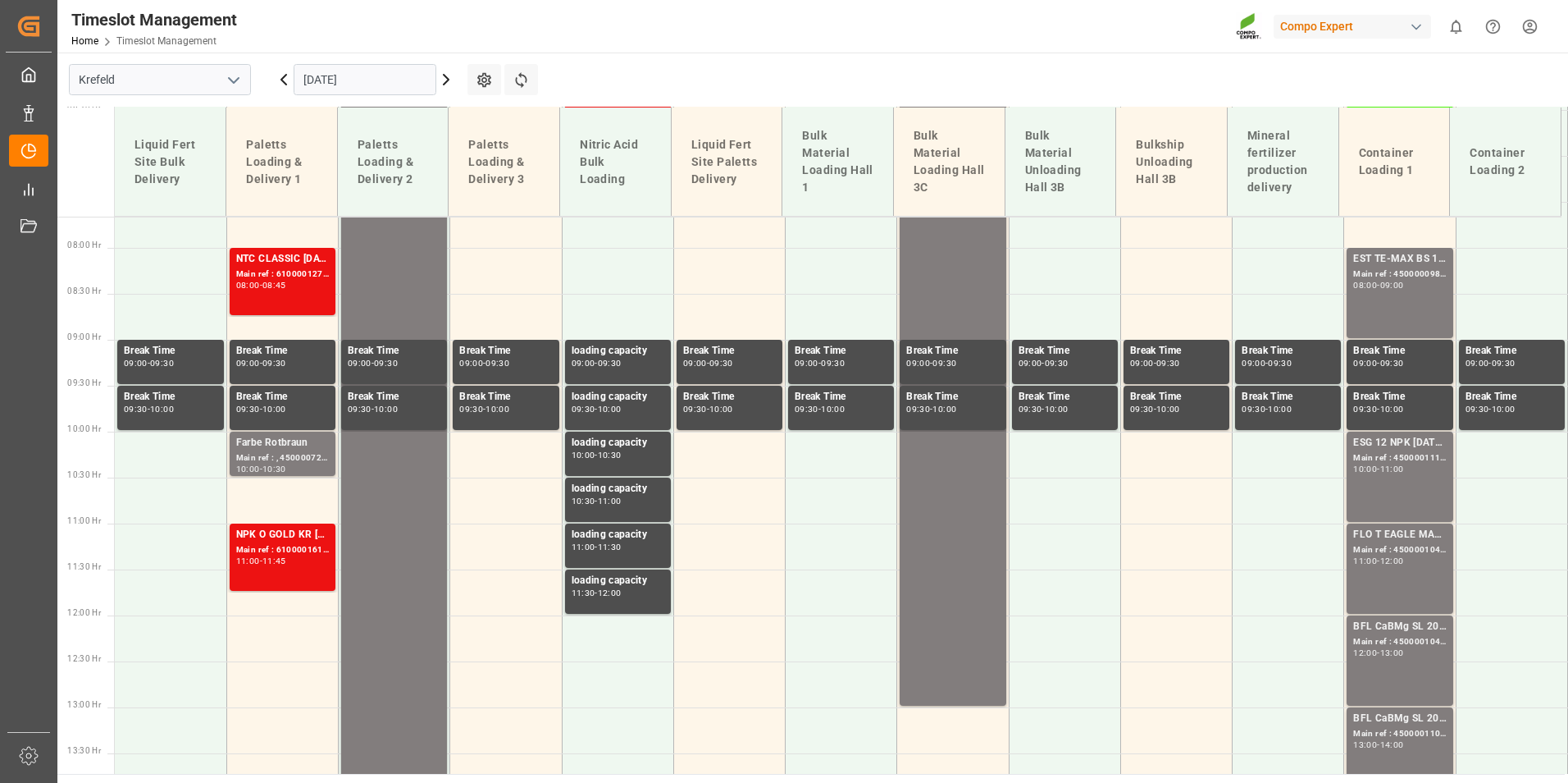
scroll to position [1032, 0]
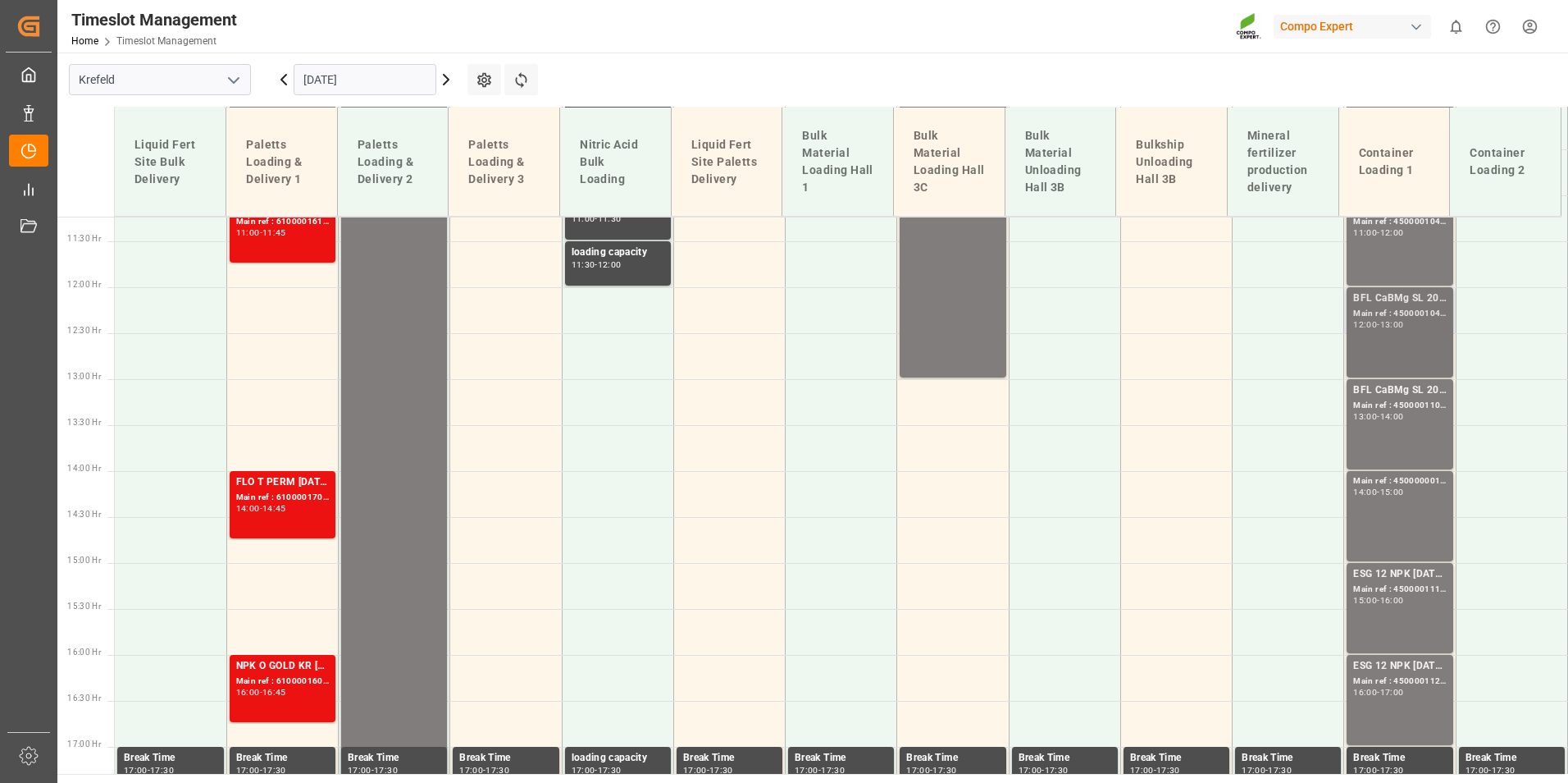
click at [1373, 317] on div "Main ref : 4500001040, 2000001057" at bounding box center [1400, 314] width 93 height 14
click at [1389, 334] on div "BFL CaBMg SL 20L (x48) EN,IN MTO Main ref : 4500001040, 2000001057 12:00 - 13:00" at bounding box center [1400, 332] width 93 height 84
click at [1395, 398] on div "BFL CaBMg SL 20L (x48) EN,IN MTO" at bounding box center [1400, 390] width 93 height 16
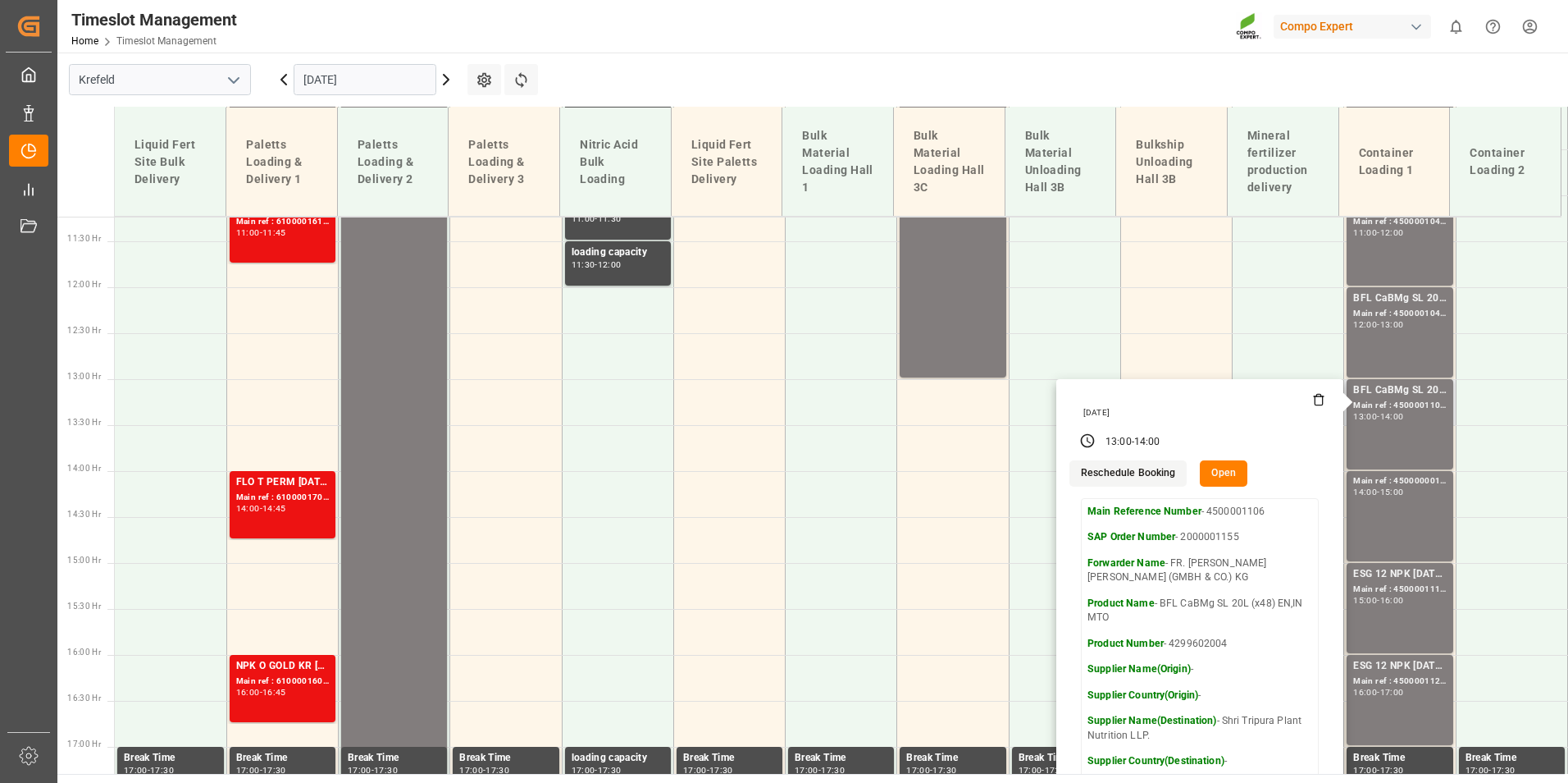
click at [1208, 464] on button "Open" at bounding box center [1224, 474] width 48 height 26
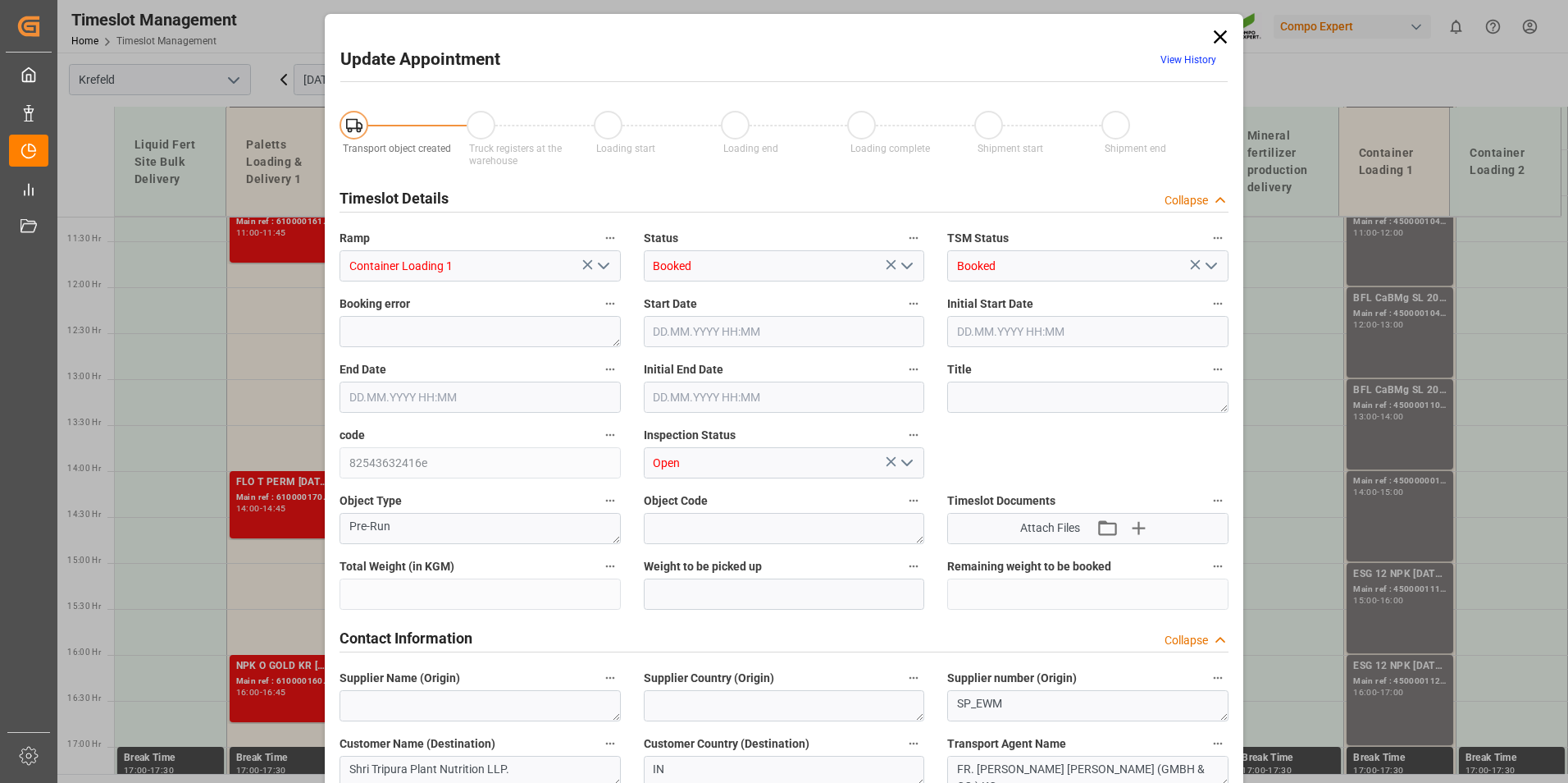
type input "29184"
type input "0"
type input "[DATE] 13:00"
type input "[DATE] 14:00"
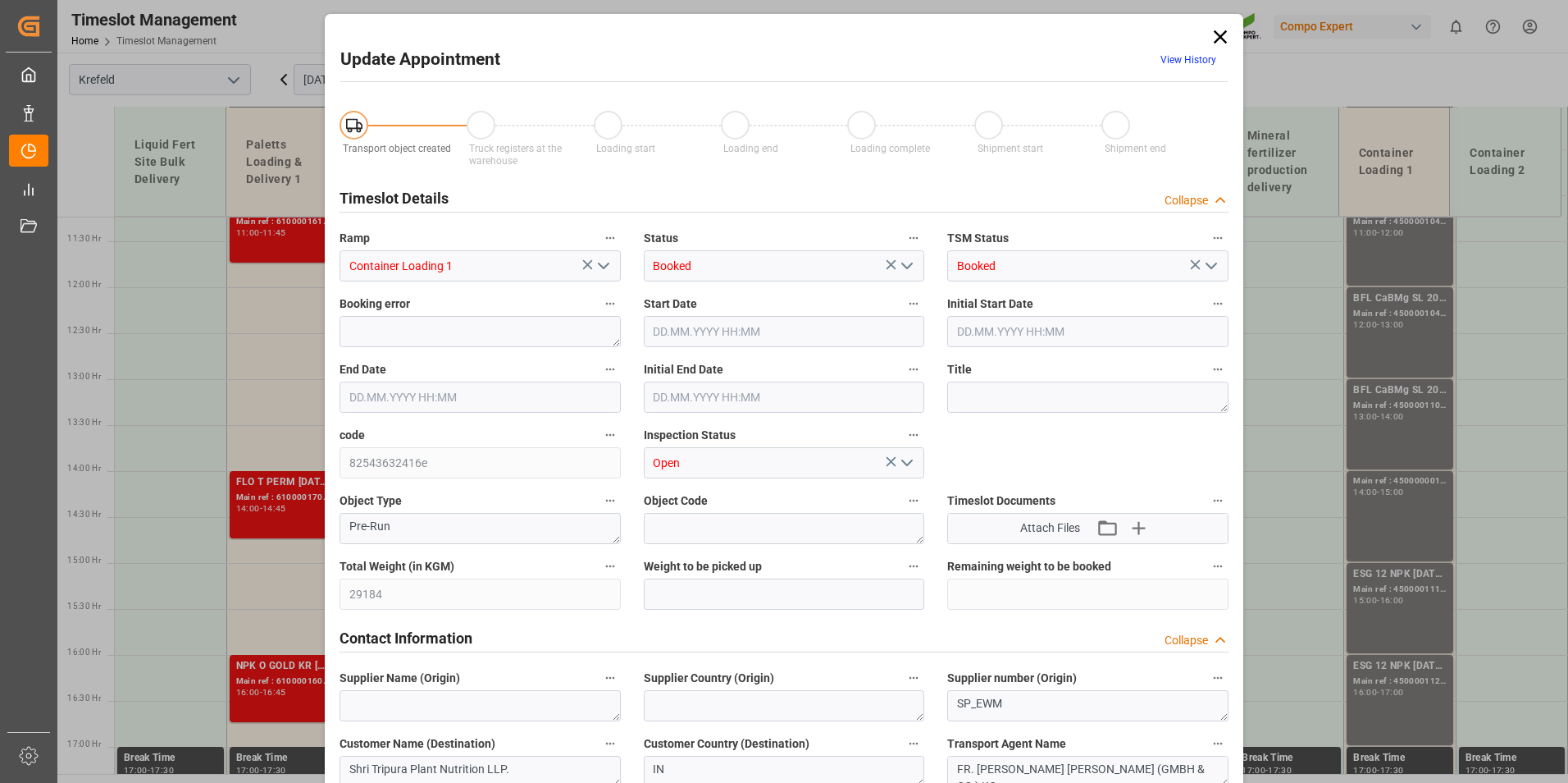
type input "[DATE] 13:30"
type input "[DATE] 08:20"
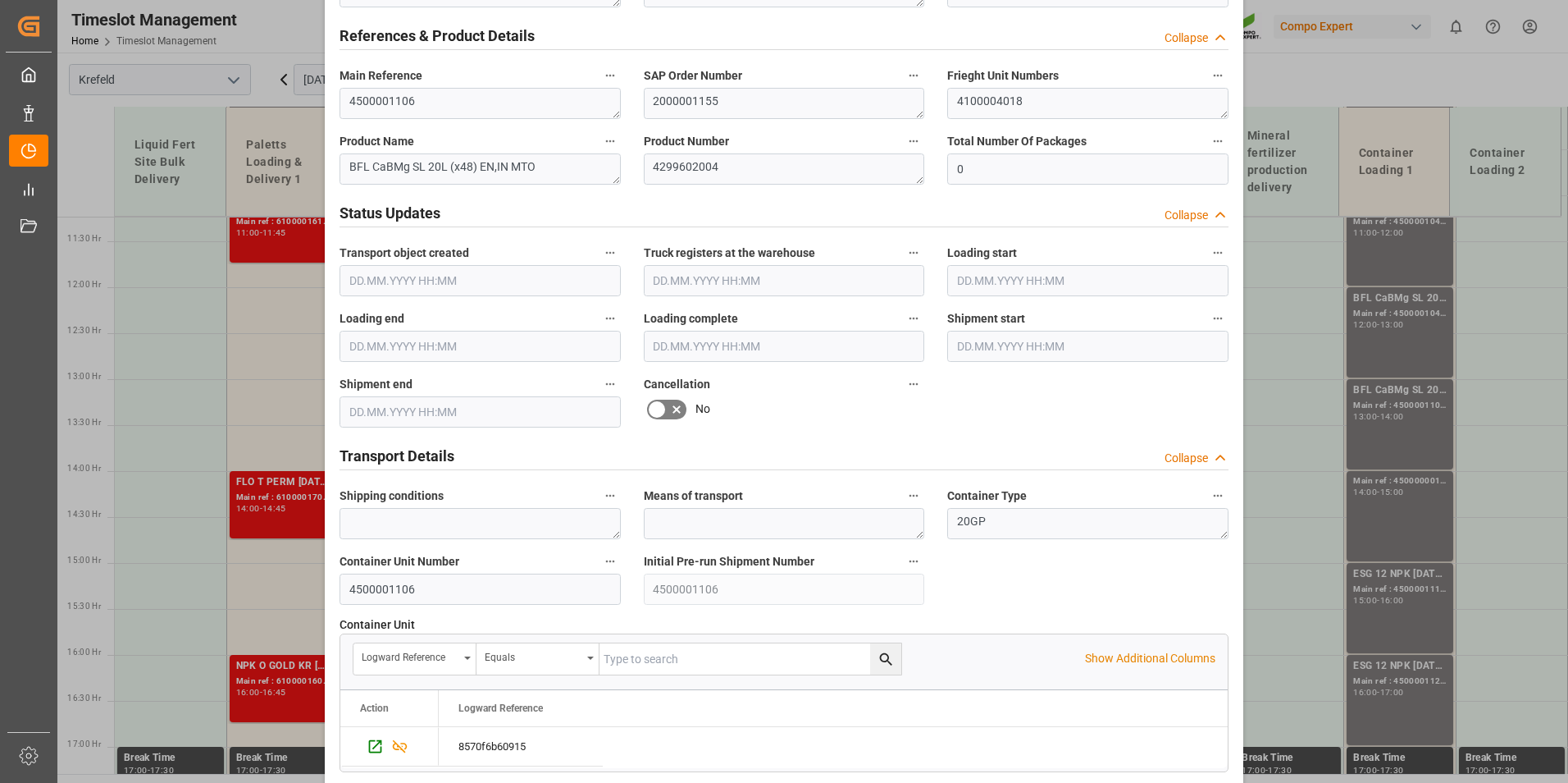
scroll to position [1067, 0]
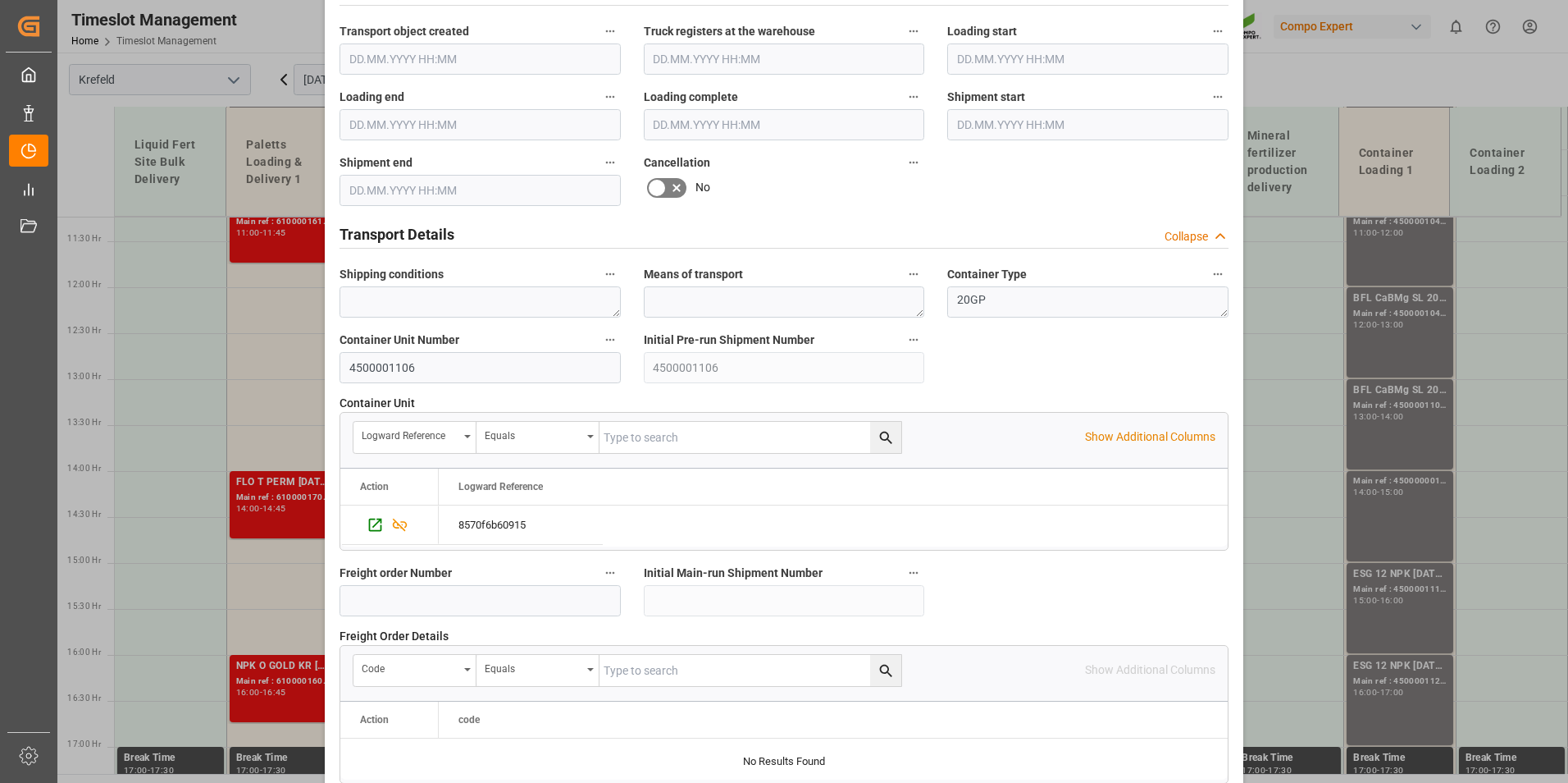
click at [667, 190] on icon at bounding box center [677, 189] width 20 height 20
click at [0, 0] on input "checkbox" at bounding box center [0, 0] width 0 height 0
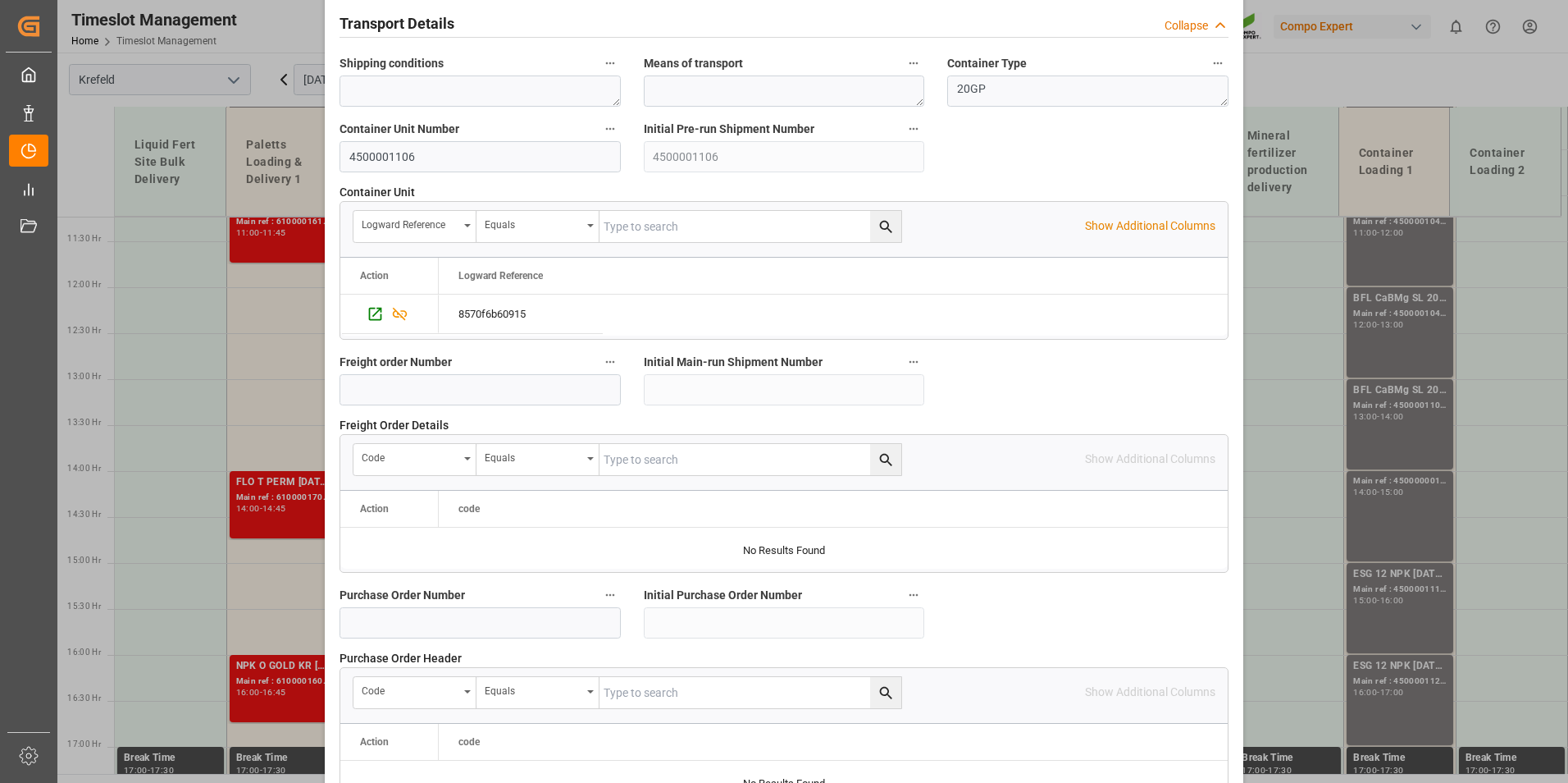
scroll to position [1494, 0]
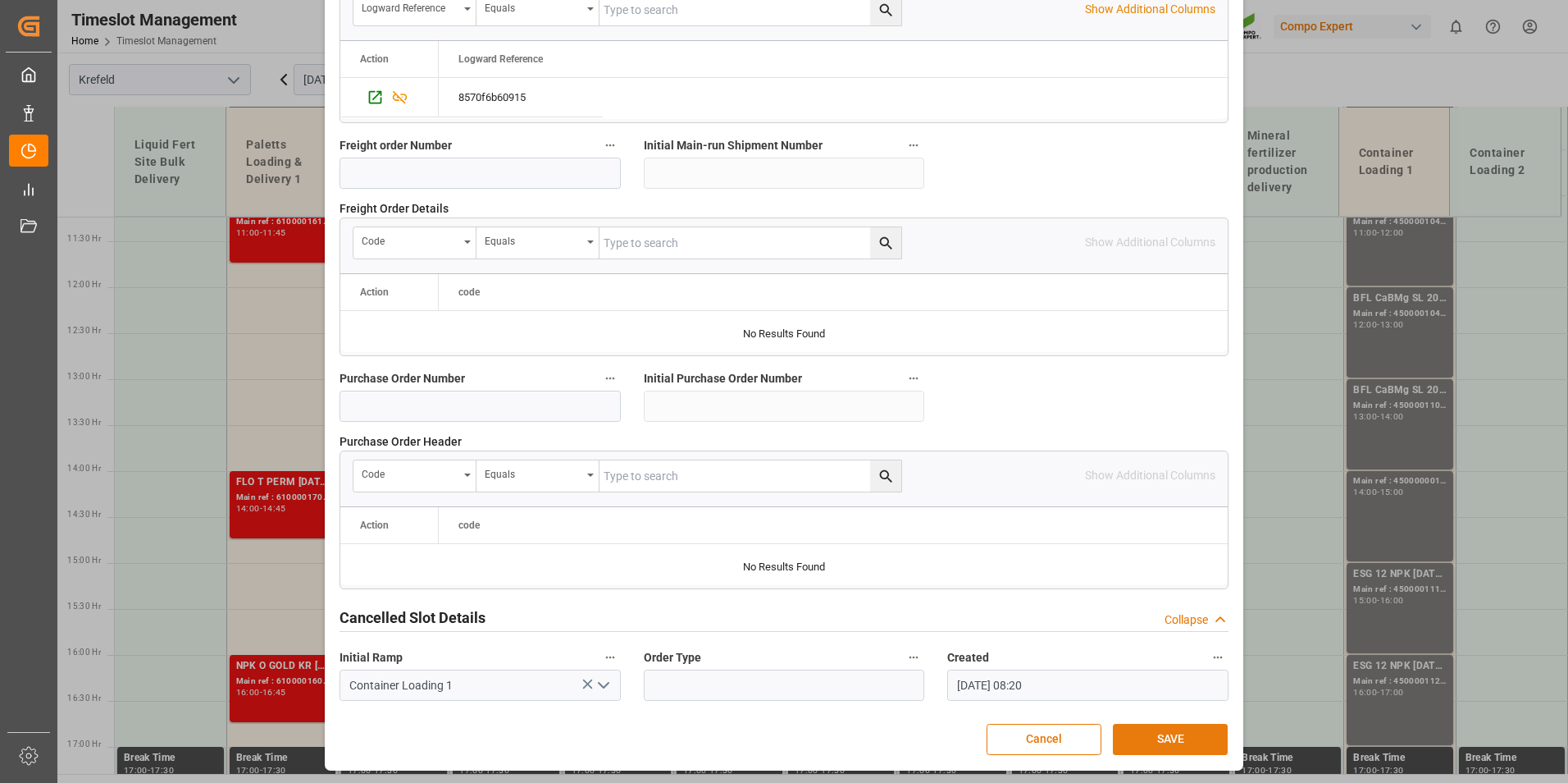
click at [1168, 736] on button "SAVE" at bounding box center [1170, 739] width 115 height 31
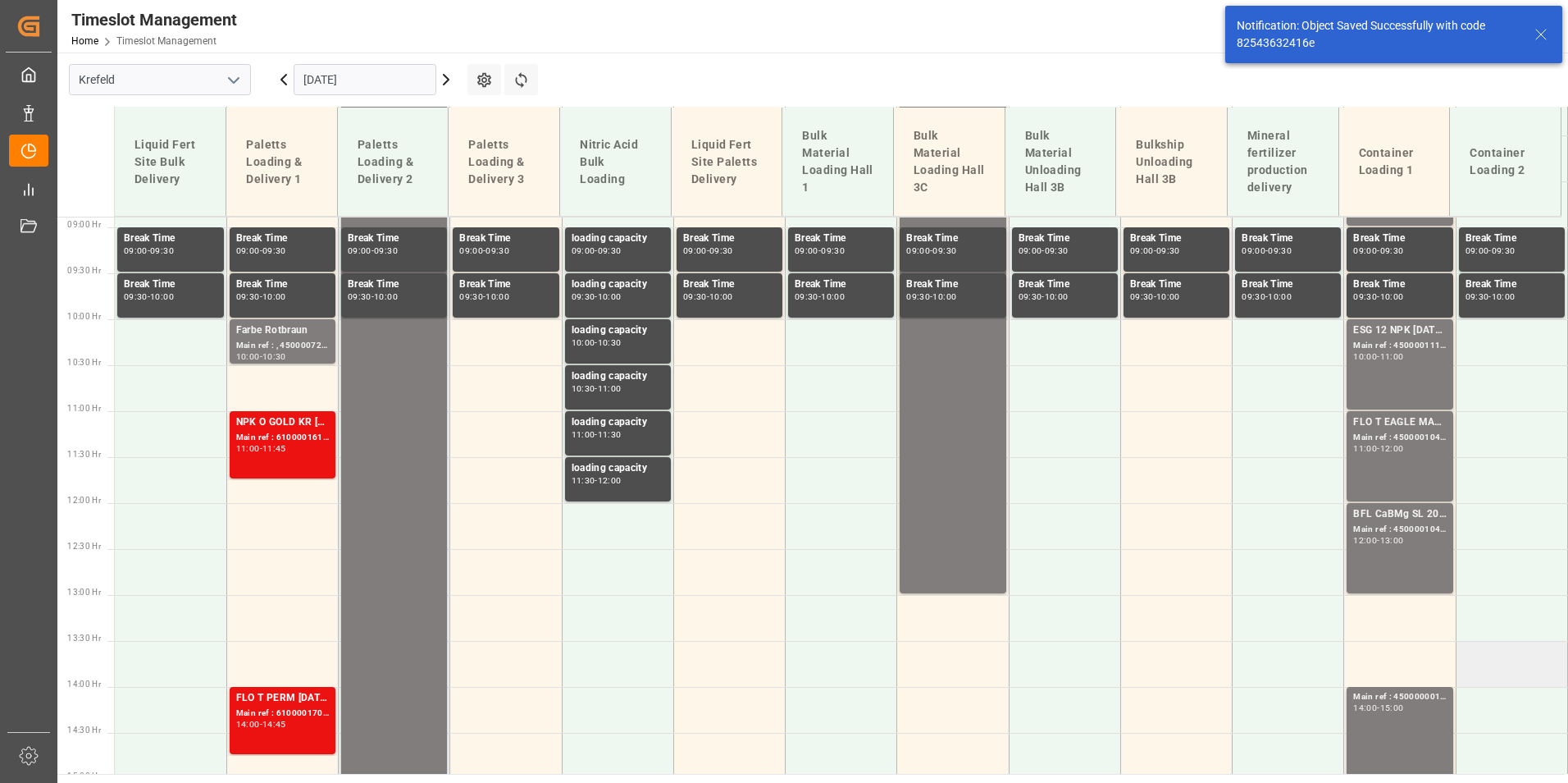
scroll to position [816, 0]
click at [1383, 529] on div "Main ref : 4500001040, 2000001057" at bounding box center [1400, 531] width 93 height 14
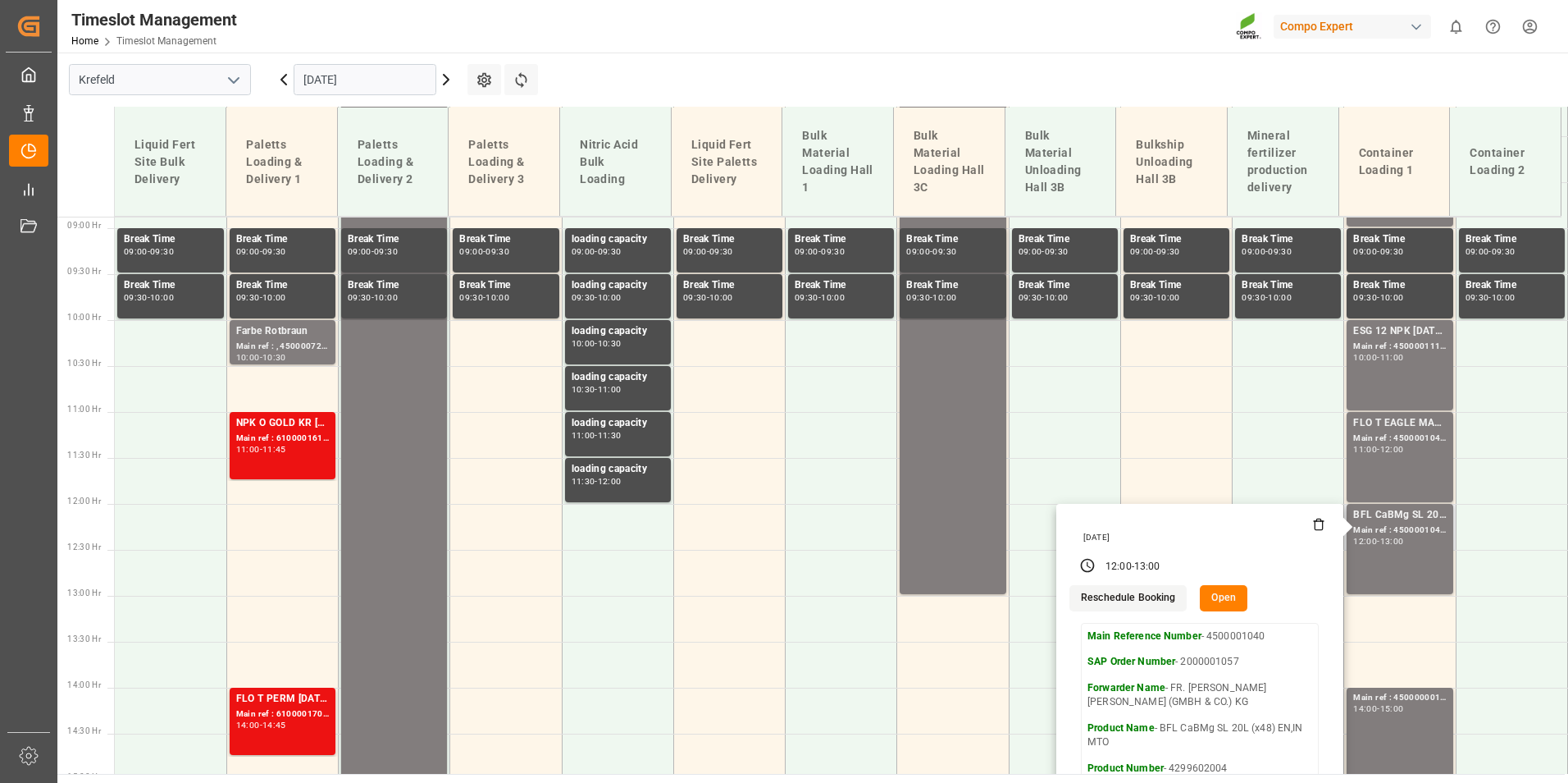
click at [1228, 600] on button "Open" at bounding box center [1224, 598] width 48 height 26
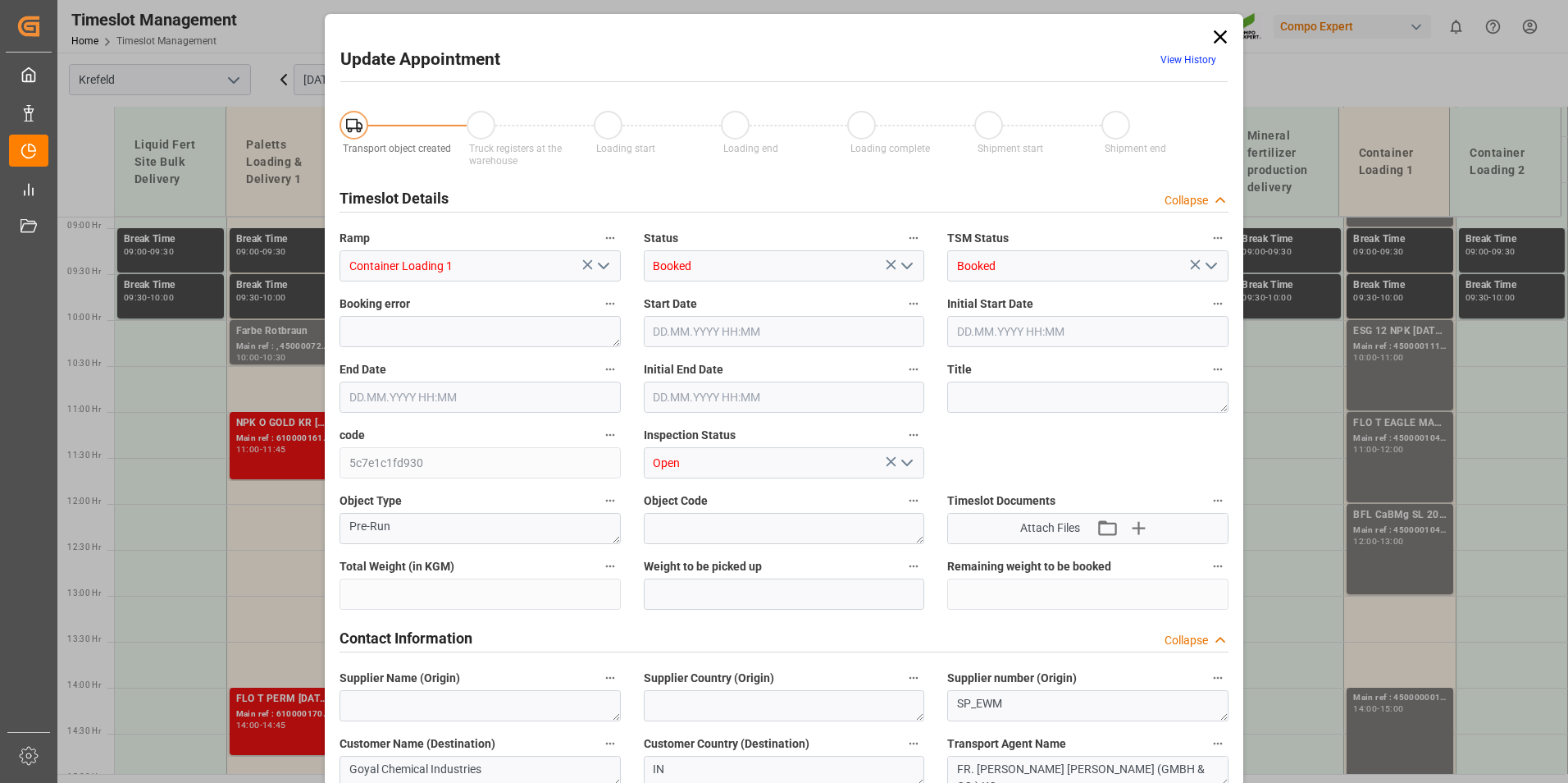
type input "29184"
type input "0"
type input "[DATE] 12:00"
type input "[DATE] 13:00"
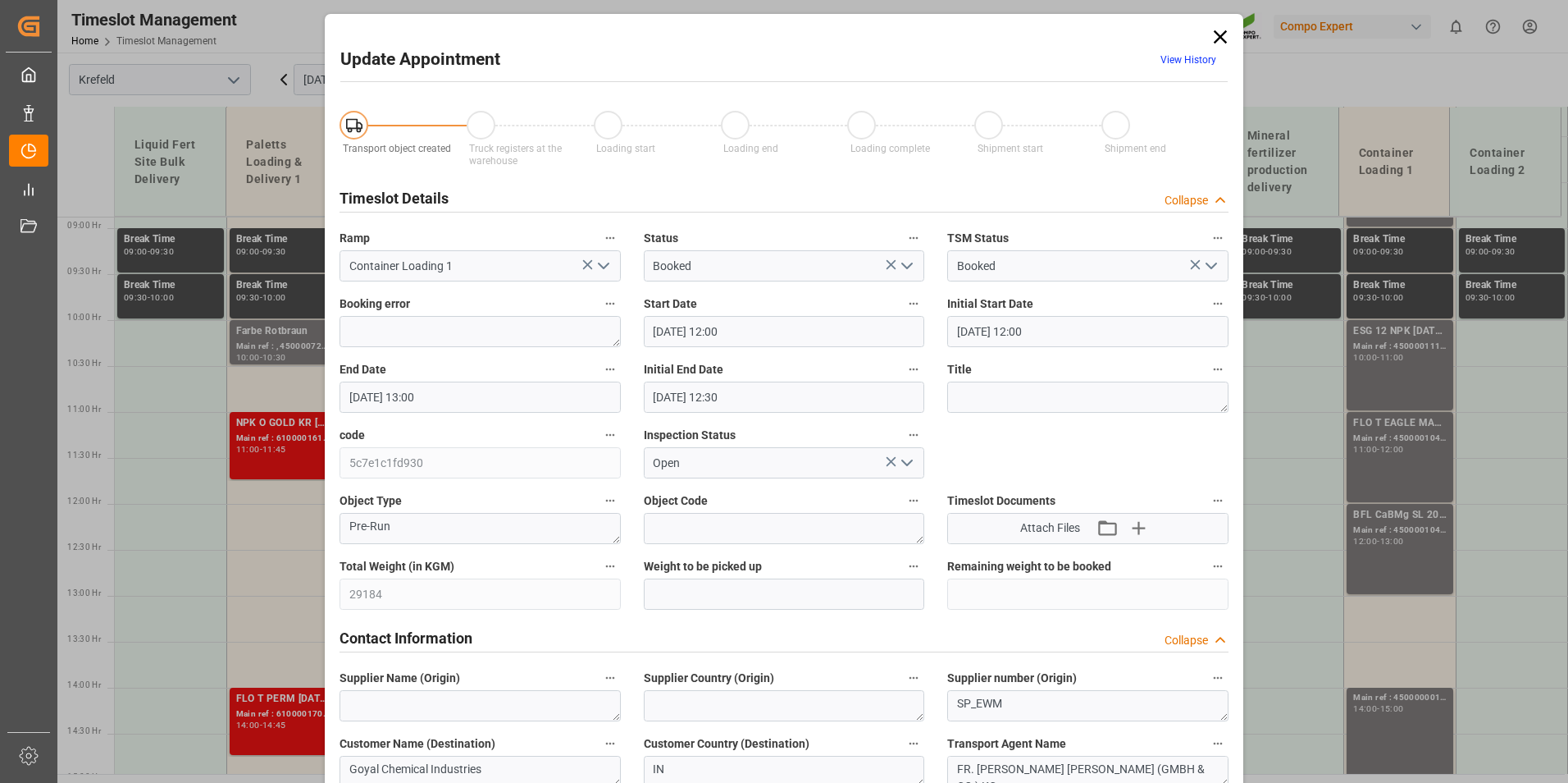
type input "[DATE] 12:30"
type input "[DATE] 07:57"
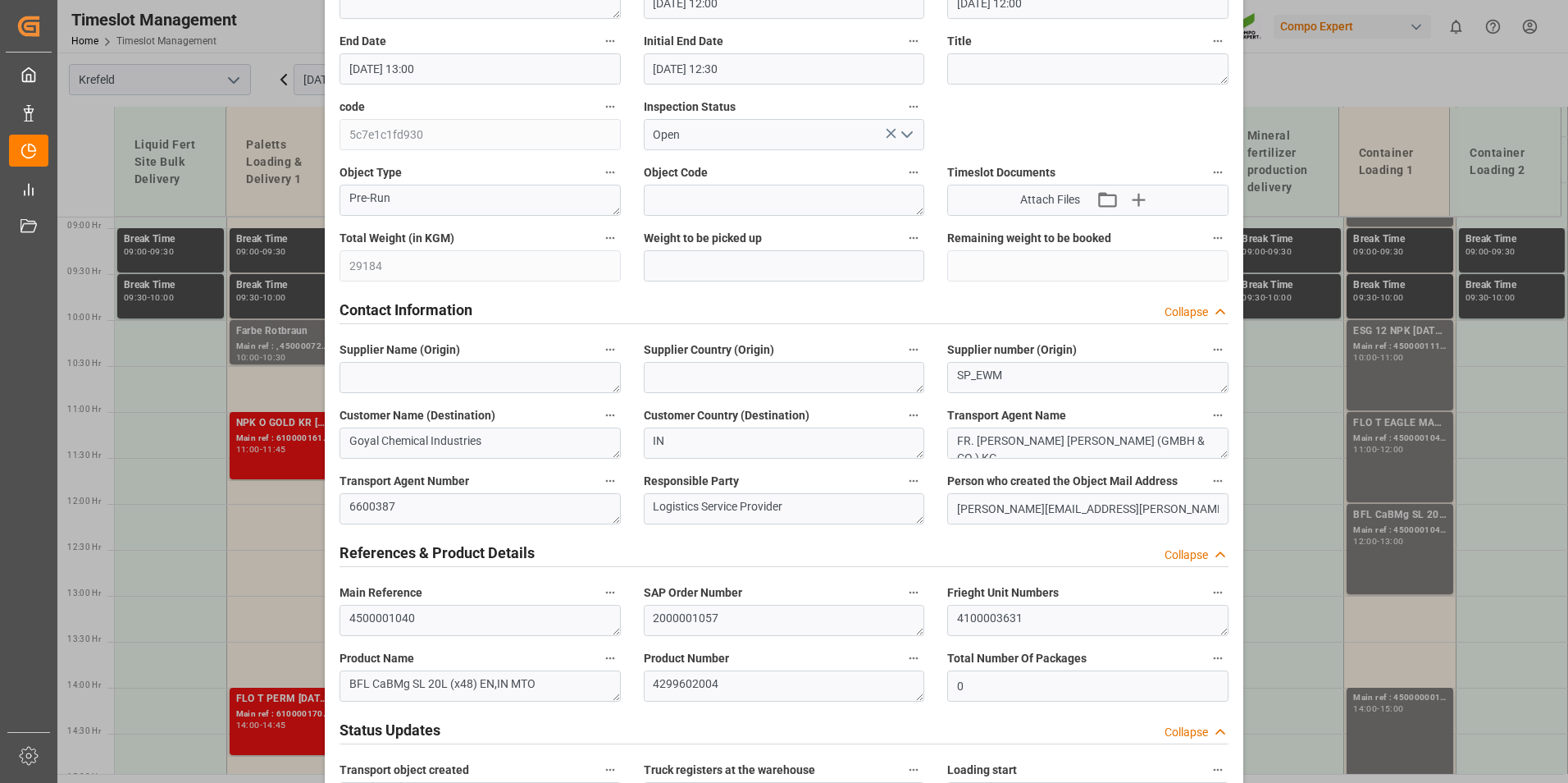
scroll to position [739, 0]
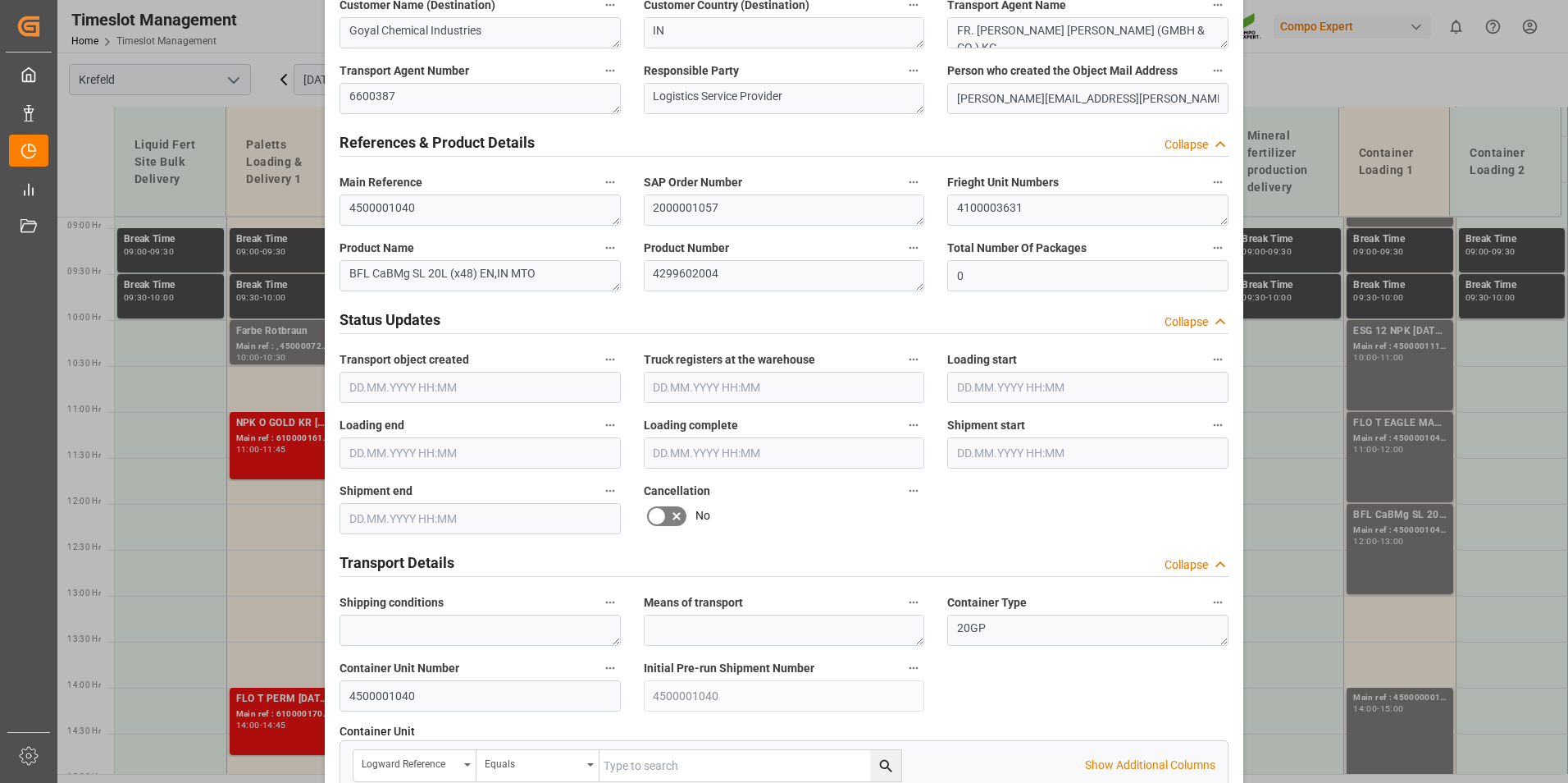
click at [648, 512] on icon at bounding box center [657, 517] width 20 height 20
click at [0, 0] on input "checkbox" at bounding box center [0, 0] width 0 height 0
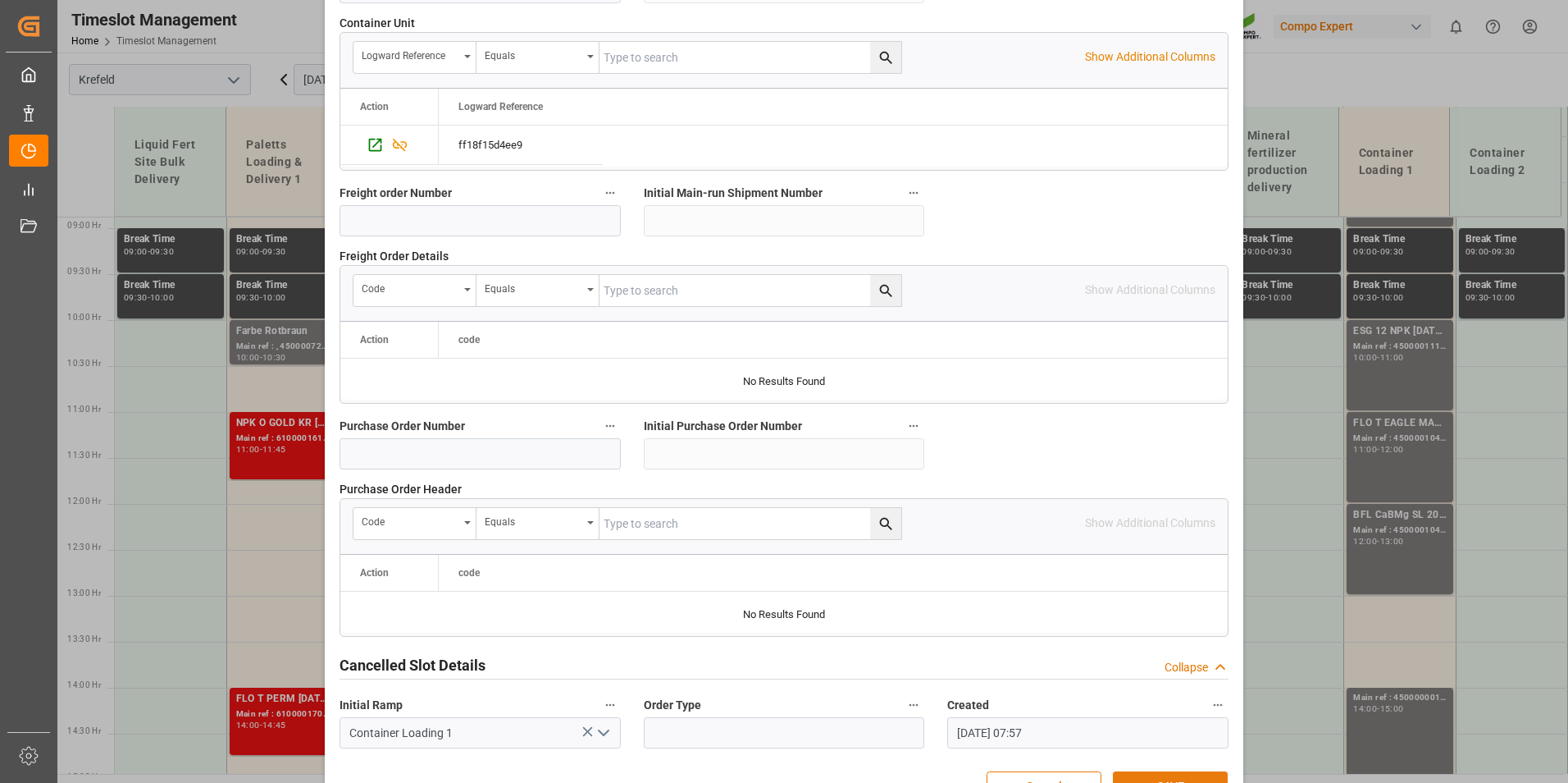
scroll to position [1494, 0]
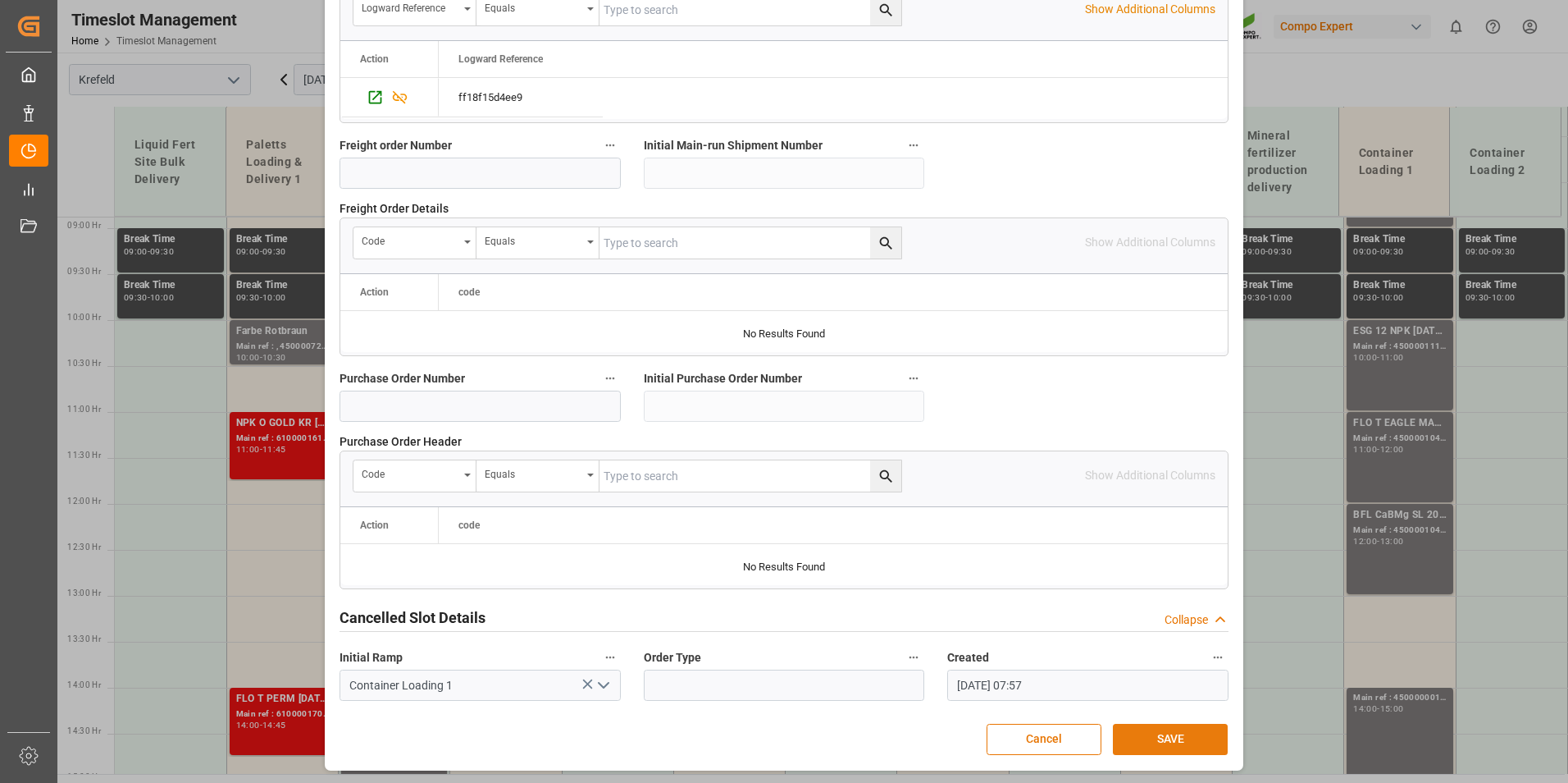
click at [1165, 744] on button "SAVE" at bounding box center [1170, 739] width 115 height 31
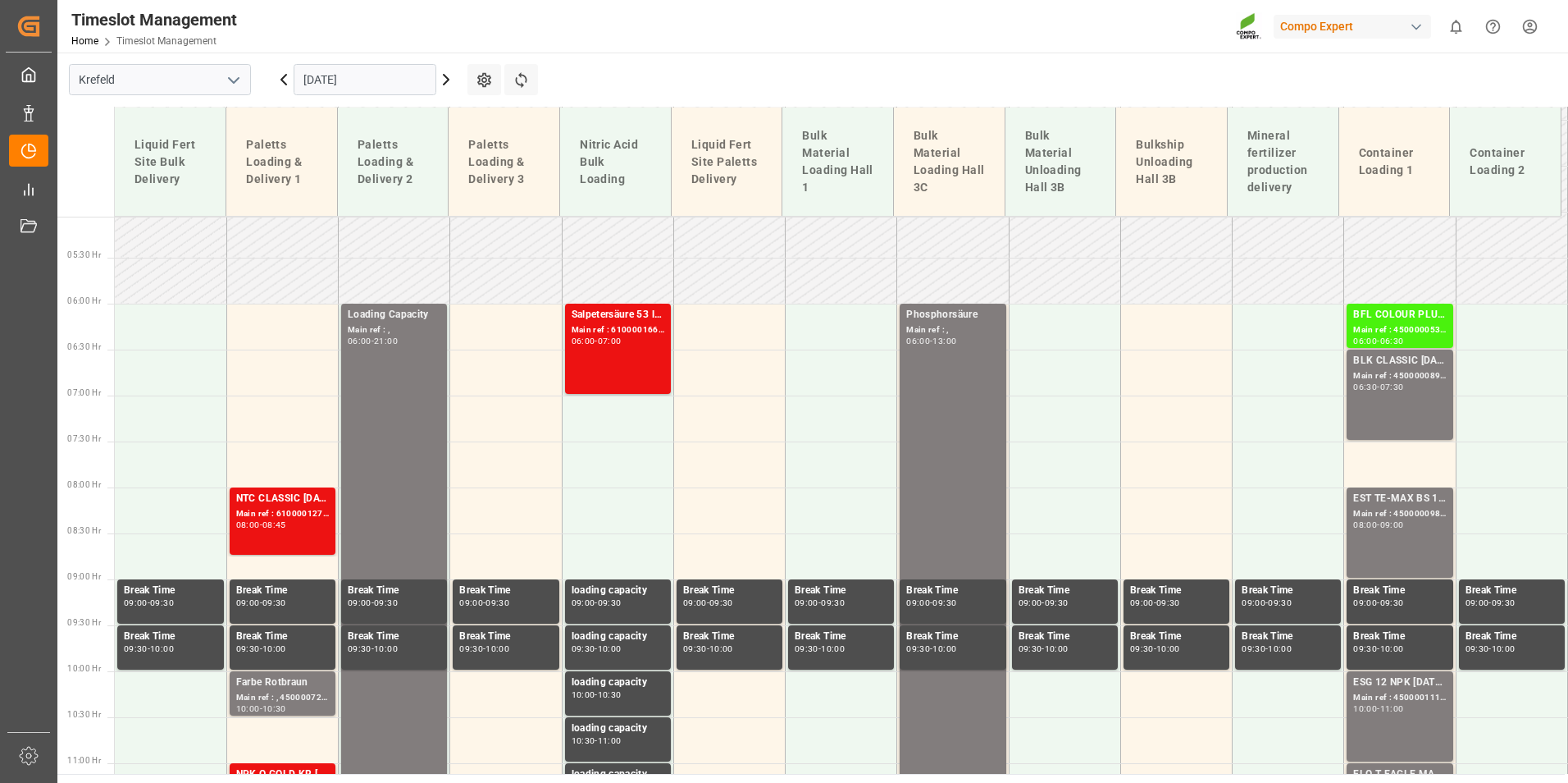
scroll to position [396, 0]
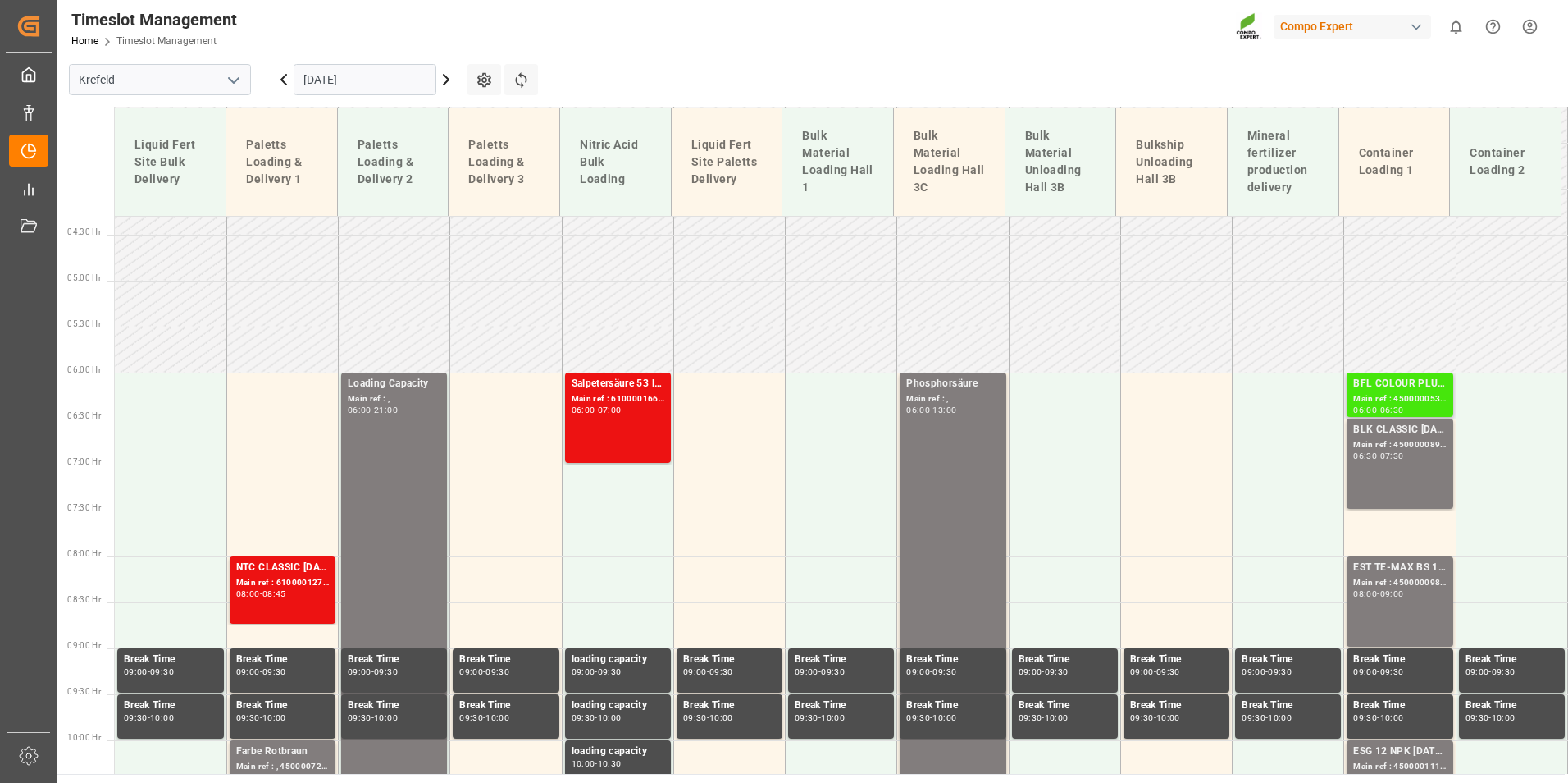
click at [1415, 384] on div "BFL COLOUR PLUS SL 1000L IBC (KRE)" at bounding box center [1400, 384] width 93 height 16
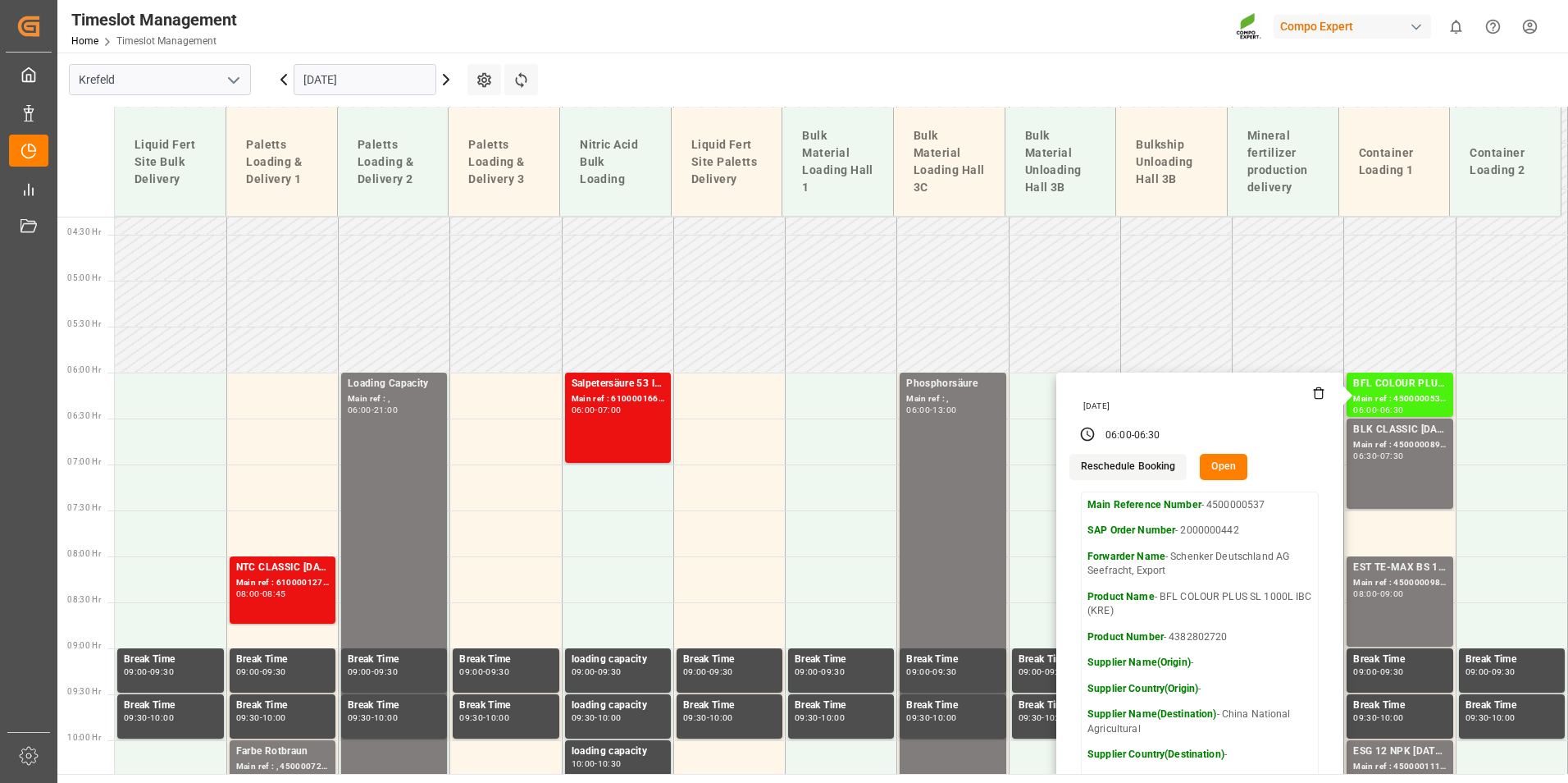
click at [365, 86] on input "[DATE]" at bounding box center [365, 79] width 143 height 31
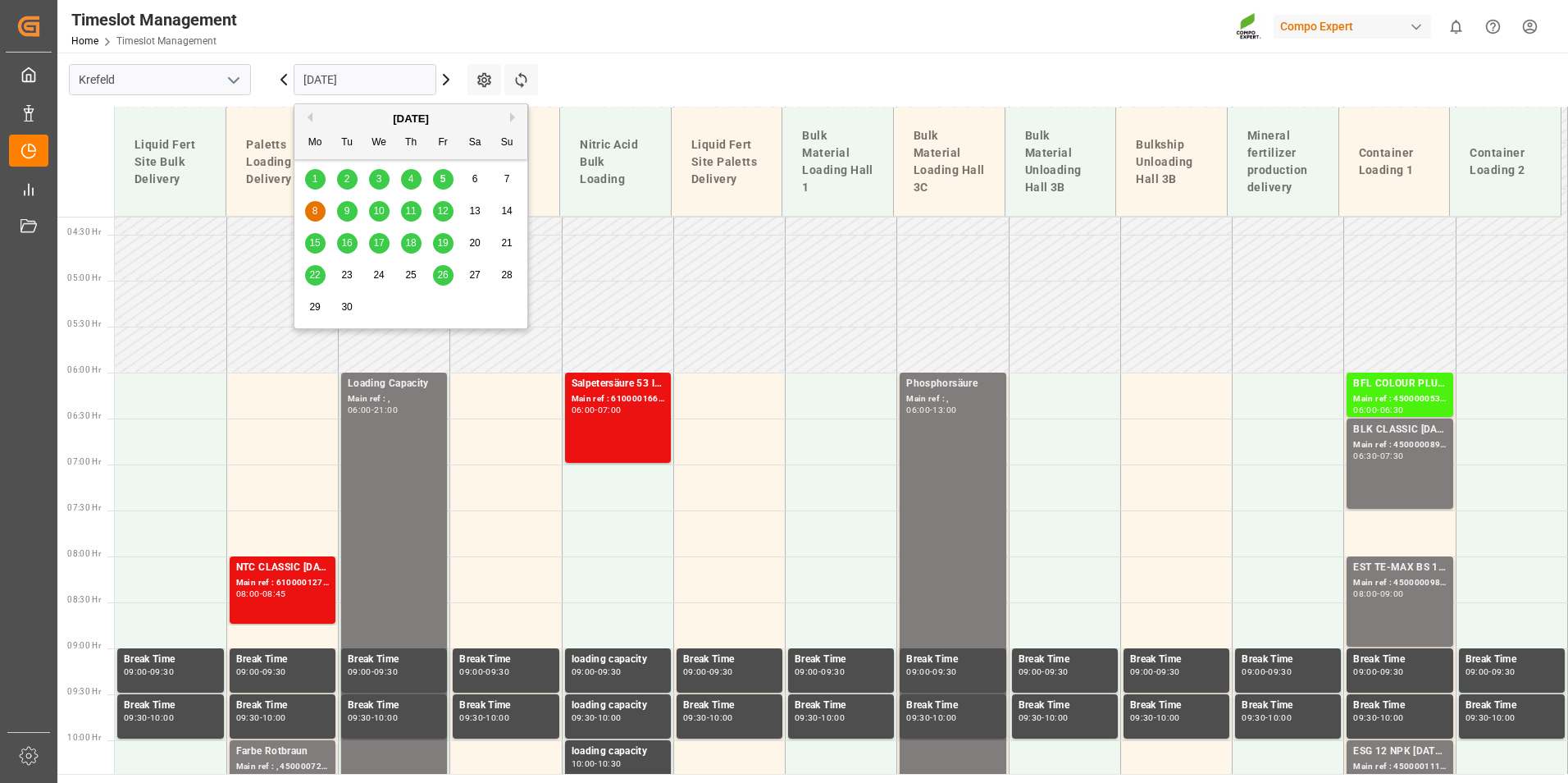
click at [342, 218] on div "9" at bounding box center [347, 211] width 21 height 20
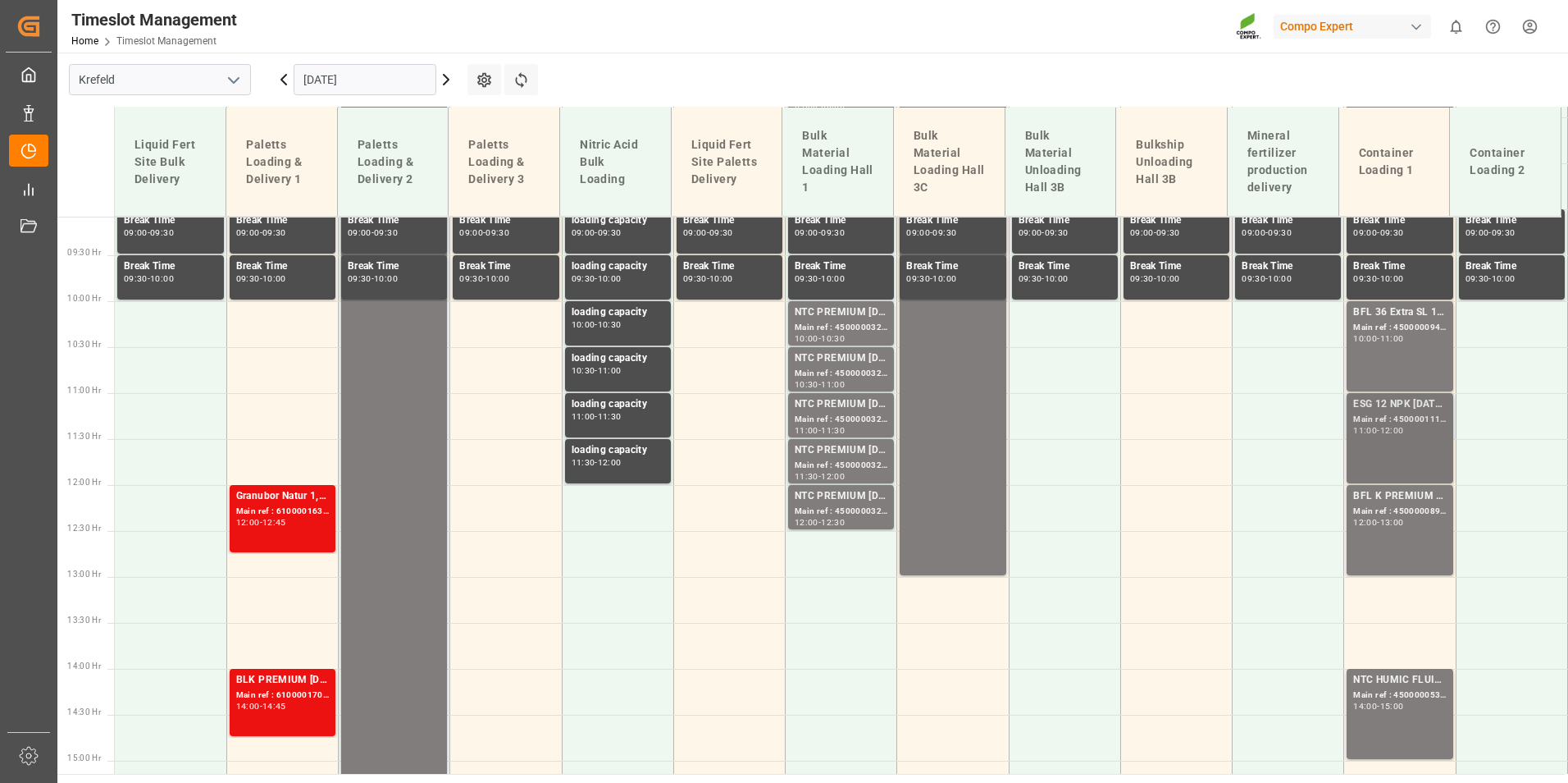
scroll to position [869, 0]
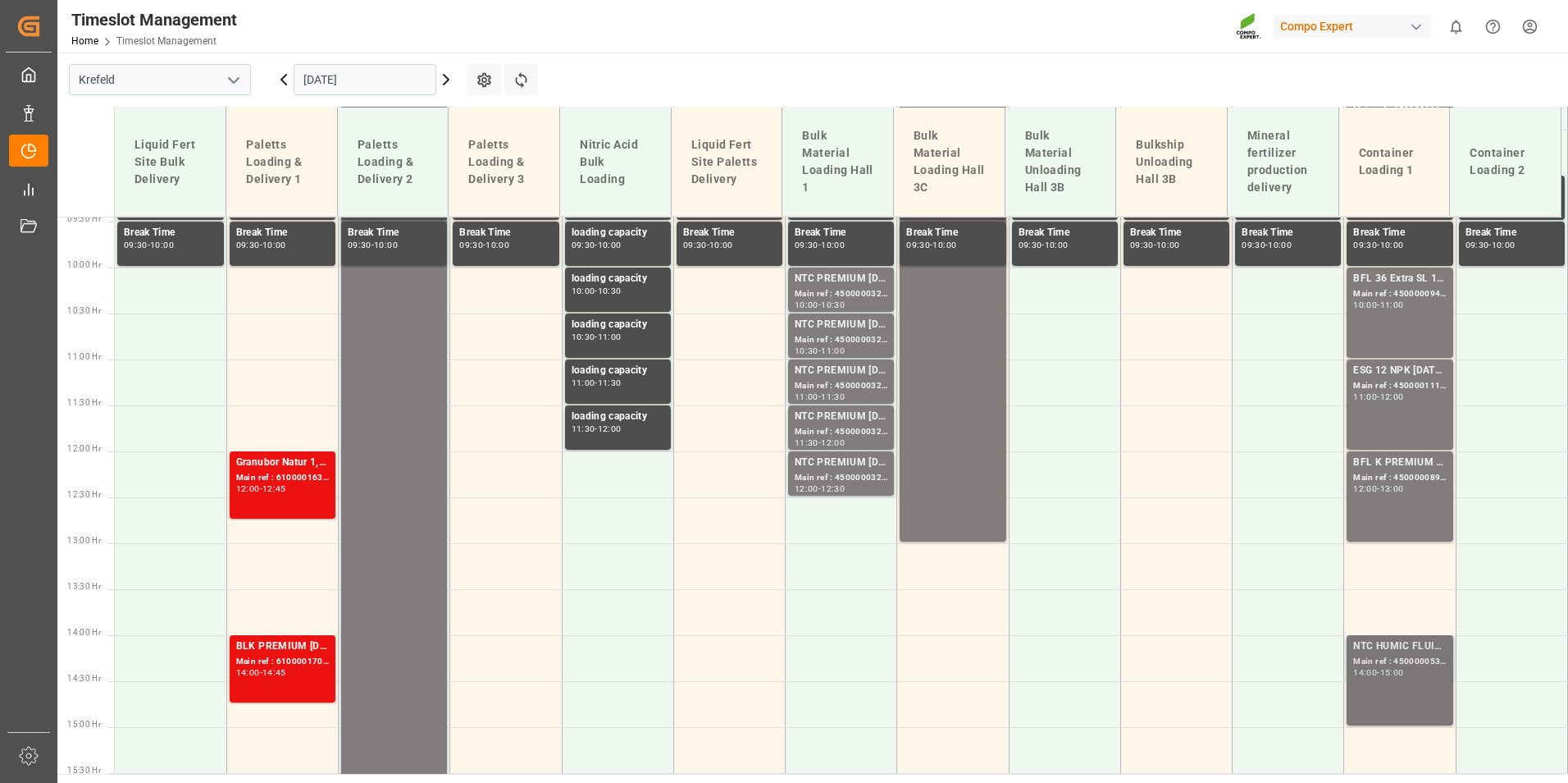
click at [1428, 685] on div "NTC HUMIC FLUID 16-2-2 900L IBC Main ref : 4500000538, 2000000442 14:00 - 15:00" at bounding box center [1400, 680] width 93 height 84
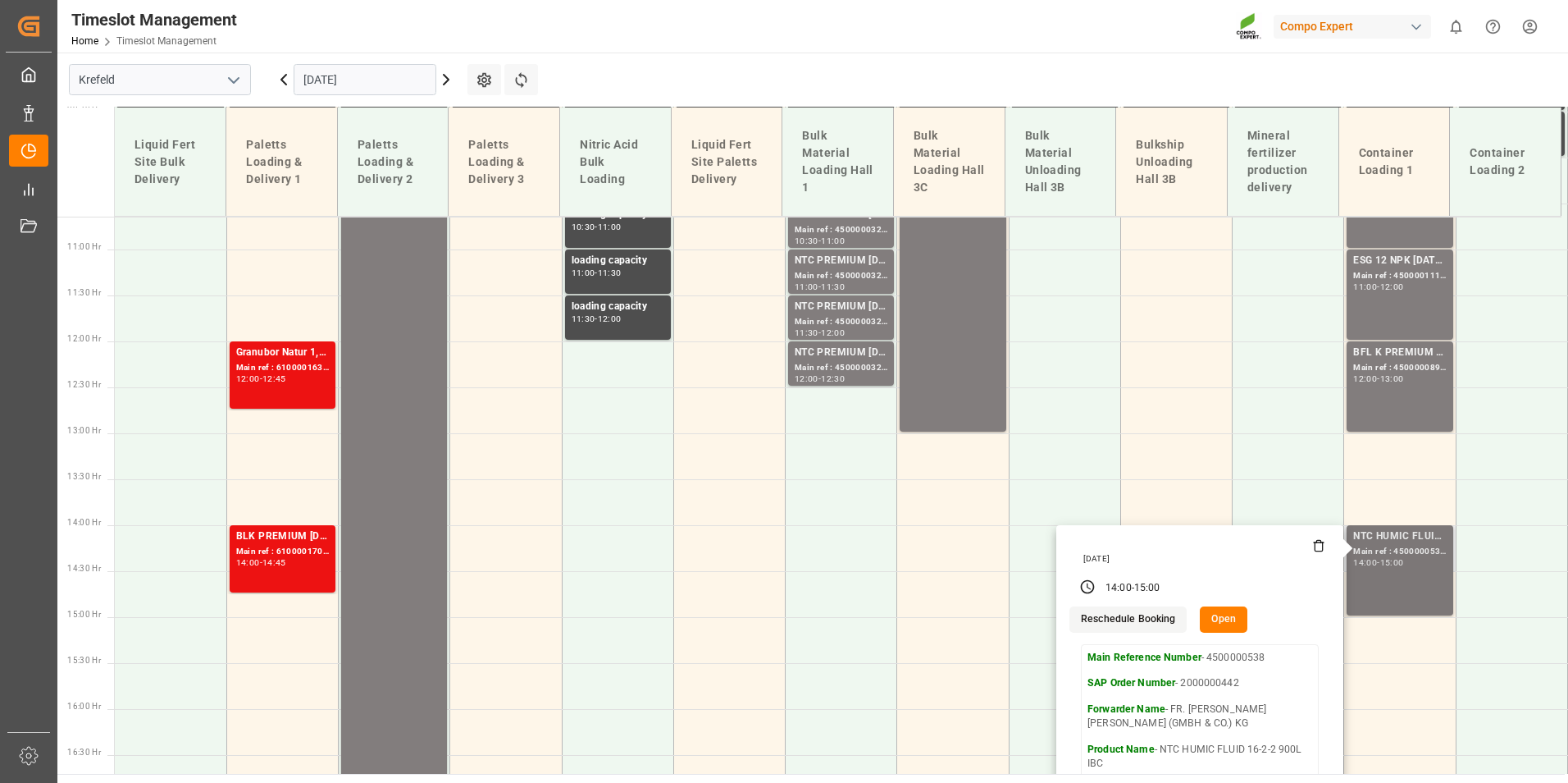
scroll to position [1114, 0]
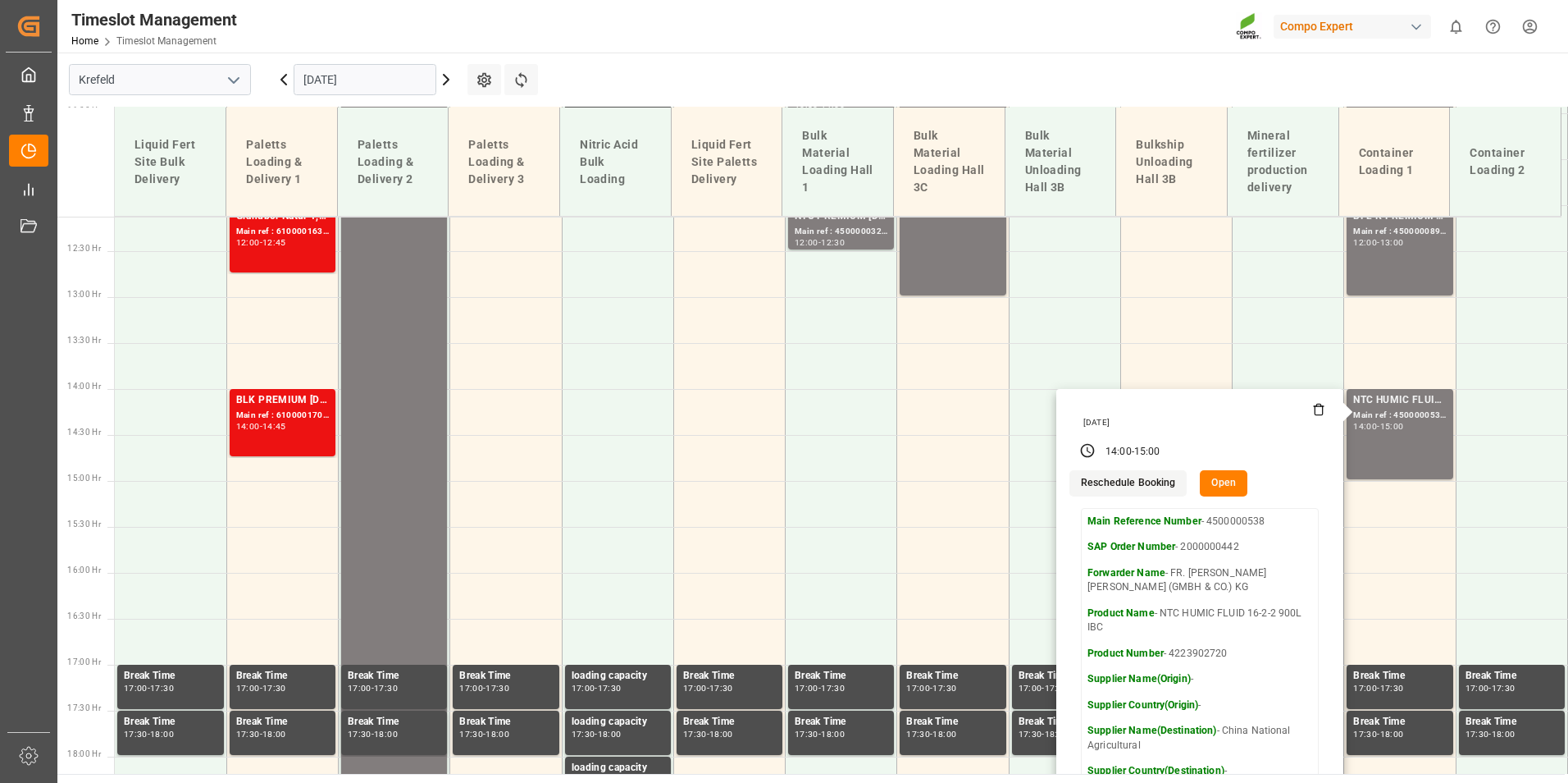
click at [285, 79] on icon at bounding box center [284, 80] width 20 height 20
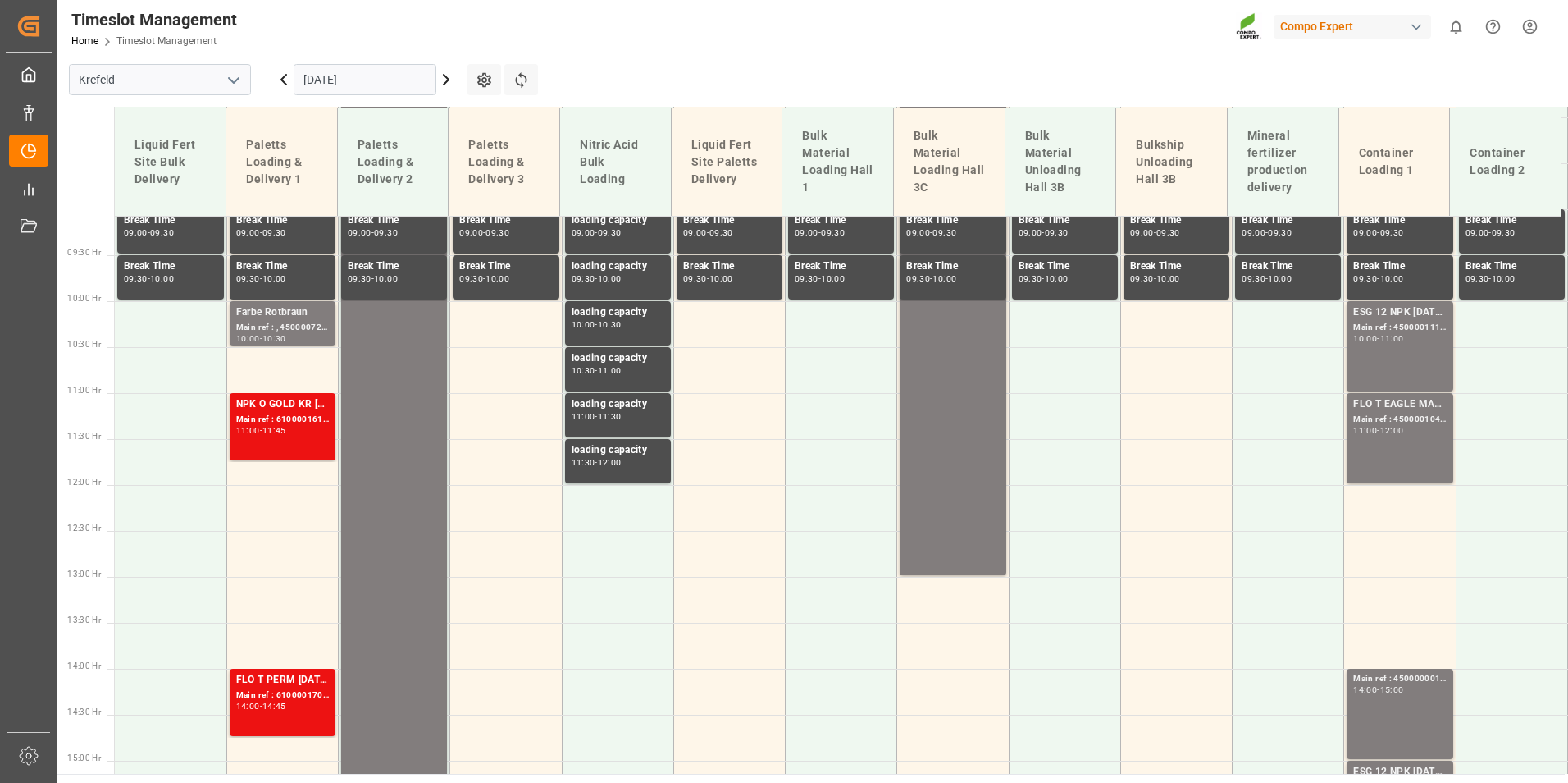
scroll to position [869, 0]
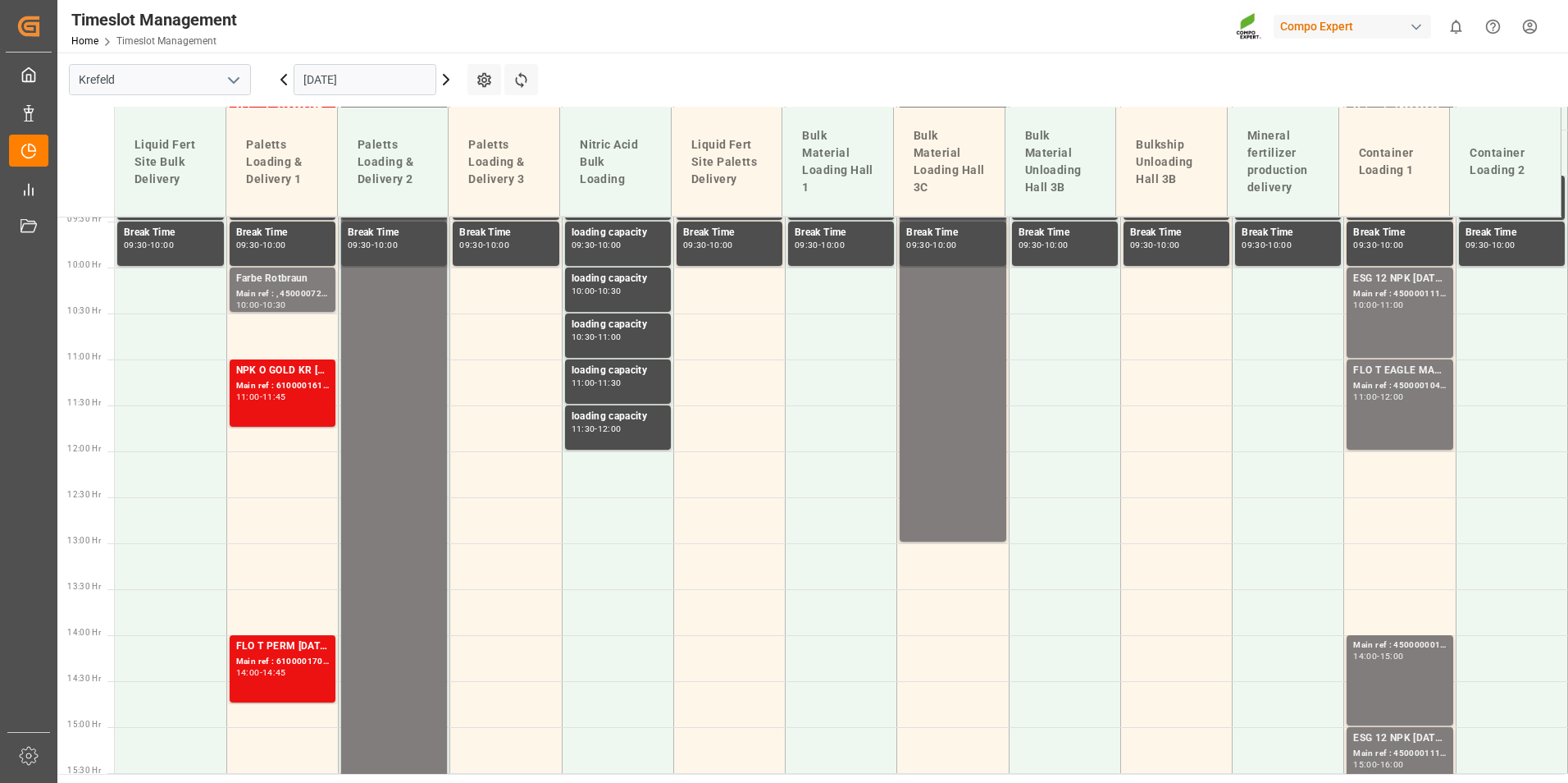
drag, startPoint x: 372, startPoint y: 85, endPoint x: 378, endPoint y: 101, distance: 17.1
click at [372, 85] on input "[DATE]" at bounding box center [365, 79] width 143 height 31
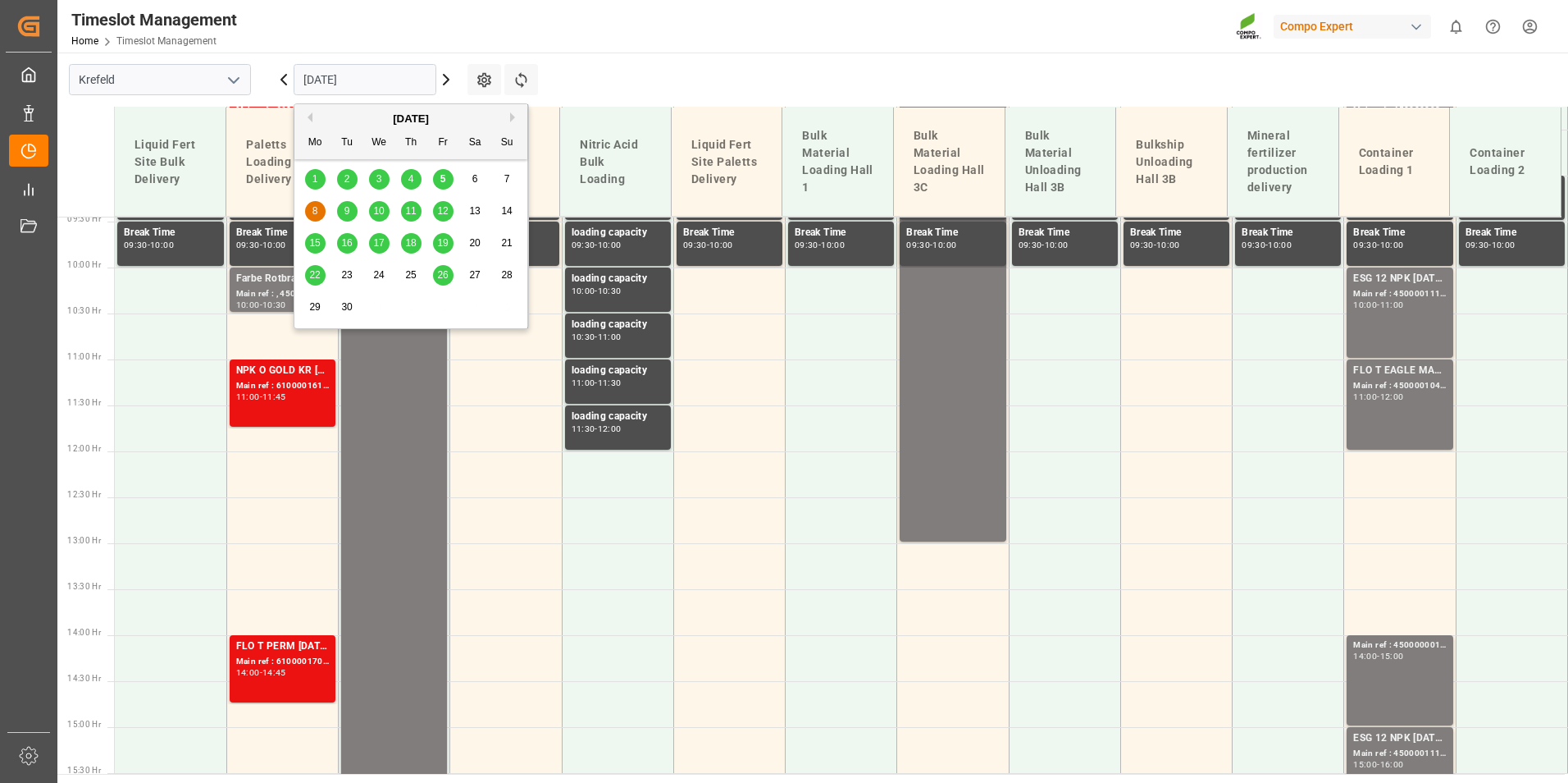
click at [443, 179] on span "5" at bounding box center [444, 180] width 6 height 12
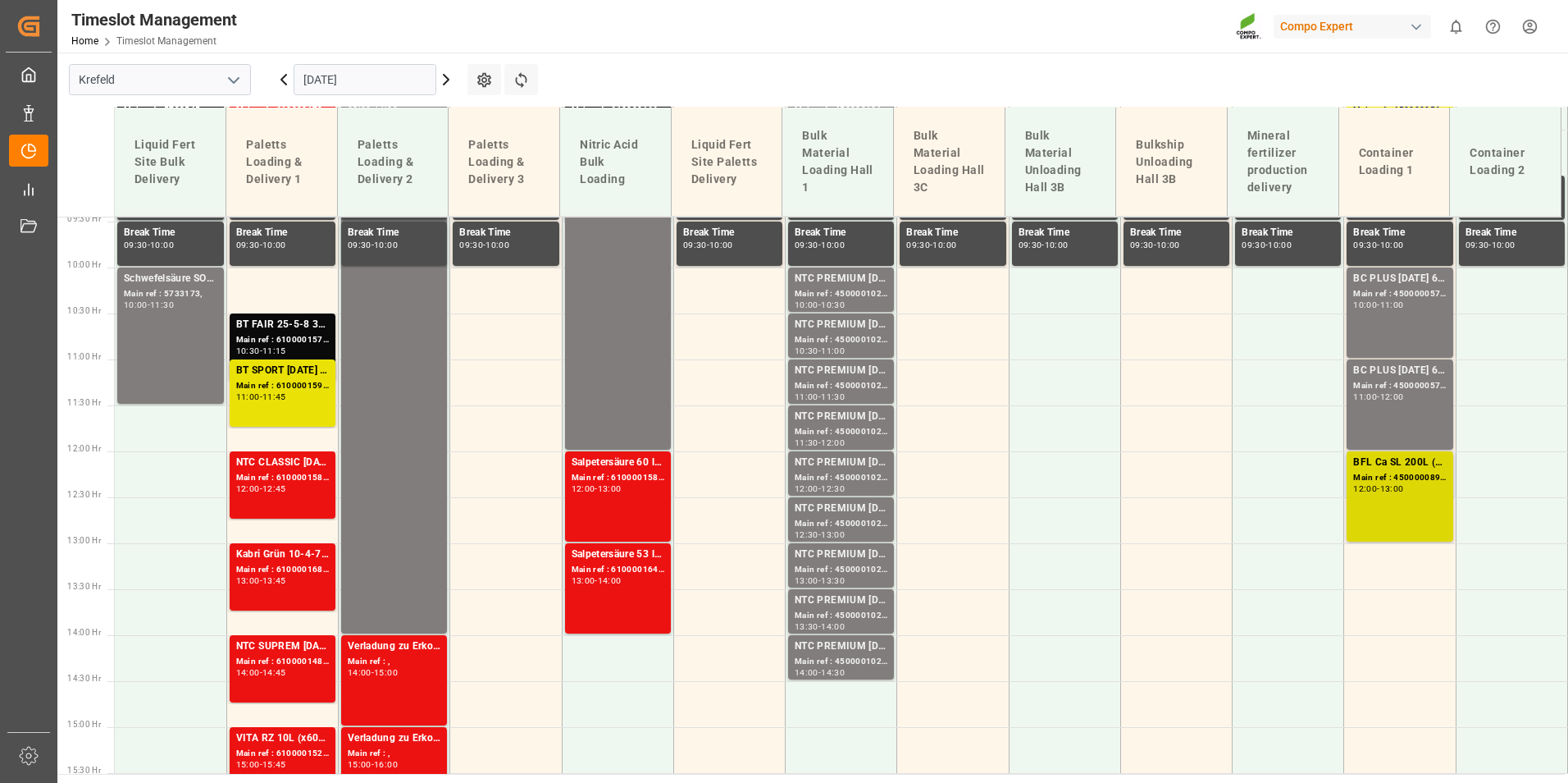
click at [1407, 472] on div "Main ref : 4500000897, 2000000772" at bounding box center [1400, 478] width 93 height 14
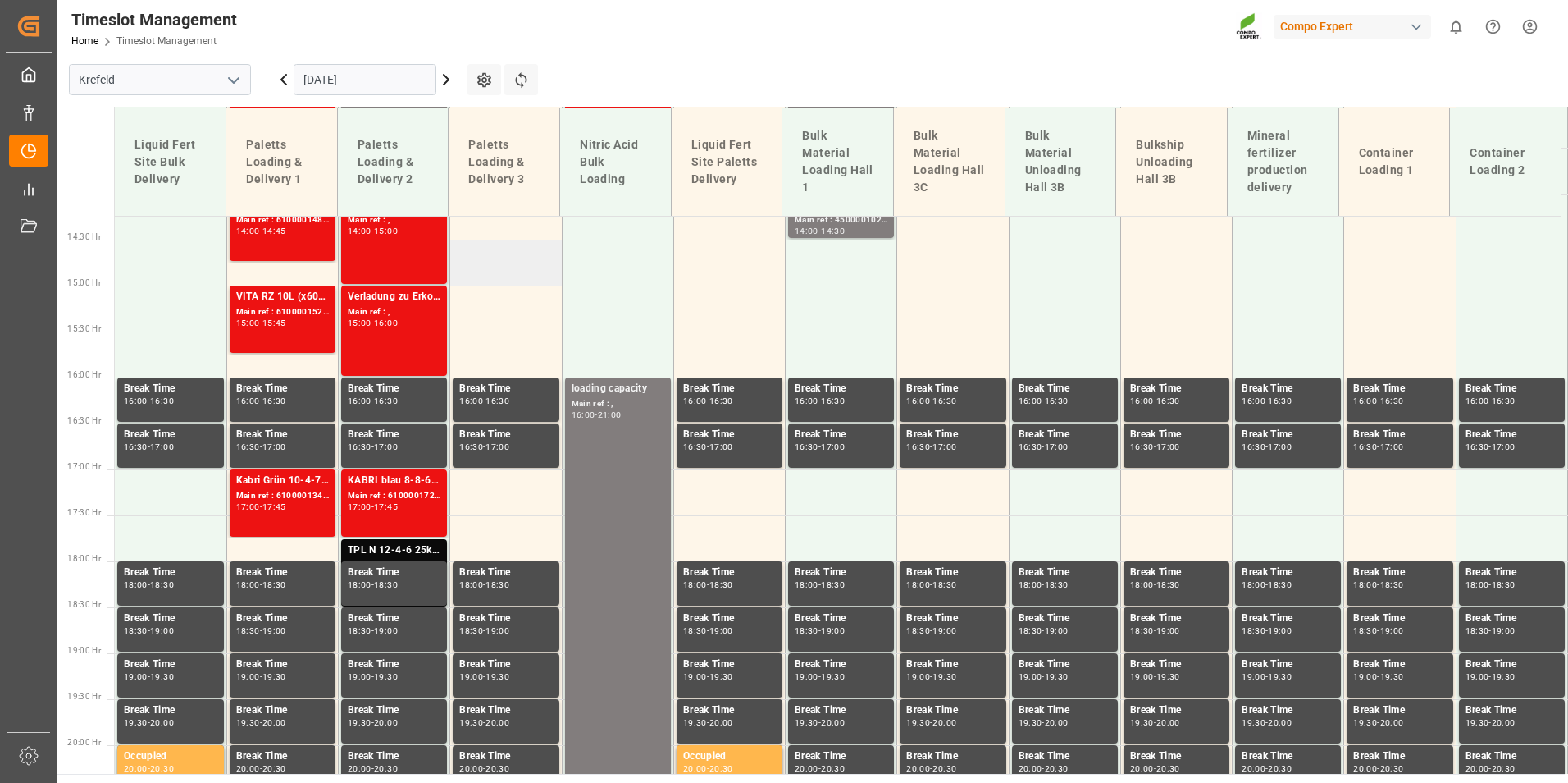
scroll to position [1361, 0]
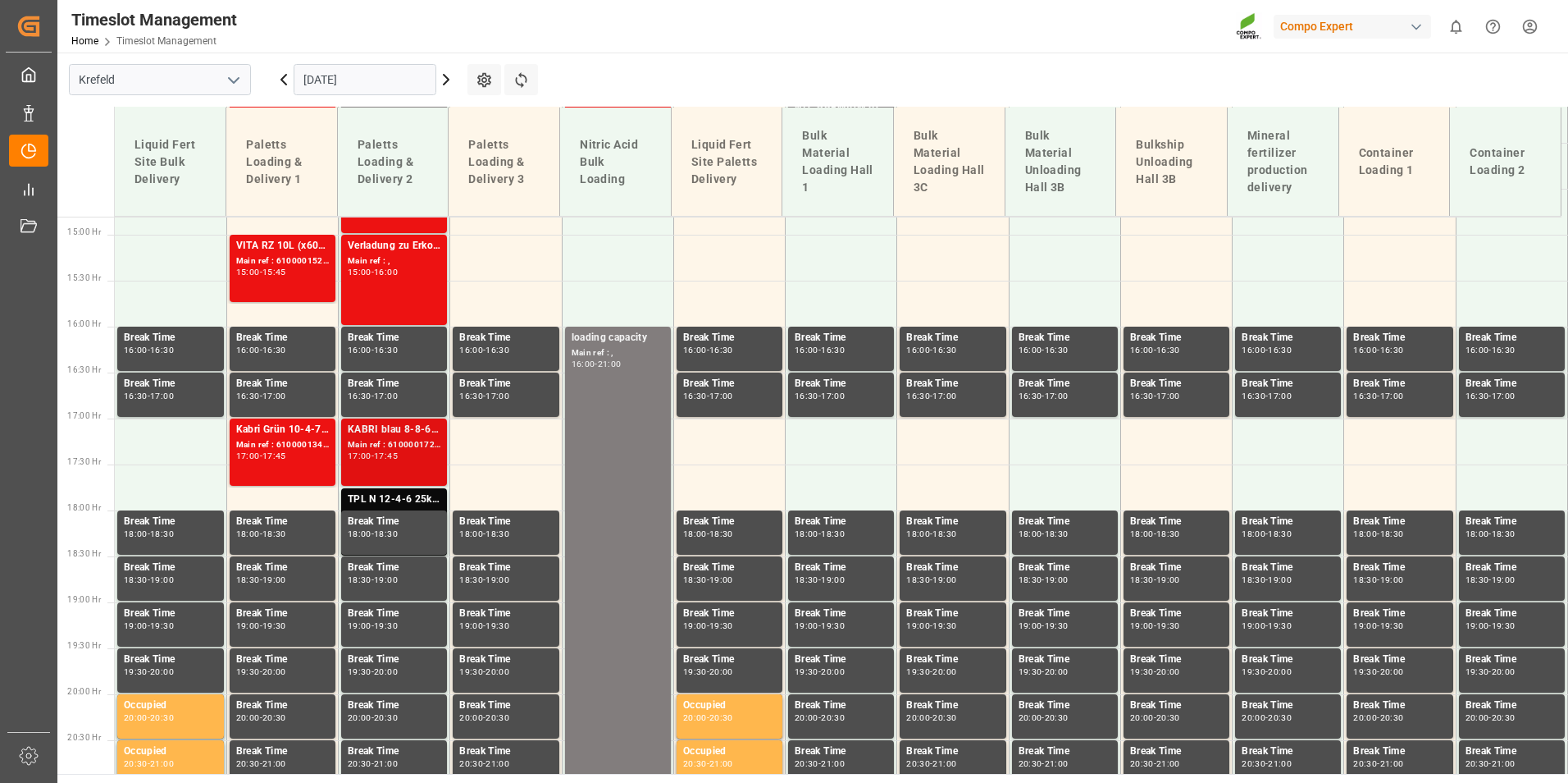
click at [429, 437] on div "KABRI blau 8-8-6 200L (x4) DE,ENKabri blau 8-8-6 20L (x48) DE,EN" at bounding box center [394, 430] width 93 height 16
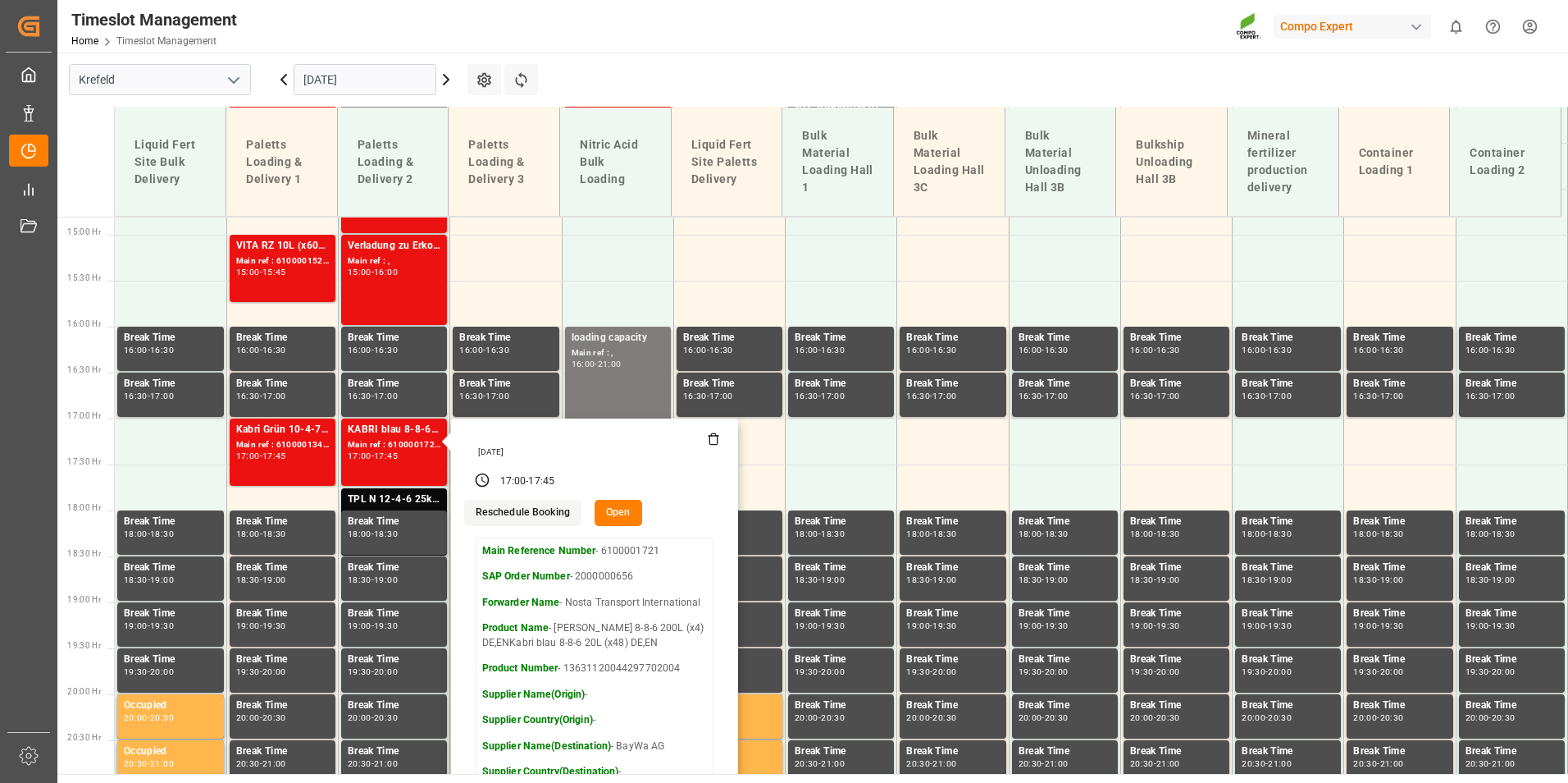
click at [781, 74] on main "[GEOGRAPHIC_DATA] [DATE] Settings Refresh Time Slots Liquid Fert Site Bulk Deli…" at bounding box center [811, 413] width 1507 height 721
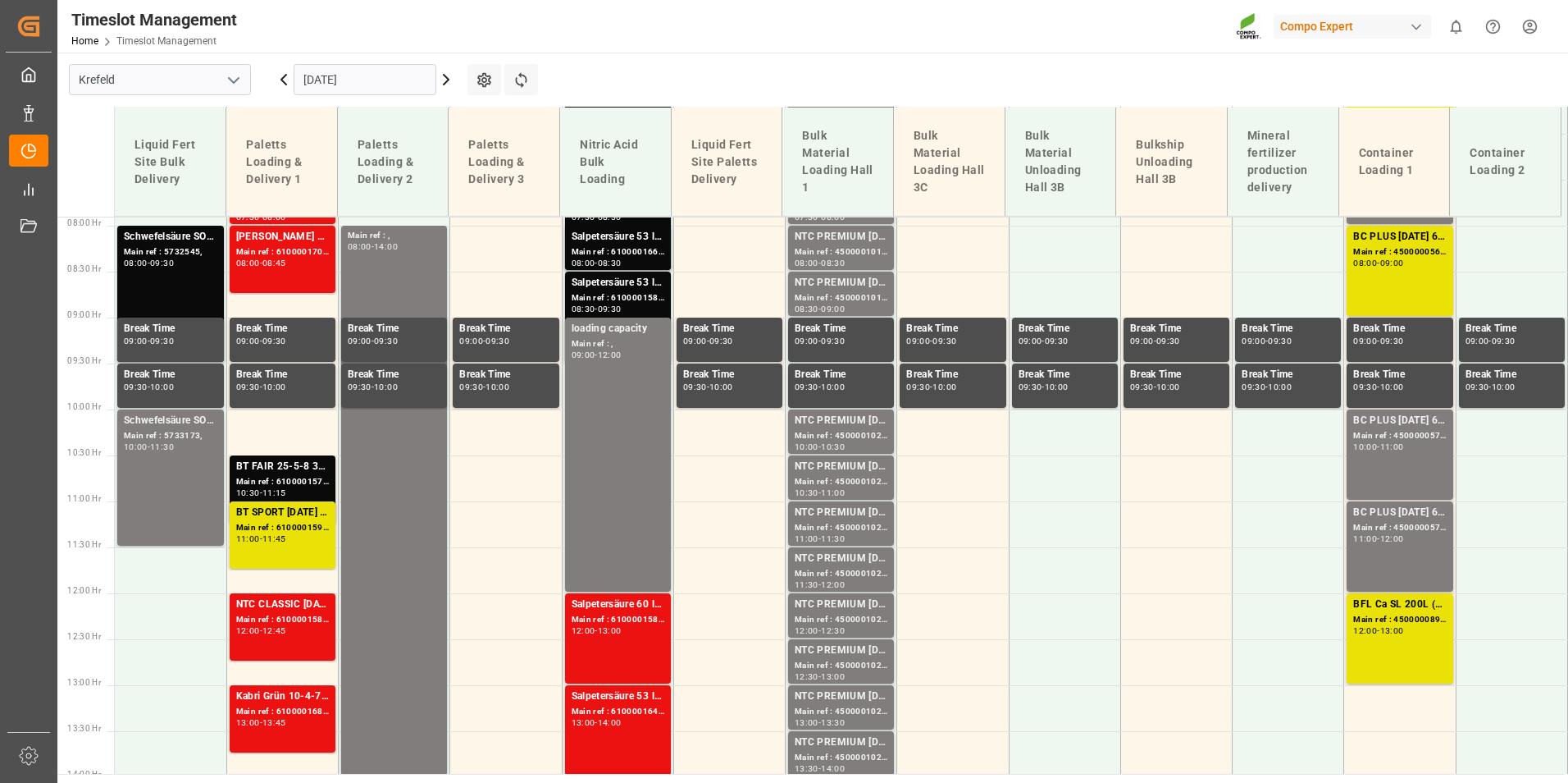
scroll to position [704, 0]
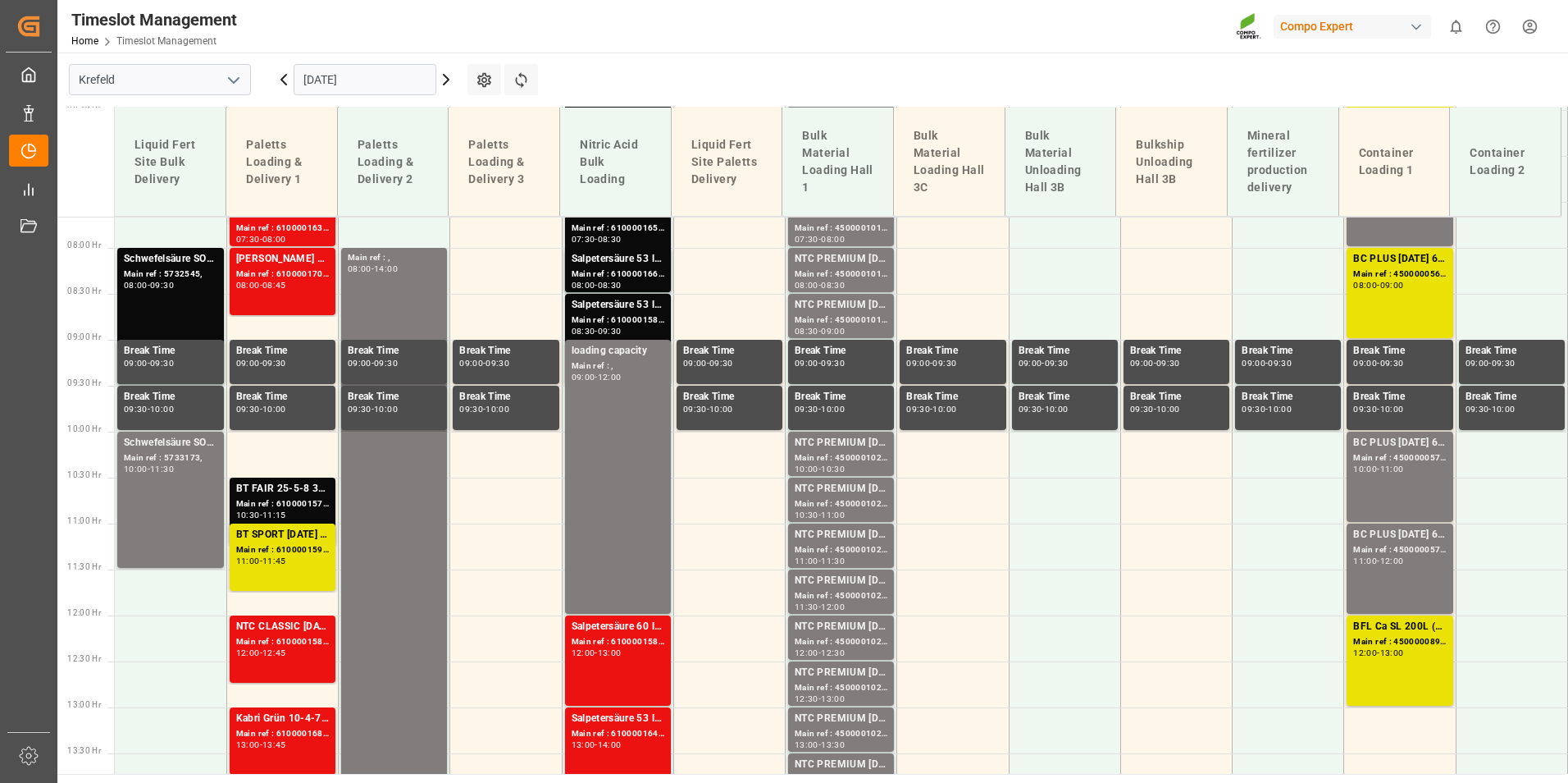
click at [359, 87] on input "[DATE]" at bounding box center [365, 79] width 143 height 31
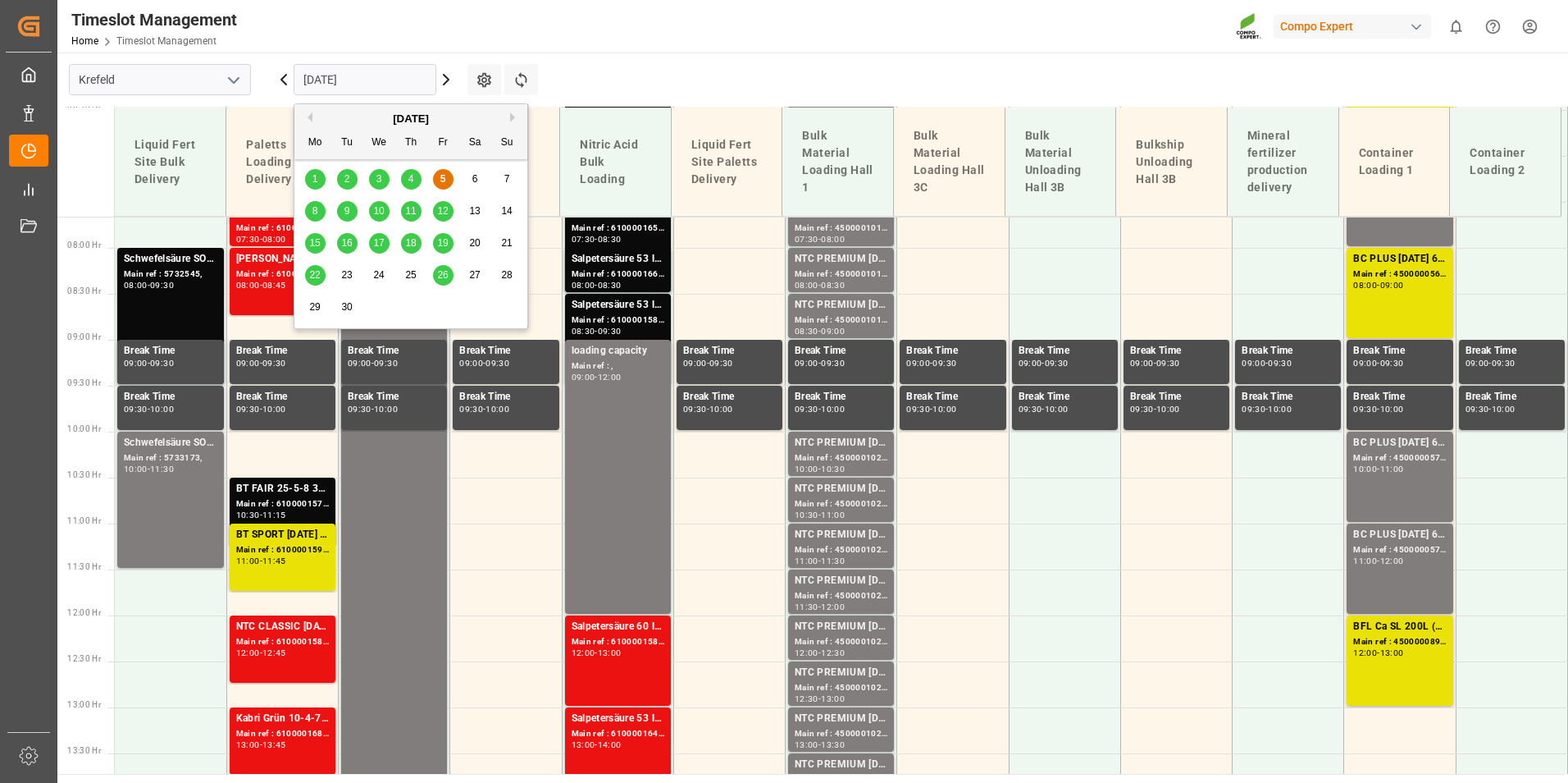
click at [319, 216] on div "8" at bounding box center [315, 211] width 21 height 20
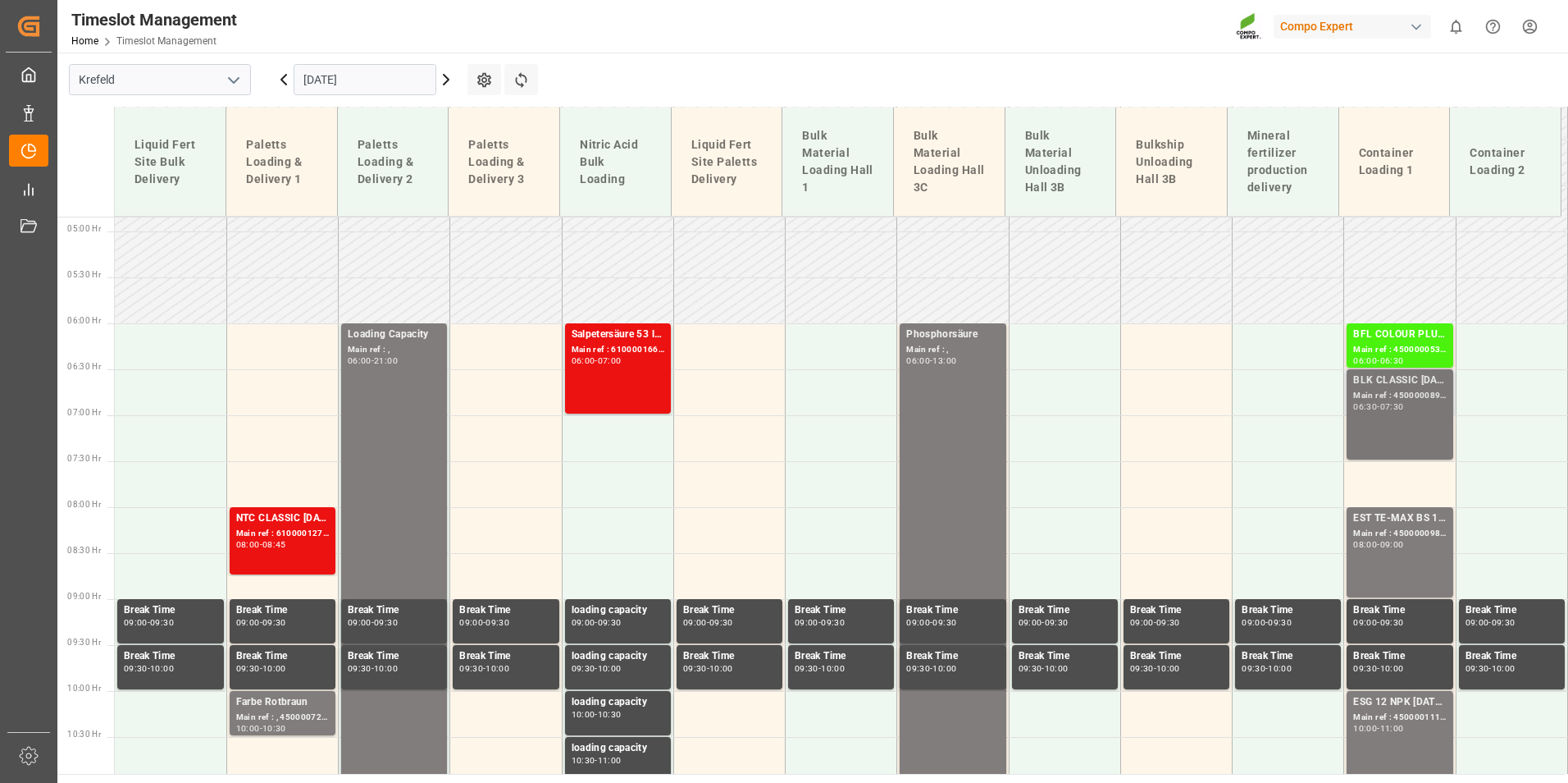
scroll to position [540, 0]
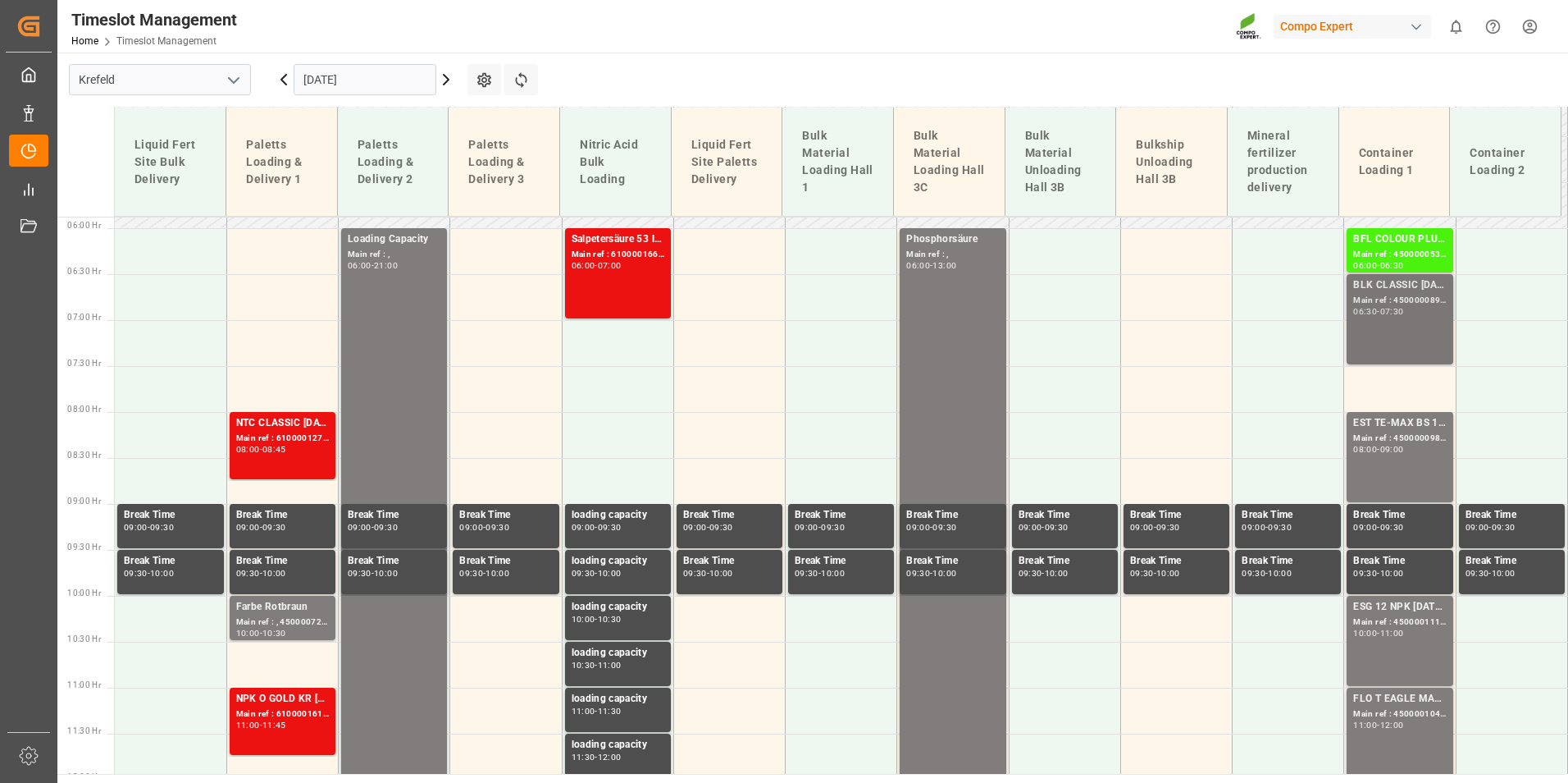
click at [1402, 331] on div "BLK CLASSIC [DATE] 25kg (x42) INT Main ref : 4500000899, 2000000815 06:30 - 07:…" at bounding box center [1400, 319] width 93 height 84
click at [1385, 432] on div "Main ref : 4500000982, 2000001027" at bounding box center [1400, 439] width 93 height 14
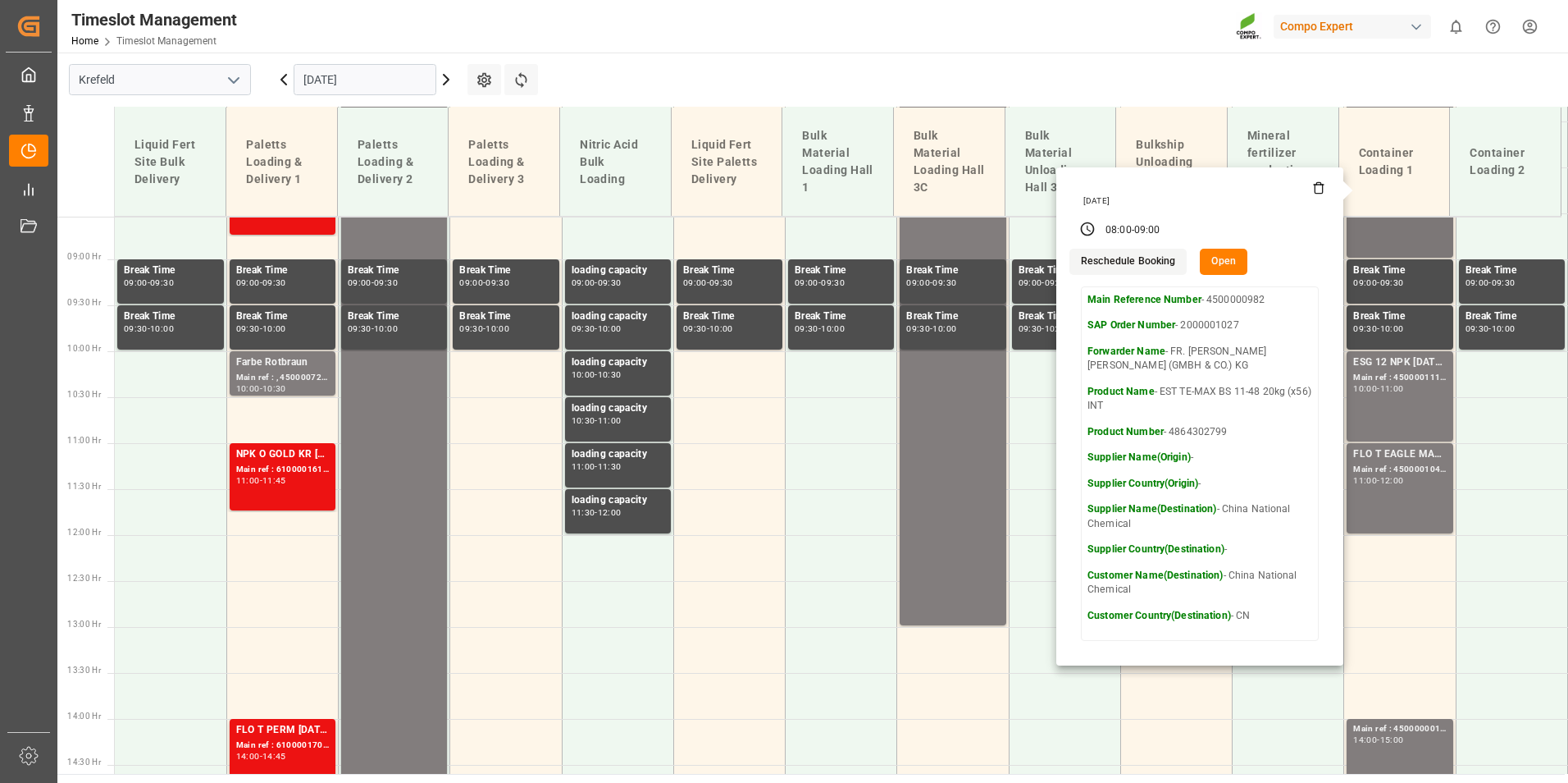
scroll to position [622, 0]
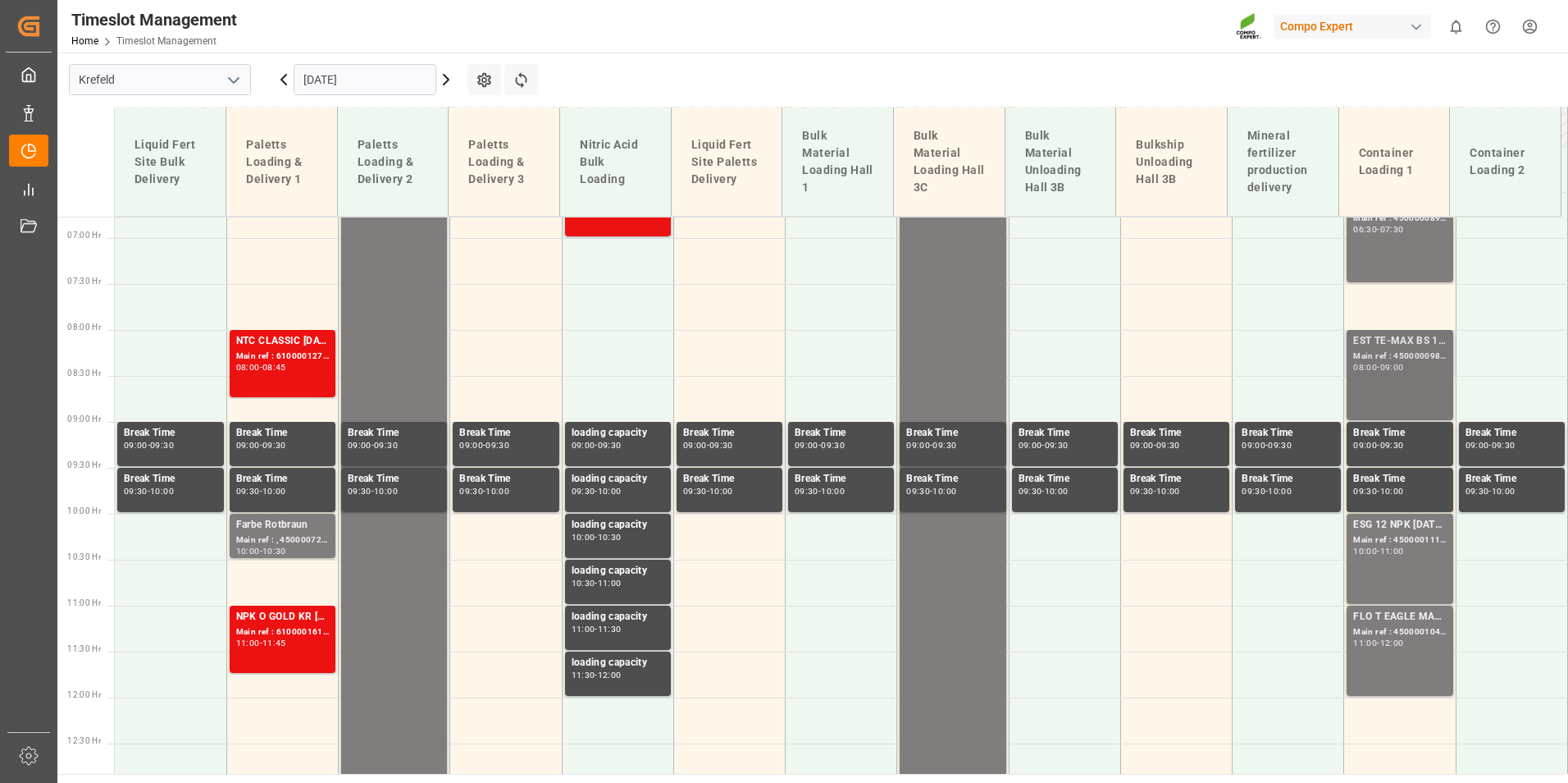
click at [1381, 378] on div "EST TE-MAX BS 11-48 20kg (x56) INT Main ref : 4500000982, 2000001027 08:00 - 09…" at bounding box center [1400, 375] width 93 height 84
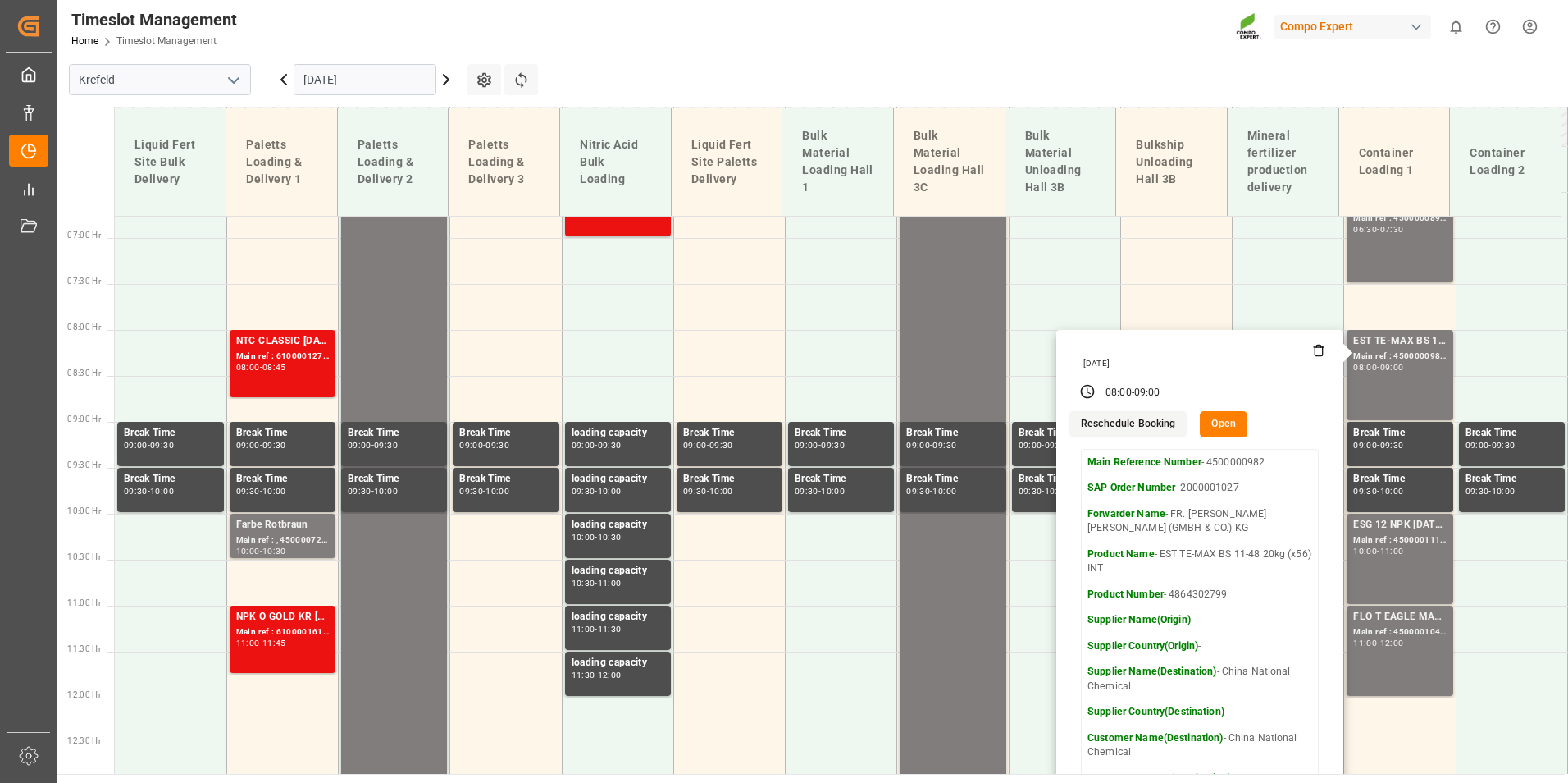
click at [1229, 425] on button "Open" at bounding box center [1224, 424] width 48 height 26
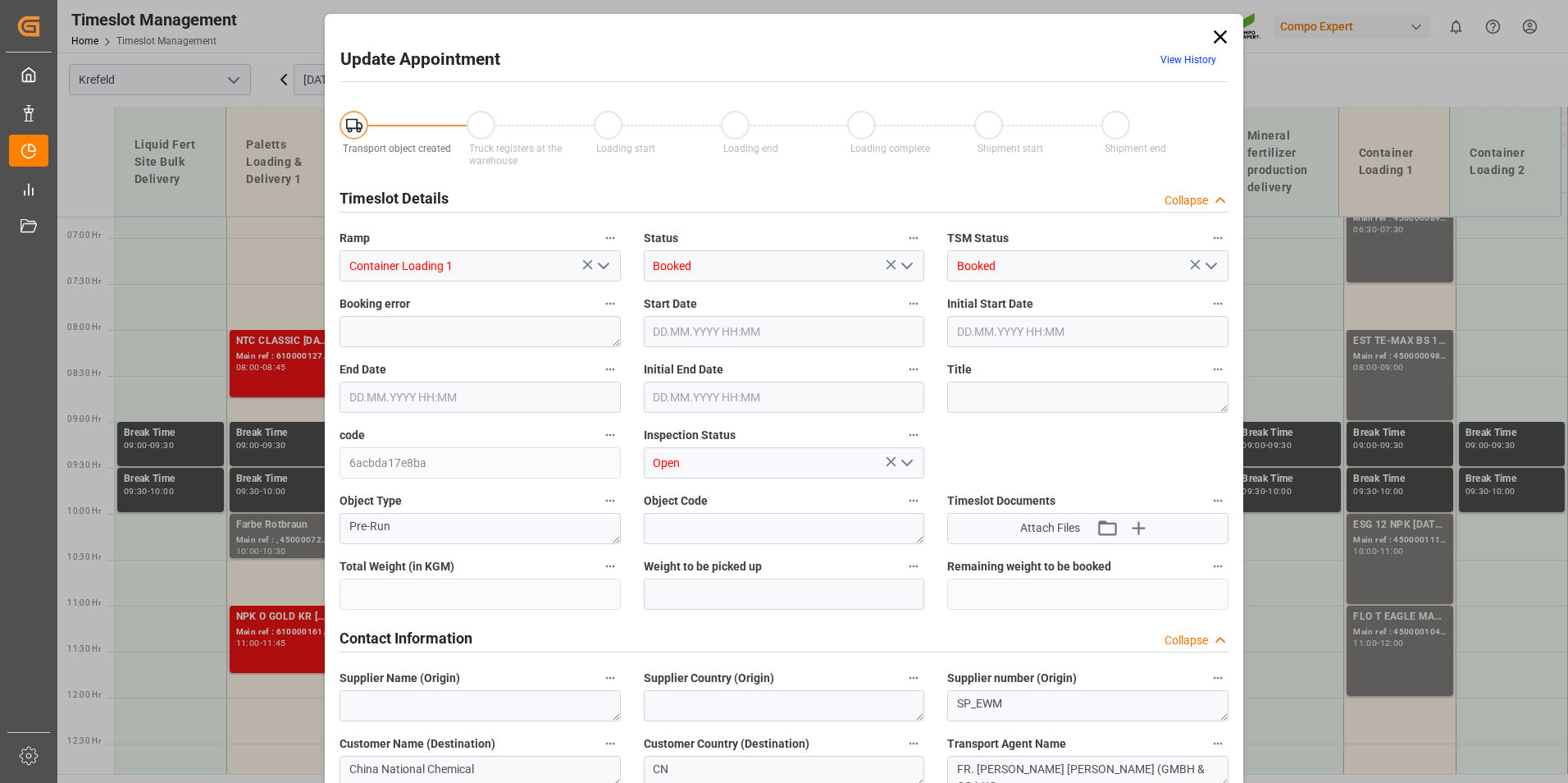
type input "22960"
type input "0"
type input "[DATE] 08:00"
type input "[DATE] 09:00"
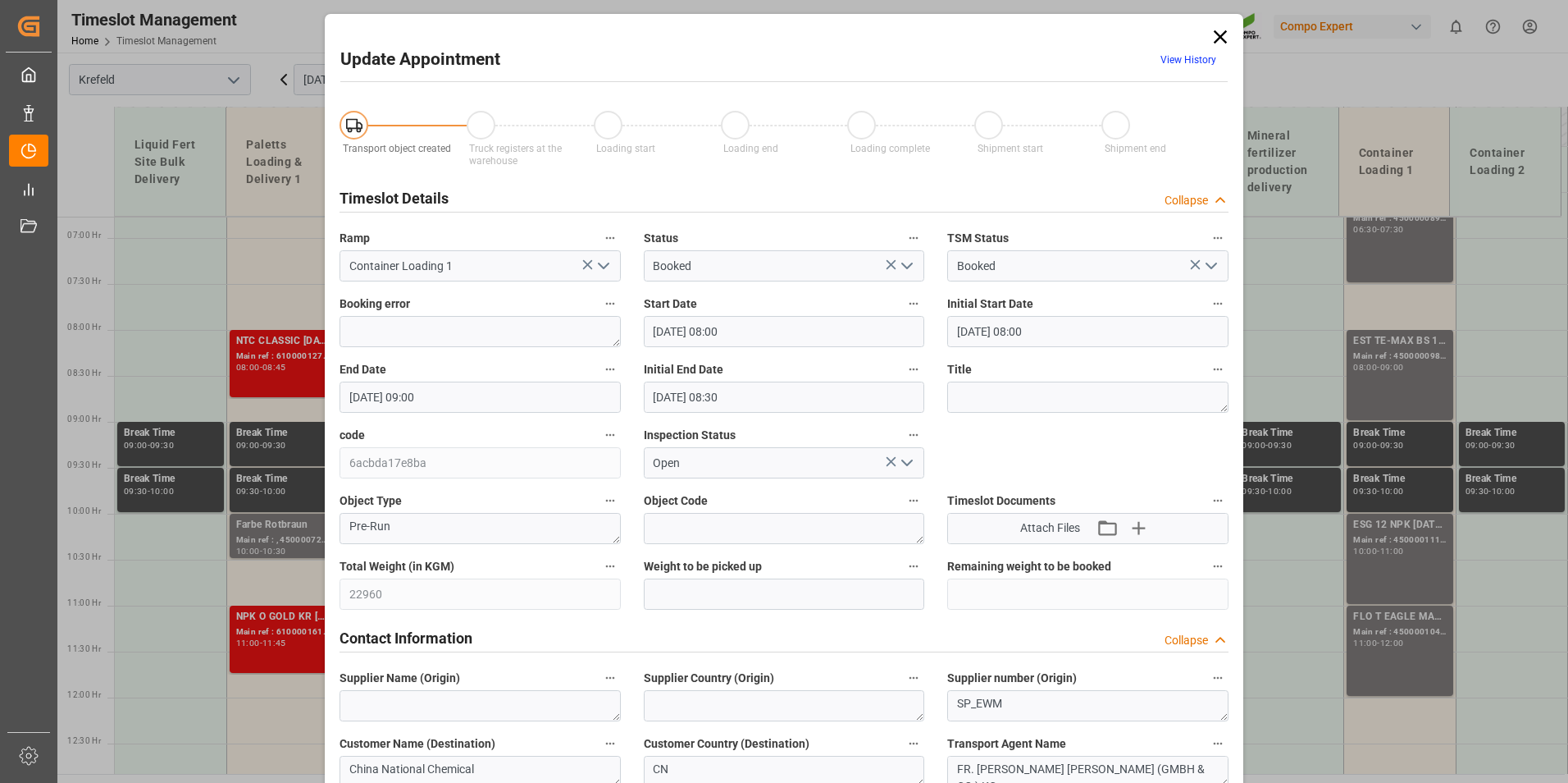
type input "[DATE] 08:30"
type input "[DATE] 09:20"
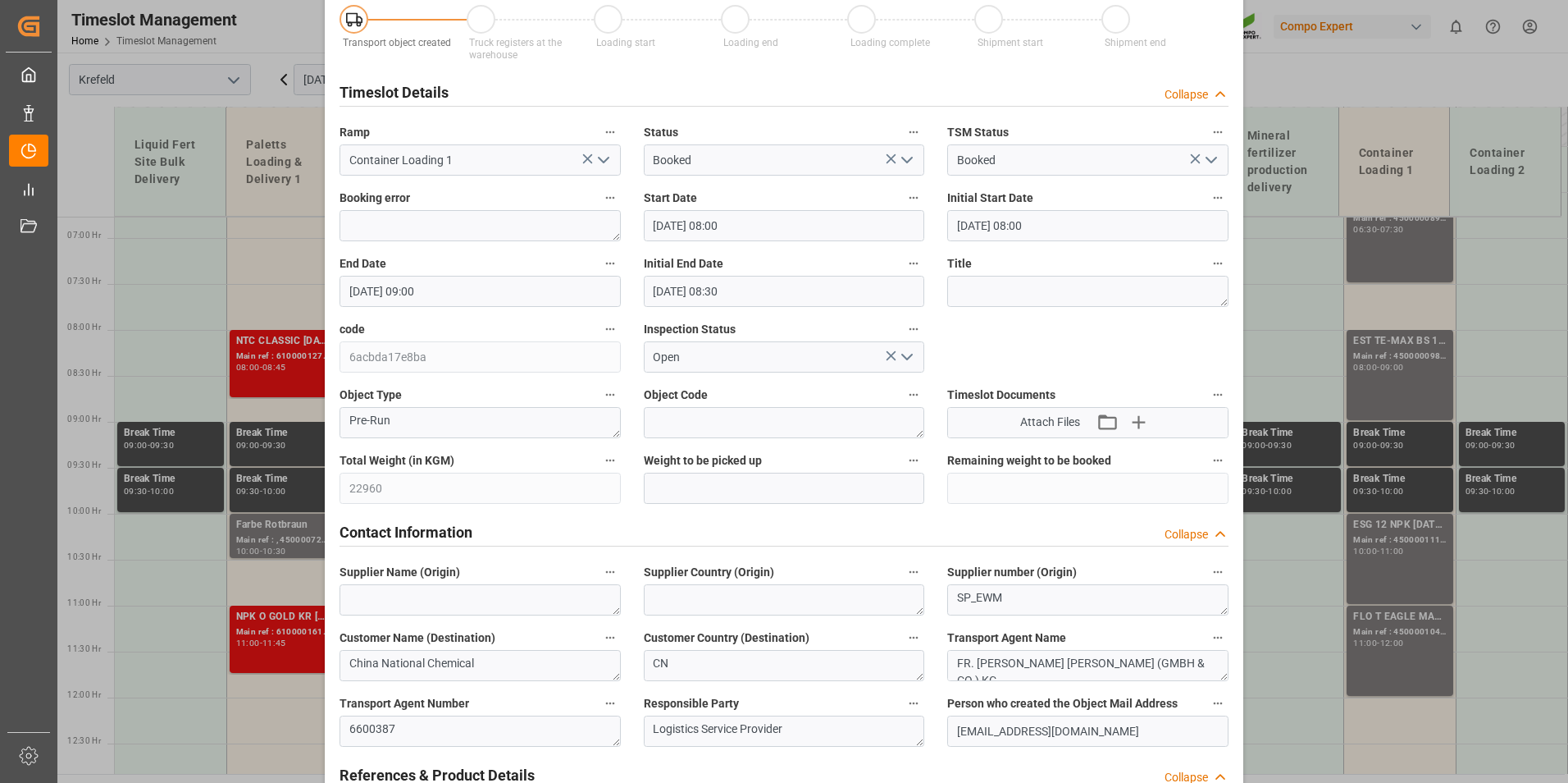
scroll to position [0, 0]
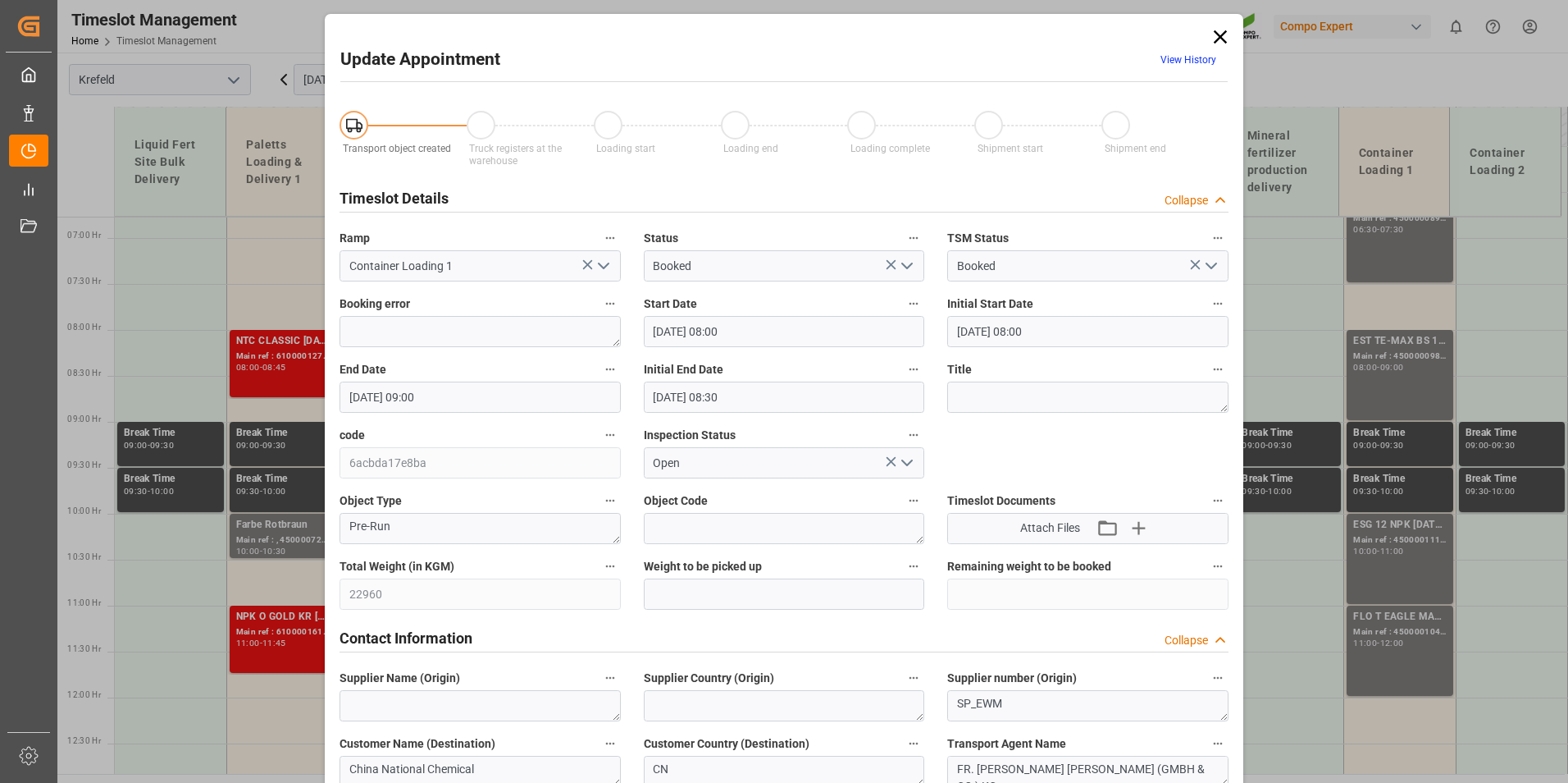
click at [1194, 64] on link "View History" at bounding box center [1188, 60] width 56 height 12
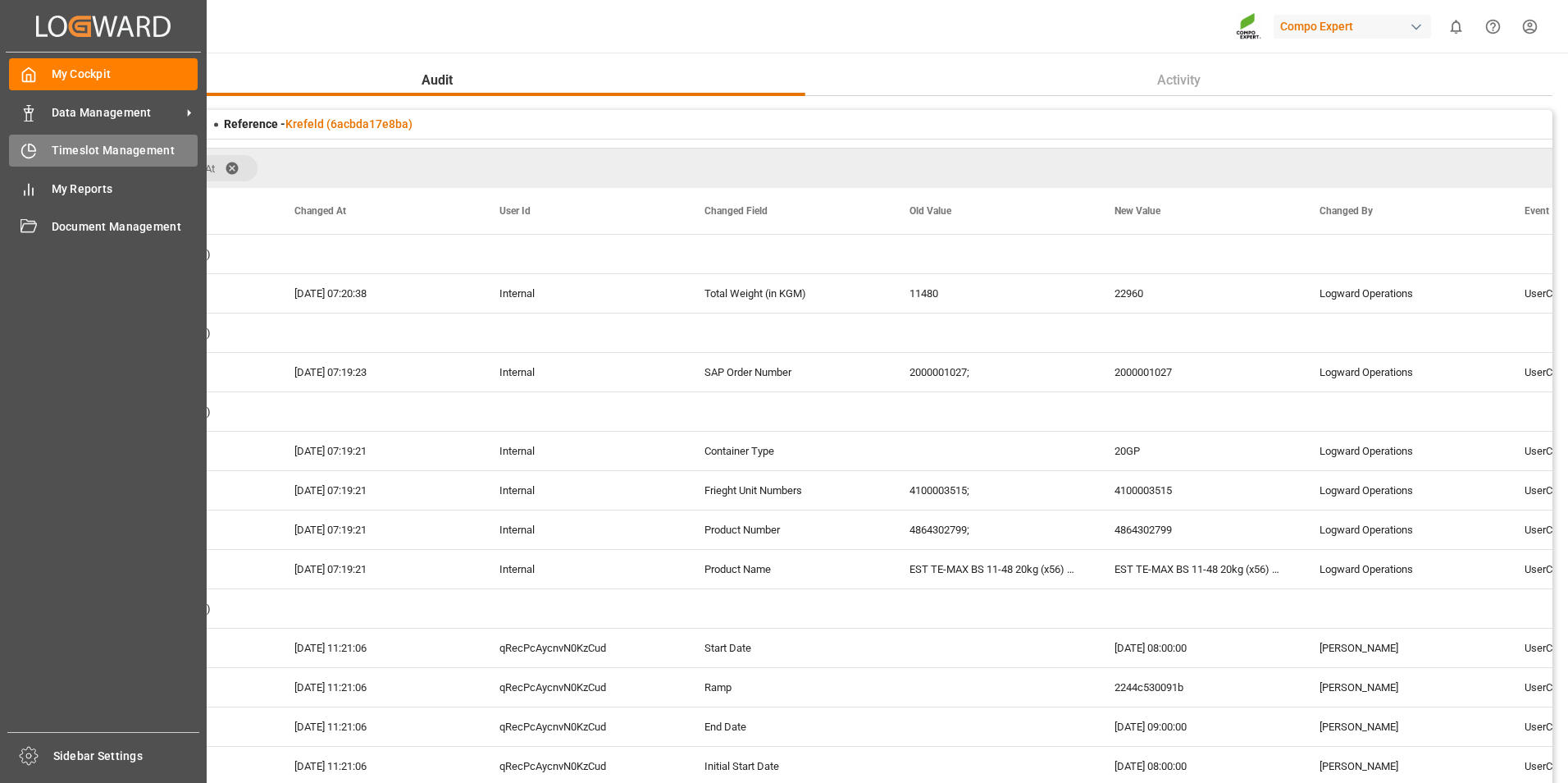
click at [32, 146] on icon at bounding box center [32, 148] width 7 height 7
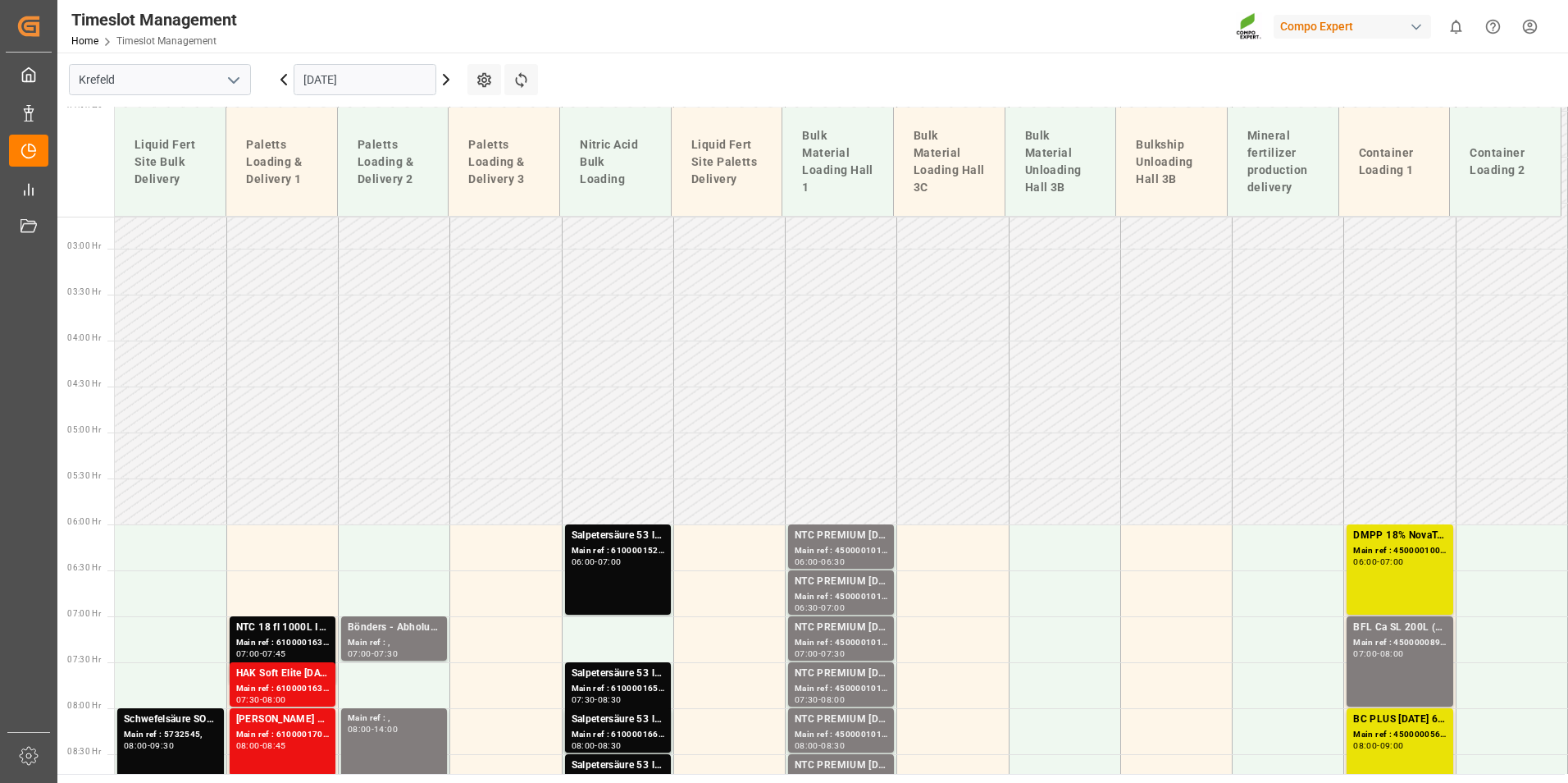
scroll to position [303, 0]
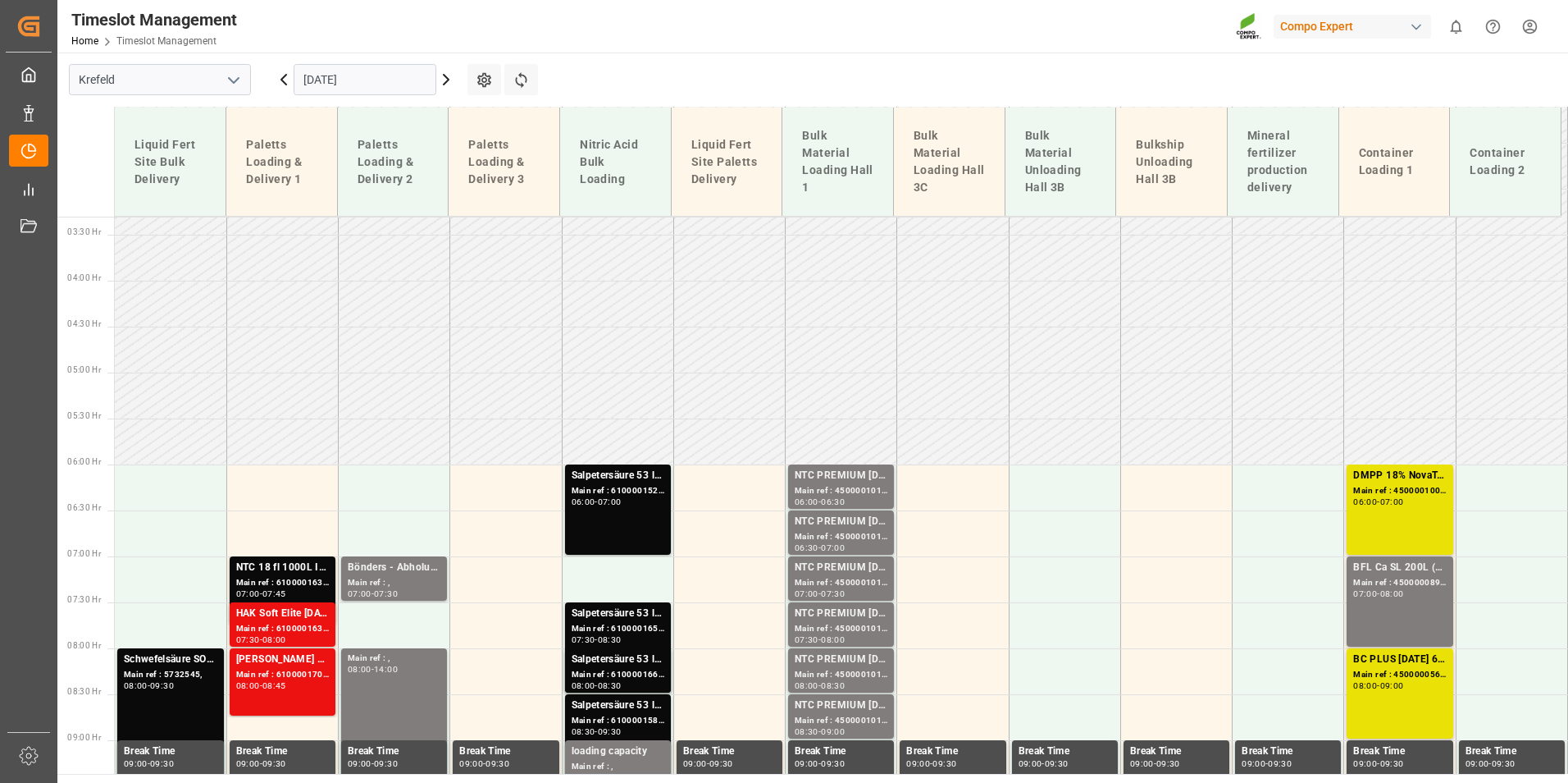
click at [366, 77] on input "[DATE]" at bounding box center [365, 79] width 143 height 31
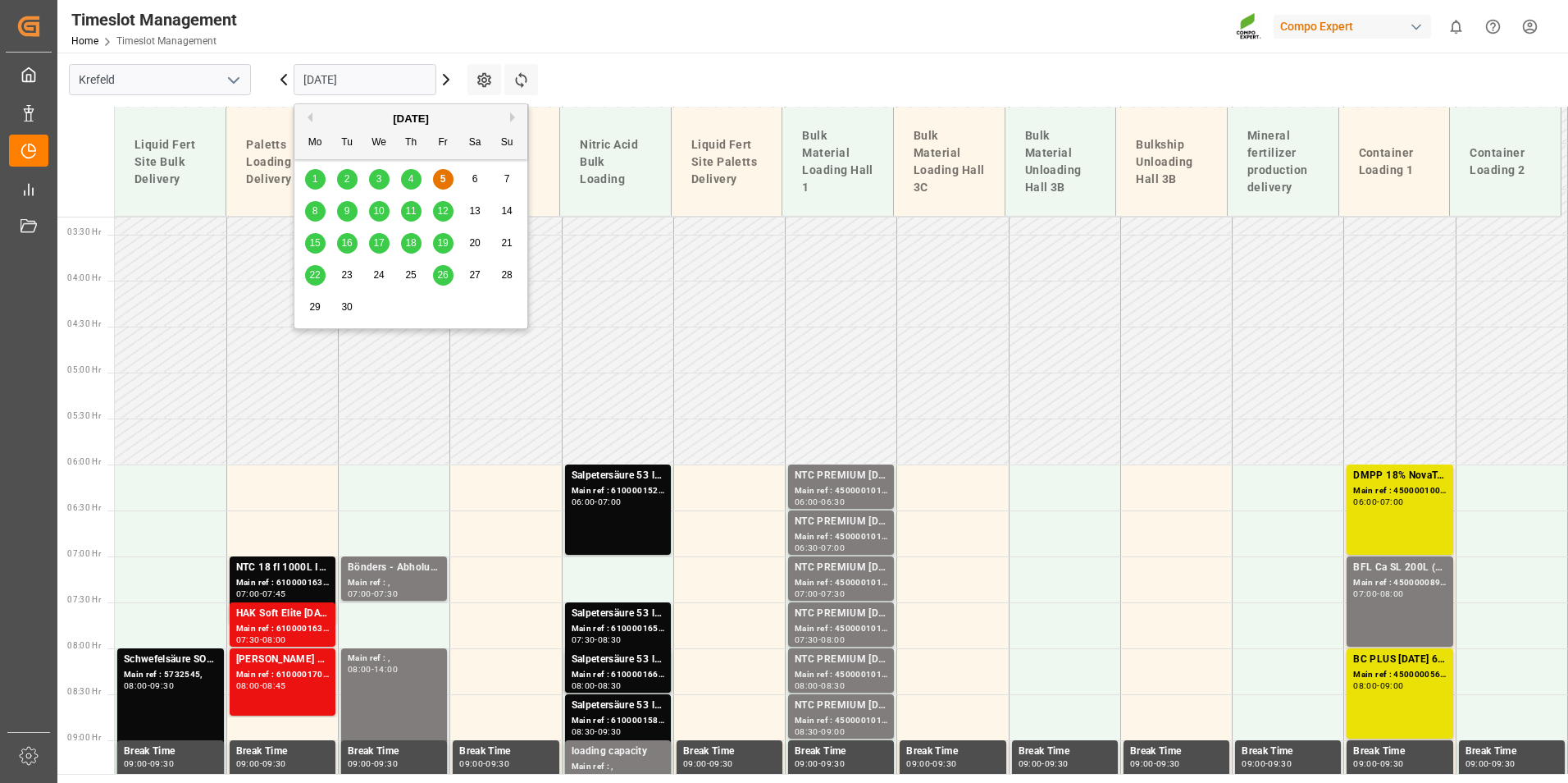
click at [315, 223] on div "8 9 10 11 12 13 14" at bounding box center [411, 211] width 224 height 32
click at [315, 214] on span "8" at bounding box center [316, 211] width 6 height 12
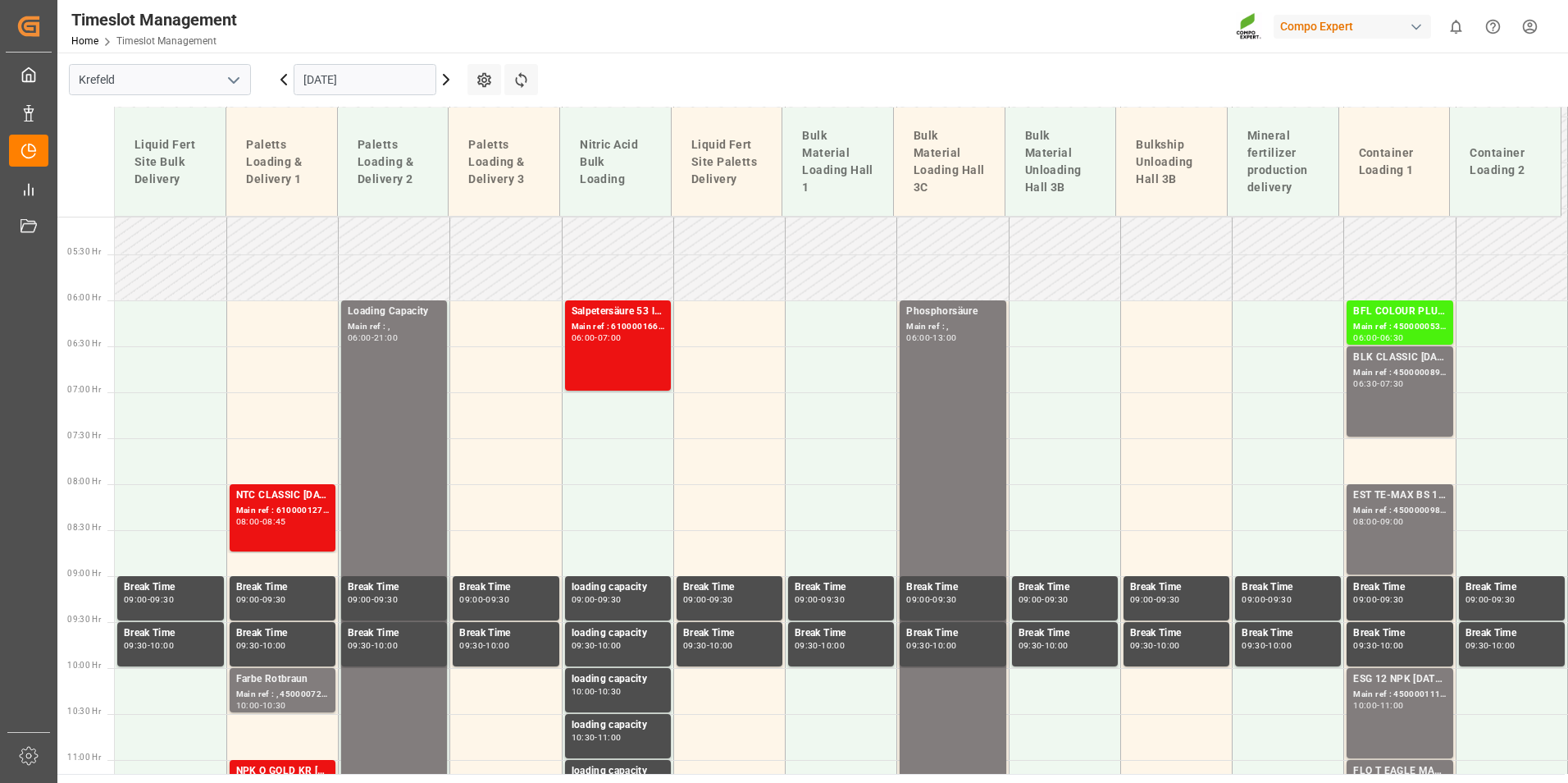
scroll to position [550, 0]
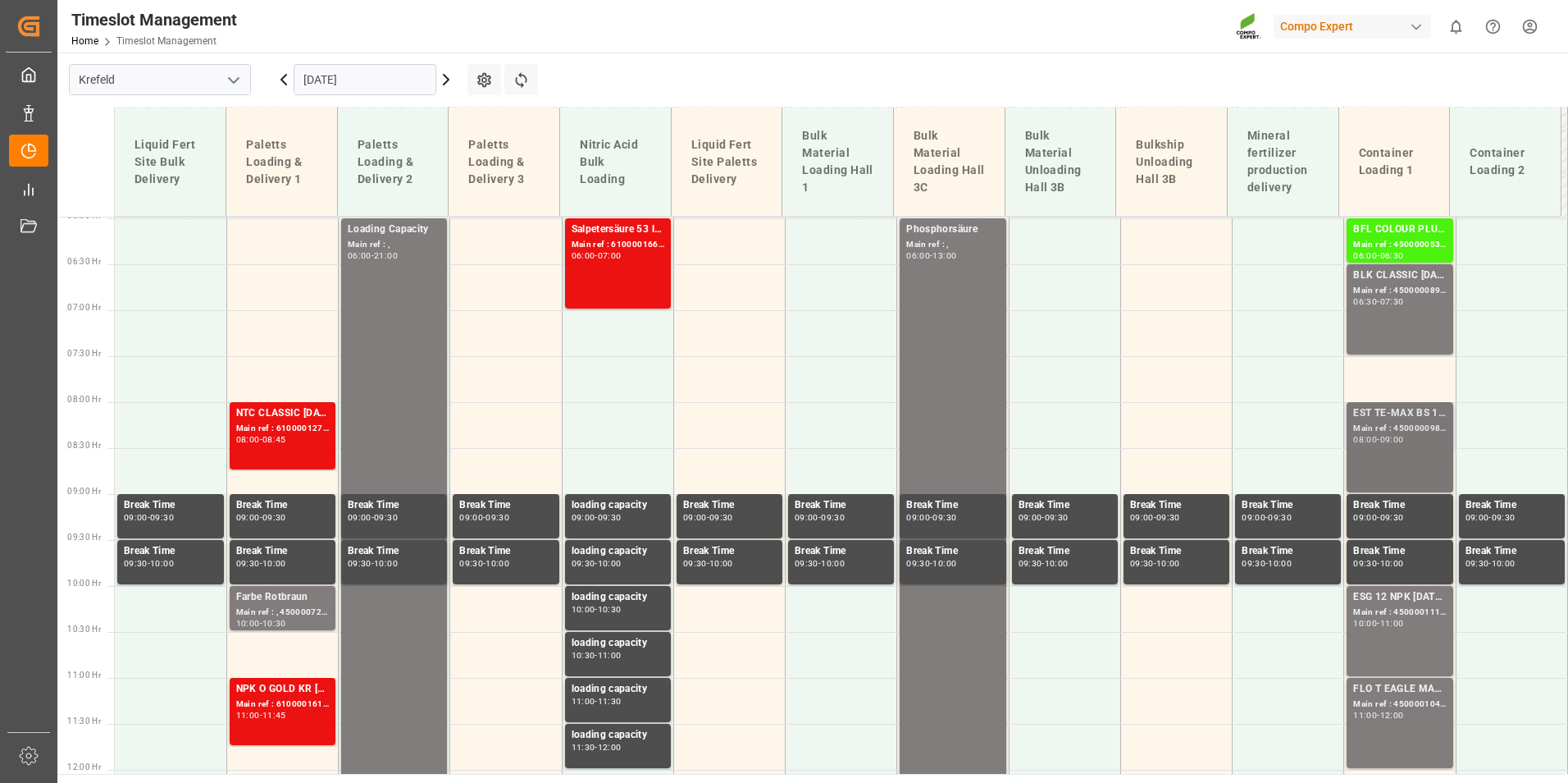
click at [1398, 456] on div "EST TE-MAX BS 11-48 20kg (x56) INT Main ref : 4500000982, 2000001027 08:00 - 09…" at bounding box center [1400, 448] width 93 height 84
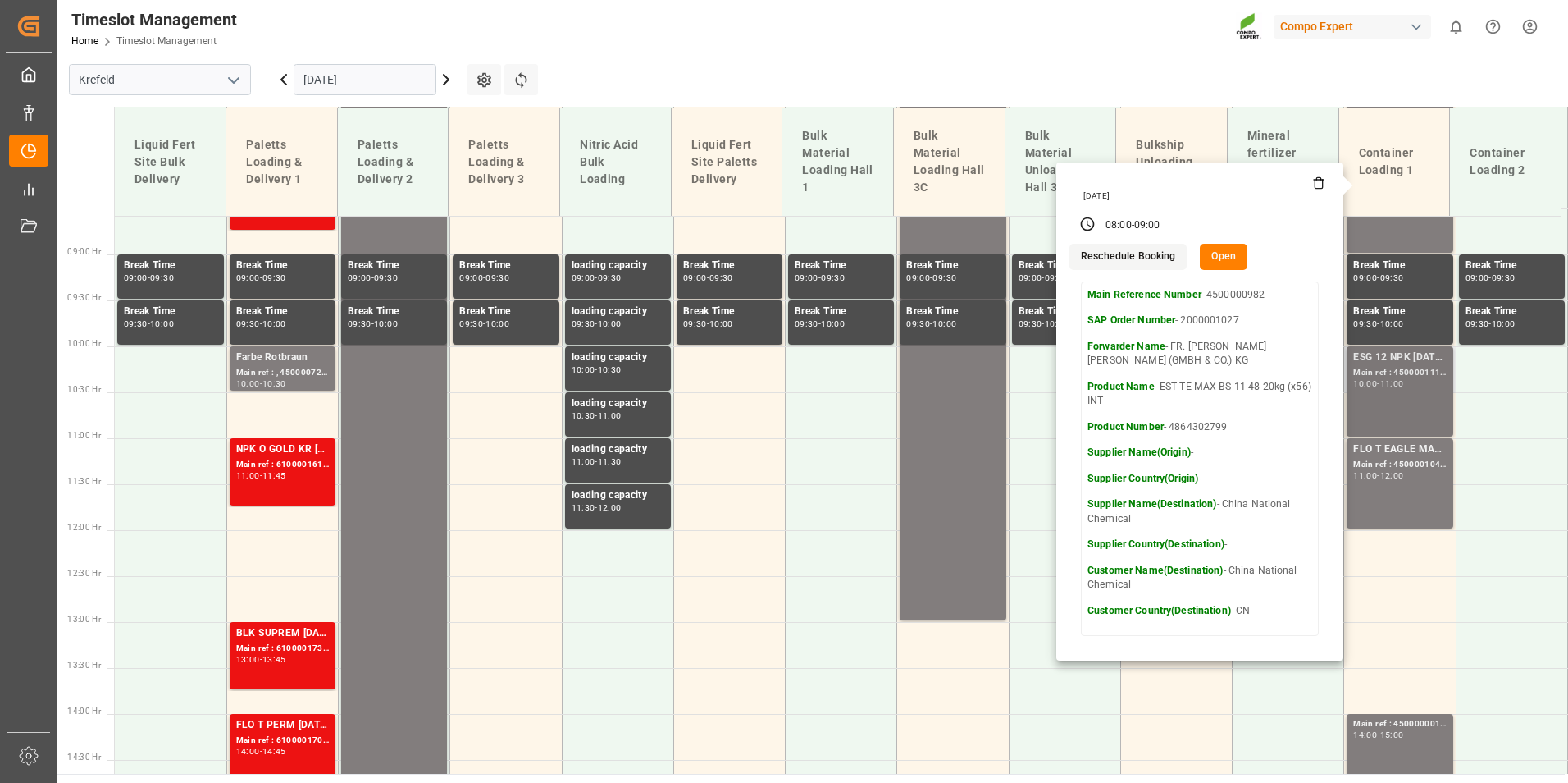
scroll to position [796, 0]
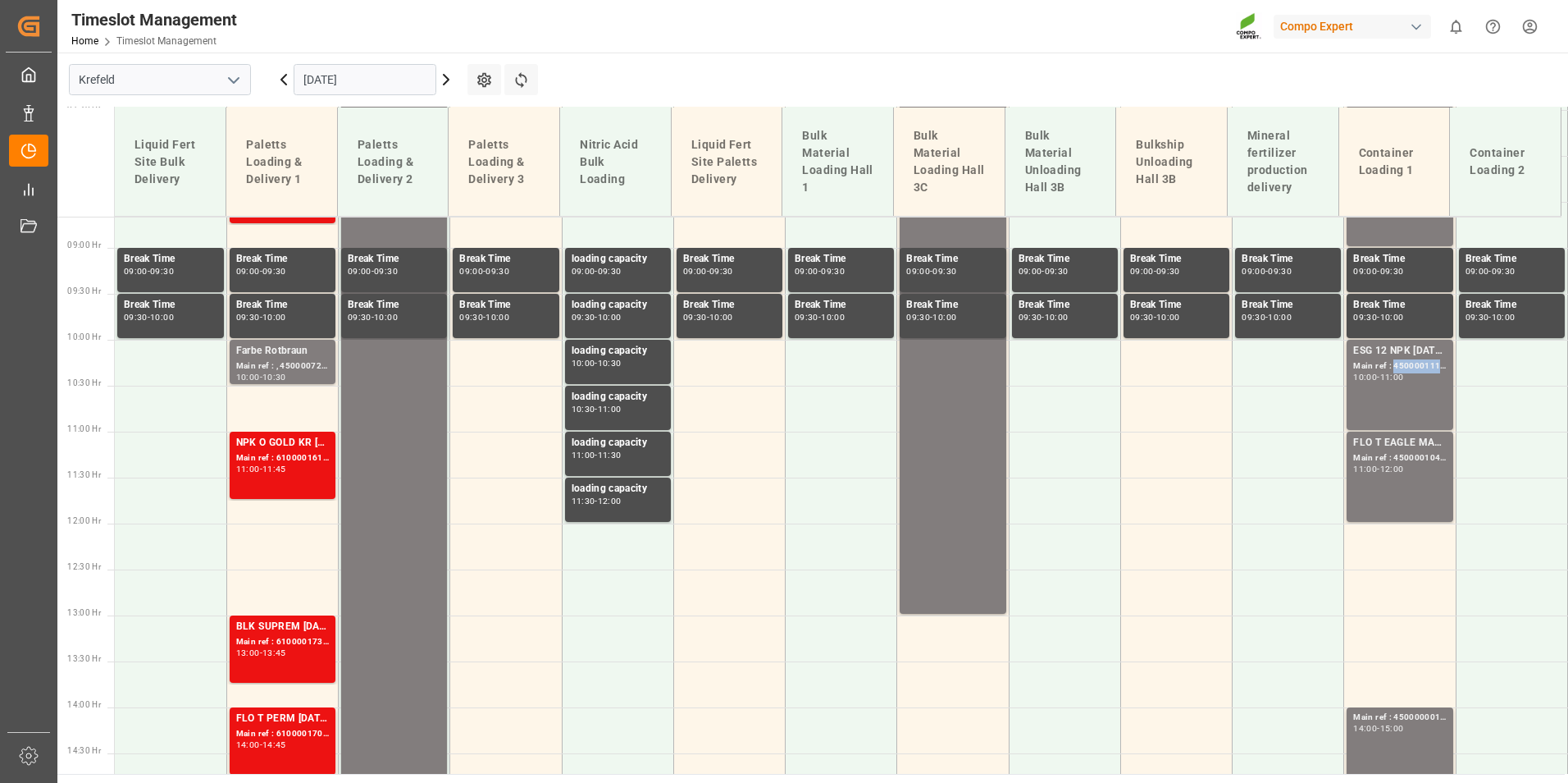
click at [1394, 368] on div "Main ref : 4500001113, 2000001086" at bounding box center [1400, 366] width 93 height 14
click at [1417, 485] on div "FLO T EAGLE MASTER [DATE] 25kg (x42) WW Main ref : 4500001045, 2000001080 11:00…" at bounding box center [1400, 477] width 93 height 84
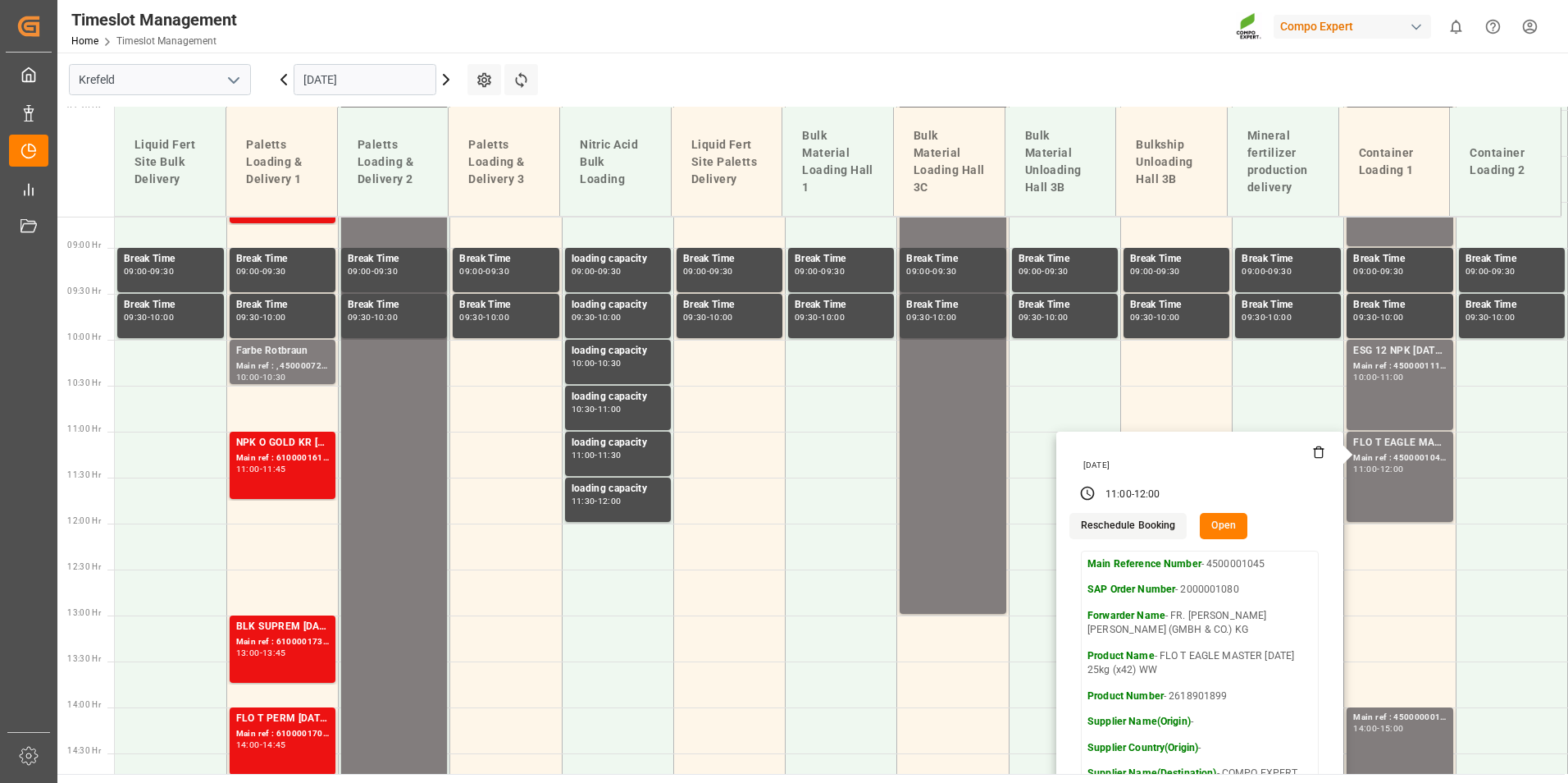
click at [1036, 83] on main "[GEOGRAPHIC_DATA] [DATE] Settings Refresh Time Slots Liquid Fert Site Bulk Deli…" at bounding box center [811, 413] width 1507 height 721
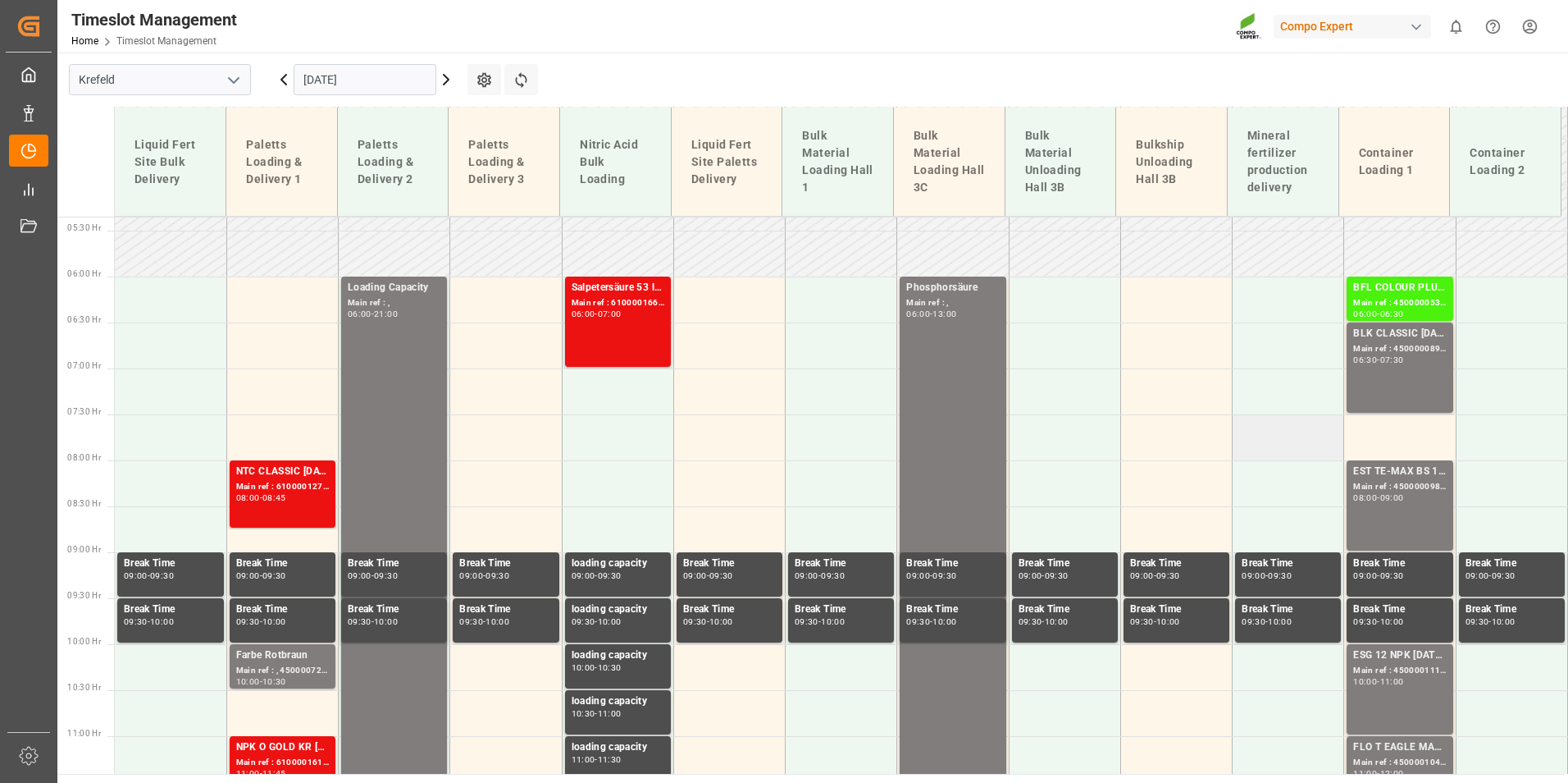
scroll to position [468, 0]
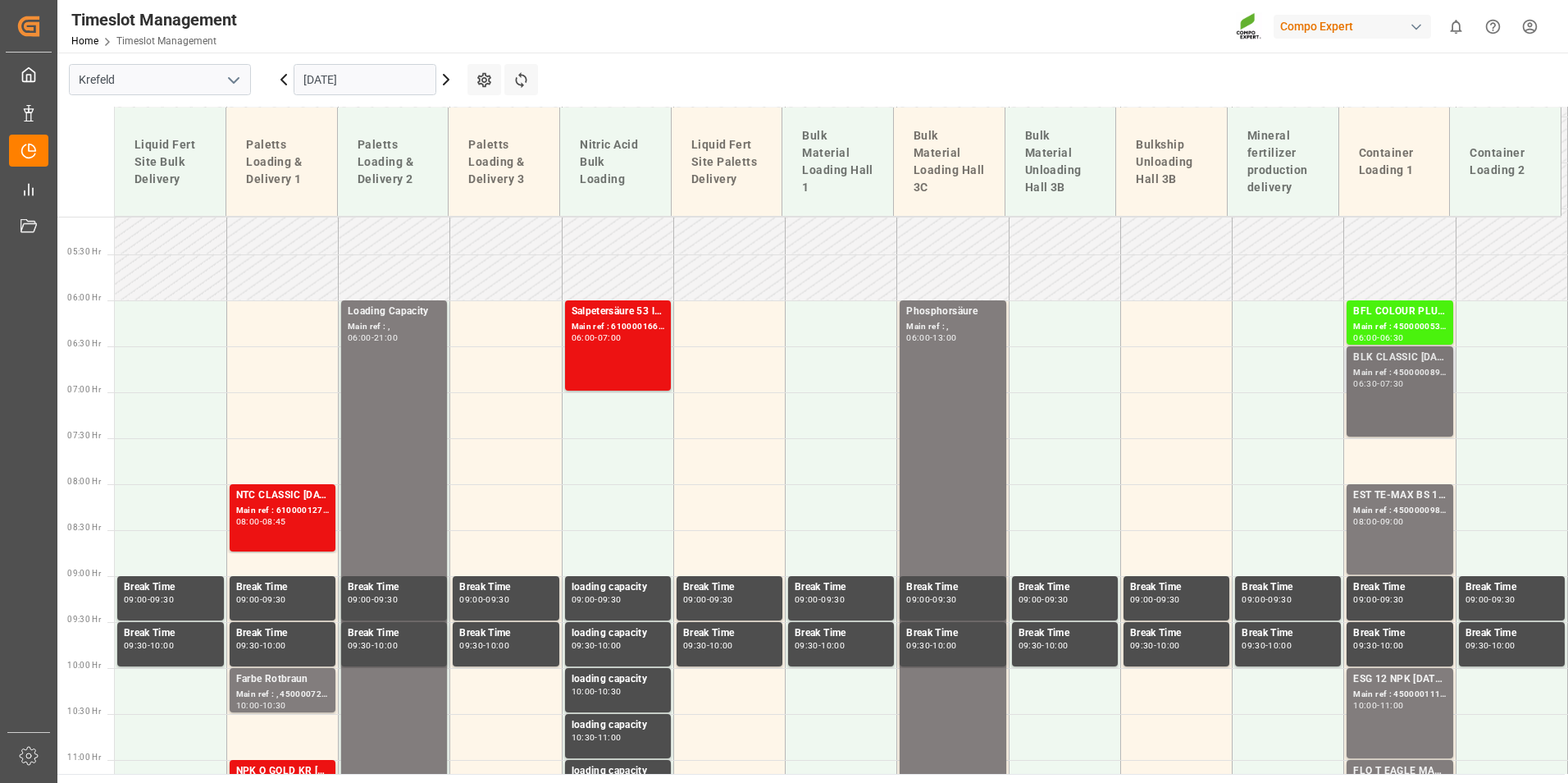
click at [1354, 416] on div "BLK CLASSIC [DATE] 25kg (x42) INT Main ref : 4500000899, 2000000815 06:30 - 07:…" at bounding box center [1400, 392] width 93 height 84
click at [1397, 391] on div "BLK CLASSIC [DATE] 25kg (x42) INT Main ref : 4500000899, 2000000815 06:30 - 07:…" at bounding box center [1400, 392] width 93 height 84
click at [1409, 536] on div "EST TE-MAX BS 11-48 20kg (x56) INT Main ref : 4500000982, 2000001027 08:00 - 09…" at bounding box center [1400, 530] width 93 height 84
click at [1401, 531] on div "EST TE-MAX BS 11-48 20kg (x56) INT Main ref : 4500000982, 2000001027 08:00 - 09…" at bounding box center [1400, 530] width 93 height 84
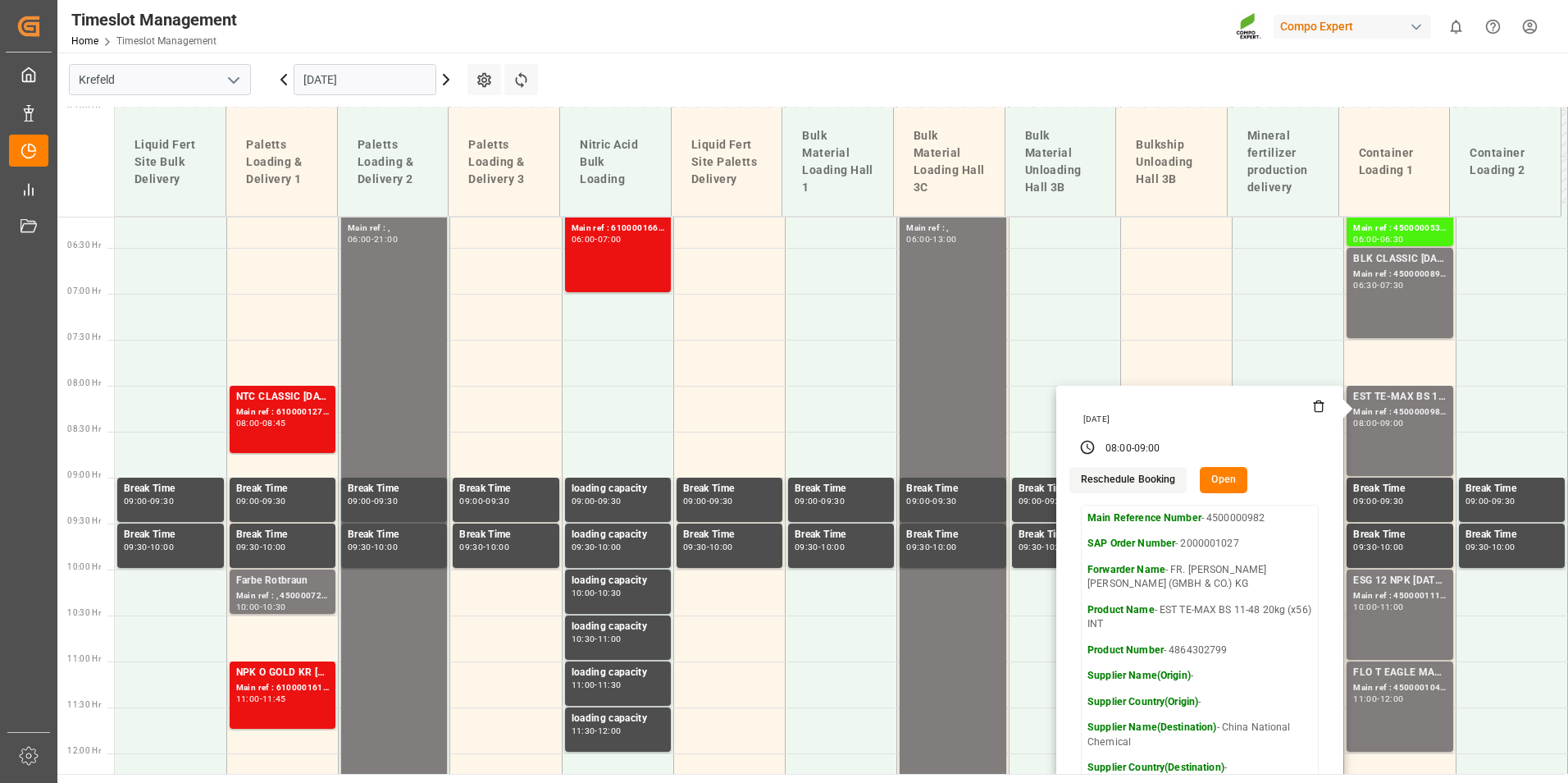
scroll to position [386, 0]
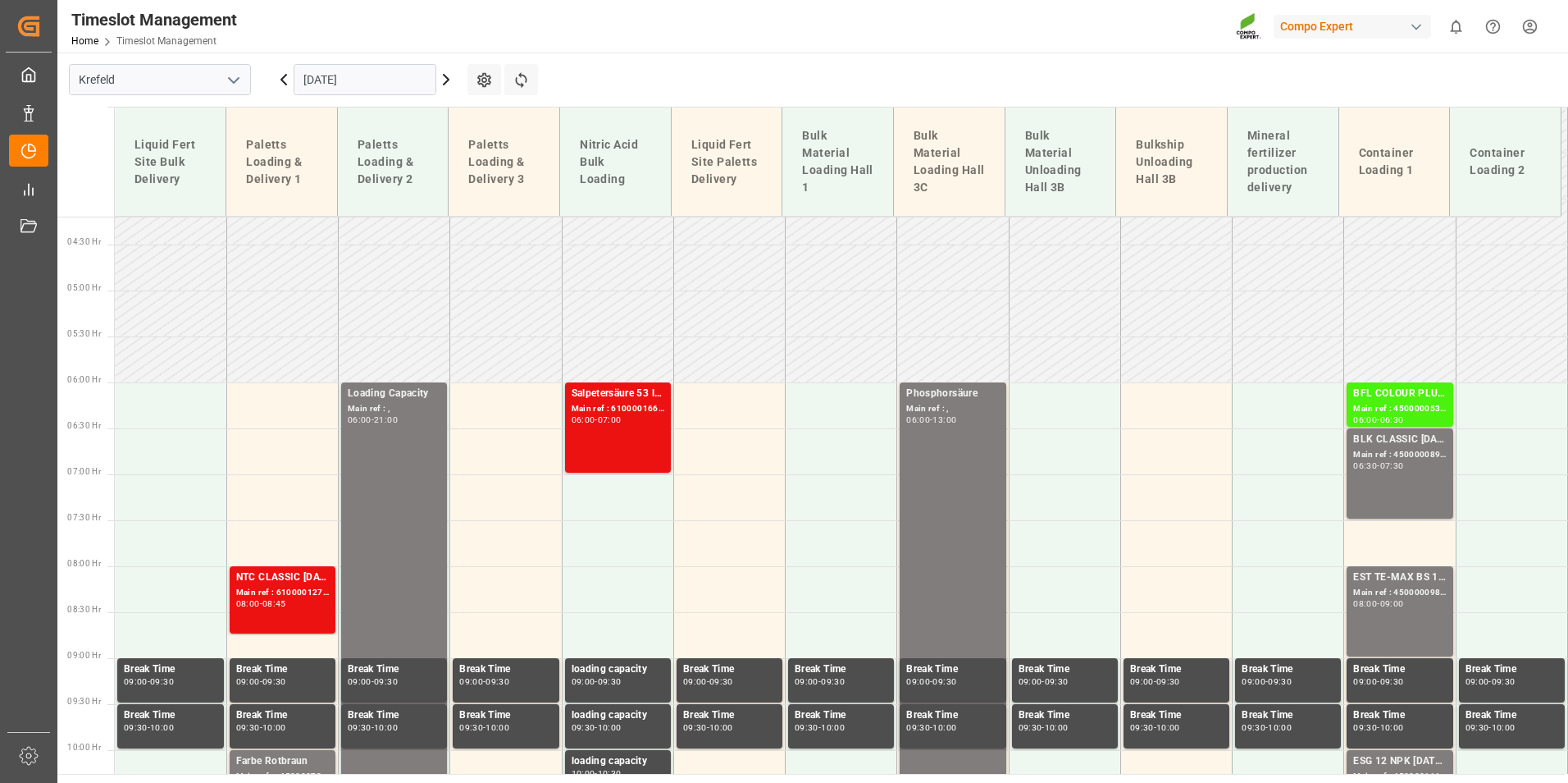
click at [1380, 472] on div "BLK CLASSIC [DATE] 25kg (x42) INT Main ref : 4500000899, 2000000815 06:30 - 07:…" at bounding box center [1400, 474] width 93 height 84
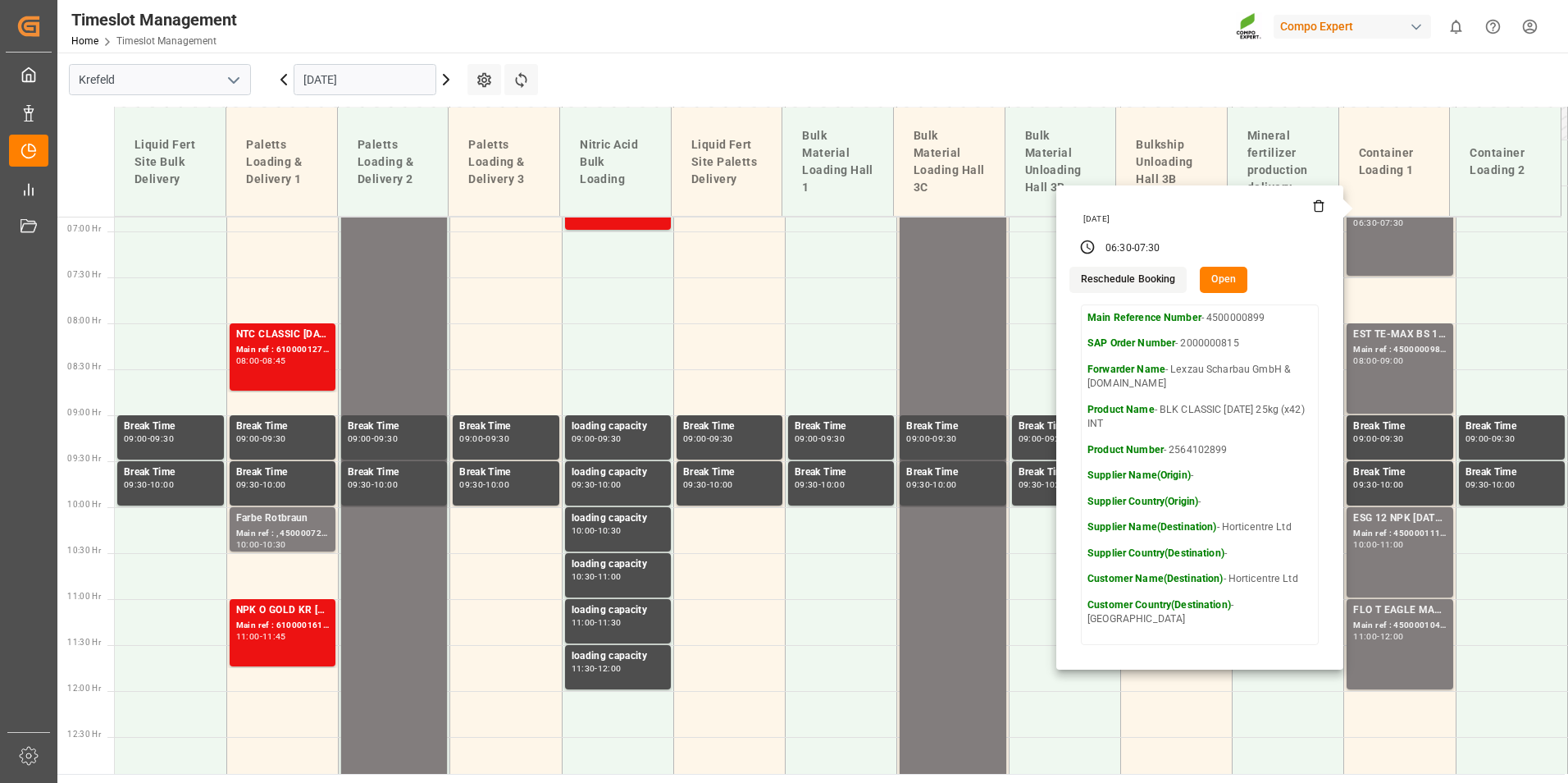
scroll to position [632, 0]
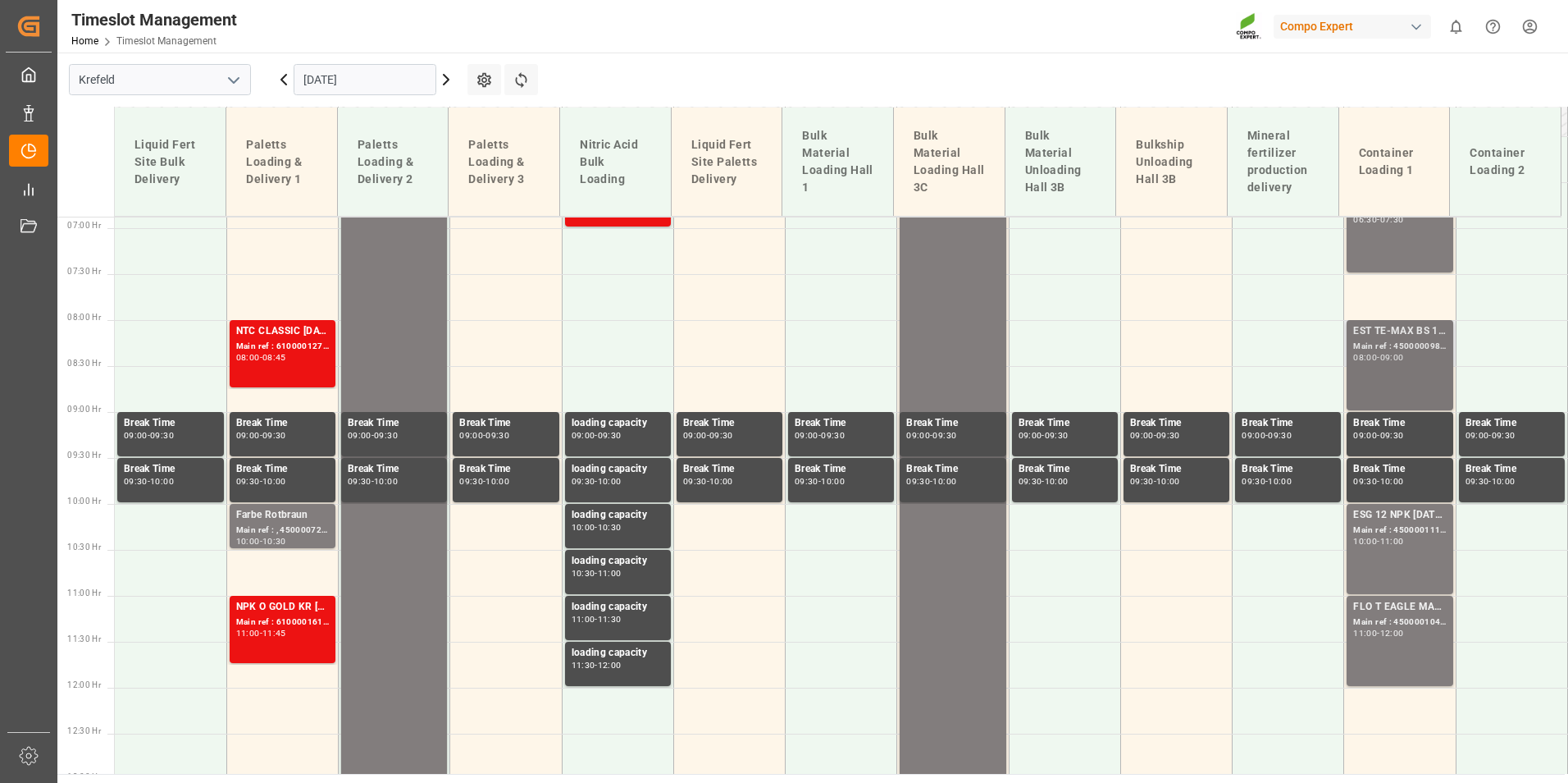
click at [1354, 345] on div "Main ref : 4500000982, 2000001027" at bounding box center [1400, 347] width 93 height 14
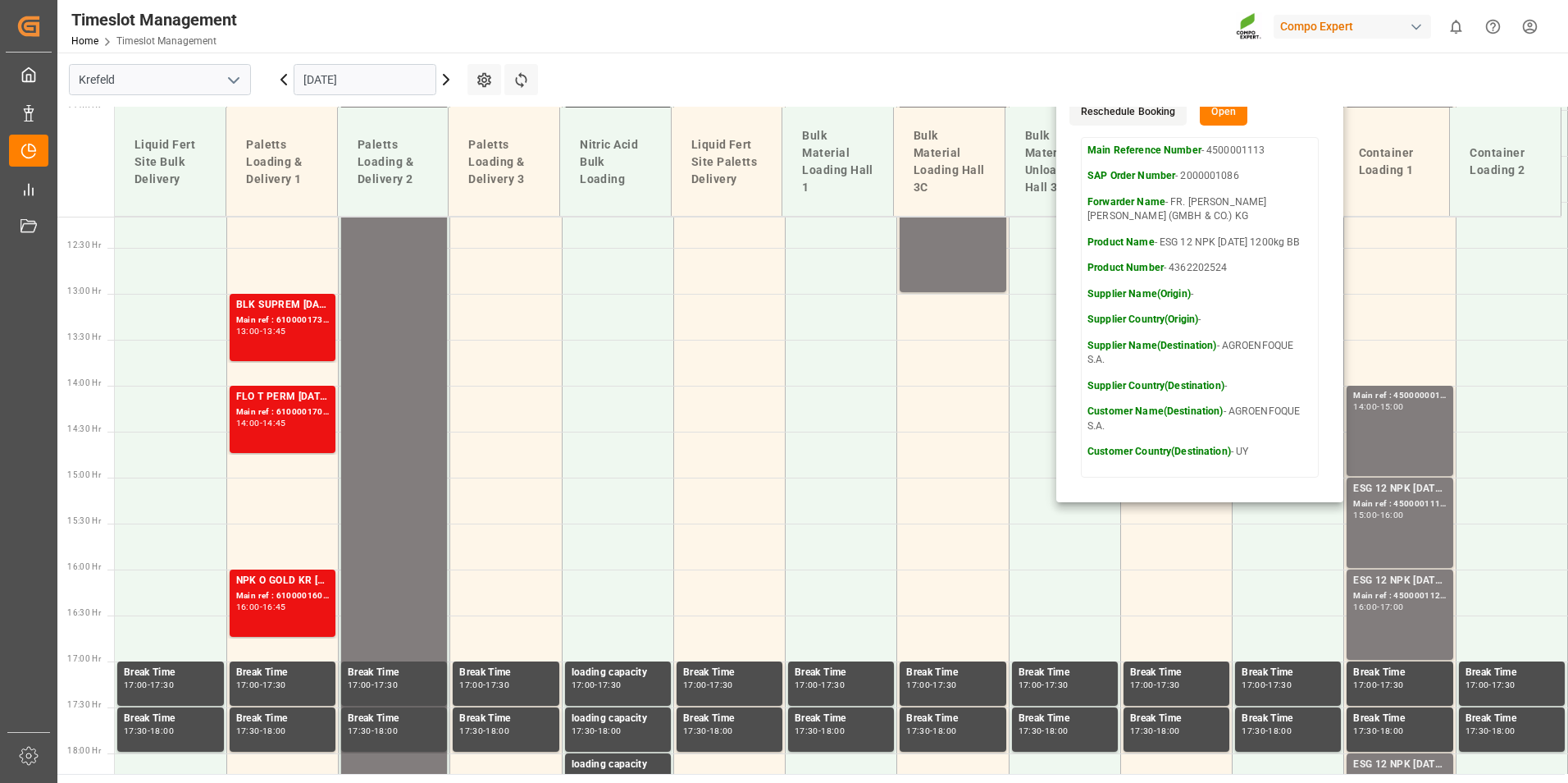
scroll to position [1124, 0]
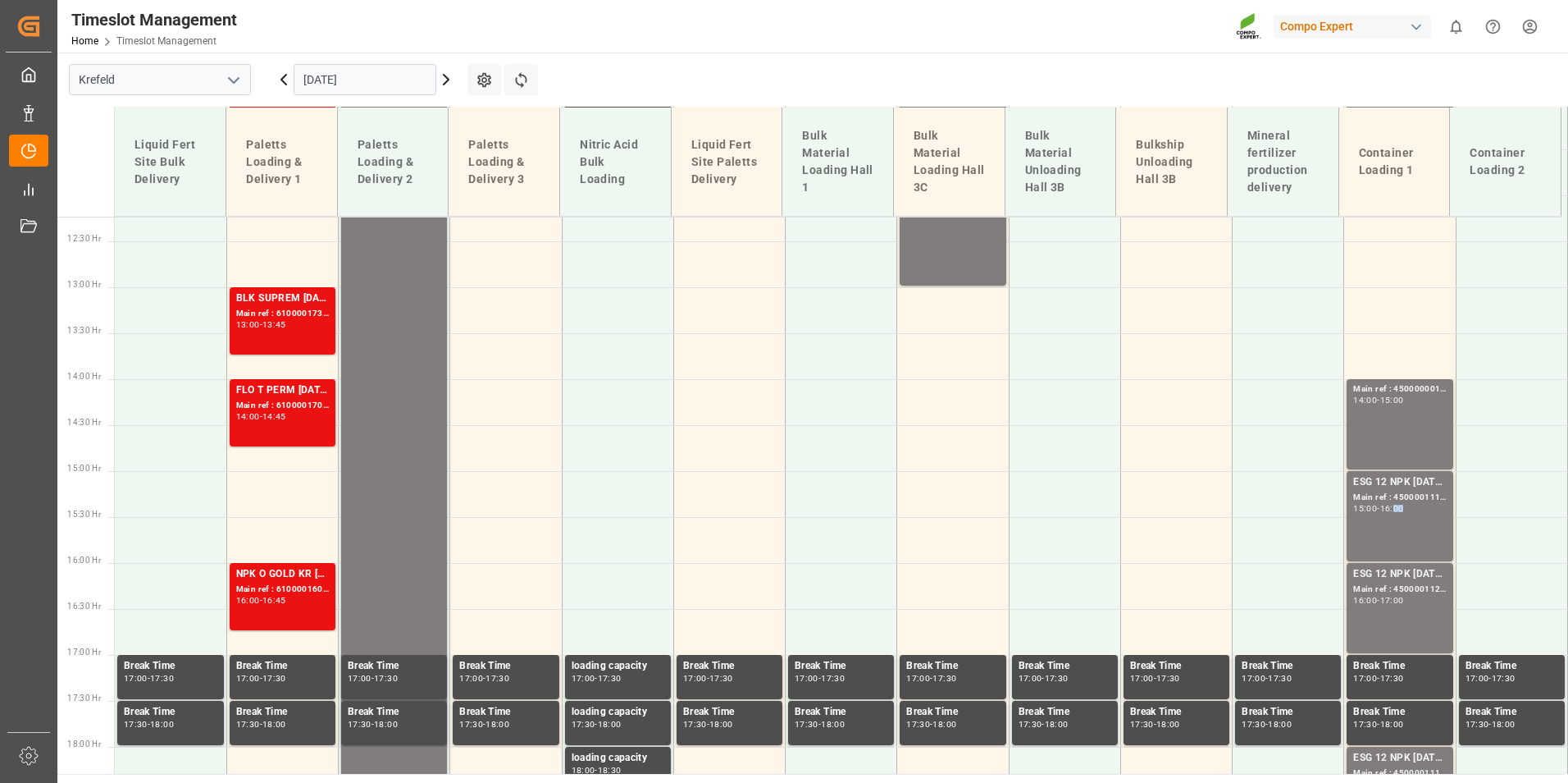
click at [1404, 511] on div "16:00" at bounding box center [1393, 508] width 24 height 7
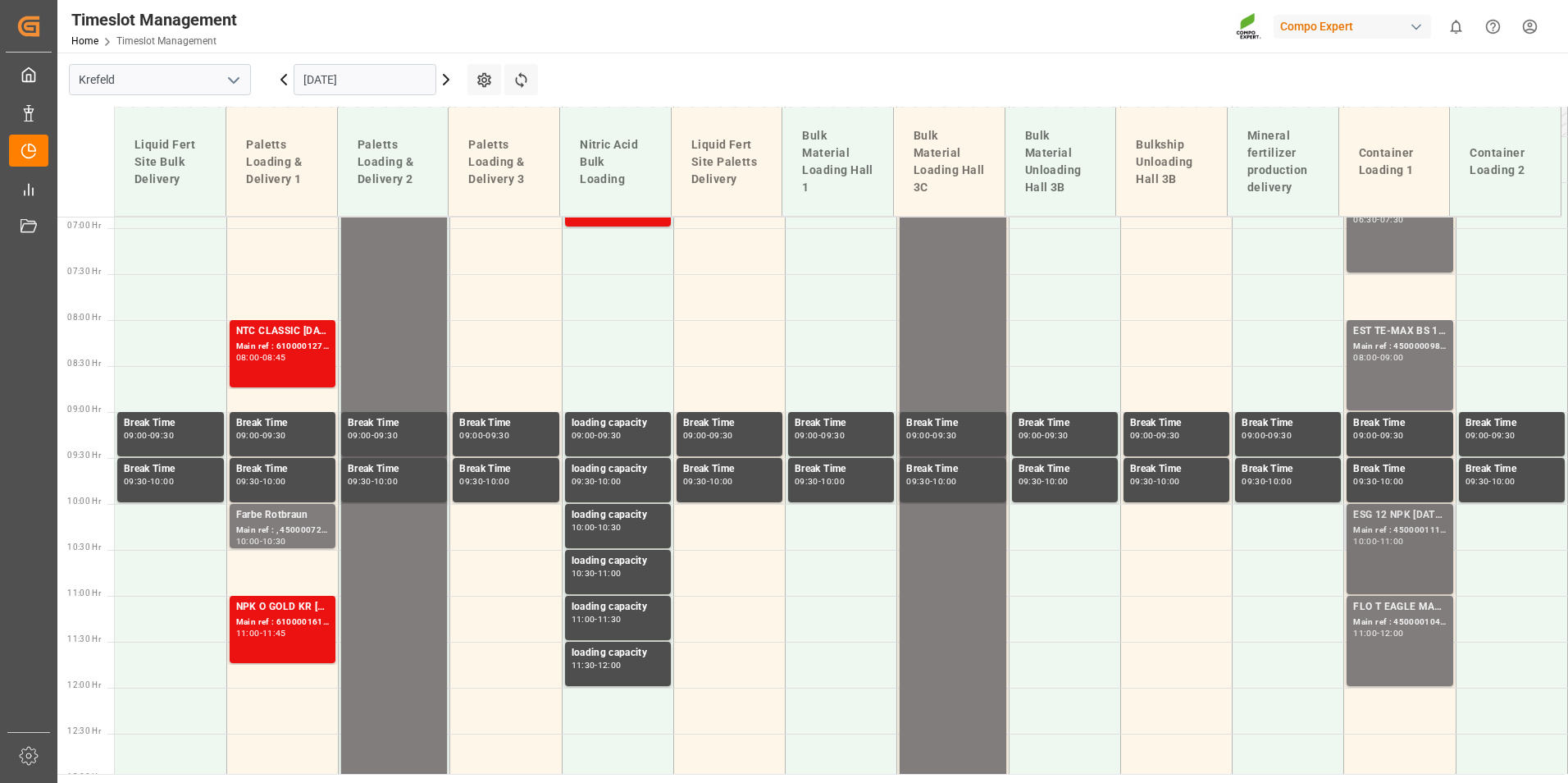
scroll to position [468, 0]
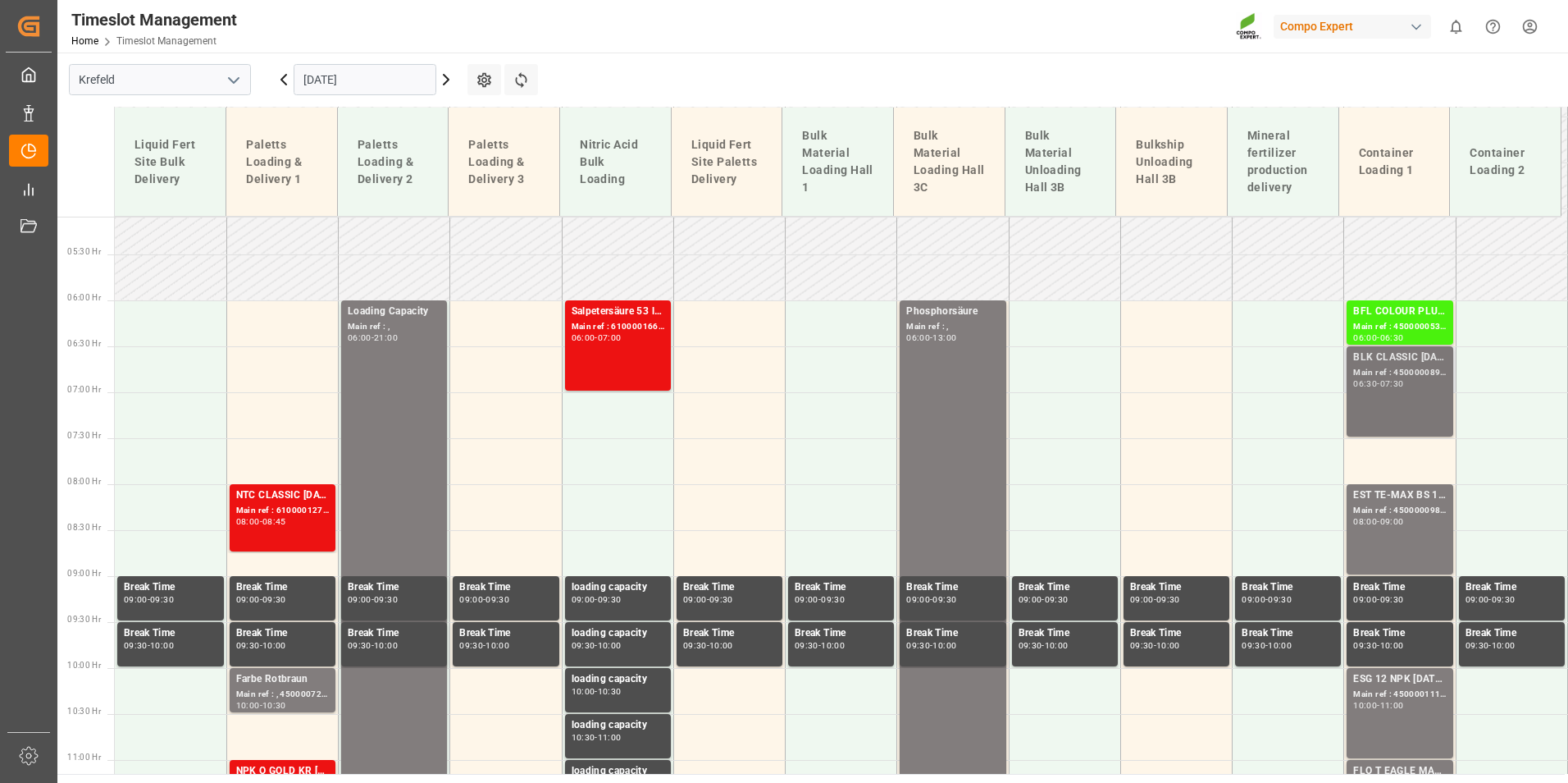
click at [1401, 383] on div "07:30" at bounding box center [1393, 383] width 24 height 7
click at [1397, 534] on div "EST TE-MAX BS 11-48 20kg (x56) INT Main ref : 4500000982, 2000001027 08:00 - 09…" at bounding box center [1400, 530] width 93 height 84
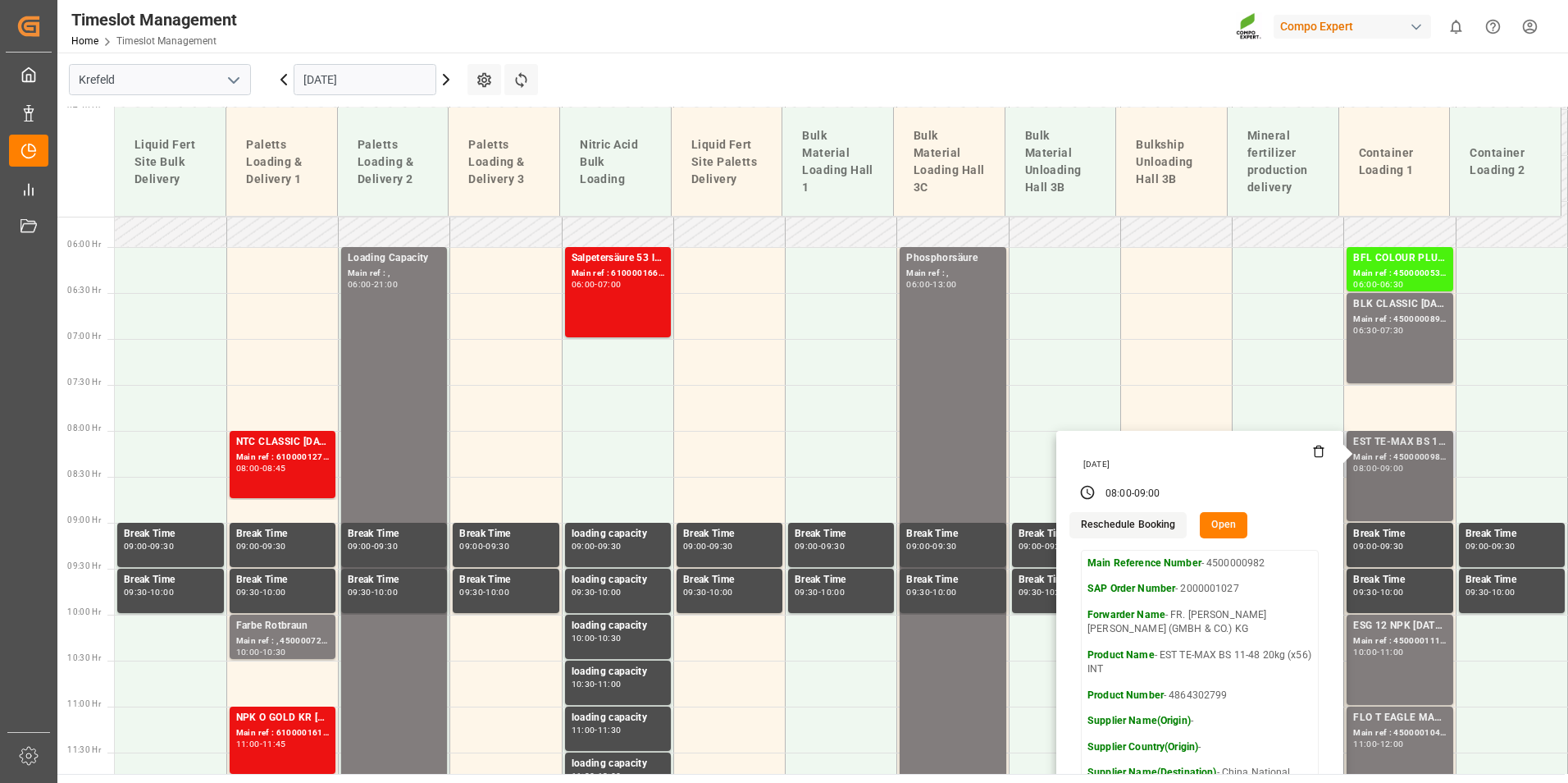
scroll to position [550, 0]
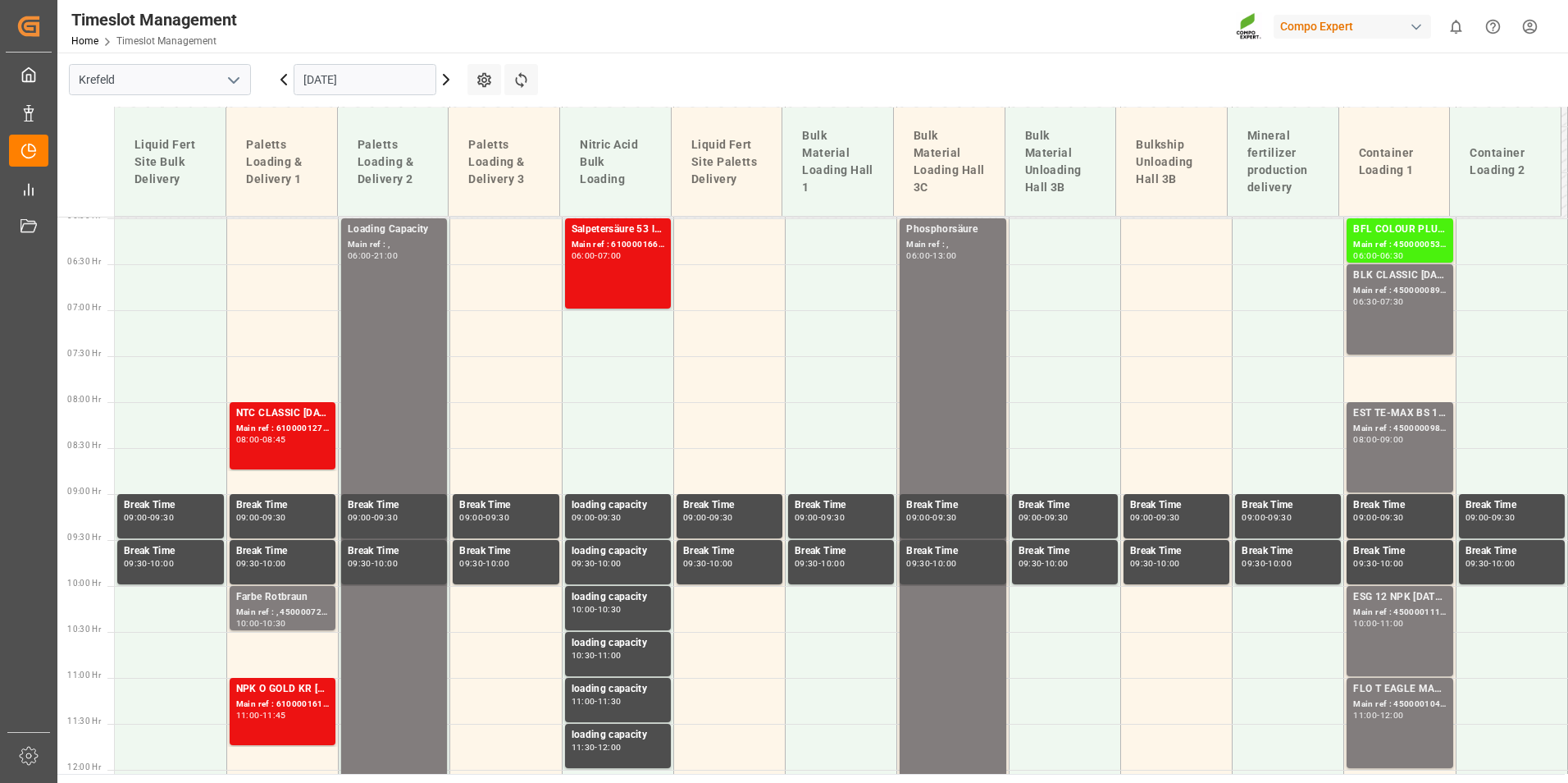
click at [1404, 302] on div "07:30" at bounding box center [1393, 301] width 24 height 7
click at [1395, 417] on div "EST TE-MAX BS 11-48 20kg (x56) INT" at bounding box center [1400, 414] width 93 height 16
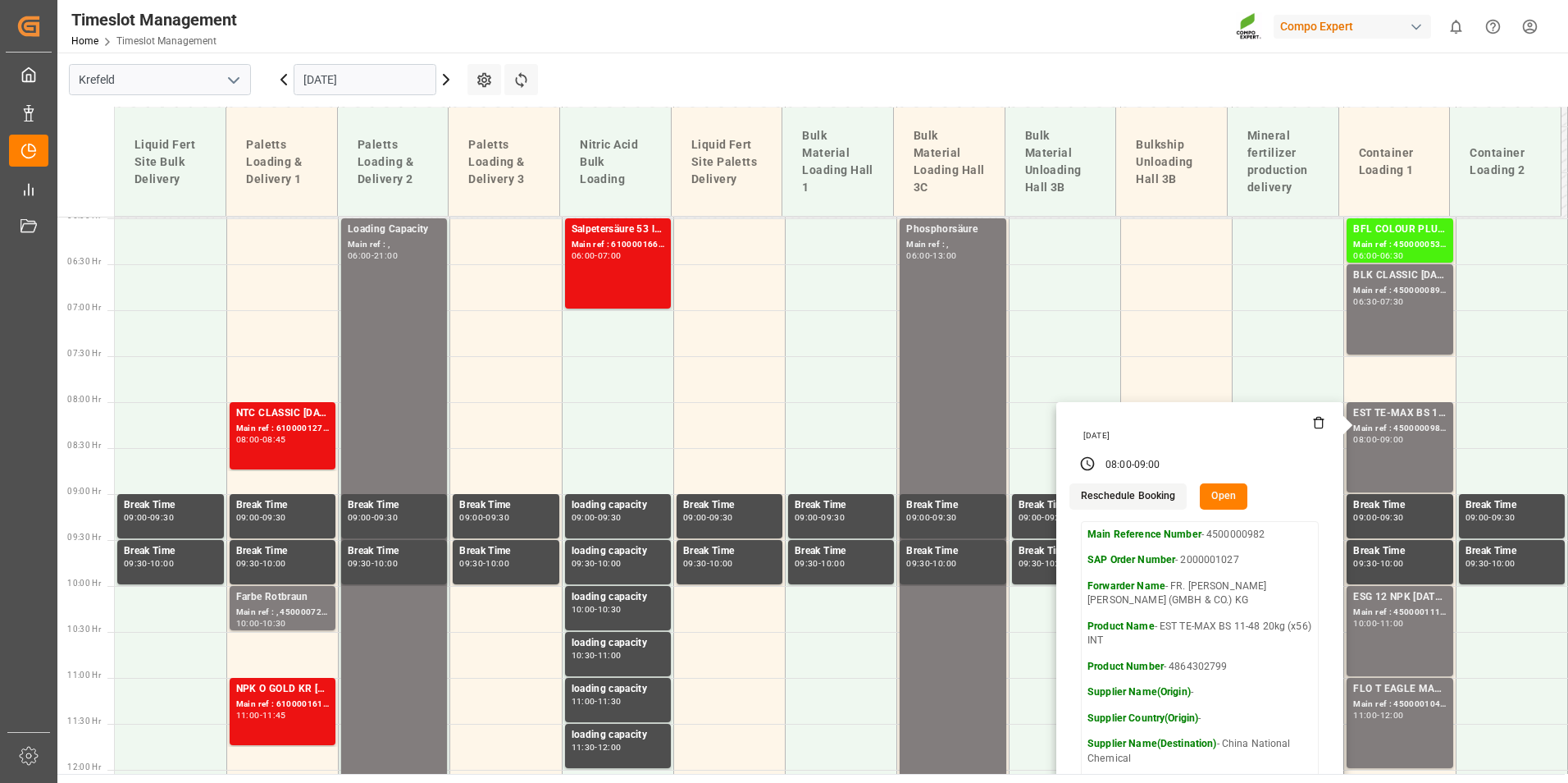
scroll to position [878, 0]
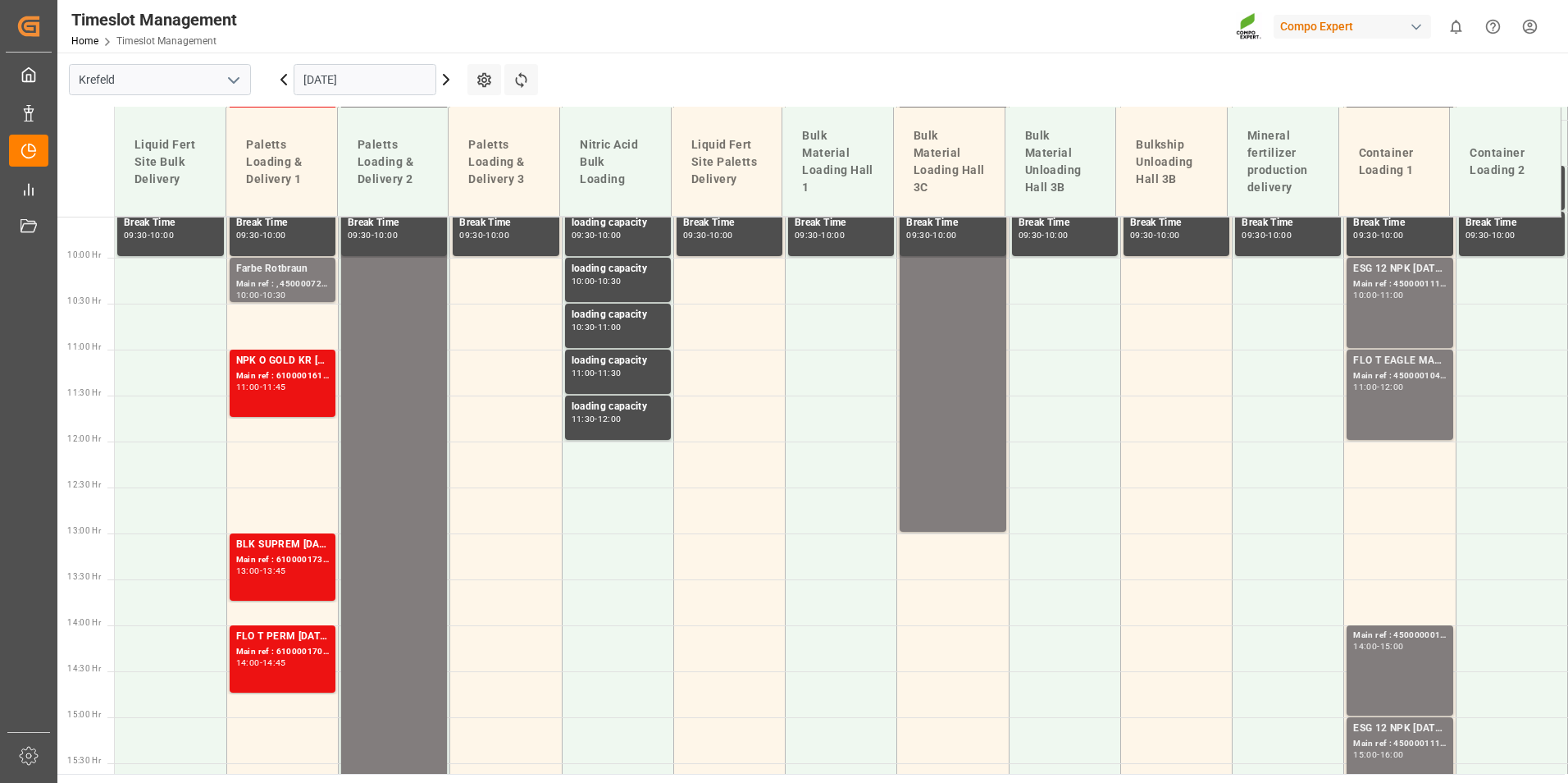
click at [1395, 429] on div "FLO T EAGLE MASTER [DATE] 25kg (x42) WW Main ref : 4500001045, 2000001080 11:00…" at bounding box center [1400, 395] width 93 height 84
click at [376, 78] on input "[DATE]" at bounding box center [365, 79] width 143 height 31
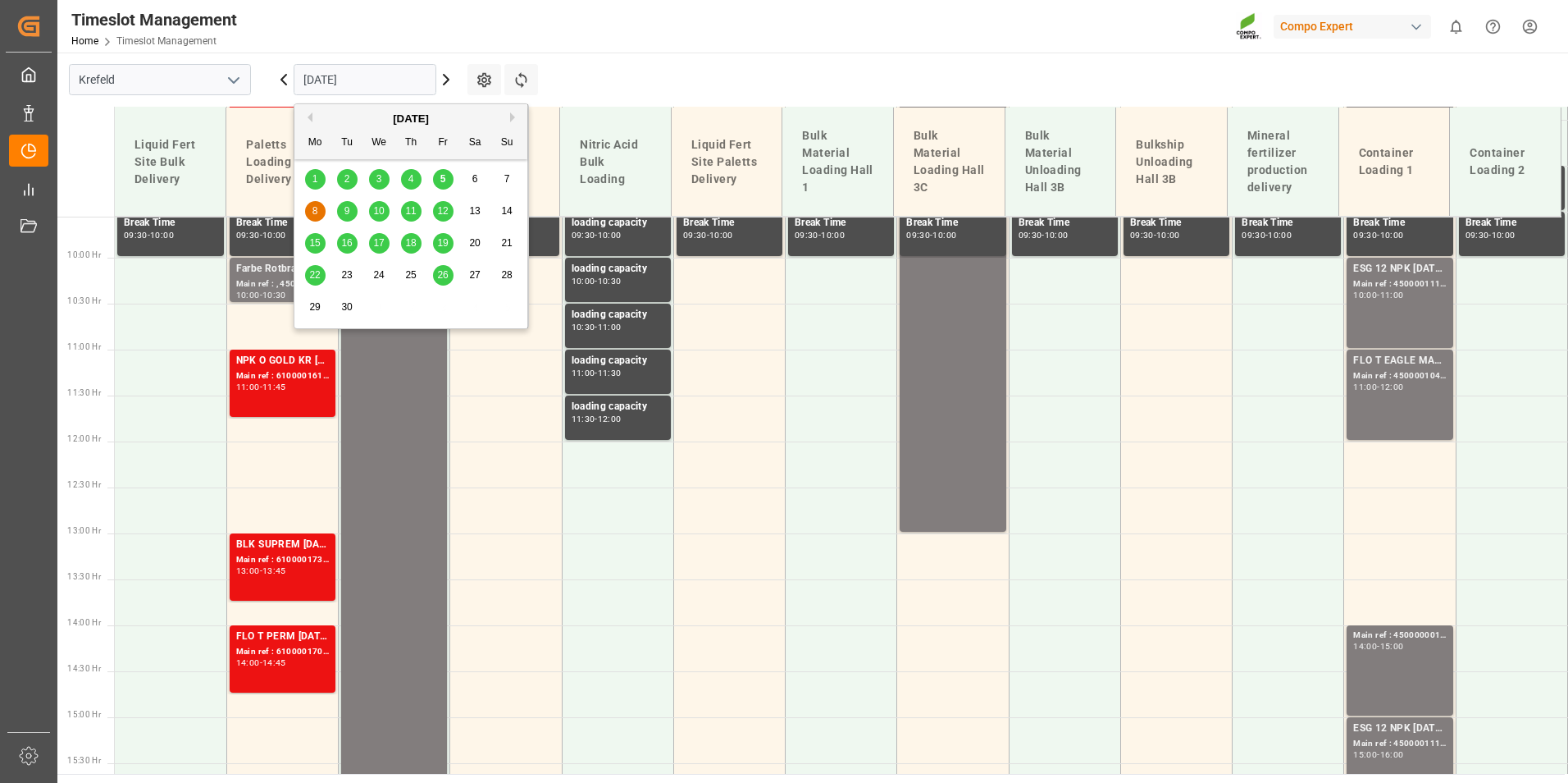
click at [445, 182] on span "5" at bounding box center [444, 180] width 6 height 12
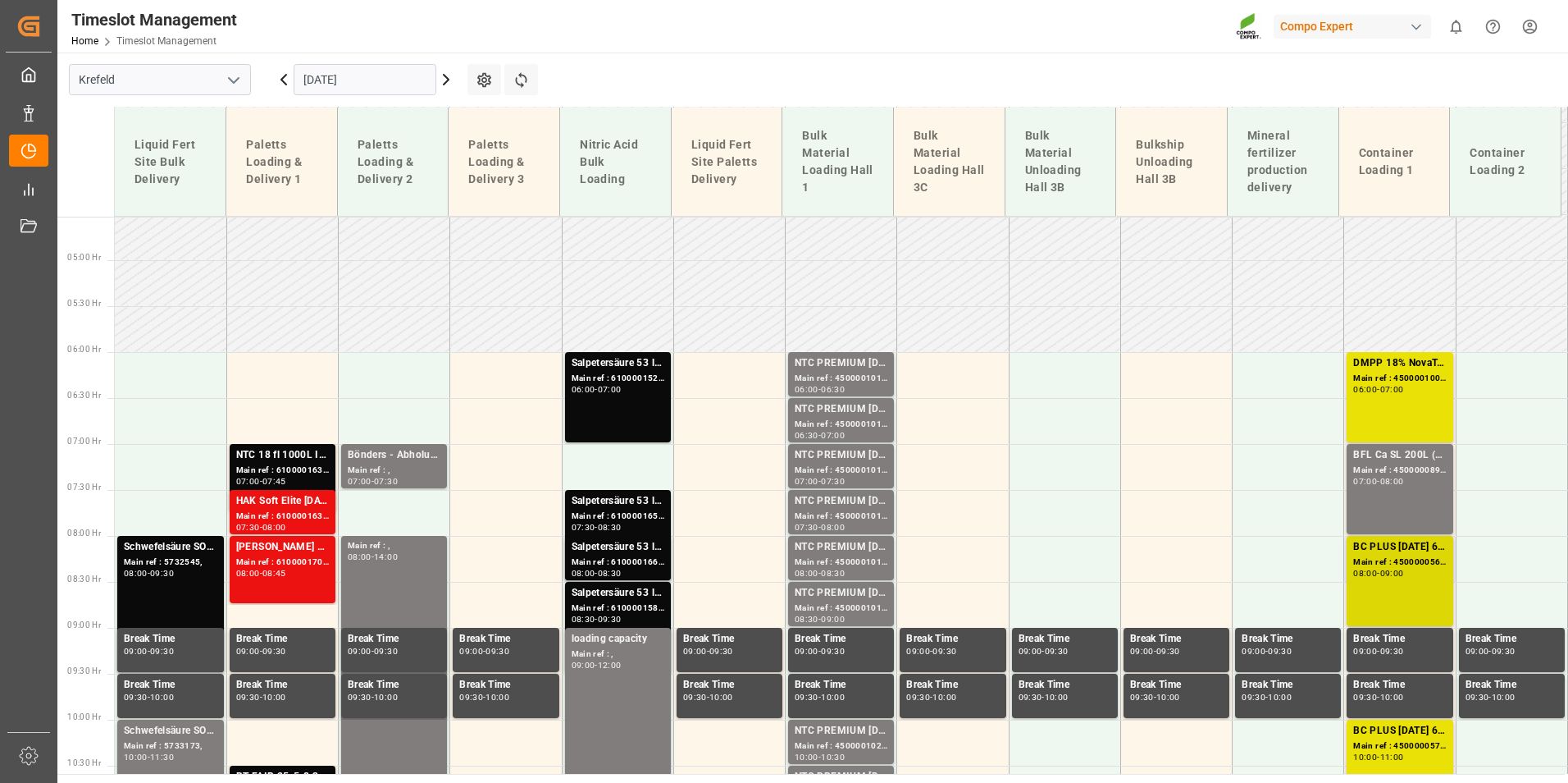
scroll to position [560, 0]
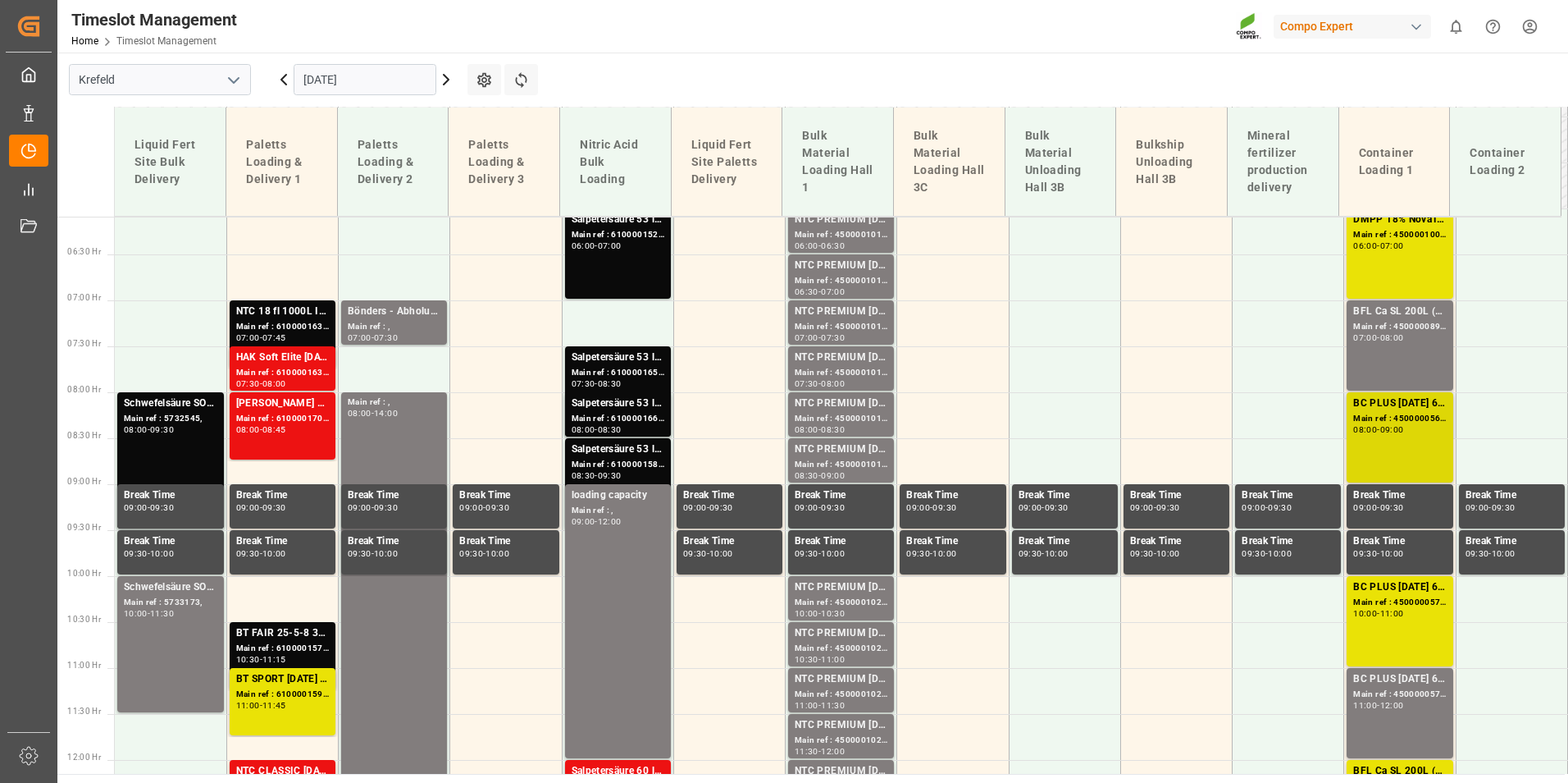
click at [1422, 438] on div "BC PLUS [DATE] 6M 25kg (x42) WW Main ref : 4500000569, 2000000524 08:00 - 09:00" at bounding box center [1400, 438] width 93 height 84
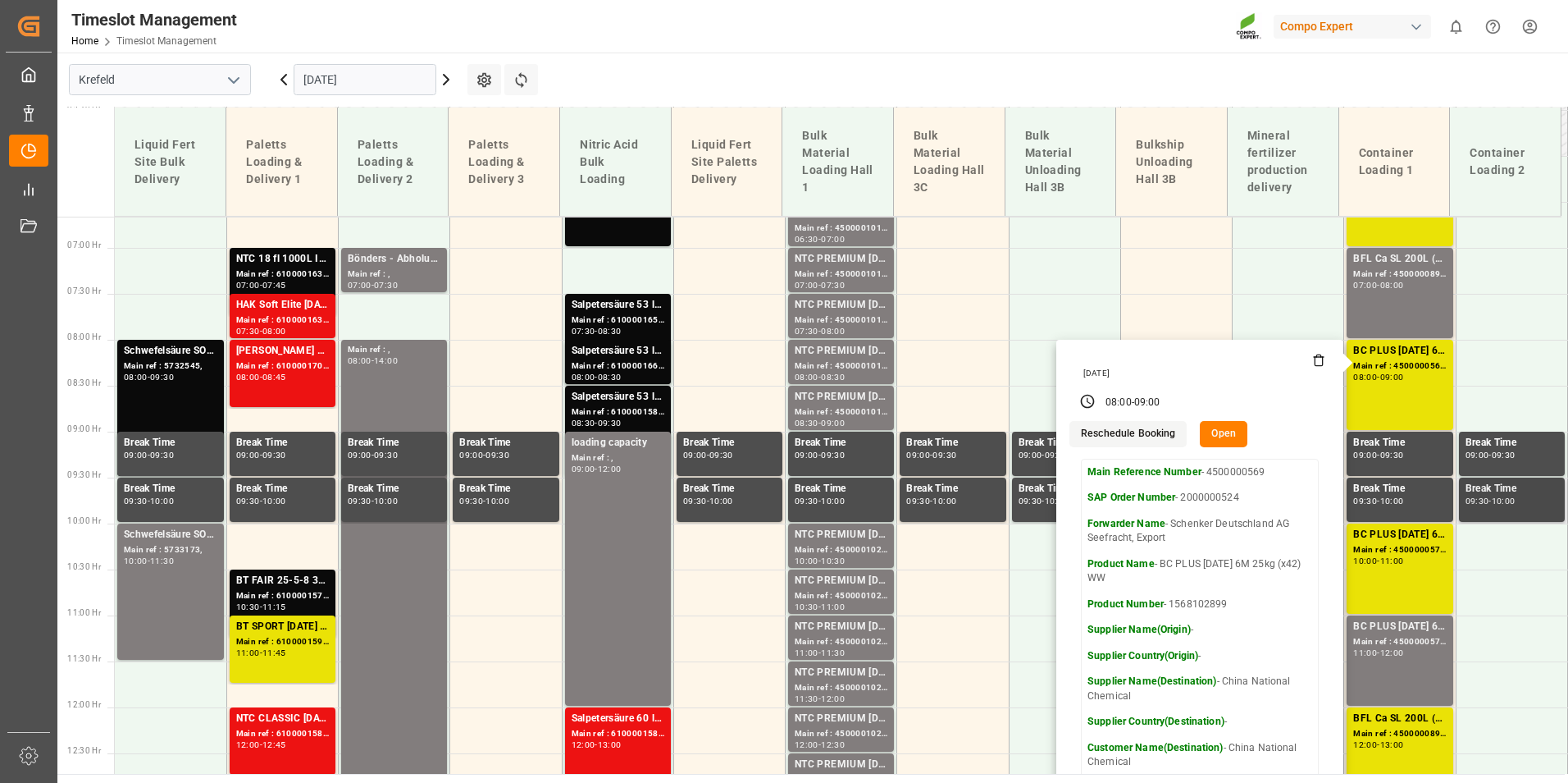
scroll to position [641, 0]
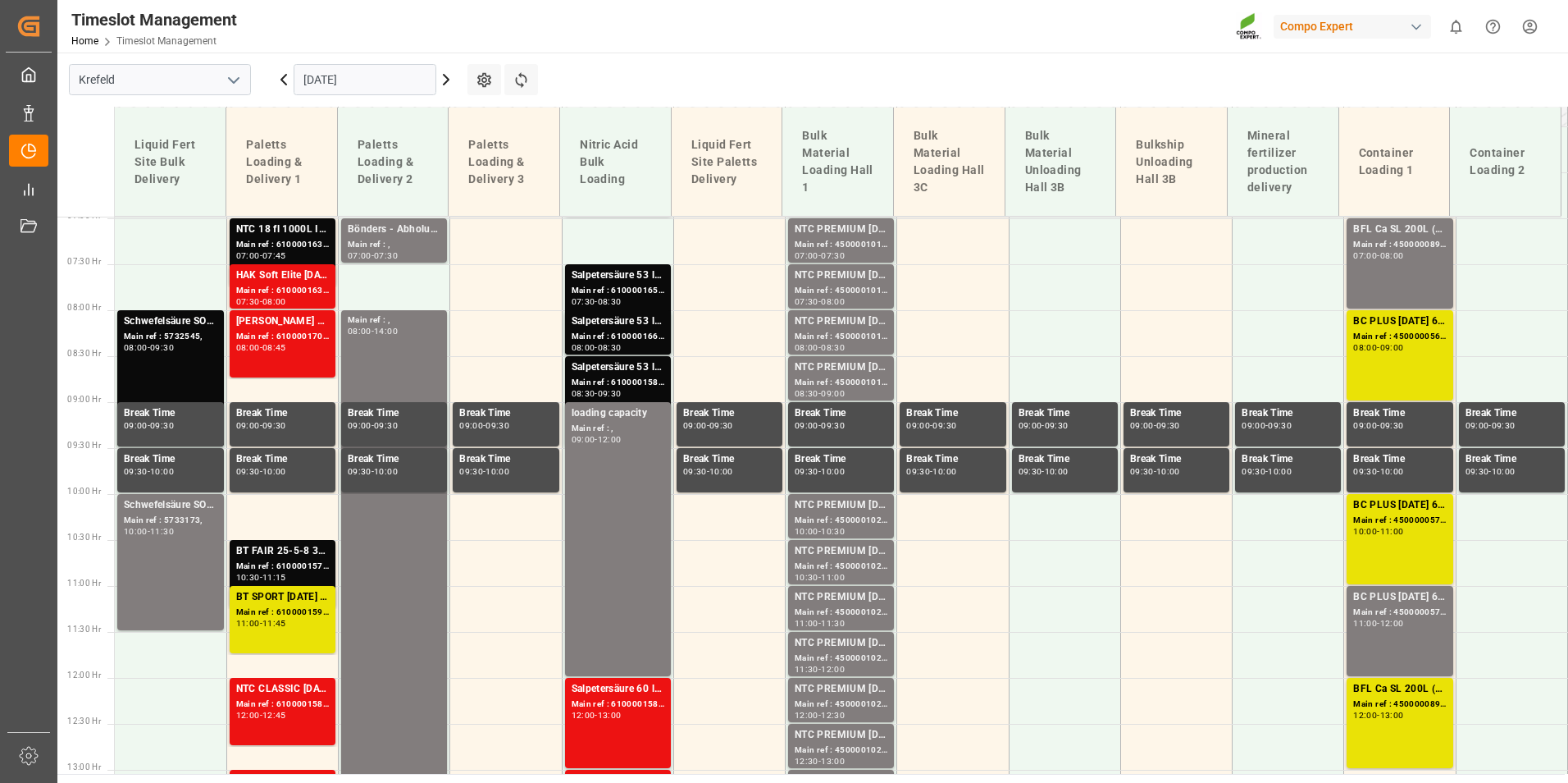
click at [1426, 512] on div "BC PLUS [DATE] 6M 25kg (x42) WW" at bounding box center [1400, 506] width 93 height 16
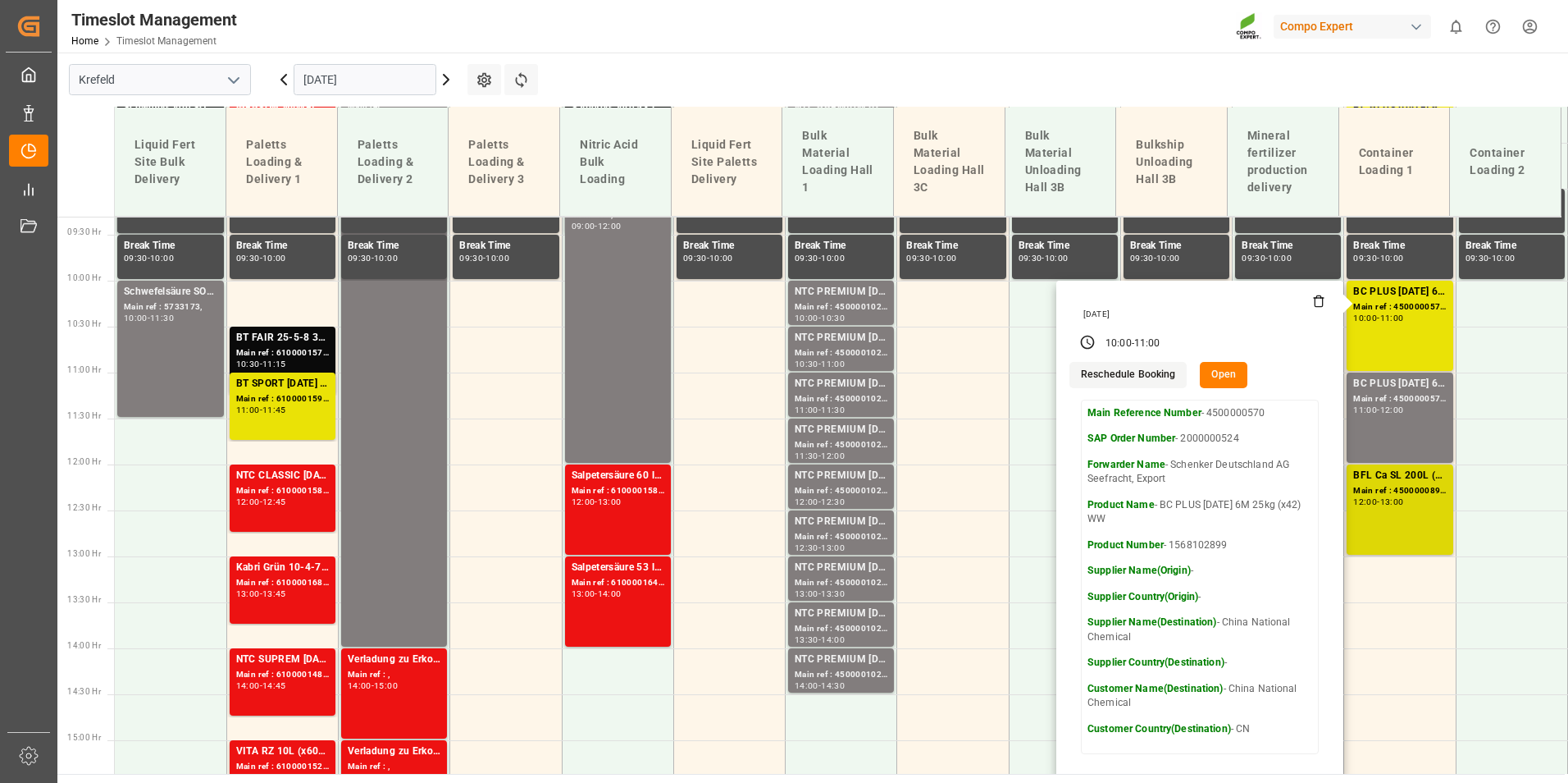
scroll to position [888, 0]
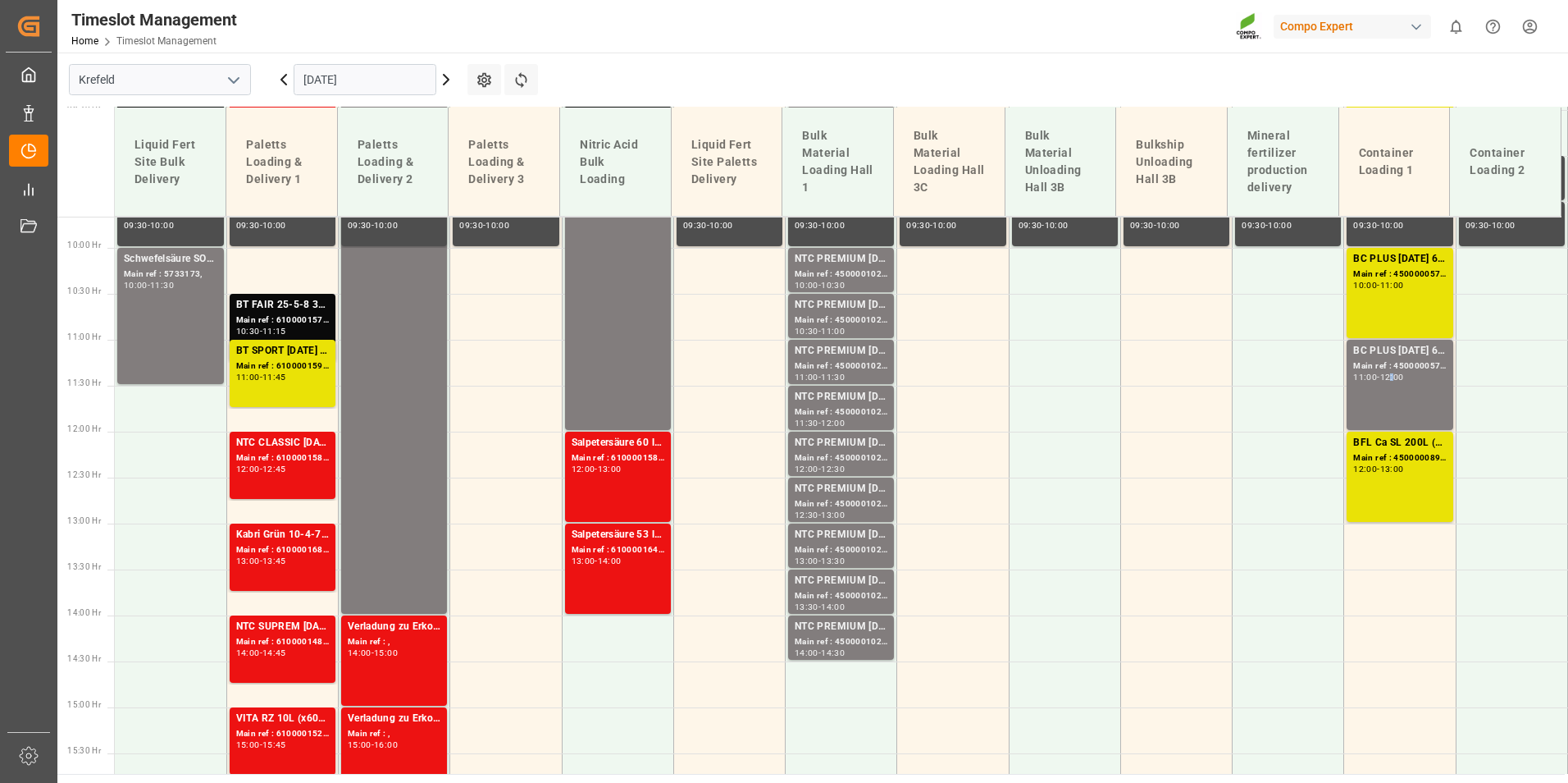
click at [1395, 378] on div "12:00" at bounding box center [1393, 376] width 24 height 7
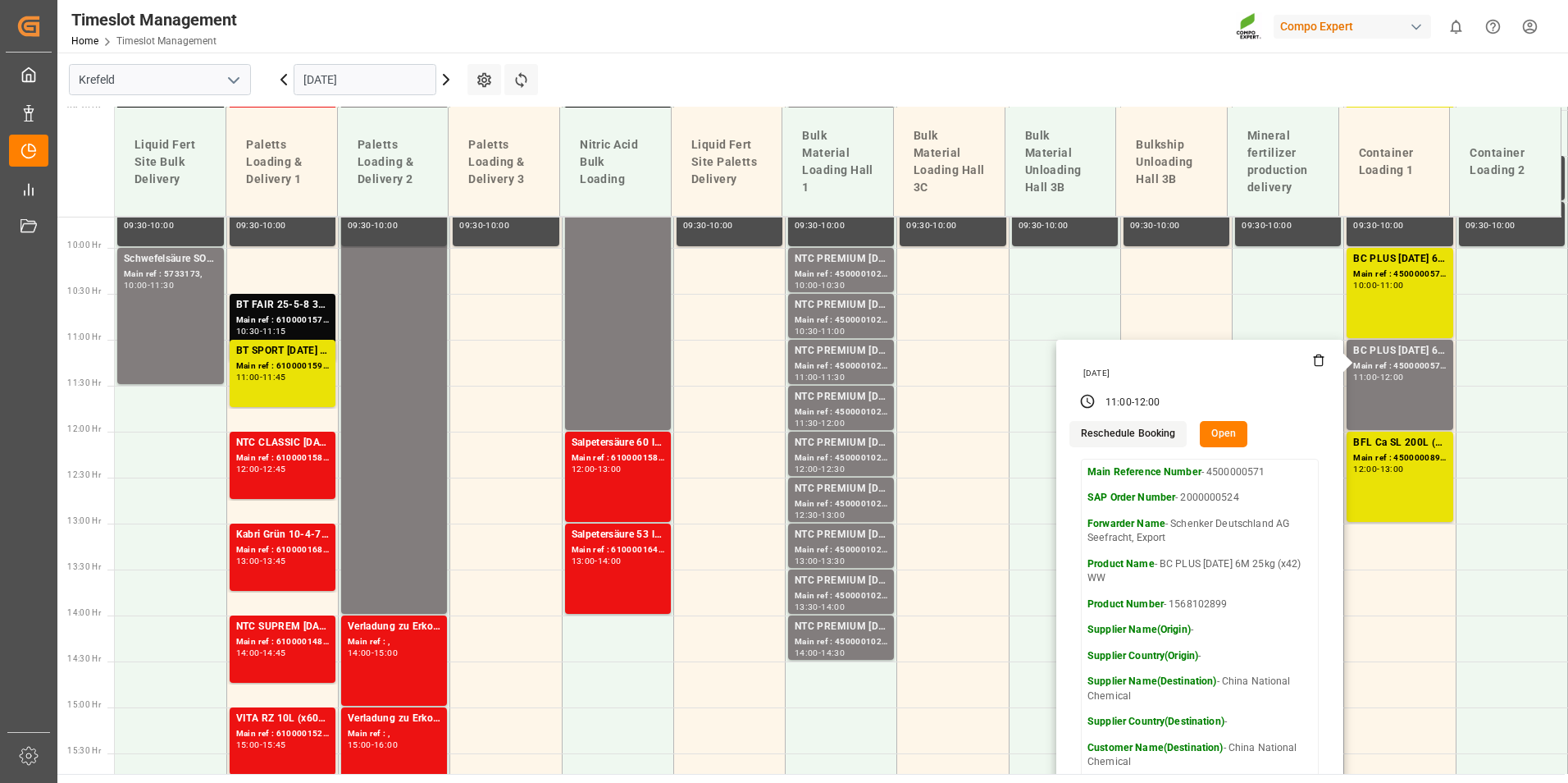
click at [367, 88] on input "[DATE]" at bounding box center [365, 79] width 143 height 31
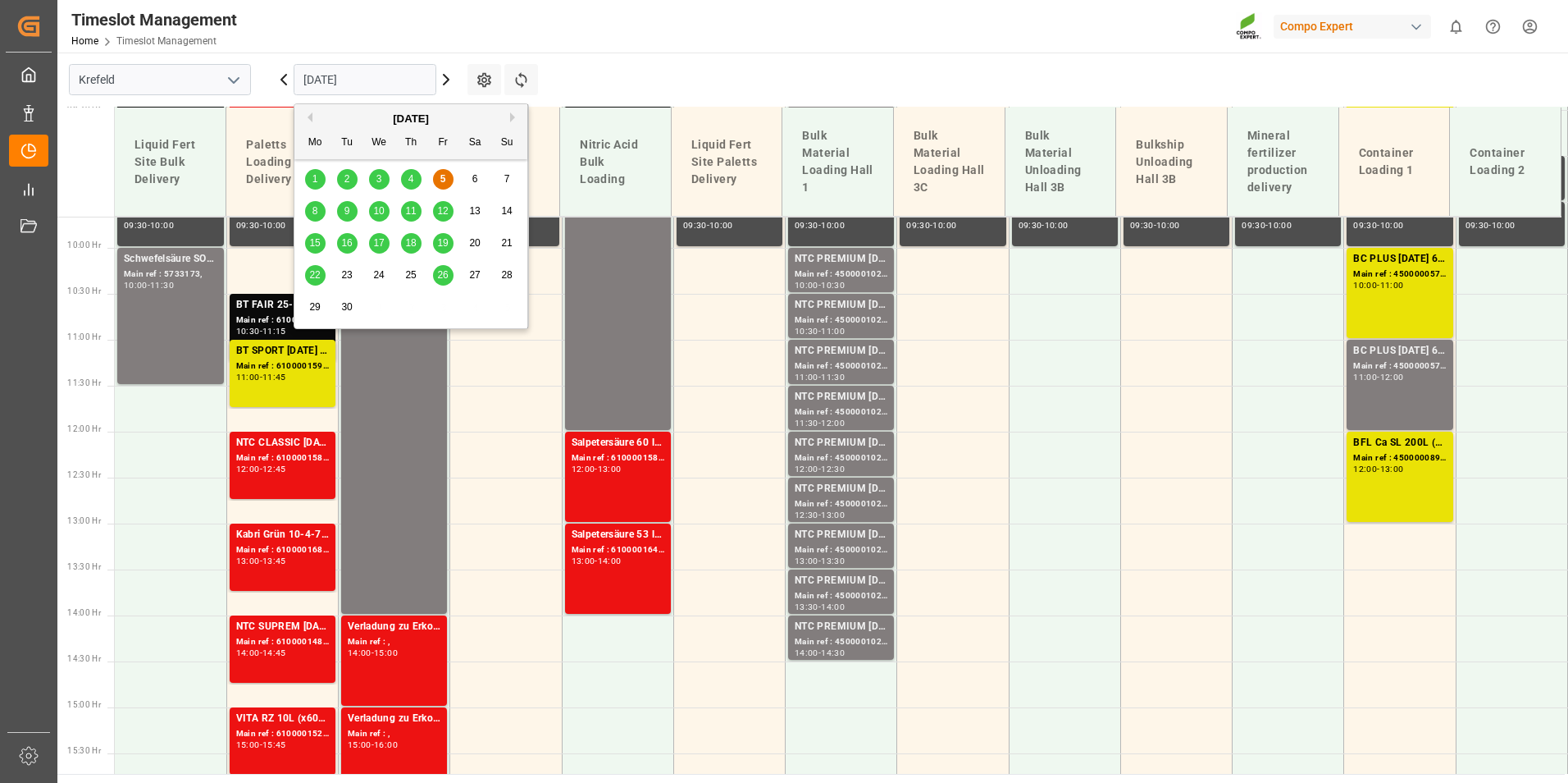
click at [313, 214] on span "8" at bounding box center [316, 211] width 6 height 12
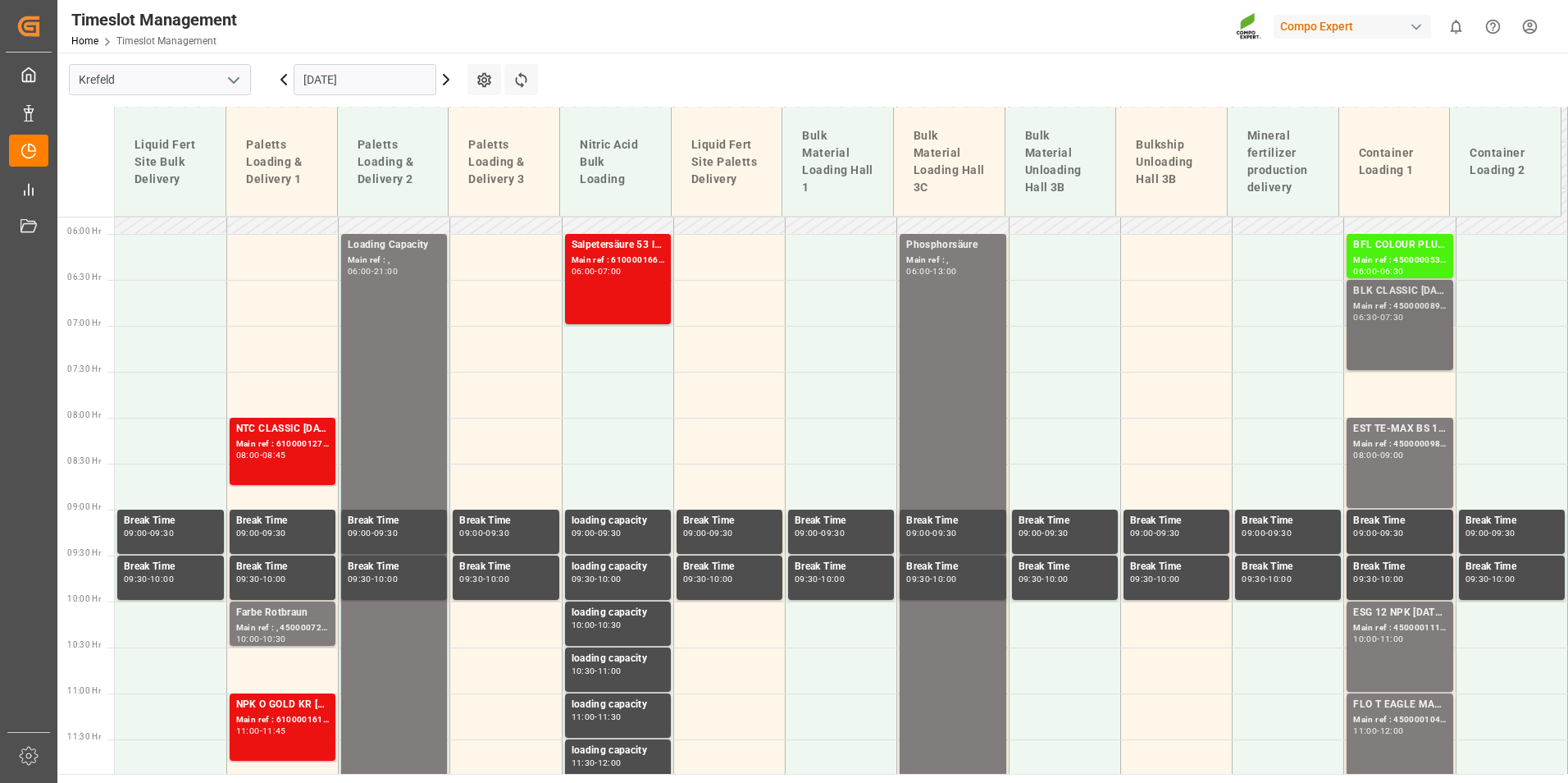
scroll to position [560, 0]
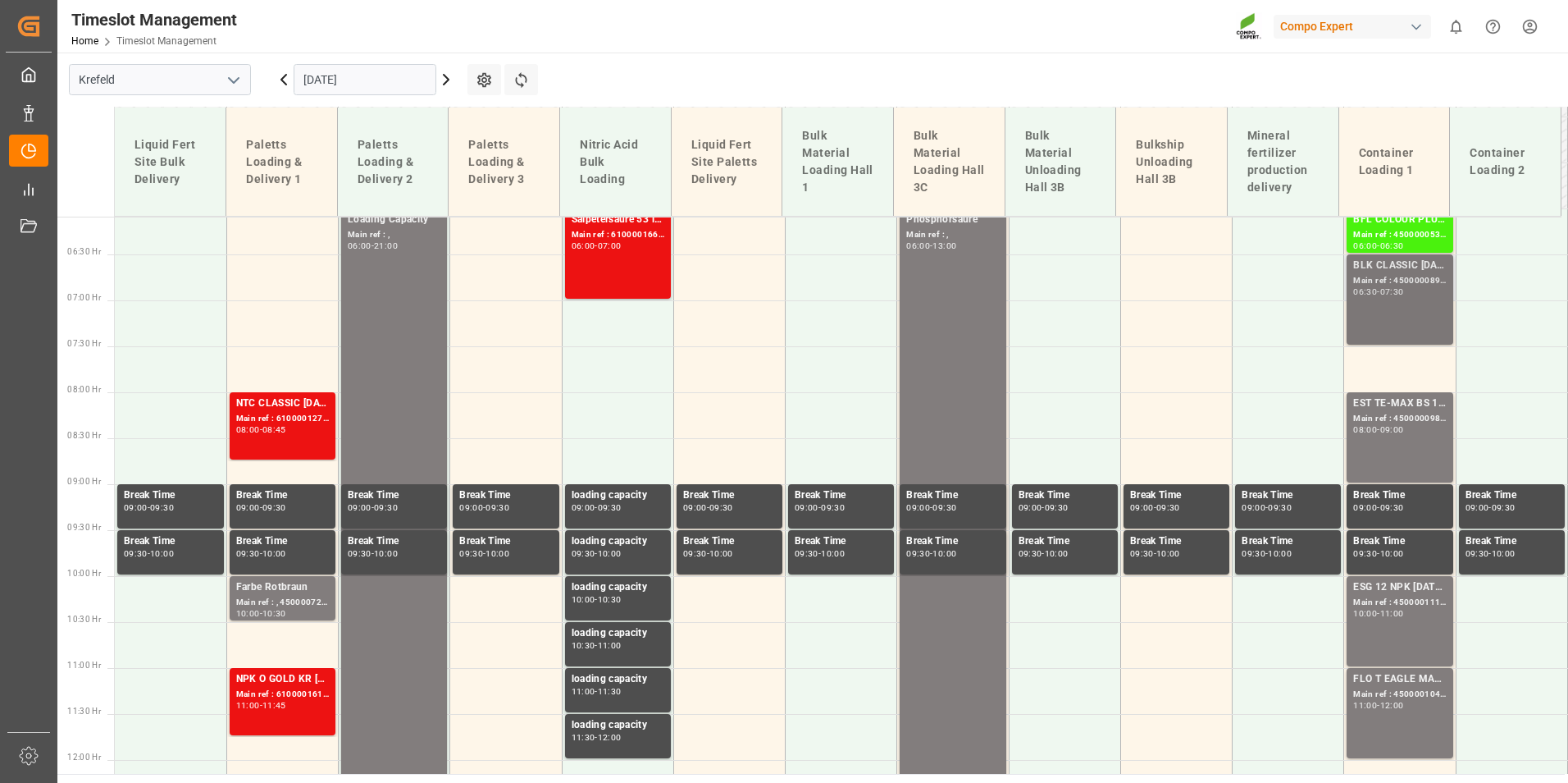
click at [1418, 296] on div "BLK CLASSIC [DATE] 25kg (x42) INT Main ref : 4500000899, 2000000815 06:30 - 07:…" at bounding box center [1400, 299] width 93 height 84
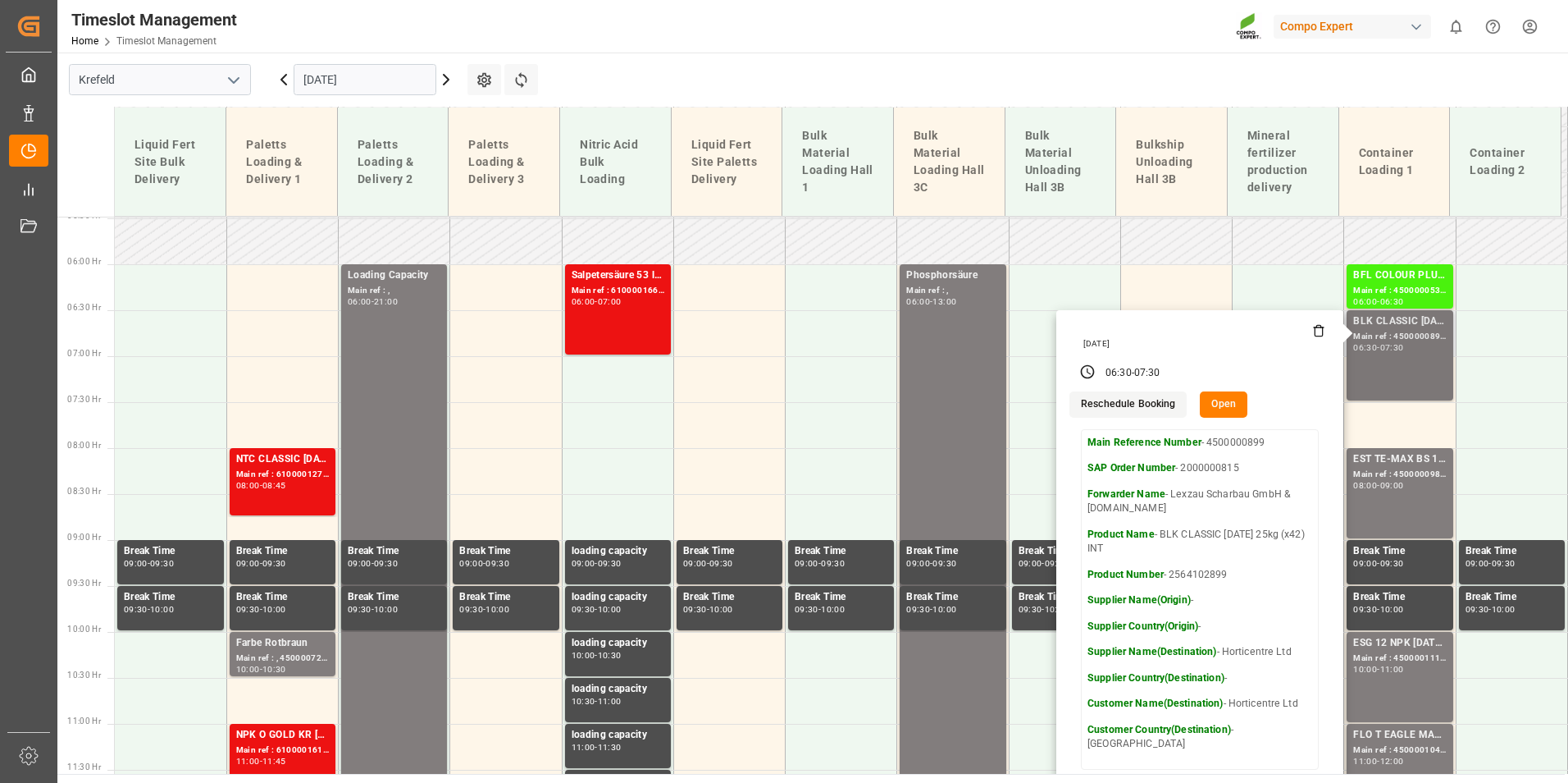
scroll to position [478, 0]
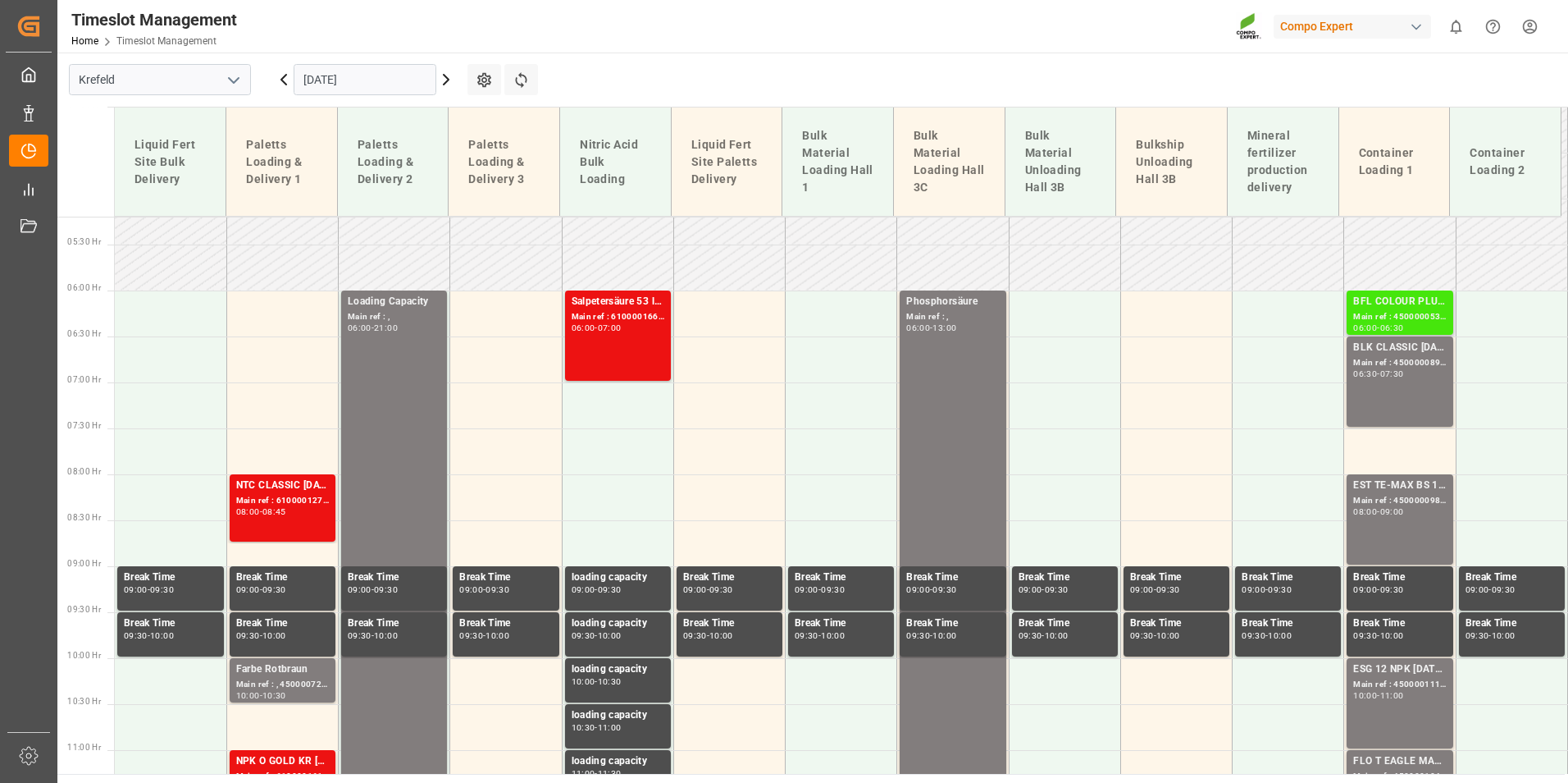
click at [1397, 308] on div "BFL COLOUR PLUS SL 1000L IBC (KRE)" at bounding box center [1400, 302] width 93 height 16
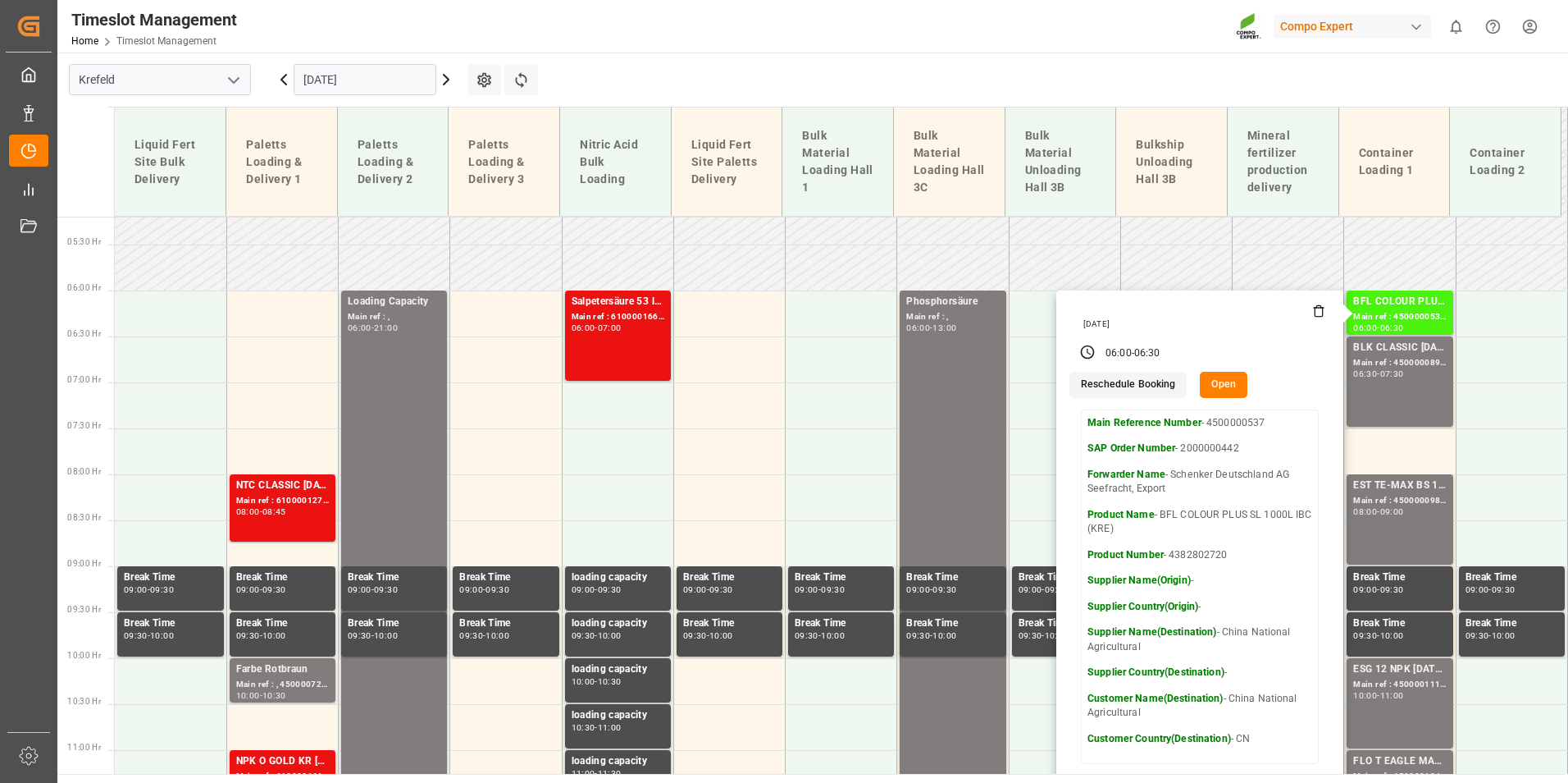
click at [1314, 319] on div "[DATE]" at bounding box center [1201, 324] width 248 height 12
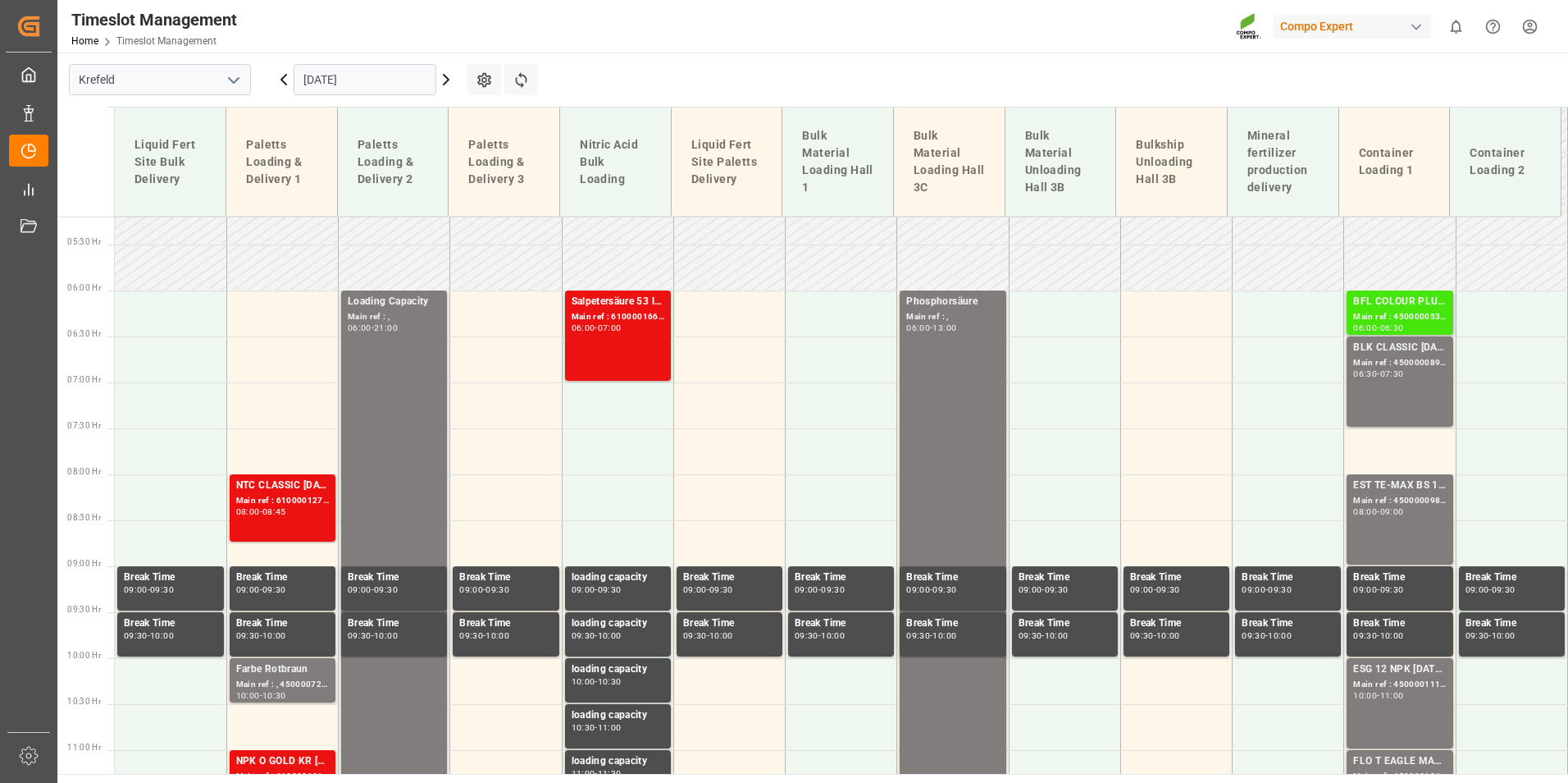
click at [1372, 305] on div "BFL COLOUR PLUS SL 1000L IBC (KRE)" at bounding box center [1400, 302] width 93 height 16
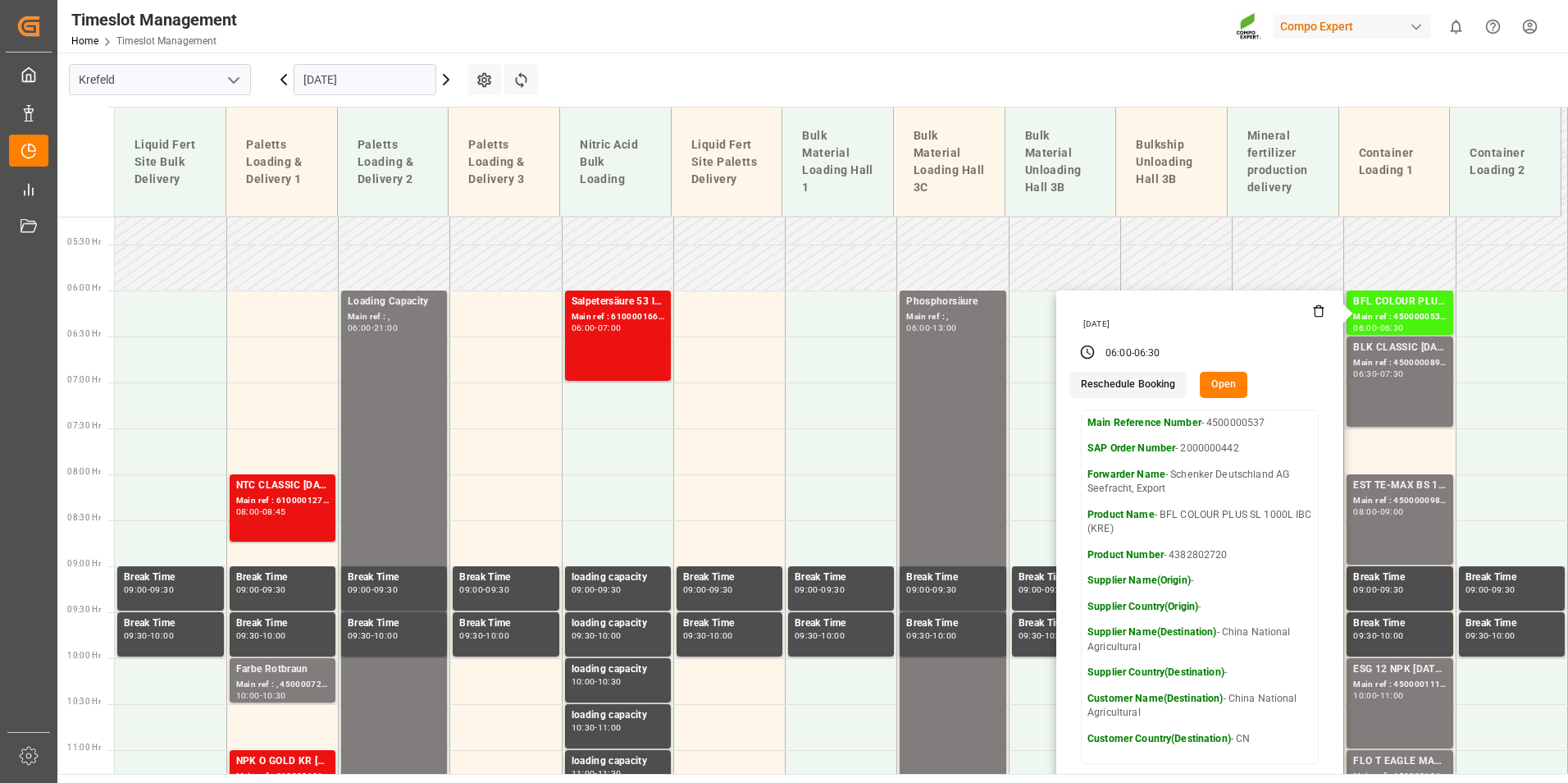
click at [1313, 309] on icon at bounding box center [1319, 310] width 13 height 13
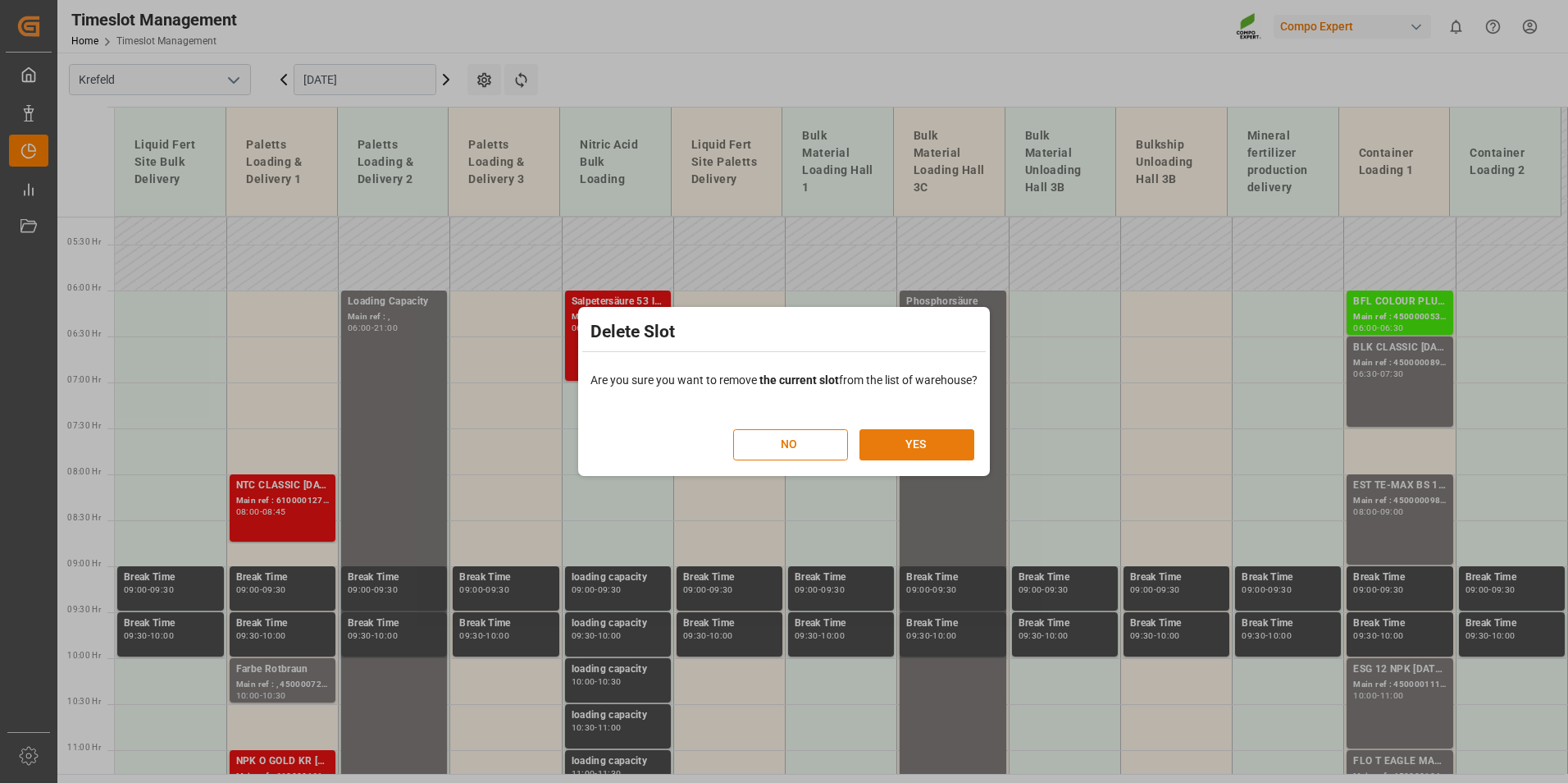
click at [951, 445] on button "YES" at bounding box center [916, 444] width 115 height 31
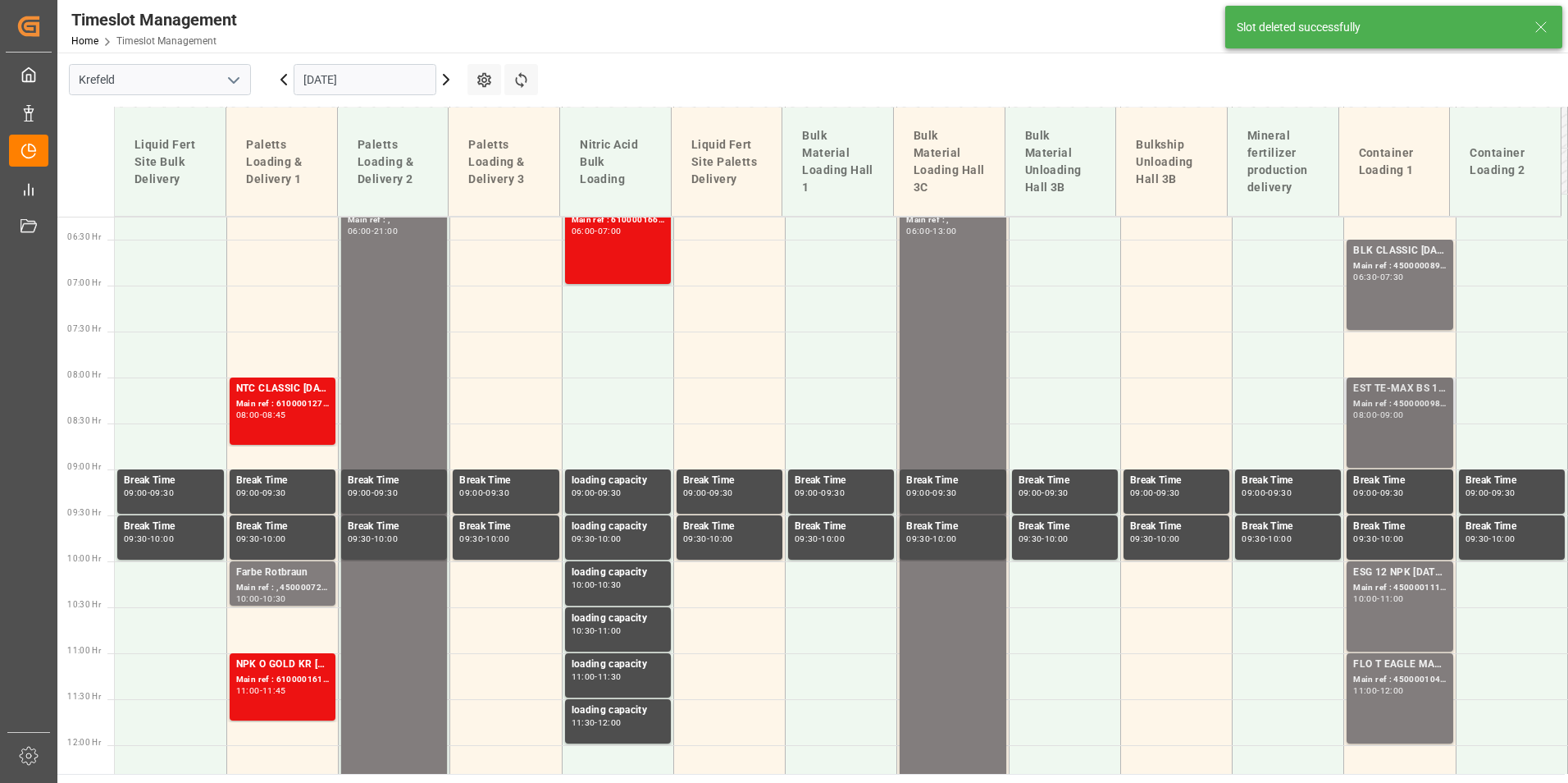
scroll to position [665, 0]
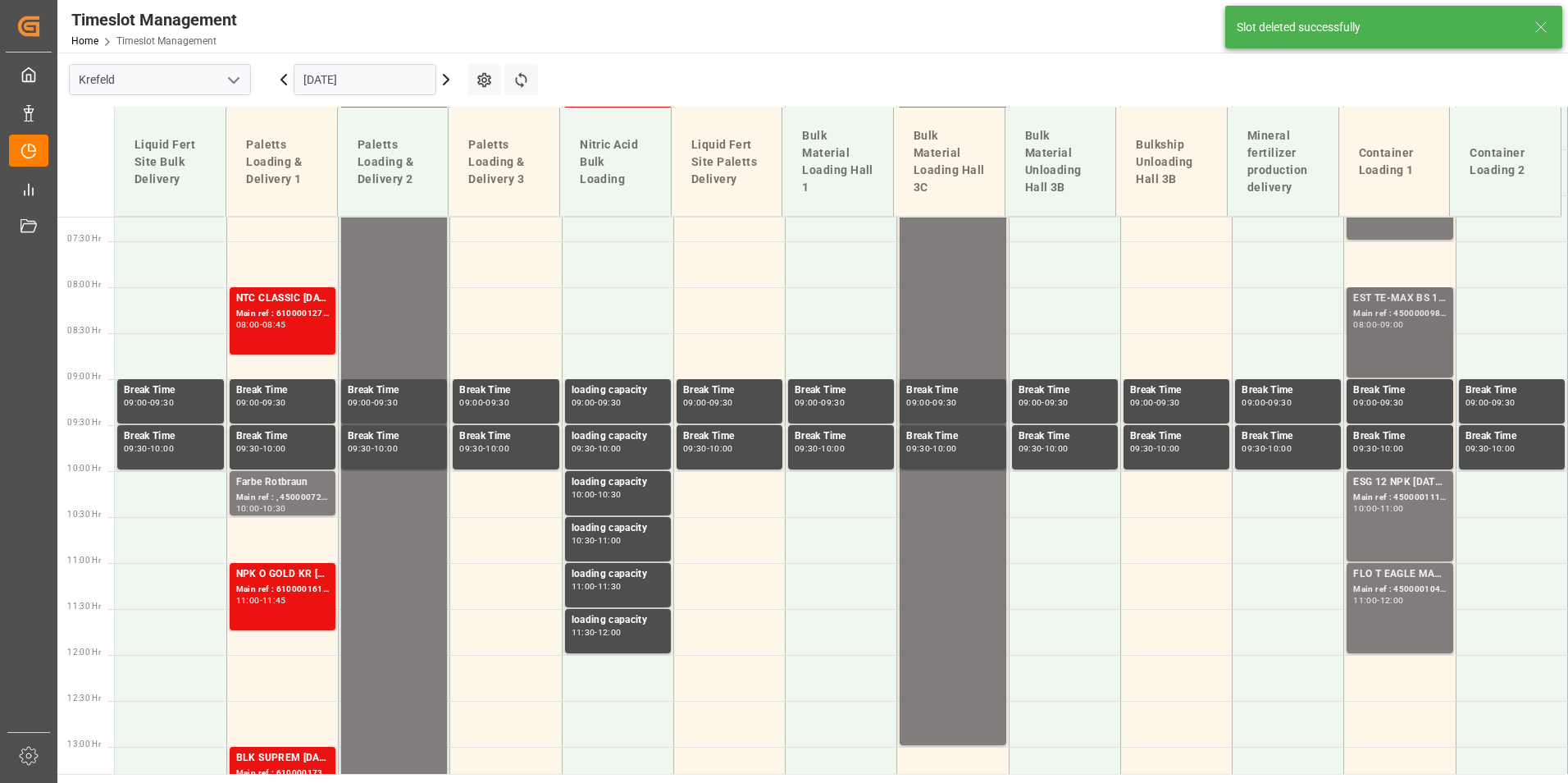
click at [1377, 359] on div "EST TE-MAX BS 11-48 20kg (x56) INT Main ref : 4500000982, 2000001027 08:00 - 09…" at bounding box center [1400, 332] width 93 height 84
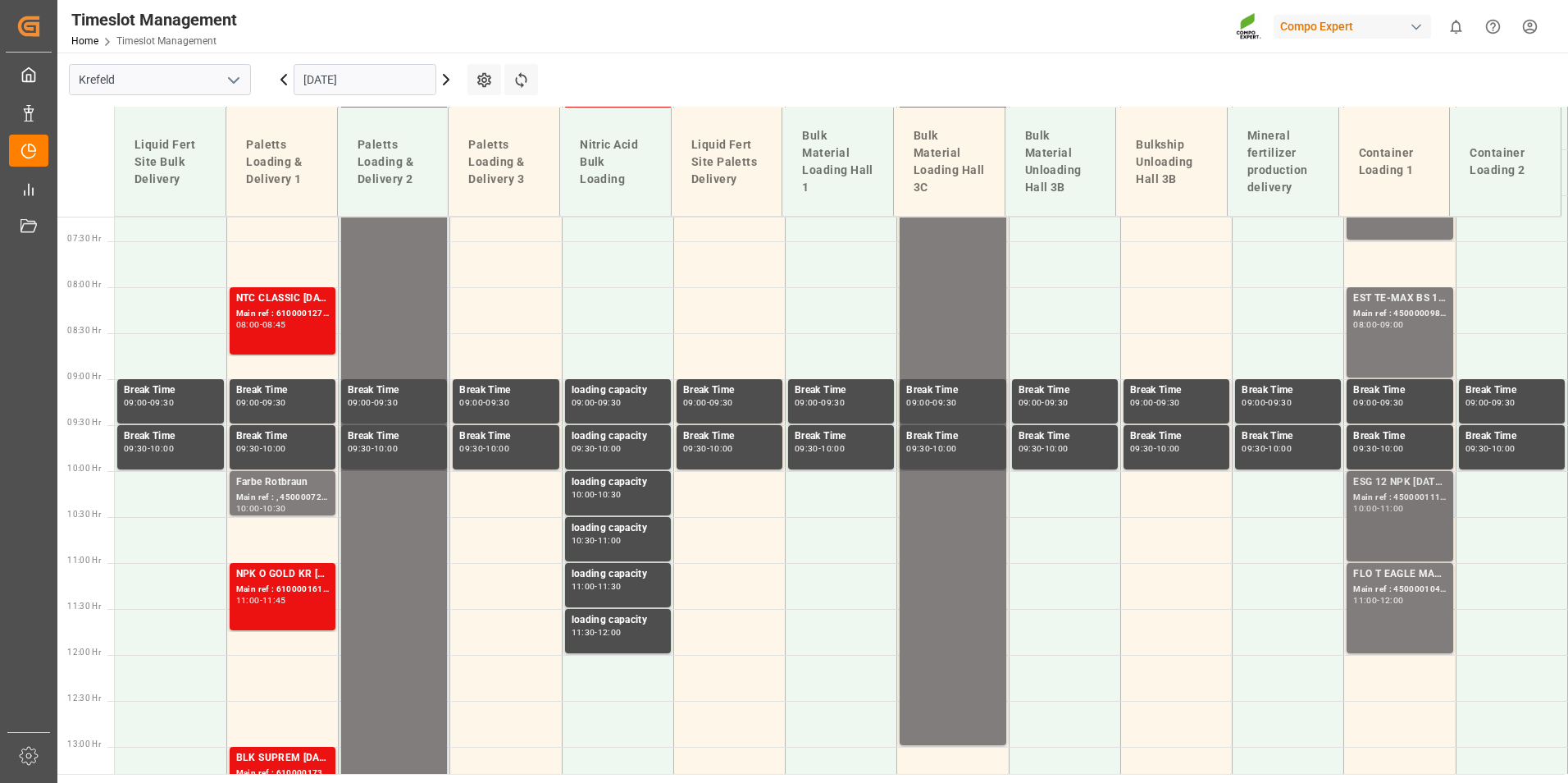
click at [1411, 486] on div "ESG 12 NPK [DATE] 1200kg BB" at bounding box center [1400, 483] width 93 height 16
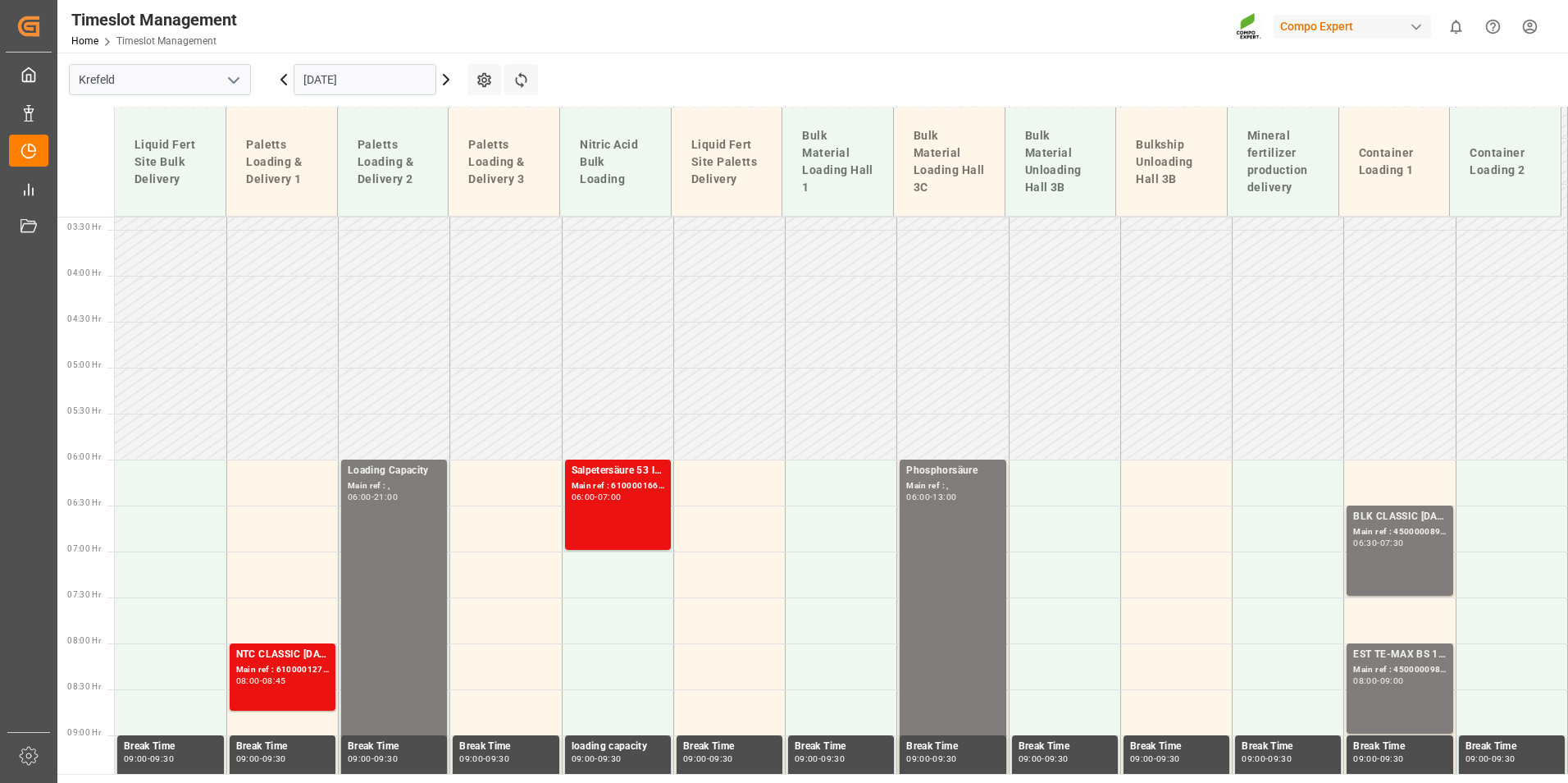
scroll to position [419, 0]
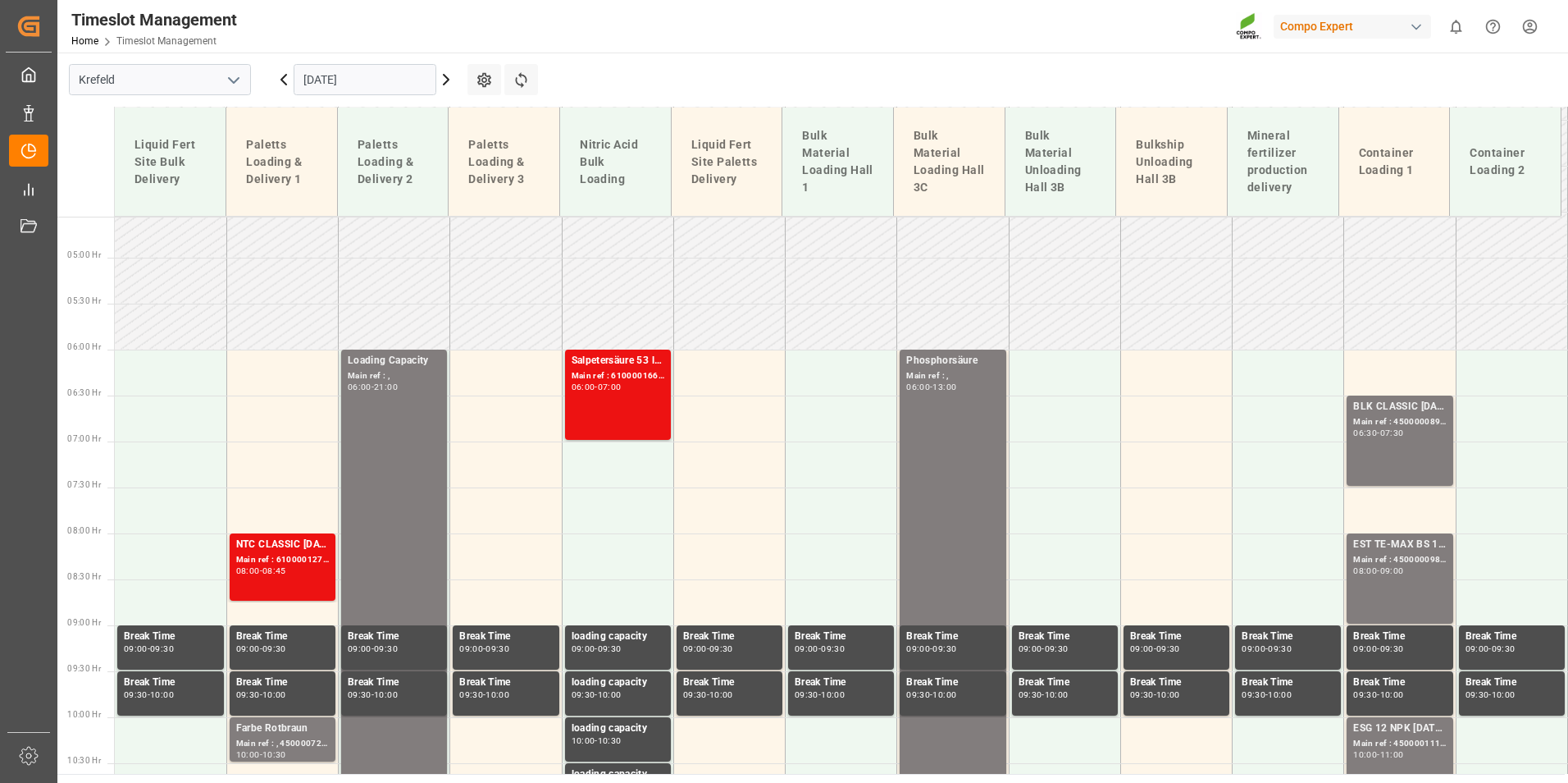
click at [1364, 450] on div "BLK CLASSIC [DATE] 25kg (x42) INT Main ref : 4500000899, 2000000815 06:30 - 07:…" at bounding box center [1400, 441] width 93 height 84
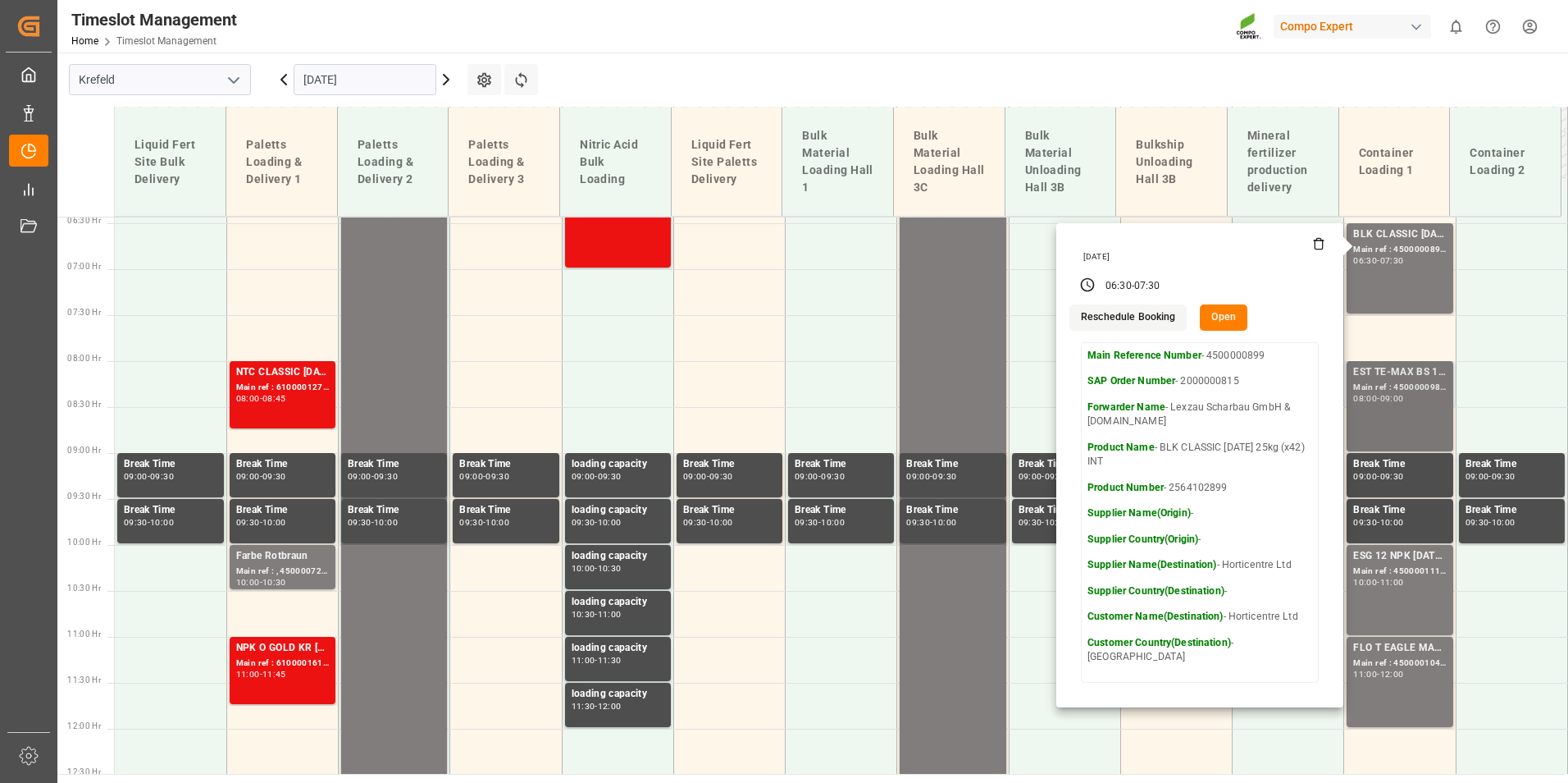
scroll to position [583, 0]
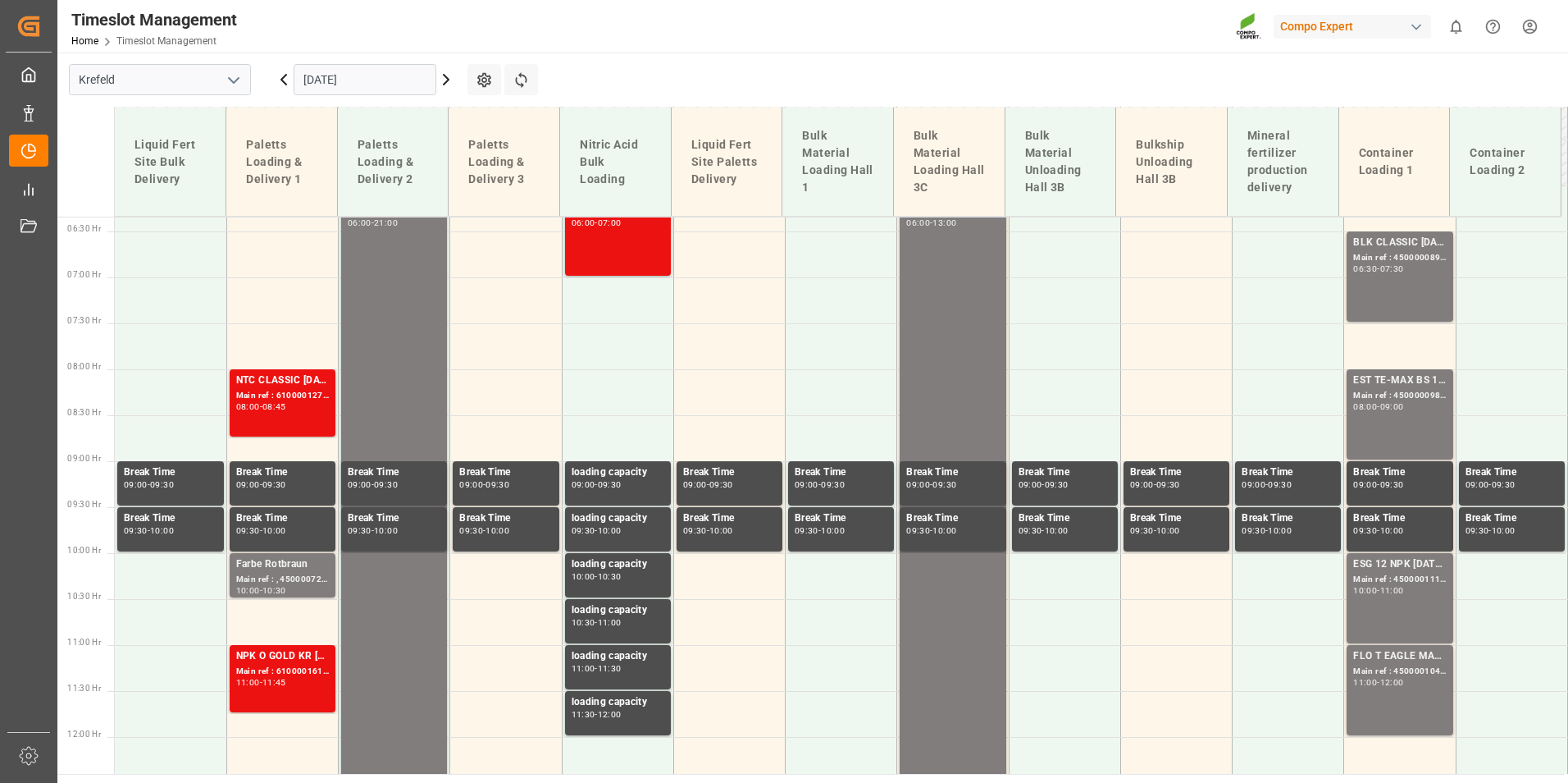
click at [1383, 277] on div "BLK CLASSIC [DATE] 25kg (x42) INT Main ref : 4500000899, 2000000815 06:30 - 07:…" at bounding box center [1400, 276] width 93 height 84
click at [1381, 415] on div "EST TE-MAX BS 11-48 20kg (x56) INT Main ref : 4500000982, 2000001027 08:00 - 09…" at bounding box center [1400, 415] width 93 height 84
click at [1374, 257] on div "Main ref : 4500000899, 2000000815" at bounding box center [1400, 258] width 93 height 14
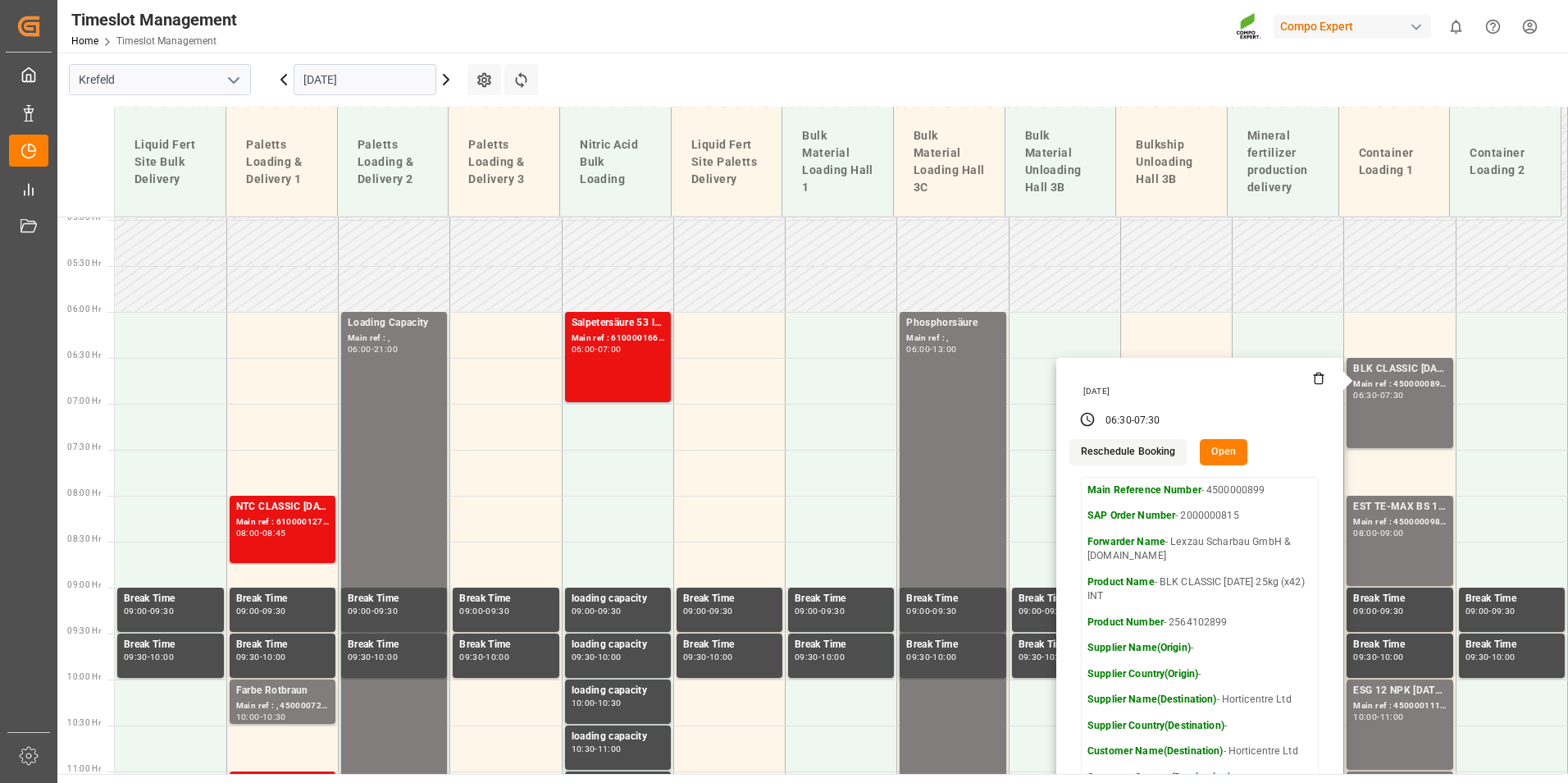
scroll to position [254, 0]
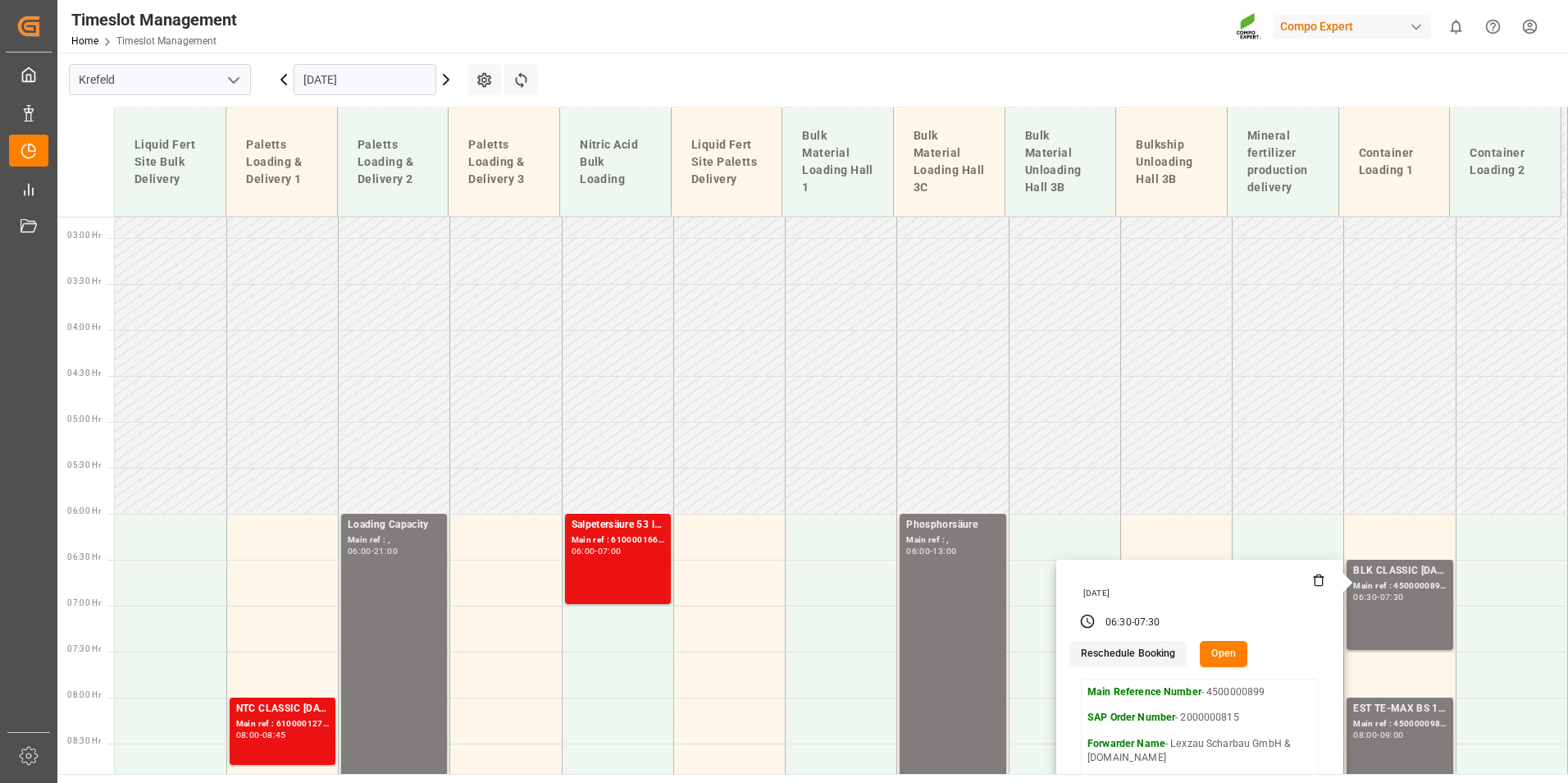
drag, startPoint x: 373, startPoint y: 67, endPoint x: 376, endPoint y: 76, distance: 9.5
click at [373, 71] on input "[DATE]" at bounding box center [365, 79] width 143 height 31
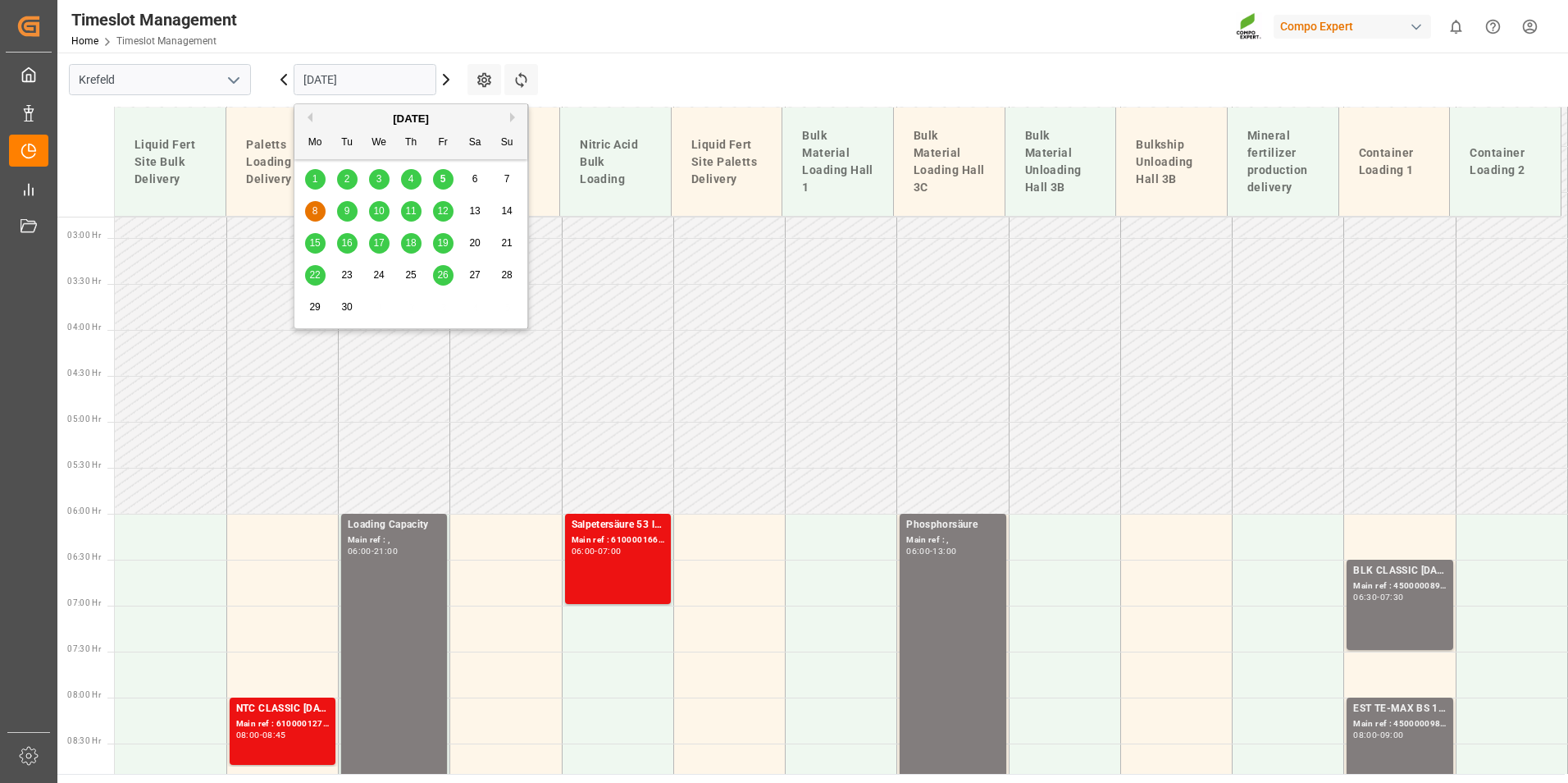
click at [376, 76] on input "[DATE]" at bounding box center [365, 79] width 143 height 31
click at [451, 174] on div "5" at bounding box center [443, 180] width 21 height 20
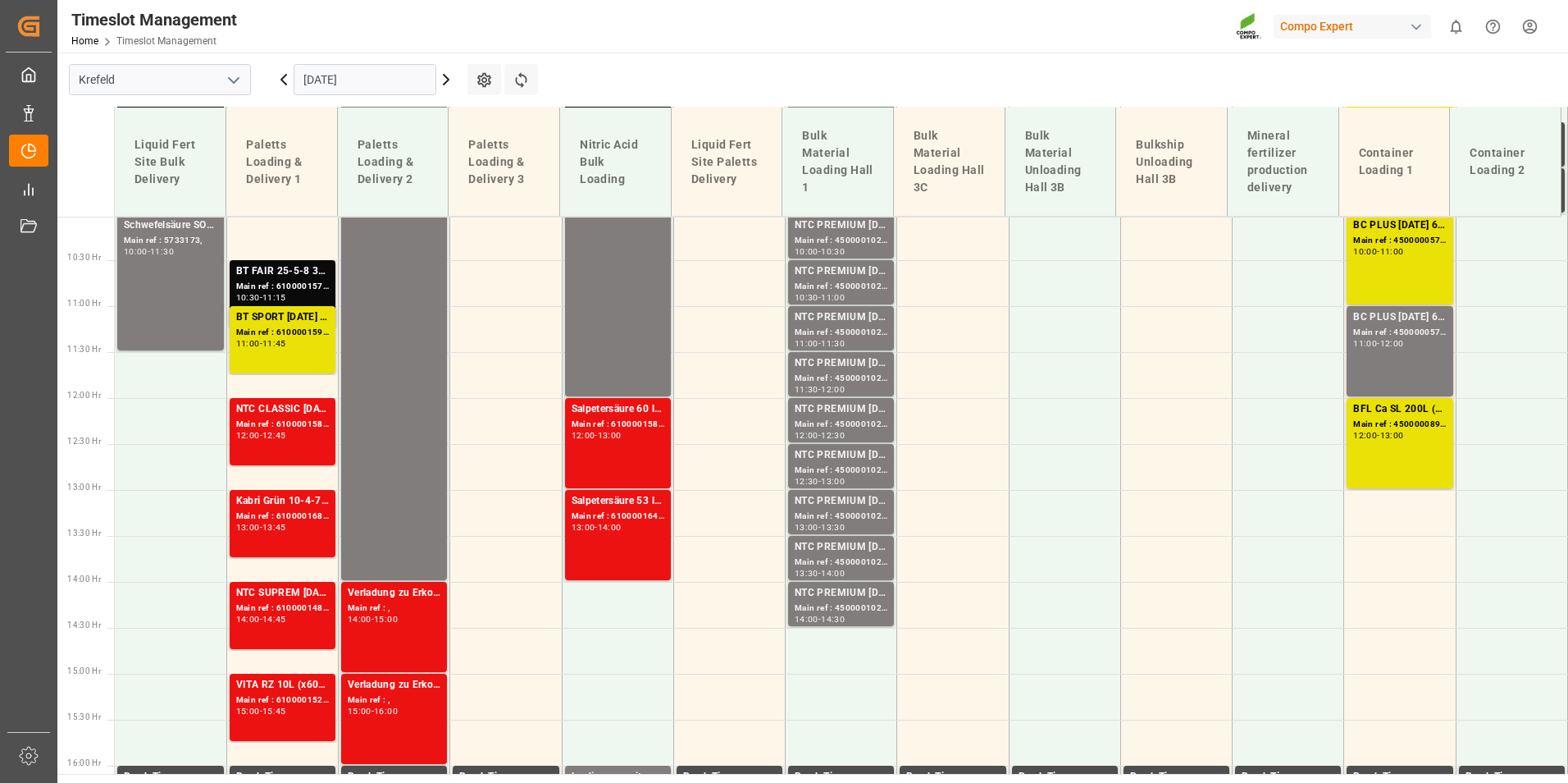
scroll to position [1052, 0]
